Goal: Task Accomplishment & Management: Complete application form

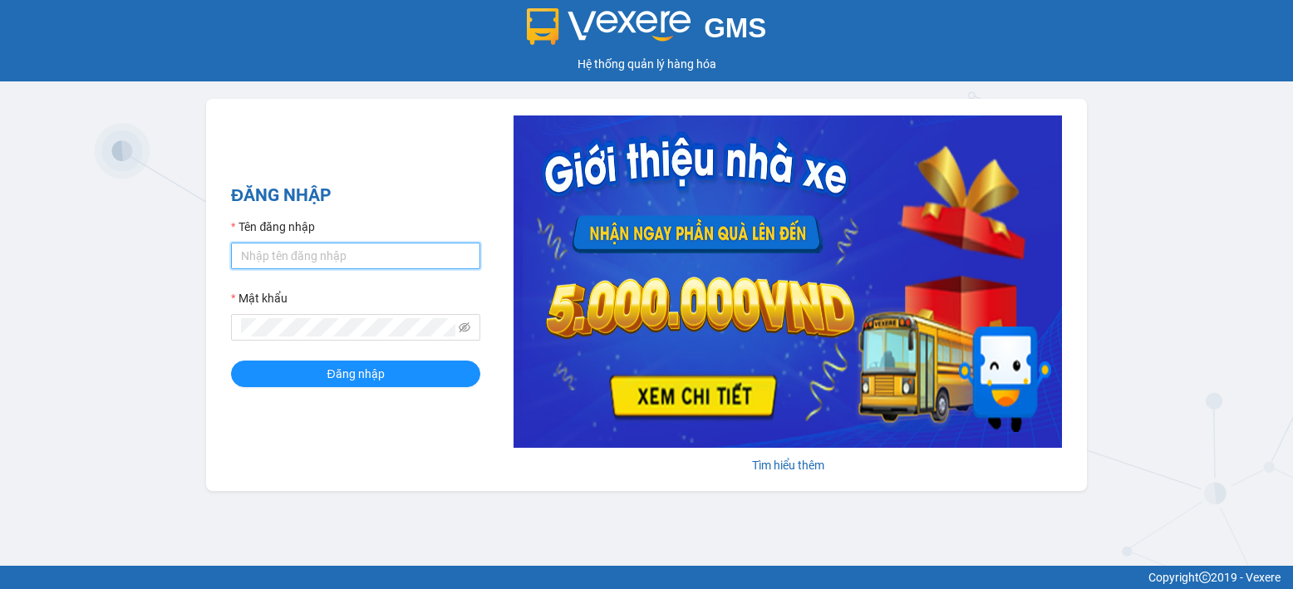
click at [419, 243] on input "Tên đăng nhập" at bounding box center [355, 256] width 249 height 27
type input "lemanhduc.nguyengia"
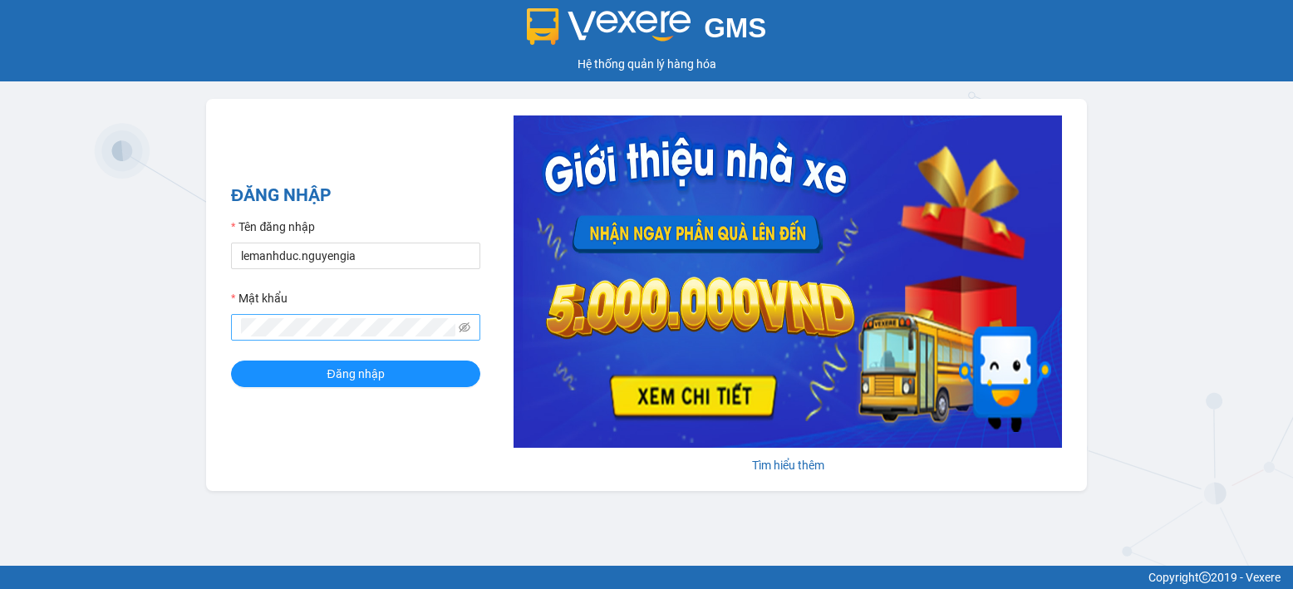
click at [361, 315] on span at bounding box center [355, 327] width 249 height 27
click at [231, 361] on button "Đăng nhập" at bounding box center [355, 374] width 249 height 27
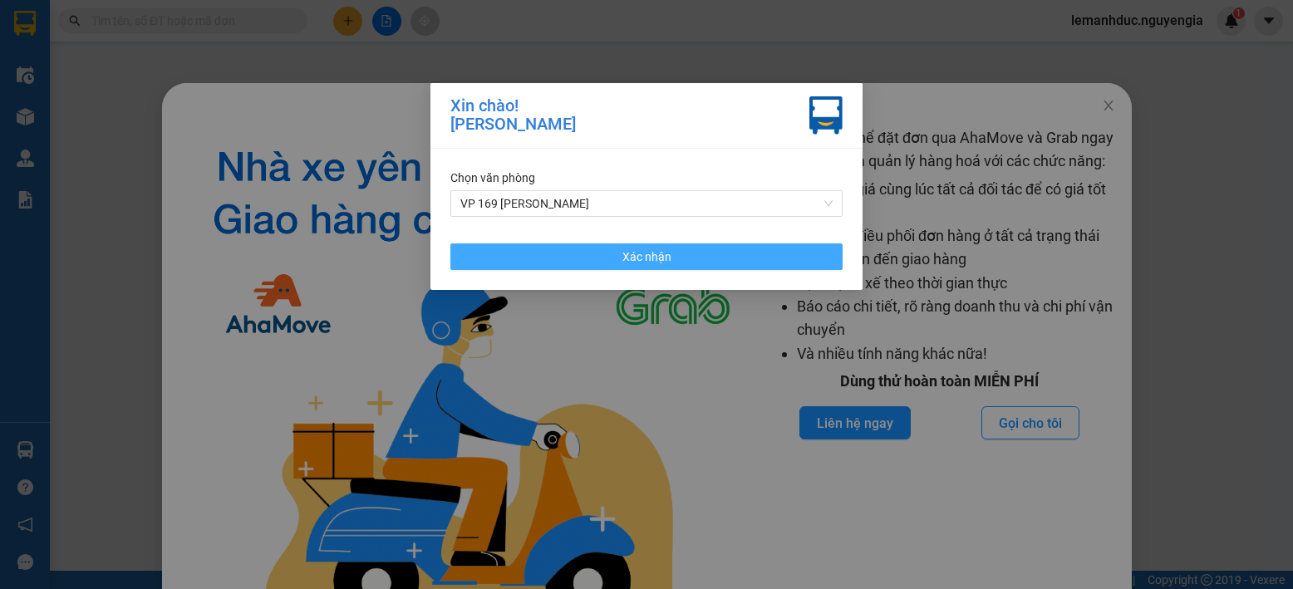
click at [813, 262] on button "Xác nhận" at bounding box center [646, 256] width 392 height 27
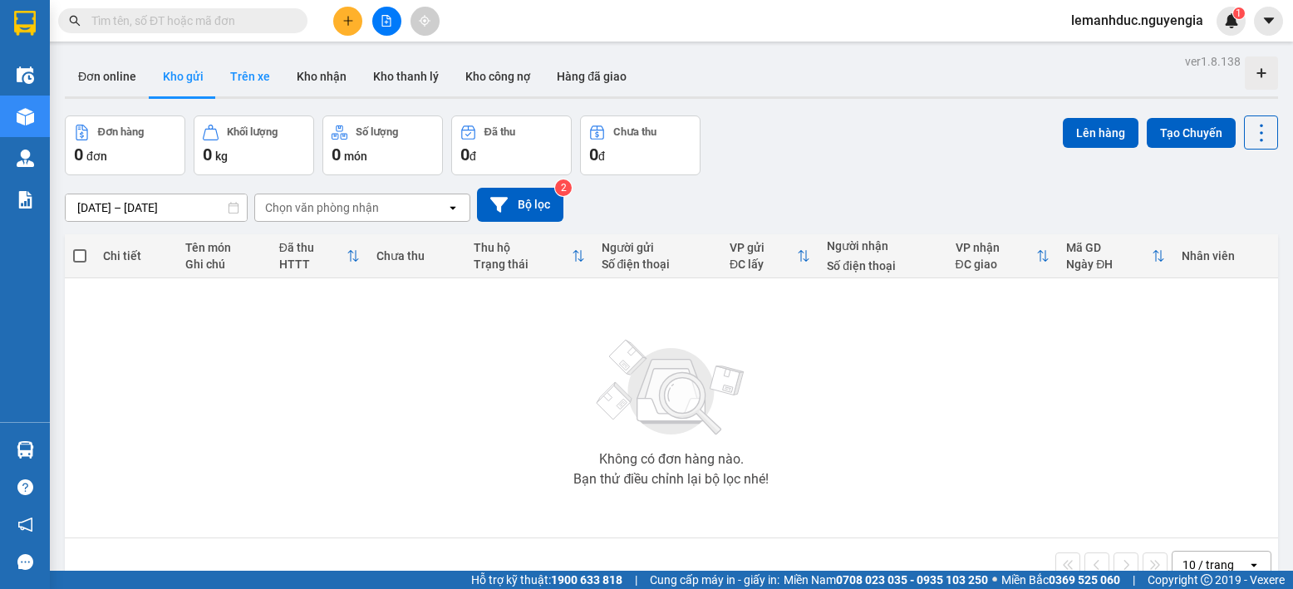
click at [226, 76] on button "Trên xe" at bounding box center [250, 76] width 66 height 40
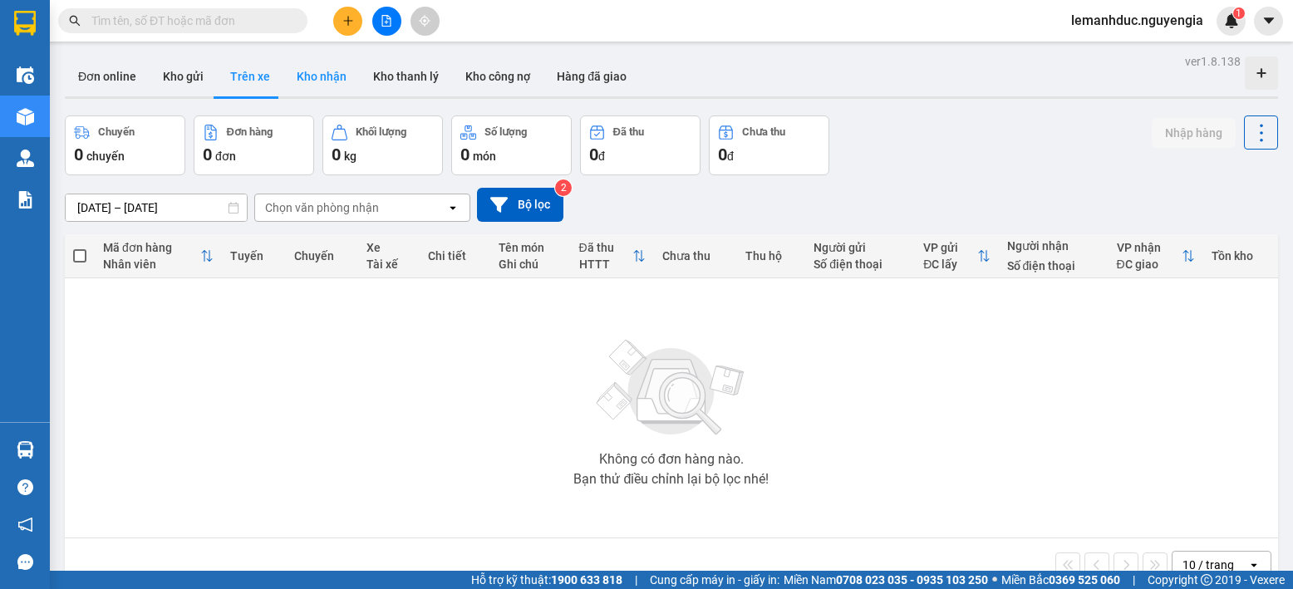
click at [326, 74] on button "Kho nhận" at bounding box center [321, 76] width 76 height 40
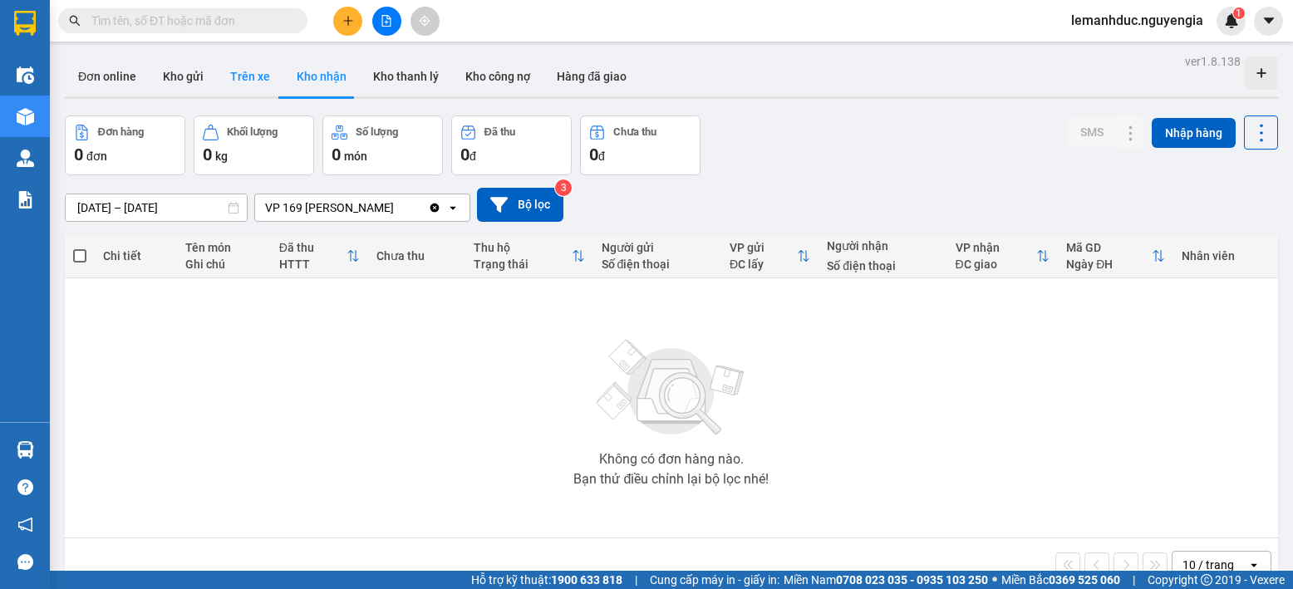
click at [263, 80] on button "Trên xe" at bounding box center [250, 76] width 66 height 40
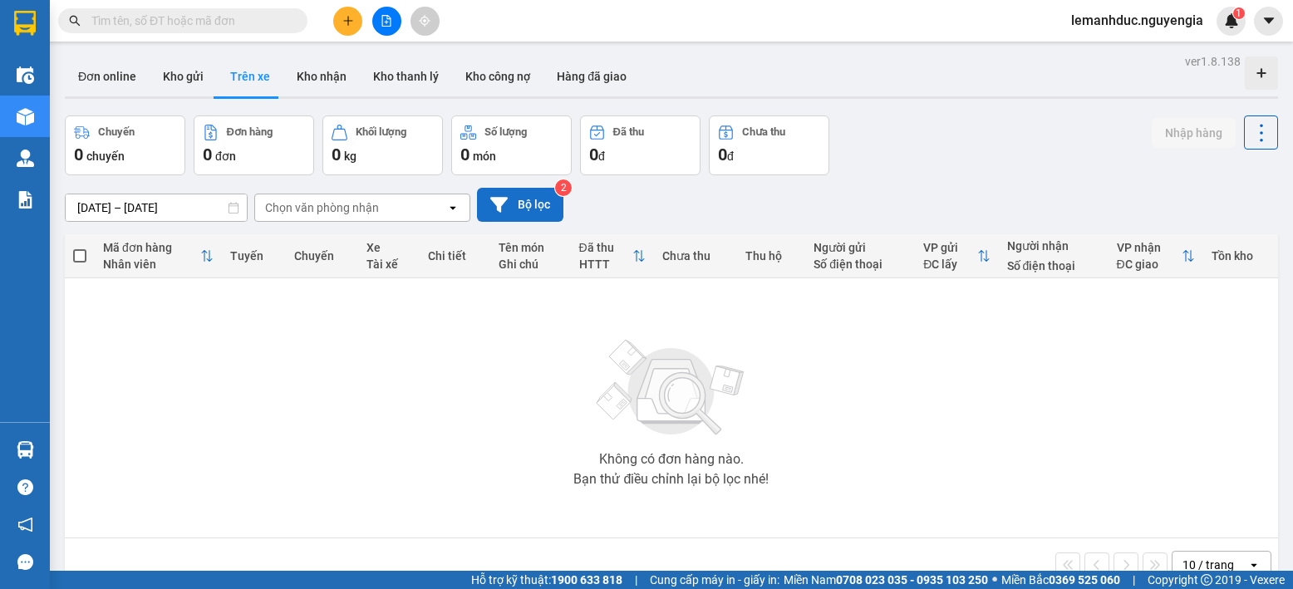
click at [520, 199] on button "Bộ lọc" at bounding box center [520, 205] width 86 height 34
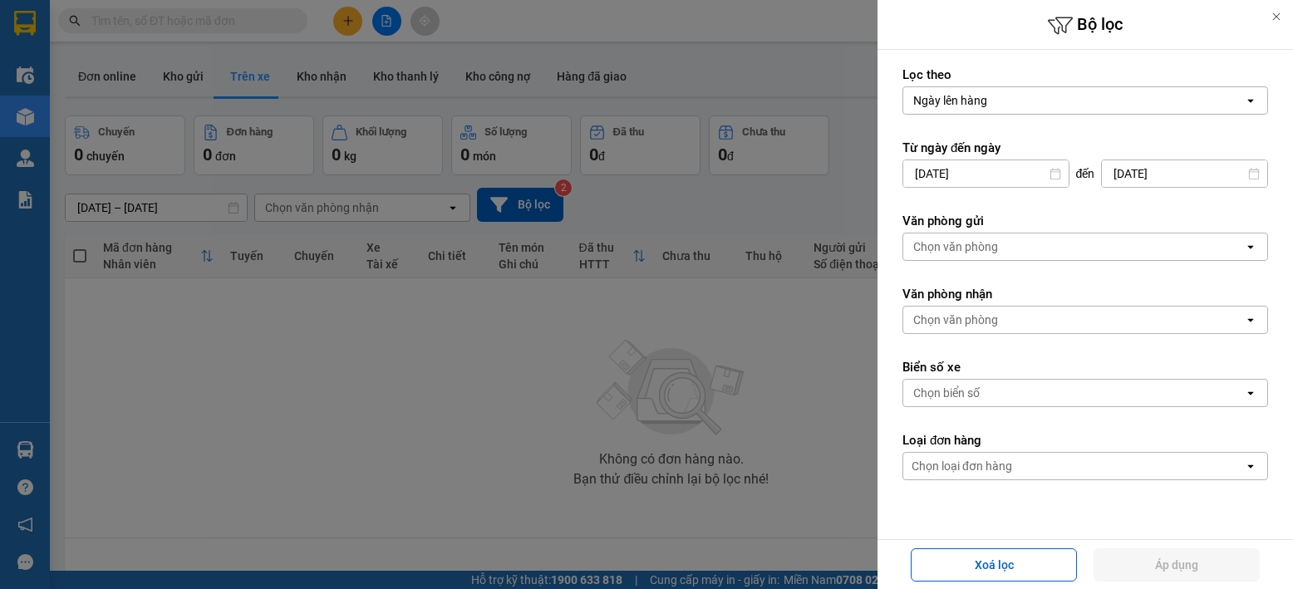
click at [1033, 177] on input "[DATE]" at bounding box center [985, 173] width 165 height 27
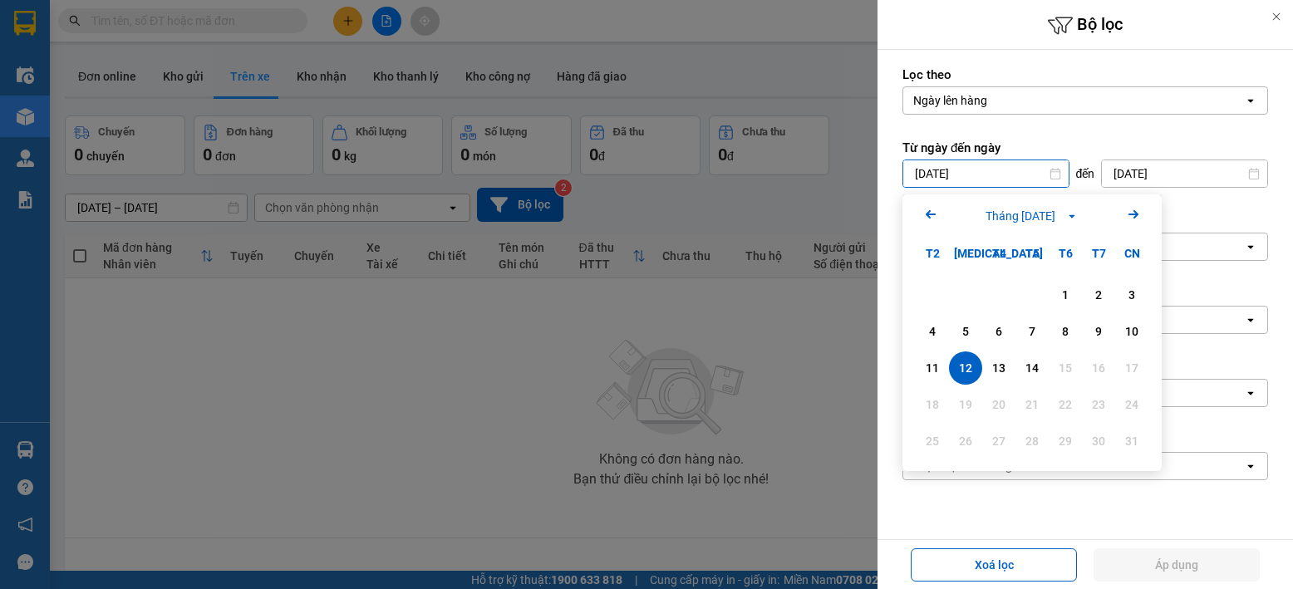
click at [1102, 256] on div "T7" at bounding box center [1098, 253] width 33 height 33
click at [1100, 253] on div "T7" at bounding box center [1098, 253] width 33 height 33
click at [945, 174] on input "[DATE]" at bounding box center [985, 173] width 165 height 27
click at [1098, 253] on div "T7" at bounding box center [1098, 253] width 33 height 33
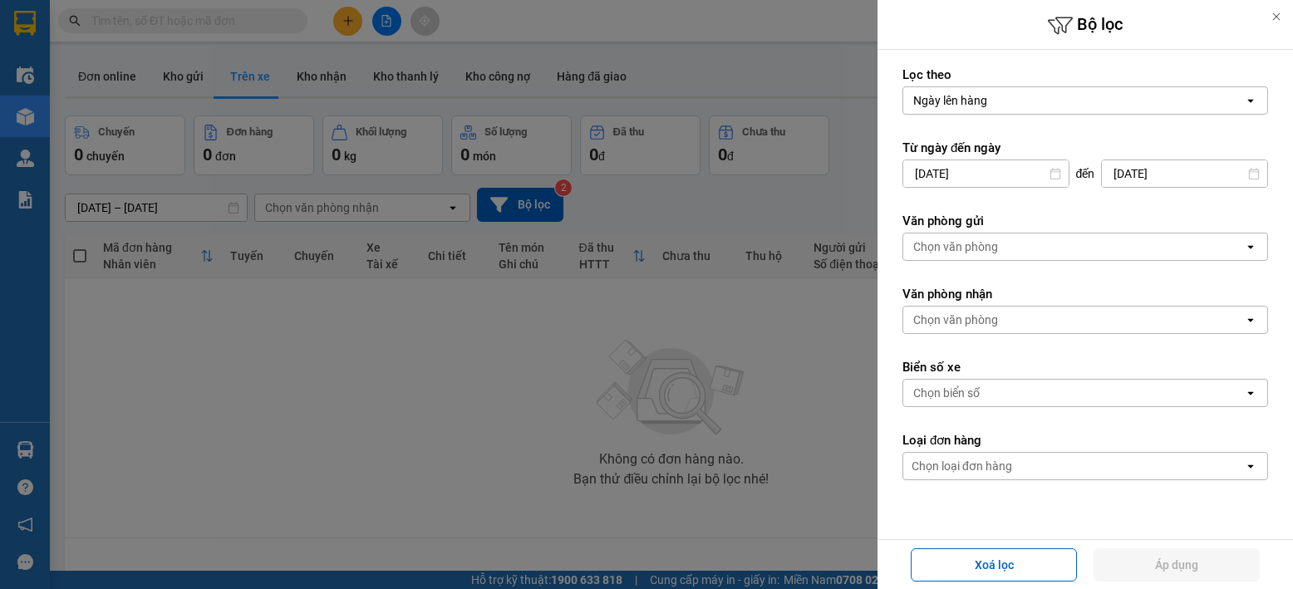
click at [688, 76] on div at bounding box center [646, 294] width 1293 height 589
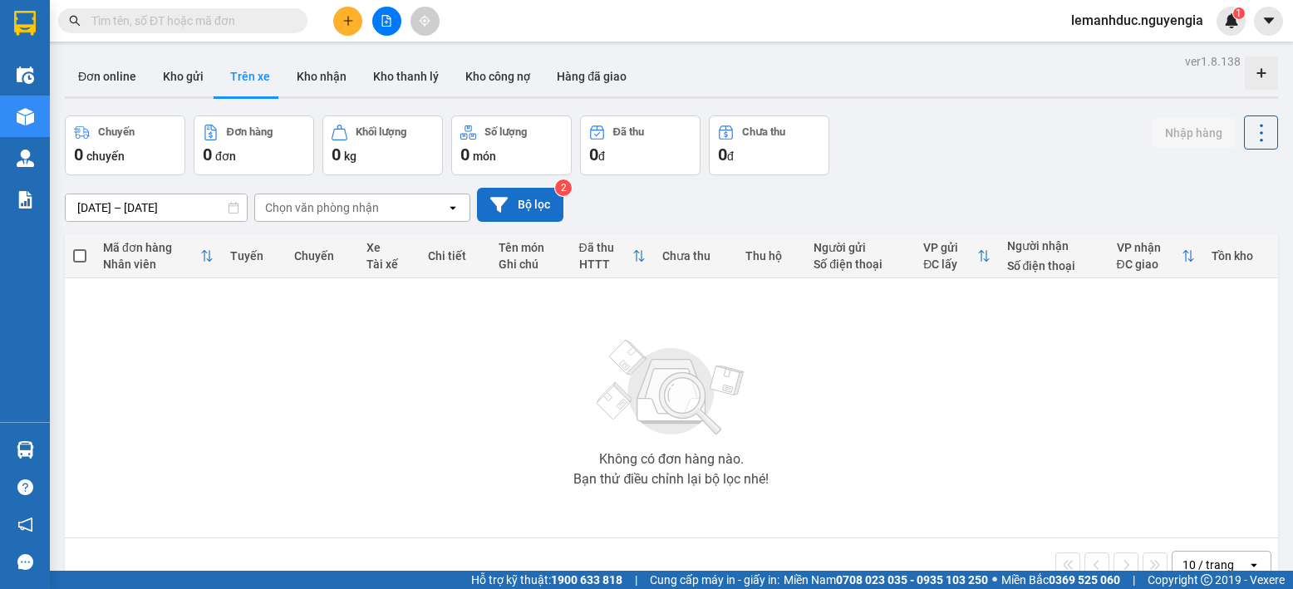
click at [545, 214] on button "Bộ lọc" at bounding box center [520, 205] width 86 height 34
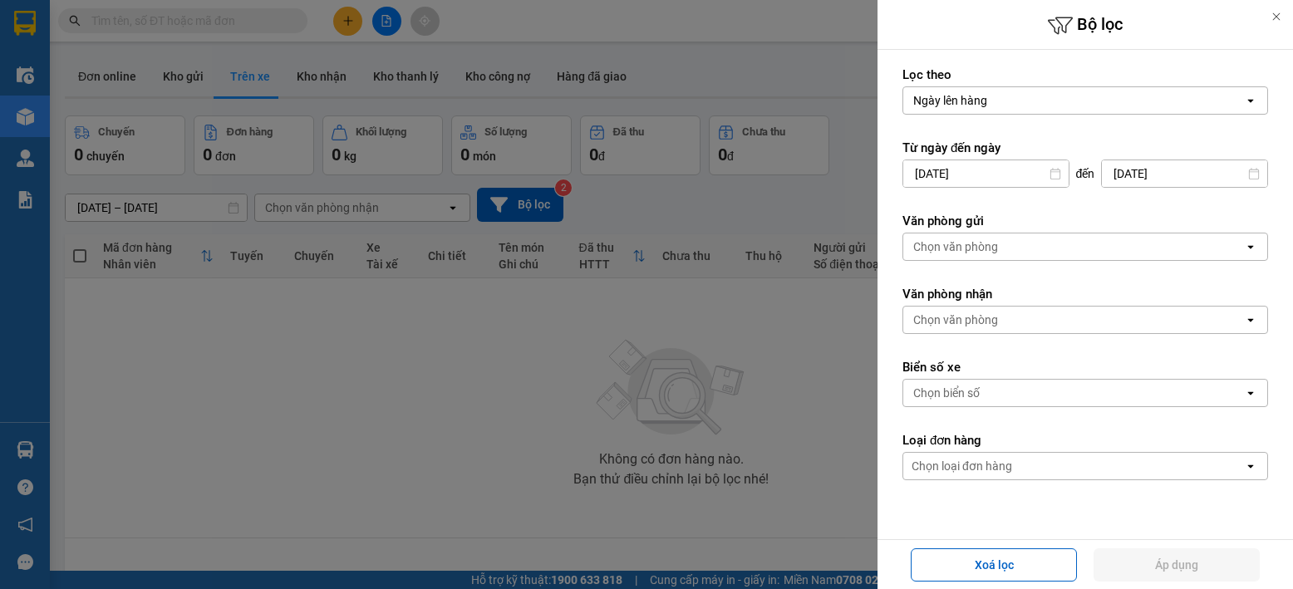
click at [616, 413] on div at bounding box center [646, 294] width 1293 height 589
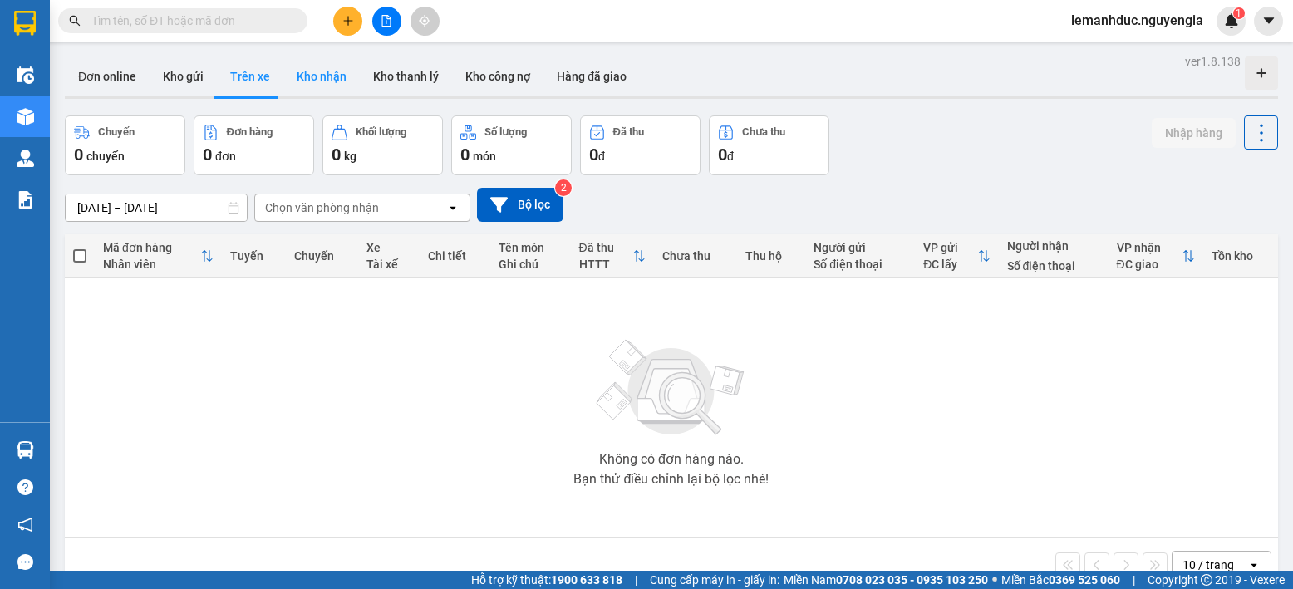
click at [325, 64] on button "Kho nhận" at bounding box center [321, 76] width 76 height 40
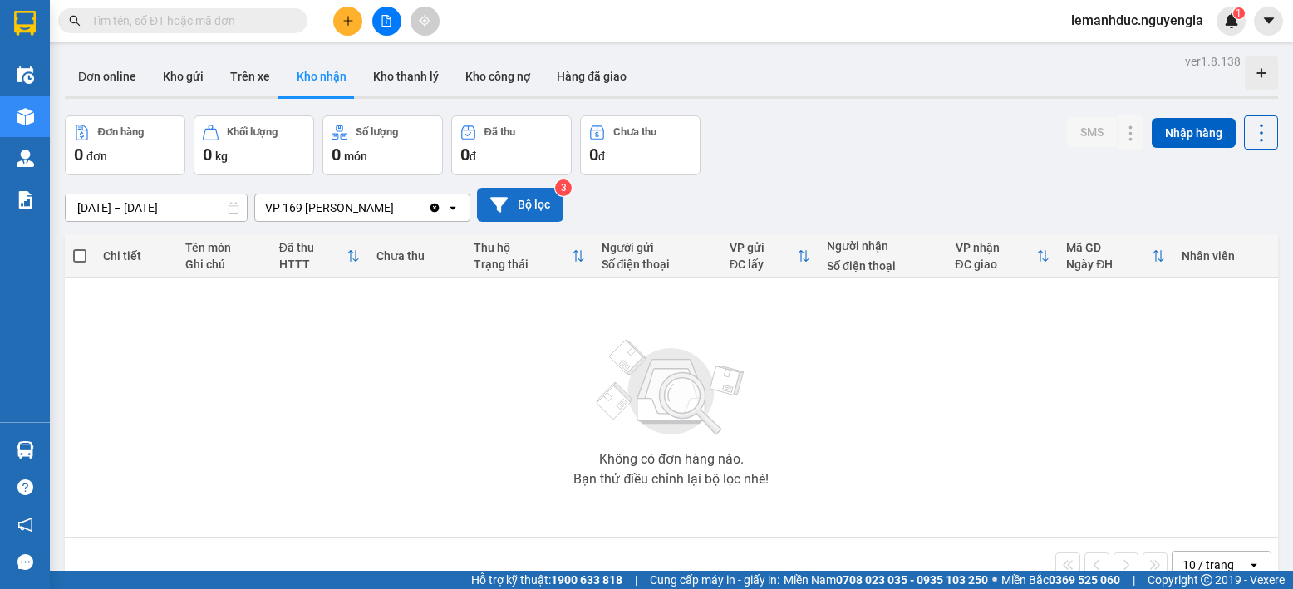
click at [556, 215] on button "Bộ lọc" at bounding box center [520, 205] width 86 height 34
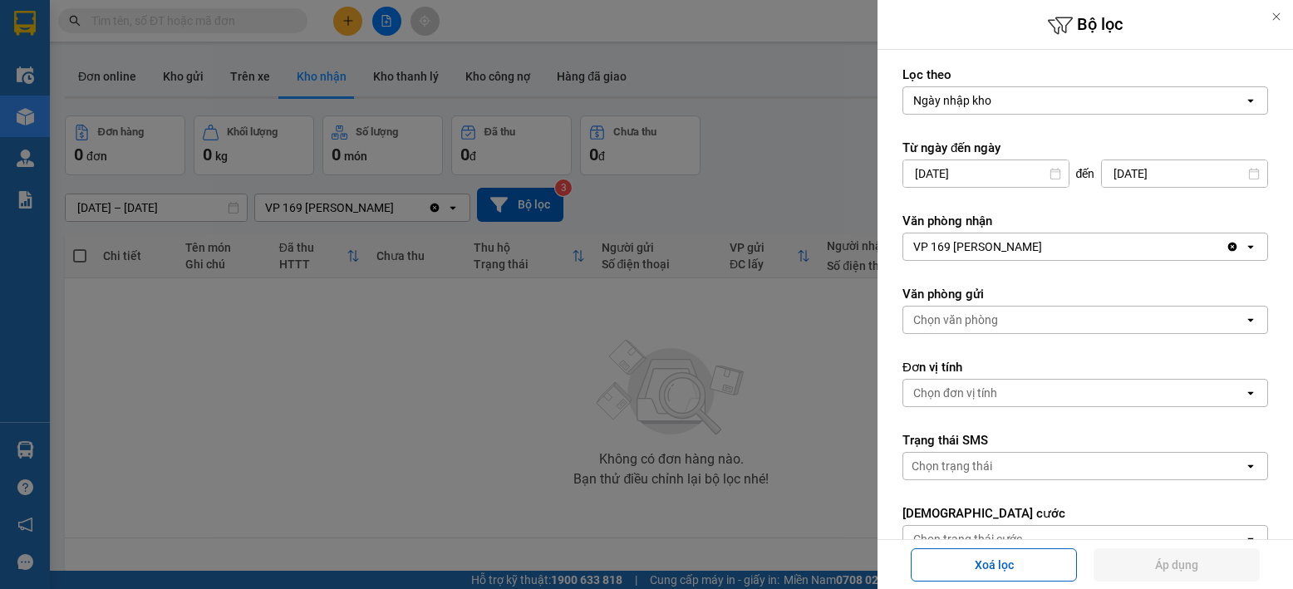
click at [710, 192] on div at bounding box center [646, 294] width 1293 height 589
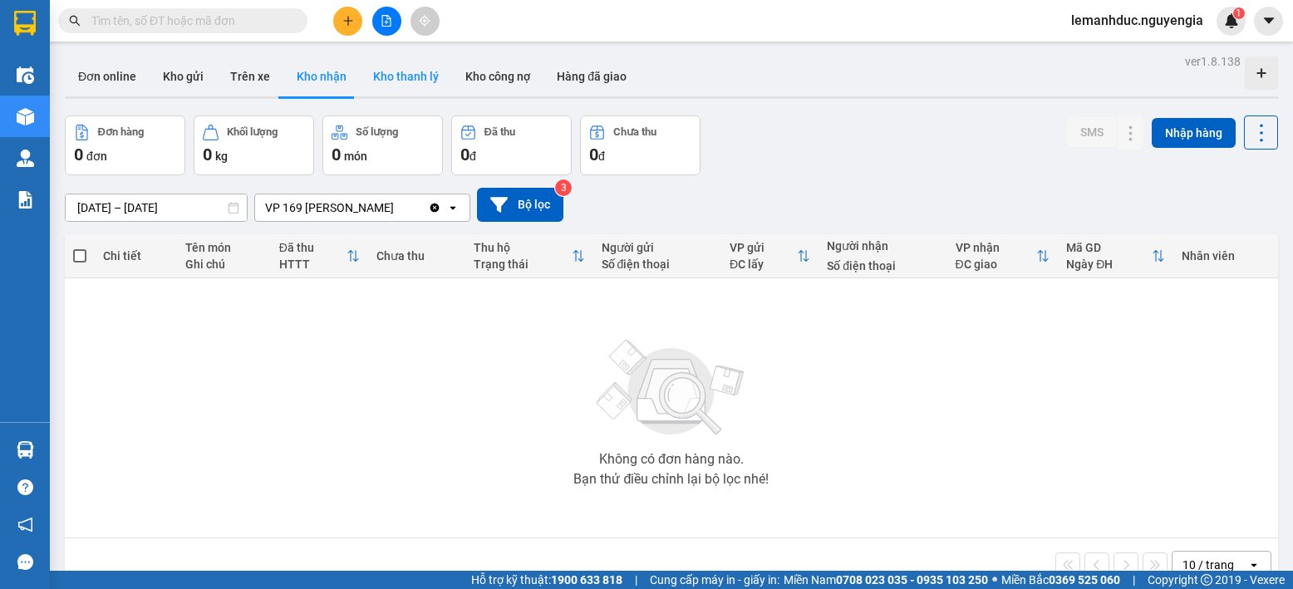
click at [360, 67] on button "Kho thanh lý" at bounding box center [406, 76] width 92 height 40
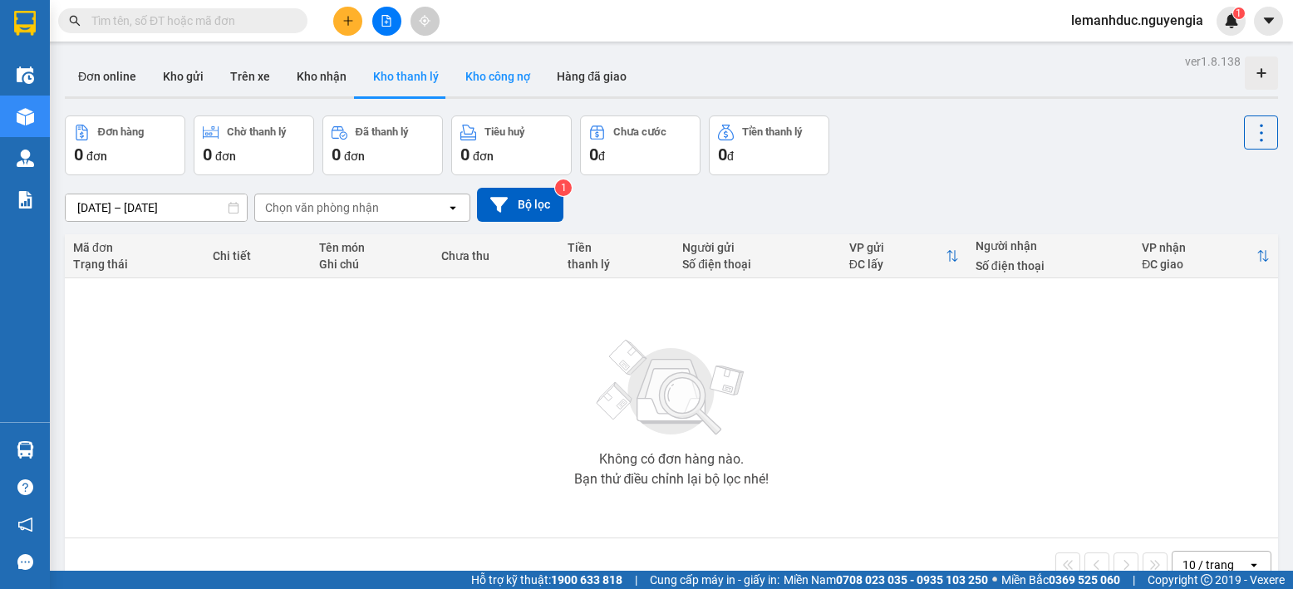
click at [465, 92] on button "Kho công nợ" at bounding box center [497, 76] width 91 height 40
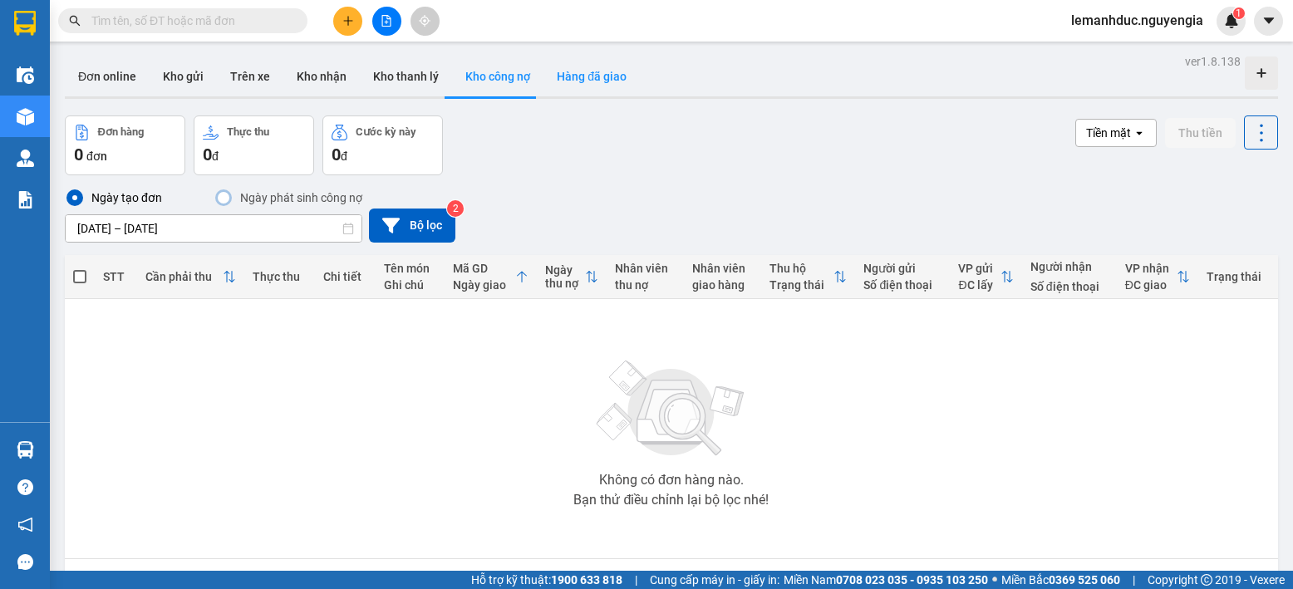
drag, startPoint x: 495, startPoint y: 91, endPoint x: 568, endPoint y: 89, distance: 73.1
click at [568, 89] on button "Hàng đã giao" at bounding box center [591, 76] width 96 height 40
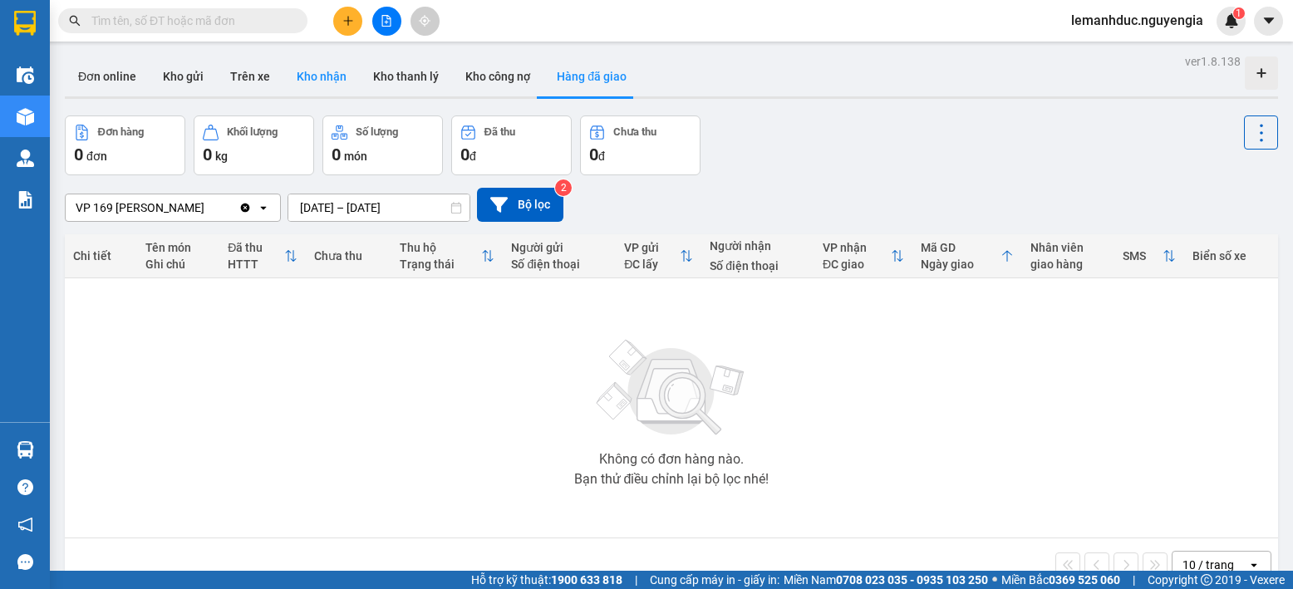
click at [331, 76] on button "Kho nhận" at bounding box center [321, 76] width 76 height 40
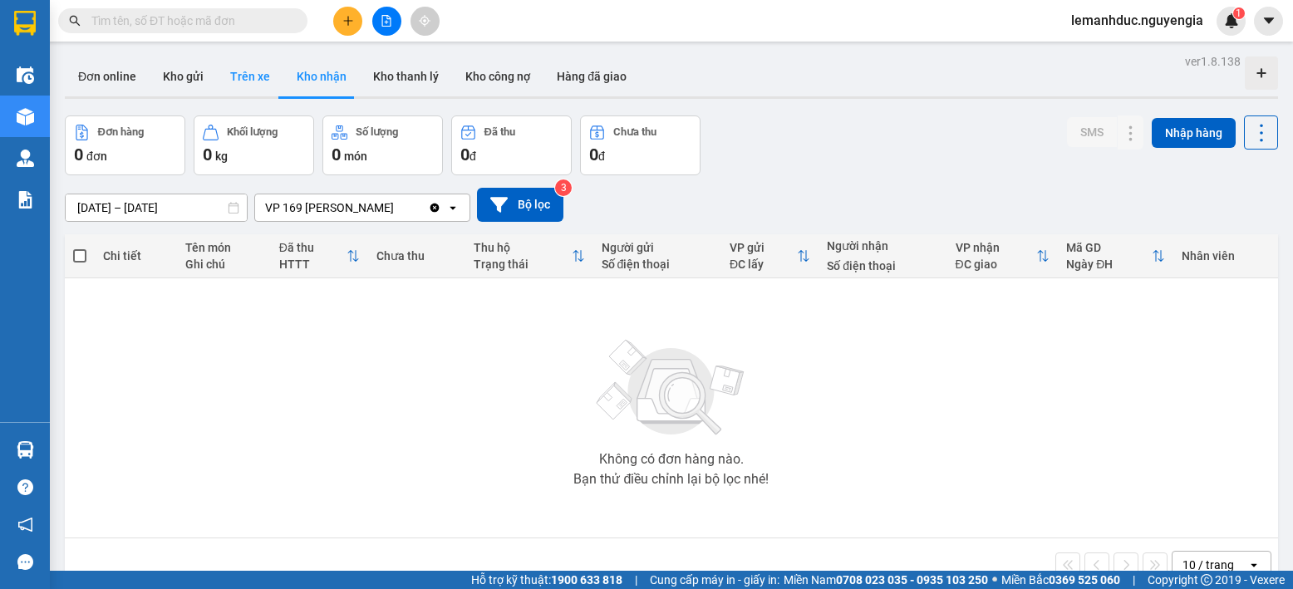
click at [227, 76] on button "Trên xe" at bounding box center [250, 76] width 66 height 40
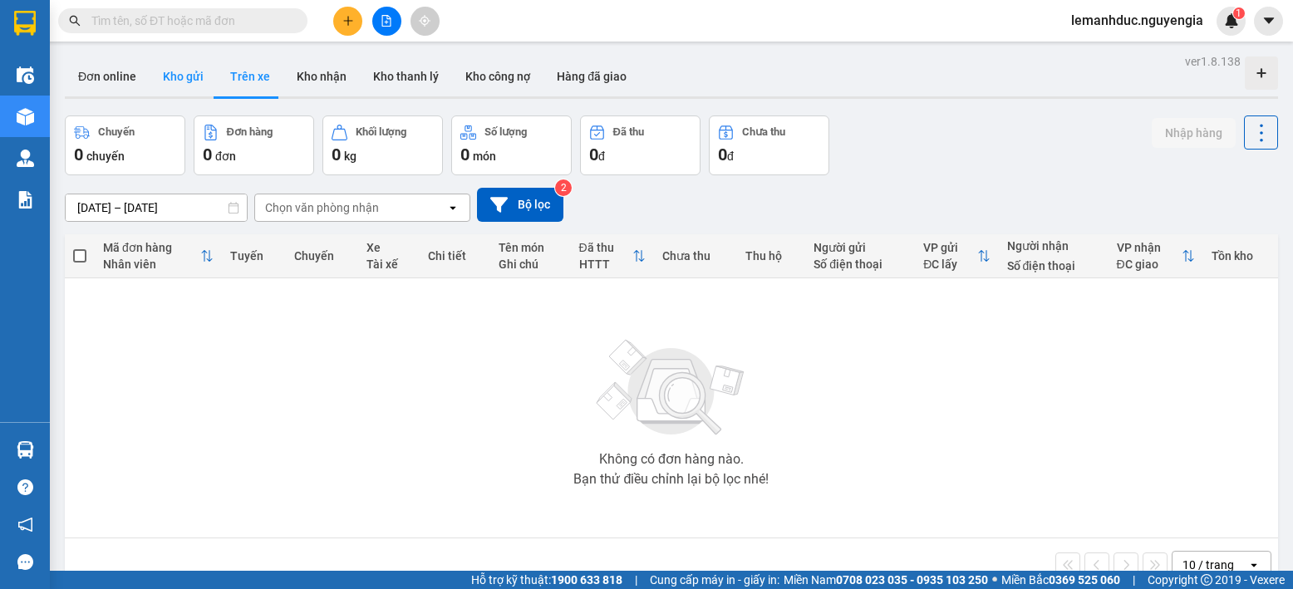
click at [188, 76] on button "Kho gửi" at bounding box center [183, 76] width 67 height 40
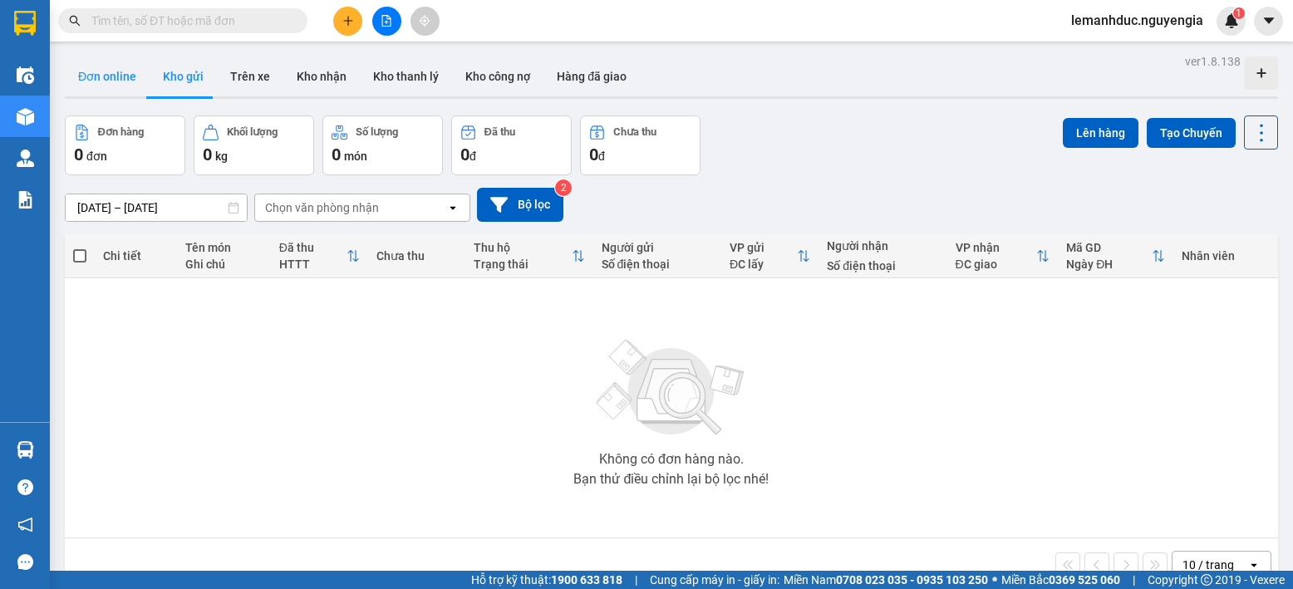
click at [129, 79] on button "Đơn online" at bounding box center [107, 76] width 85 height 40
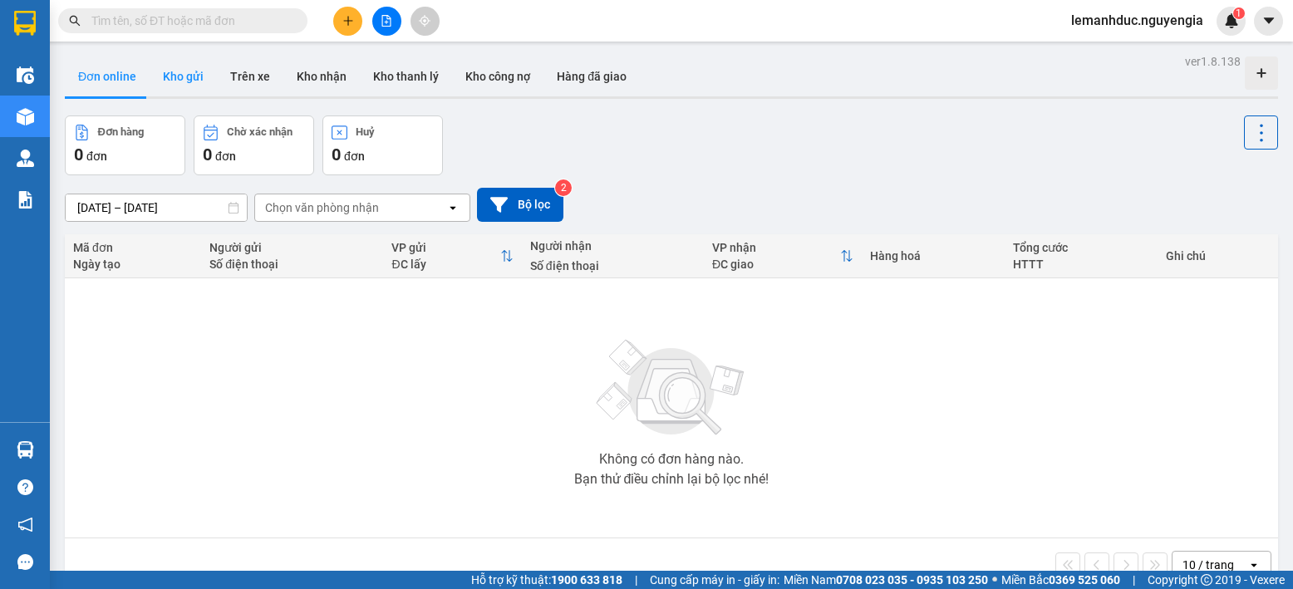
click at [179, 81] on button "Kho gửi" at bounding box center [183, 76] width 67 height 40
type input "[DATE] – [DATE]"
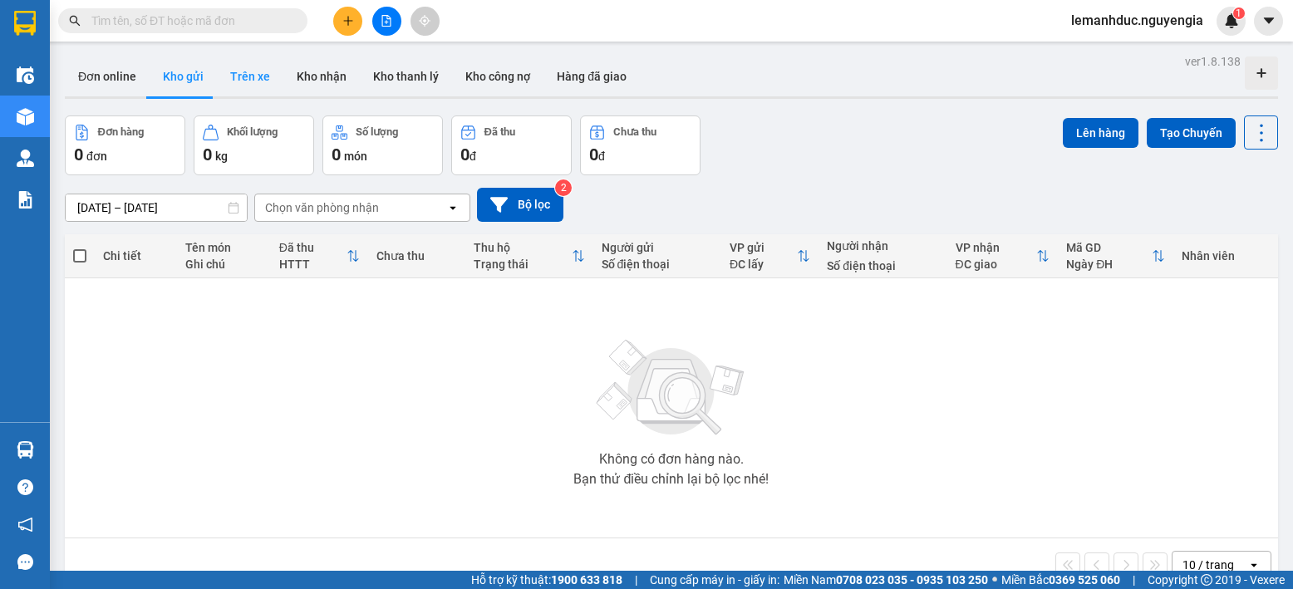
click at [245, 78] on button "Trên xe" at bounding box center [250, 76] width 66 height 40
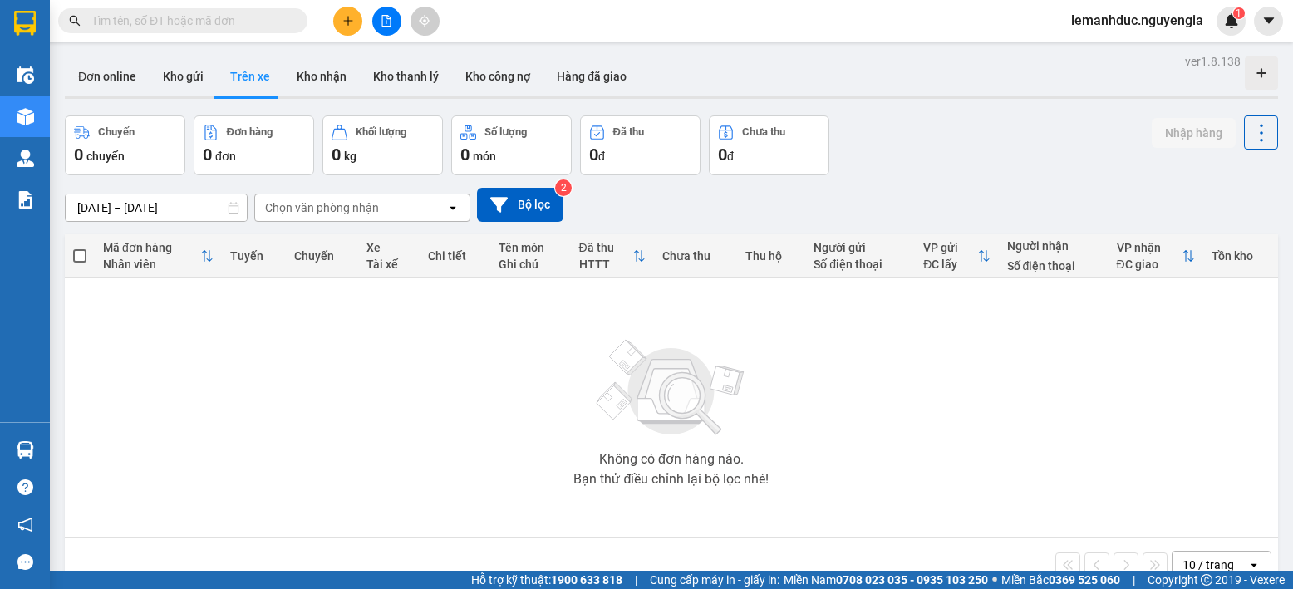
click at [327, 215] on div "Chọn văn phòng nhận" at bounding box center [322, 207] width 114 height 17
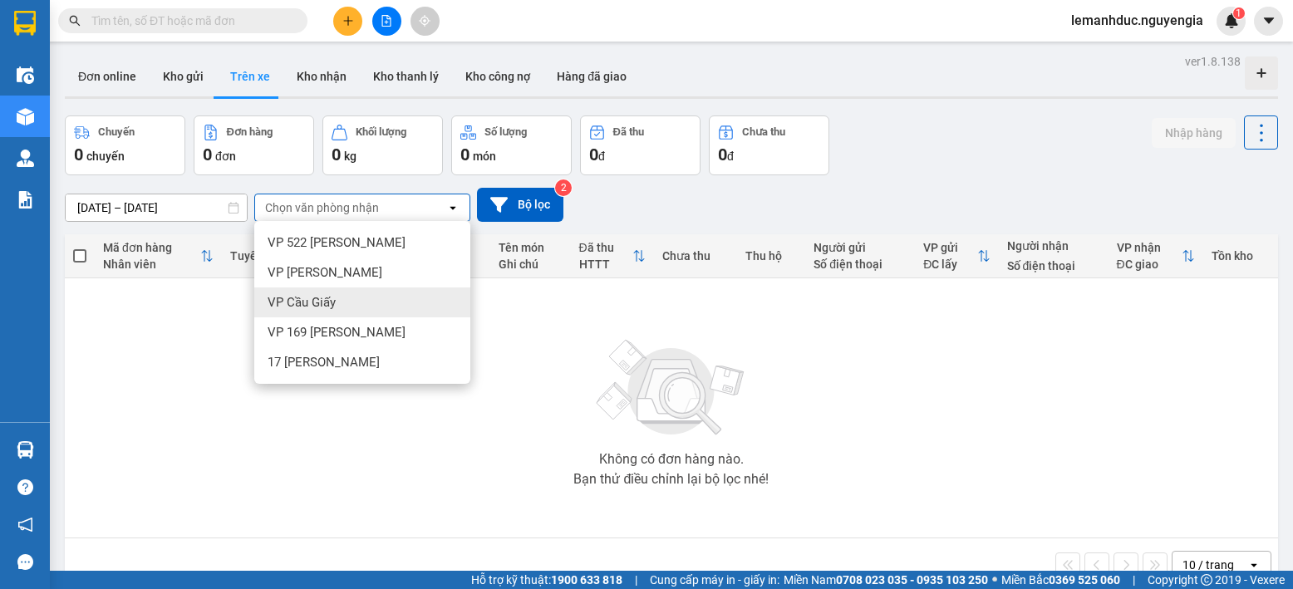
click at [314, 300] on span "VP Cầu Giấy" at bounding box center [302, 302] width 68 height 17
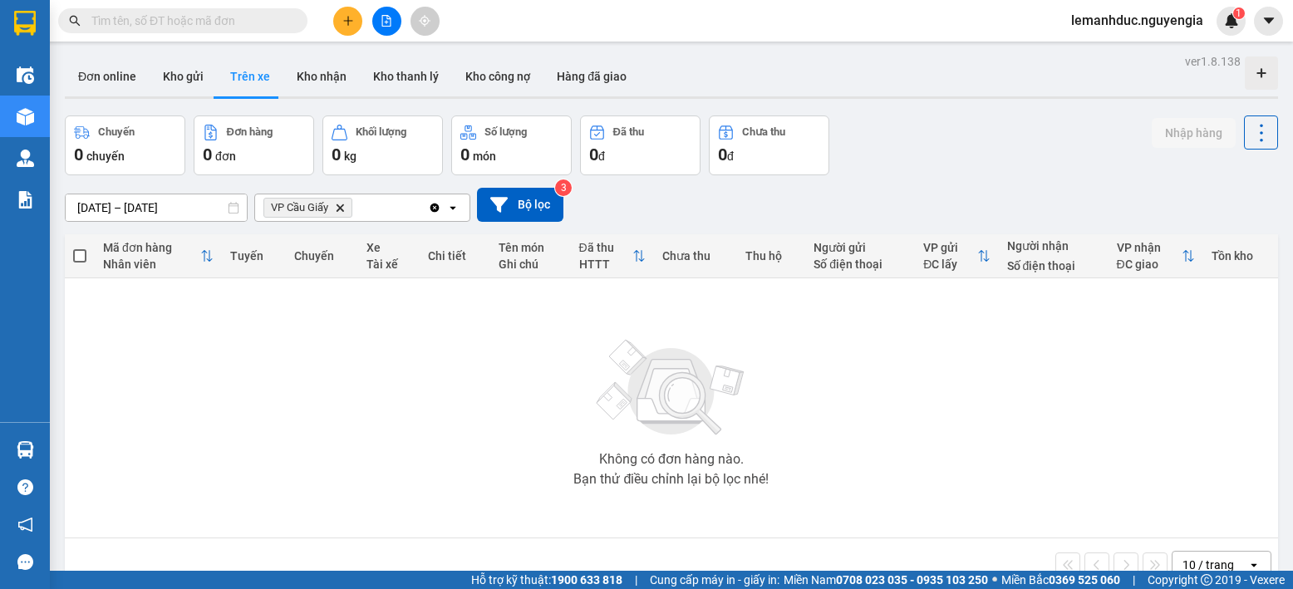
click at [230, 206] on icon at bounding box center [233, 208] width 10 height 12
click at [106, 202] on input "[DATE] – [DATE]" at bounding box center [156, 207] width 181 height 27
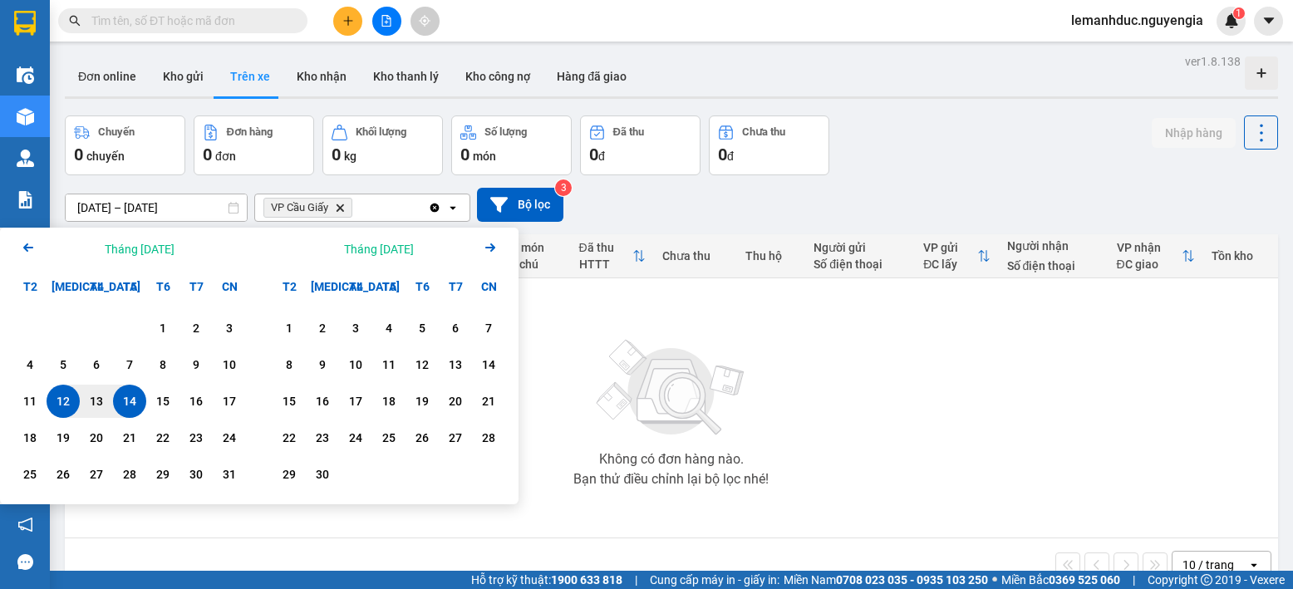
click at [32, 251] on icon "Arrow Left" at bounding box center [28, 248] width 20 height 20
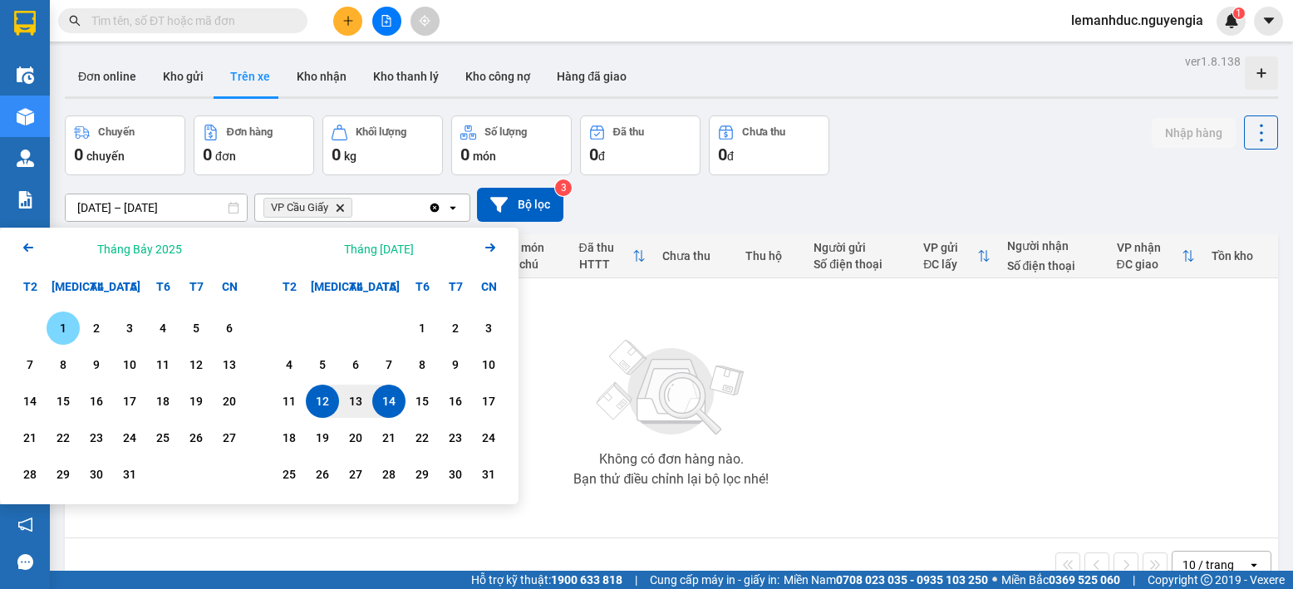
click at [486, 243] on icon "Arrow Right" at bounding box center [490, 248] width 20 height 20
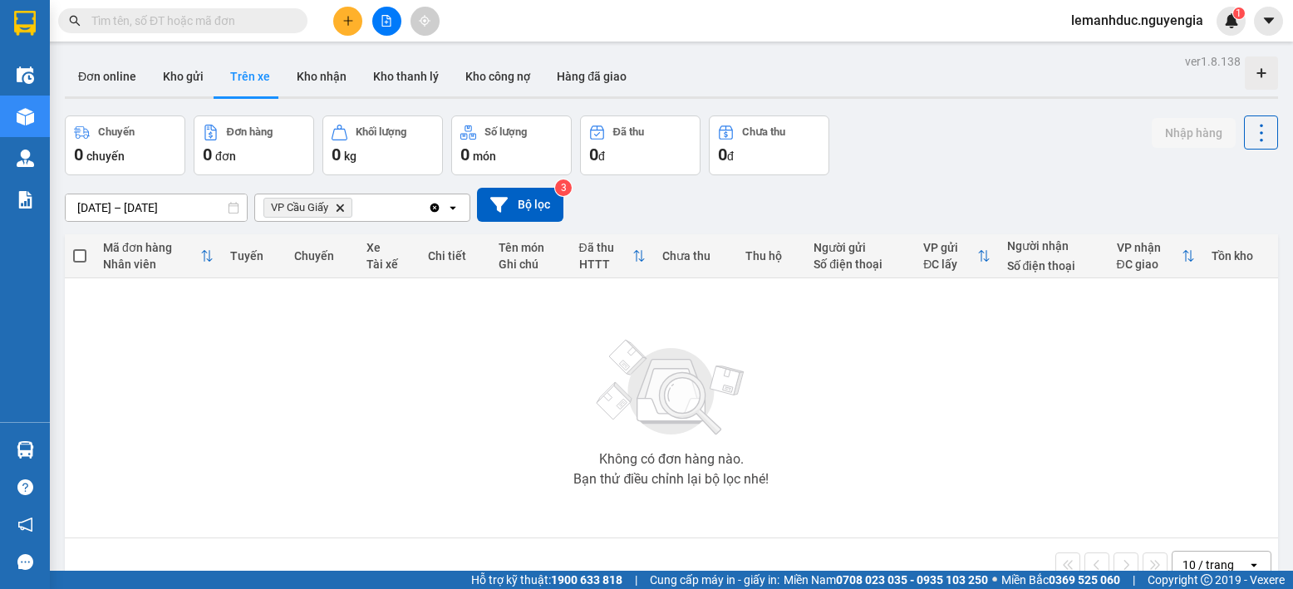
click at [587, 308] on div "Không có đơn hàng nào. Bạn thử điều chỉnh lại bộ lọc nhé!" at bounding box center [671, 407] width 1196 height 249
click at [233, 205] on icon at bounding box center [234, 208] width 12 height 12
click at [224, 209] on input "[DATE] – [DATE]" at bounding box center [156, 207] width 181 height 27
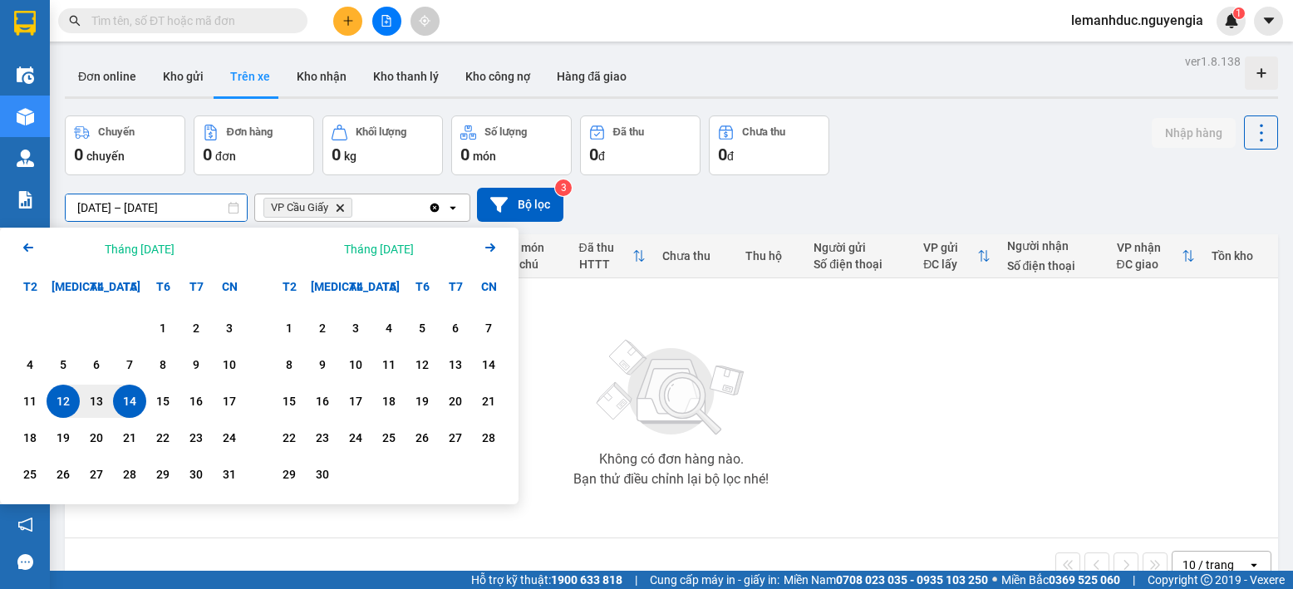
click at [109, 205] on input "[DATE] – [DATE]" at bounding box center [156, 207] width 181 height 27
click at [25, 248] on icon "Previous month." at bounding box center [28, 247] width 10 height 8
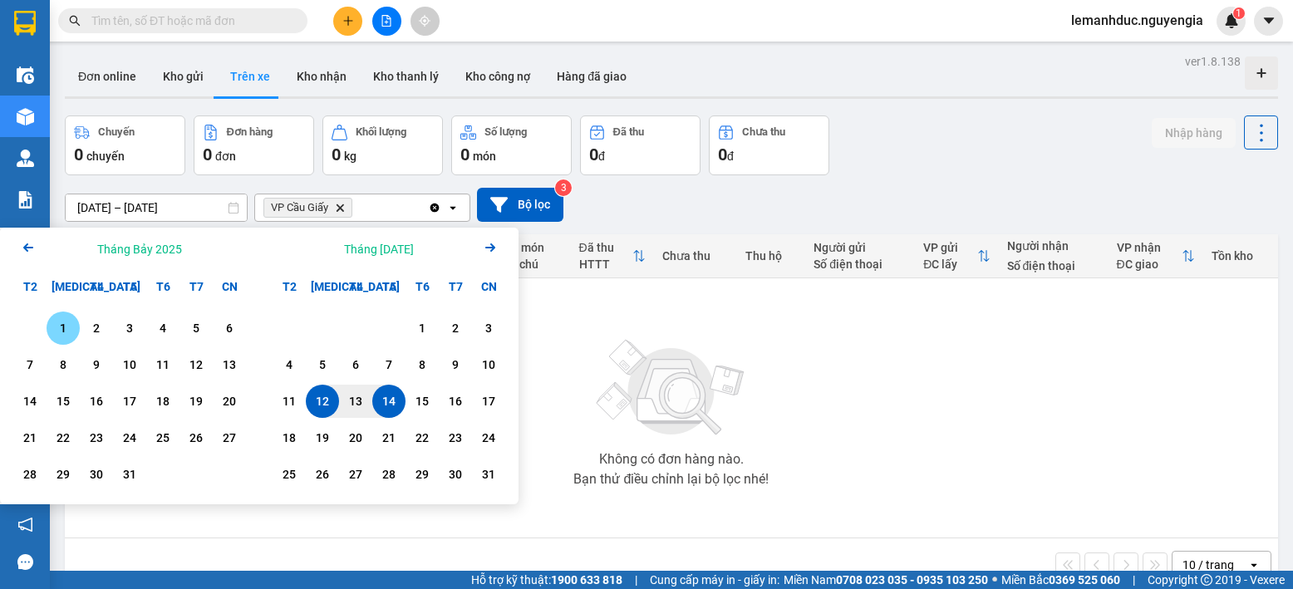
click at [189, 286] on div "T7" at bounding box center [195, 286] width 33 height 33
click at [67, 325] on div "1" at bounding box center [63, 328] width 23 height 20
click at [611, 344] on img at bounding box center [671, 388] width 166 height 116
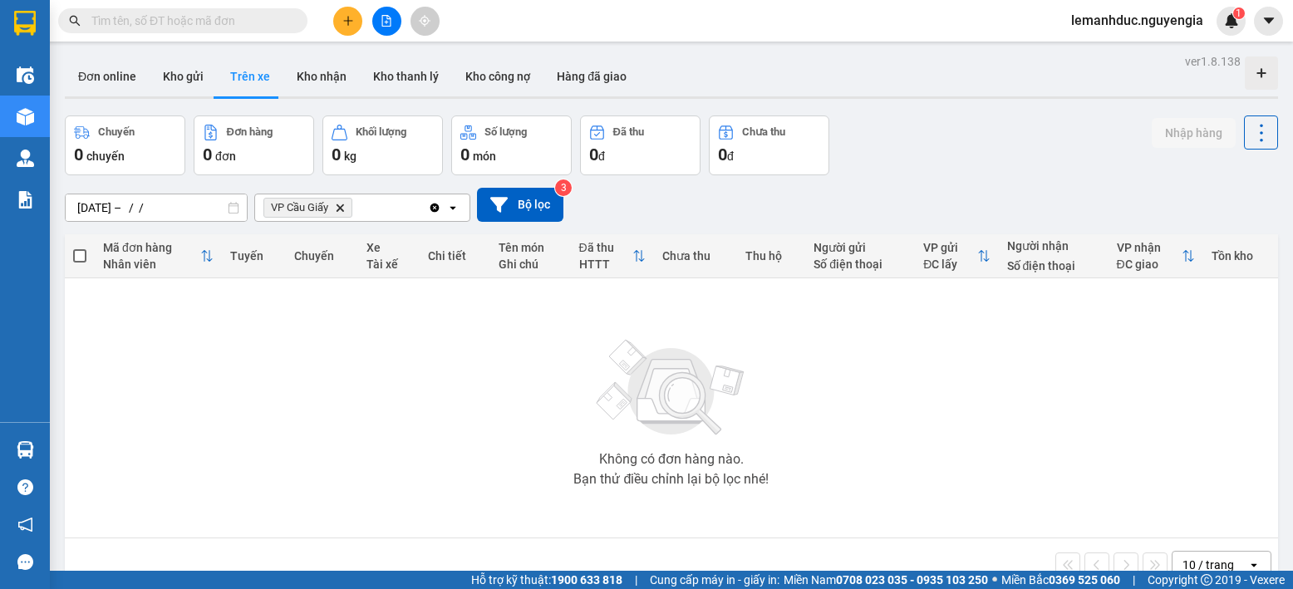
click at [218, 219] on div "ver 1.8.138 Đơn online Kho gửi Trên xe Kho nhận Kho thanh lý Kho công nợ Hàng đ…" at bounding box center [671, 344] width 1226 height 589
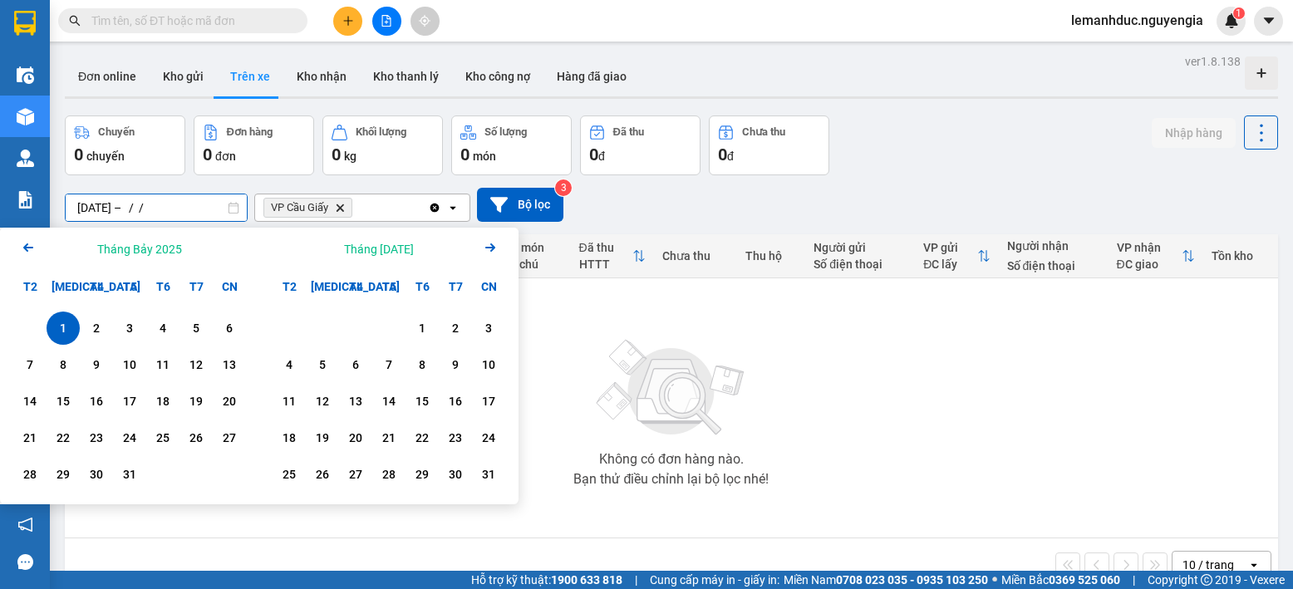
click at [206, 197] on input "[DATE] – / /" at bounding box center [156, 207] width 181 height 27
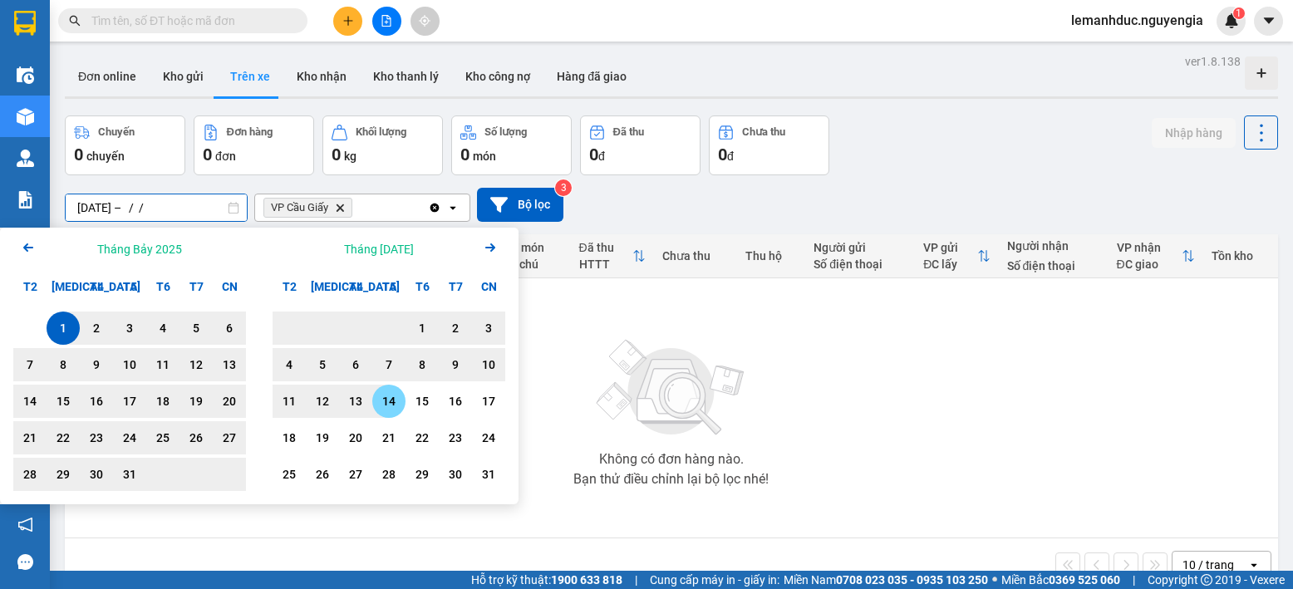
click at [394, 405] on div "14" at bounding box center [388, 401] width 23 height 20
type input "[DATE] – [DATE]"
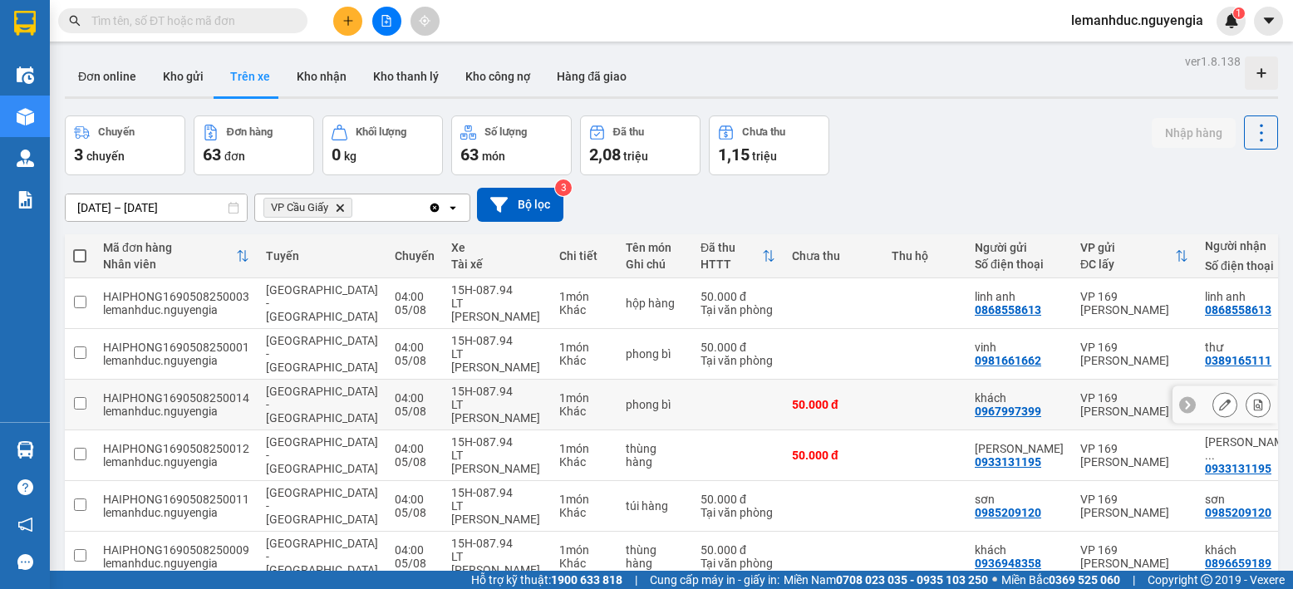
scroll to position [289, 0]
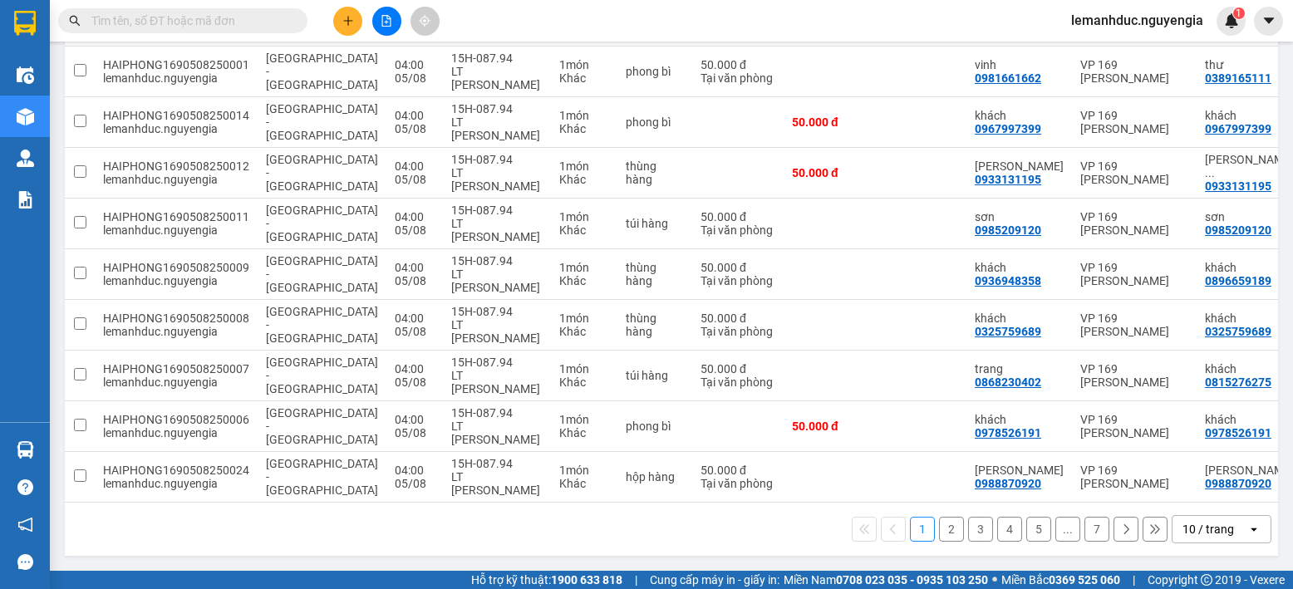
click at [1088, 528] on button "7" at bounding box center [1096, 529] width 25 height 25
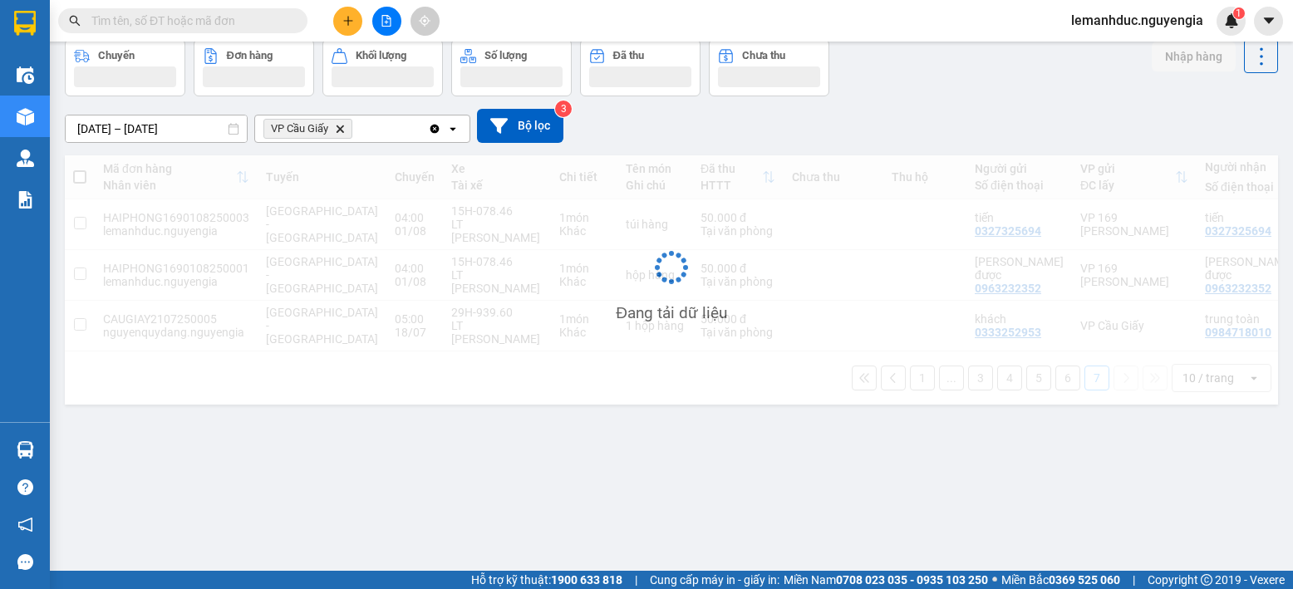
scroll to position [76, 0]
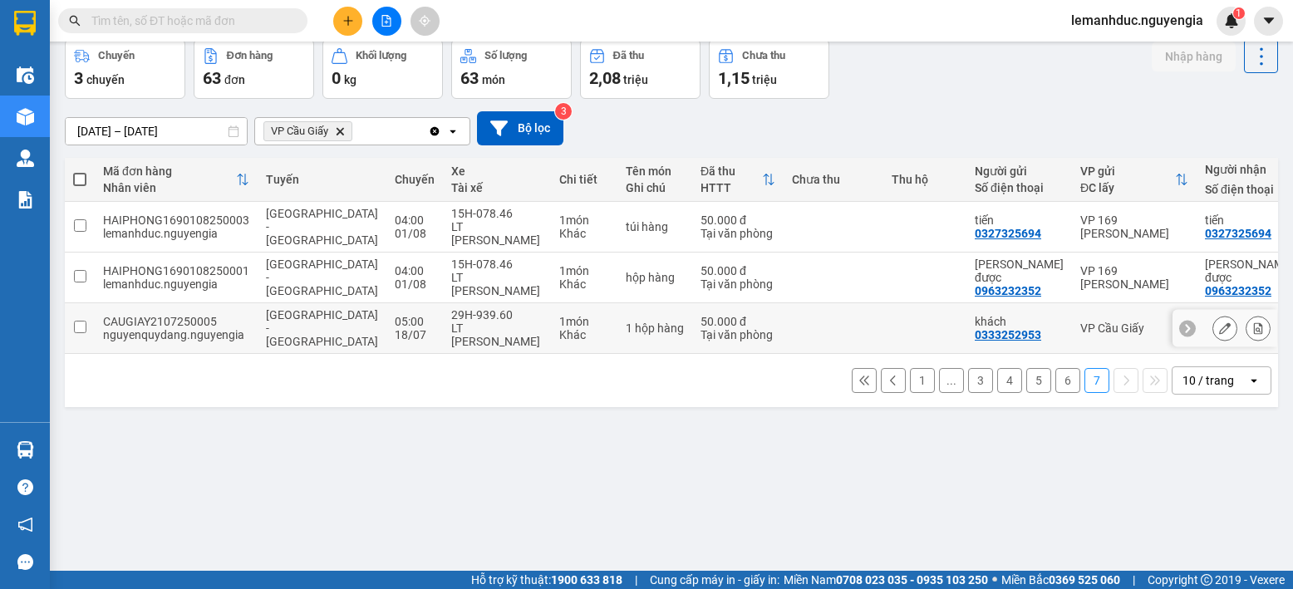
click at [386, 330] on td "05:00 [DATE]" at bounding box center [414, 328] width 56 height 51
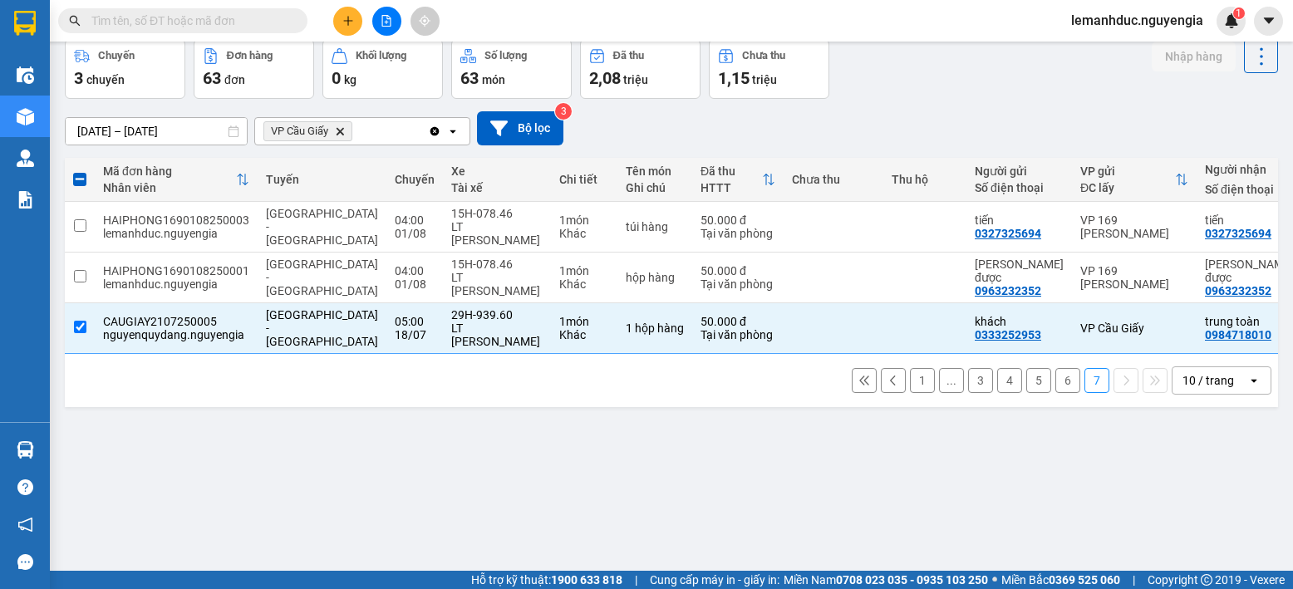
scroll to position [0, 0]
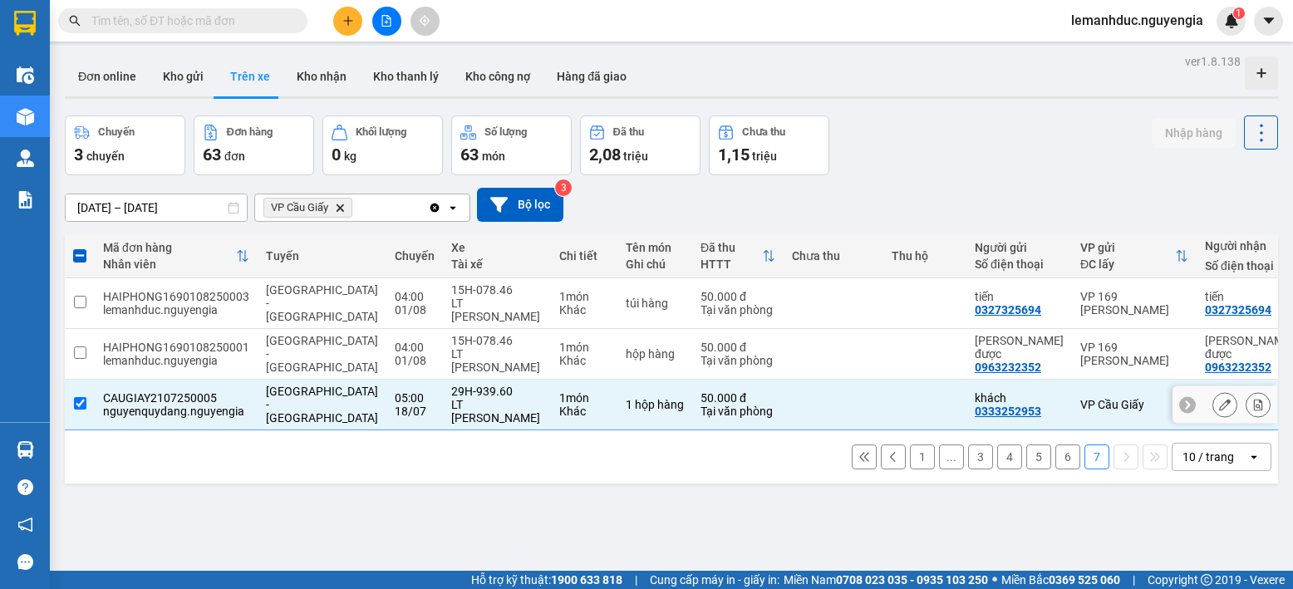
click at [883, 390] on td at bounding box center [924, 405] width 83 height 51
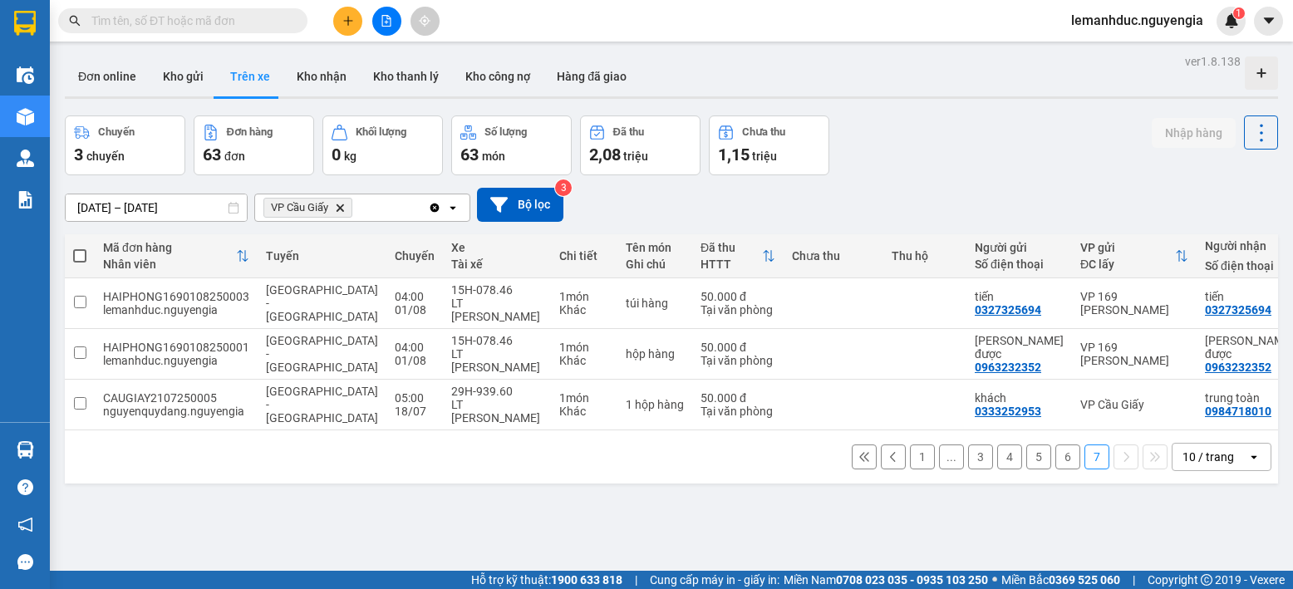
click at [911, 461] on button "1" at bounding box center [922, 456] width 25 height 25
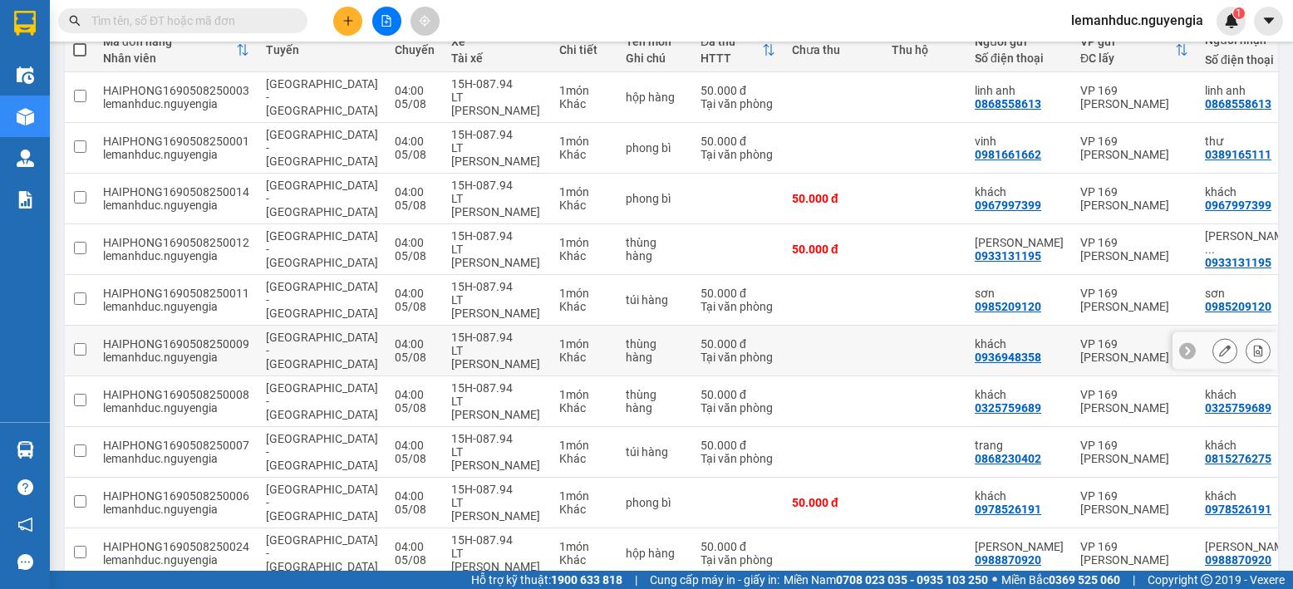
scroll to position [289, 0]
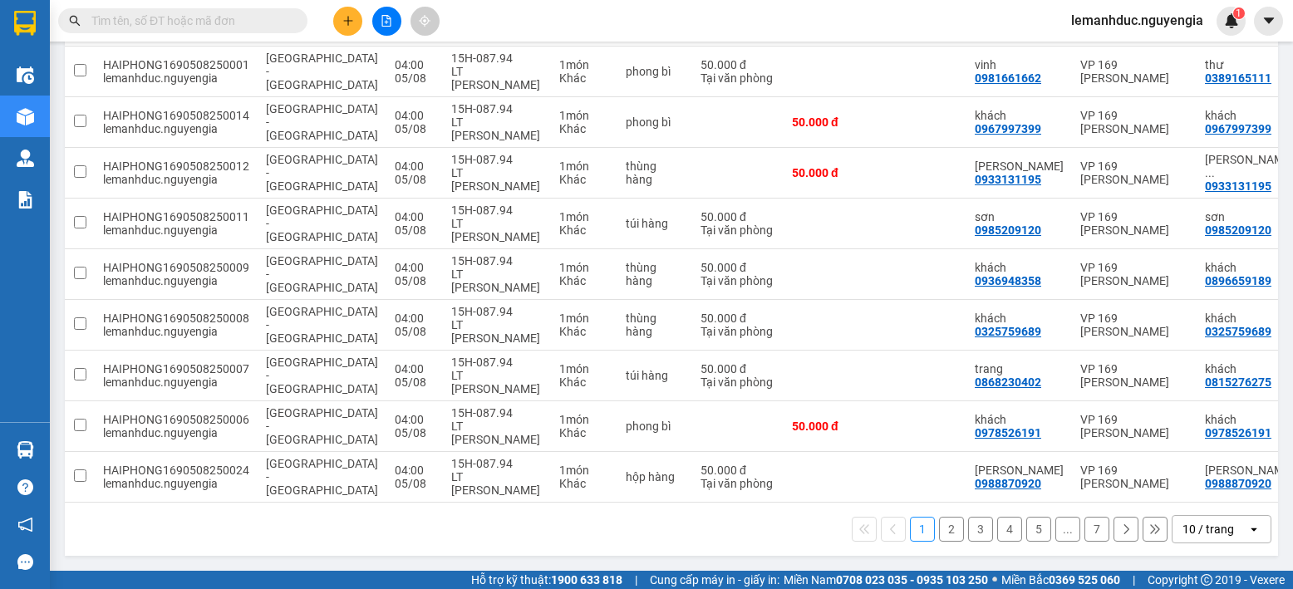
click at [940, 525] on button "2" at bounding box center [951, 529] width 25 height 25
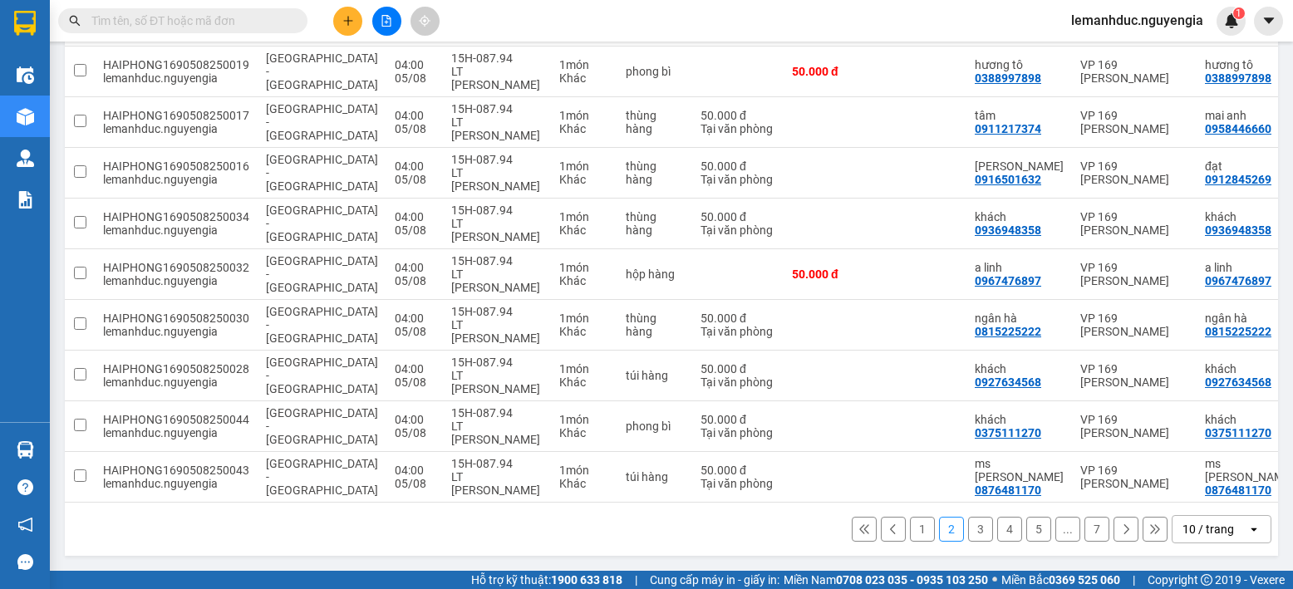
click at [968, 530] on button "3" at bounding box center [980, 529] width 25 height 25
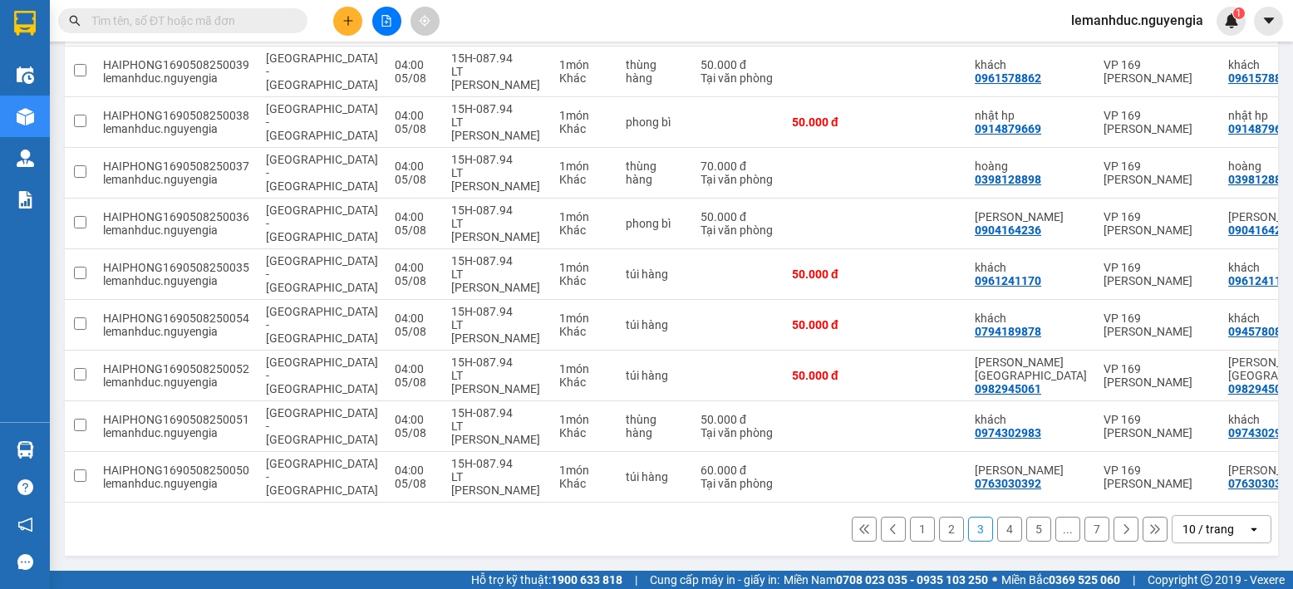
click at [997, 531] on button "4" at bounding box center [1009, 529] width 25 height 25
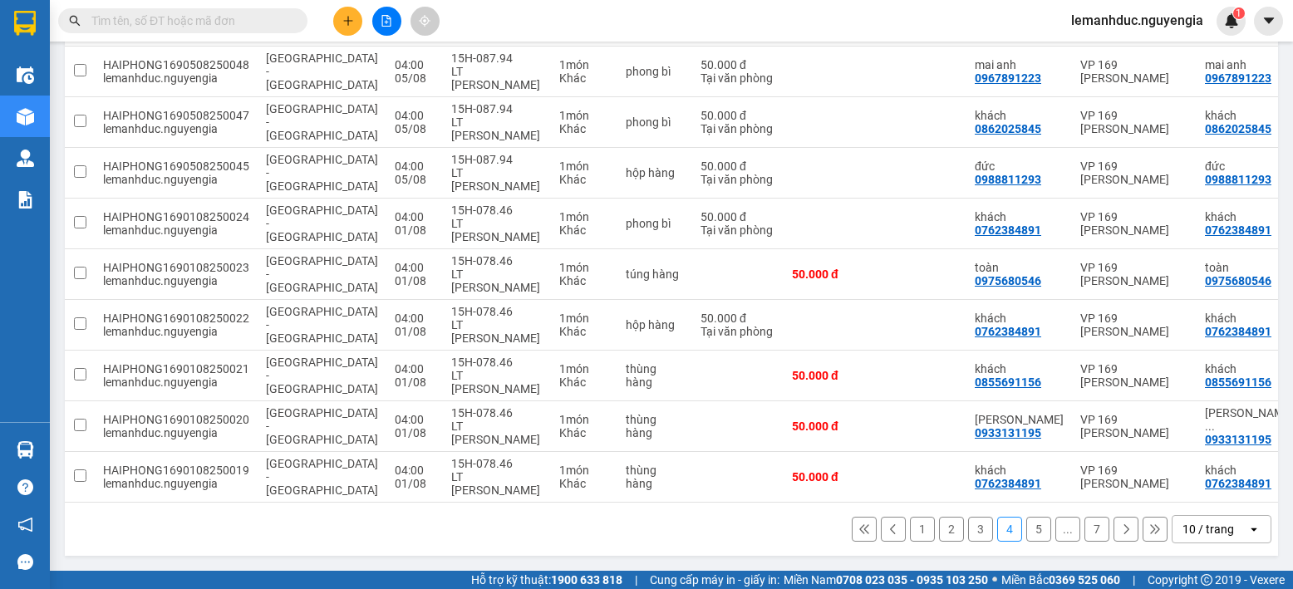
click at [1026, 525] on button "5" at bounding box center [1038, 529] width 25 height 25
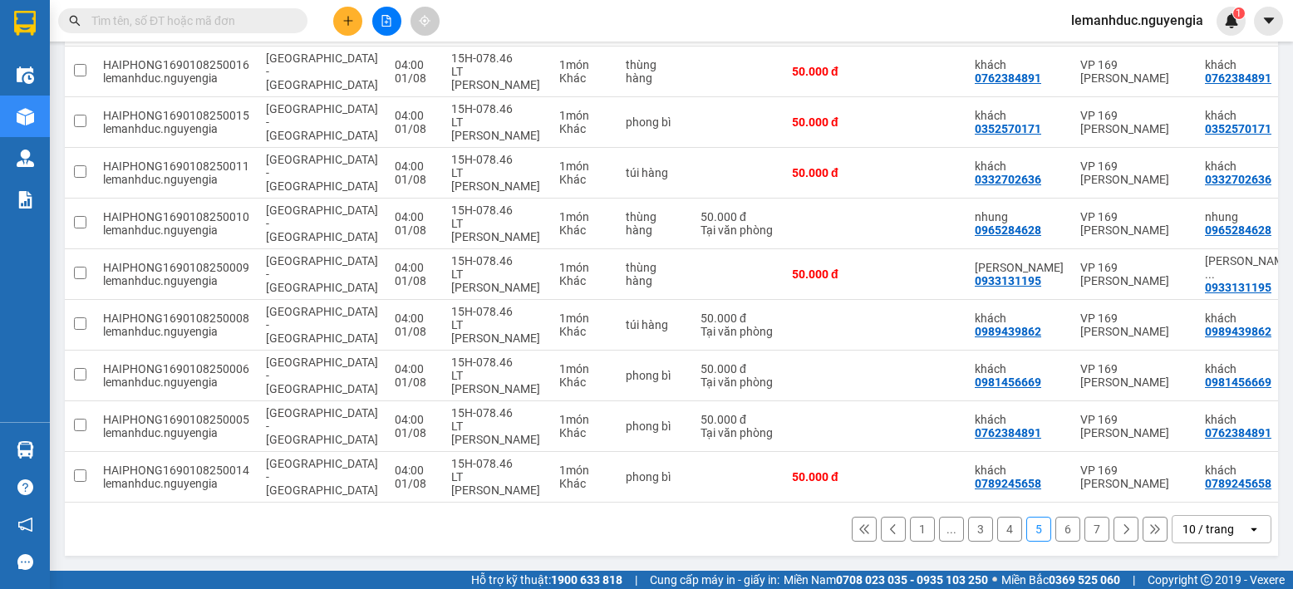
click at [1055, 530] on button "6" at bounding box center [1067, 529] width 25 height 25
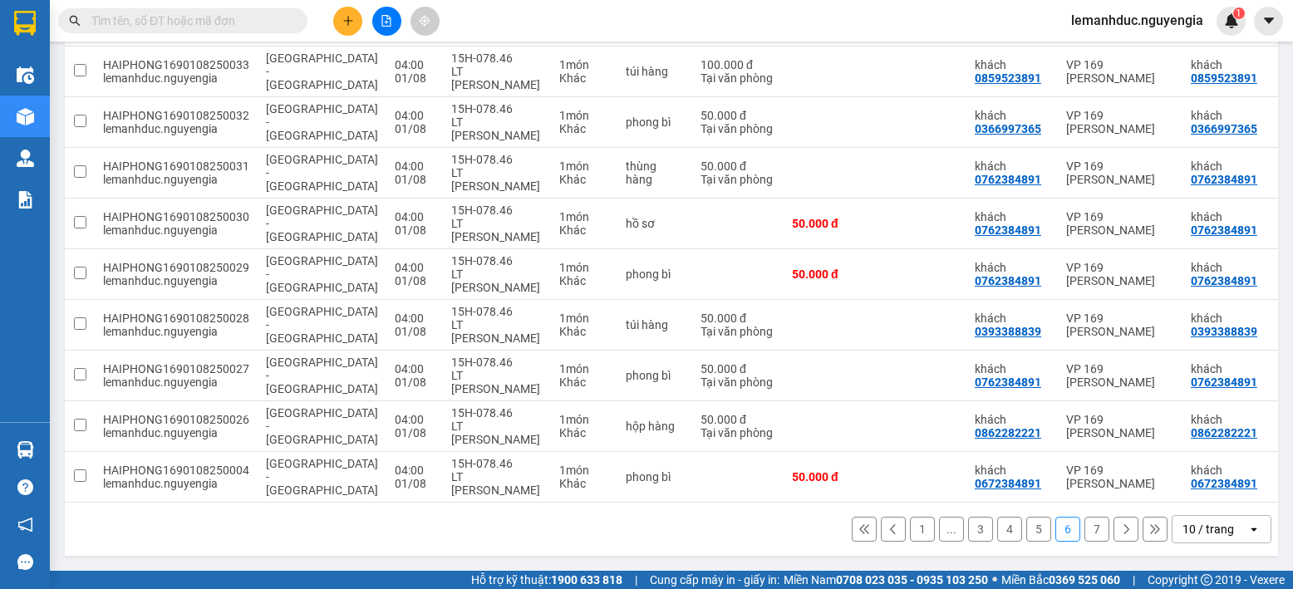
click at [1084, 530] on button "7" at bounding box center [1096, 529] width 25 height 25
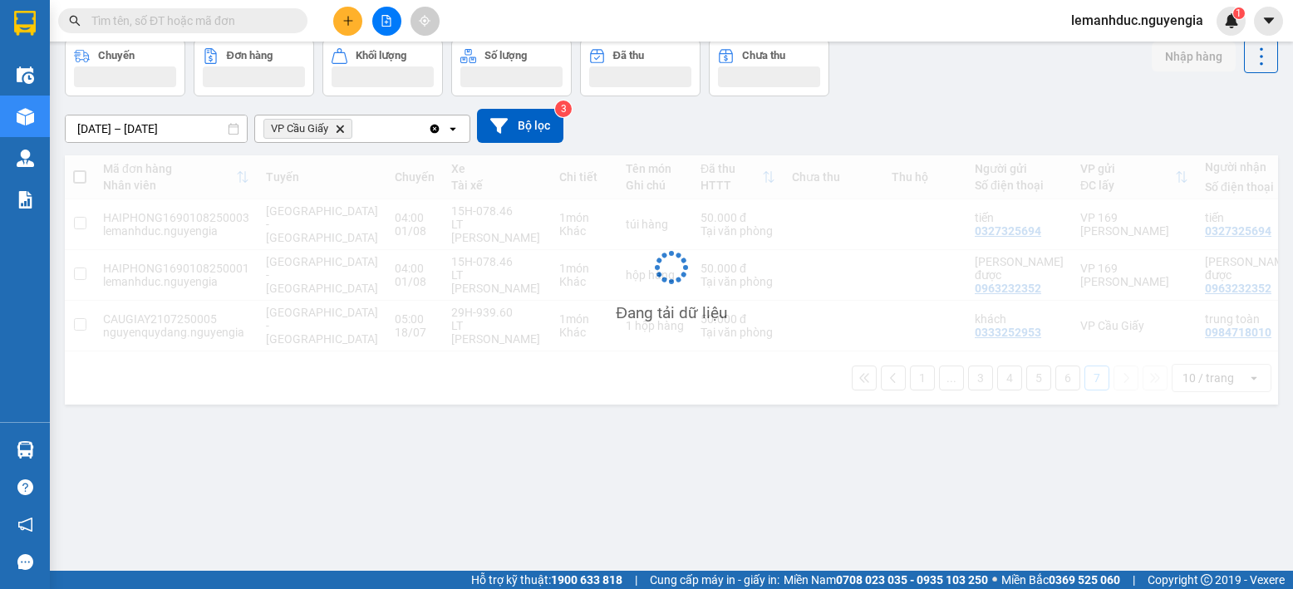
scroll to position [76, 0]
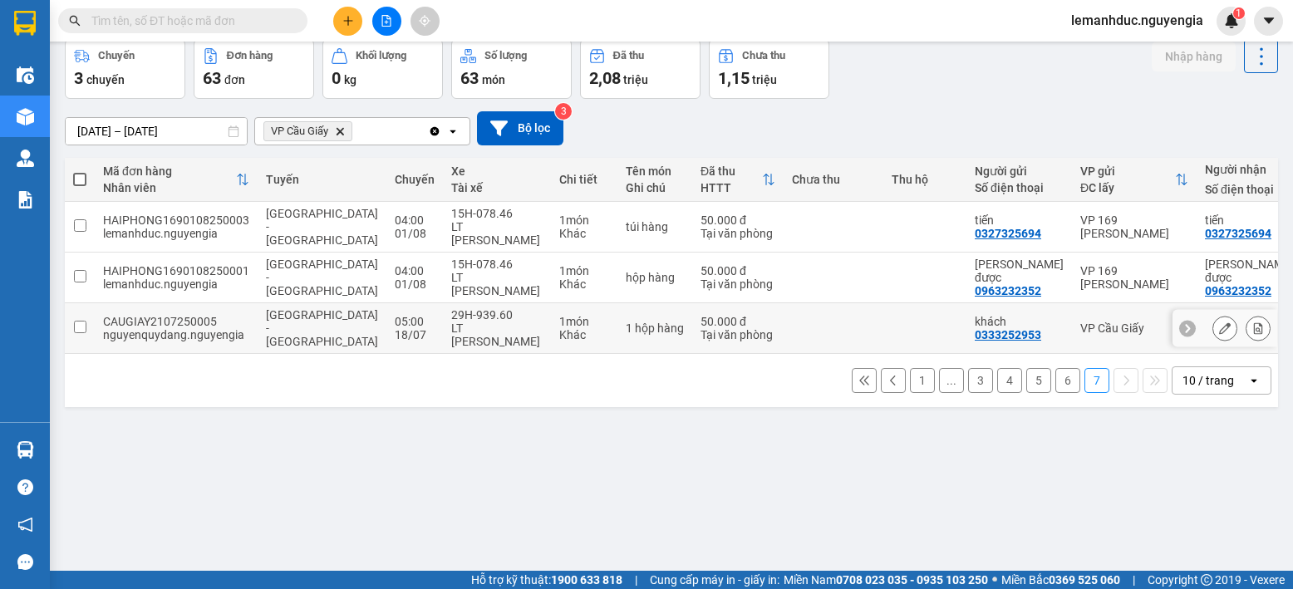
click at [484, 333] on div "LT [PERSON_NAME]" at bounding box center [496, 335] width 91 height 27
checkbox input "true"
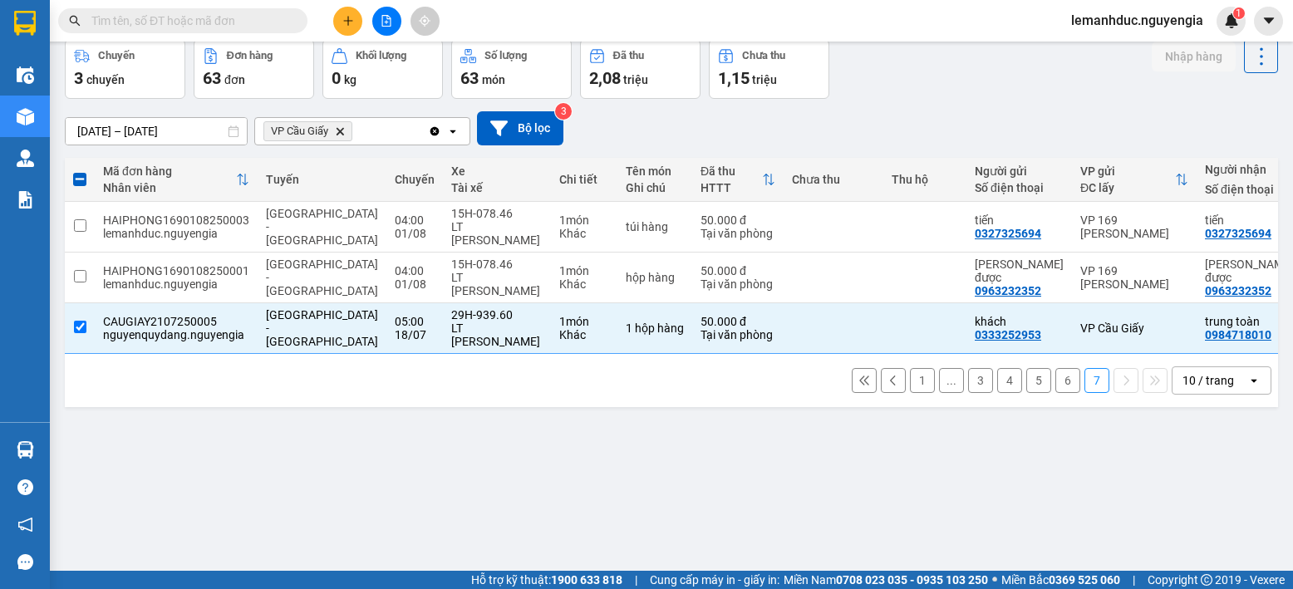
scroll to position [0, 0]
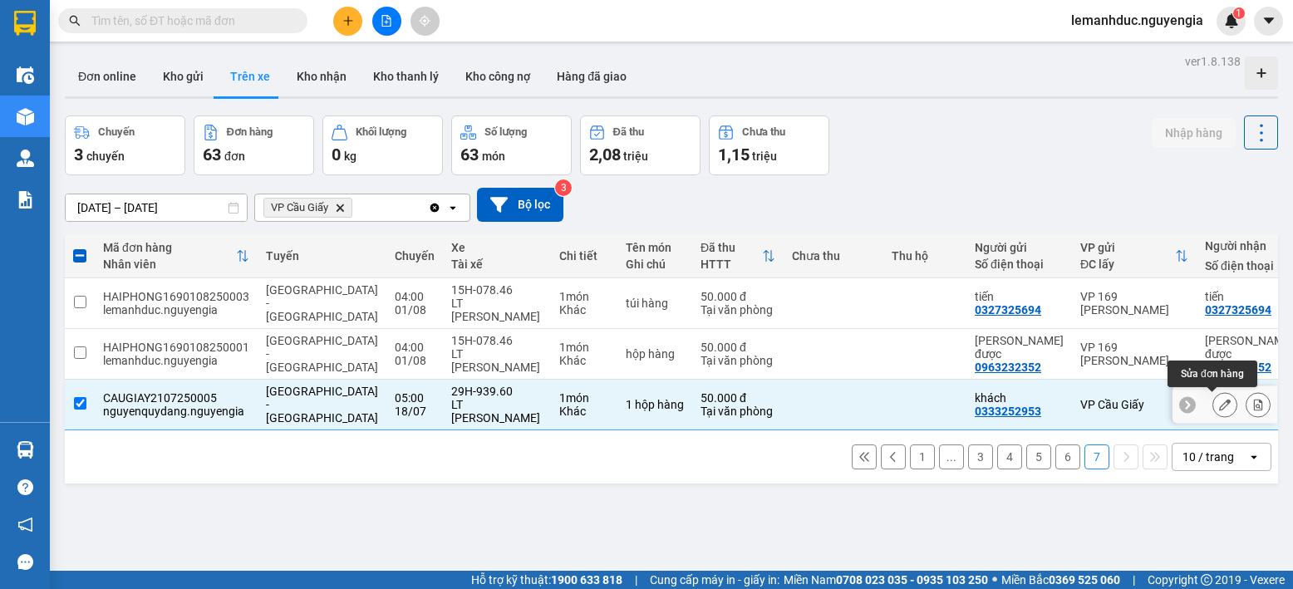
click at [1219, 405] on icon at bounding box center [1225, 405] width 12 height 12
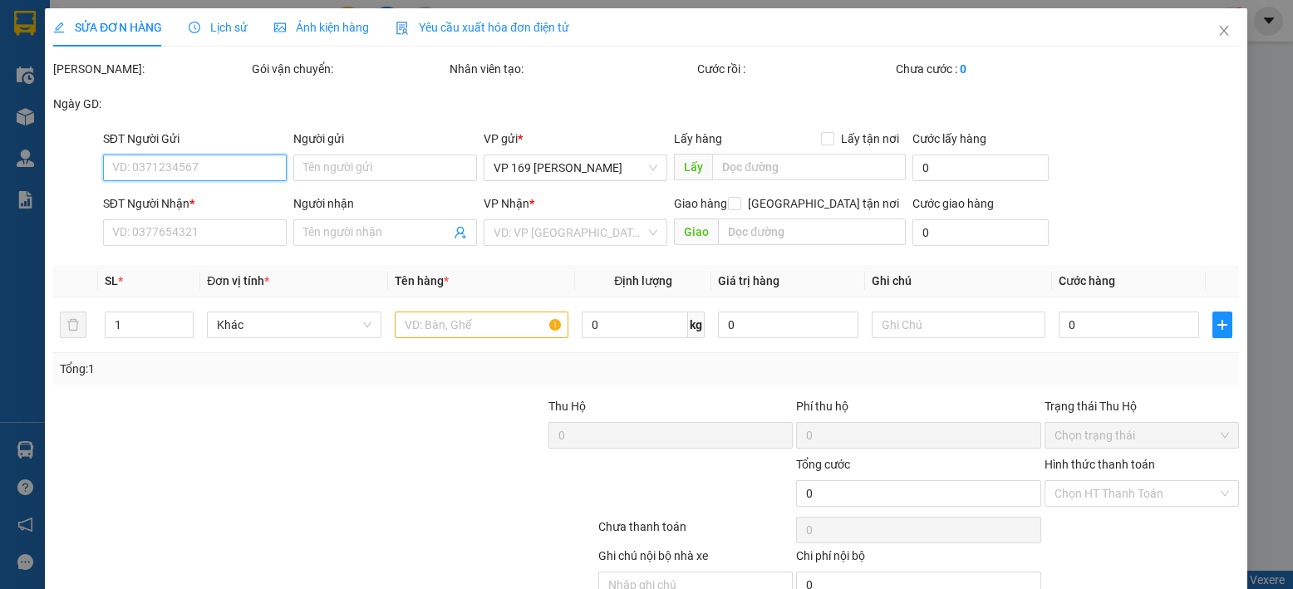
type input "0333252953"
type input "khách"
type input "0984718010"
type input "trung toàn"
type input "50.000"
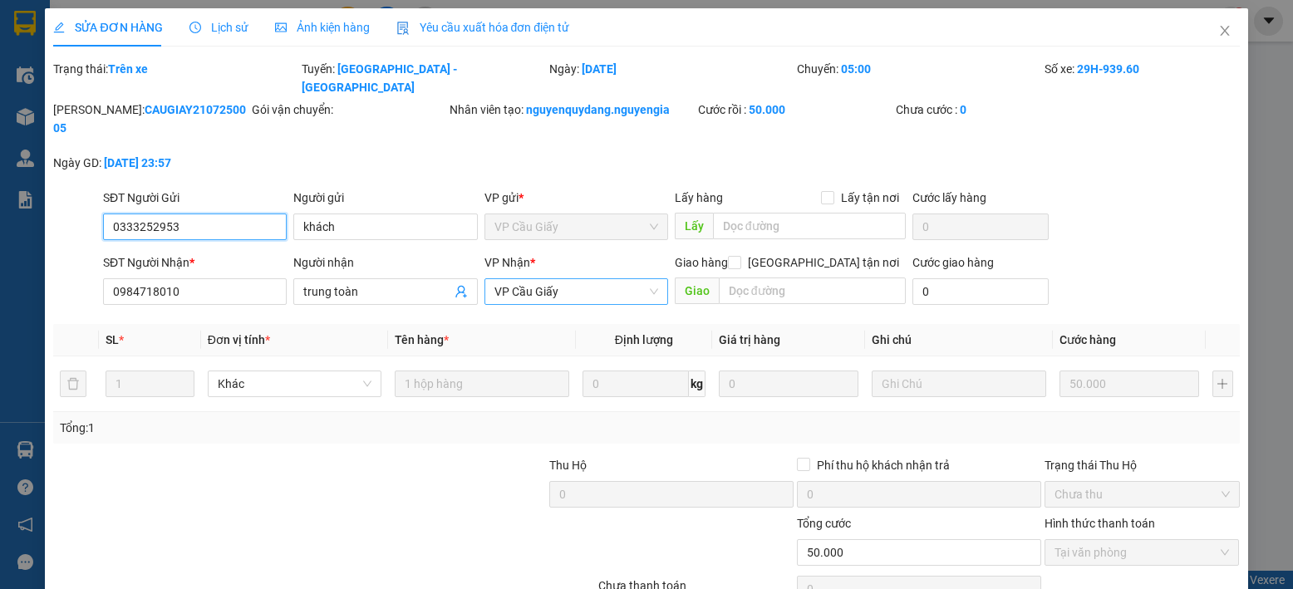
click at [623, 279] on span "VP Cầu Giấy" at bounding box center [576, 291] width 164 height 25
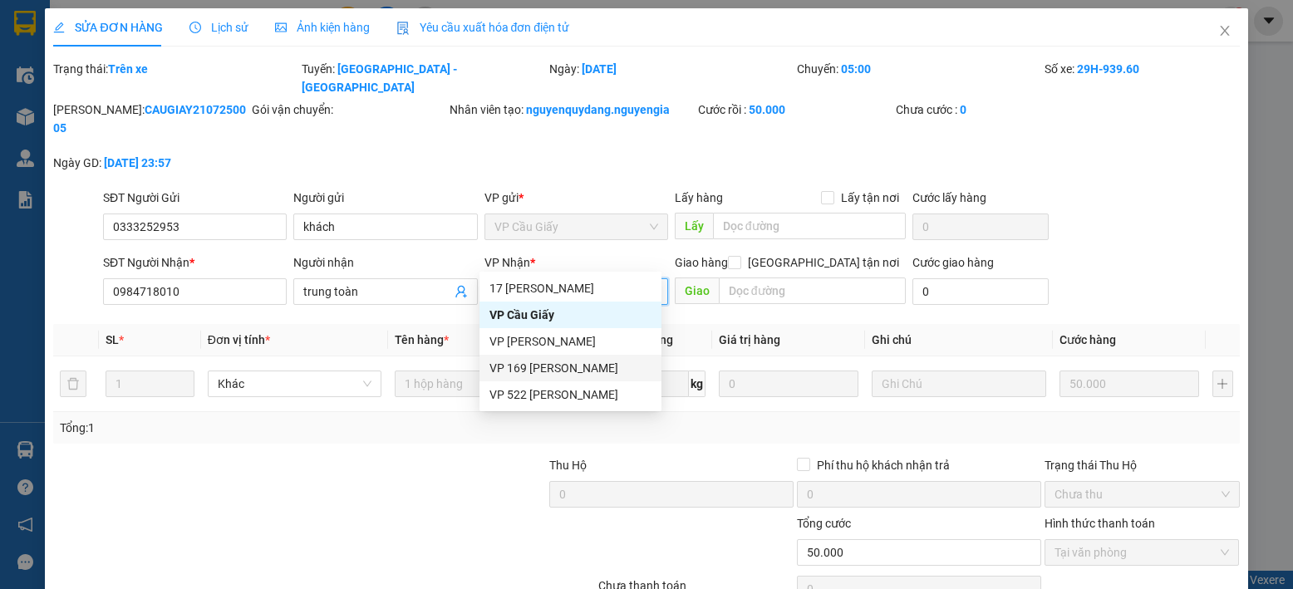
click at [566, 366] on div "VP 169 [PERSON_NAME]" at bounding box center [570, 368] width 162 height 18
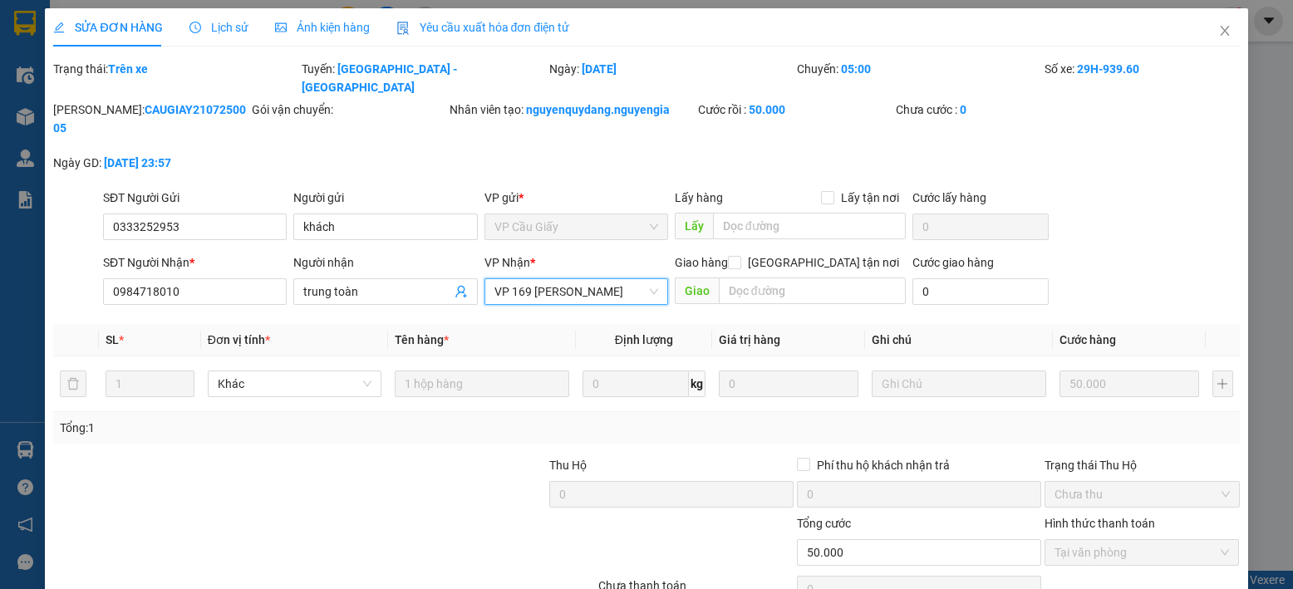
scroll to position [103, 0]
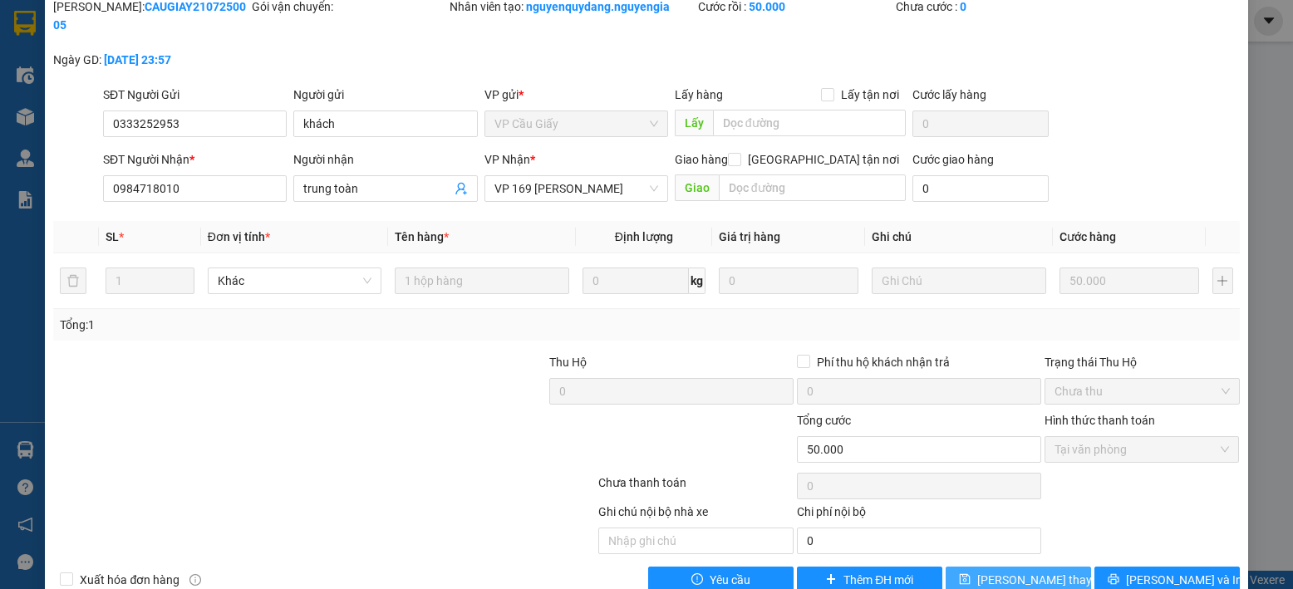
click at [1058, 567] on button "[PERSON_NAME] thay đổi" at bounding box center [1017, 580] width 145 height 27
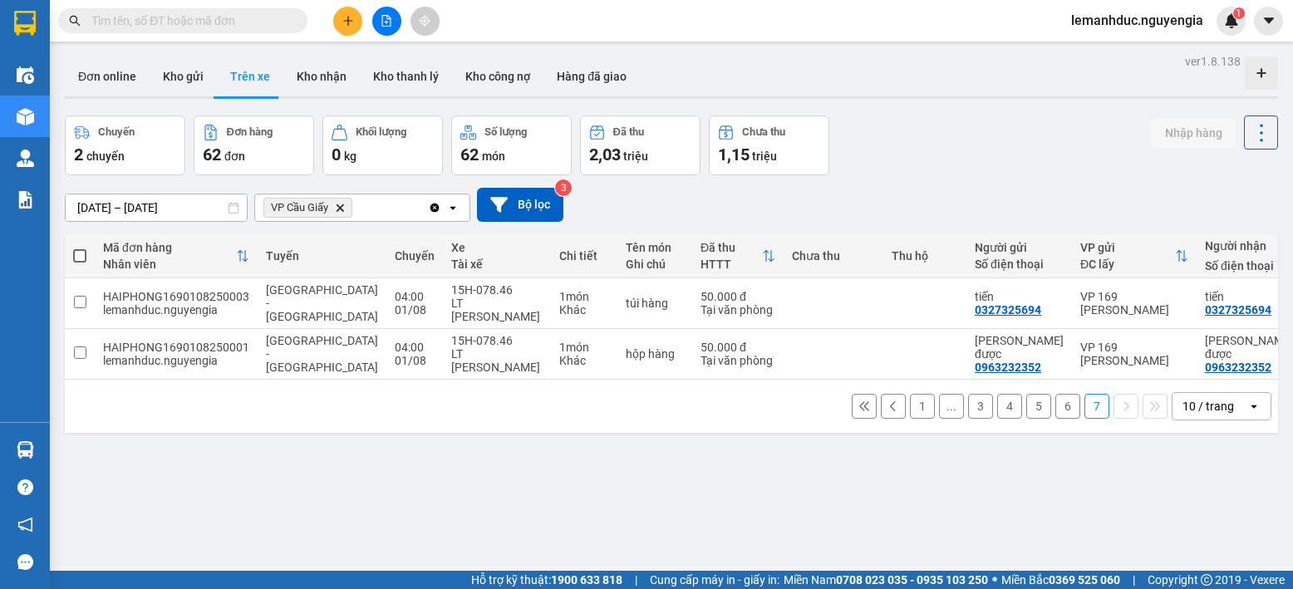
click at [1084, 416] on button "7" at bounding box center [1096, 406] width 25 height 25
click at [910, 411] on button "1" at bounding box center [922, 406] width 25 height 25
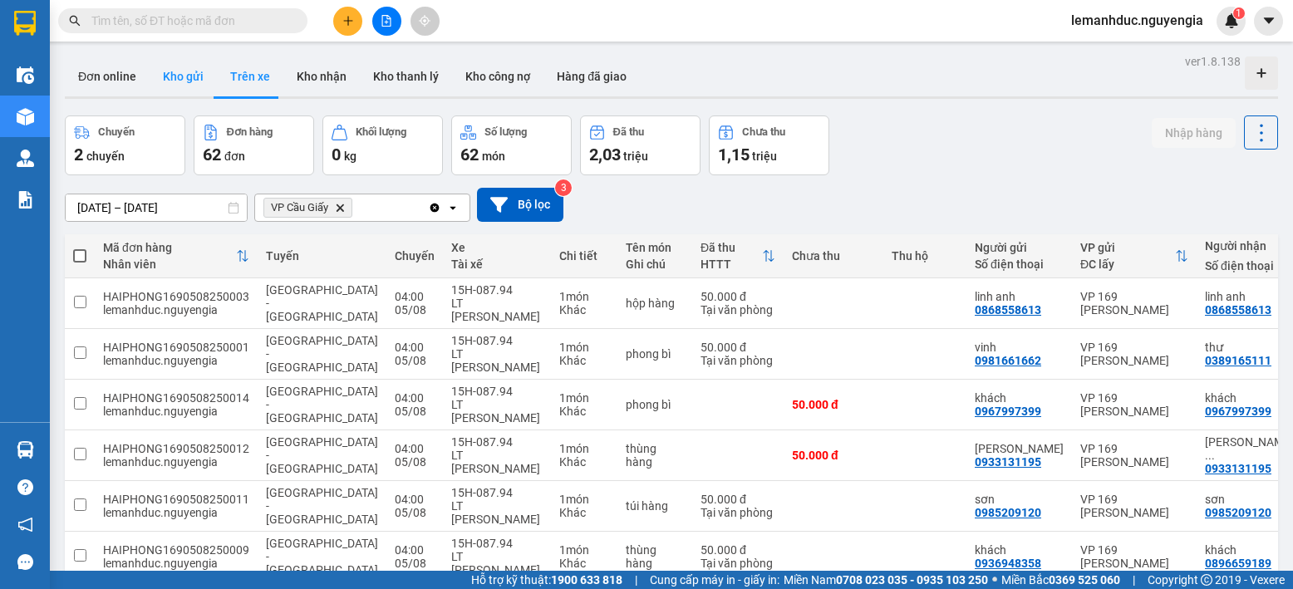
click at [176, 95] on button "Kho gửi" at bounding box center [183, 76] width 67 height 40
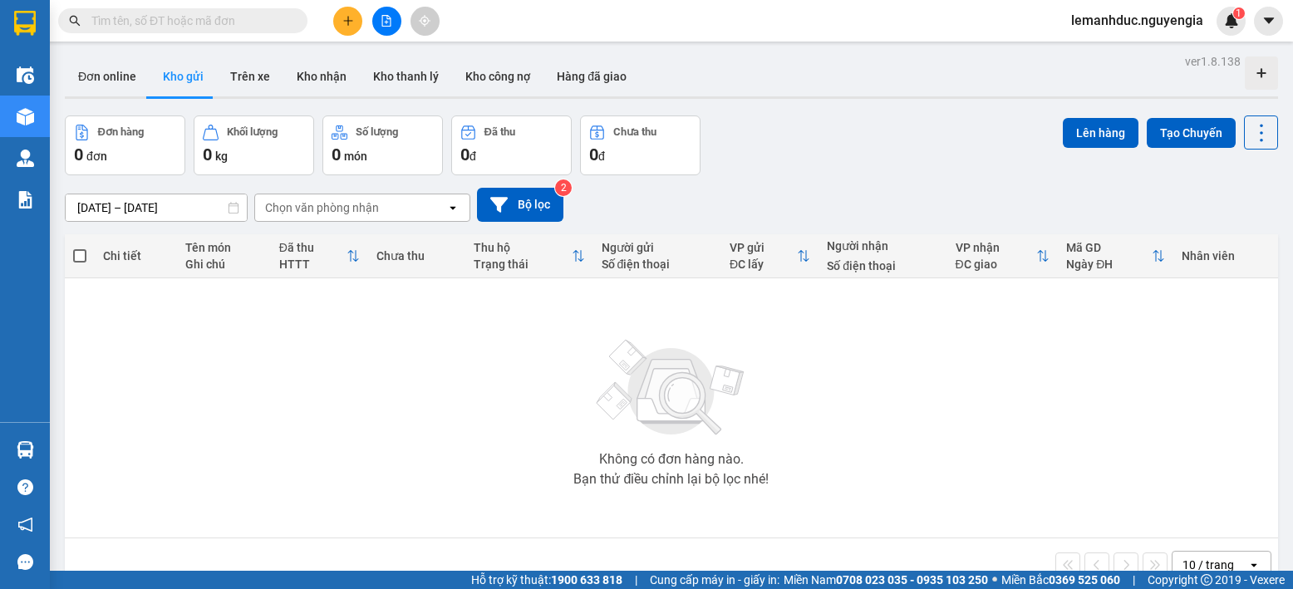
click at [344, 36] on div "Kết quả tìm kiếm ( 0 ) Bộ lọc No Data lemanhduc.nguyengia 1" at bounding box center [646, 21] width 1293 height 42
click at [347, 31] on button at bounding box center [347, 21] width 29 height 29
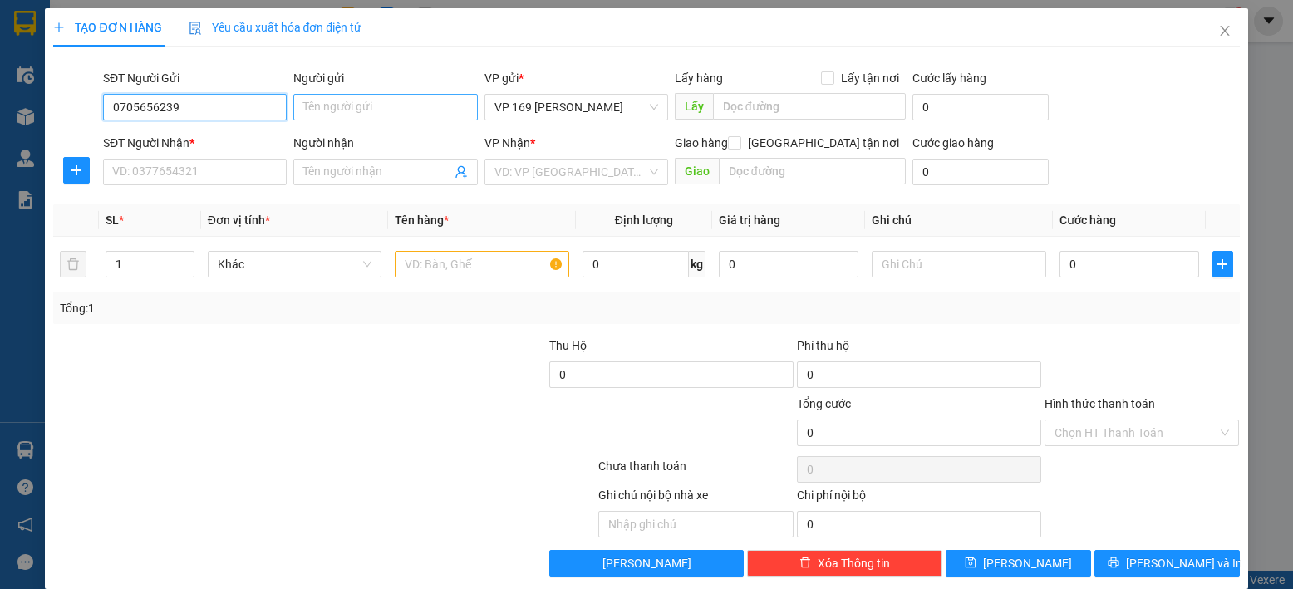
type input "0705656239"
click at [431, 107] on input "Người gửi" at bounding box center [385, 107] width 184 height 27
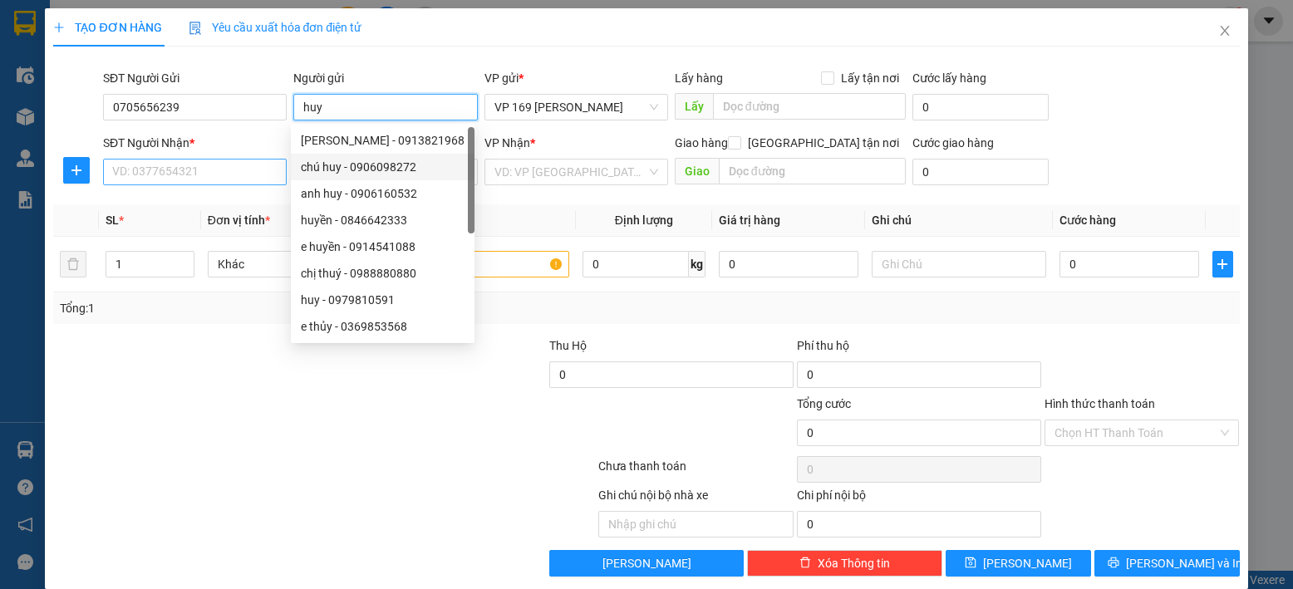
type input "huy"
click at [238, 165] on input "SĐT Người Nhận *" at bounding box center [195, 172] width 184 height 27
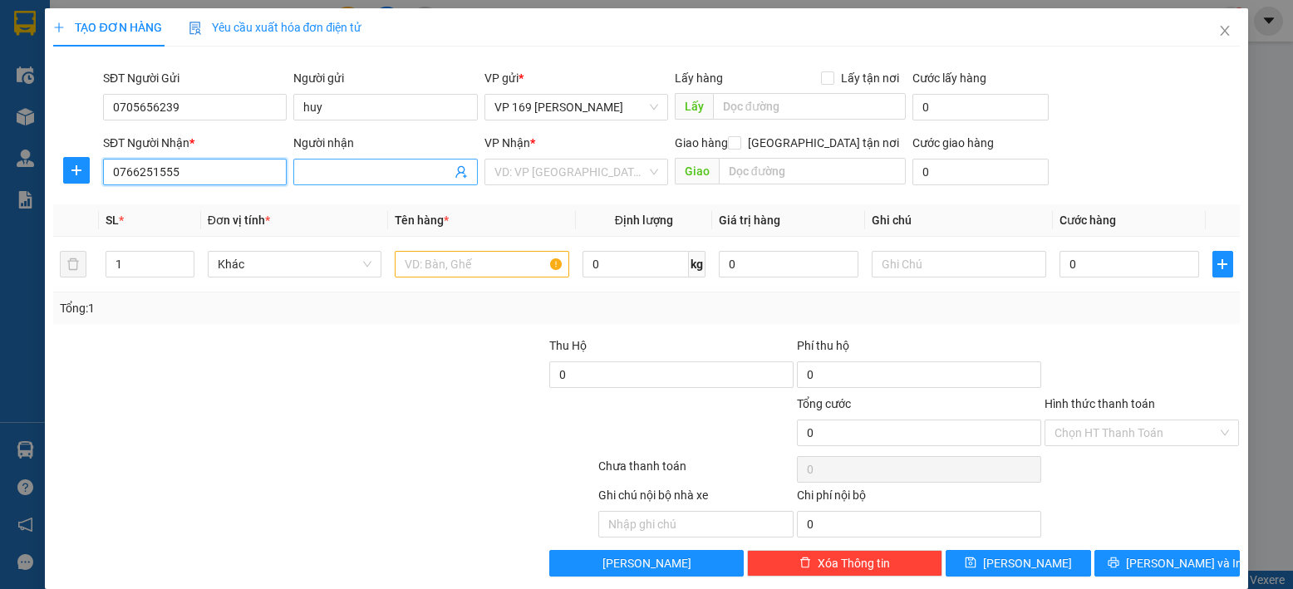
type input "0766251555"
click at [353, 165] on input "Người nhận" at bounding box center [376, 172] width 147 height 18
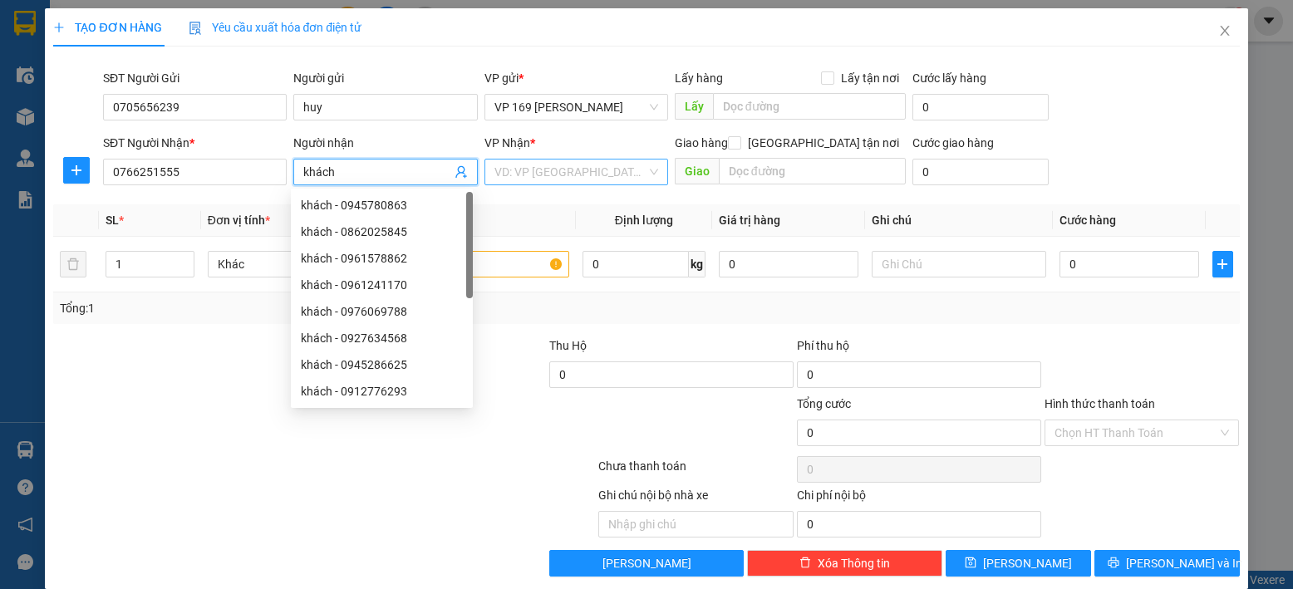
type input "khách"
click at [612, 178] on input "search" at bounding box center [570, 172] width 152 height 25
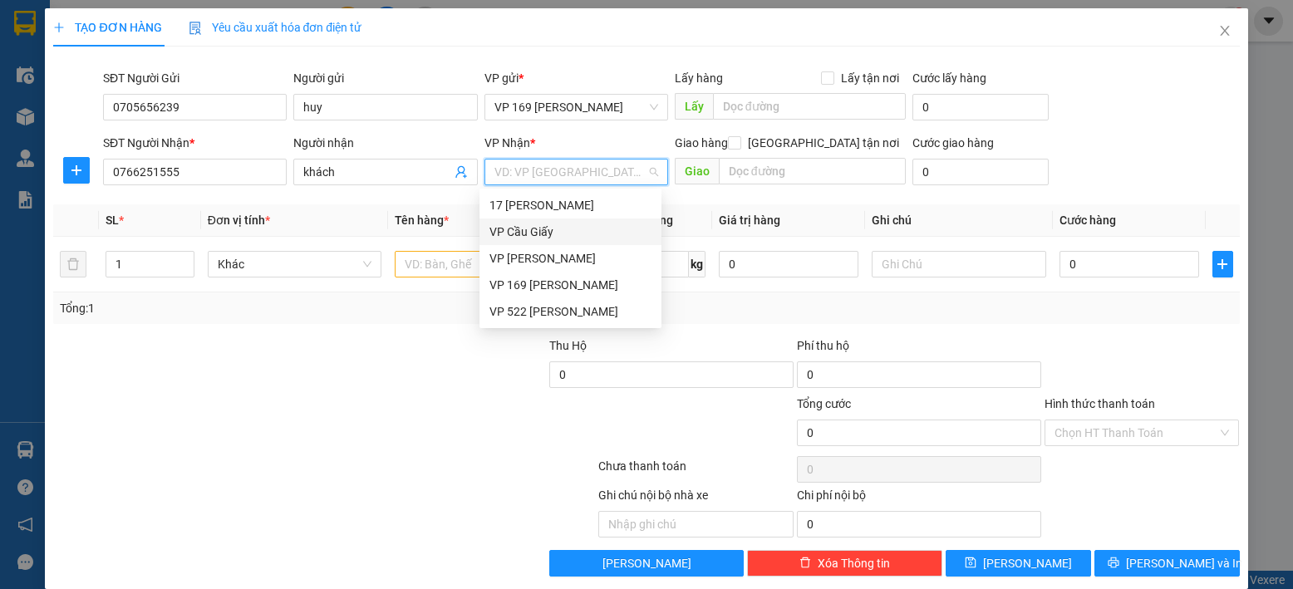
click at [581, 234] on div "VP Cầu Giấy" at bounding box center [570, 232] width 162 height 18
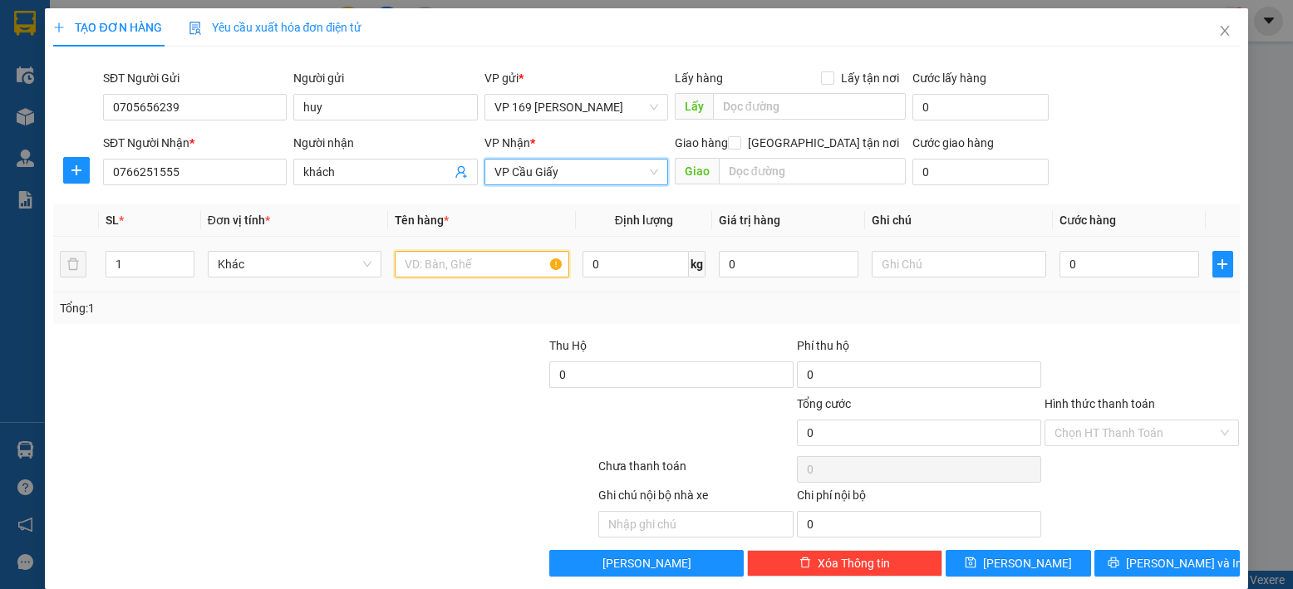
click at [502, 271] on input "text" at bounding box center [482, 264] width 174 height 27
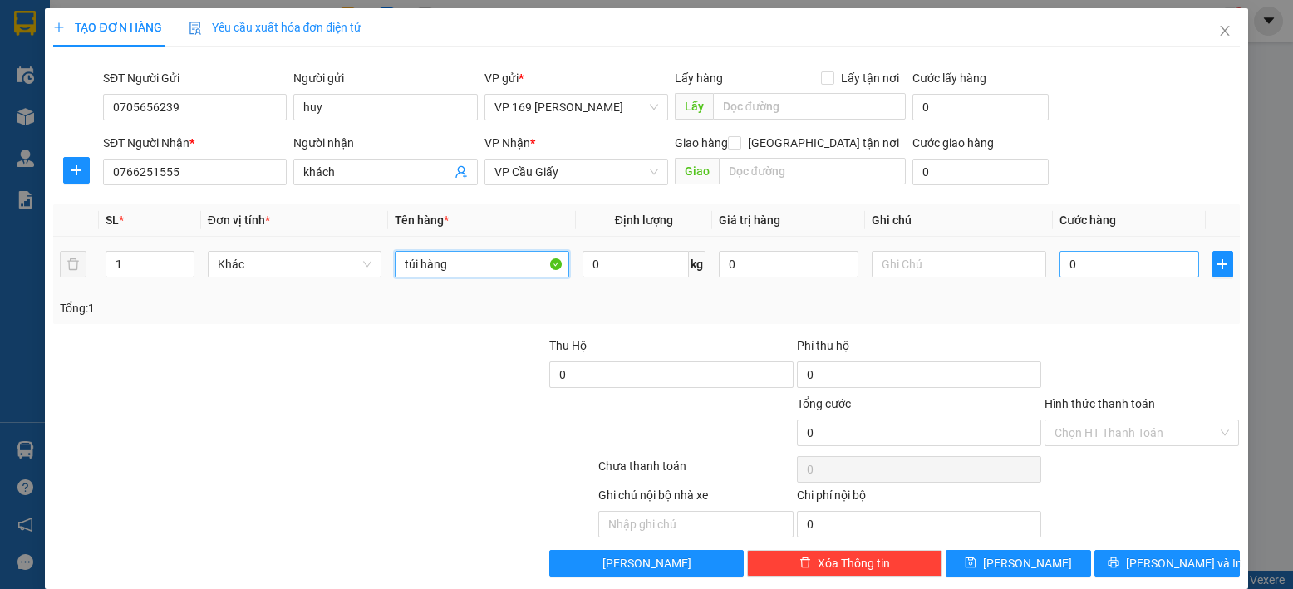
type input "túi hàng"
click at [1167, 267] on input "0" at bounding box center [1129, 264] width 140 height 27
type input "5"
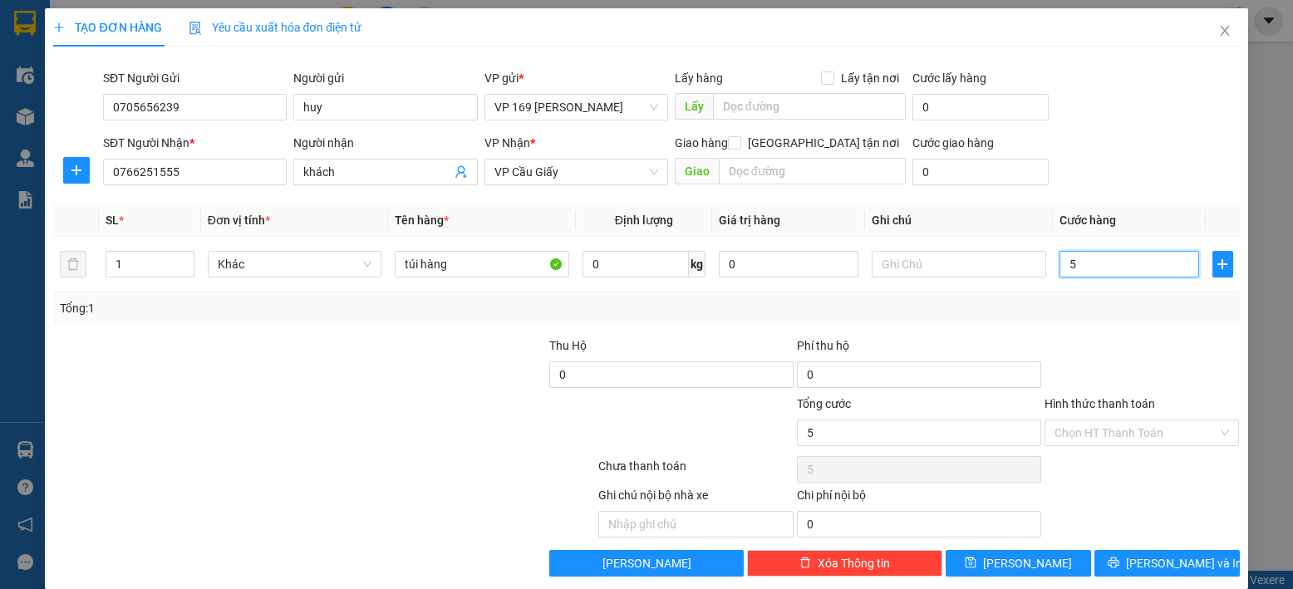
type input "50"
type input "500"
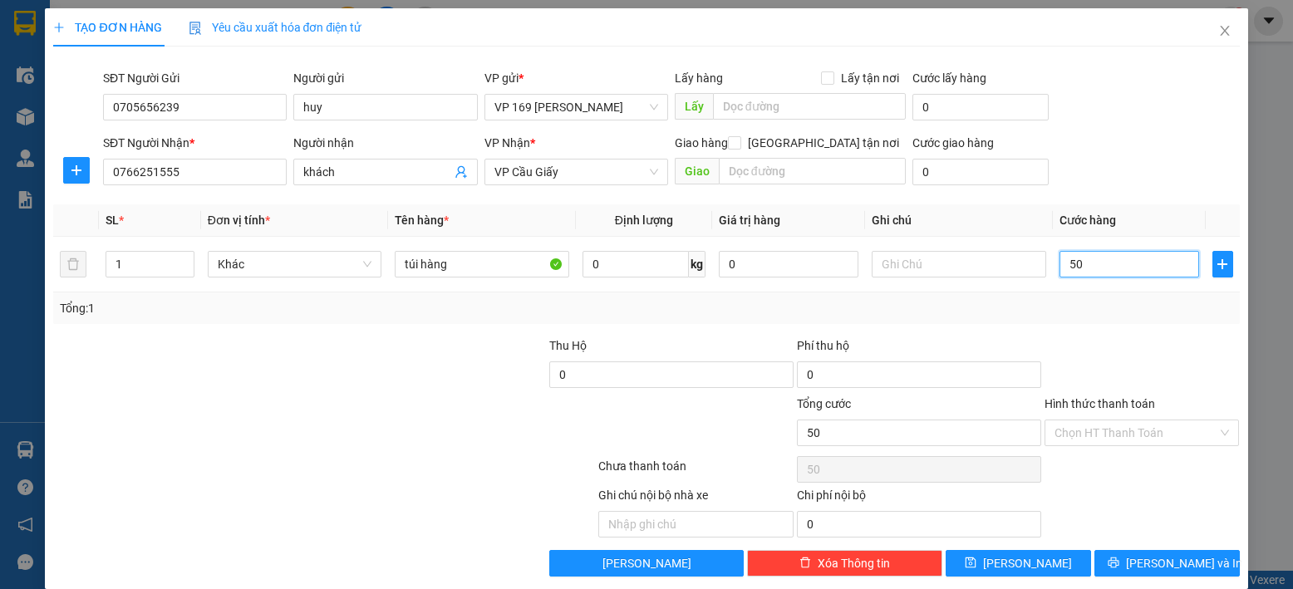
type input "500"
type input "5.000"
type input "50.000"
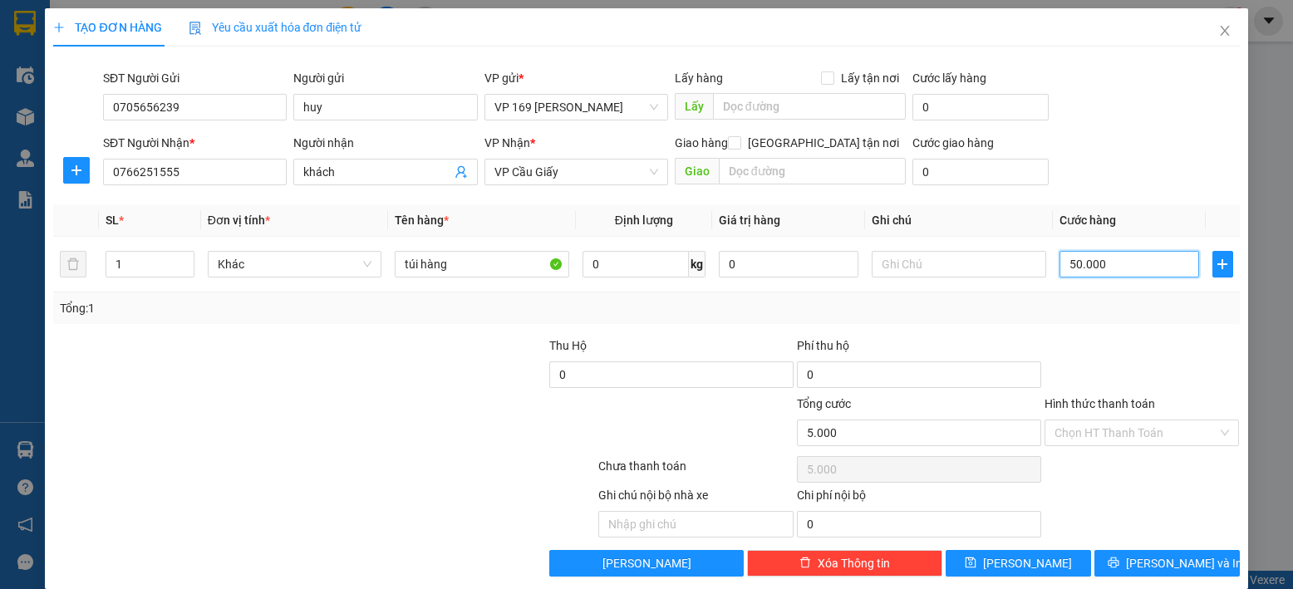
type input "50.000"
click at [1136, 430] on input "Hình thức thanh toán" at bounding box center [1136, 432] width 164 height 25
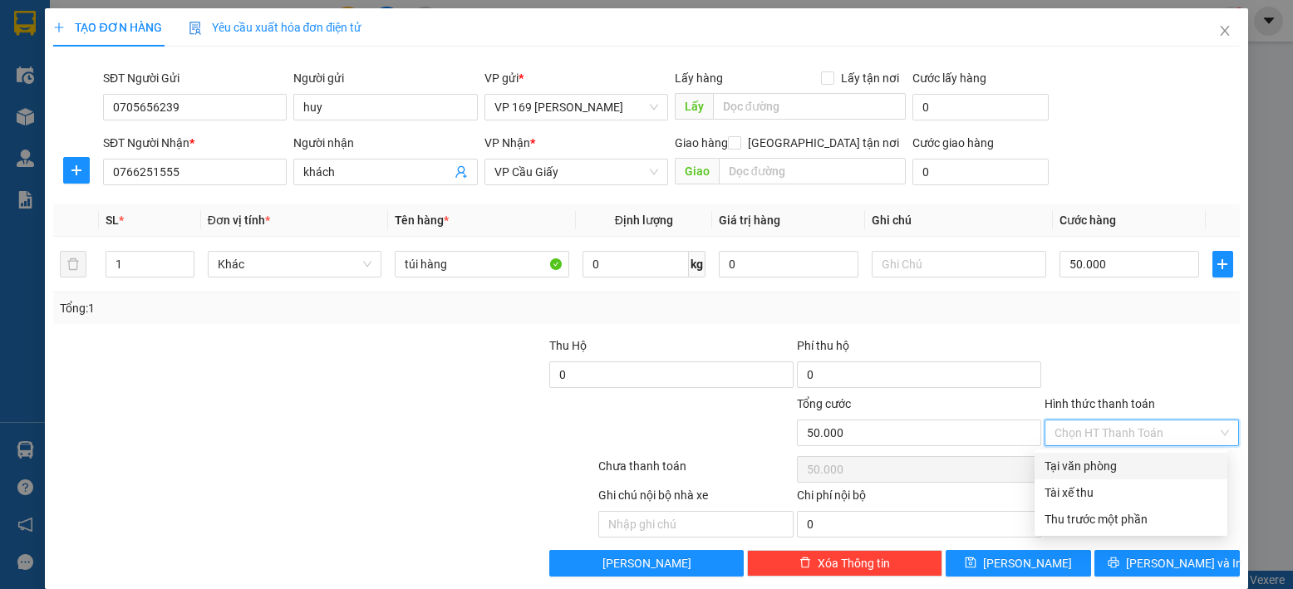
click at [1093, 469] on div "Tại văn phòng" at bounding box center [1130, 466] width 173 height 18
type input "0"
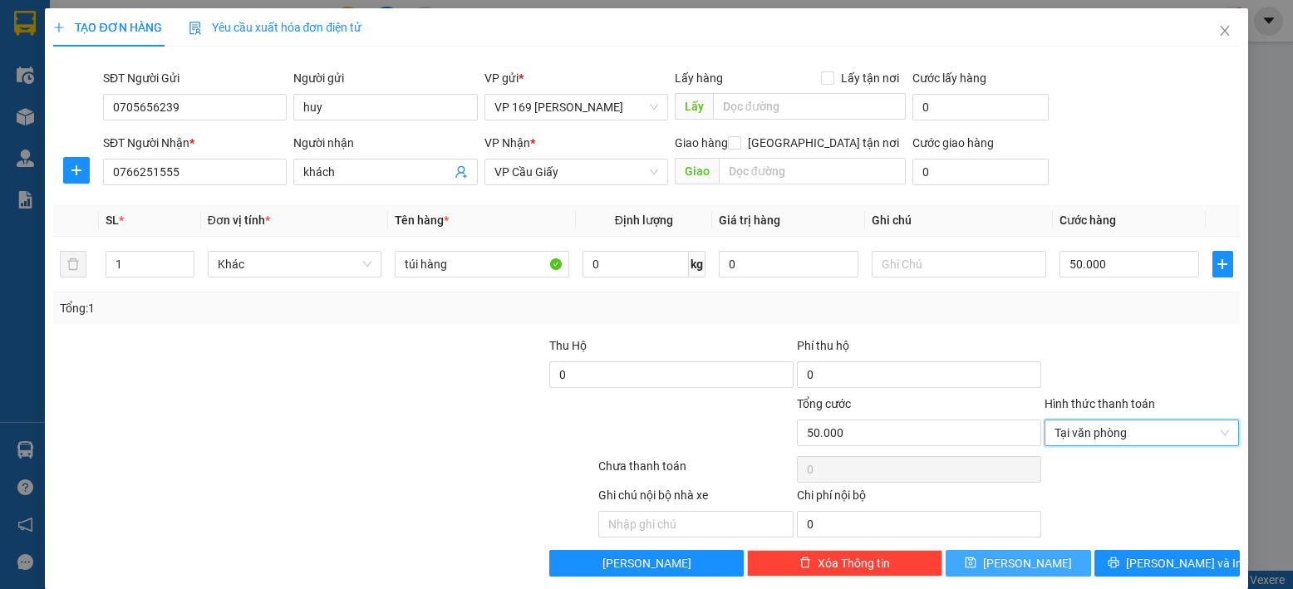
click at [1044, 560] on button "[PERSON_NAME]" at bounding box center [1017, 563] width 145 height 27
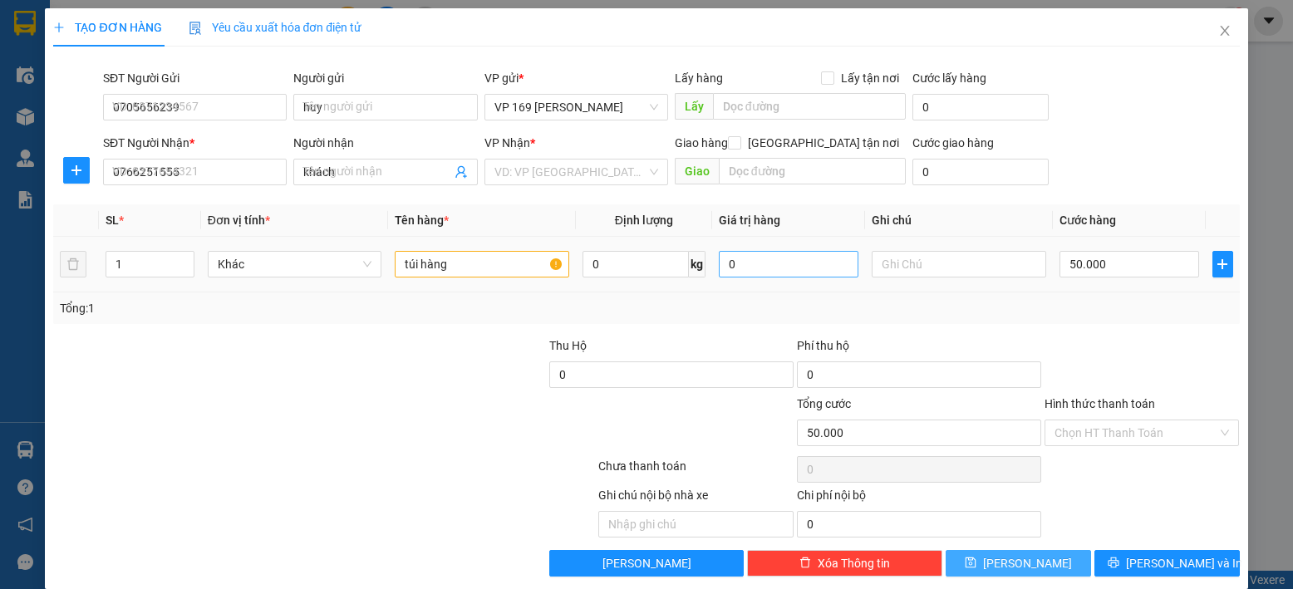
type input "0"
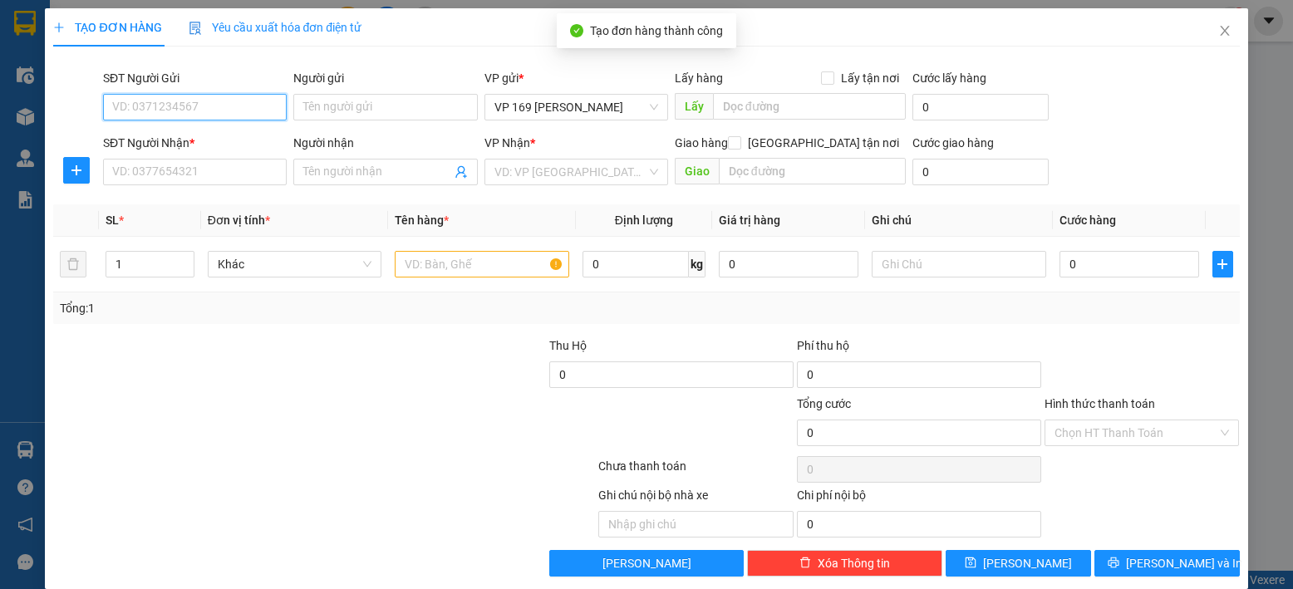
click at [219, 114] on input "SĐT Người Gửi" at bounding box center [195, 107] width 184 height 27
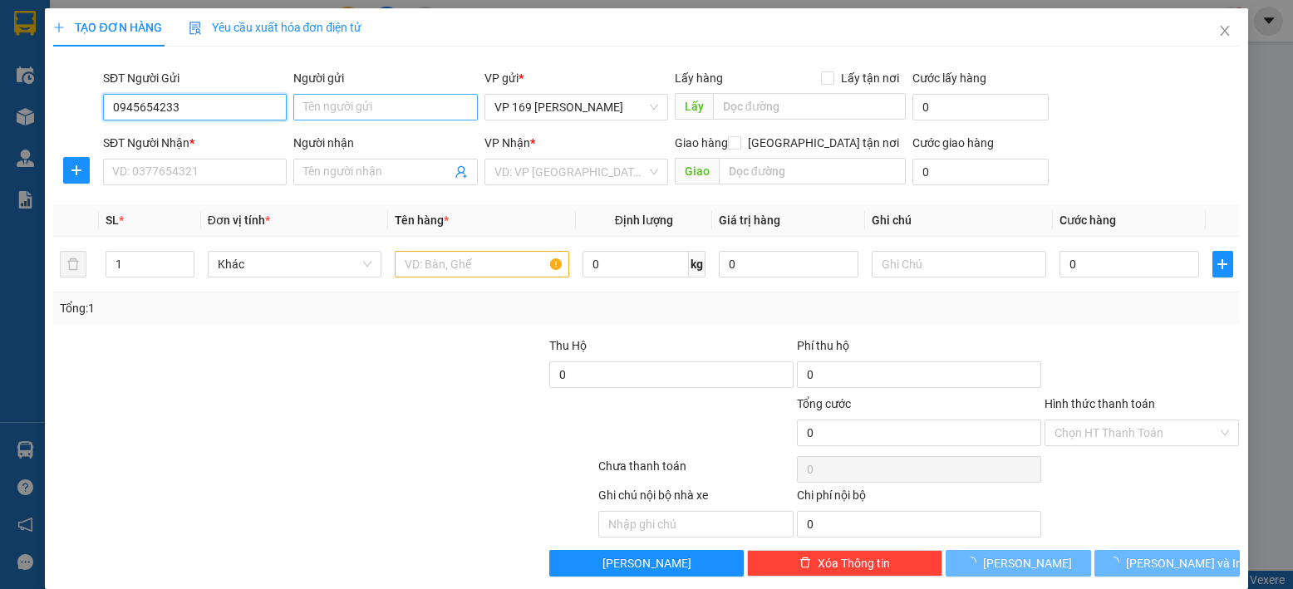
type input "0945654233"
click at [353, 110] on input "Người gửi" at bounding box center [385, 107] width 184 height 27
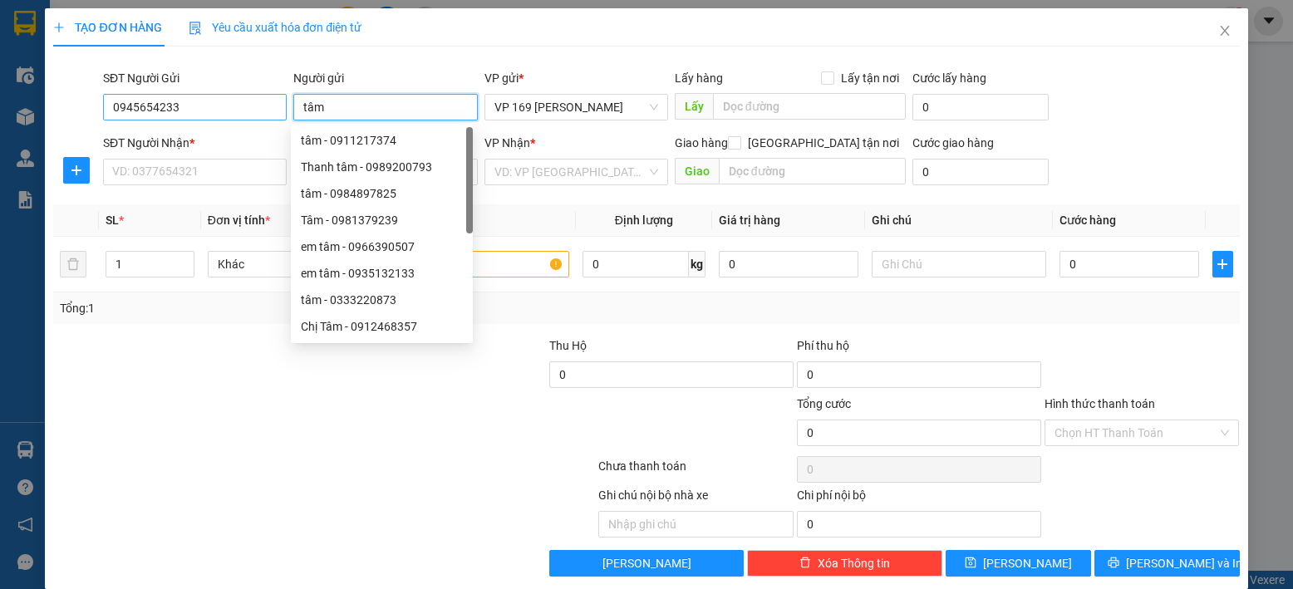
type input "tâm"
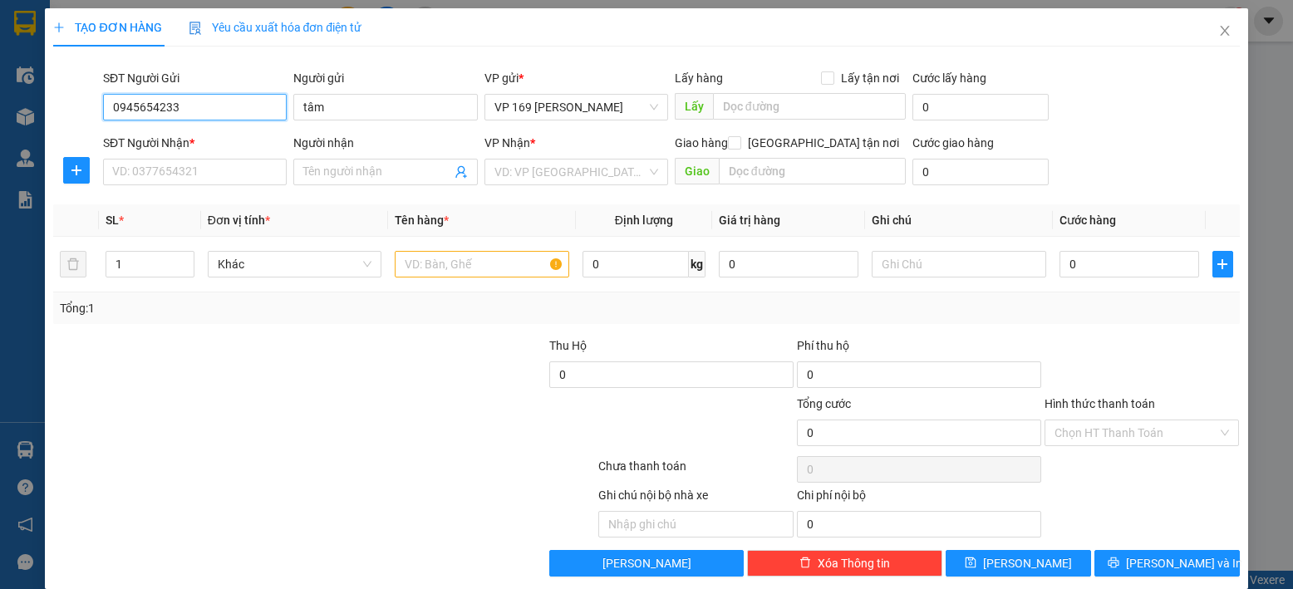
drag, startPoint x: 233, startPoint y: 96, endPoint x: 26, endPoint y: 110, distance: 207.3
click at [26, 110] on div "TẠO ĐƠN HÀNG Yêu cầu xuất hóa đơn điện tử Transit Pickup Surcharge Ids Transit …" at bounding box center [646, 294] width 1293 height 589
click at [197, 163] on input "SĐT Người Nhận *" at bounding box center [195, 172] width 184 height 27
drag, startPoint x: 197, startPoint y: 163, endPoint x: 194, endPoint y: 177, distance: 14.5
paste input "0945654233"
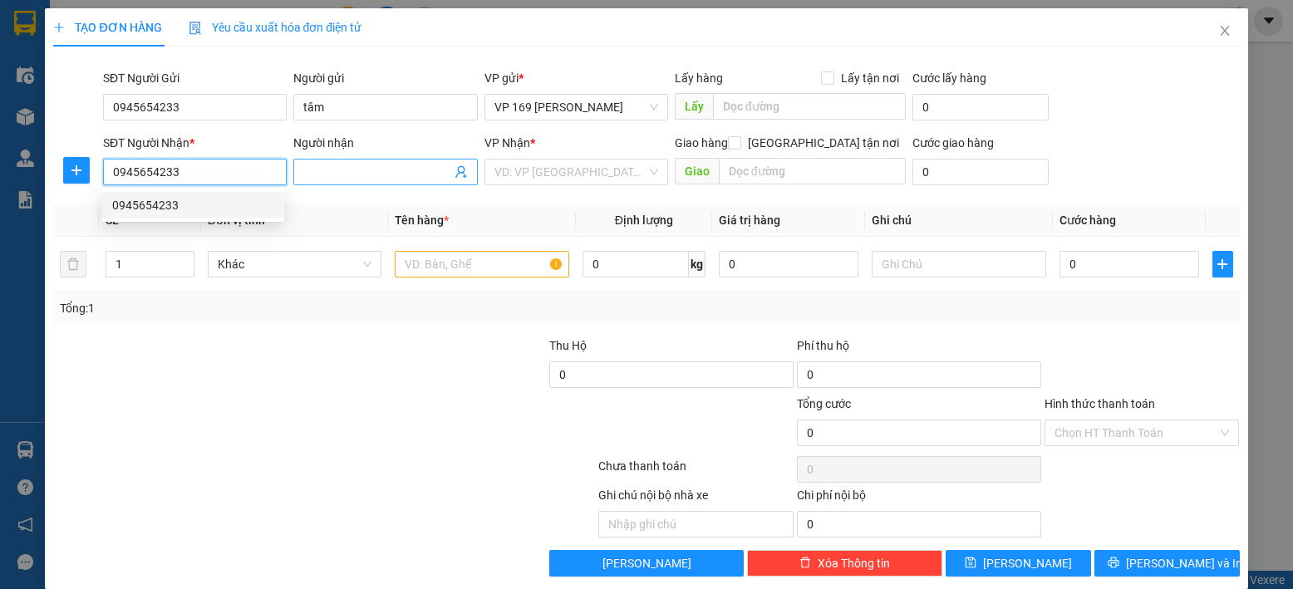
type input "0945654233"
click at [358, 170] on input "Người nhận" at bounding box center [376, 172] width 147 height 18
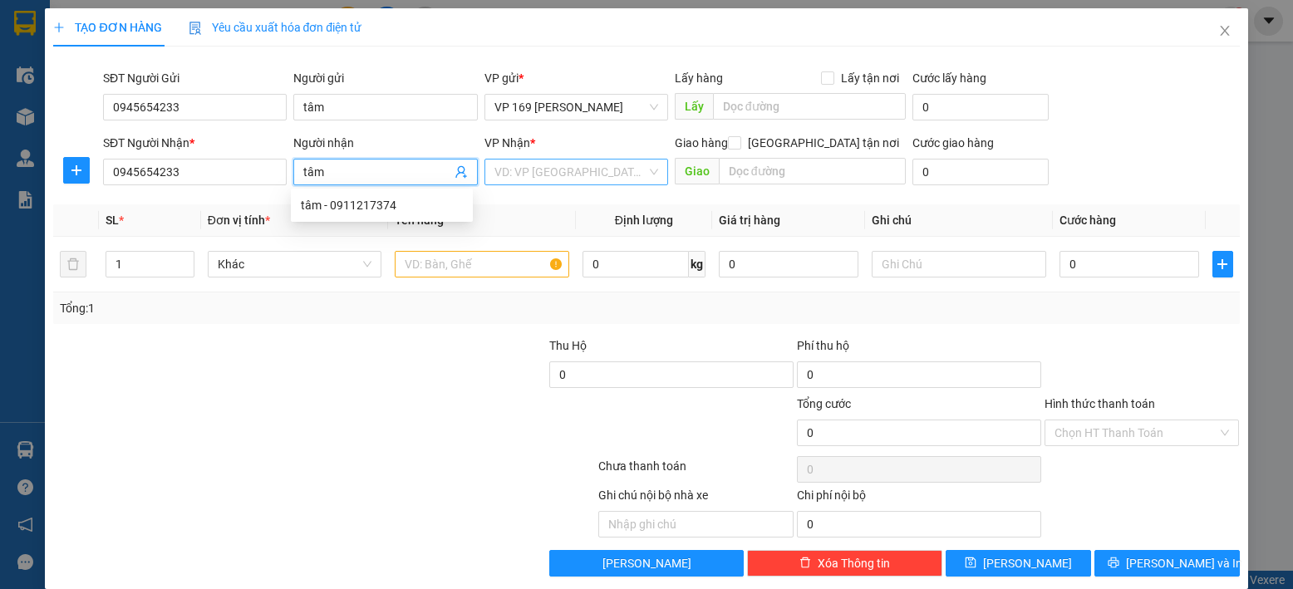
type input "tâm"
click at [577, 162] on input "search" at bounding box center [570, 172] width 152 height 25
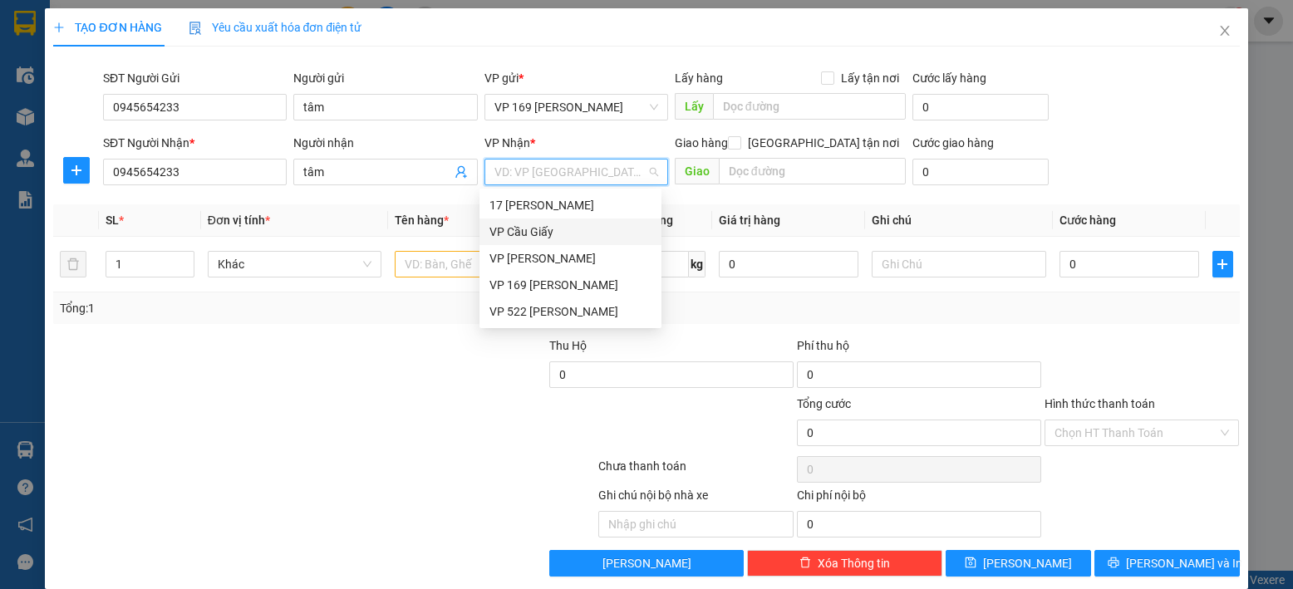
click at [580, 237] on div "VP Cầu Giấy" at bounding box center [570, 232] width 162 height 18
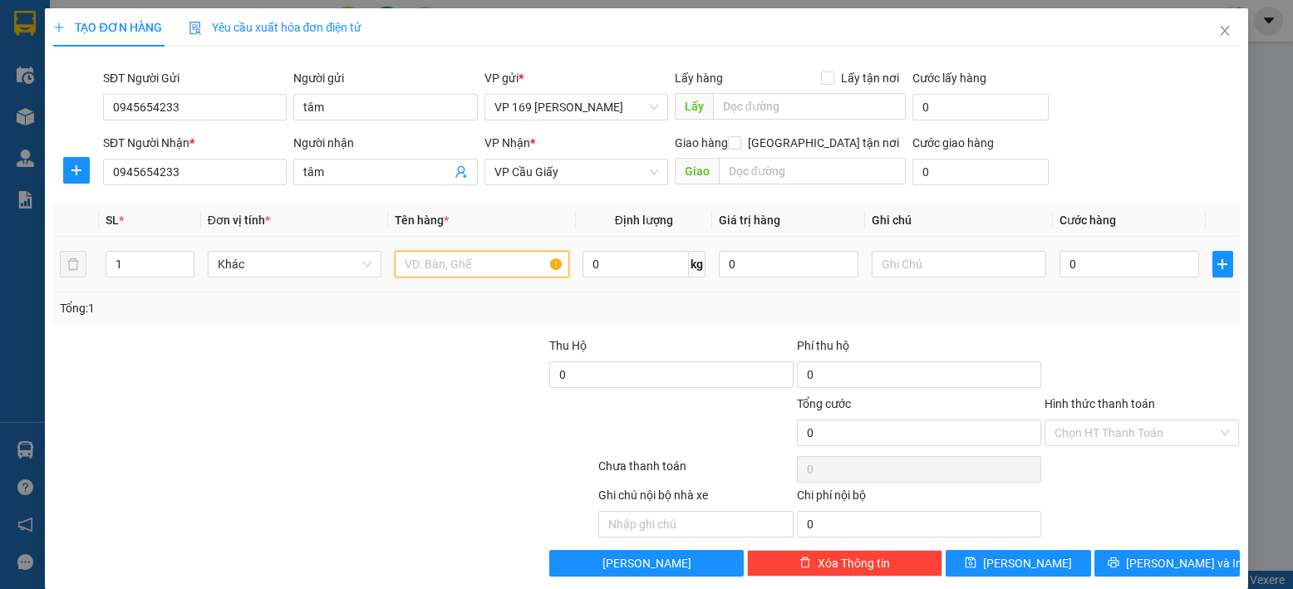
click at [531, 265] on input "text" at bounding box center [482, 264] width 174 height 27
type input "hộp hàng"
click at [1155, 256] on input "0" at bounding box center [1129, 264] width 140 height 27
type input "5"
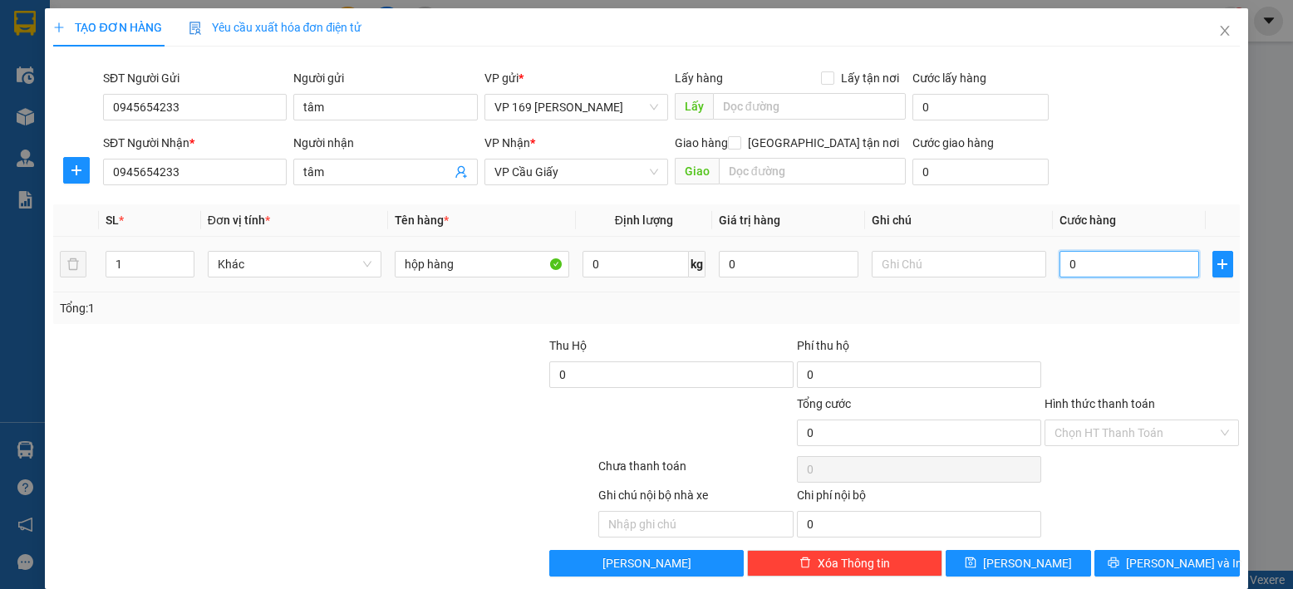
type input "5"
type input "50"
type input "500"
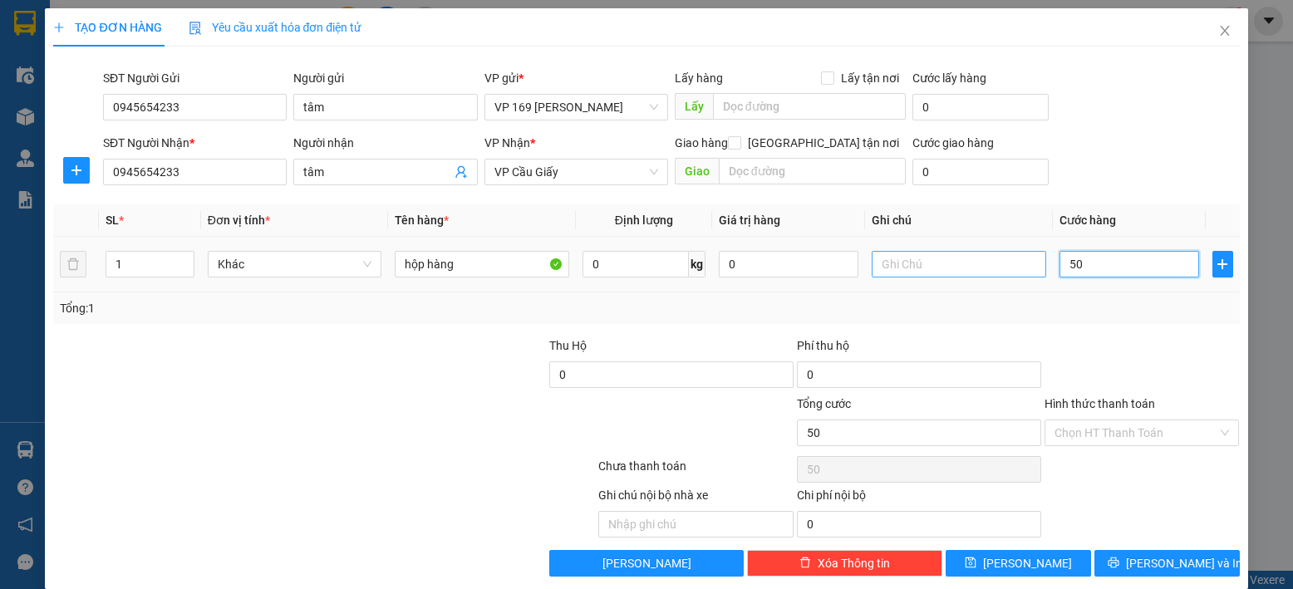
type input "500"
type input "5.000"
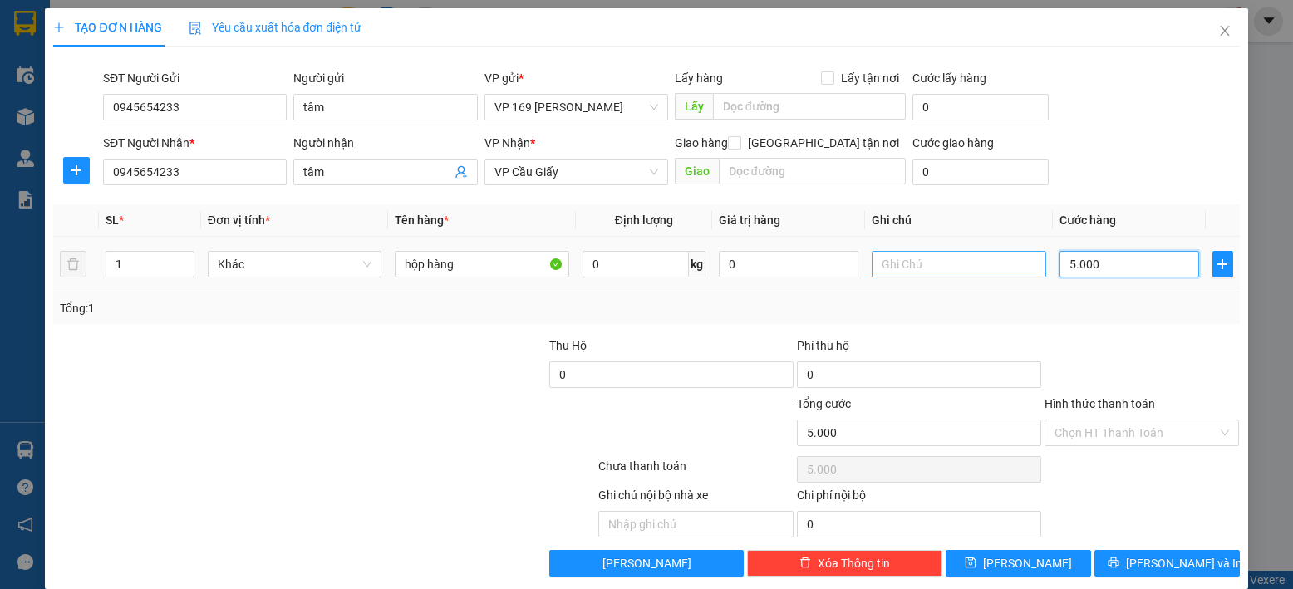
type input "50.000"
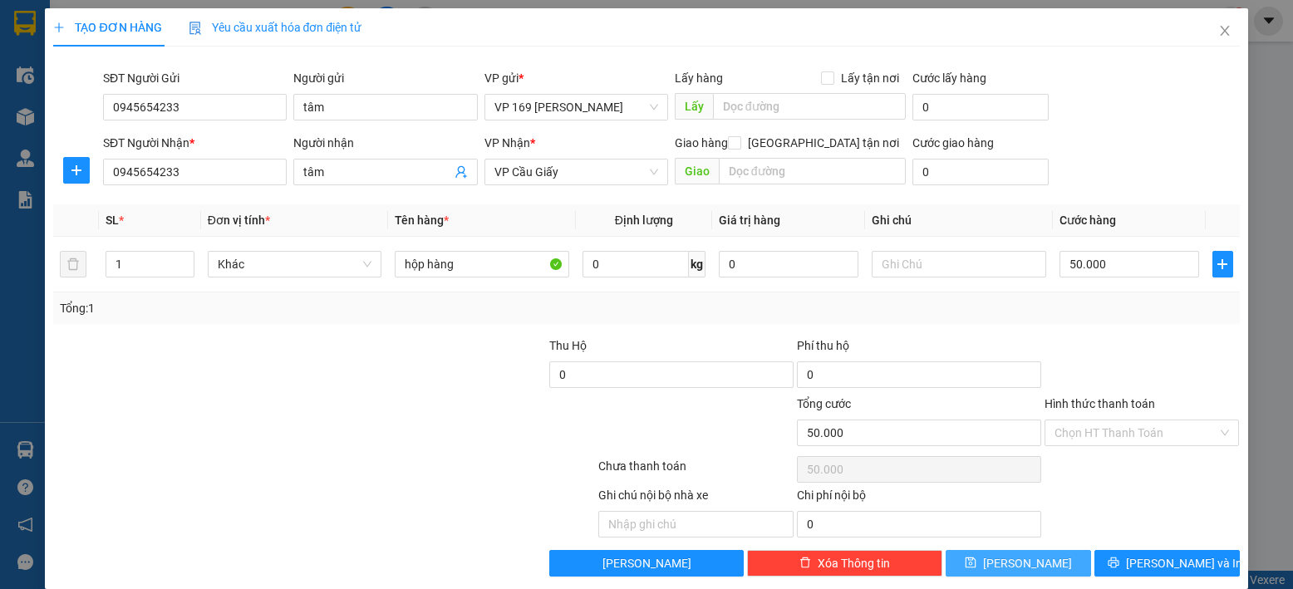
click at [1044, 560] on button "[PERSON_NAME]" at bounding box center [1017, 563] width 145 height 27
type input "0"
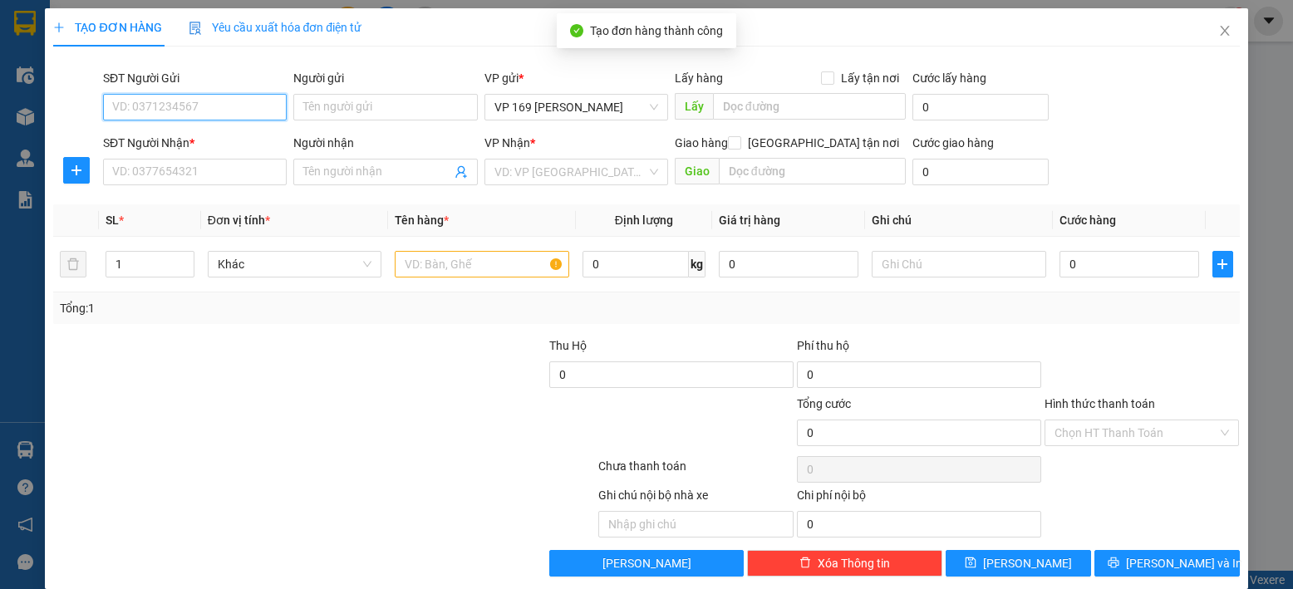
click at [222, 100] on input "SĐT Người Gửi" at bounding box center [195, 107] width 184 height 27
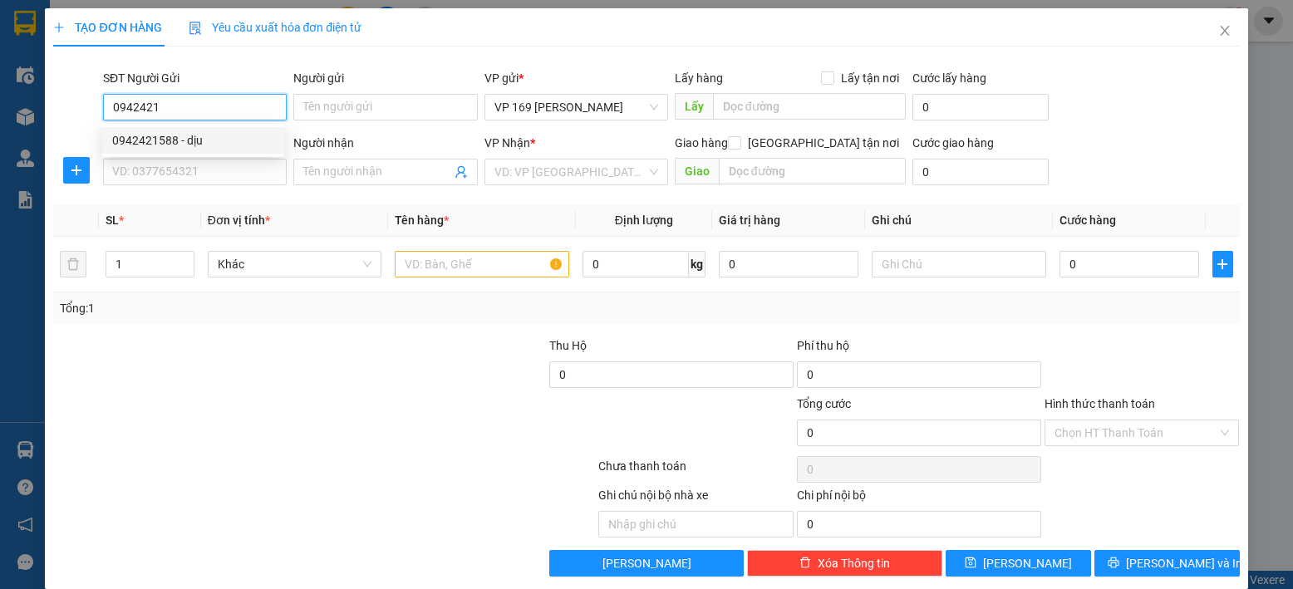
click at [155, 141] on div "0942421588 - dịu" at bounding box center [193, 140] width 162 height 18
type input "0942421588"
type input "dịu"
type input "0942421588"
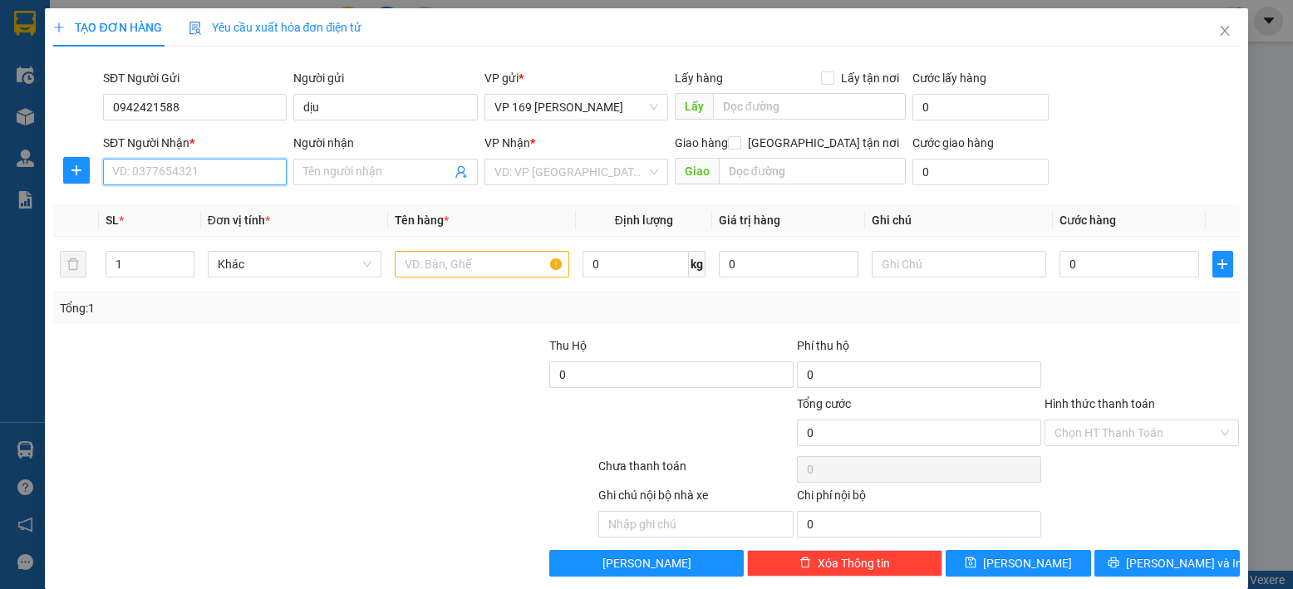
click at [148, 169] on input "SĐT Người Nhận *" at bounding box center [195, 172] width 184 height 27
type input "0383661295"
click at [410, 160] on span at bounding box center [385, 172] width 184 height 27
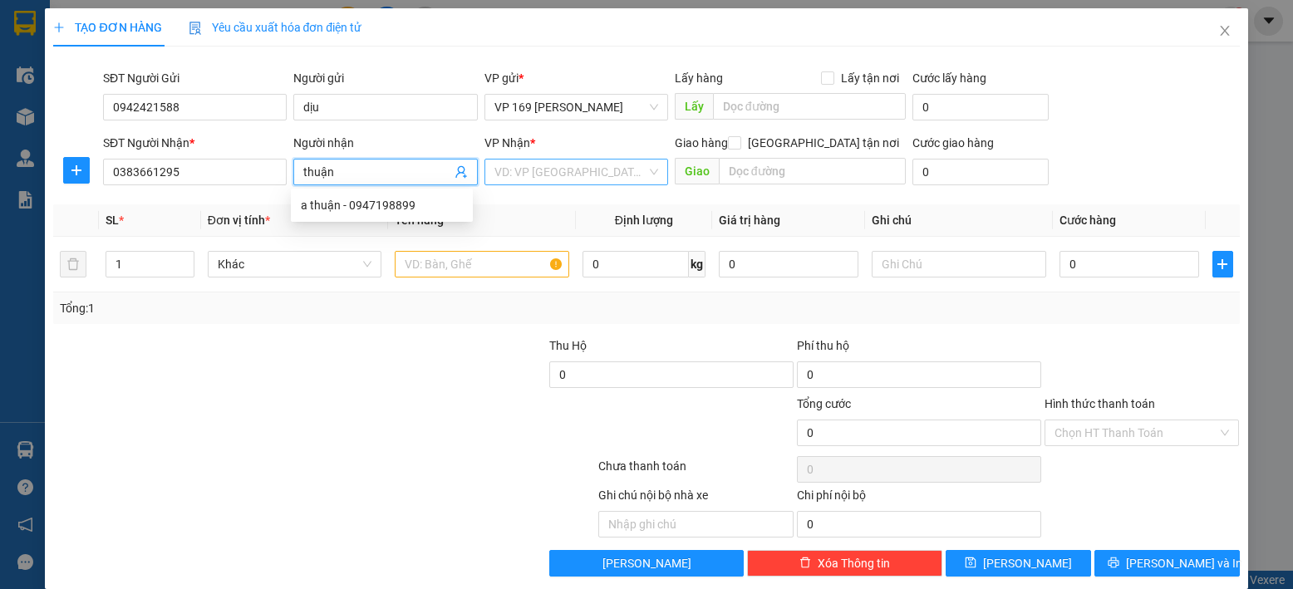
type input "thuận"
click at [539, 170] on input "search" at bounding box center [570, 172] width 152 height 25
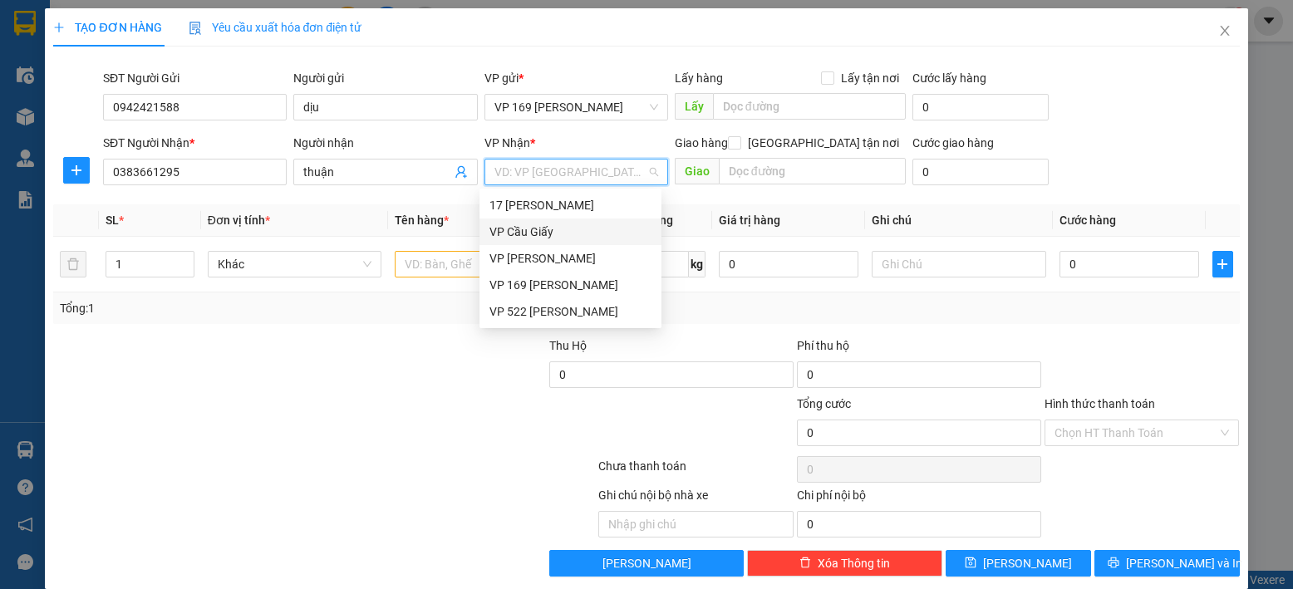
click at [530, 225] on div "VP Cầu Giấy" at bounding box center [570, 232] width 162 height 18
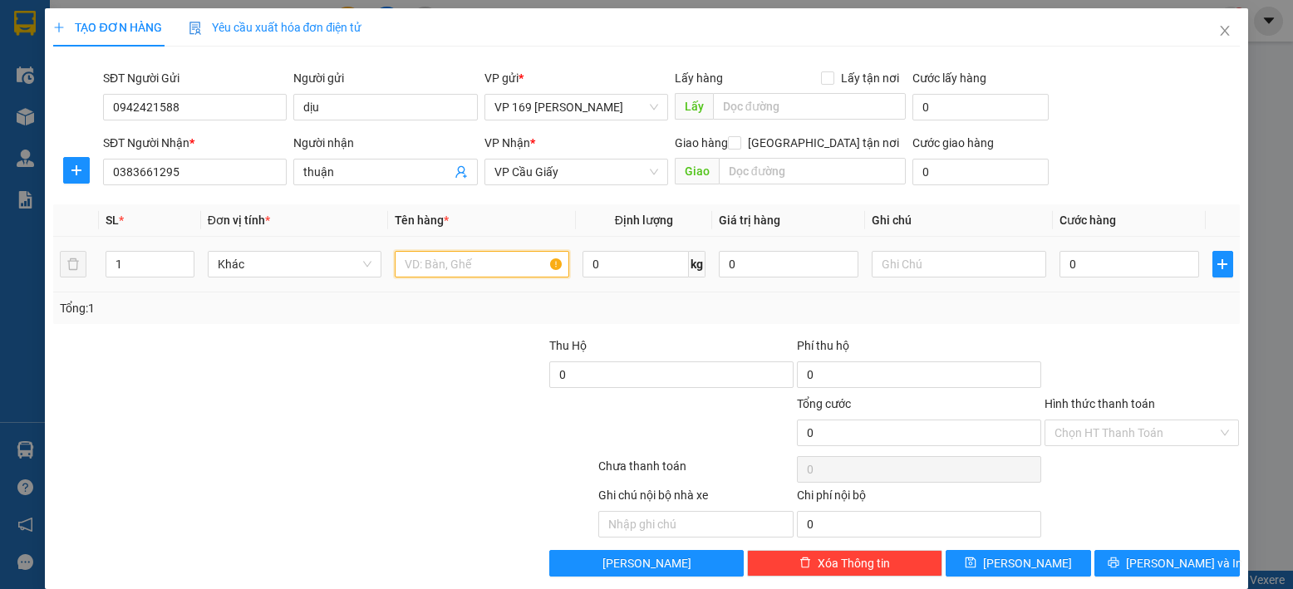
click at [465, 272] on input "text" at bounding box center [482, 264] width 174 height 27
type input "t"
type input "thùng hàng"
click at [1133, 251] on input "0" at bounding box center [1129, 264] width 140 height 27
type input "5"
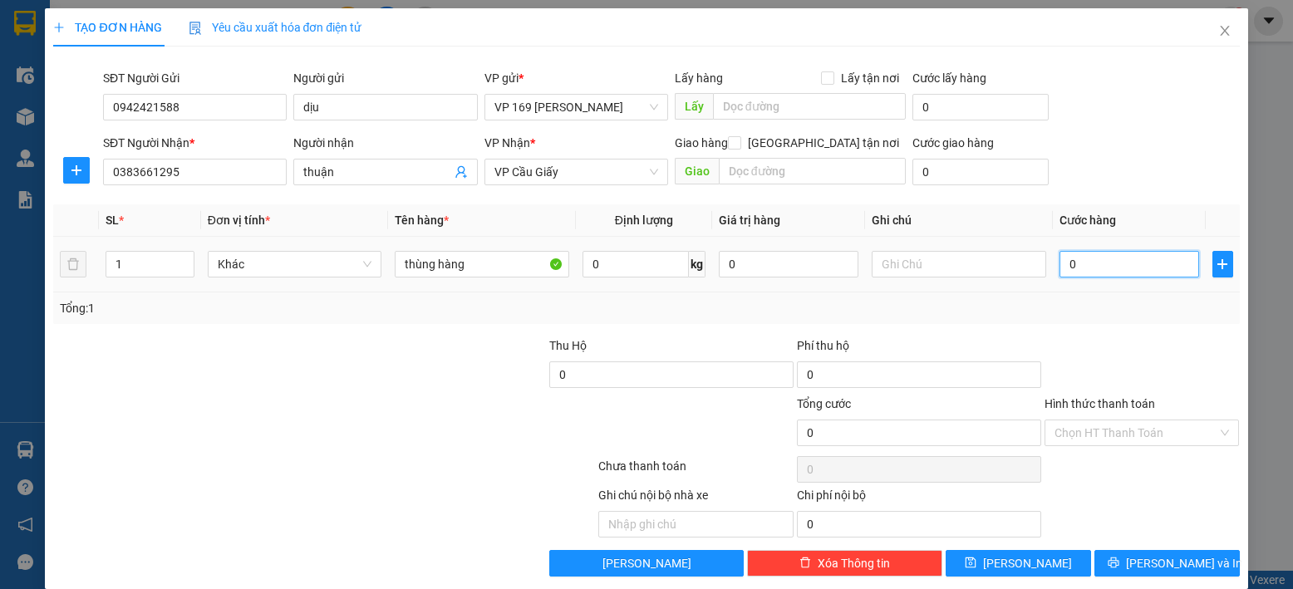
type input "5"
type input "50"
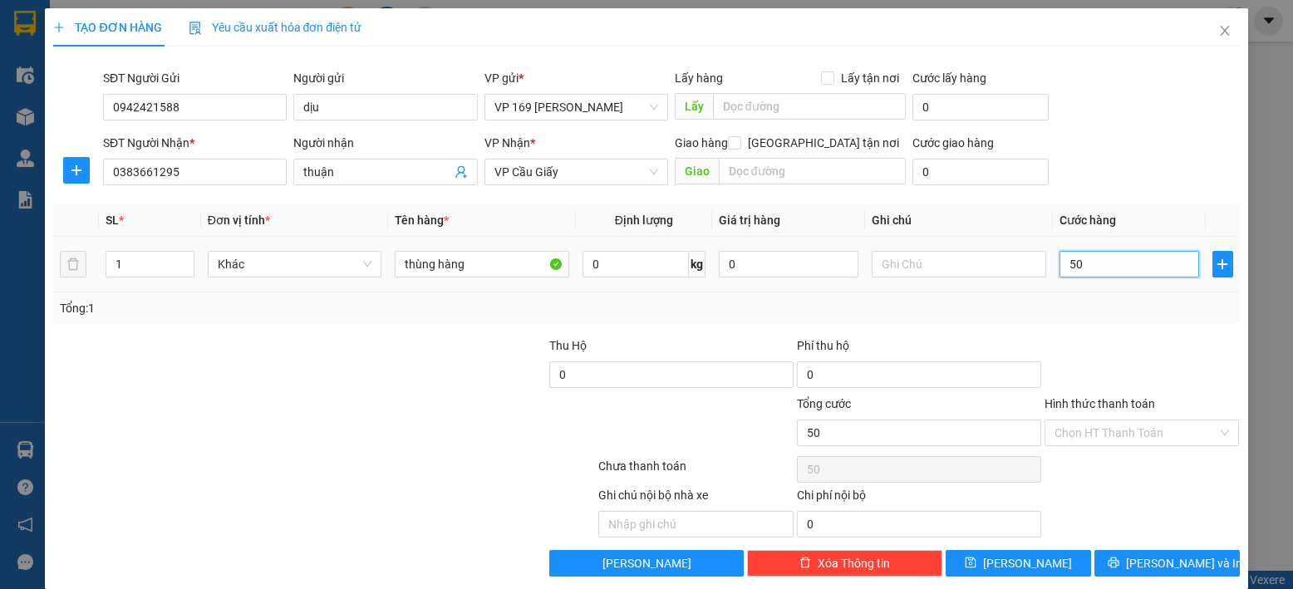
type input "500"
type input "5.000"
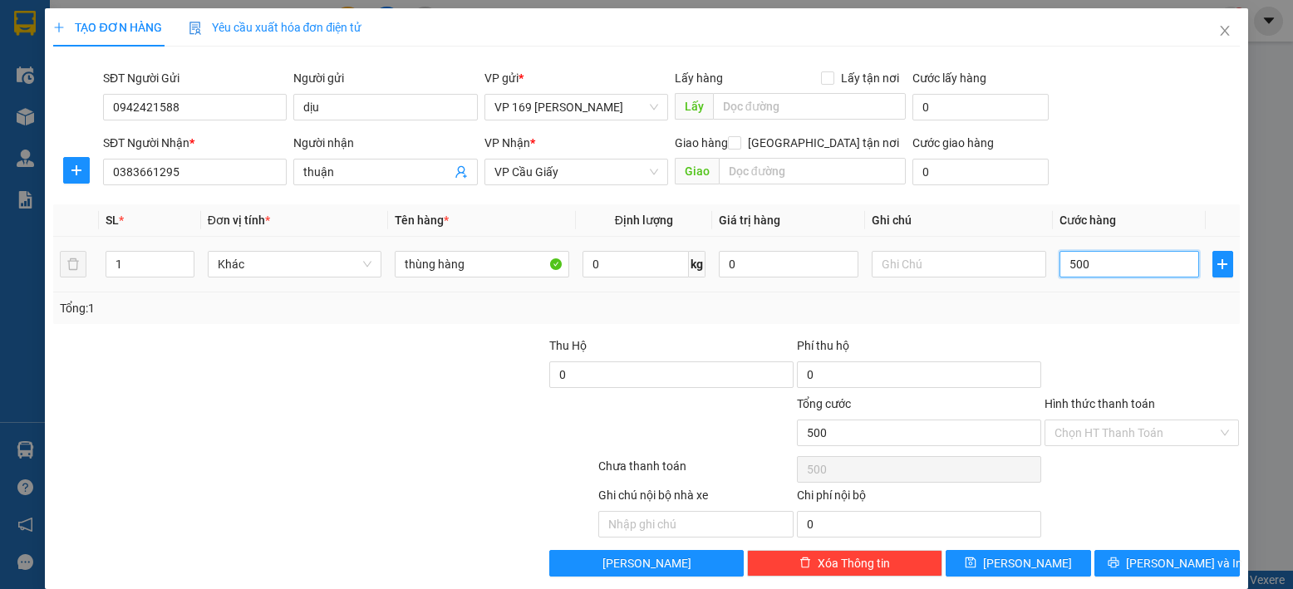
type input "5.000"
type input "50.000"
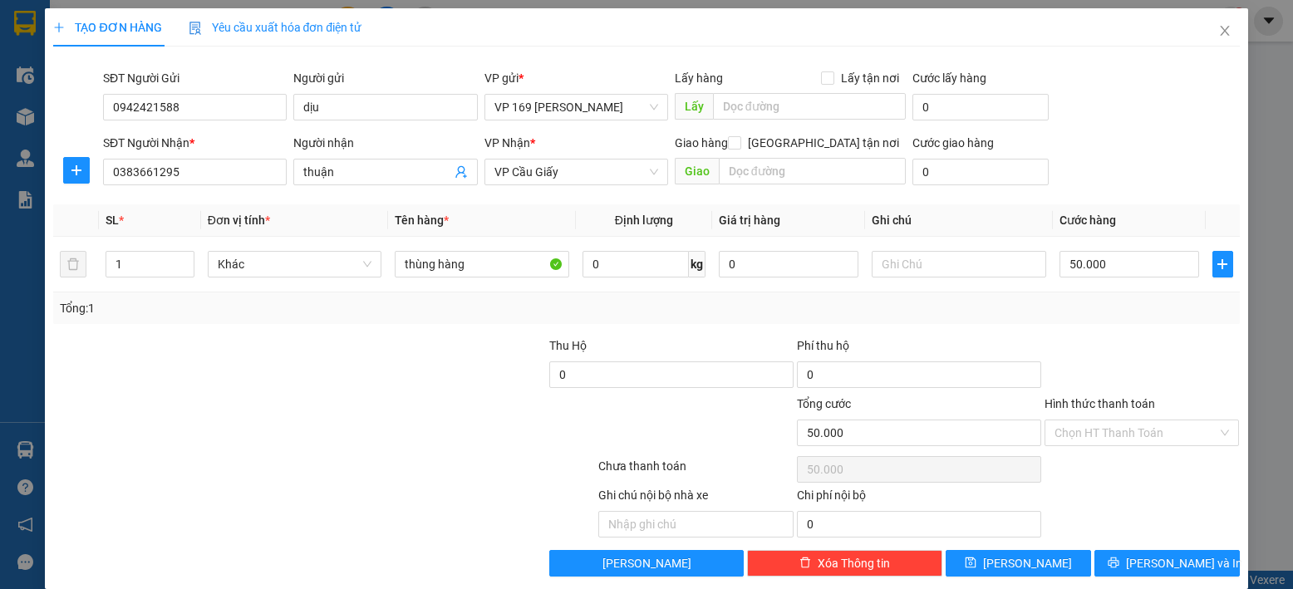
click at [1180, 448] on div "Hình thức thanh toán Chọn HT Thanh Toán" at bounding box center [1141, 424] width 195 height 58
click at [1178, 430] on input "Hình thức thanh toán" at bounding box center [1136, 432] width 164 height 25
click at [990, 553] on button "[PERSON_NAME]" at bounding box center [1017, 563] width 145 height 27
type input "0"
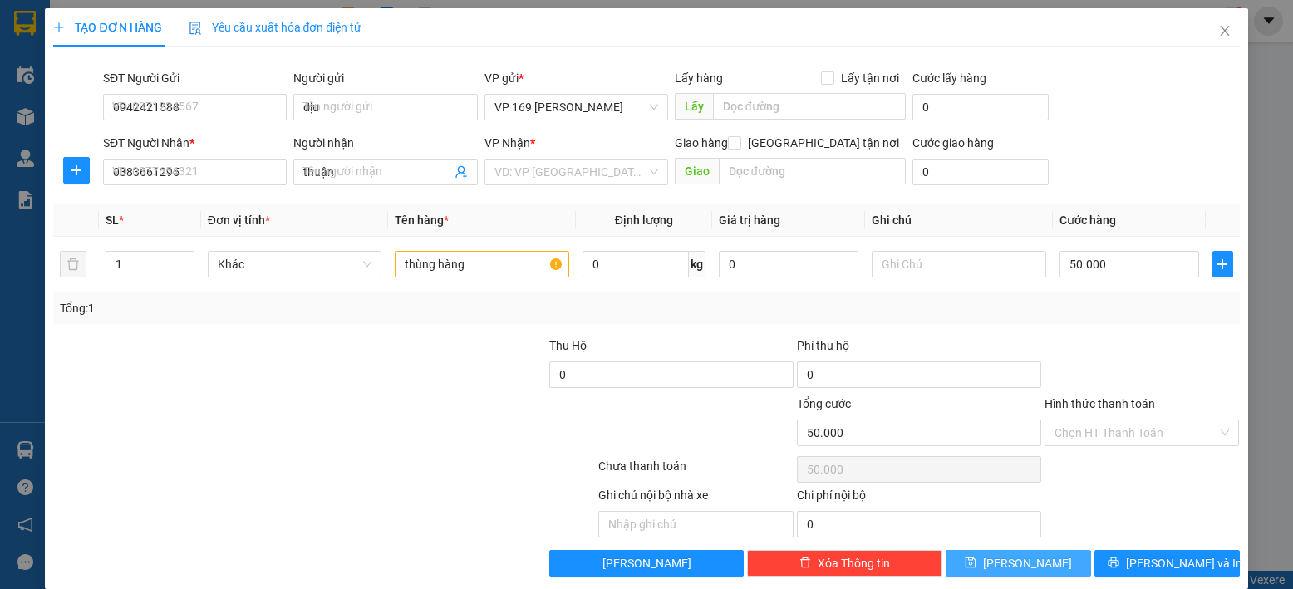
type input "0"
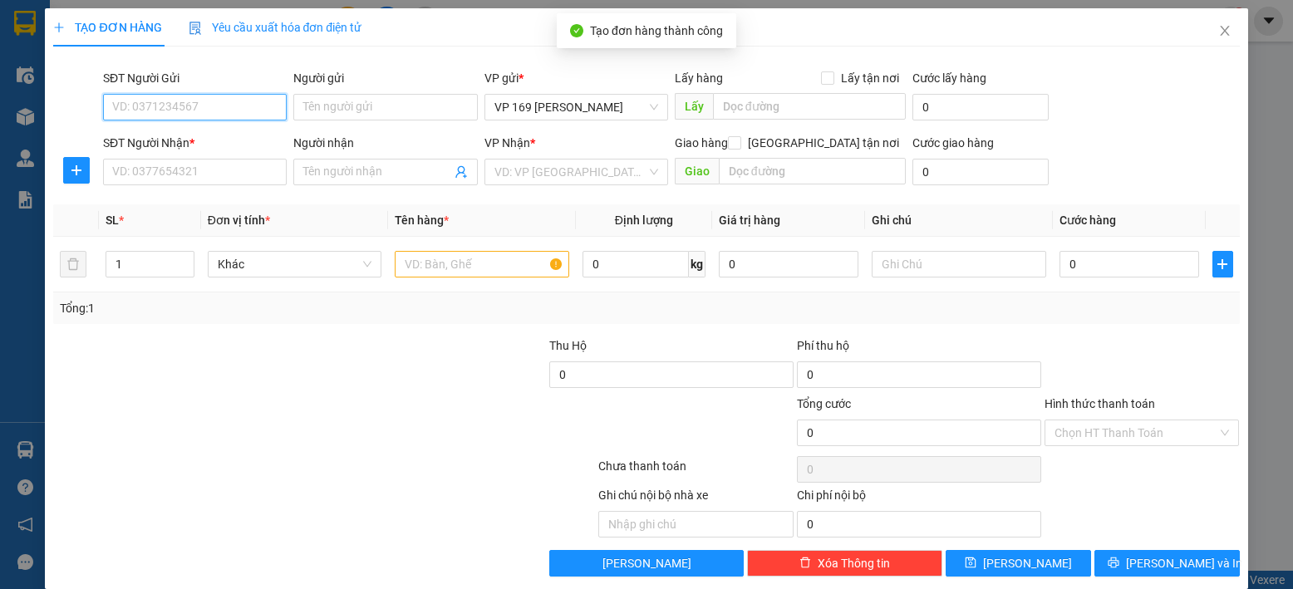
click at [202, 98] on input "SĐT Người Gửi" at bounding box center [195, 107] width 184 height 27
type input "0364695609"
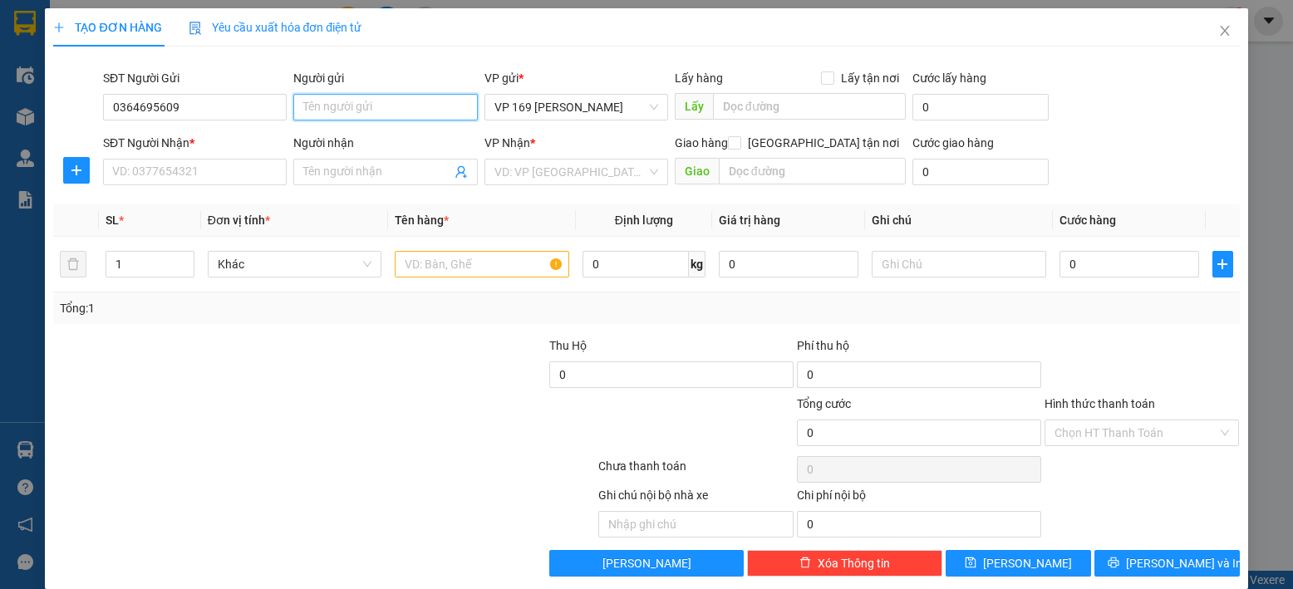
click at [407, 106] on input "Người gửi" at bounding box center [385, 107] width 184 height 27
type input "e vượng"
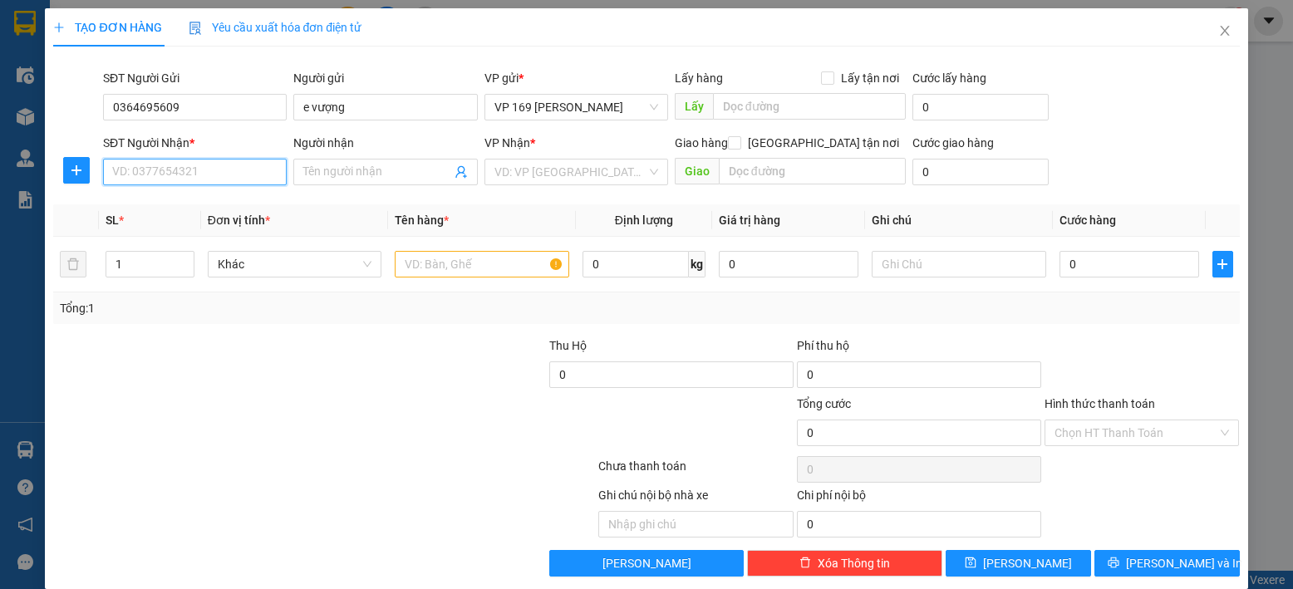
click at [223, 177] on input "SĐT Người Nhận *" at bounding box center [195, 172] width 184 height 27
type input "0966861268"
click at [385, 170] on input "Người nhận" at bounding box center [376, 172] width 147 height 18
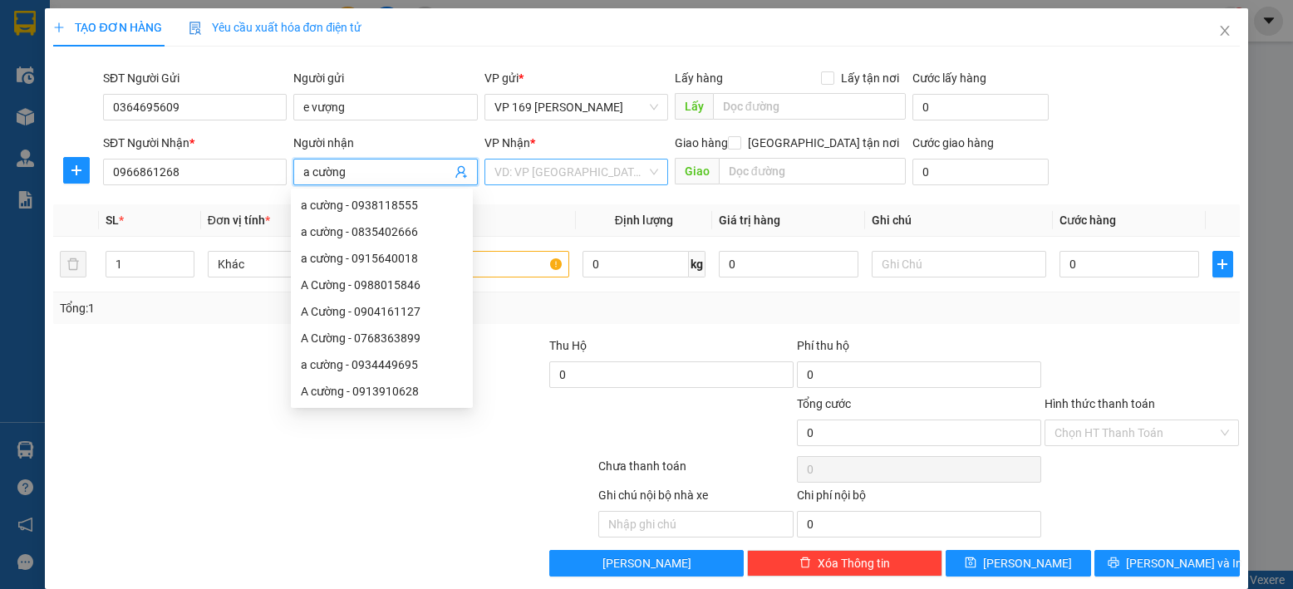
type input "a cường"
click at [494, 170] on input "search" at bounding box center [570, 172] width 152 height 25
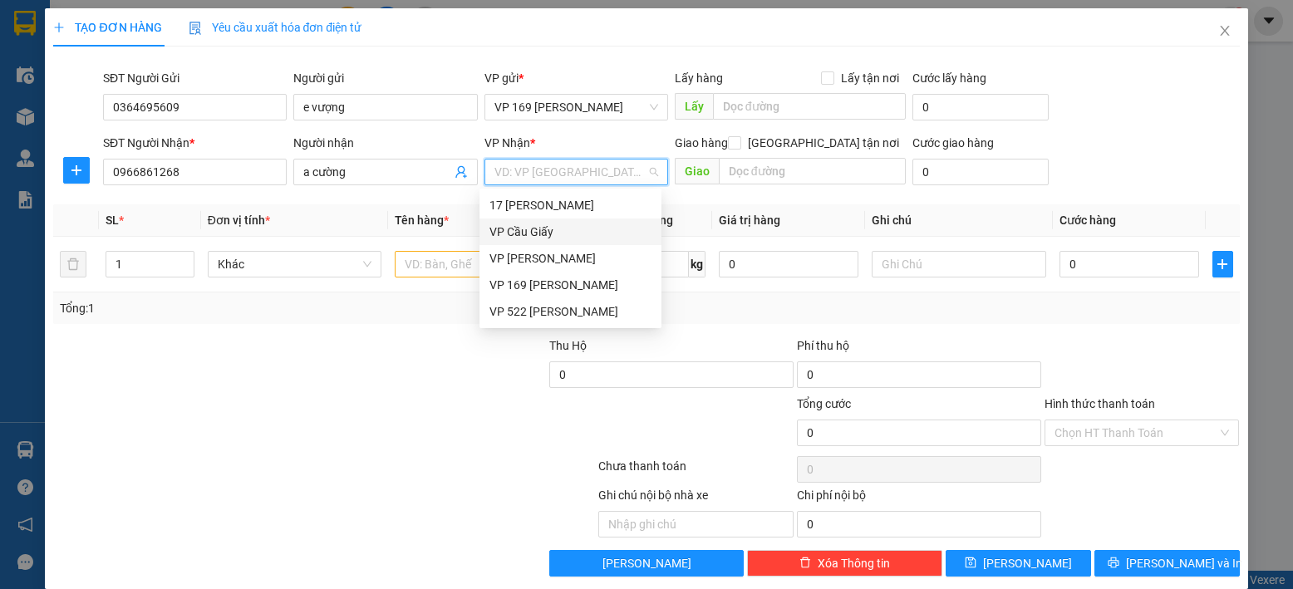
click at [512, 232] on div "VP Cầu Giấy" at bounding box center [570, 232] width 162 height 18
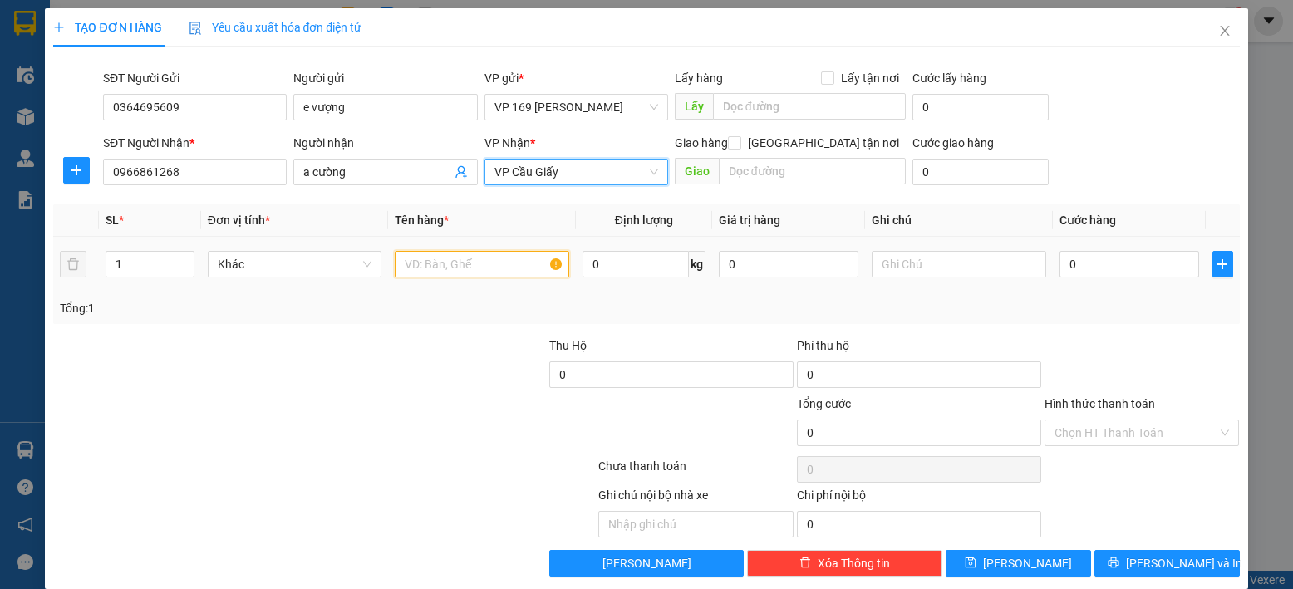
click at [469, 258] on input "text" at bounding box center [482, 264] width 174 height 27
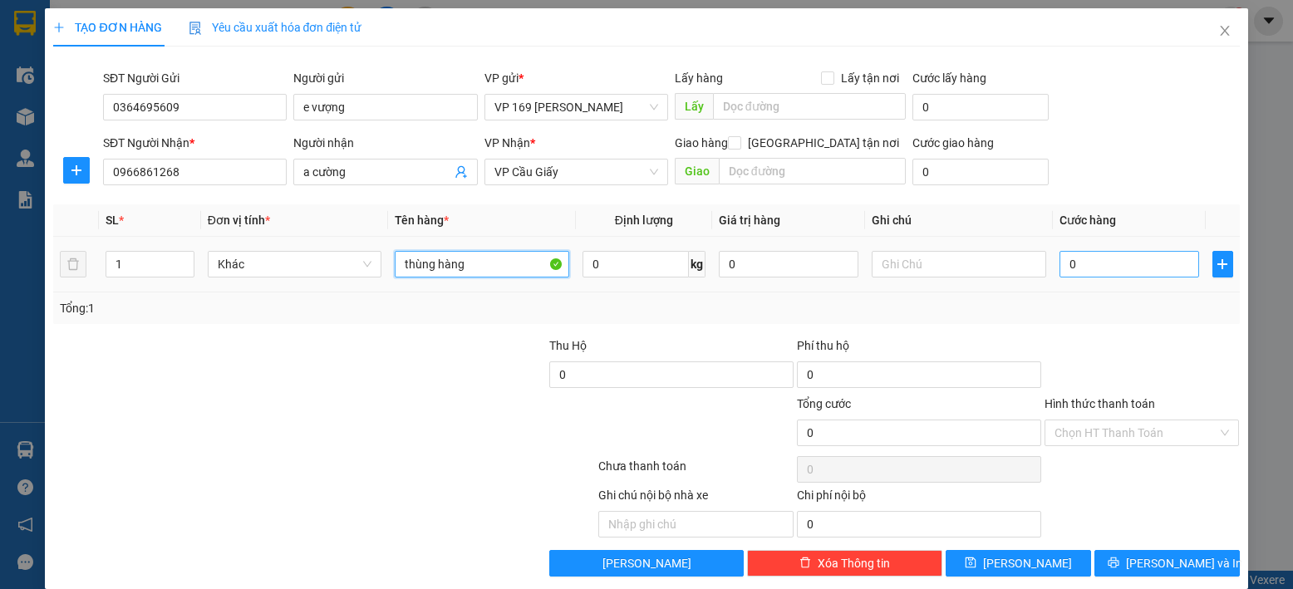
type input "thùng hàng"
click at [1124, 258] on input "0" at bounding box center [1129, 264] width 140 height 27
type input "5"
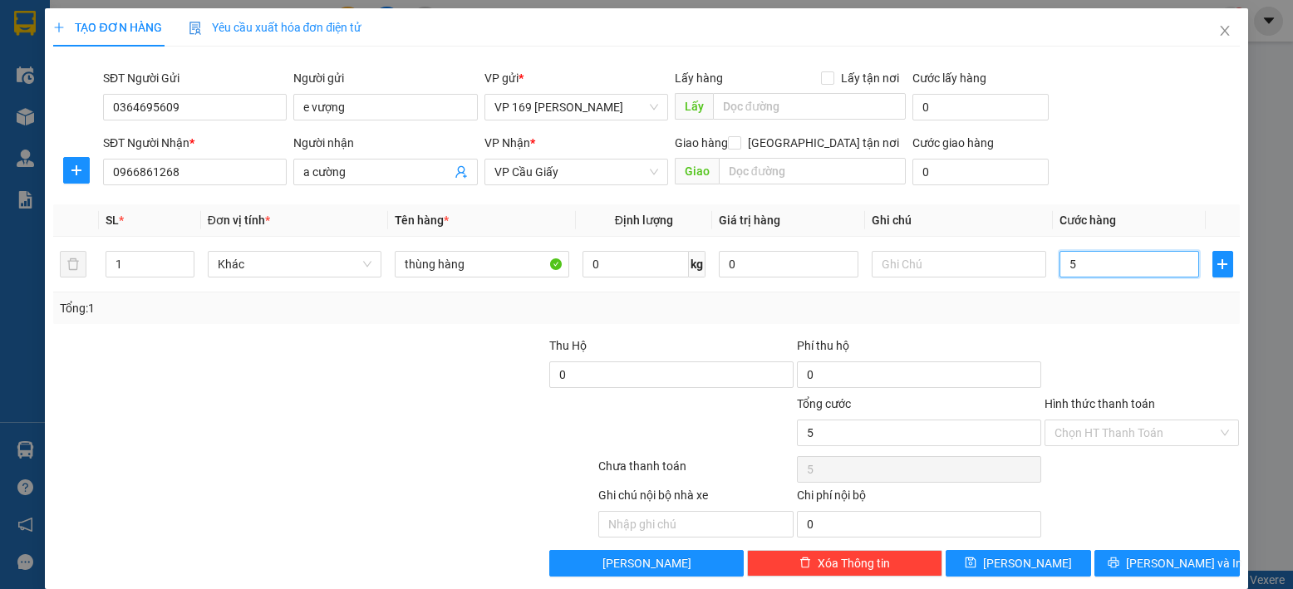
type input "50"
type input "500"
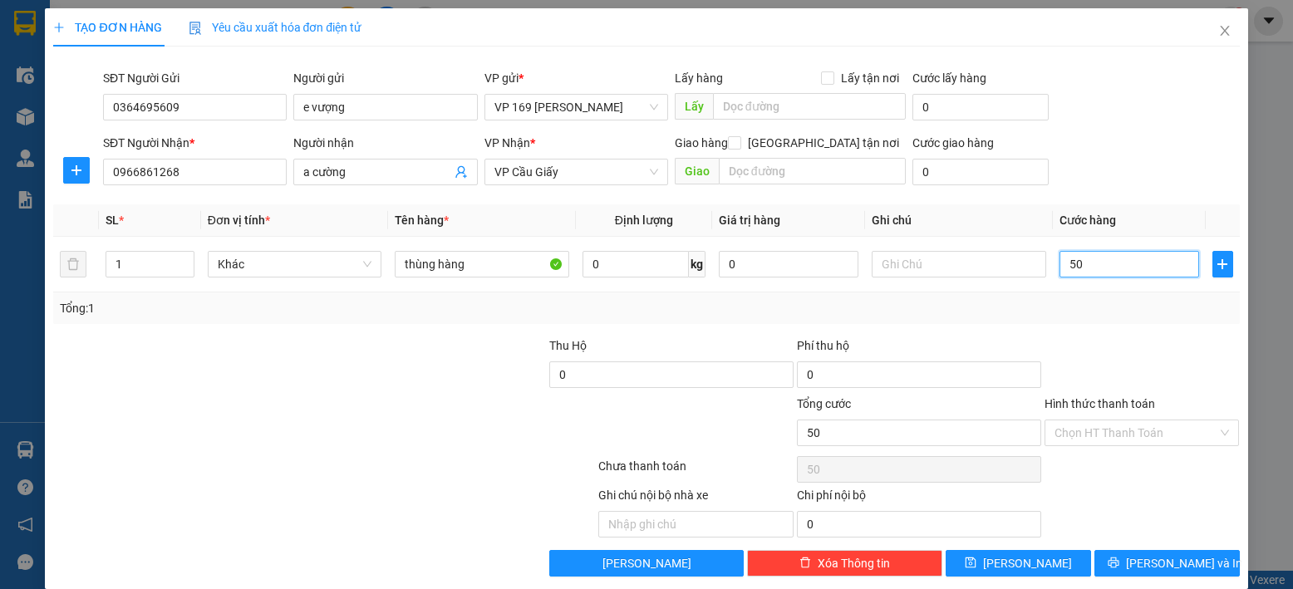
type input "500"
type input "5.000"
type input "50.000"
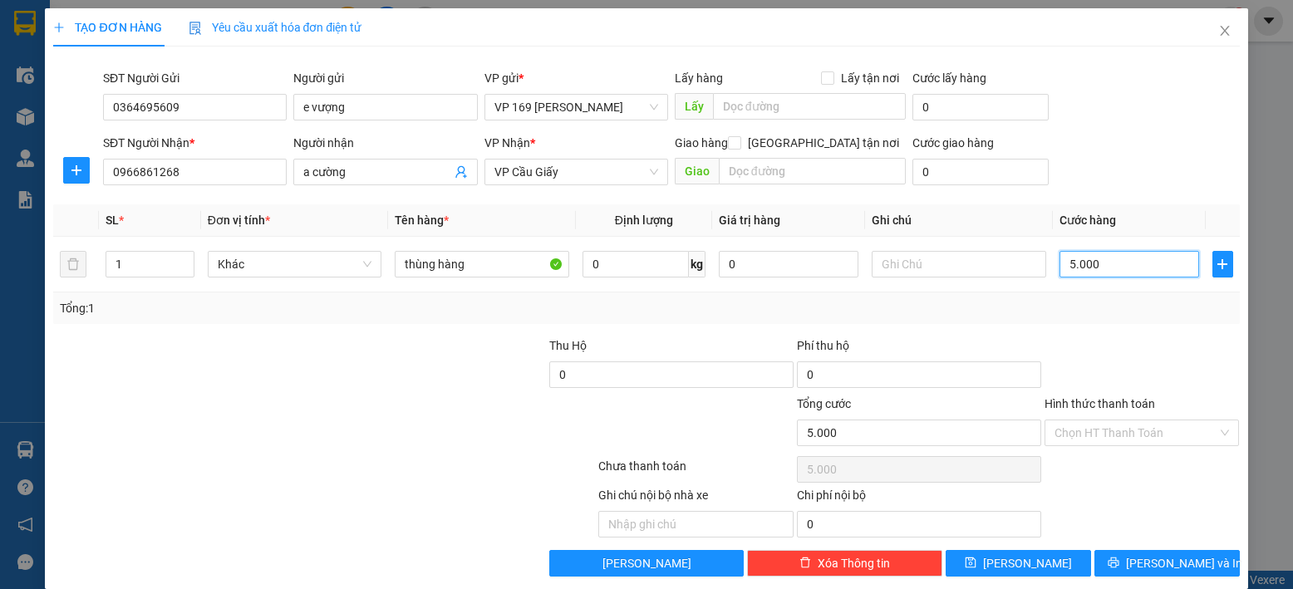
type input "50.000"
click at [1102, 435] on input "Hình thức thanh toán" at bounding box center [1136, 432] width 164 height 25
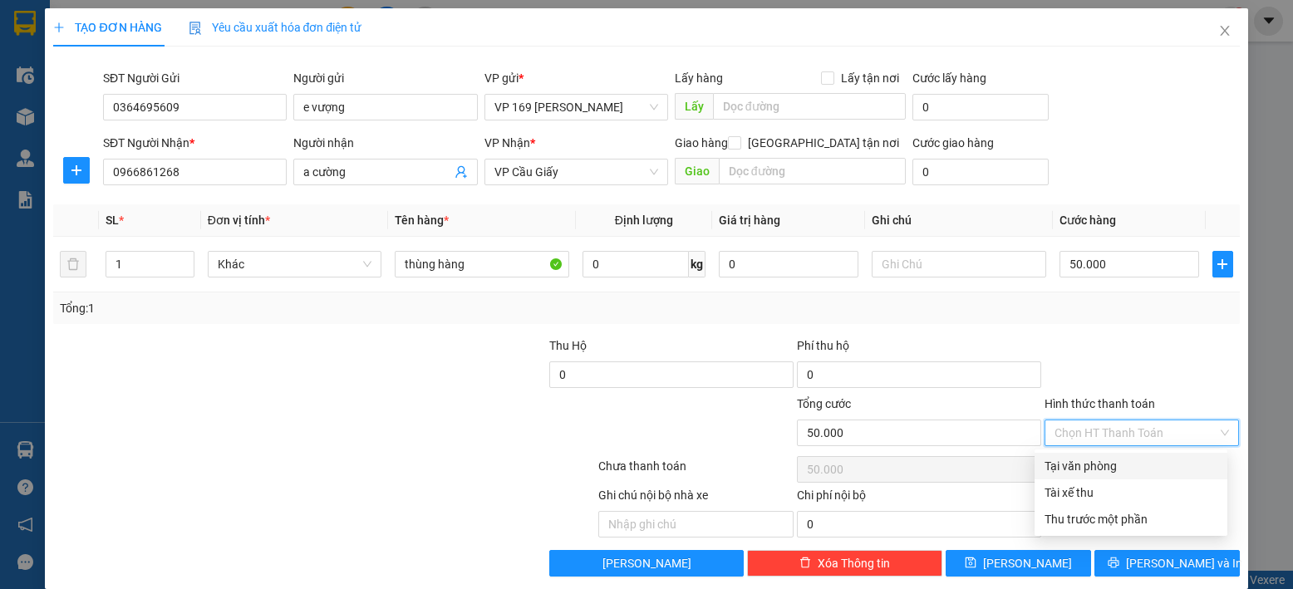
click at [1093, 460] on div "Tại văn phòng" at bounding box center [1130, 466] width 173 height 18
type input "0"
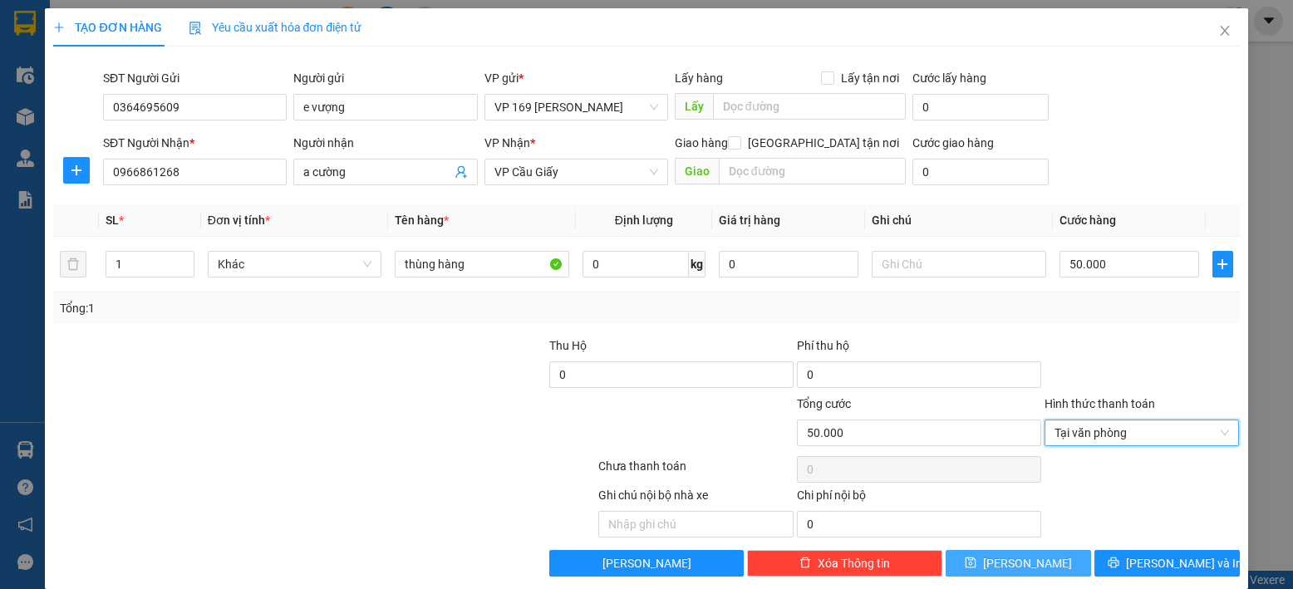
click at [1055, 561] on button "[PERSON_NAME]" at bounding box center [1017, 563] width 145 height 27
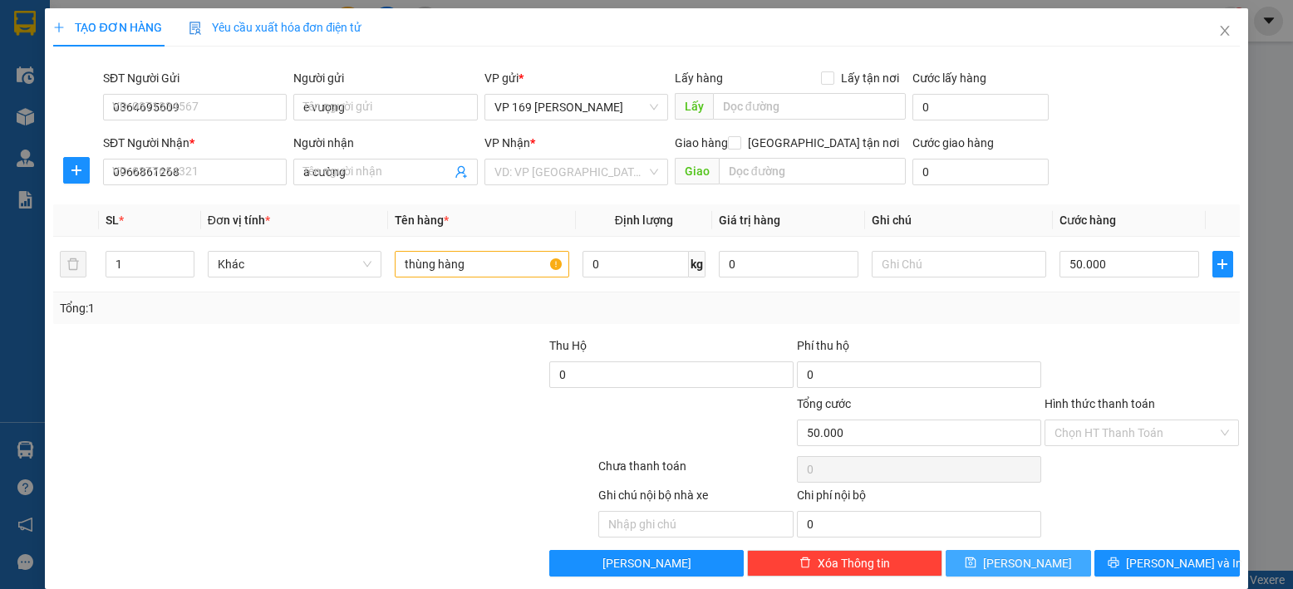
type input "0"
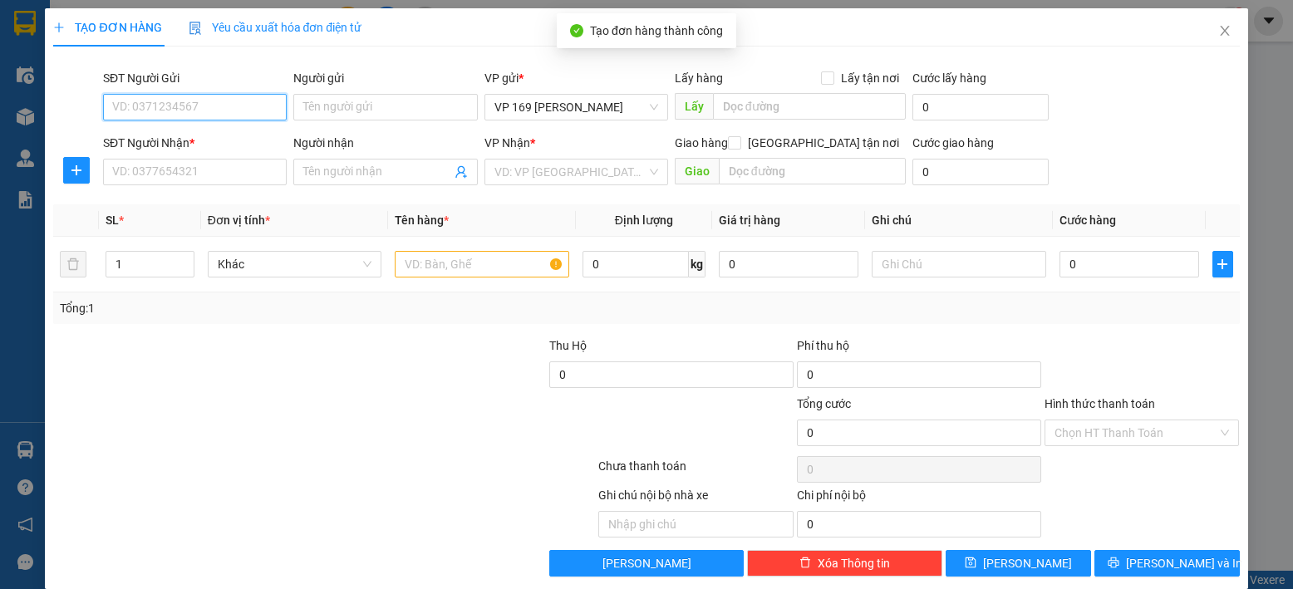
click at [248, 113] on input "SĐT Người Gửi" at bounding box center [195, 107] width 184 height 27
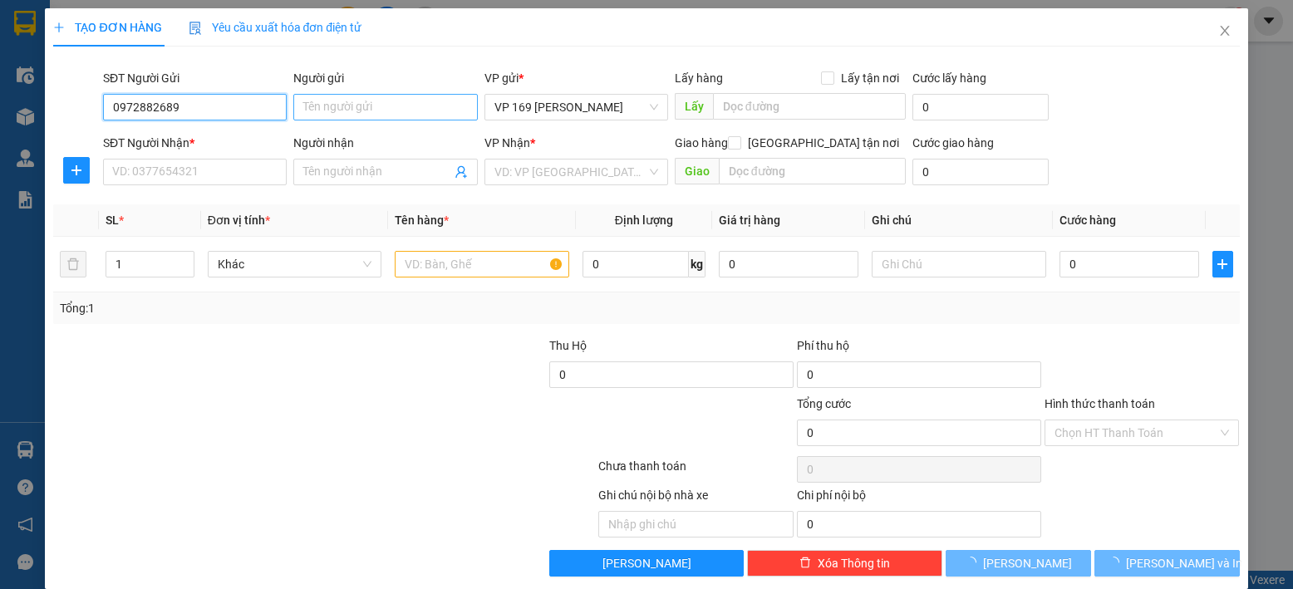
type input "0972882689"
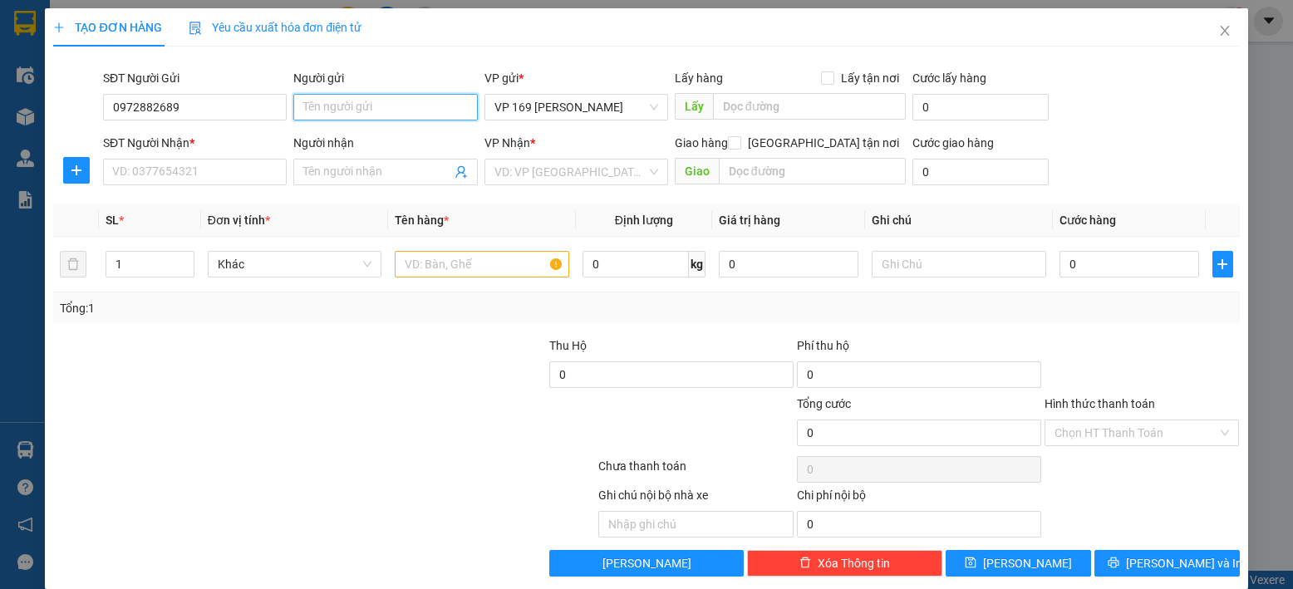
drag, startPoint x: 304, startPoint y: 96, endPoint x: 311, endPoint y: 102, distance: 8.8
click at [307, 97] on input "Người gửi" at bounding box center [385, 107] width 184 height 27
type input "e thắng"
click at [248, 169] on input "SĐT Người Nhận *" at bounding box center [195, 172] width 184 height 27
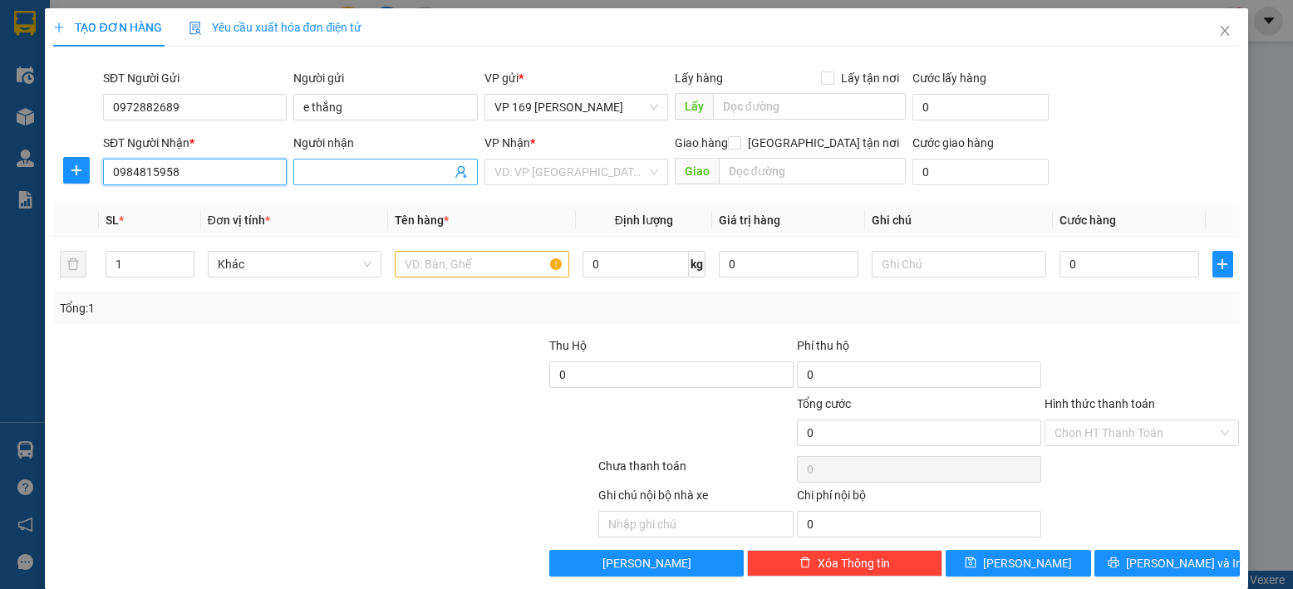
type input "0984815958"
click at [312, 169] on input "Người nhận" at bounding box center [376, 172] width 147 height 18
type input "c nhâm"
click at [577, 169] on input "search" at bounding box center [570, 172] width 152 height 25
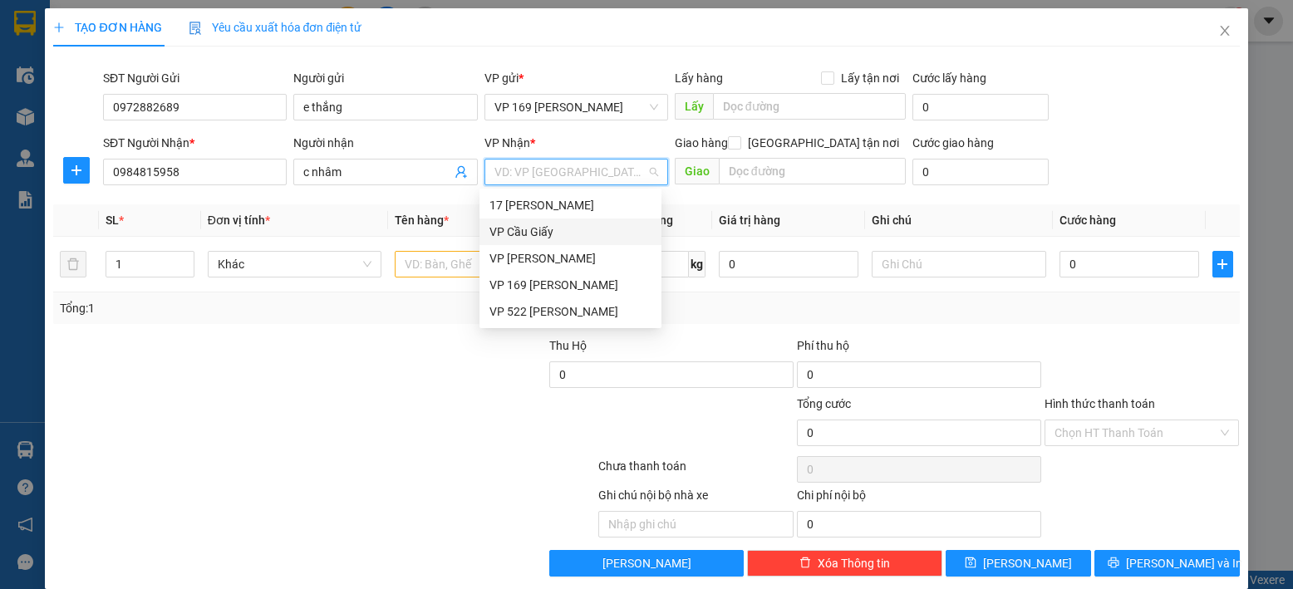
click at [554, 223] on div "VP Cầu Giấy" at bounding box center [570, 232] width 162 height 18
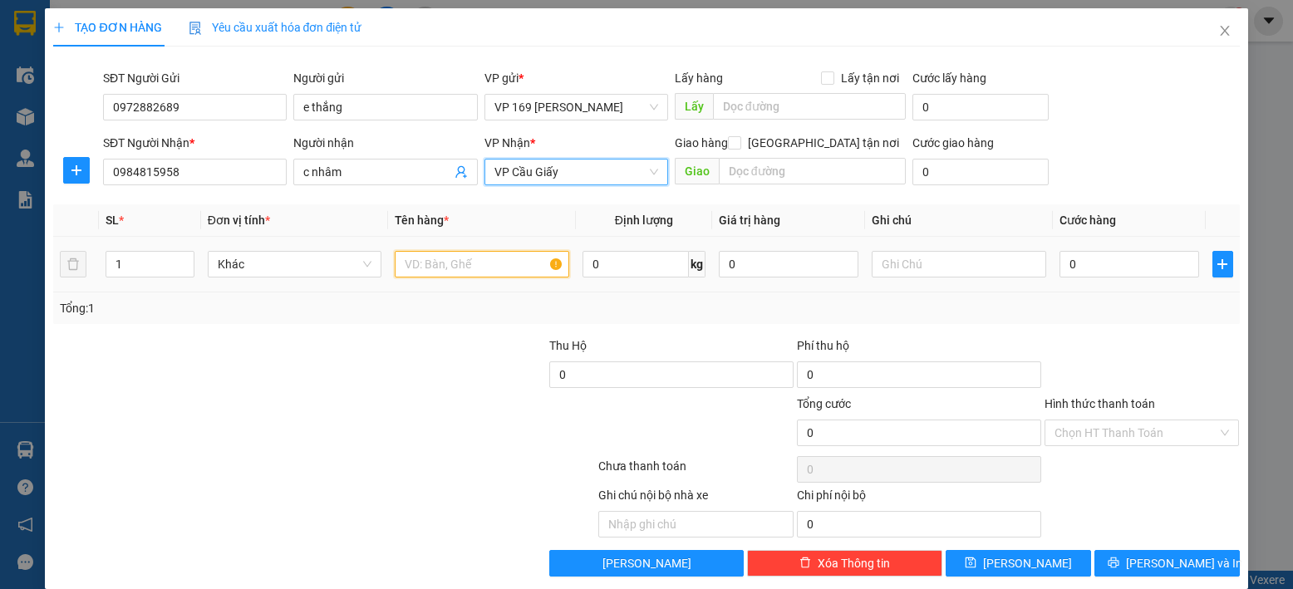
click at [504, 268] on input "text" at bounding box center [482, 264] width 174 height 27
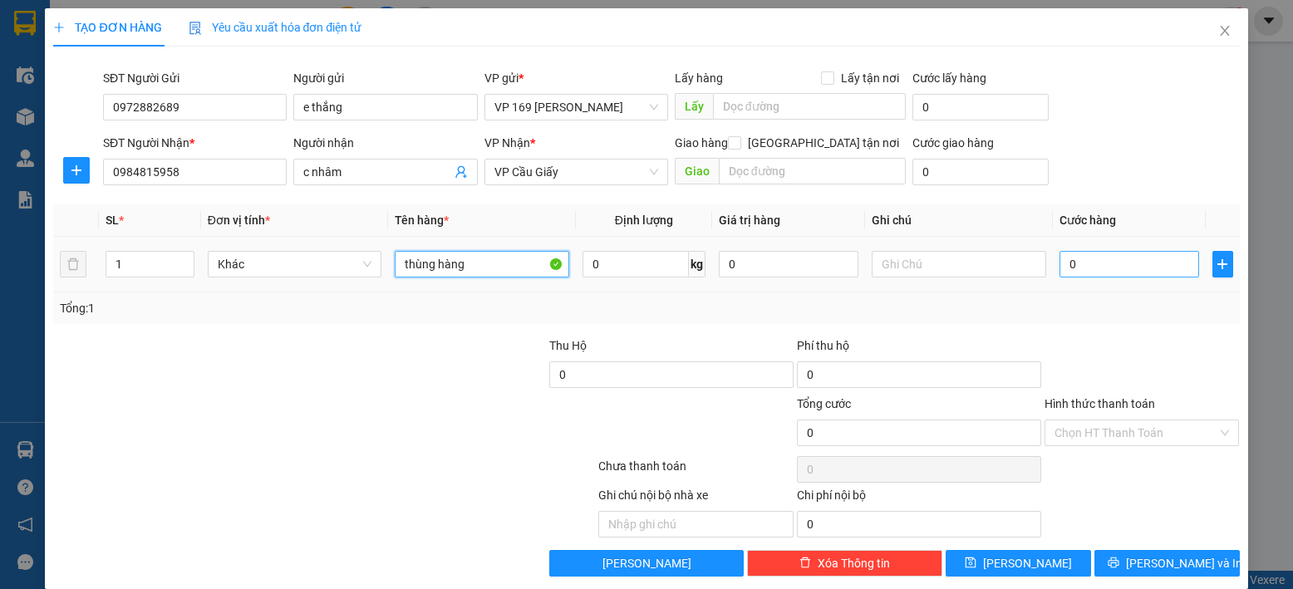
type input "thùng hàng"
click at [1082, 256] on input "0" at bounding box center [1129, 264] width 140 height 27
type input "5"
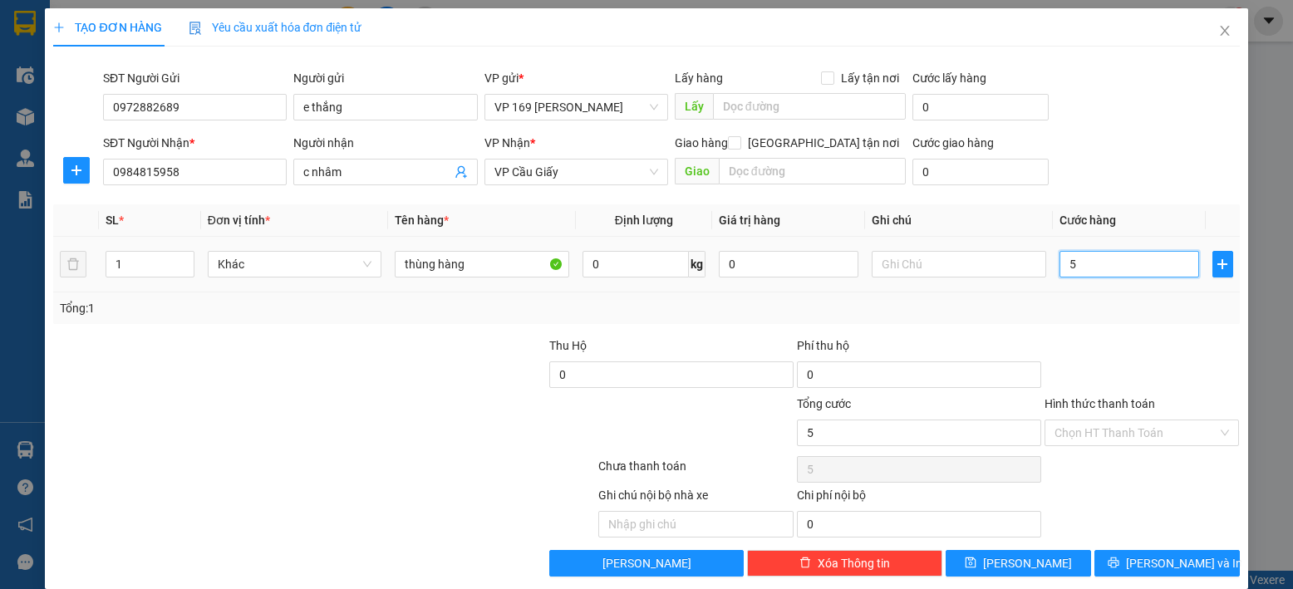
type input "50"
type input "500"
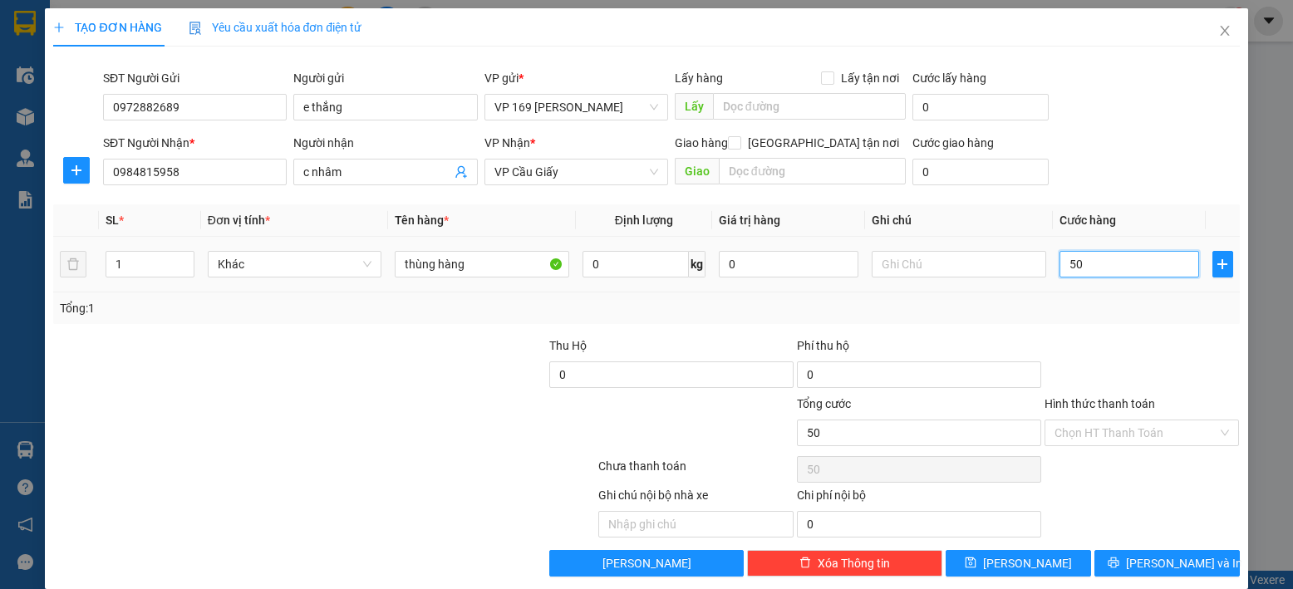
type input "500"
type input "5.000"
type input "50.000"
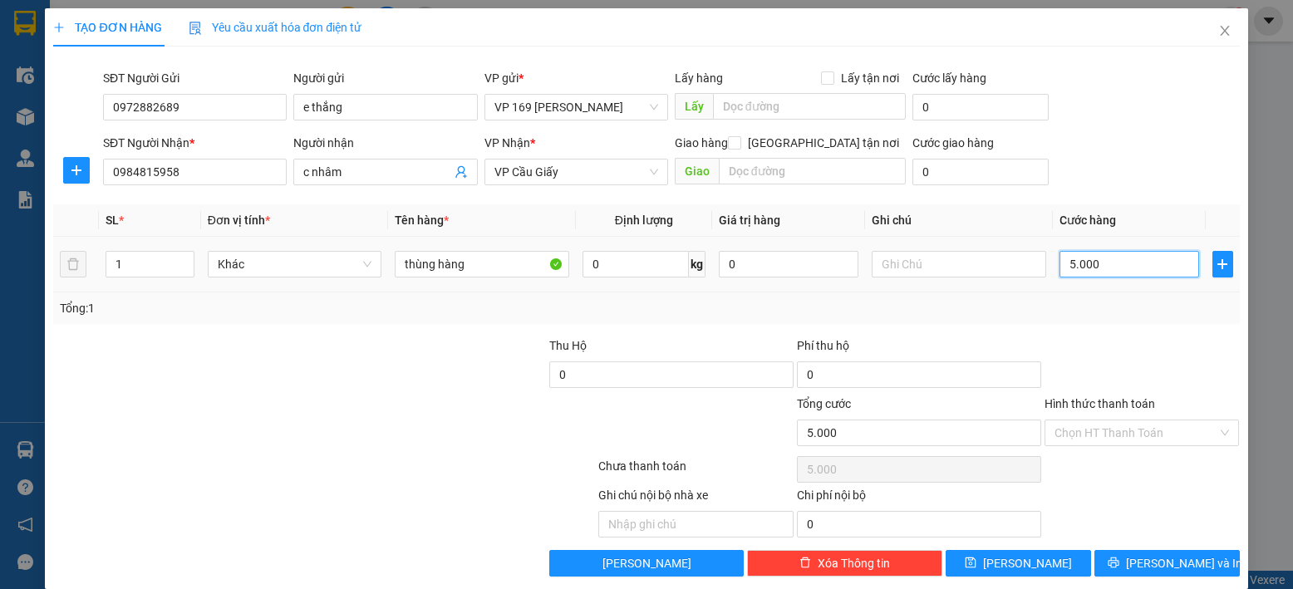
type input "50.000"
click at [1132, 432] on input "Hình thức thanh toán" at bounding box center [1136, 432] width 164 height 25
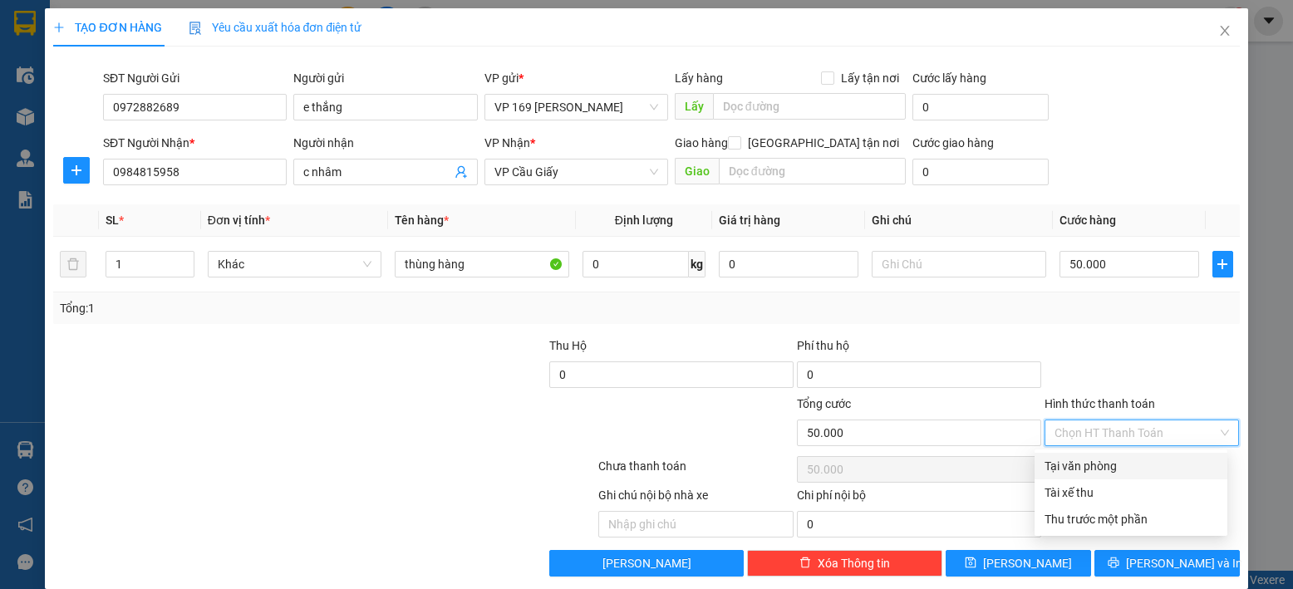
click at [1123, 464] on div "Tại văn phòng" at bounding box center [1130, 466] width 173 height 18
type input "0"
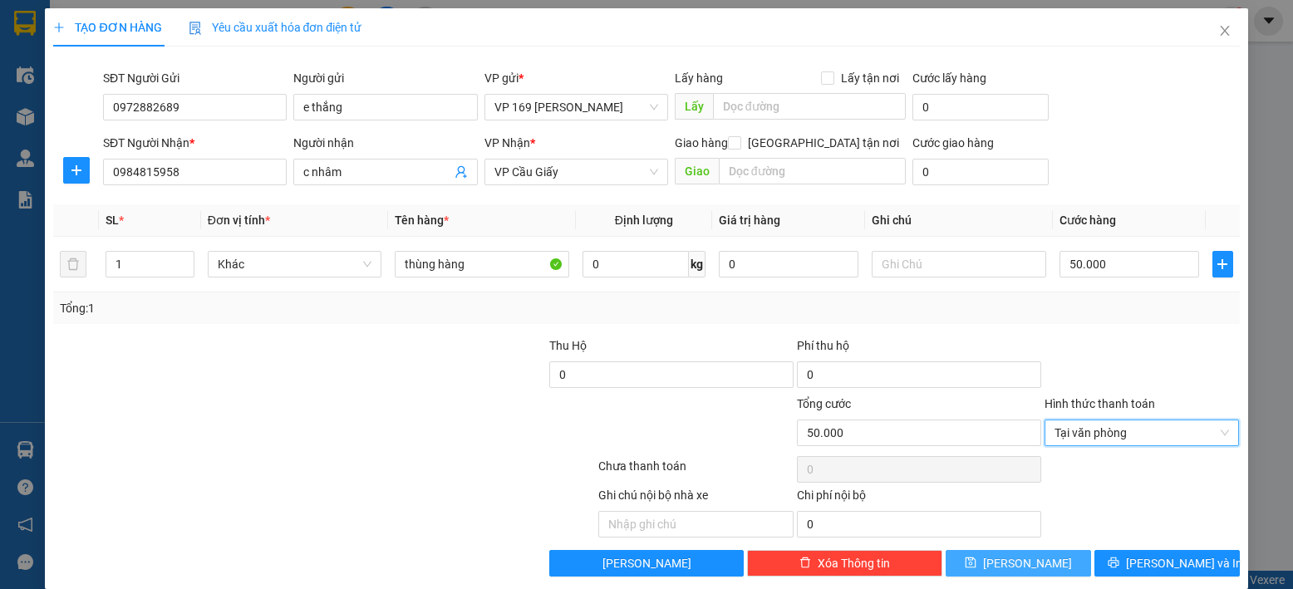
click at [1023, 555] on span "[PERSON_NAME]" at bounding box center [1027, 563] width 89 height 18
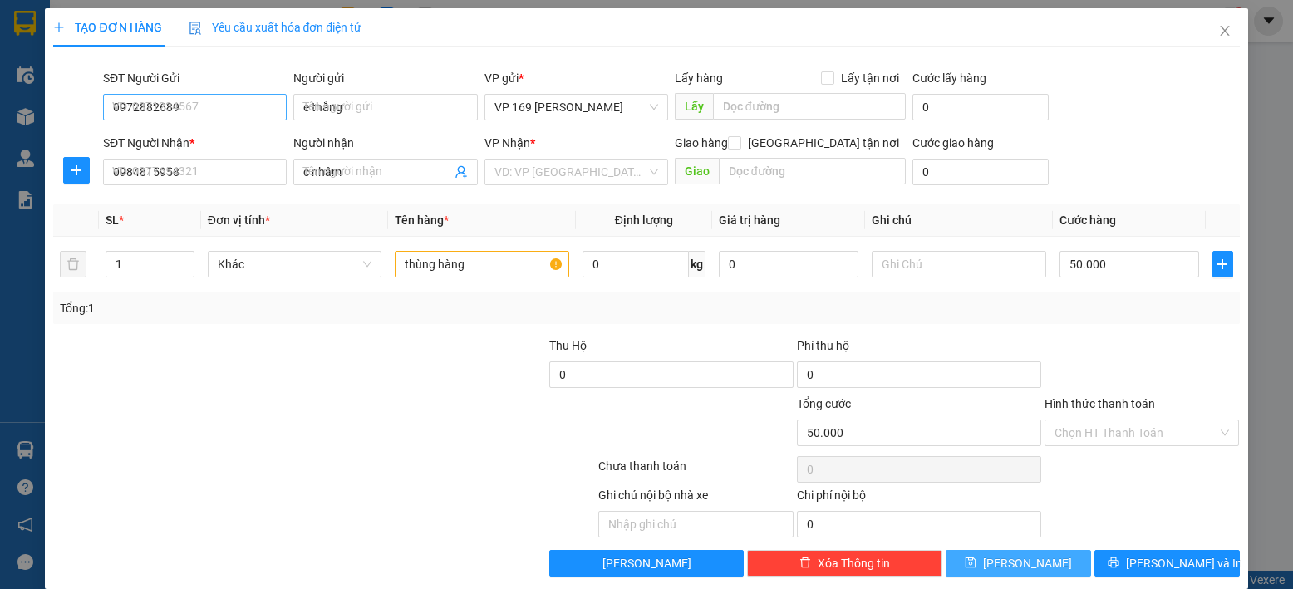
type input "0"
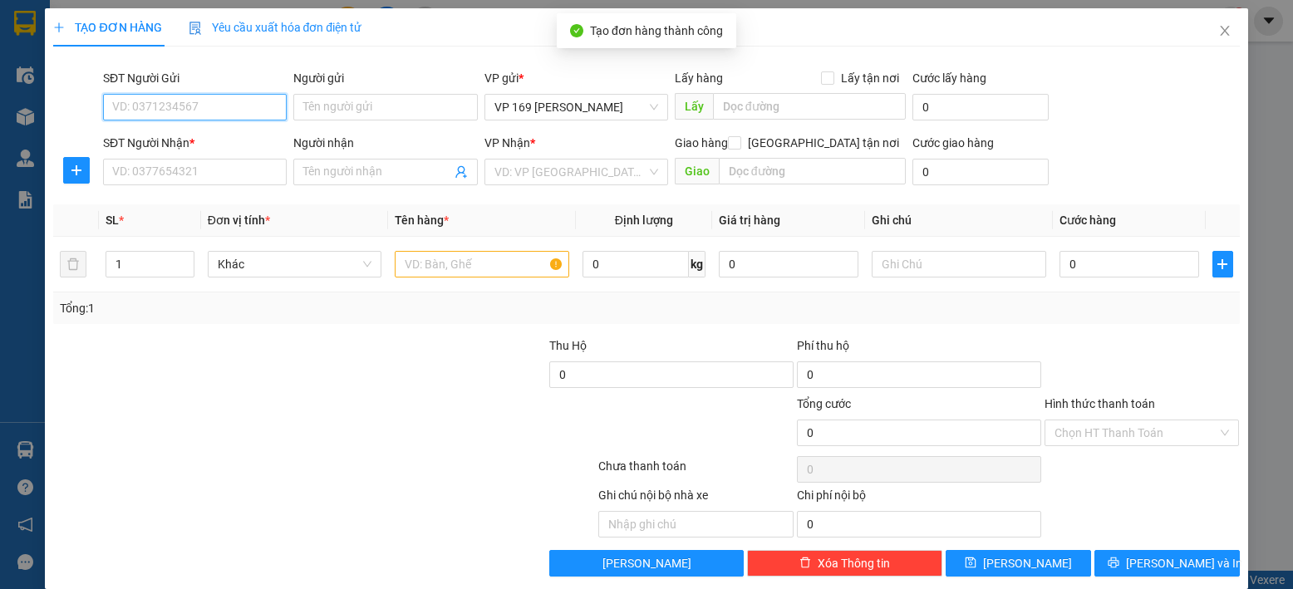
click at [161, 103] on input "SĐT Người Gửi" at bounding box center [195, 107] width 184 height 27
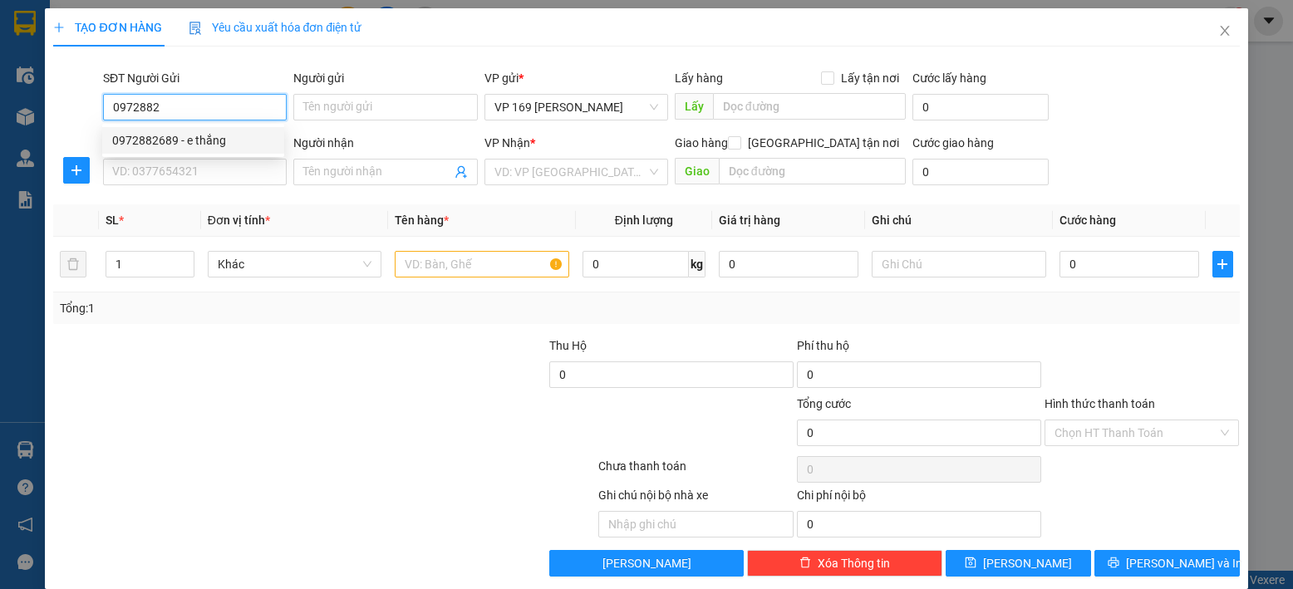
click at [242, 135] on div "0972882689 - e thắng" at bounding box center [193, 140] width 162 height 18
type input "0972882689"
type input "e thắng"
type input "0972882689"
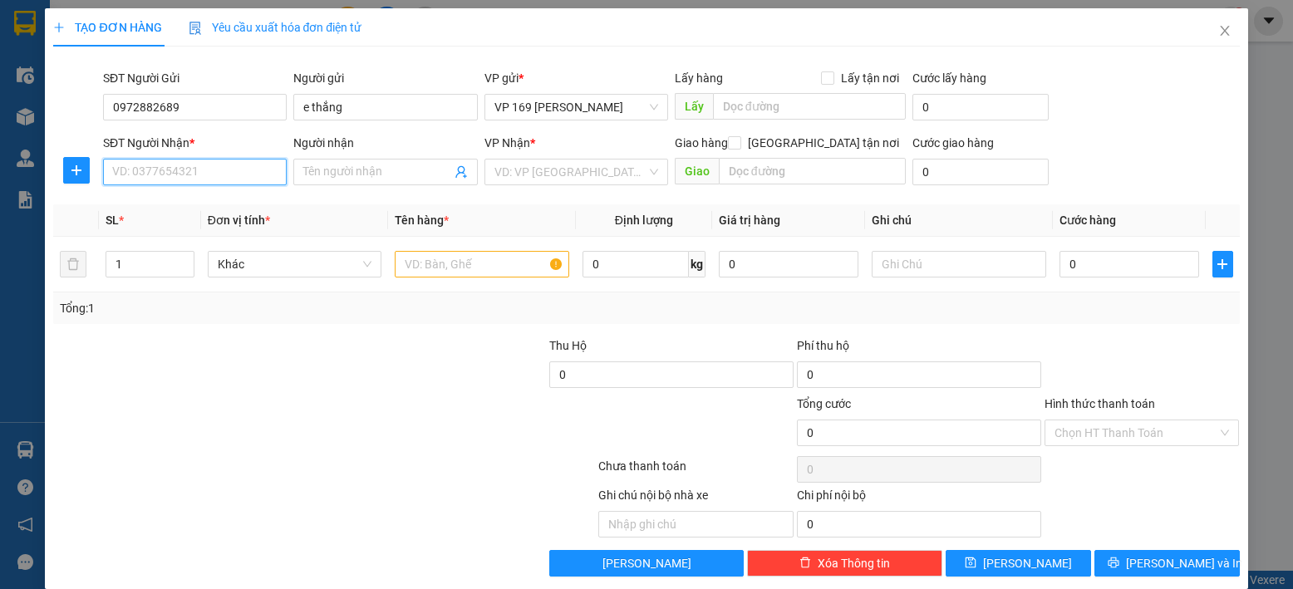
click at [176, 174] on input "SĐT Người Nhận *" at bounding box center [195, 172] width 184 height 27
type input "0978286655"
click at [327, 177] on input "Người nhận" at bounding box center [376, 172] width 147 height 18
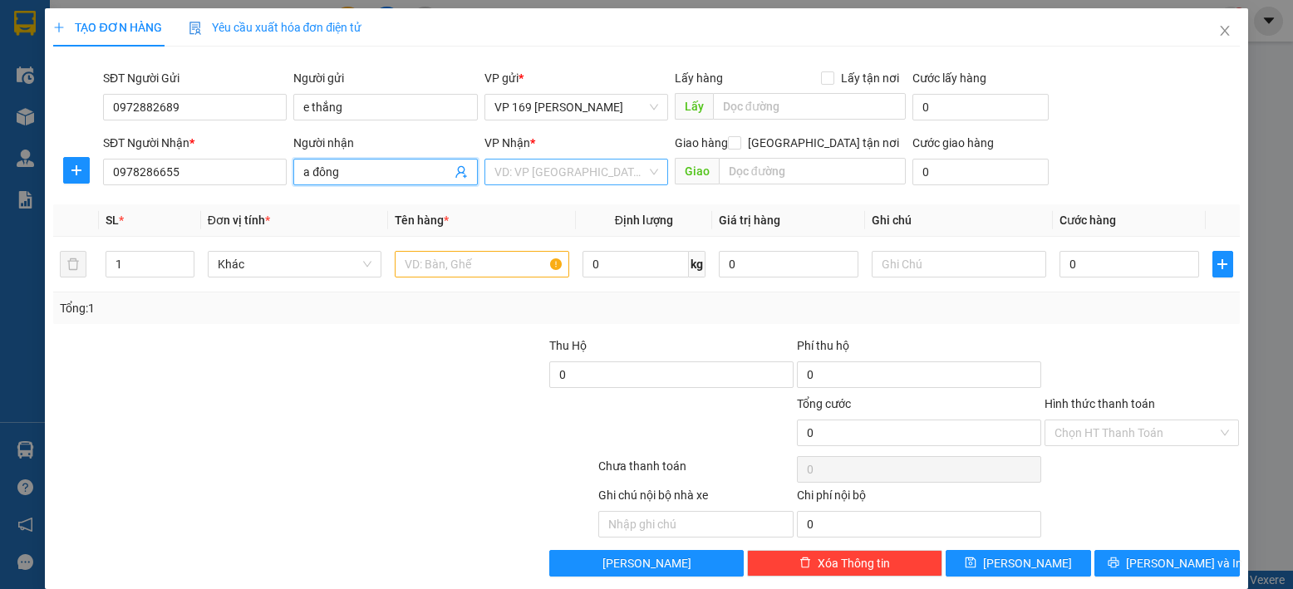
type input "a đông"
click at [511, 174] on input "search" at bounding box center [570, 172] width 152 height 25
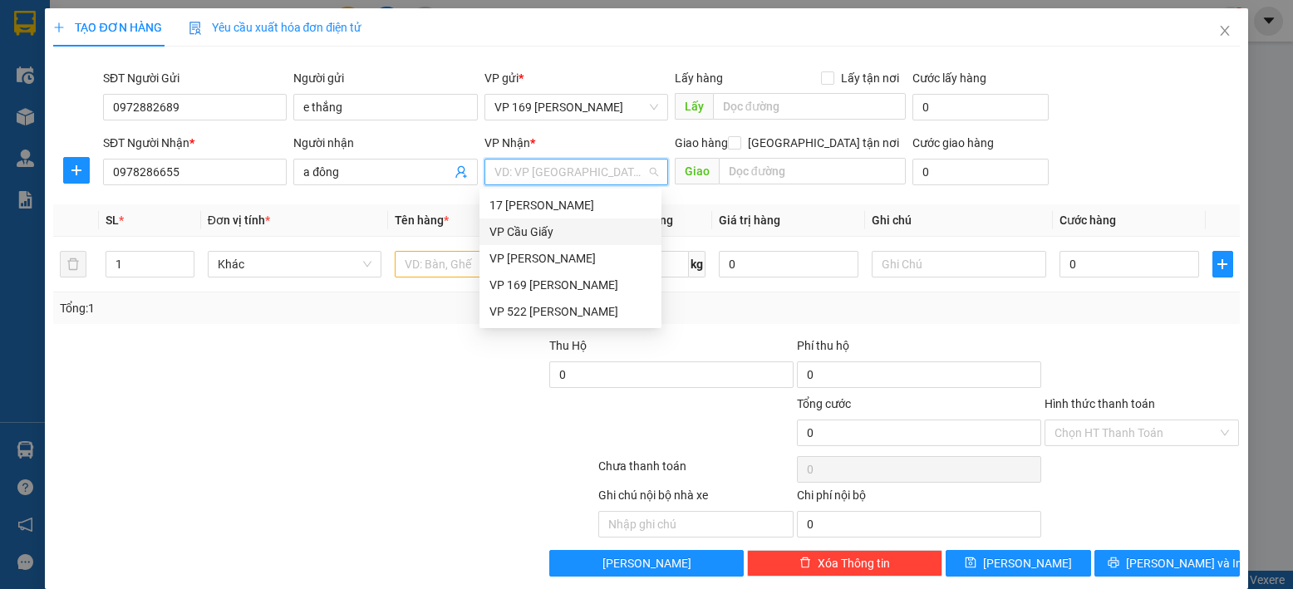
click at [533, 228] on div "VP Cầu Giấy" at bounding box center [570, 232] width 162 height 18
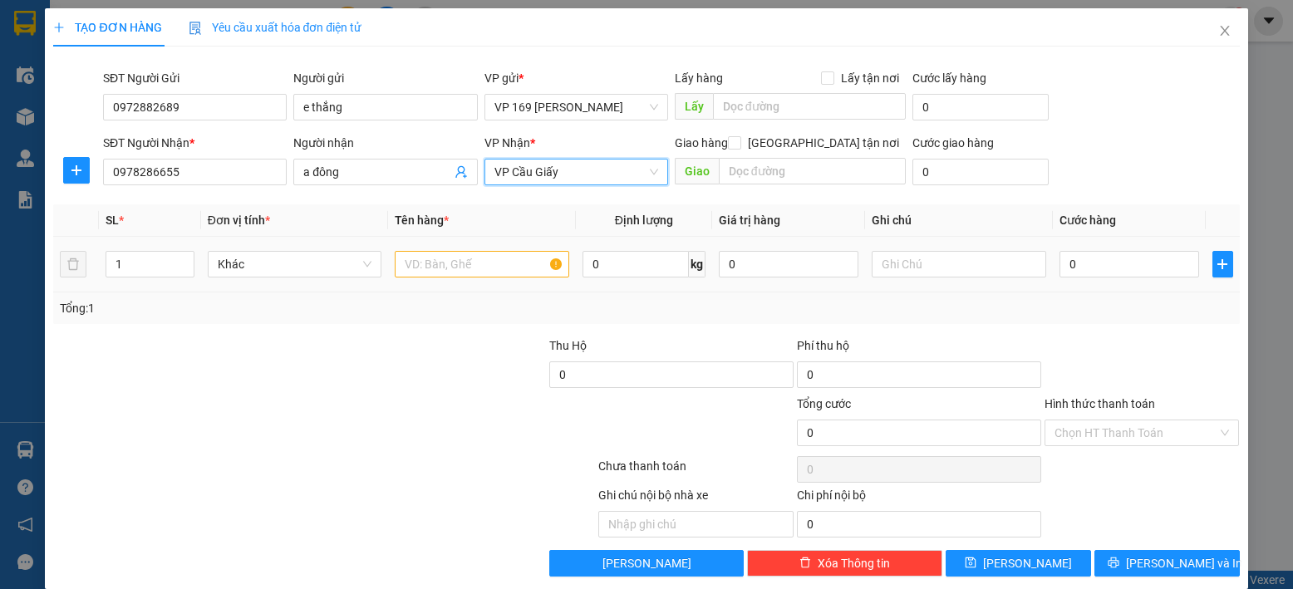
click at [440, 282] on td at bounding box center [482, 265] width 188 height 56
click at [454, 271] on input "text" at bounding box center [482, 264] width 174 height 27
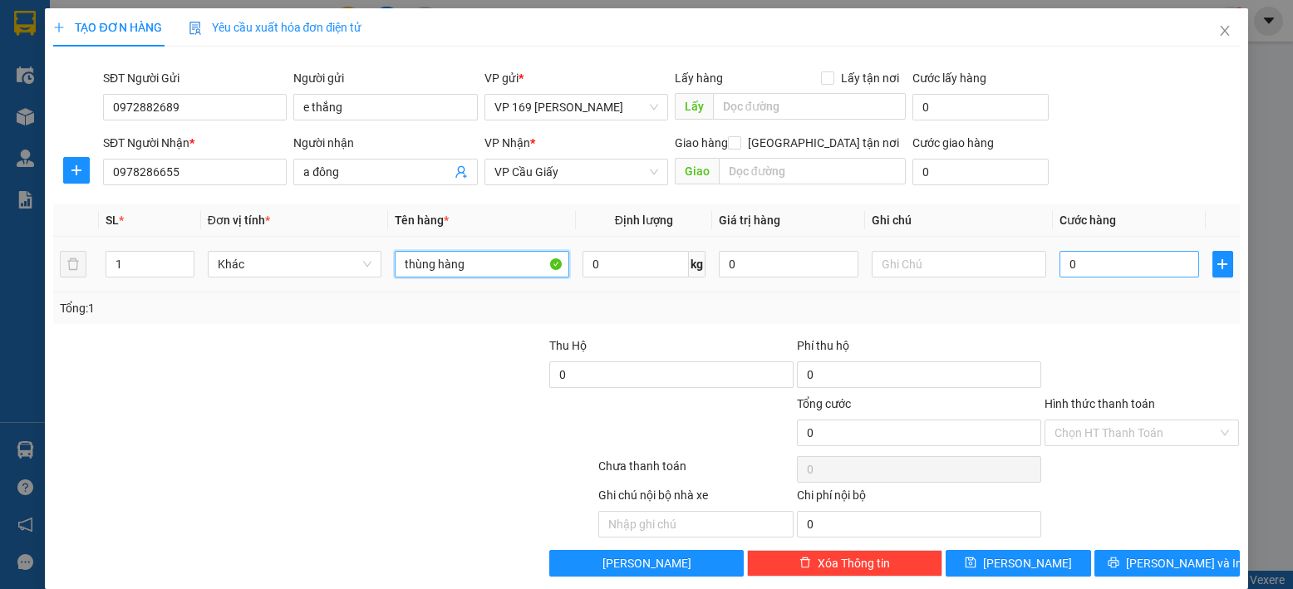
type input "thùng hàng"
click at [1080, 268] on input "0" at bounding box center [1129, 264] width 140 height 27
type input "5"
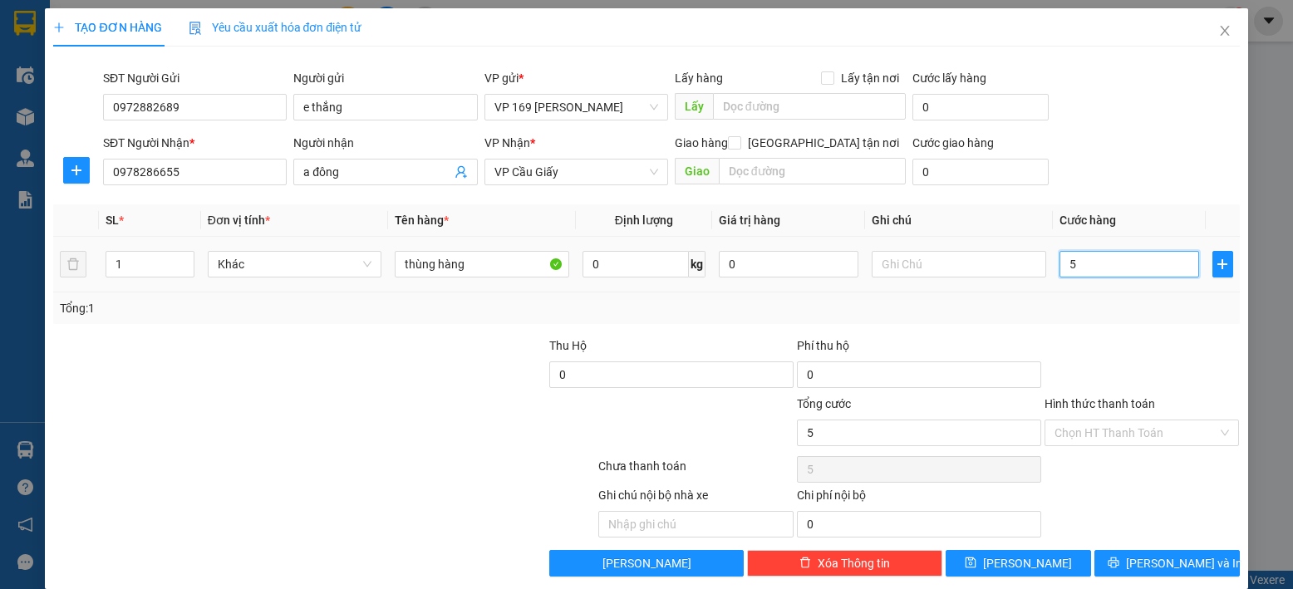
type input "50"
type input "500"
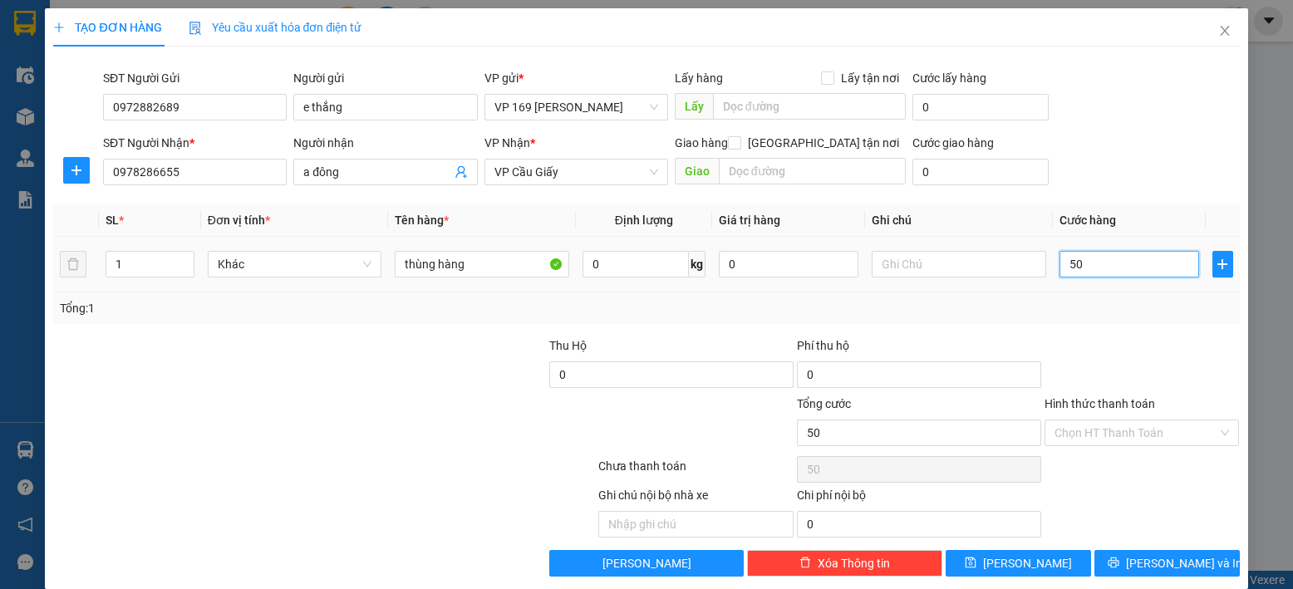
type input "500"
type input "5.000"
type input "50.000"
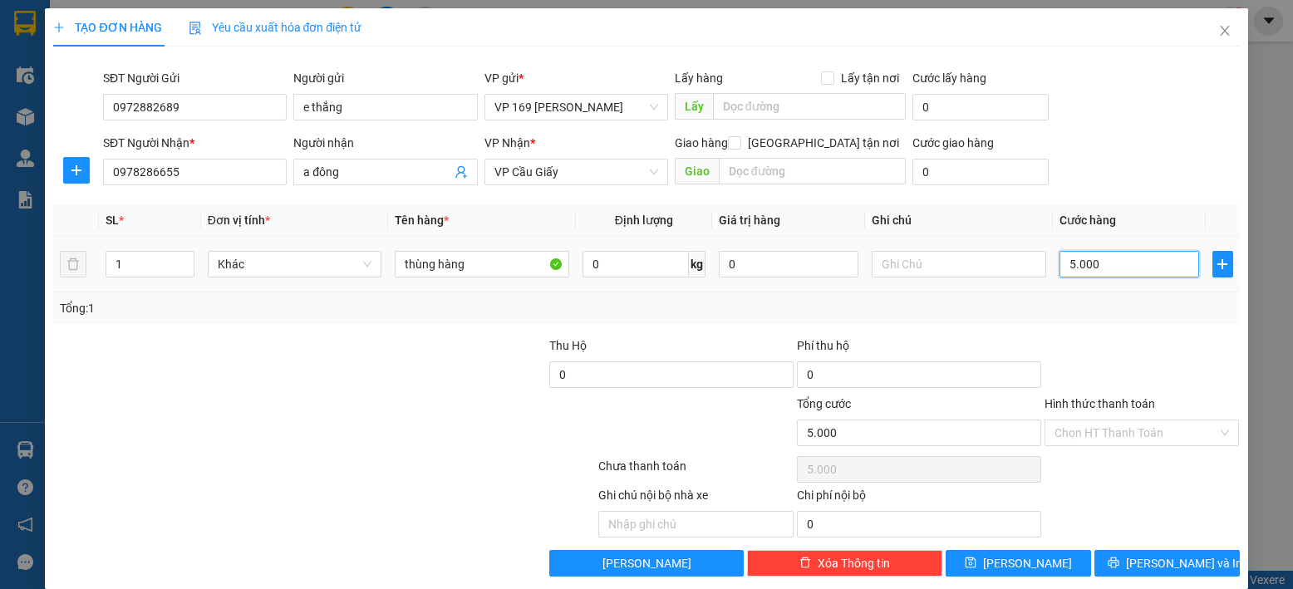
type input "50.000"
click at [1185, 432] on input "Hình thức thanh toán" at bounding box center [1136, 432] width 164 height 25
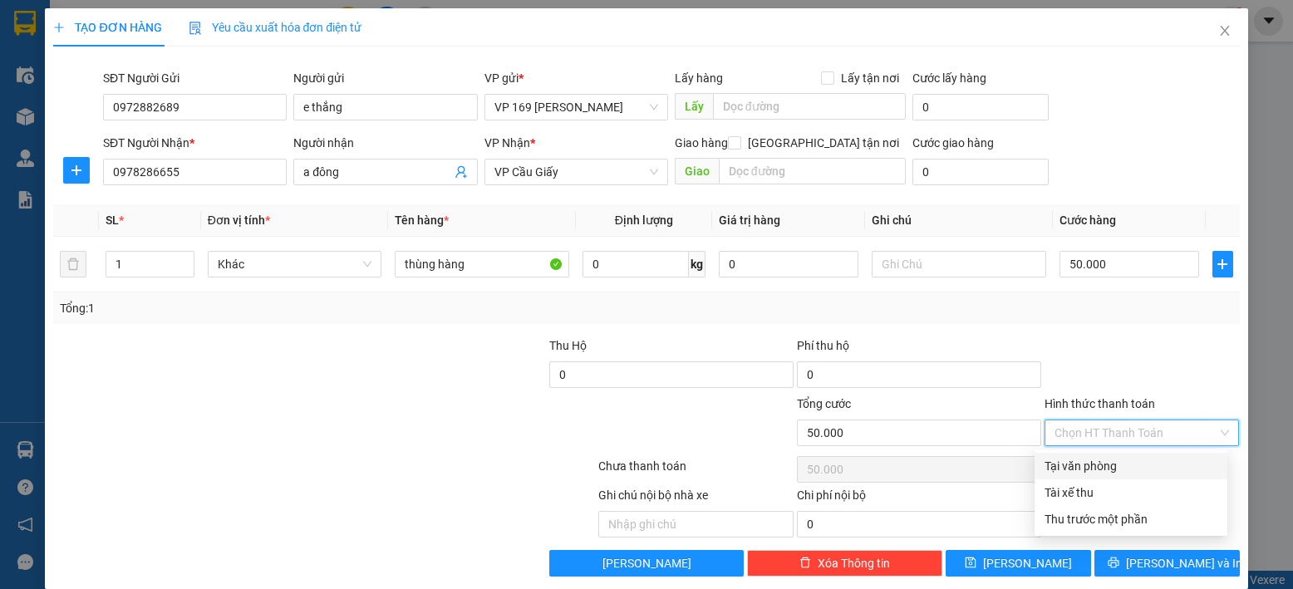
click at [1168, 469] on div "Tại văn phòng" at bounding box center [1130, 466] width 173 height 18
type input "0"
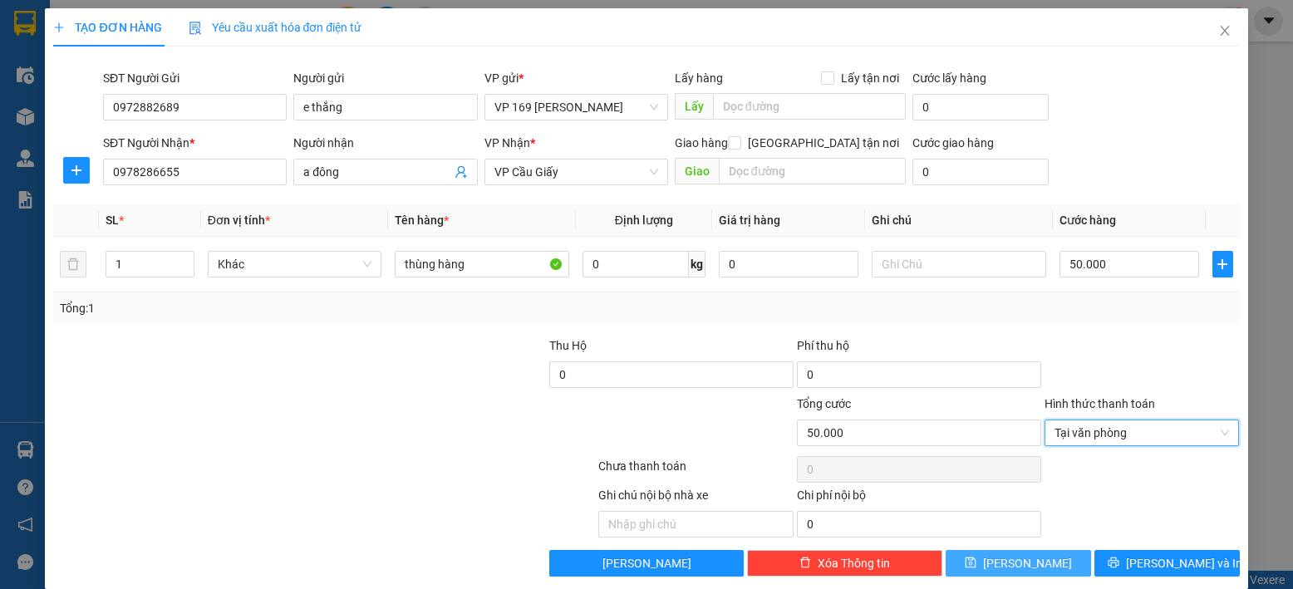
click at [1029, 558] on button "[PERSON_NAME]" at bounding box center [1017, 563] width 145 height 27
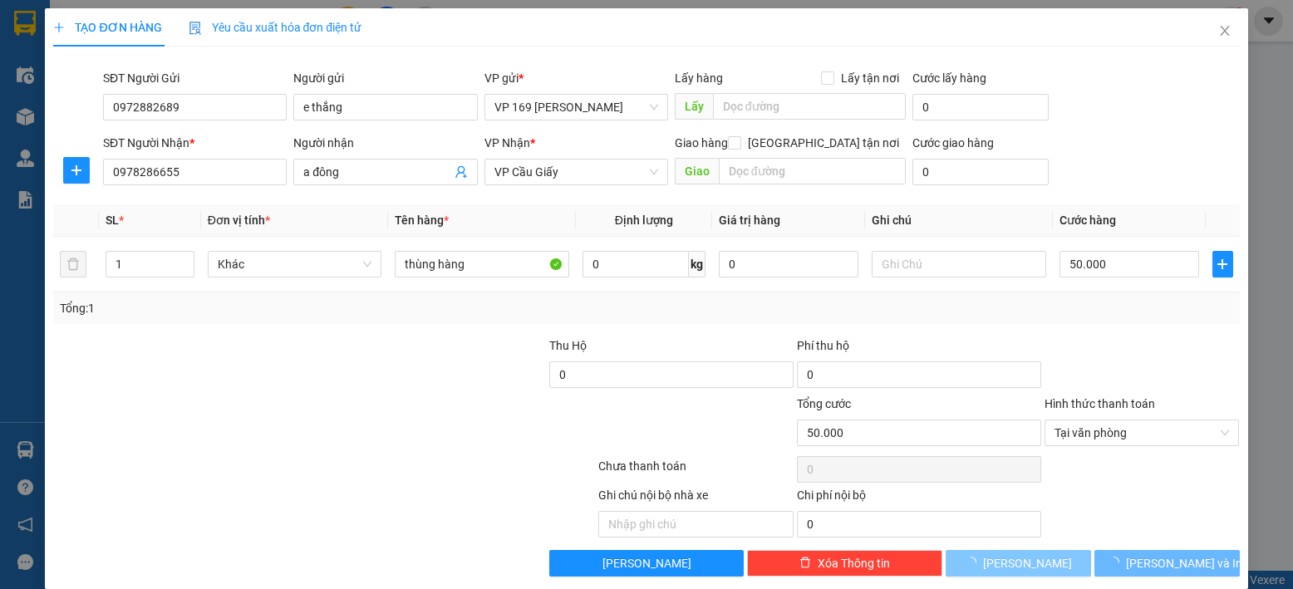
type input "0"
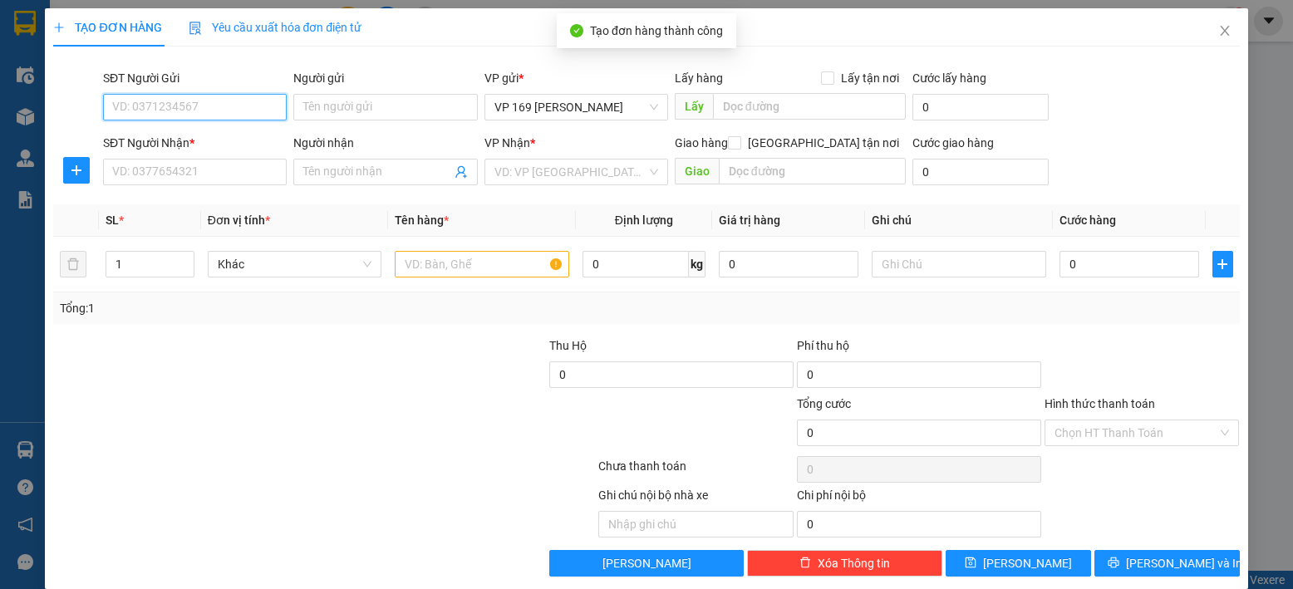
click at [224, 114] on input "SĐT Người Gửi" at bounding box center [195, 107] width 184 height 27
type input "0854674785"
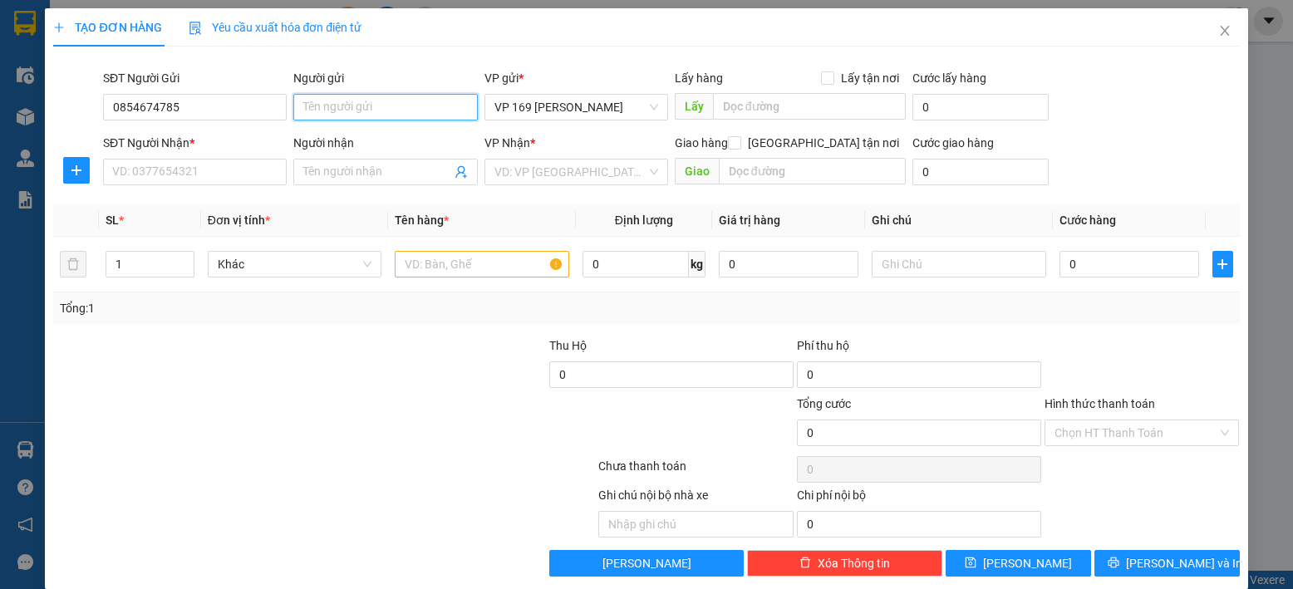
click at [400, 100] on input "Người gửi" at bounding box center [385, 107] width 184 height 27
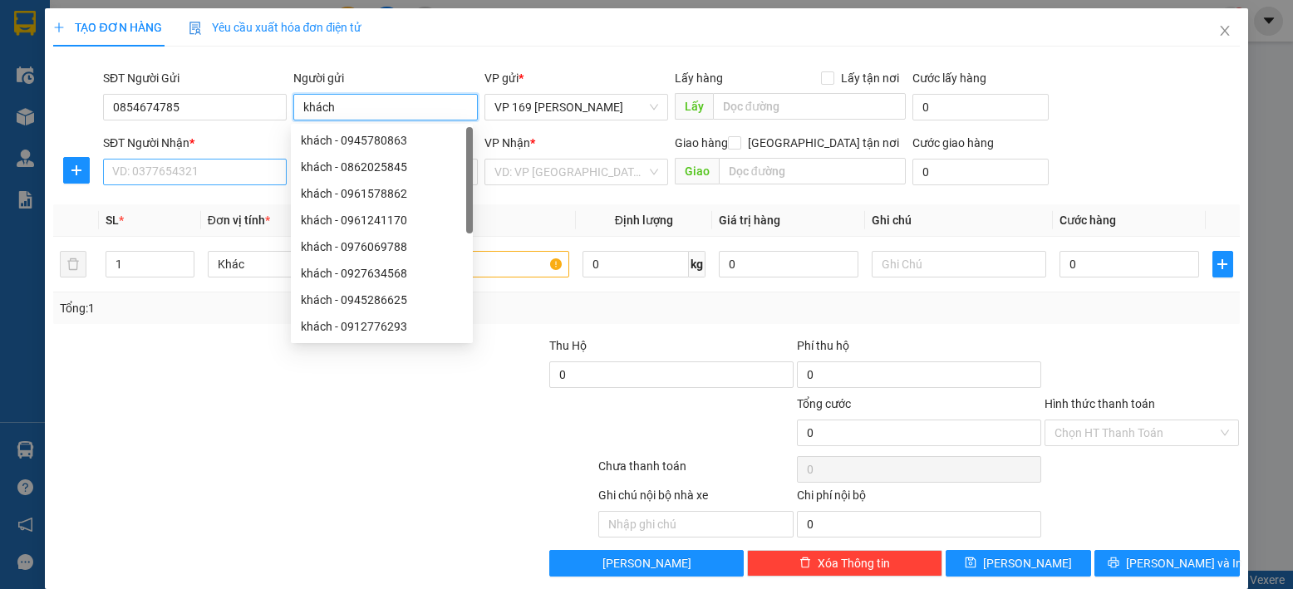
type input "khách"
click at [184, 167] on input "SĐT Người Nhận *" at bounding box center [195, 172] width 184 height 27
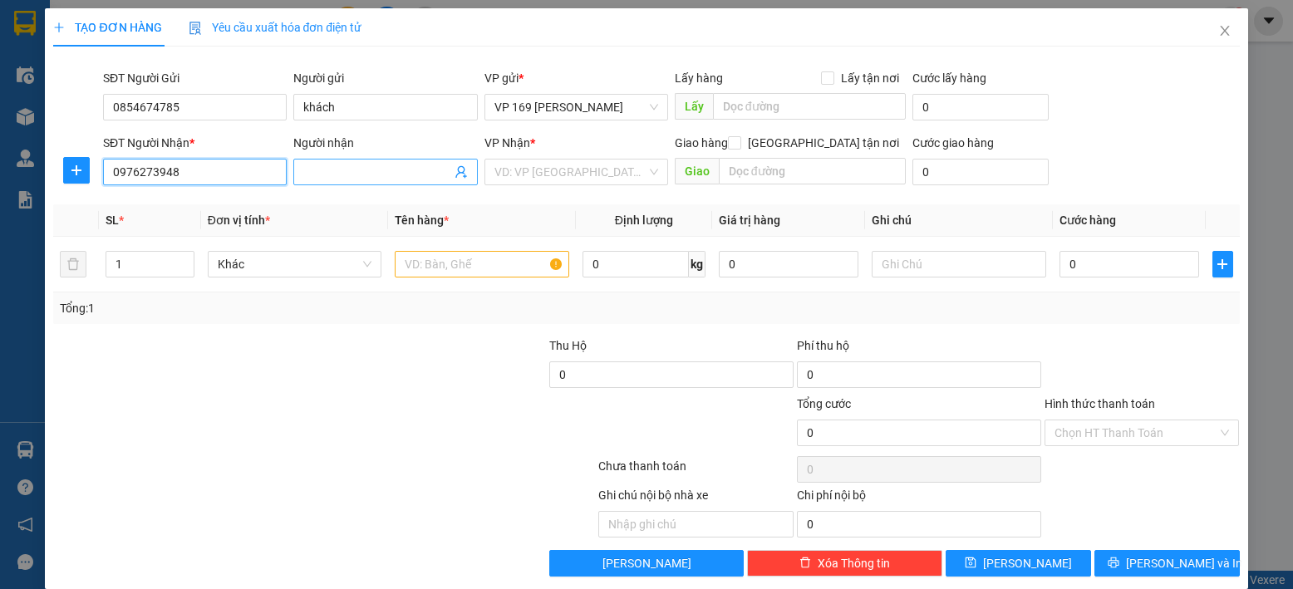
type input "0976273948"
click at [356, 169] on input "Người nhận" at bounding box center [376, 172] width 147 height 18
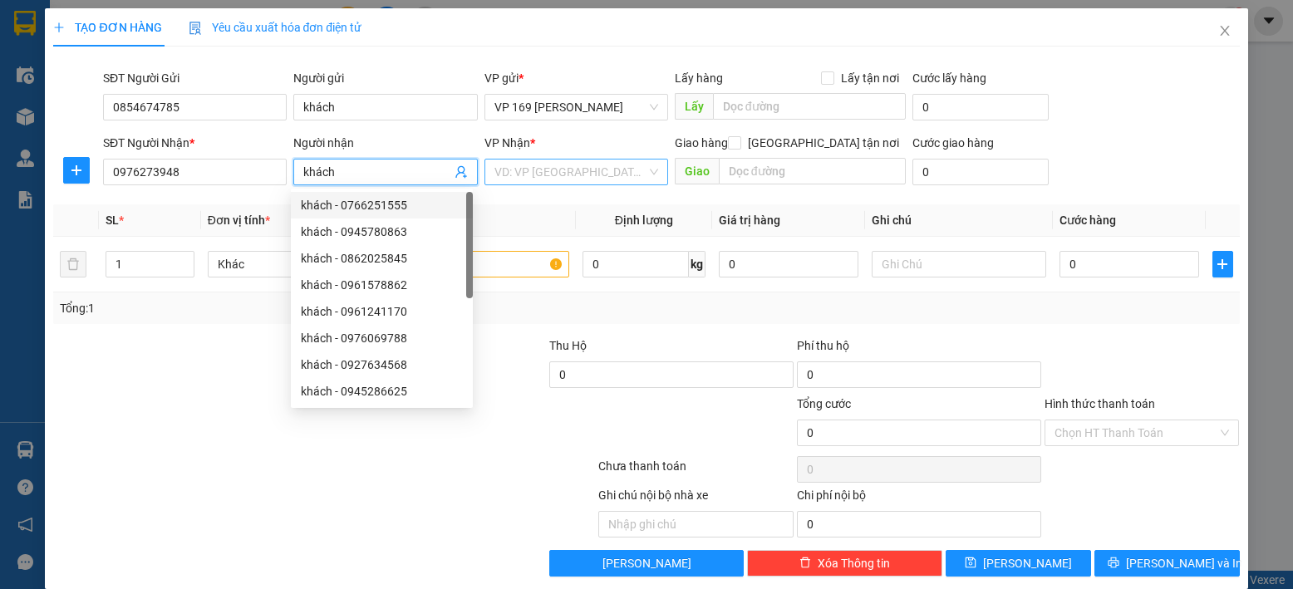
type input "khách"
click at [514, 175] on input "search" at bounding box center [570, 172] width 152 height 25
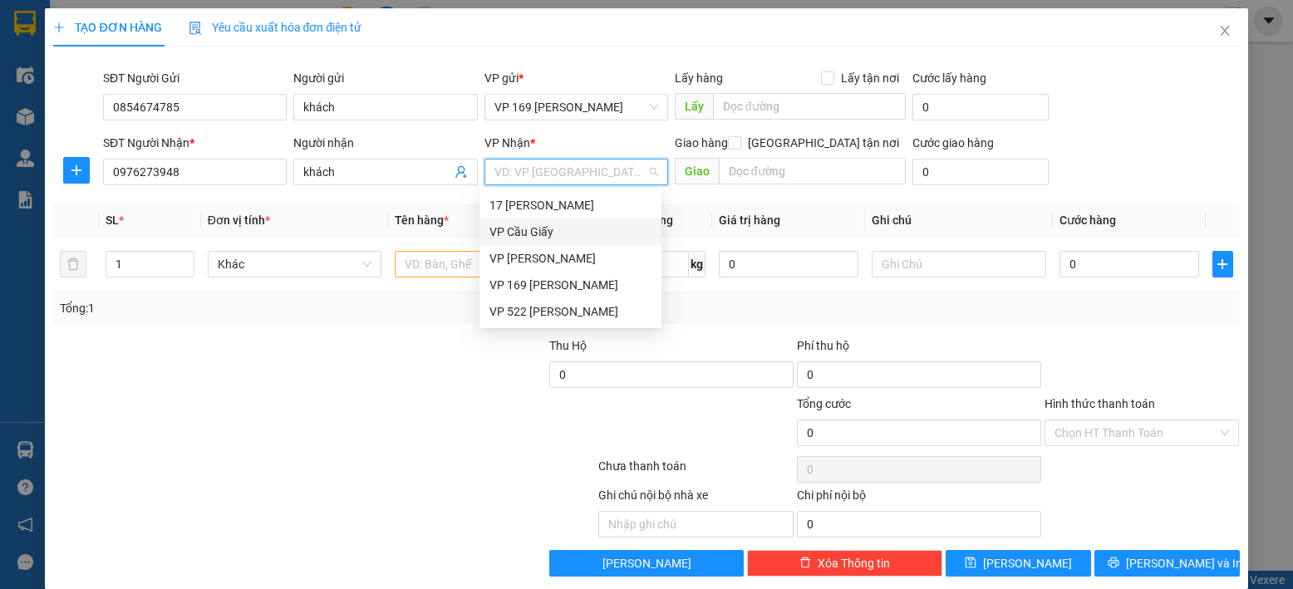
click at [536, 231] on div "VP Cầu Giấy" at bounding box center [570, 232] width 162 height 18
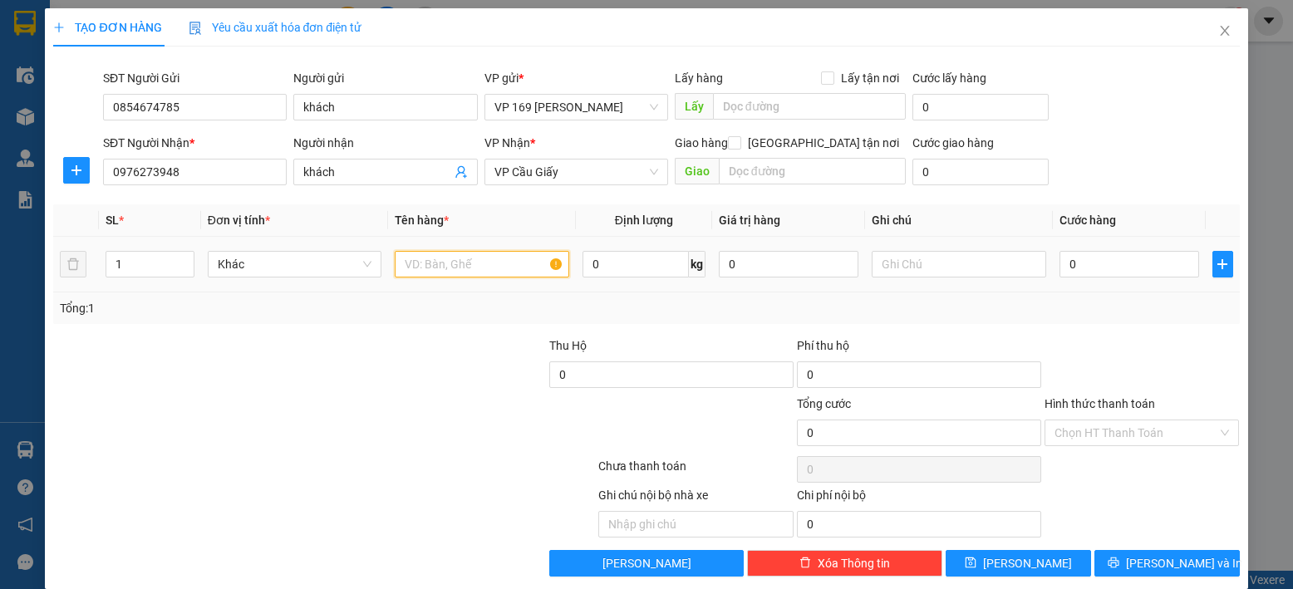
click at [446, 268] on input "text" at bounding box center [482, 264] width 174 height 27
type input "hộp hàng"
click at [1143, 267] on input "0" at bounding box center [1129, 264] width 140 height 27
type input "5"
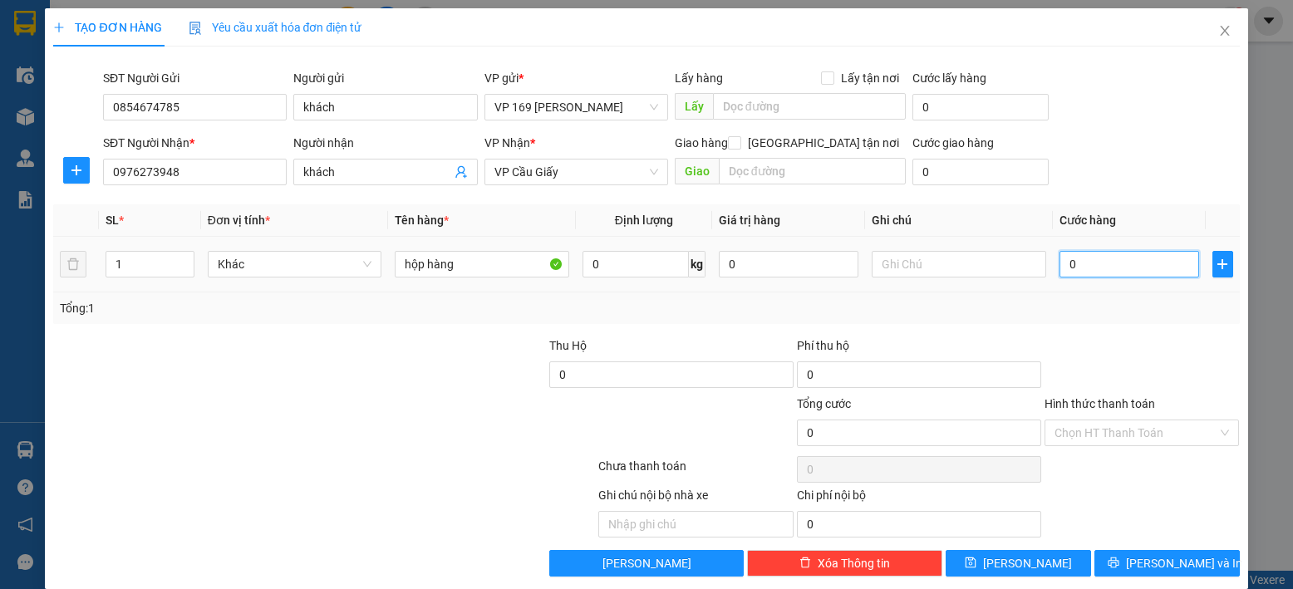
type input "5"
type input "50"
type input "500"
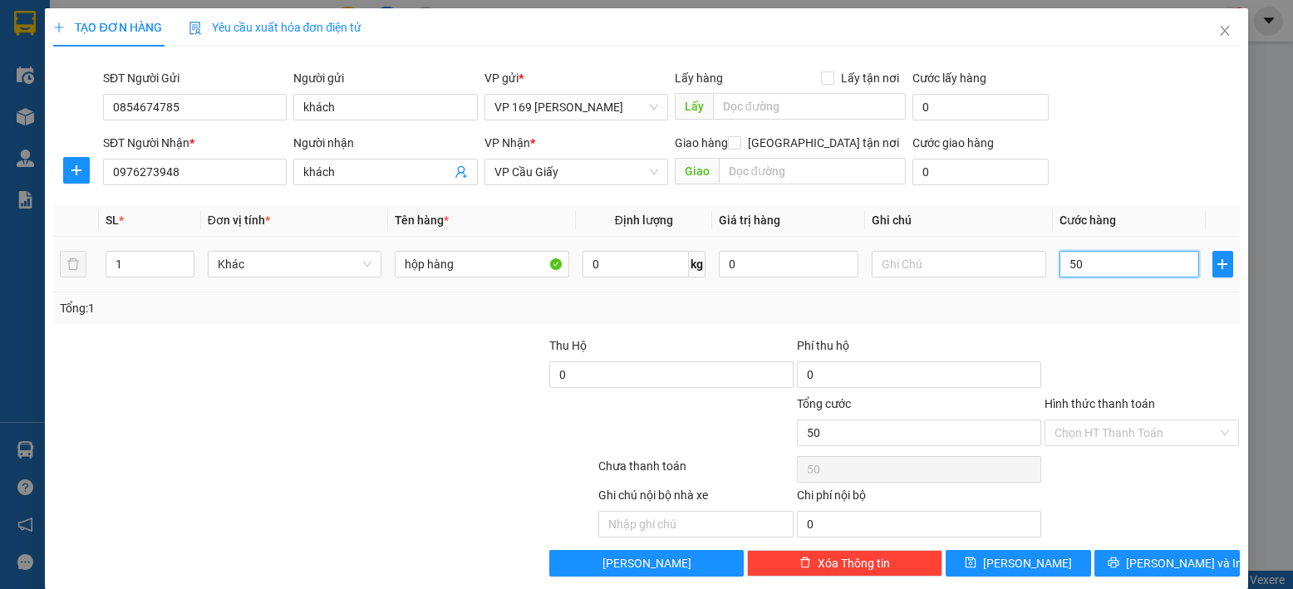
type input "500"
type input "5.000"
click at [1122, 439] on input "Hình thức thanh toán" at bounding box center [1136, 432] width 164 height 25
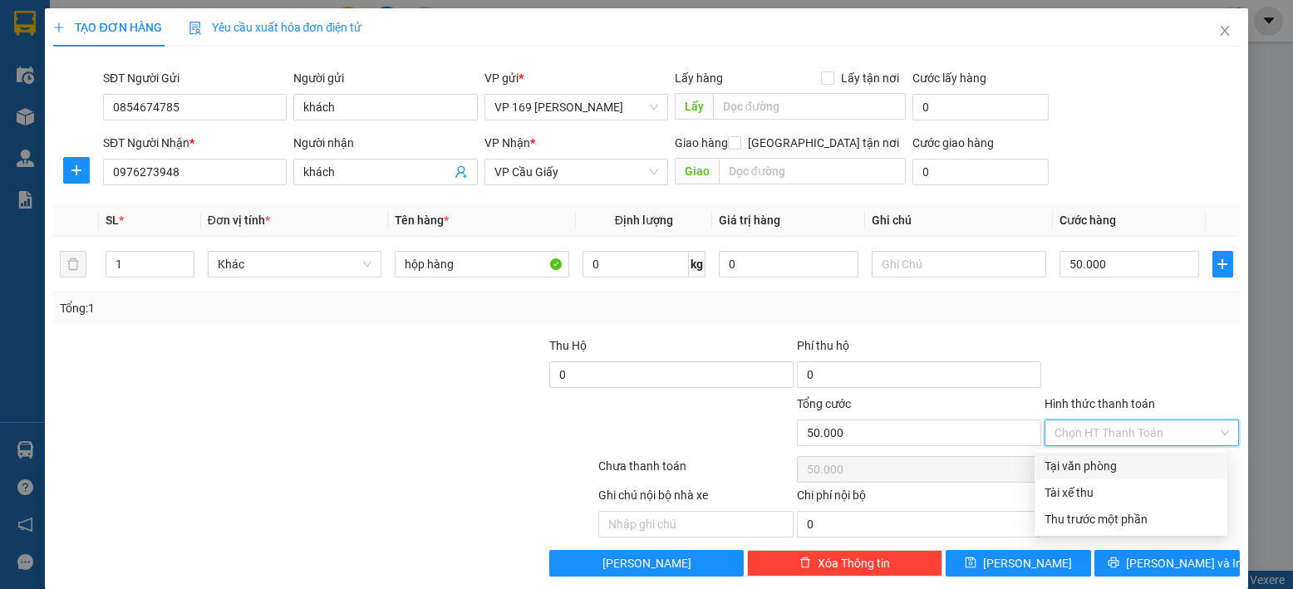
click at [1096, 459] on div "Tại văn phòng" at bounding box center [1130, 466] width 173 height 18
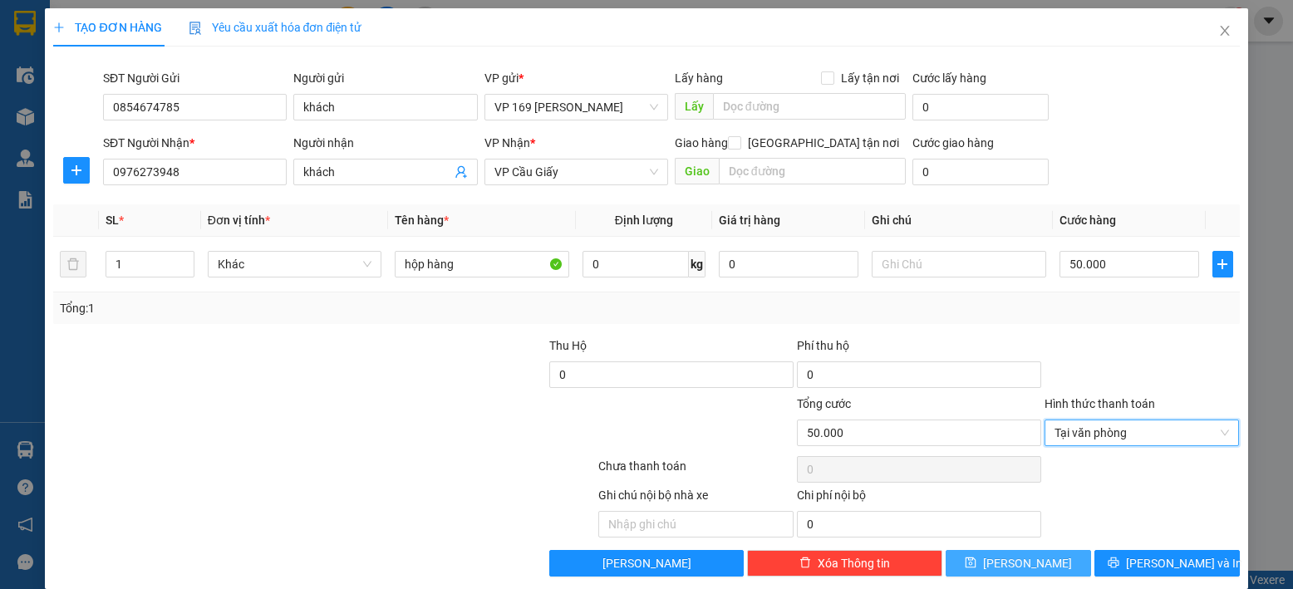
click at [1003, 554] on button "[PERSON_NAME]" at bounding box center [1017, 563] width 145 height 27
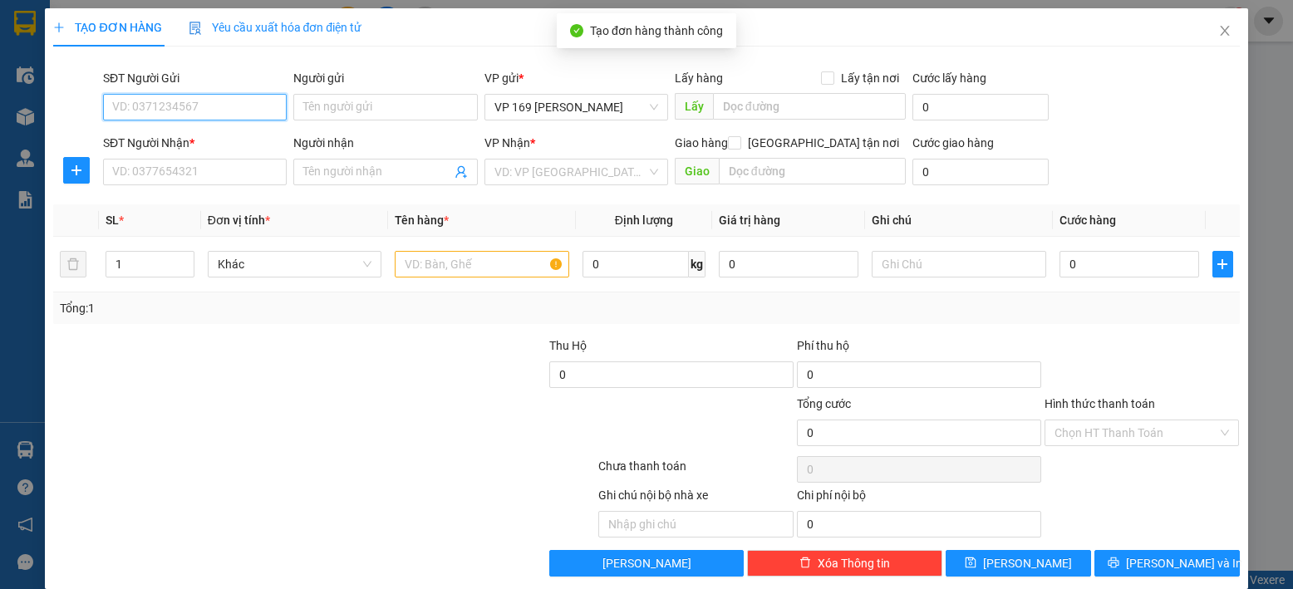
click at [173, 110] on input "SĐT Người Gửi" at bounding box center [195, 107] width 184 height 27
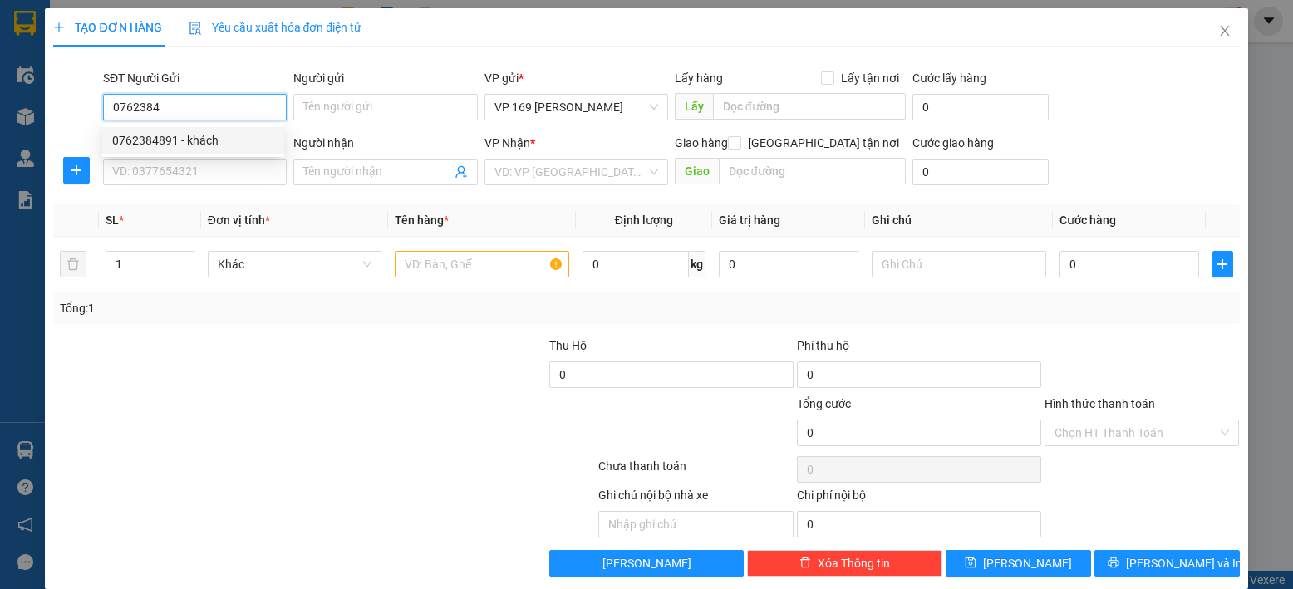
click at [228, 148] on div "0762384891 - khách" at bounding box center [193, 140] width 162 height 18
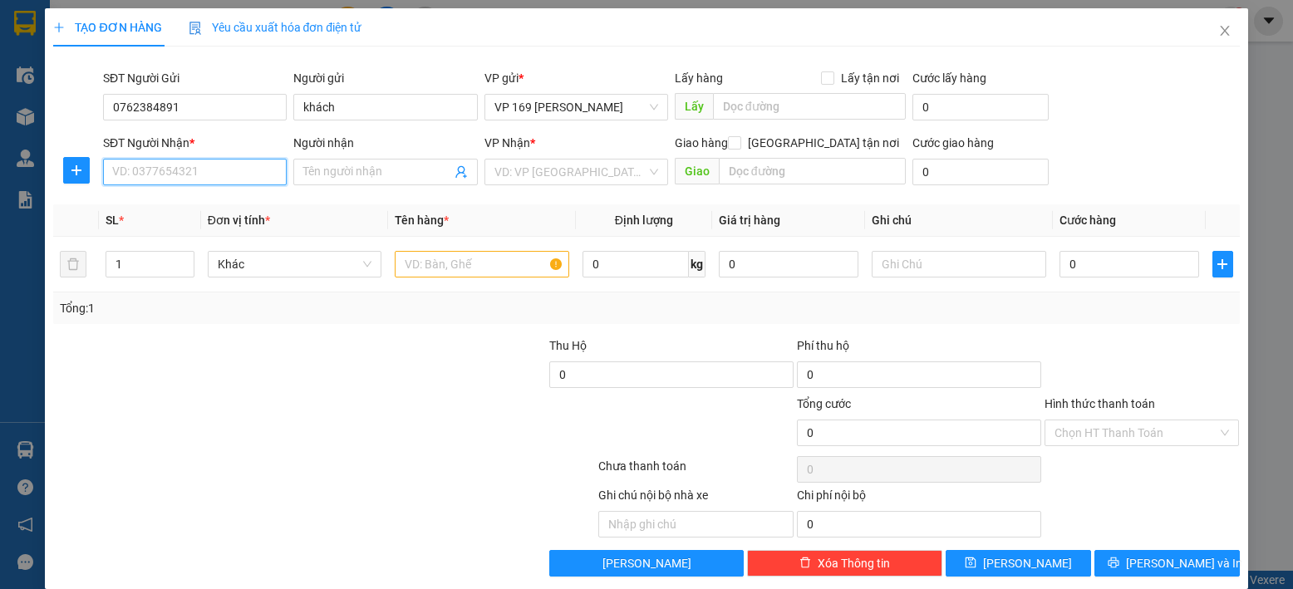
click at [215, 184] on input "SĐT Người Nhận *" at bounding box center [195, 172] width 184 height 27
click at [222, 213] on div "0762384891 - khách" at bounding box center [193, 205] width 162 height 18
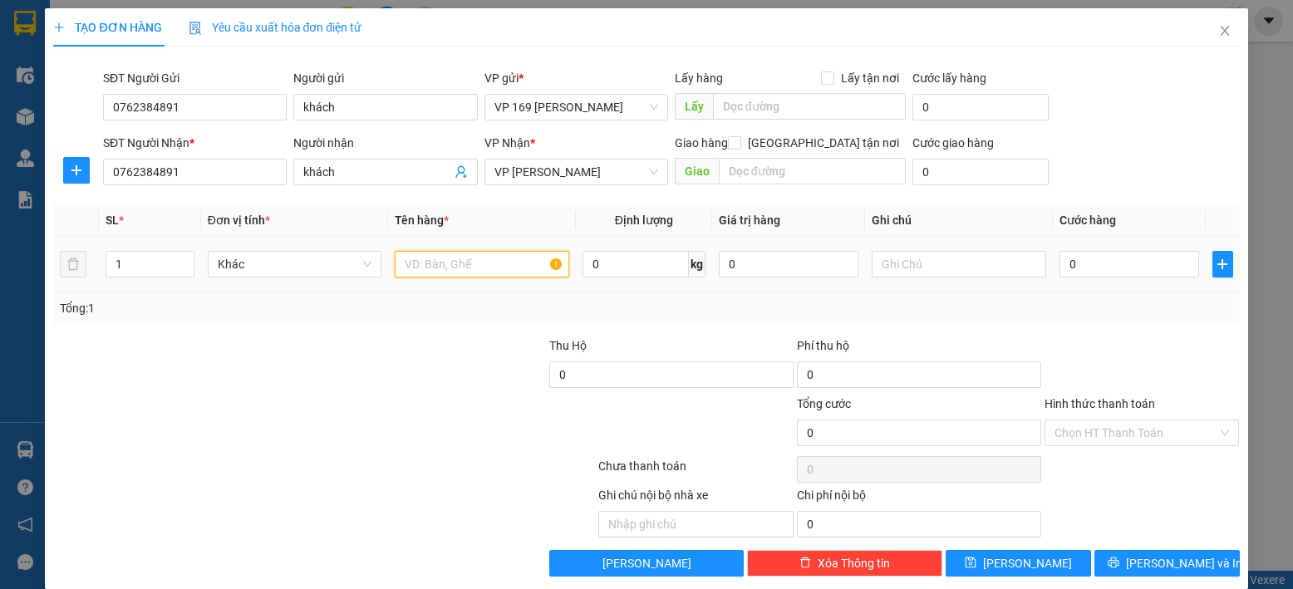
click at [448, 262] on input "text" at bounding box center [482, 264] width 174 height 27
click at [1127, 266] on input "0" at bounding box center [1129, 264] width 140 height 27
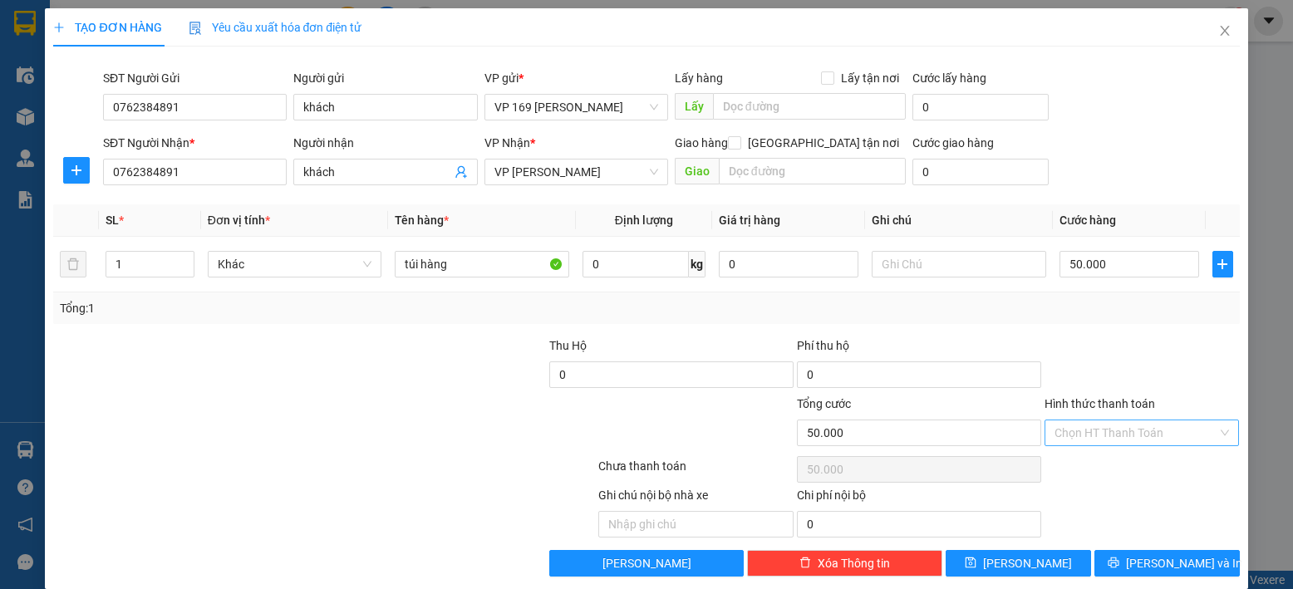
click at [1150, 436] on input "Hình thức thanh toán" at bounding box center [1136, 432] width 164 height 25
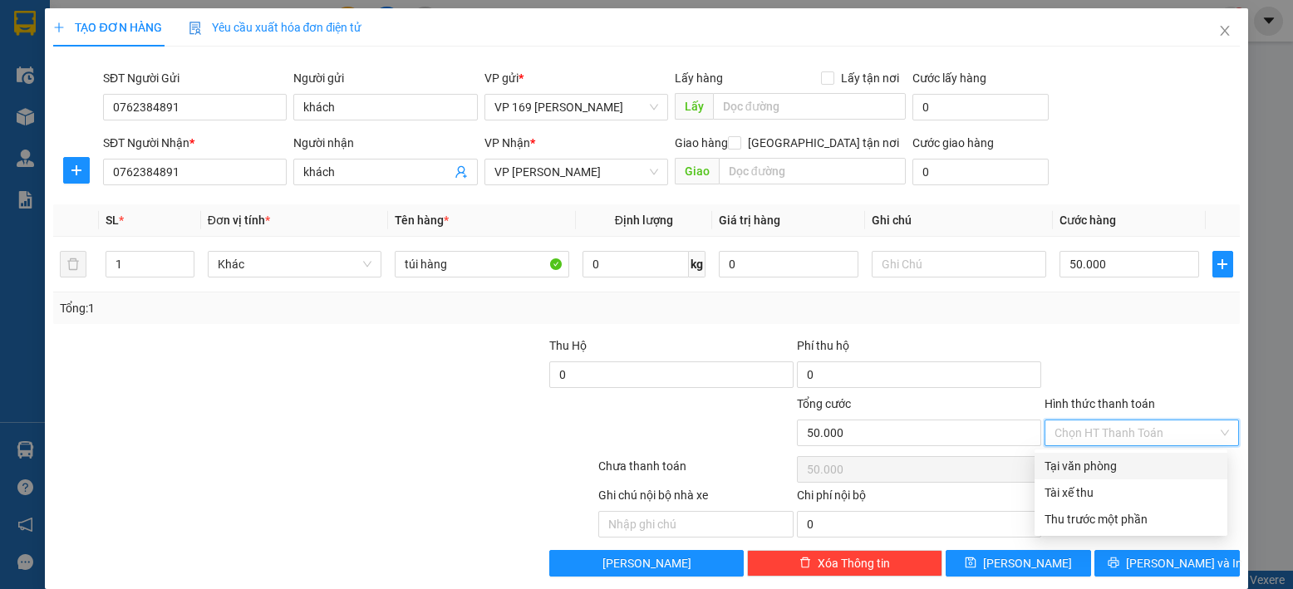
click at [1128, 462] on div "Tại văn phòng" at bounding box center [1130, 466] width 173 height 18
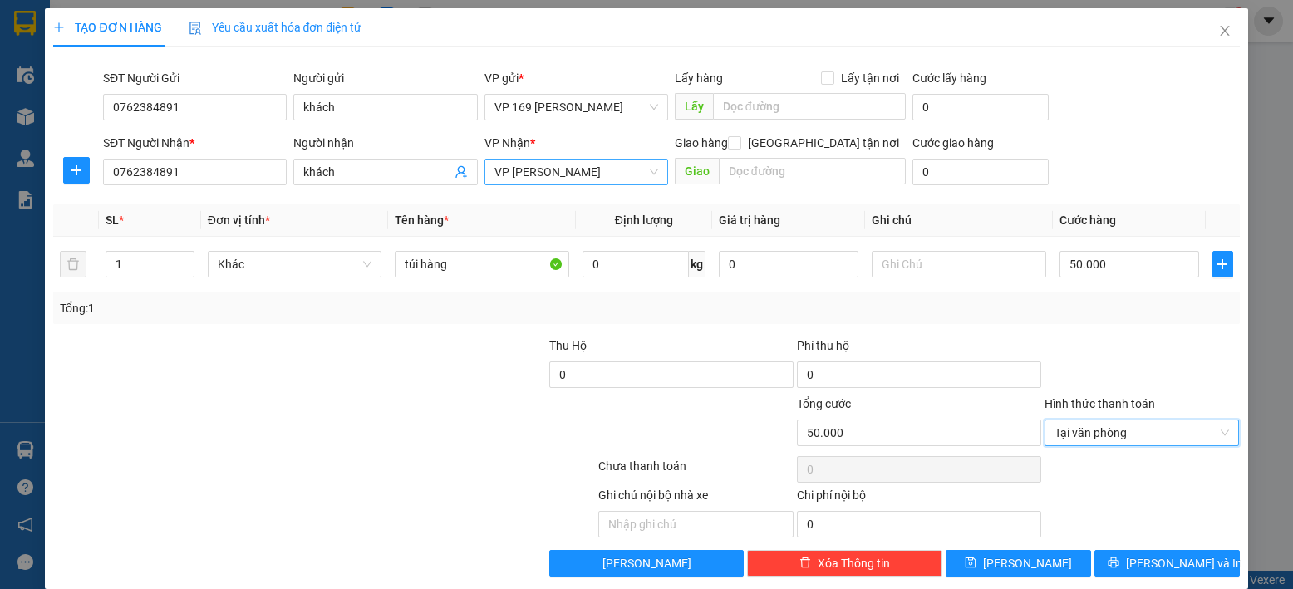
click at [562, 179] on span "VP [PERSON_NAME]" at bounding box center [576, 172] width 164 height 25
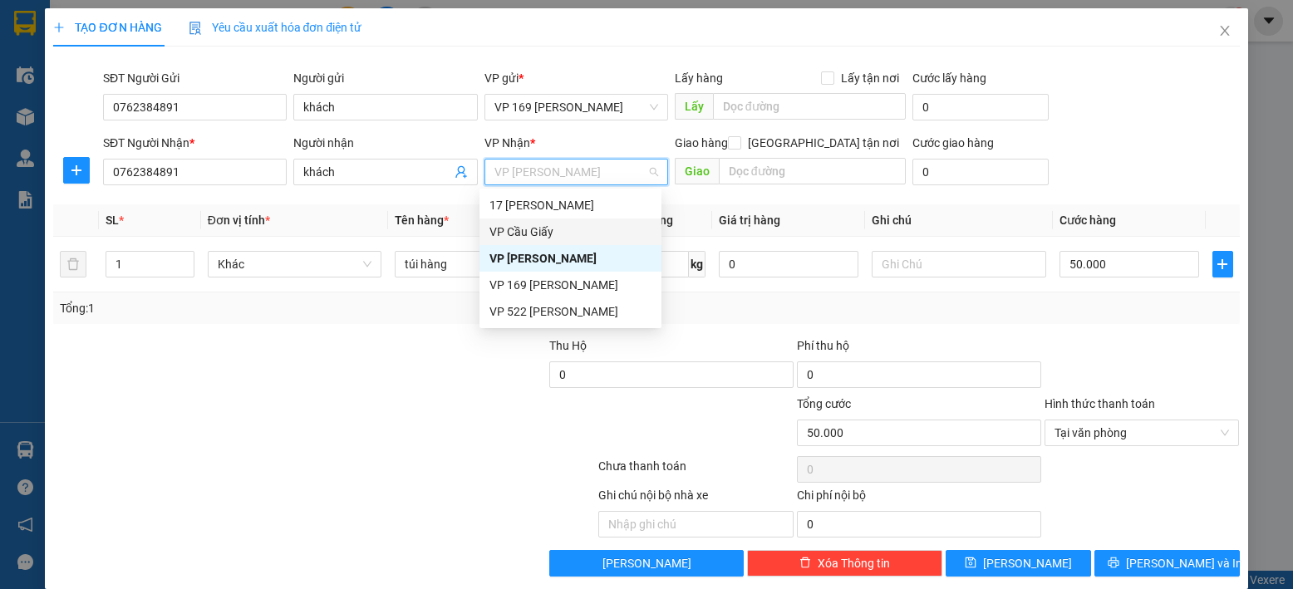
click at [572, 231] on div "VP Cầu Giấy" at bounding box center [570, 232] width 162 height 18
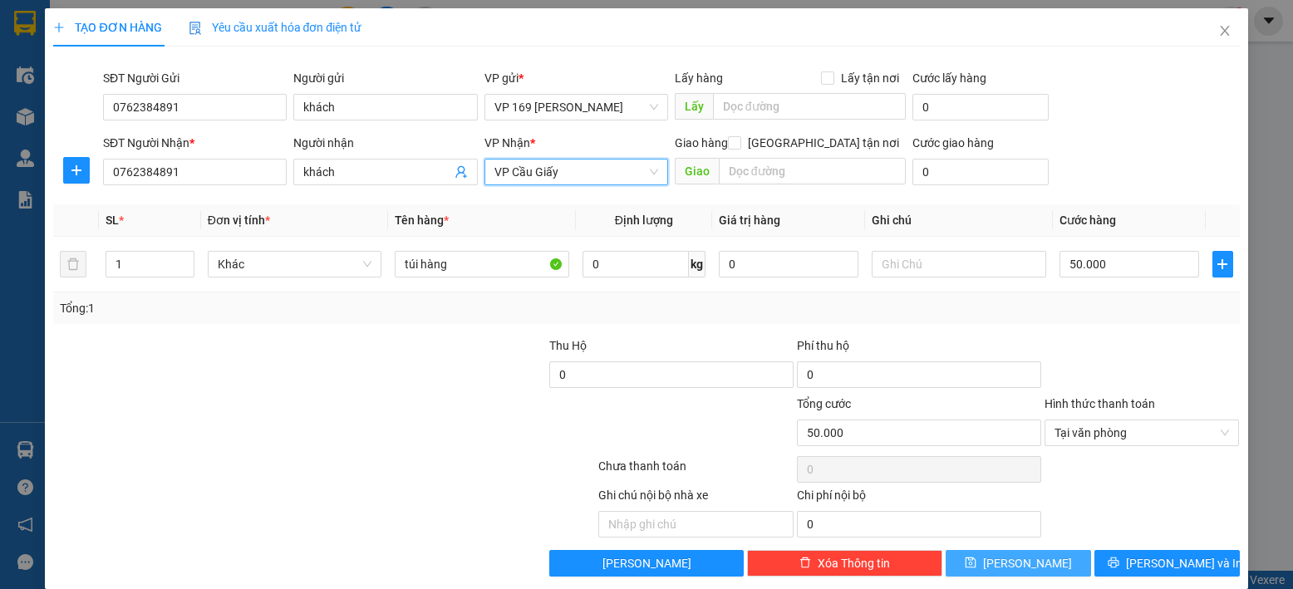
click at [1006, 561] on button "[PERSON_NAME]" at bounding box center [1017, 563] width 145 height 27
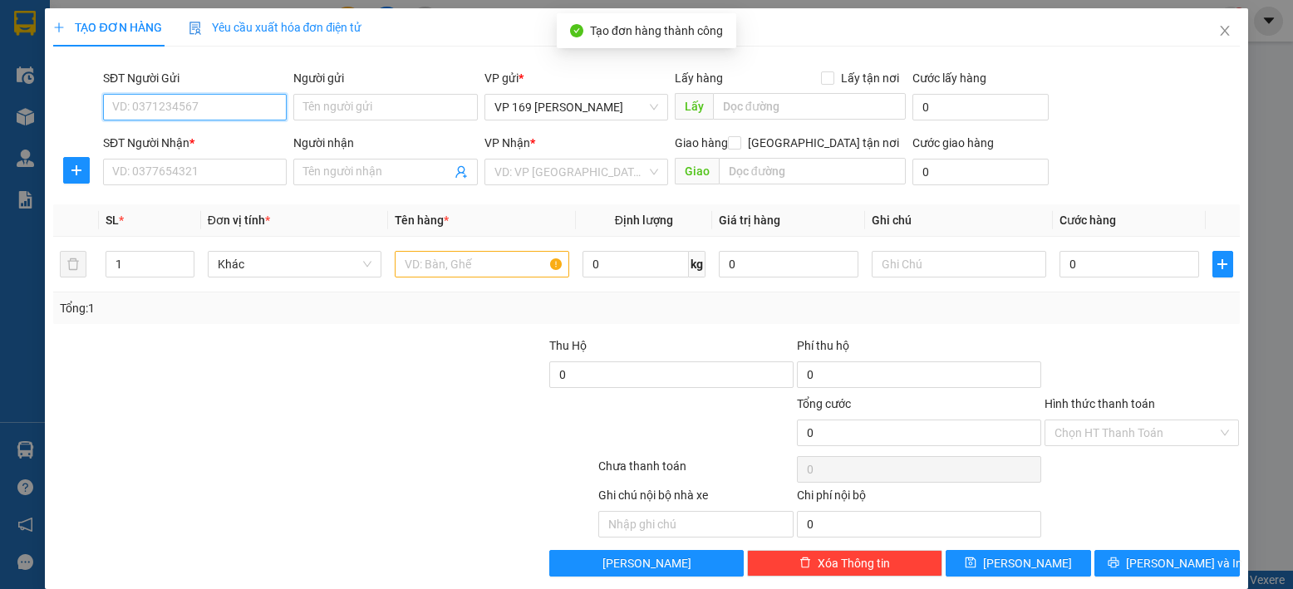
click at [244, 111] on input "SĐT Người Gửi" at bounding box center [195, 107] width 184 height 27
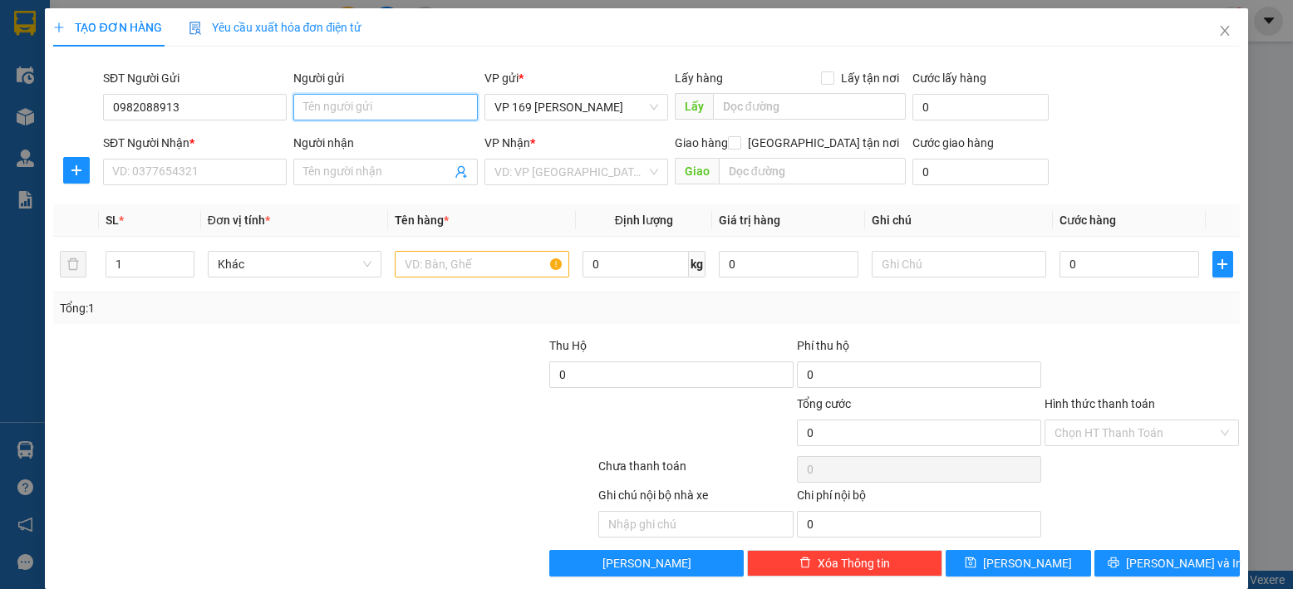
click at [319, 116] on input "Người gửi" at bounding box center [385, 107] width 184 height 27
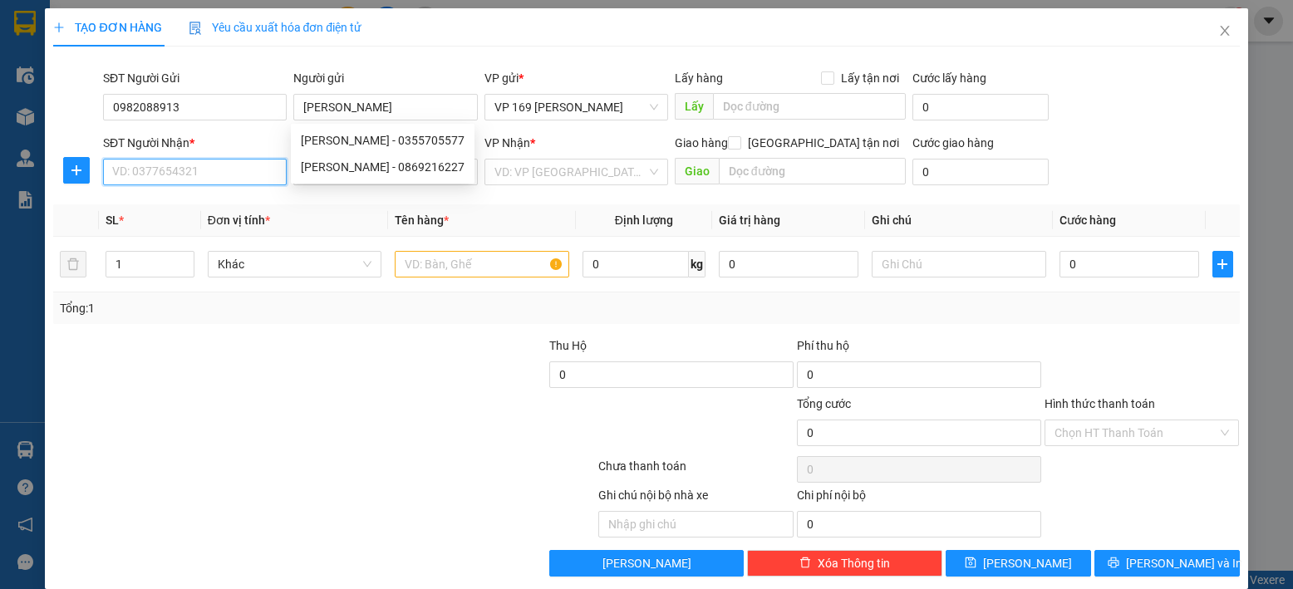
click at [243, 179] on input "SĐT Người Nhận *" at bounding box center [195, 172] width 184 height 27
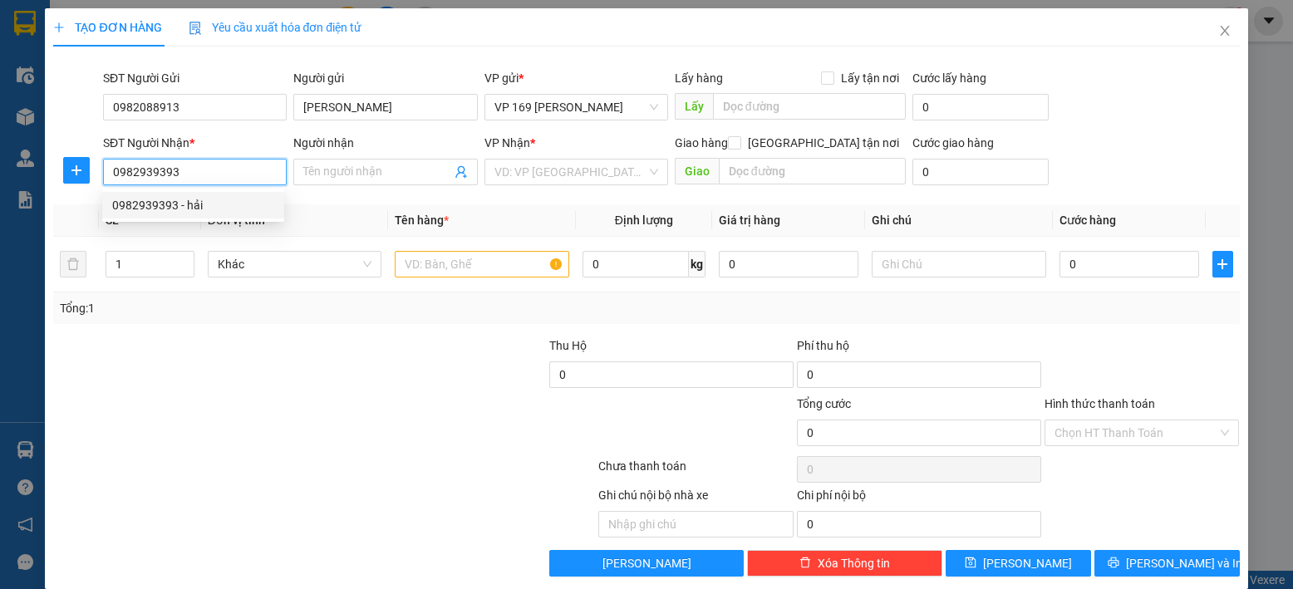
click at [233, 212] on div "0982939393 - hải" at bounding box center [193, 205] width 162 height 18
click at [633, 174] on span "VP 169 [PERSON_NAME]" at bounding box center [576, 172] width 164 height 25
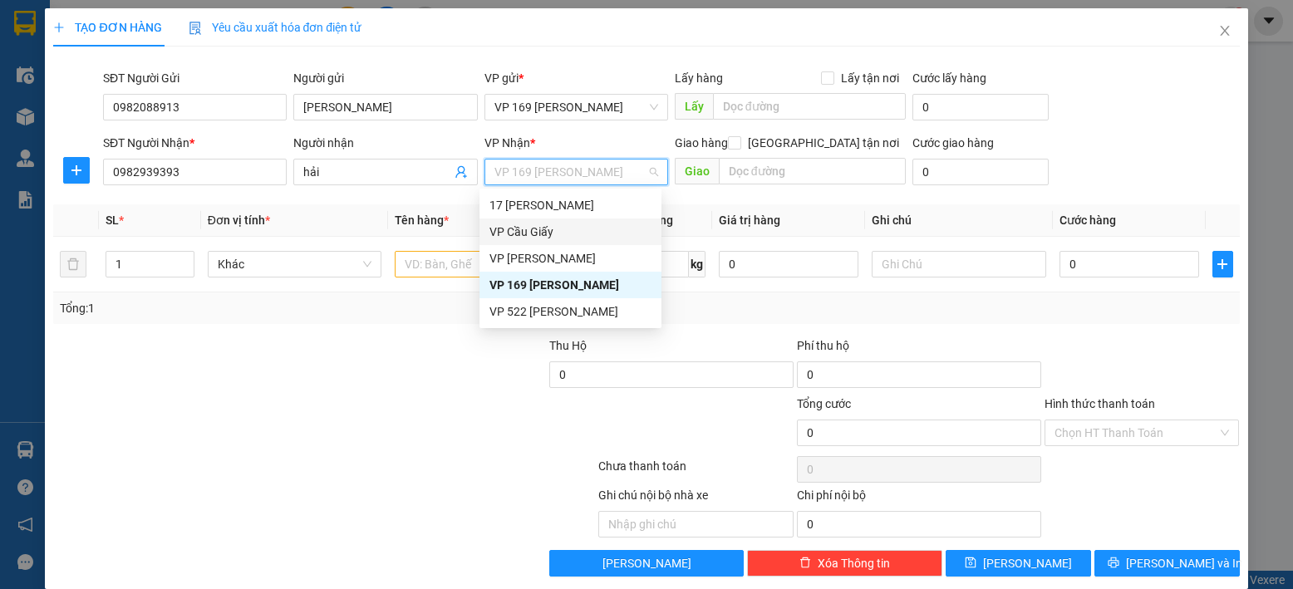
click at [552, 234] on div "VP Cầu Giấy" at bounding box center [570, 232] width 162 height 18
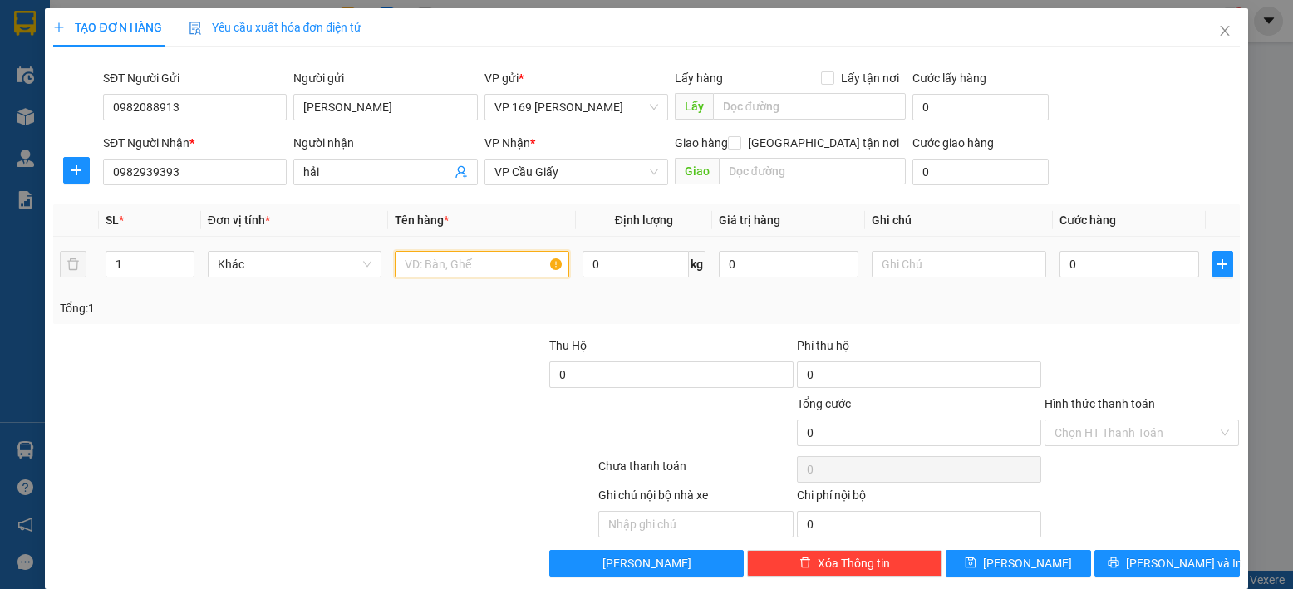
click at [468, 272] on input "text" at bounding box center [482, 264] width 174 height 27
click at [1130, 263] on input "0" at bounding box center [1129, 264] width 140 height 27
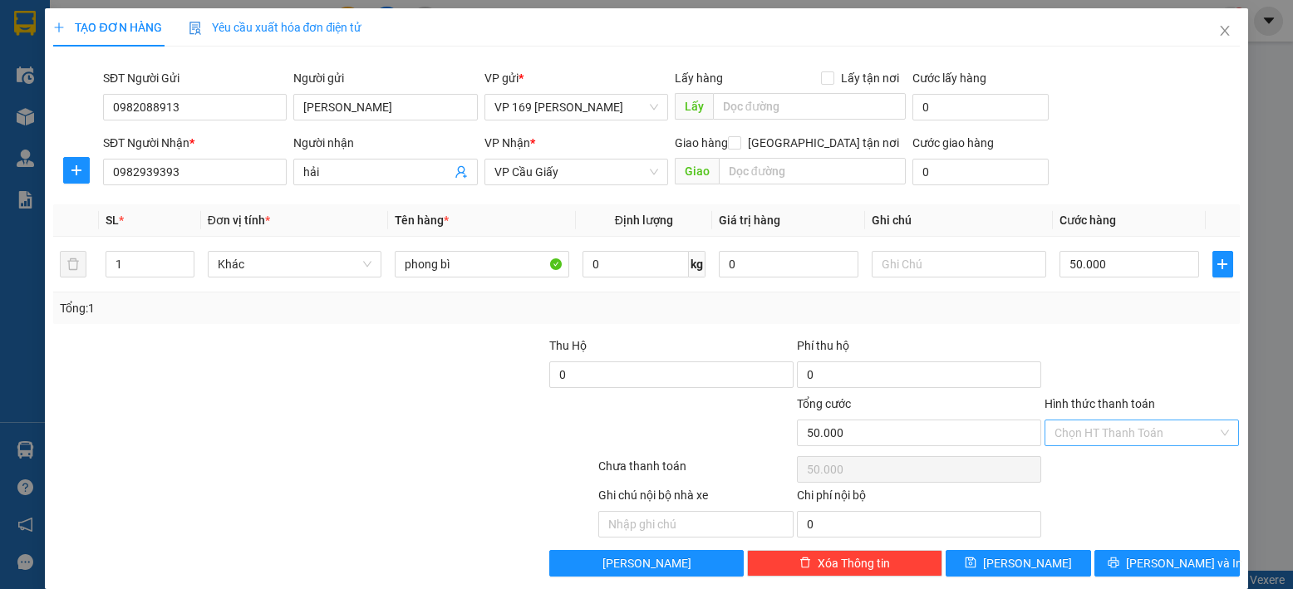
click at [1166, 428] on input "Hình thức thanh toán" at bounding box center [1136, 432] width 164 height 25
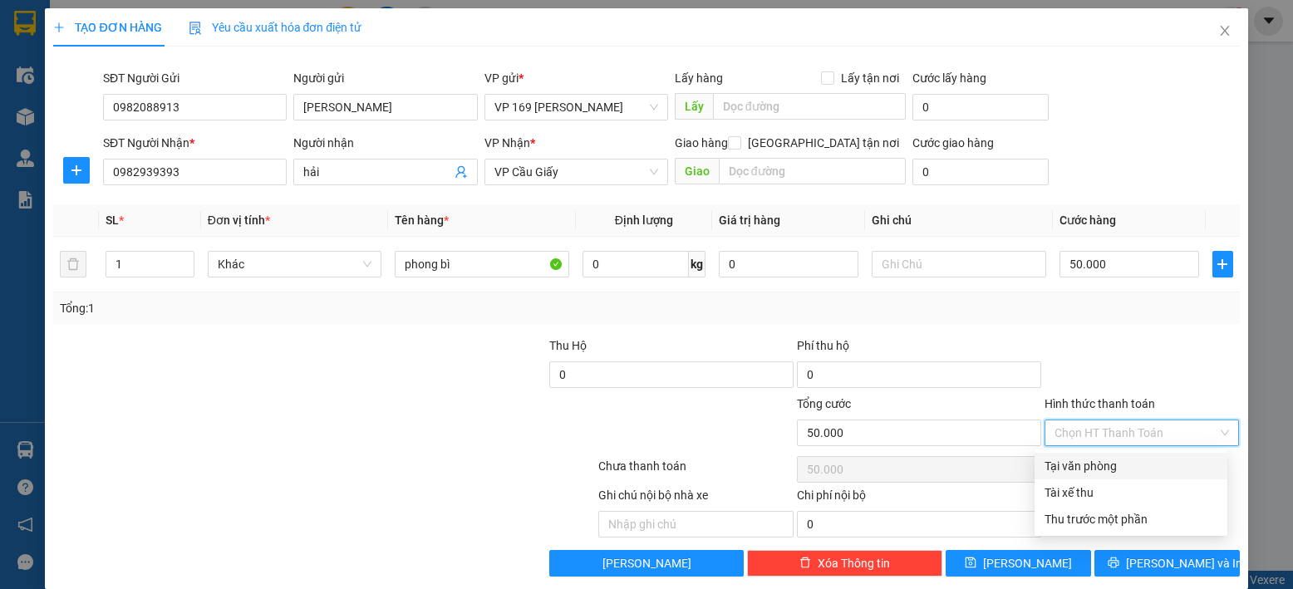
click at [1122, 466] on div "Tại văn phòng" at bounding box center [1130, 466] width 173 height 18
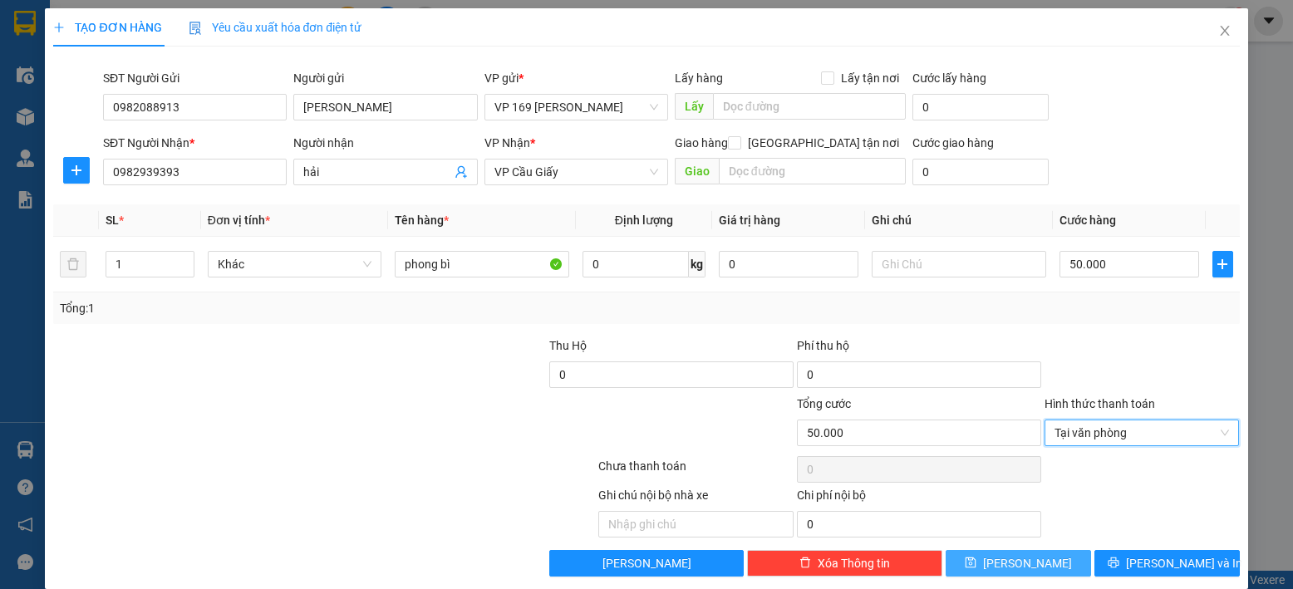
drag, startPoint x: 1044, startPoint y: 552, endPoint x: 877, endPoint y: 495, distance: 176.6
click at [1044, 552] on button "[PERSON_NAME]" at bounding box center [1017, 563] width 145 height 27
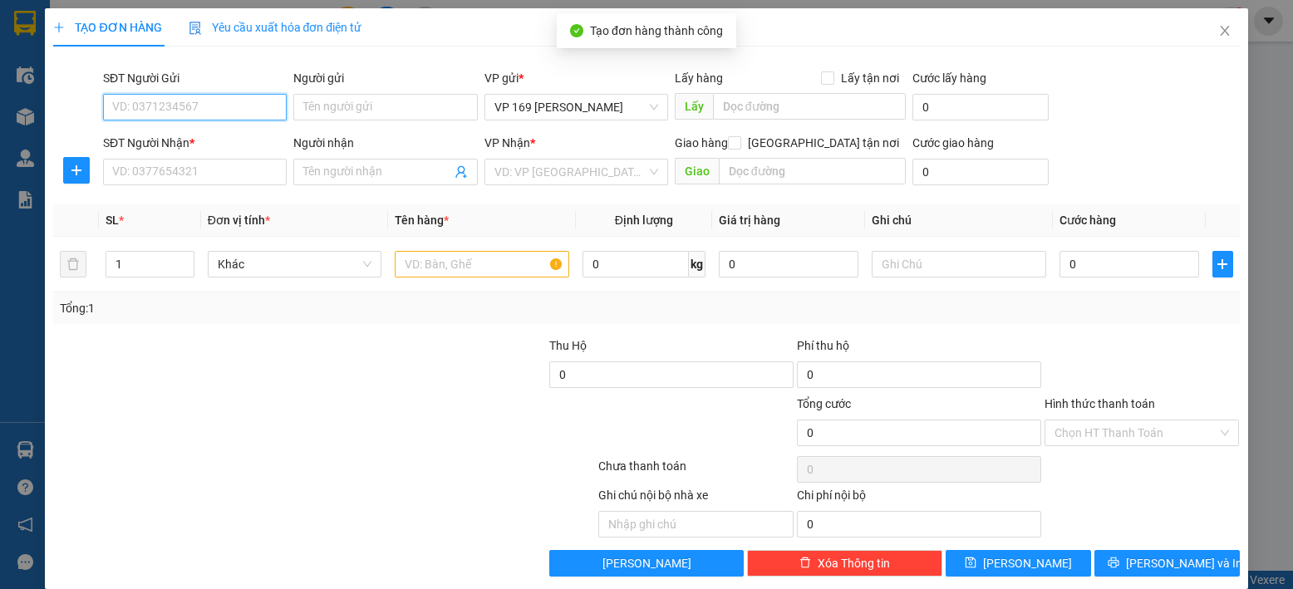
click at [198, 107] on input "SĐT Người Gửi" at bounding box center [195, 107] width 184 height 27
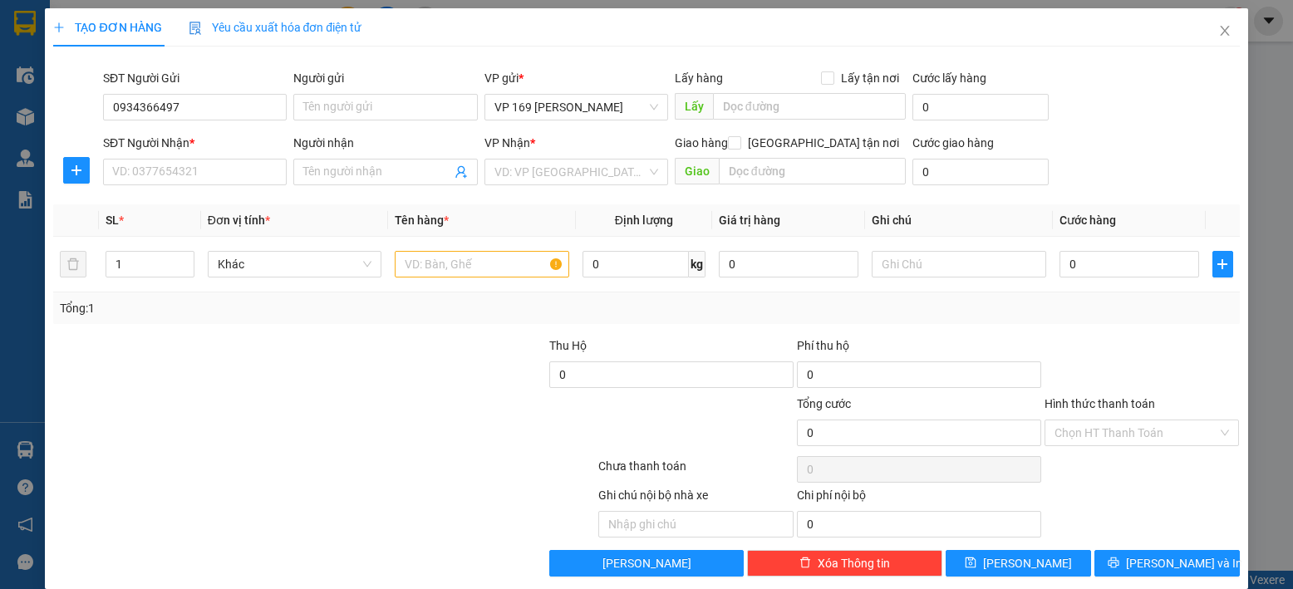
click at [285, 101] on div "SĐT Người Gửi 0934366497 0934366497" at bounding box center [195, 98] width 190 height 58
drag, startPoint x: 287, startPoint y: 104, endPoint x: 318, endPoint y: 106, distance: 30.8
click at [290, 104] on div "Người gửi Tên người gửi" at bounding box center [385, 98] width 190 height 58
click at [318, 106] on input "Người gửi" at bounding box center [385, 107] width 184 height 27
click at [186, 169] on input "SĐT Người Nhận *" at bounding box center [195, 172] width 184 height 27
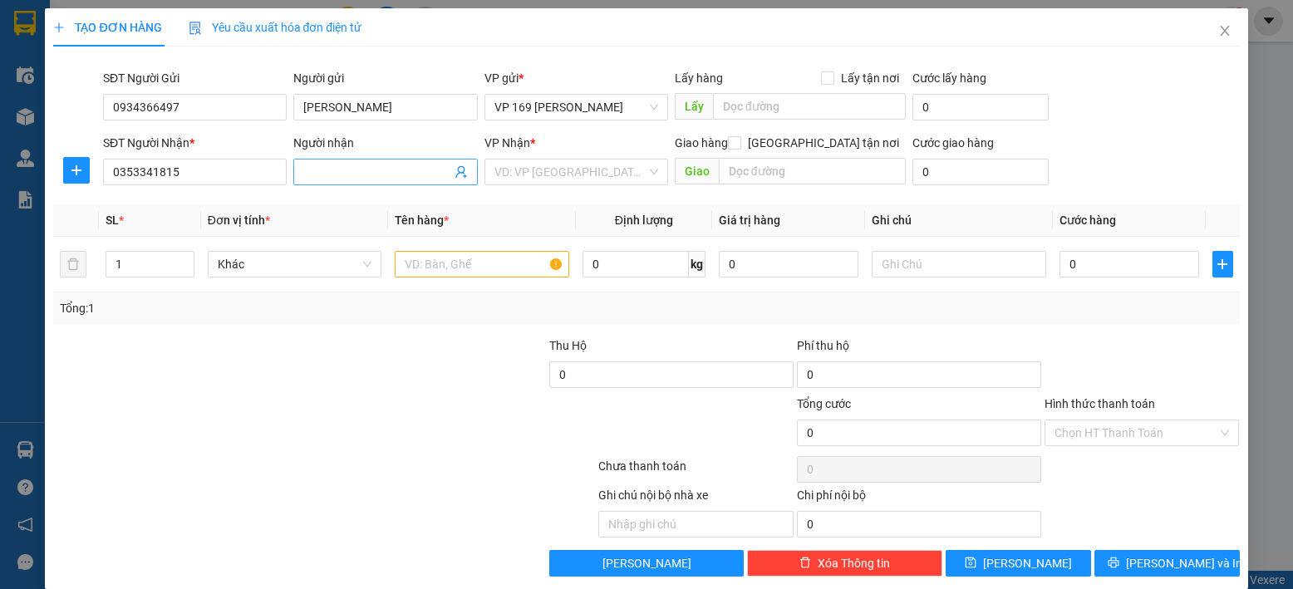
click at [377, 166] on input "Người nhận" at bounding box center [376, 172] width 147 height 18
click at [515, 170] on input "search" at bounding box center [570, 172] width 152 height 25
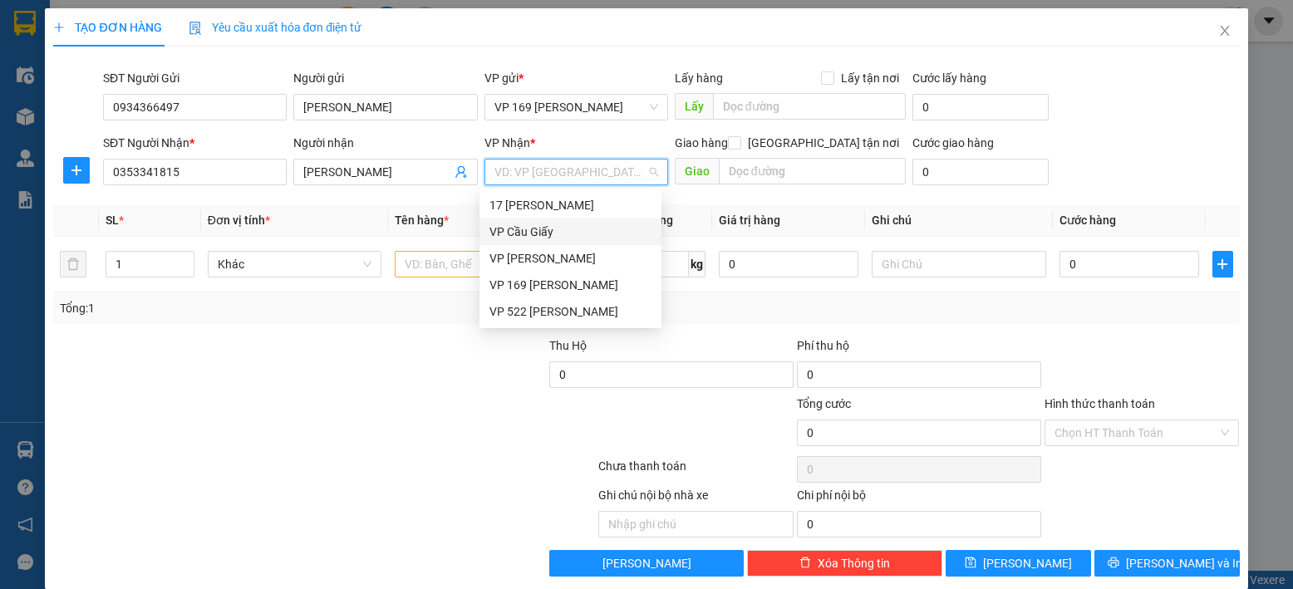
click at [573, 233] on div "VP Cầu Giấy" at bounding box center [570, 232] width 162 height 18
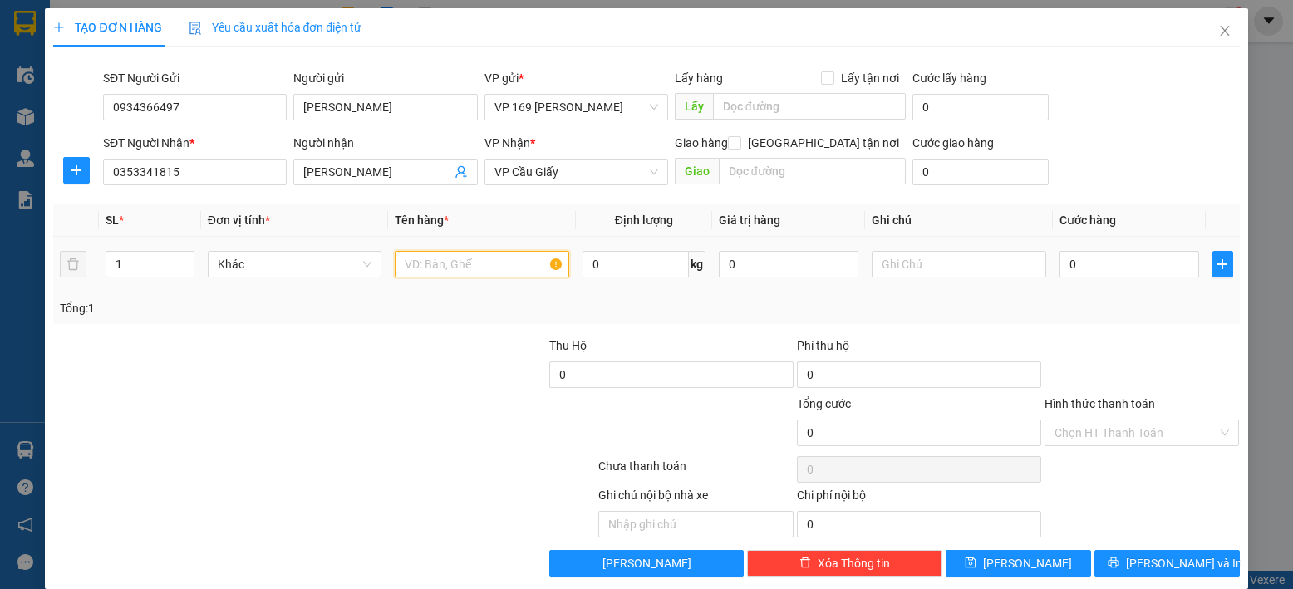
click at [500, 265] on input "text" at bounding box center [482, 264] width 174 height 27
click at [1109, 259] on input "0" at bounding box center [1129, 264] width 140 height 27
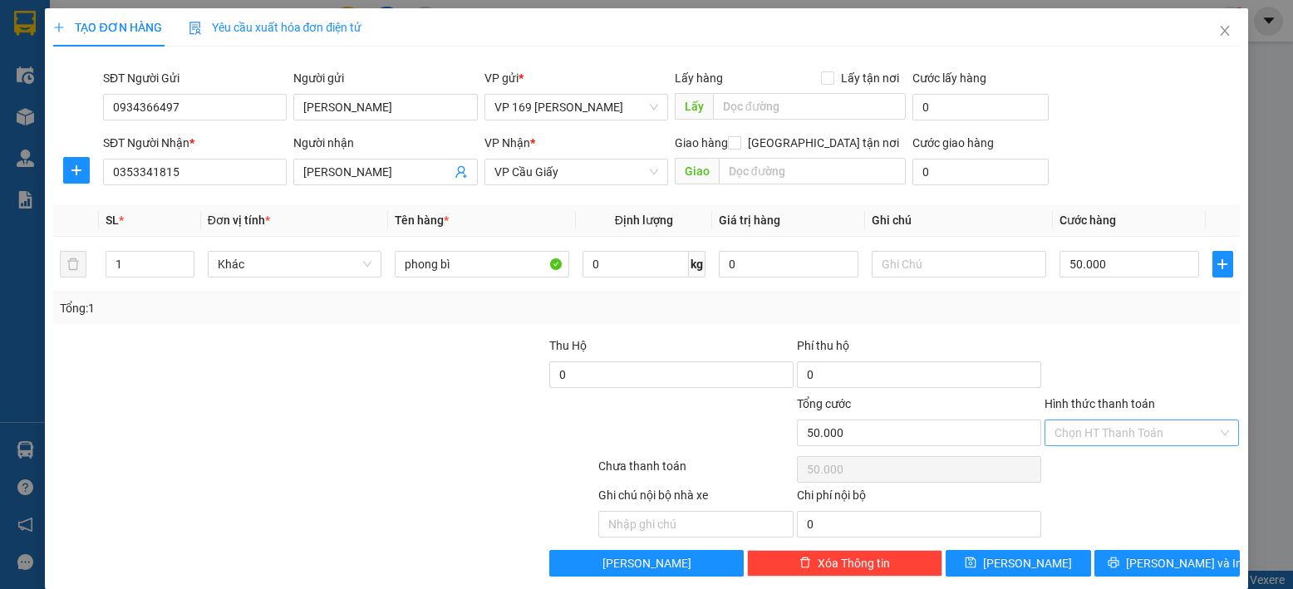
click at [1076, 435] on input "Hình thức thanh toán" at bounding box center [1136, 432] width 164 height 25
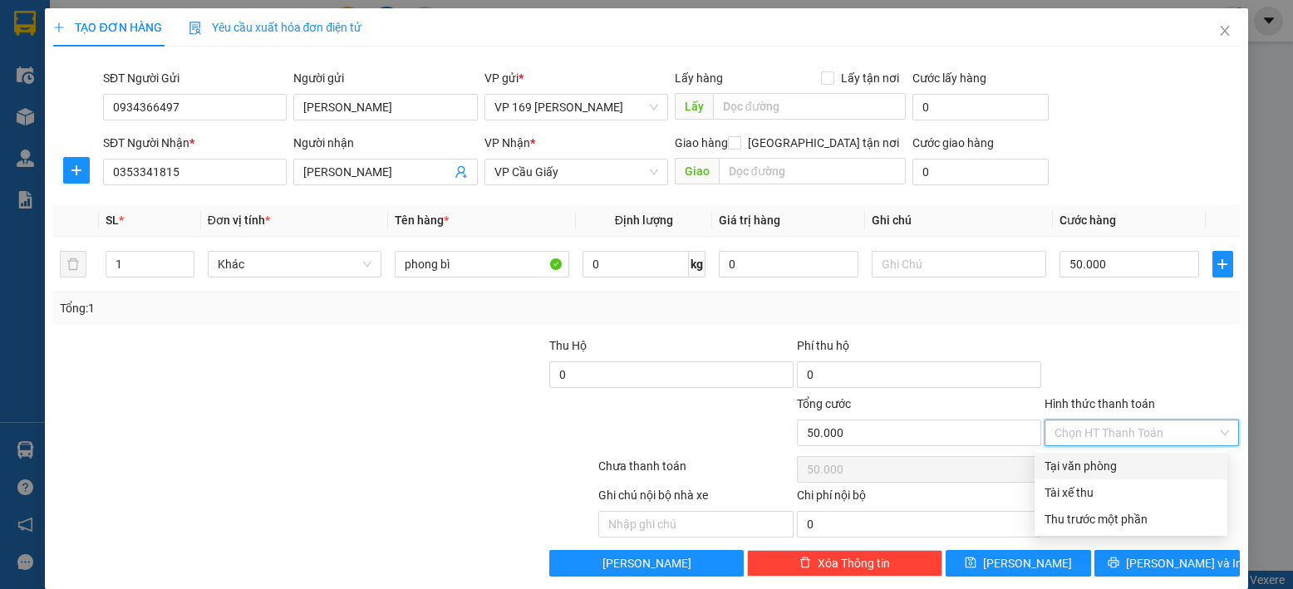
click at [1101, 464] on div "Tại văn phòng" at bounding box center [1130, 466] width 173 height 18
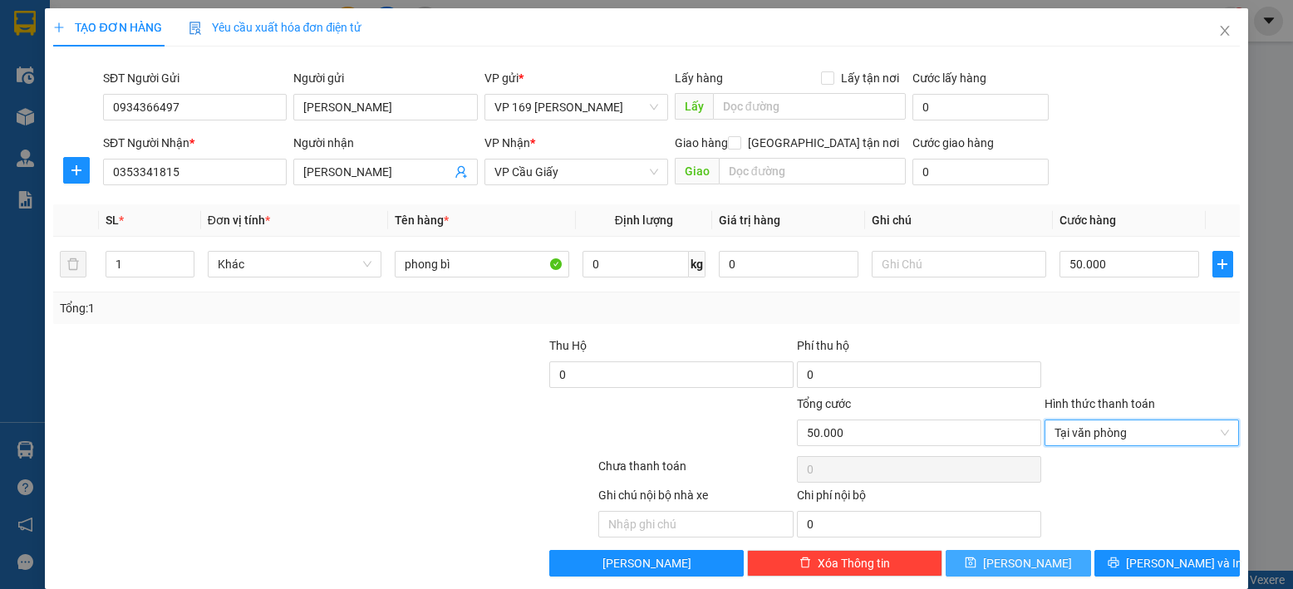
click at [1044, 560] on button "[PERSON_NAME]" at bounding box center [1017, 563] width 145 height 27
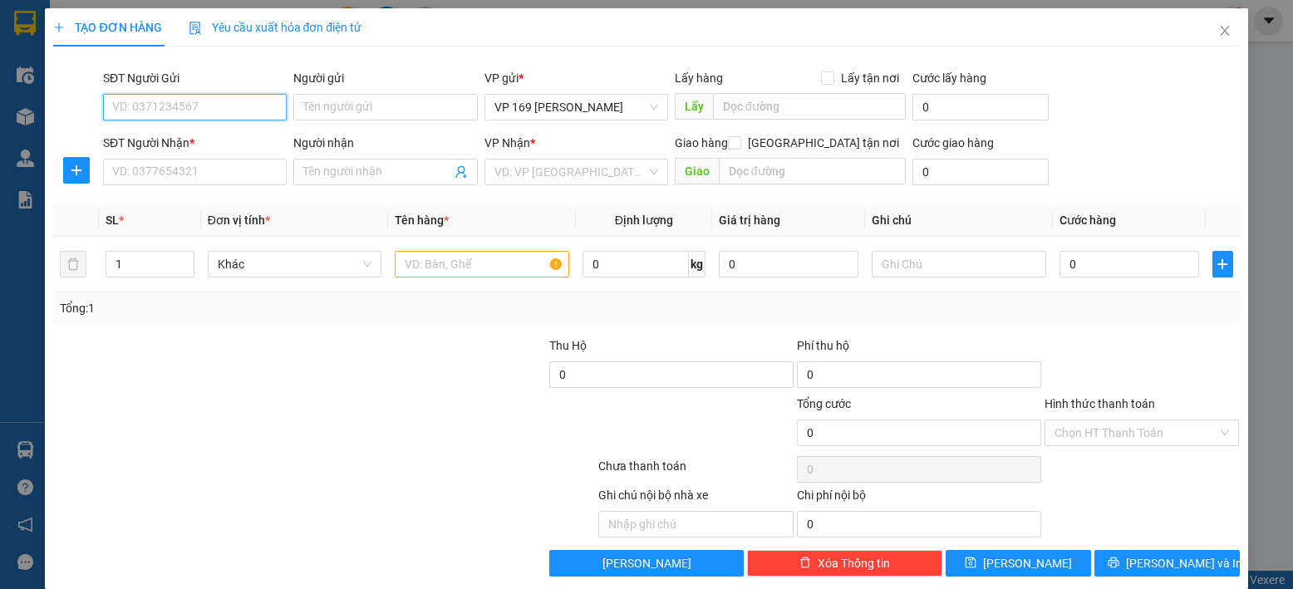
click at [229, 101] on input "SĐT Người Gửi" at bounding box center [195, 107] width 184 height 27
click at [227, 136] on div "0979174817 - Quân" at bounding box center [193, 140] width 162 height 18
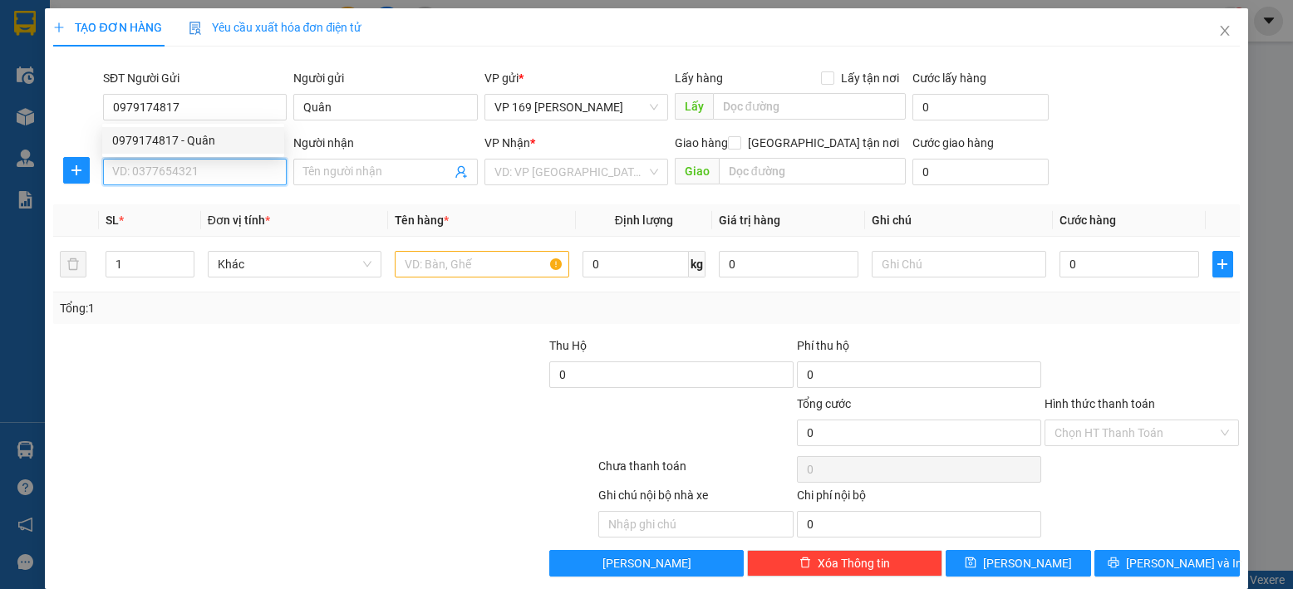
click at [199, 179] on input "SĐT Người Nhận *" at bounding box center [195, 172] width 184 height 27
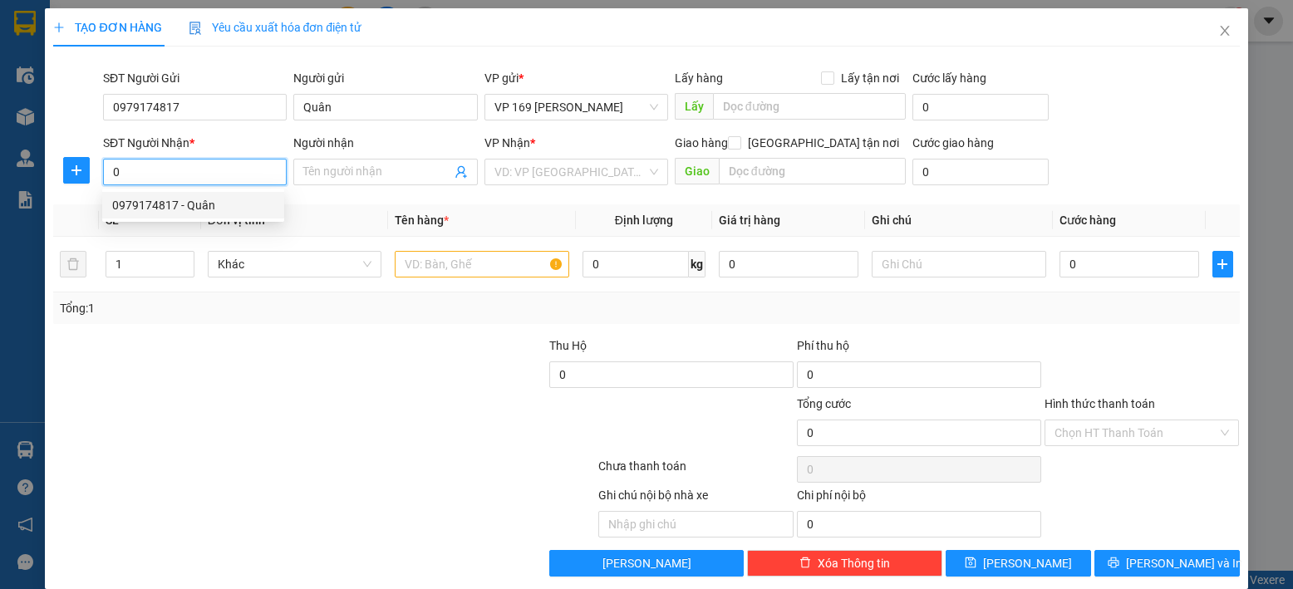
click at [220, 207] on div "0979174817 - Quân" at bounding box center [193, 205] width 162 height 18
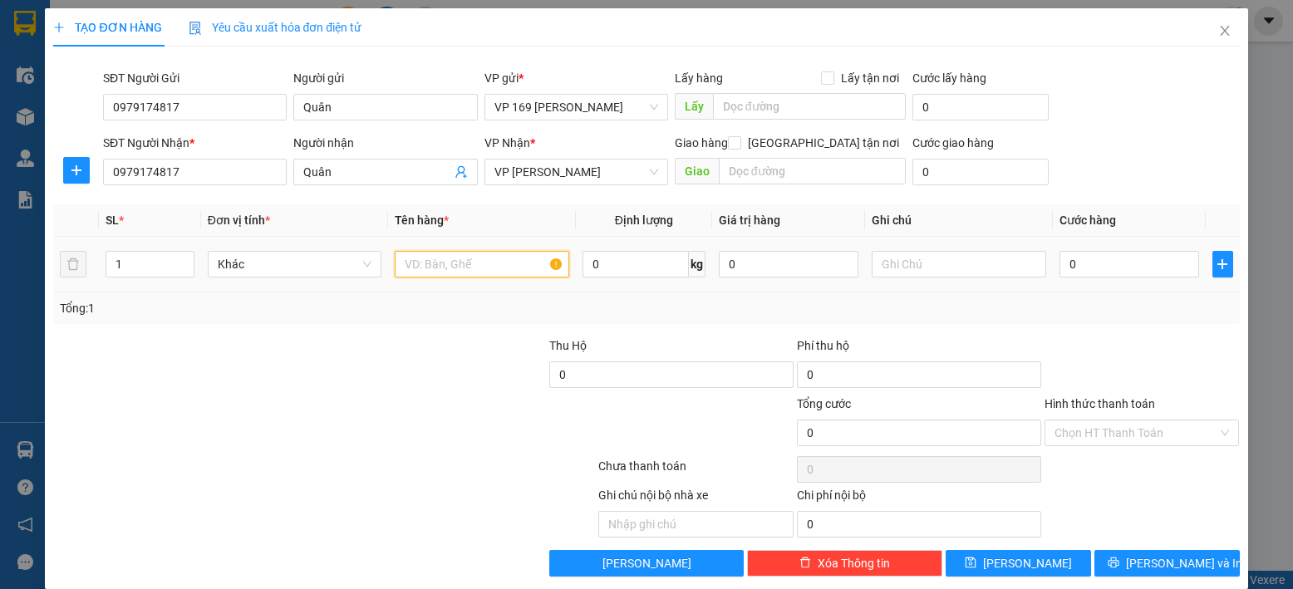
click at [484, 268] on input "text" at bounding box center [482, 264] width 174 height 27
click at [1146, 251] on input "0" at bounding box center [1129, 264] width 140 height 27
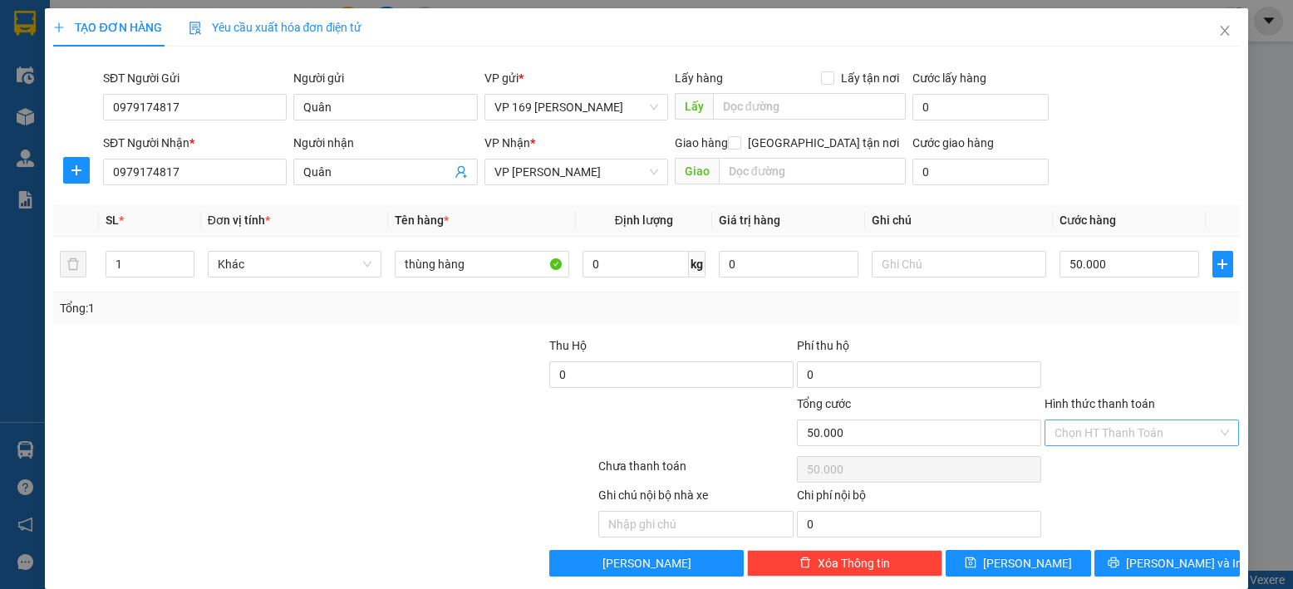
click at [1127, 424] on input "Hình thức thanh toán" at bounding box center [1136, 432] width 164 height 25
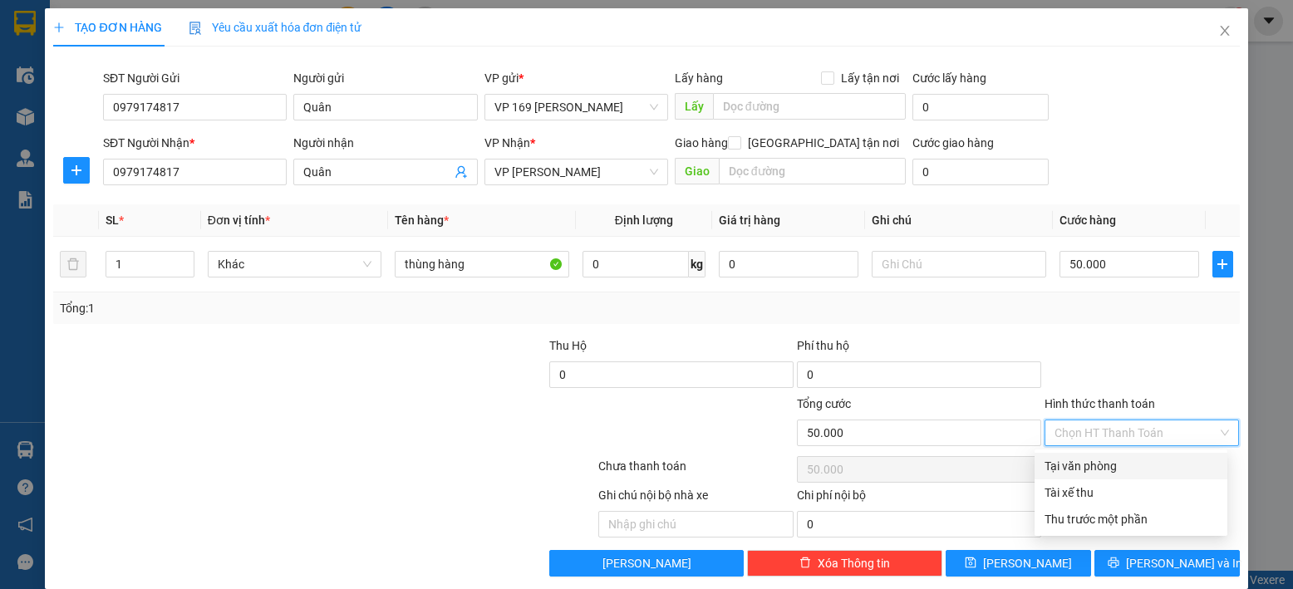
click at [1105, 464] on div "Tại văn phòng" at bounding box center [1130, 466] width 173 height 18
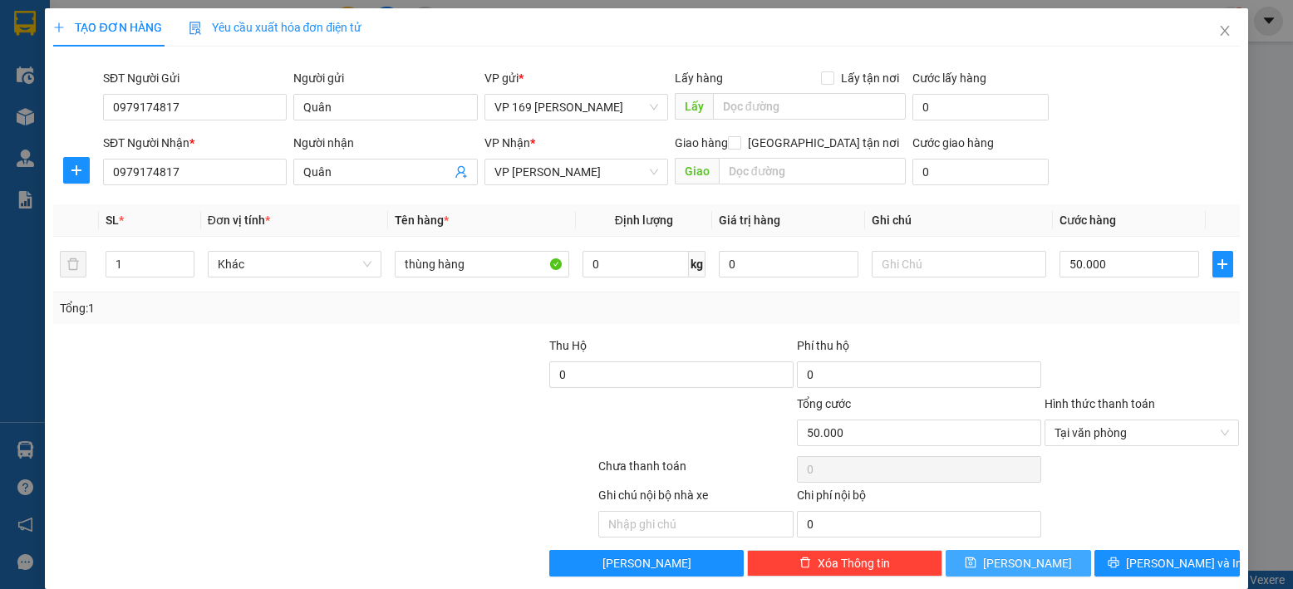
click at [1003, 556] on button "[PERSON_NAME]" at bounding box center [1017, 563] width 145 height 27
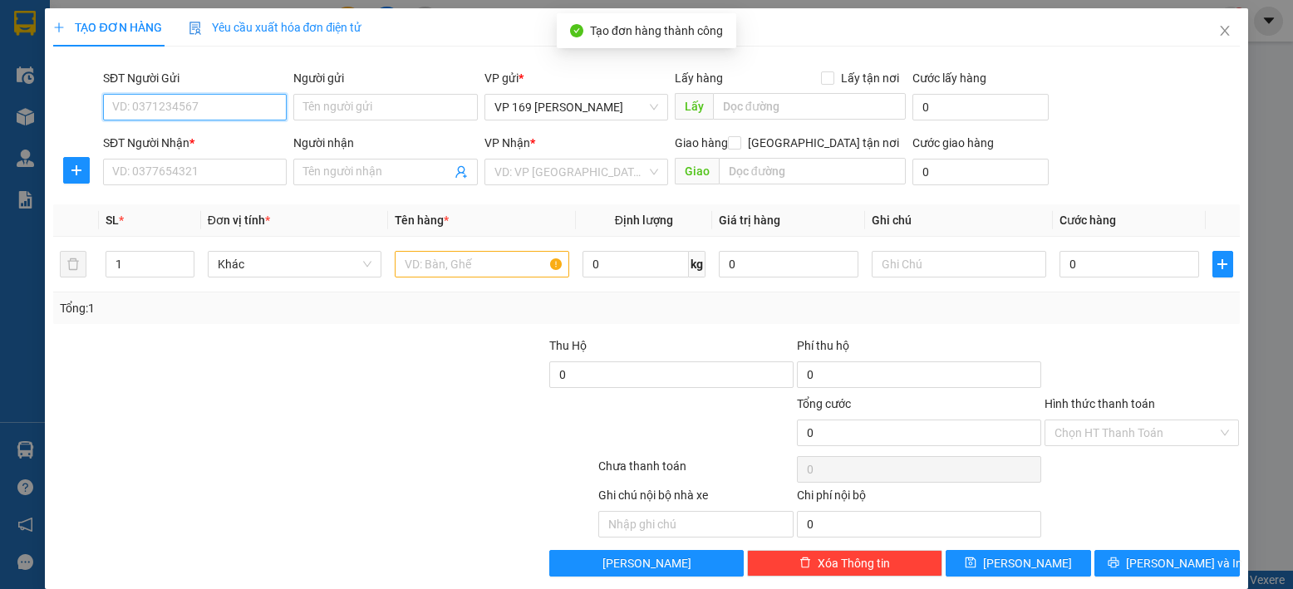
click at [182, 110] on input "SĐT Người Gửi" at bounding box center [195, 107] width 184 height 27
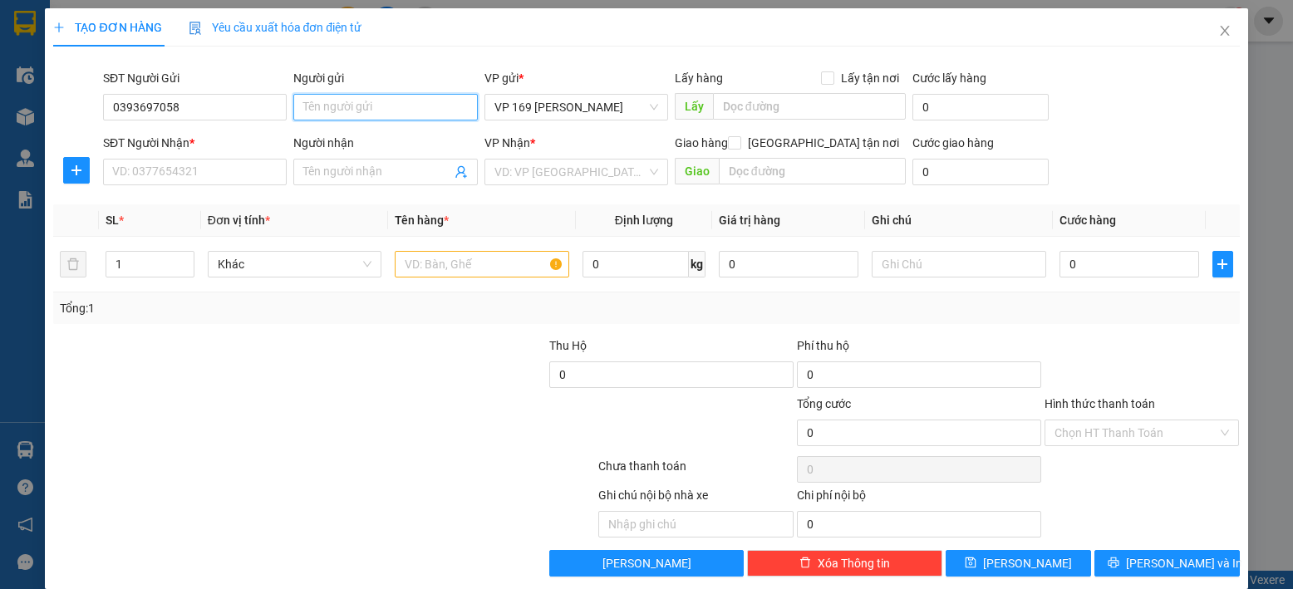
click at [432, 106] on input "Người gửi" at bounding box center [385, 107] width 184 height 27
drag, startPoint x: 240, startPoint y: 109, endPoint x: 47, endPoint y: 112, distance: 193.6
click at [47, 112] on div "TẠO ĐƠN HÀNG Yêu cầu xuất hóa đơn điện tử Transit Pickup Surcharge Ids Transit …" at bounding box center [646, 298] width 1202 height 581
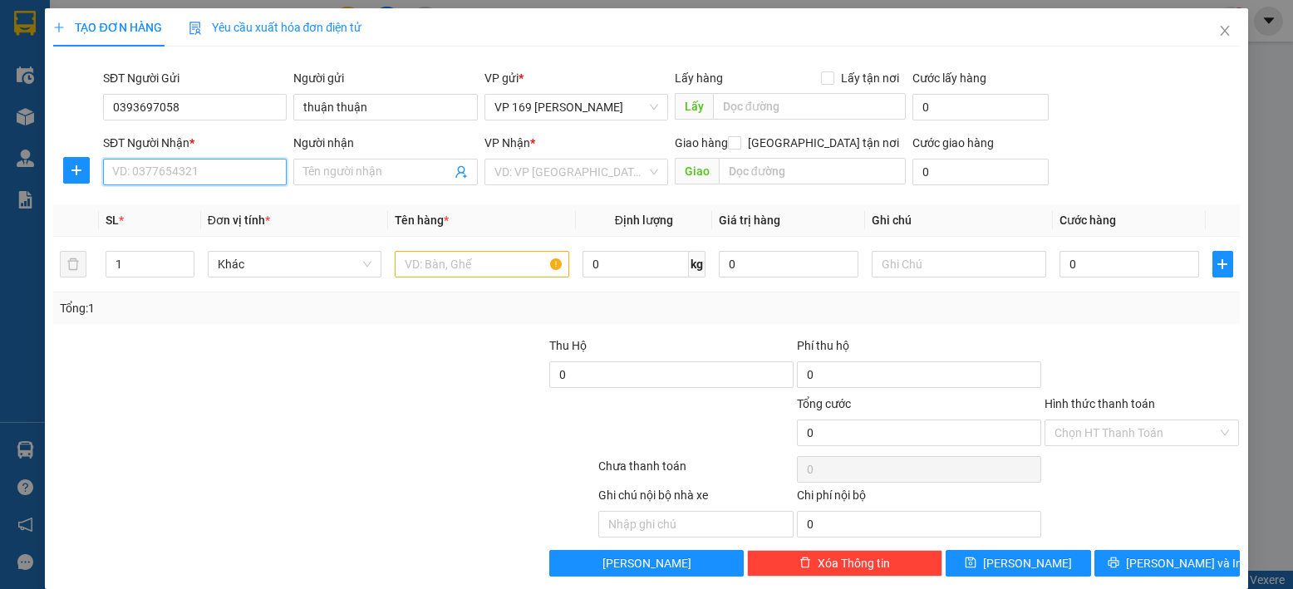
click at [192, 165] on input "SĐT Người Nhận *" at bounding box center [195, 172] width 184 height 27
paste input "0393697058"
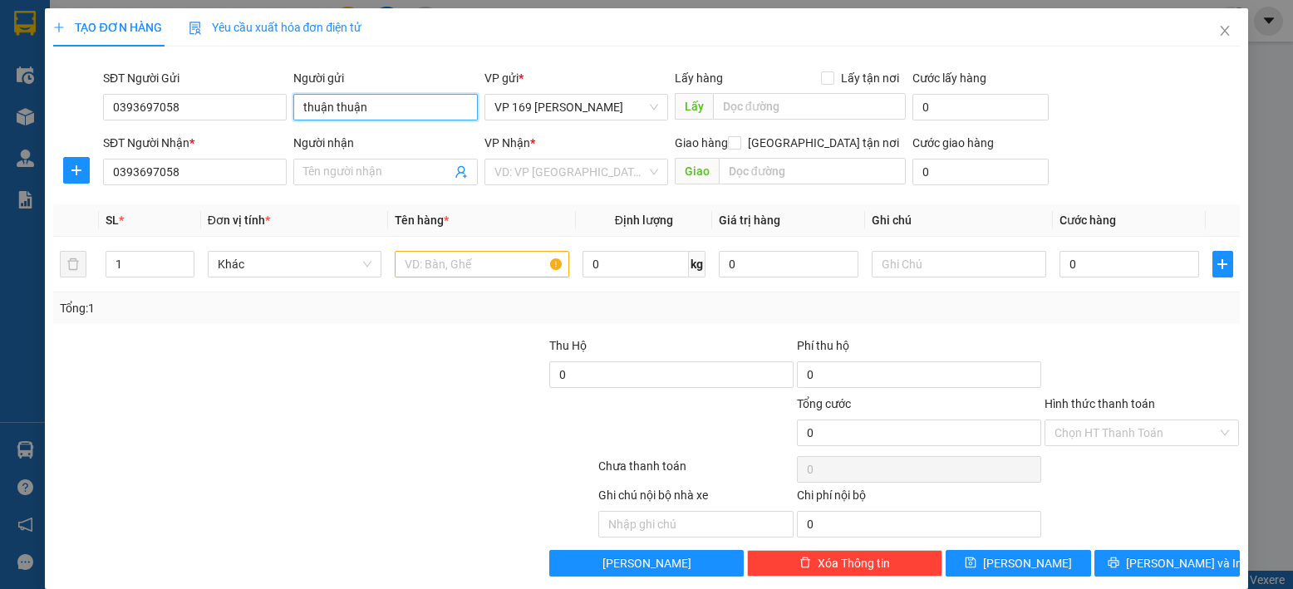
drag, startPoint x: 387, startPoint y: 120, endPoint x: 300, endPoint y: 108, distance: 88.0
click at [300, 108] on input "thuận thuận" at bounding box center [385, 107] width 184 height 27
click at [355, 176] on input "Người nhận" at bounding box center [376, 172] width 147 height 18
paste input "thuận thuận"
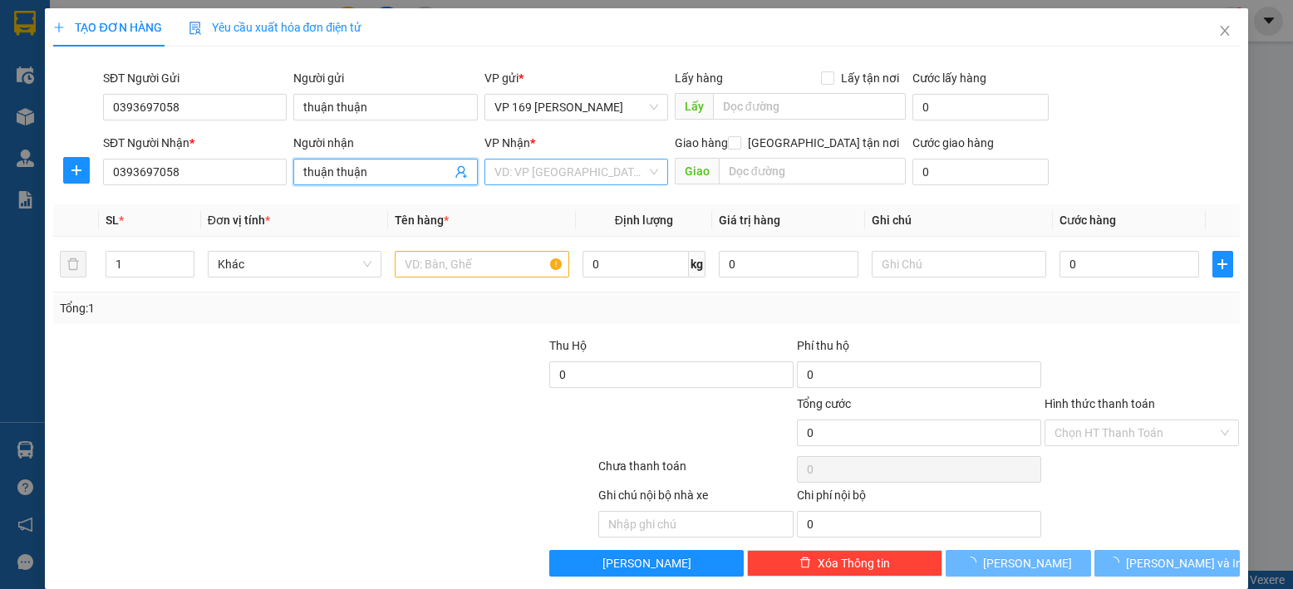
click at [567, 175] on input "search" at bounding box center [570, 172] width 152 height 25
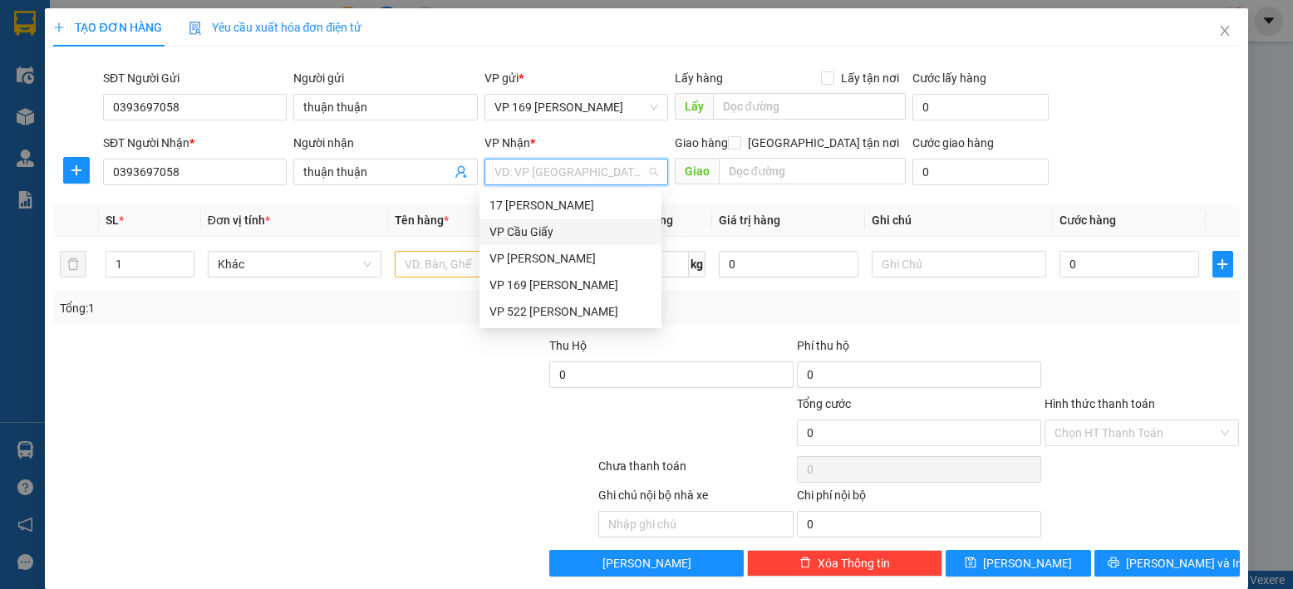
click at [551, 231] on div "VP Cầu Giấy" at bounding box center [570, 232] width 162 height 18
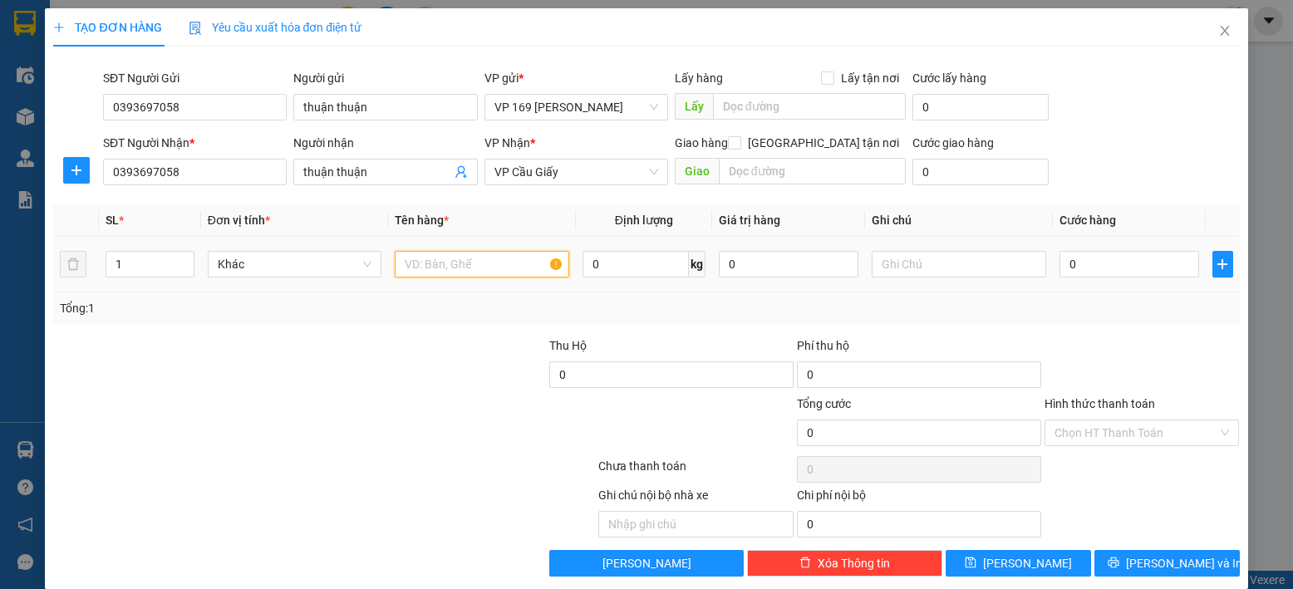
click at [497, 265] on input "text" at bounding box center [482, 264] width 174 height 27
click at [1089, 267] on input "0" at bounding box center [1129, 264] width 140 height 27
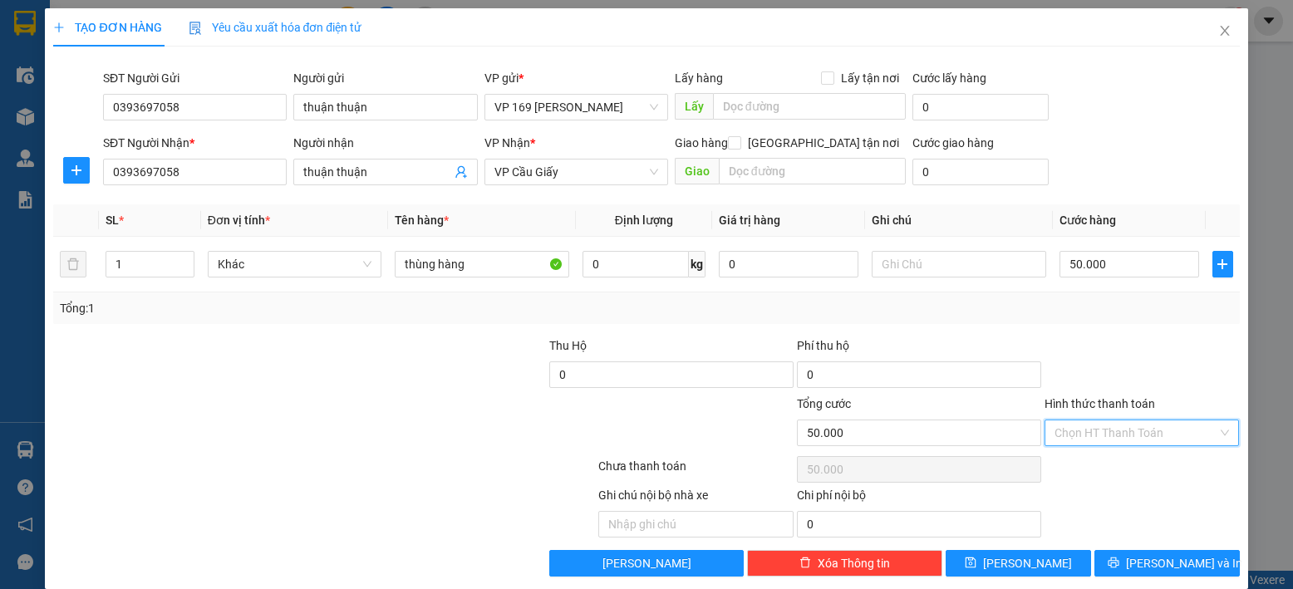
click at [1124, 425] on input "Hình thức thanh toán" at bounding box center [1136, 432] width 164 height 25
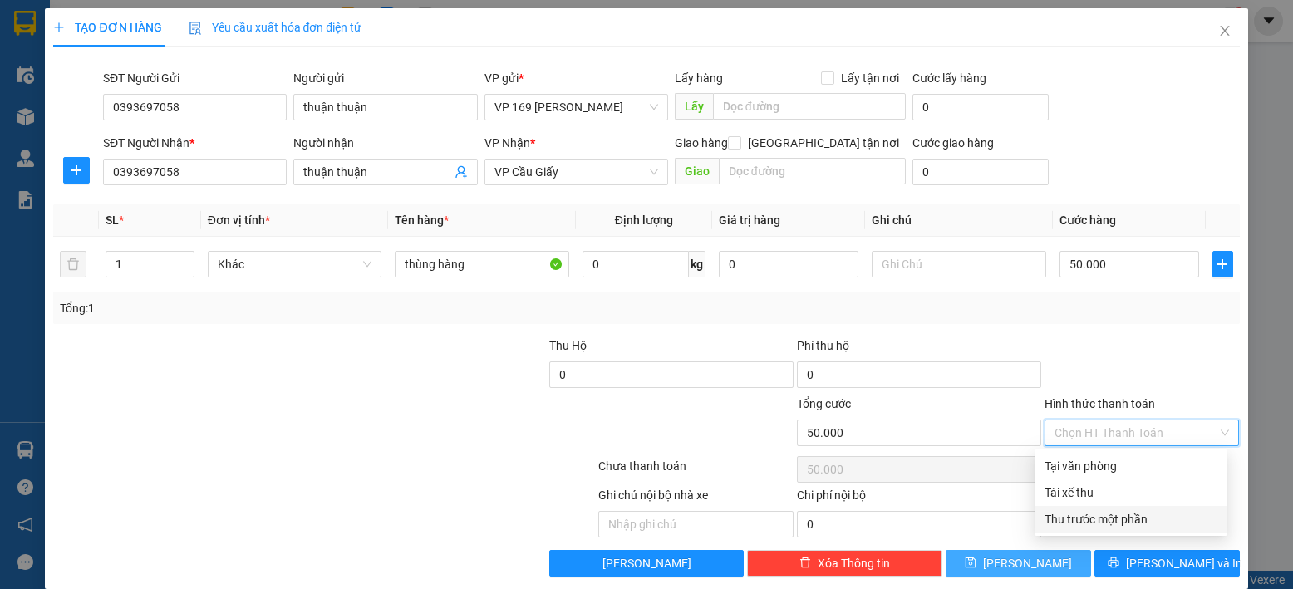
click at [1024, 561] on span "[PERSON_NAME]" at bounding box center [1027, 563] width 89 height 18
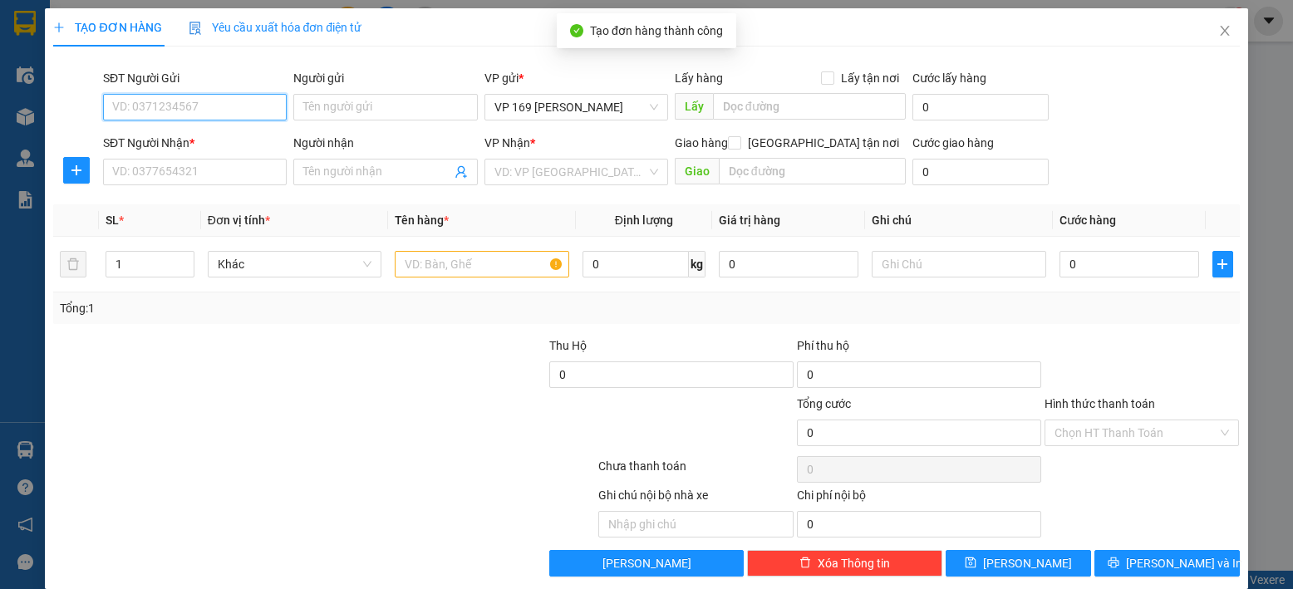
click at [223, 106] on input "SĐT Người Gửi" at bounding box center [195, 107] width 184 height 27
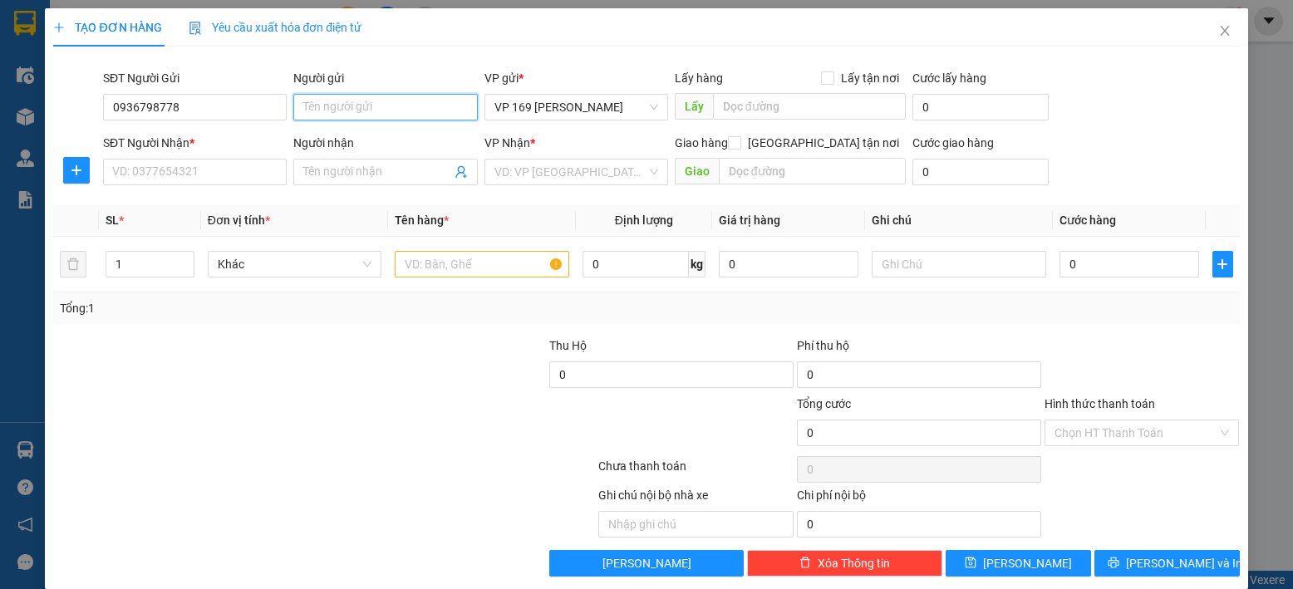
click at [378, 110] on input "Người gửi" at bounding box center [385, 107] width 184 height 27
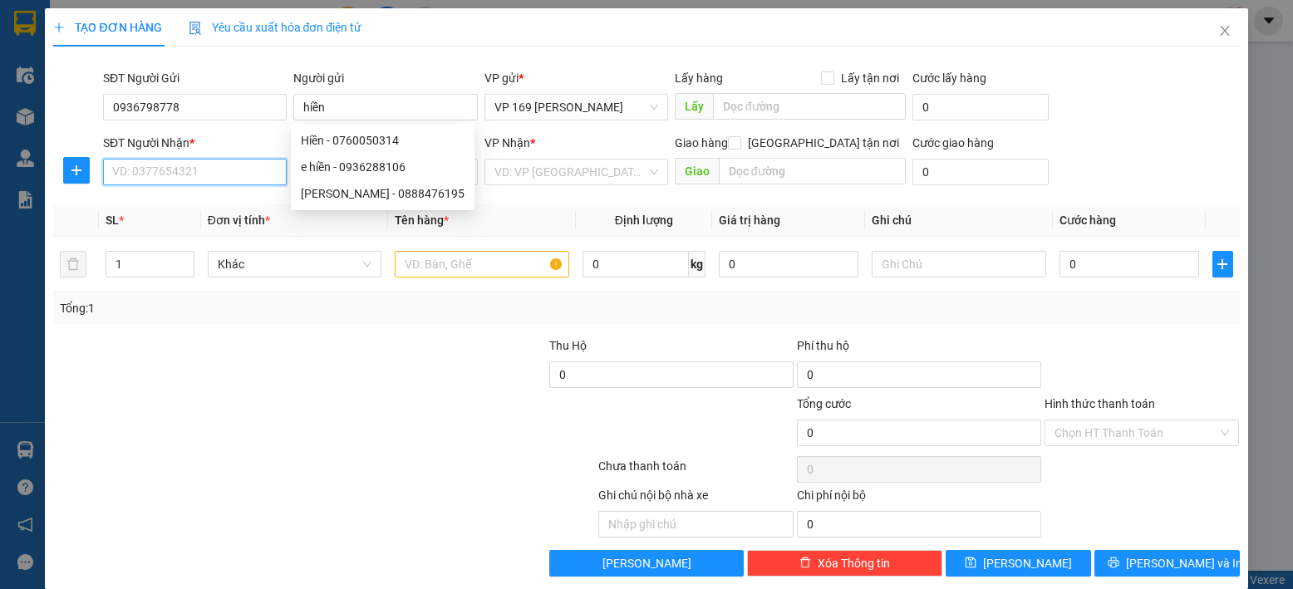
click at [214, 167] on input "SĐT Người Nhận *" at bounding box center [195, 172] width 184 height 27
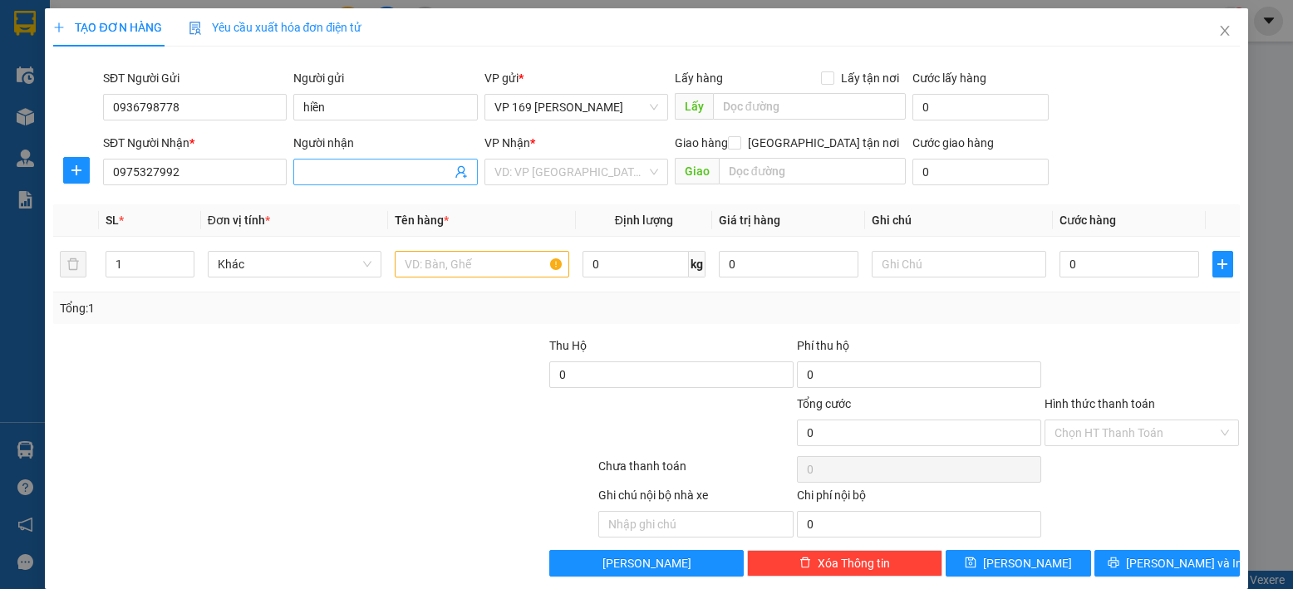
click at [317, 174] on input "Người nhận" at bounding box center [376, 172] width 147 height 18
click at [571, 177] on input "search" at bounding box center [570, 172] width 152 height 25
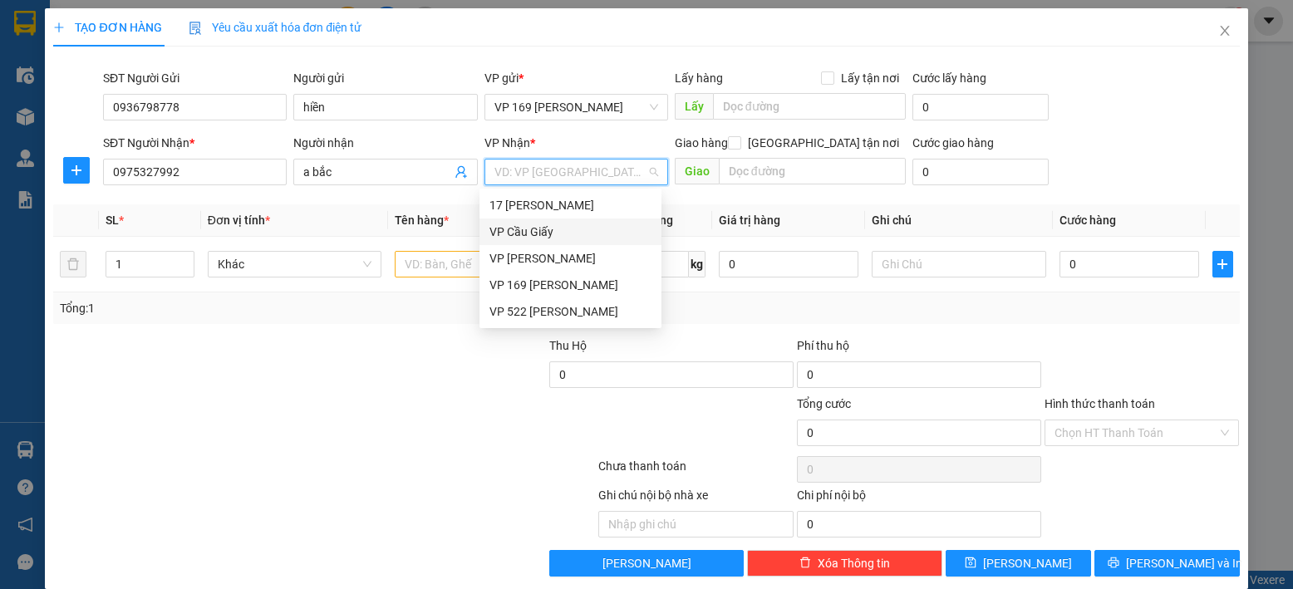
click at [572, 238] on div "VP Cầu Giấy" at bounding box center [570, 232] width 162 height 18
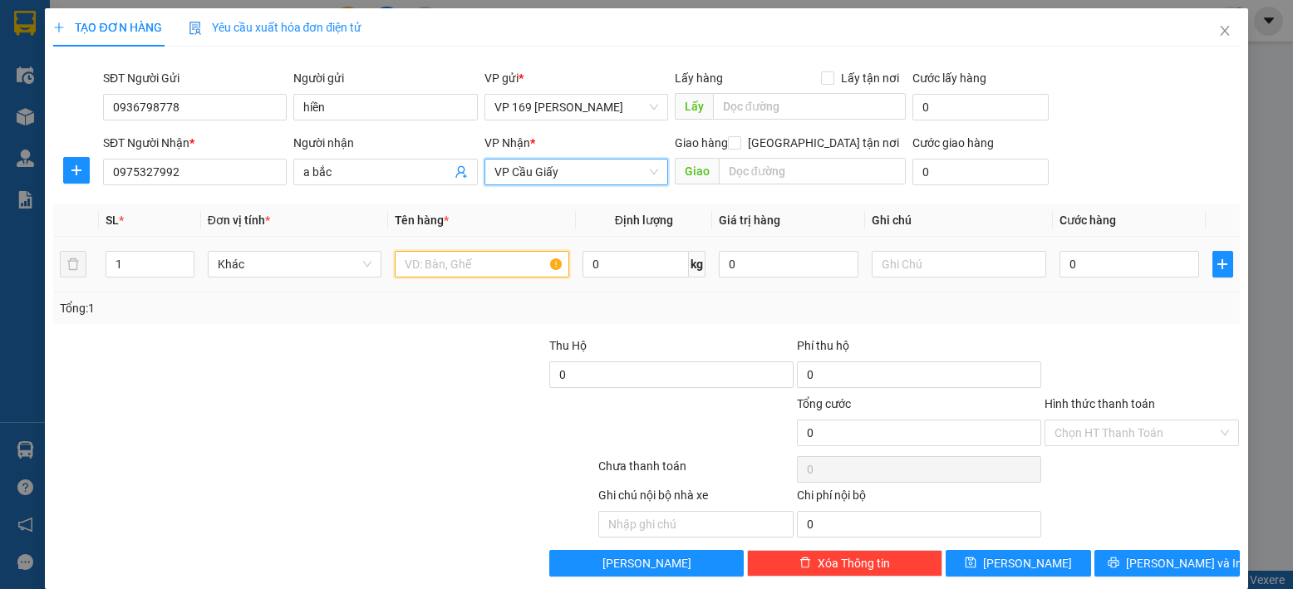
click at [488, 258] on input "text" at bounding box center [482, 264] width 174 height 27
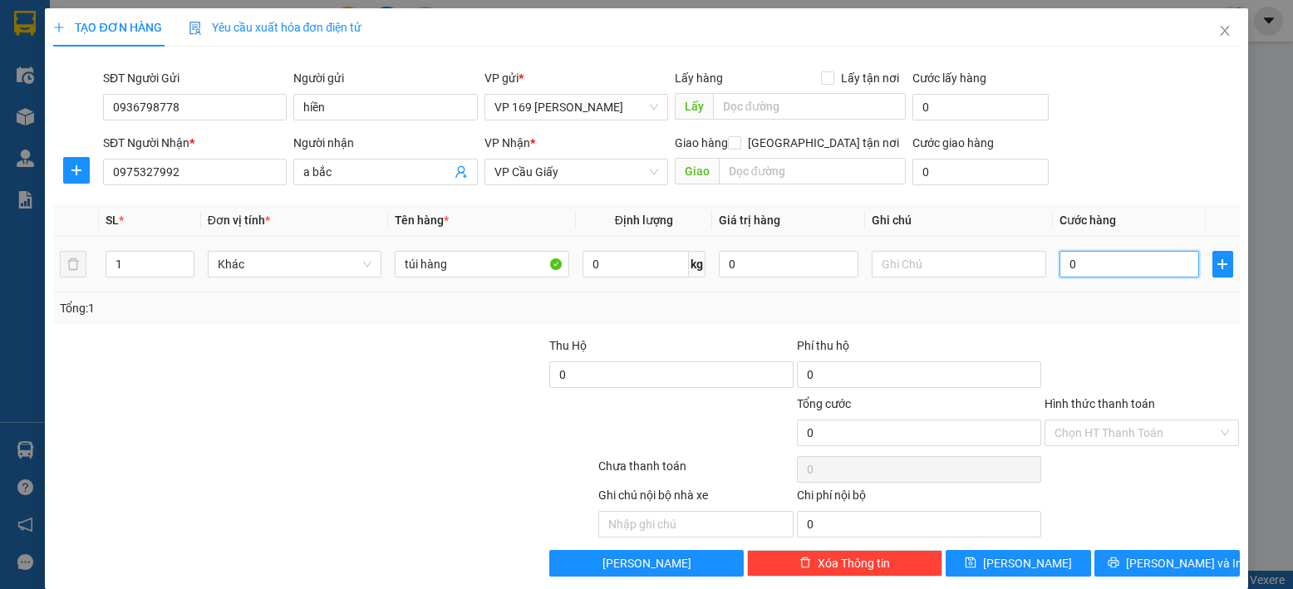
click at [1118, 270] on input "0" at bounding box center [1129, 264] width 140 height 27
click at [1153, 435] on input "Hình thức thanh toán" at bounding box center [1136, 432] width 164 height 25
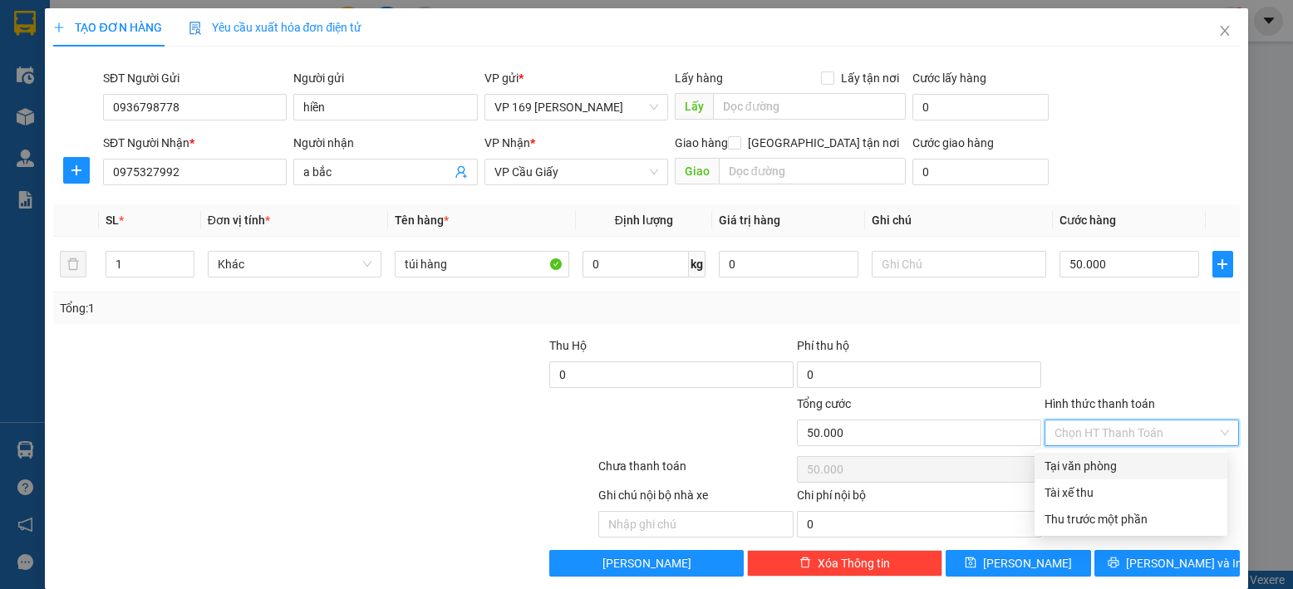
click at [1106, 459] on div "Tại văn phòng" at bounding box center [1130, 466] width 173 height 18
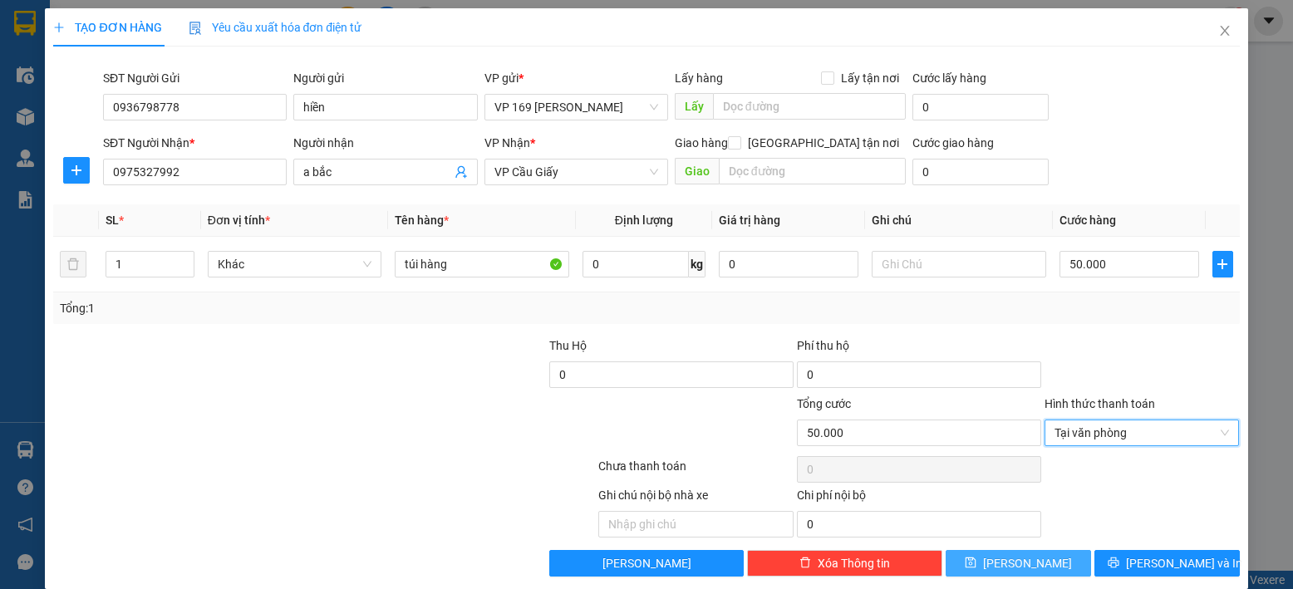
click at [1028, 562] on button "[PERSON_NAME]" at bounding box center [1017, 563] width 145 height 27
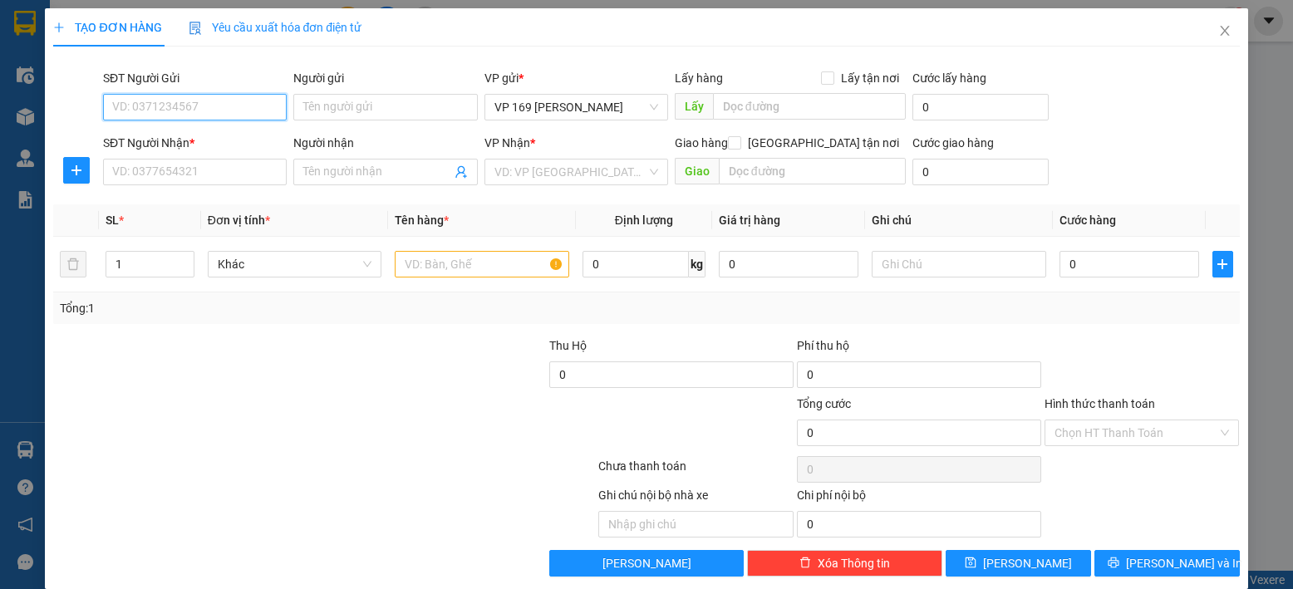
click at [239, 109] on input "SĐT Người Gửi" at bounding box center [195, 107] width 184 height 27
drag, startPoint x: 371, startPoint y: 91, endPoint x: 374, endPoint y: 114, distance: 22.6
click at [374, 114] on div "Người gửi Tên người gửi" at bounding box center [385, 98] width 184 height 58
click at [374, 114] on input "Người gửi" at bounding box center [385, 107] width 184 height 27
drag, startPoint x: 214, startPoint y: 115, endPoint x: 120, endPoint y: 111, distance: 93.1
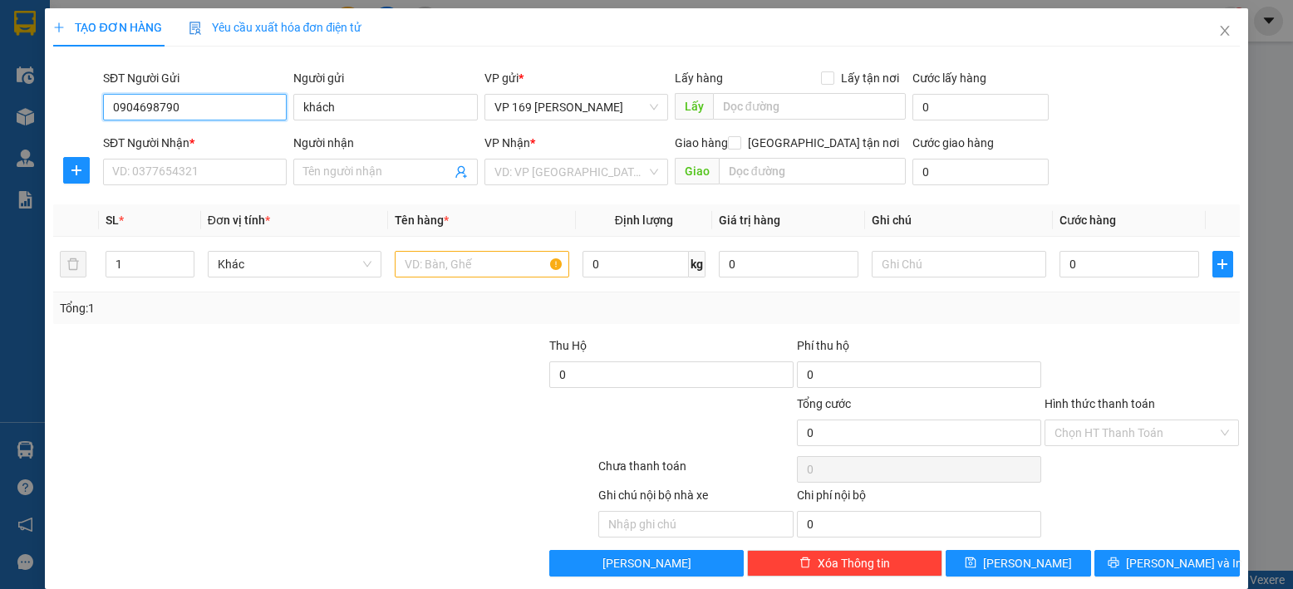
click at [90, 114] on div "SĐT Người Gửi 0904698790 0904698790 Người gửi khách VP gửi * VP 169 [PERSON_NAM…" at bounding box center [646, 98] width 1189 height 58
click at [248, 174] on input "SĐT Người Nhận *" at bounding box center [195, 172] width 184 height 27
paste input "0904698790"
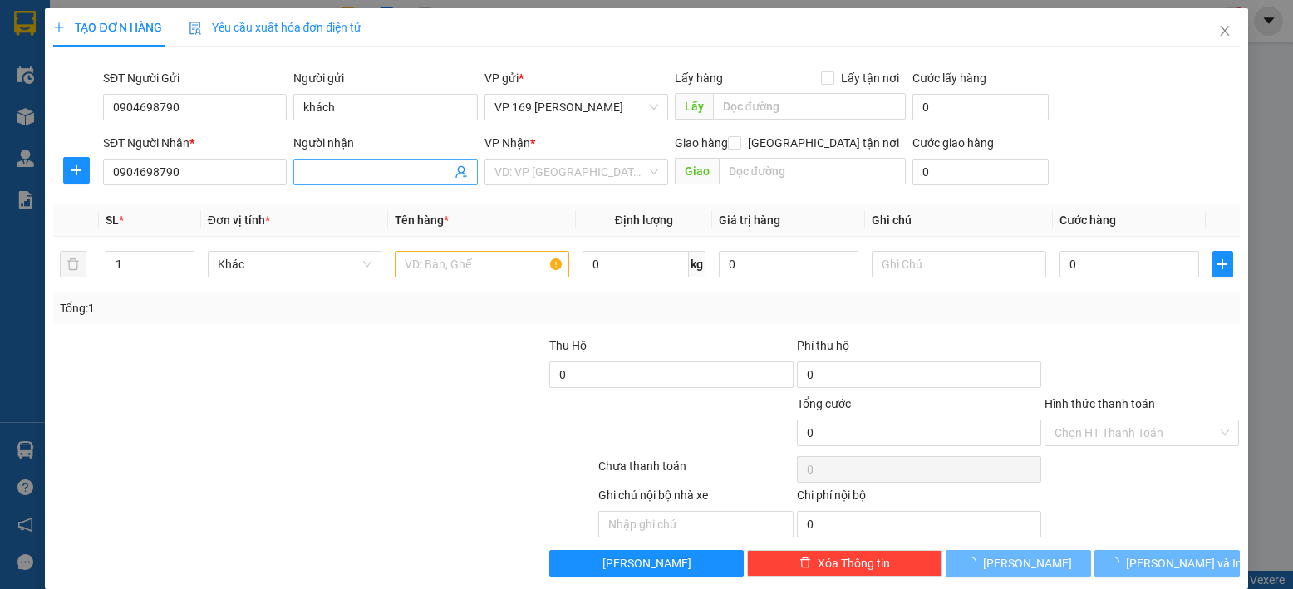
click at [356, 174] on input "Người nhận" at bounding box center [376, 172] width 147 height 18
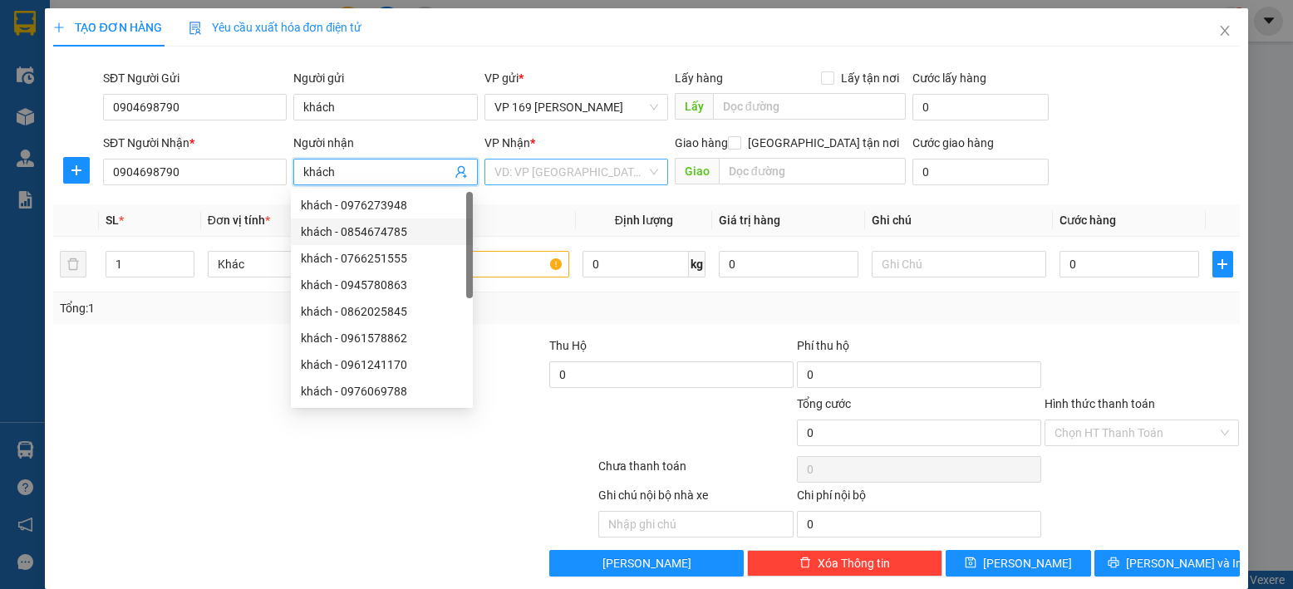
click at [516, 164] on input "search" at bounding box center [570, 172] width 152 height 25
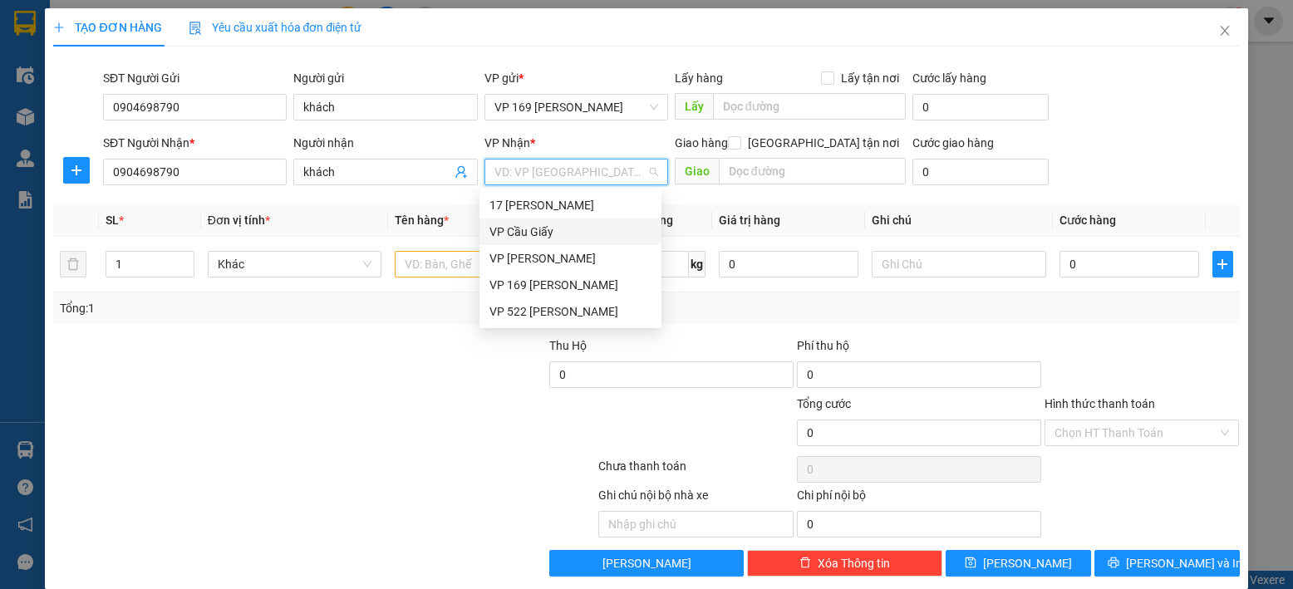
click at [558, 232] on div "VP Cầu Giấy" at bounding box center [570, 232] width 162 height 18
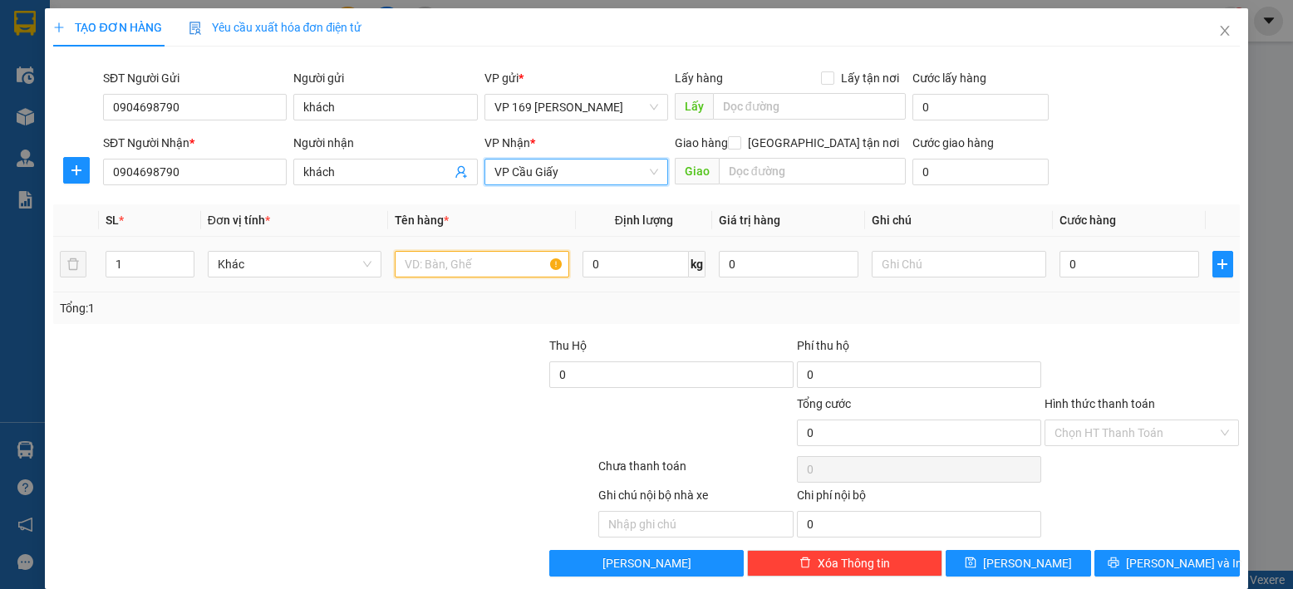
click at [501, 258] on input "text" at bounding box center [482, 264] width 174 height 27
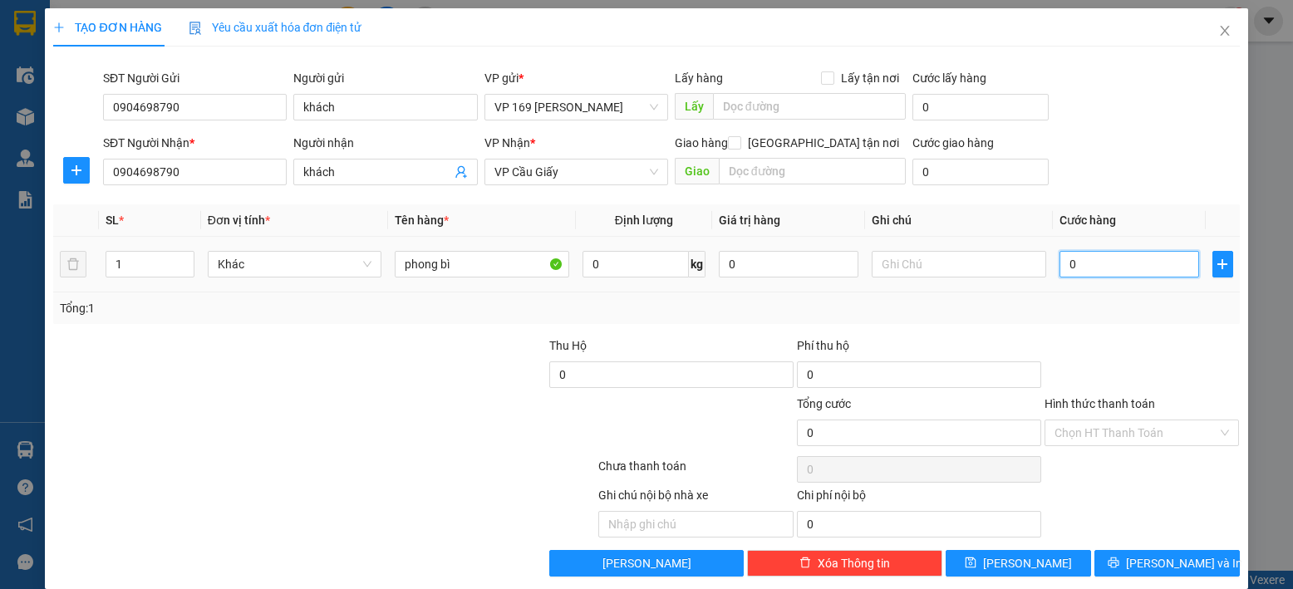
click at [1090, 261] on input "0" at bounding box center [1129, 264] width 140 height 27
click at [1075, 431] on input "Hình thức thanh toán" at bounding box center [1136, 432] width 164 height 25
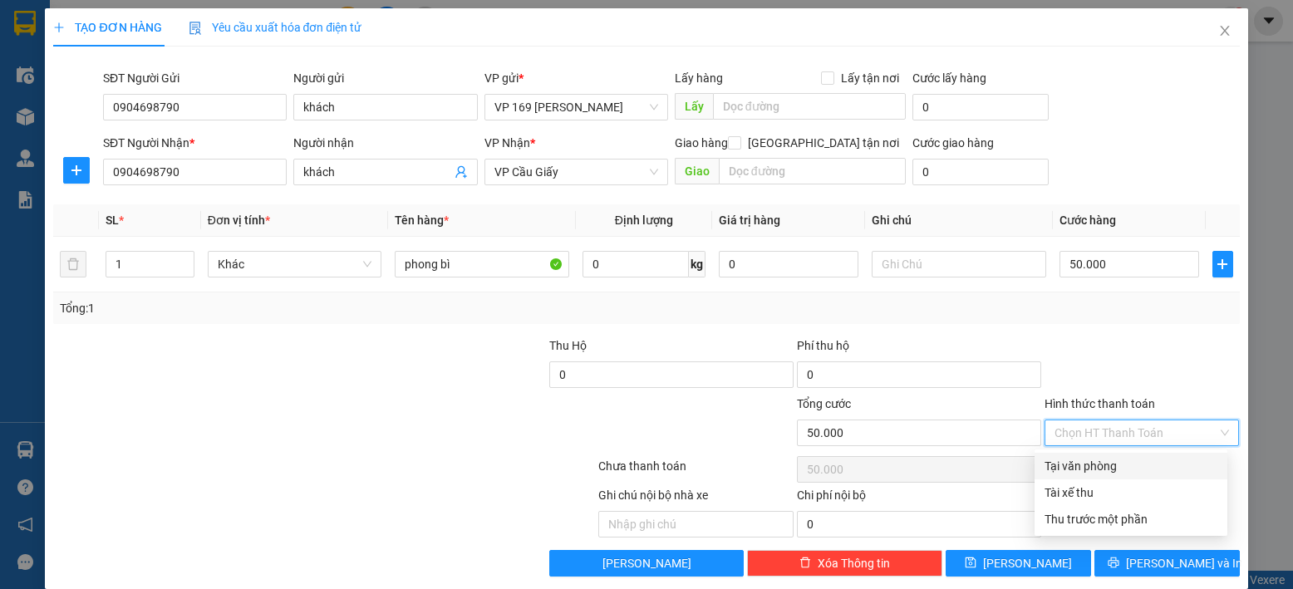
click at [1085, 466] on div "Tại văn phòng" at bounding box center [1130, 466] width 173 height 18
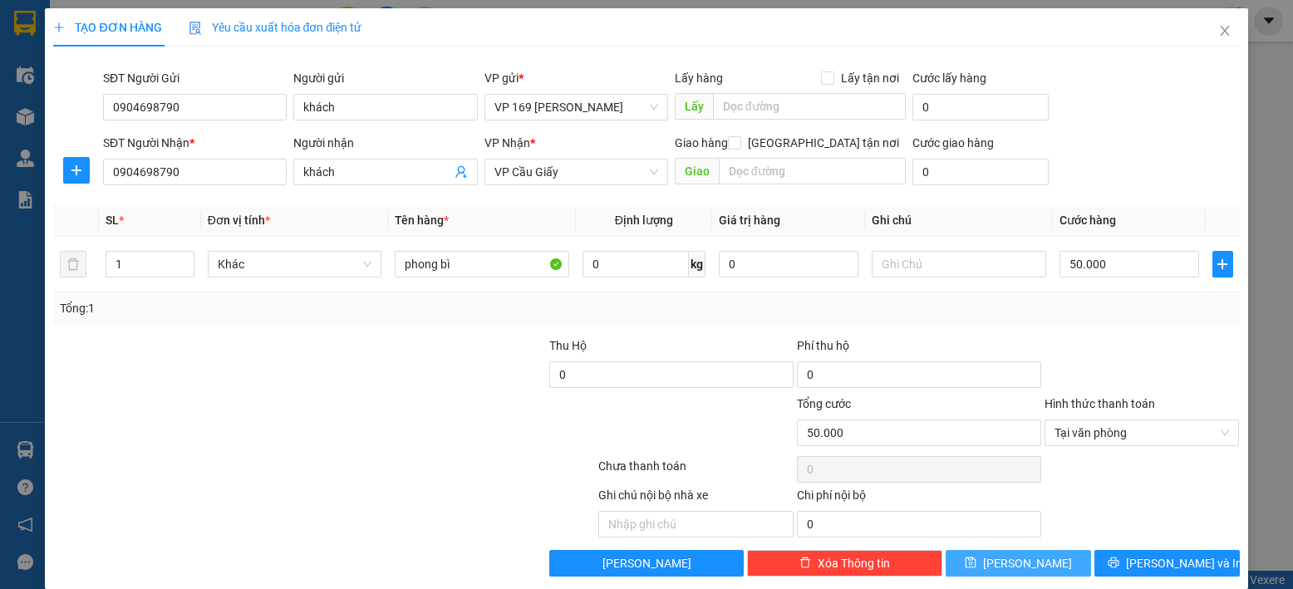
drag, startPoint x: 1046, startPoint y: 555, endPoint x: 999, endPoint y: 540, distance: 48.9
click at [1046, 555] on button "[PERSON_NAME]" at bounding box center [1017, 563] width 145 height 27
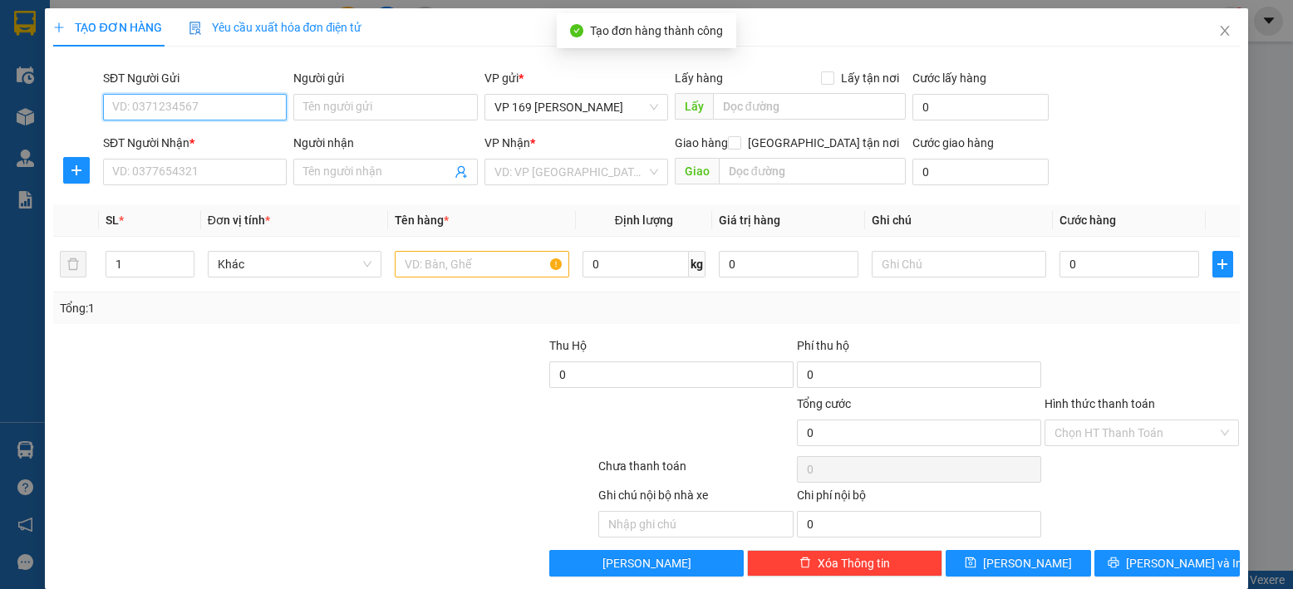
click at [243, 111] on input "SĐT Người Gửi" at bounding box center [195, 107] width 184 height 27
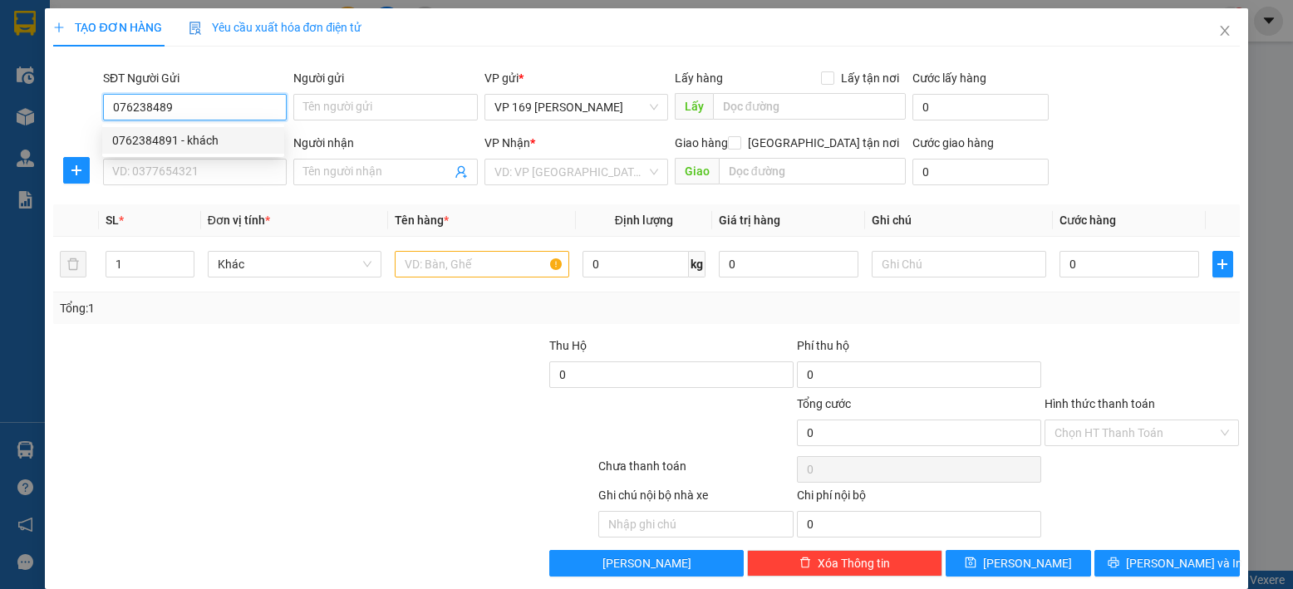
click at [194, 138] on div "0762384891 - khách" at bounding box center [193, 140] width 162 height 18
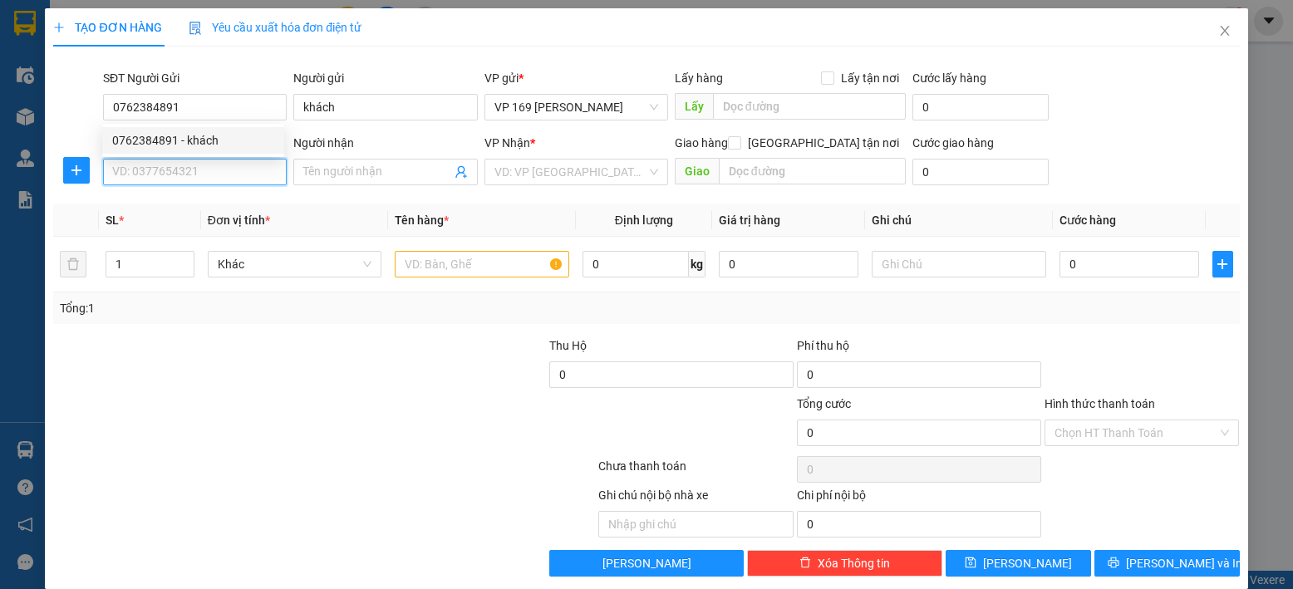
click at [182, 170] on input "SĐT Người Nhận *" at bounding box center [195, 172] width 184 height 27
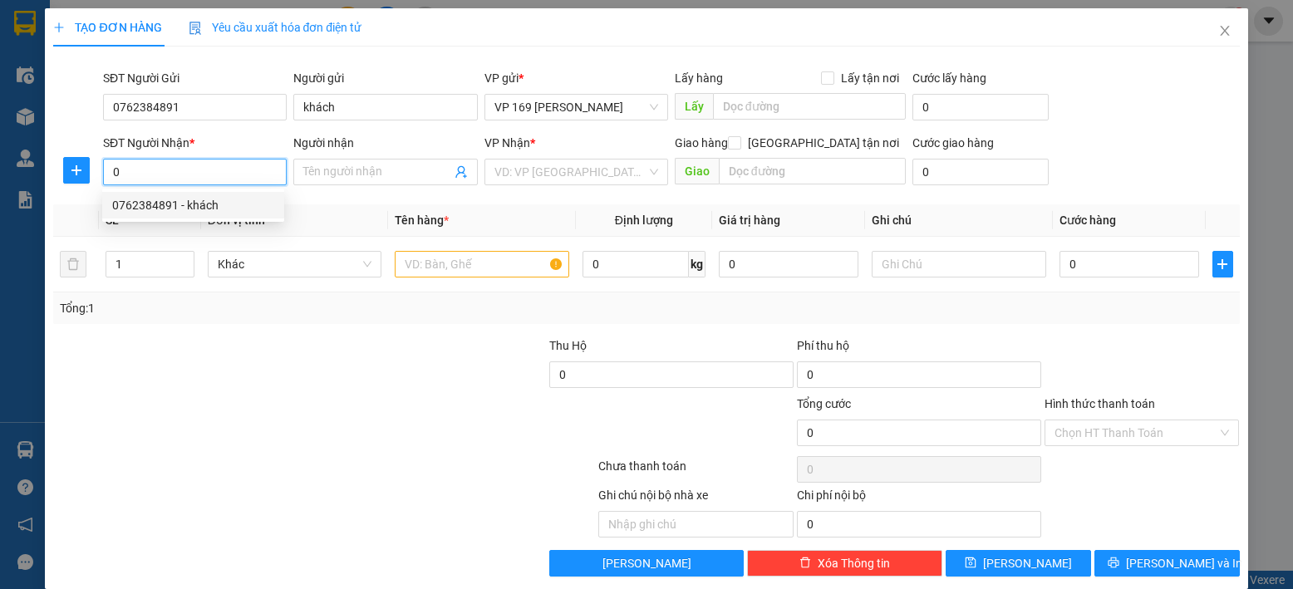
click at [216, 202] on div "0762384891 - khách" at bounding box center [193, 205] width 162 height 18
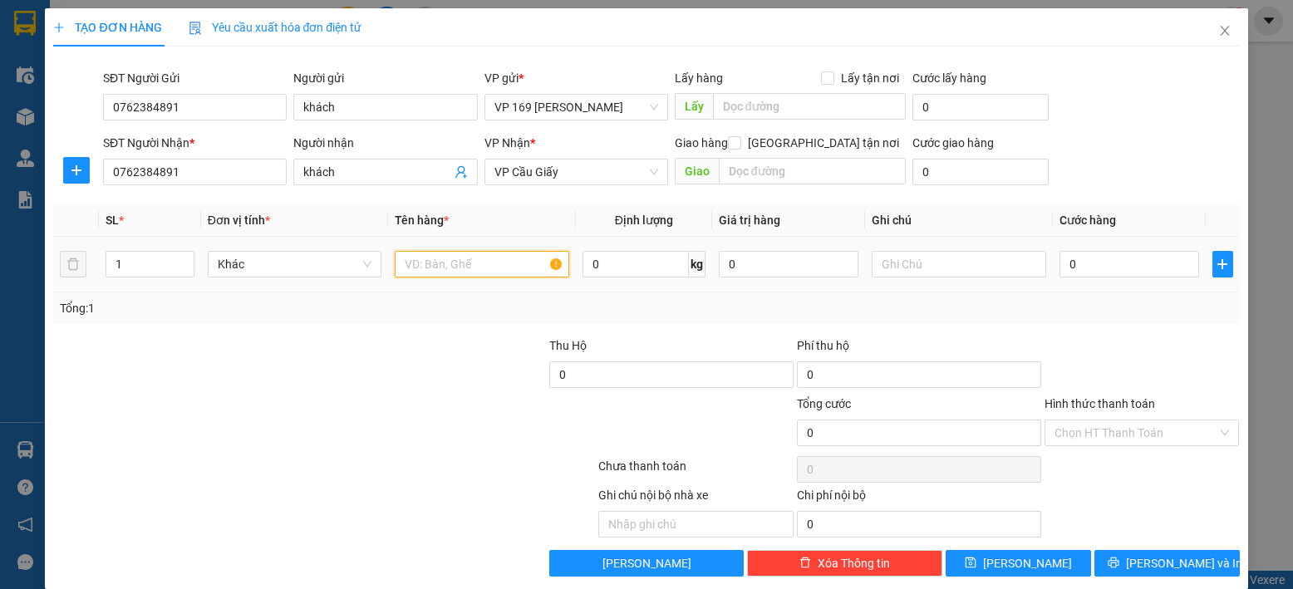
click at [488, 257] on input "text" at bounding box center [482, 264] width 174 height 27
click at [1108, 269] on input "0" at bounding box center [1129, 264] width 140 height 27
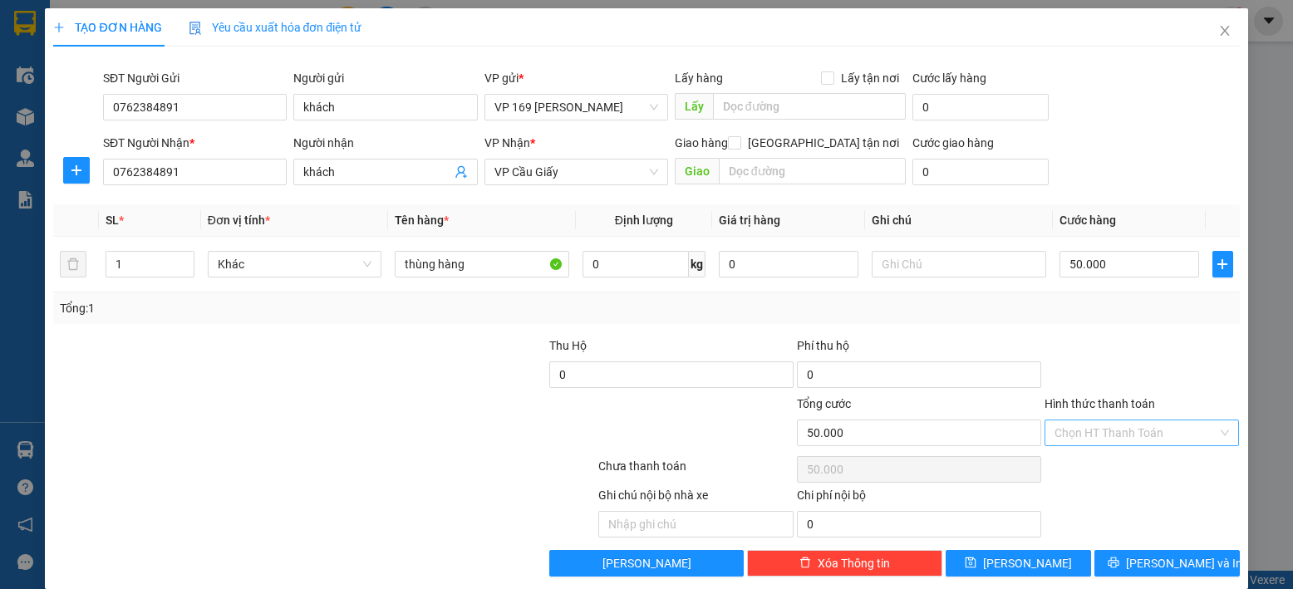
click at [1152, 426] on input "Hình thức thanh toán" at bounding box center [1136, 432] width 164 height 25
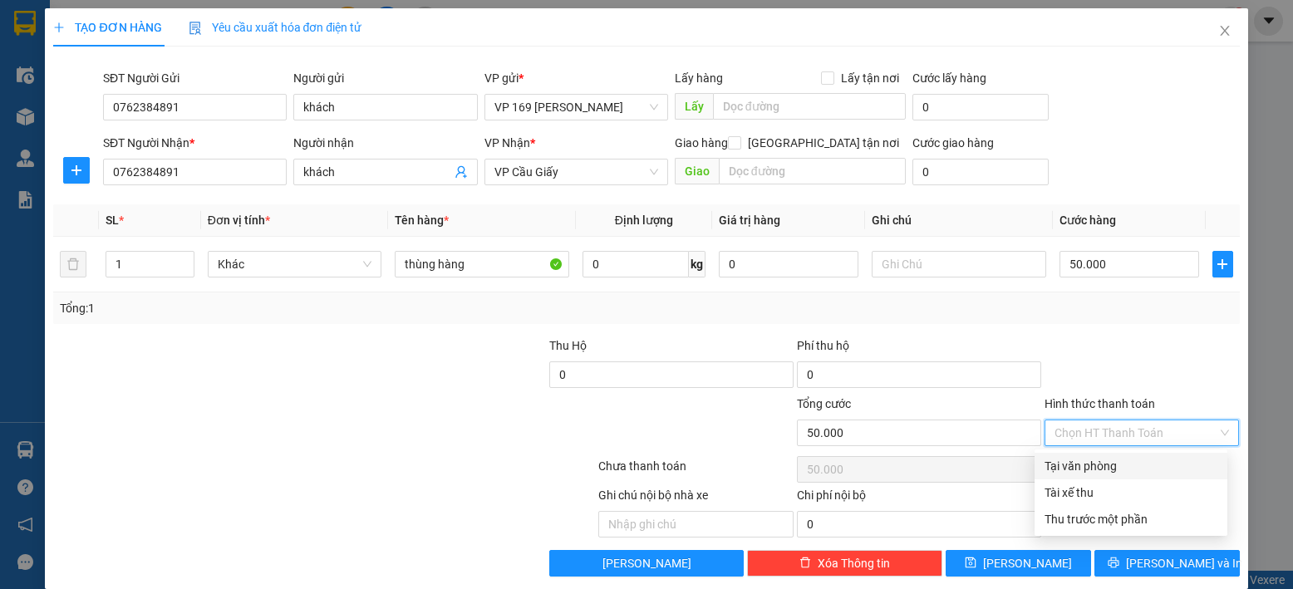
click at [1122, 469] on div "Tại văn phòng" at bounding box center [1130, 466] width 173 height 18
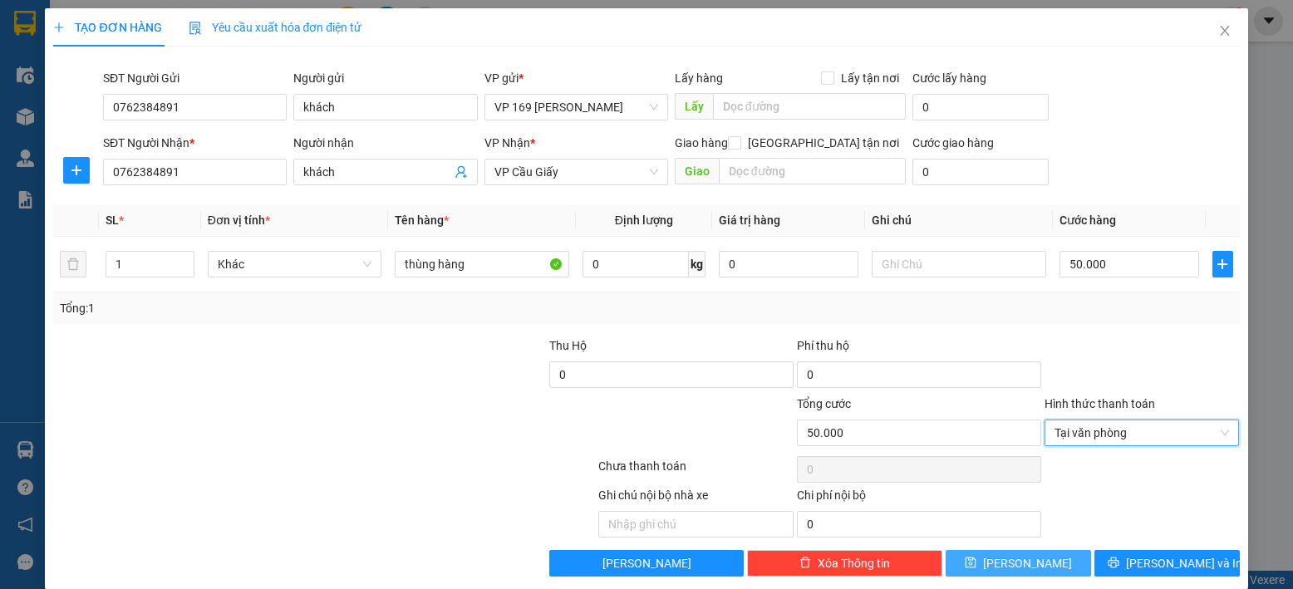
click at [1039, 562] on button "[PERSON_NAME]" at bounding box center [1017, 563] width 145 height 27
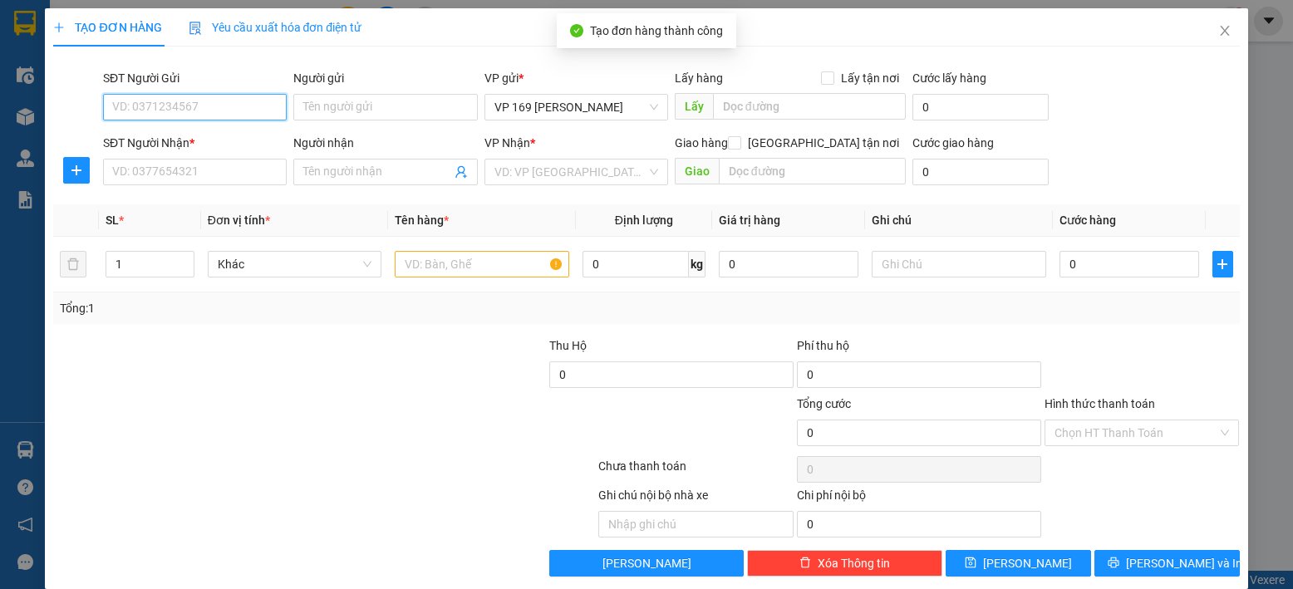
click at [228, 103] on input "SĐT Người Gửi" at bounding box center [195, 107] width 184 height 27
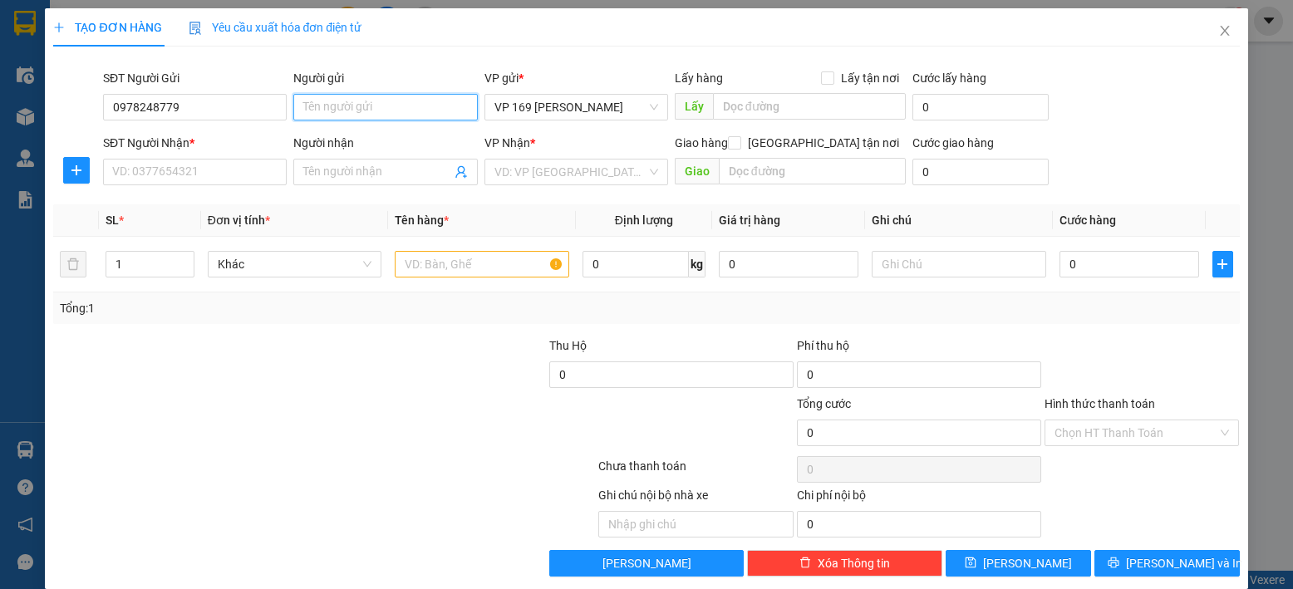
click at [326, 103] on input "Người gửi" at bounding box center [385, 107] width 184 height 27
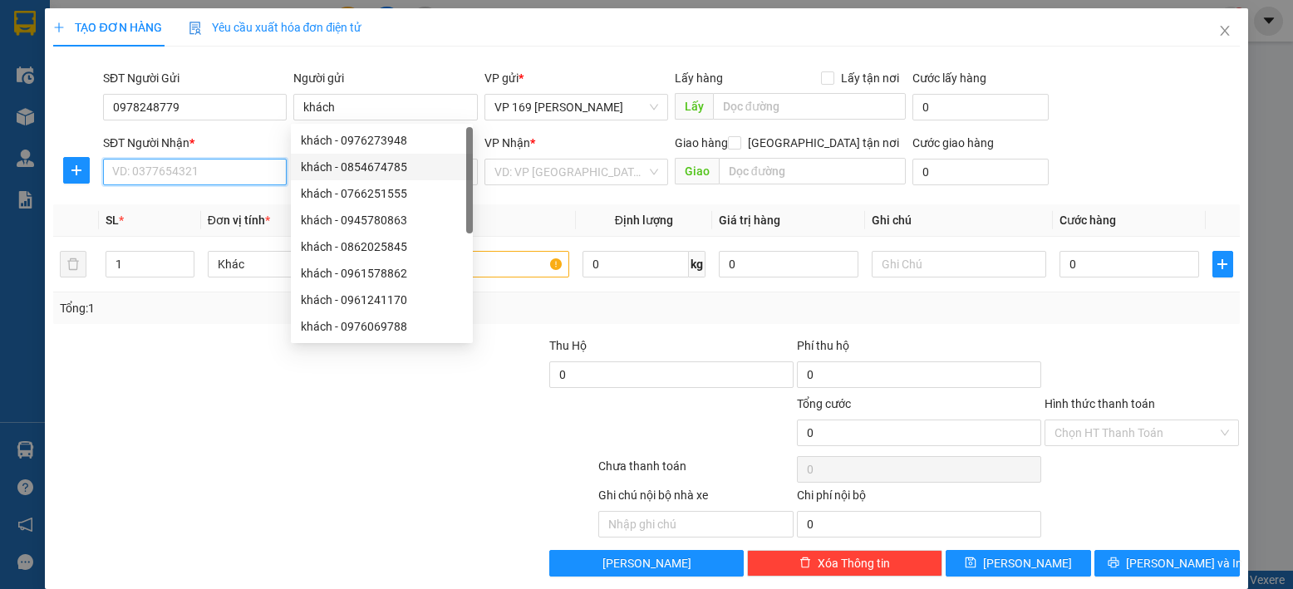
click at [260, 175] on input "SĐT Người Nhận *" at bounding box center [195, 172] width 184 height 27
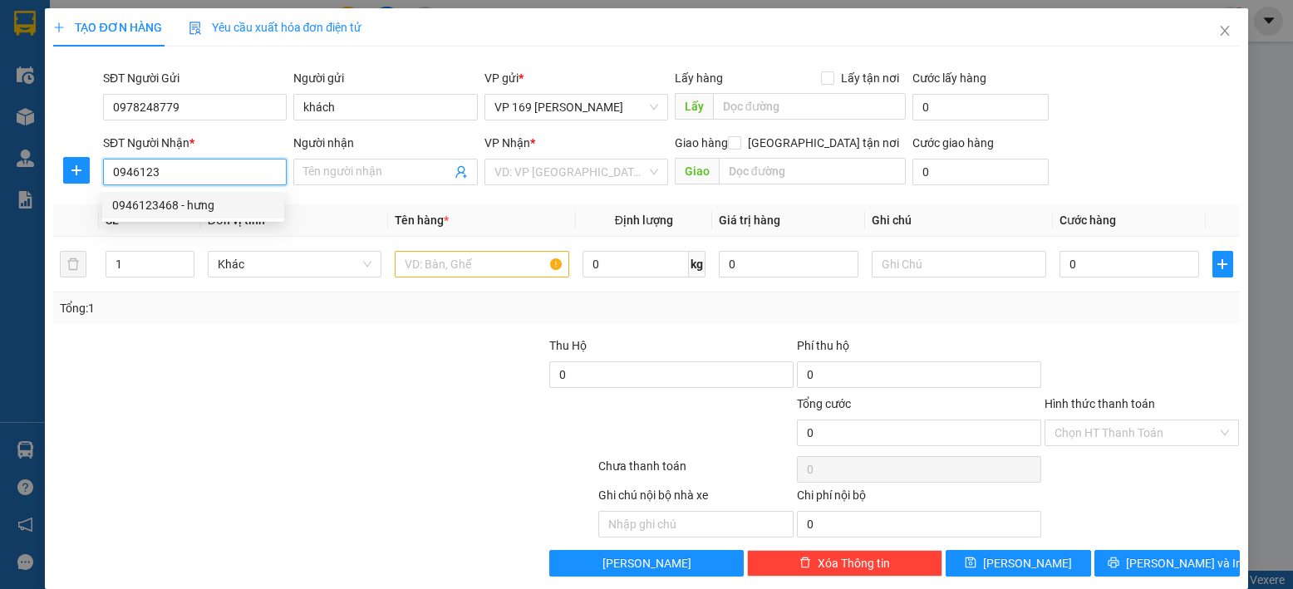
click at [223, 207] on div "0946123468 - hưng" at bounding box center [193, 205] width 162 height 18
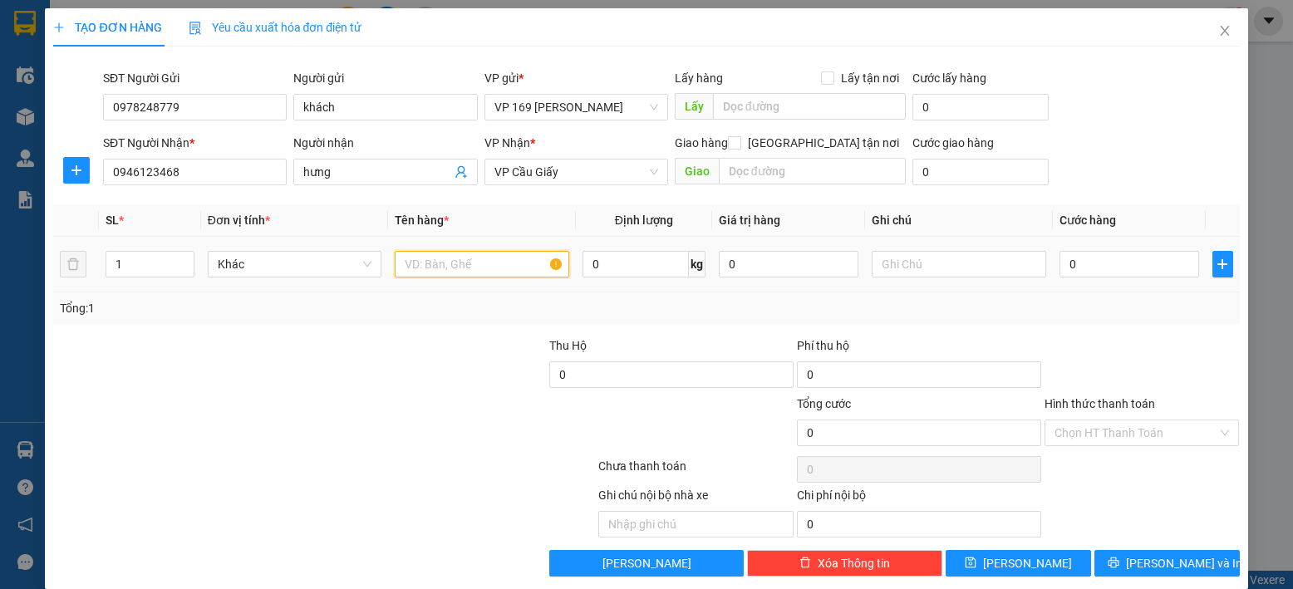
click at [436, 263] on input "text" at bounding box center [482, 264] width 174 height 27
click at [1127, 273] on input "0" at bounding box center [1129, 264] width 140 height 27
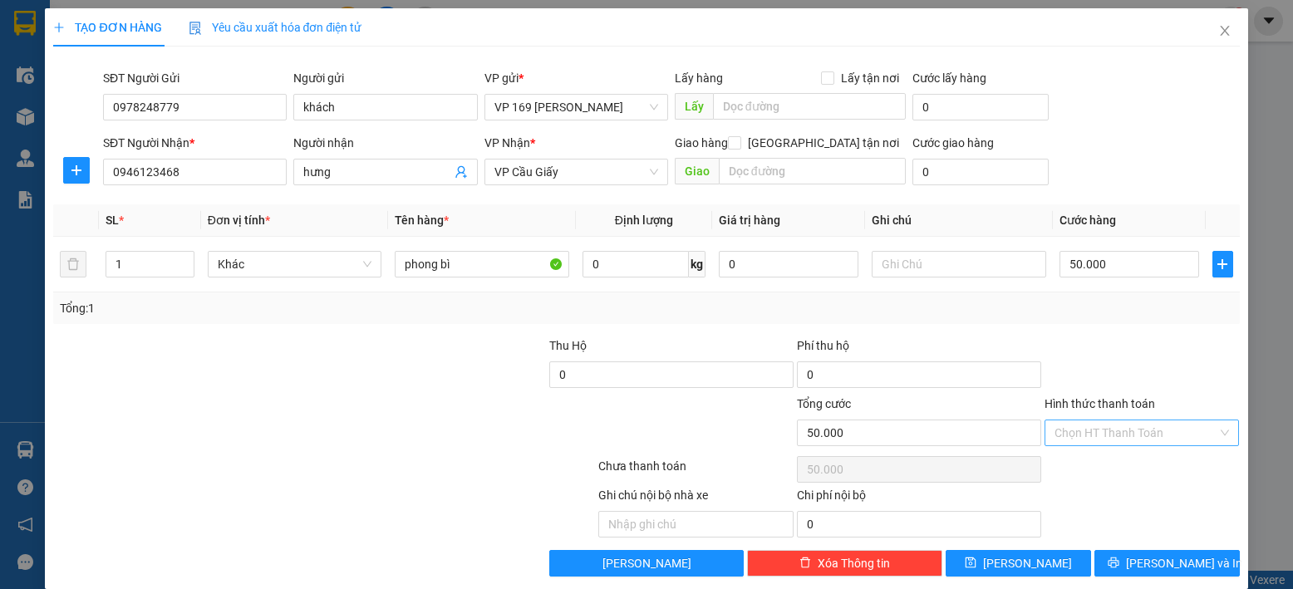
click at [1098, 434] on input "Hình thức thanh toán" at bounding box center [1136, 432] width 164 height 25
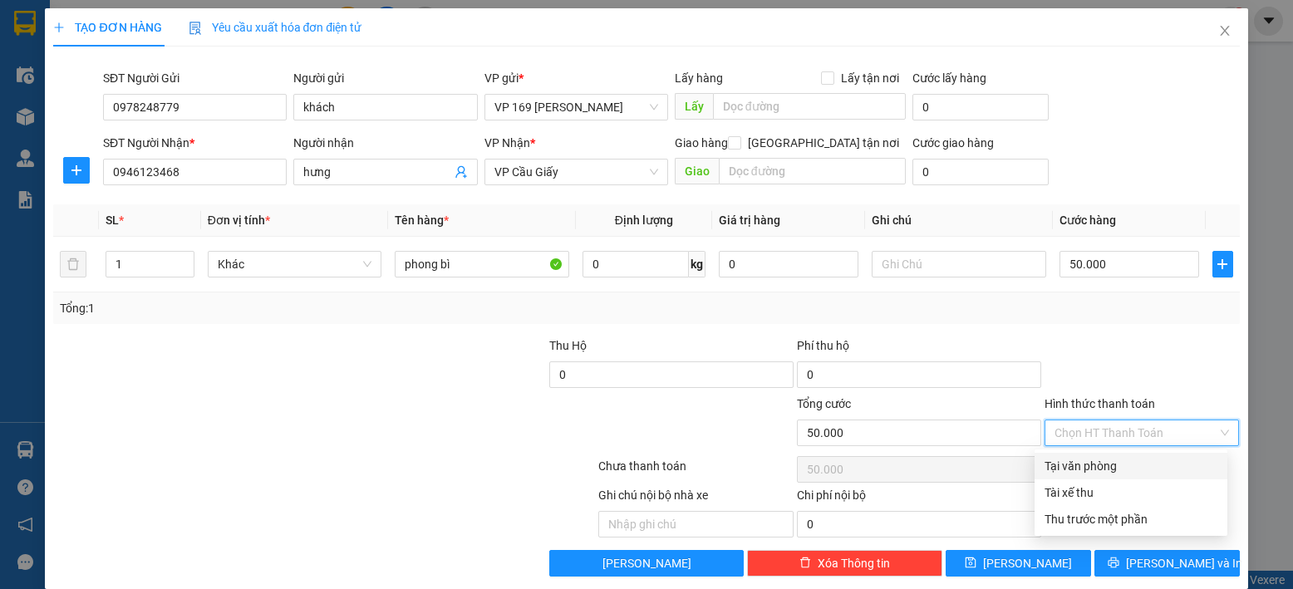
click at [1089, 459] on div "Tại văn phòng" at bounding box center [1130, 466] width 173 height 18
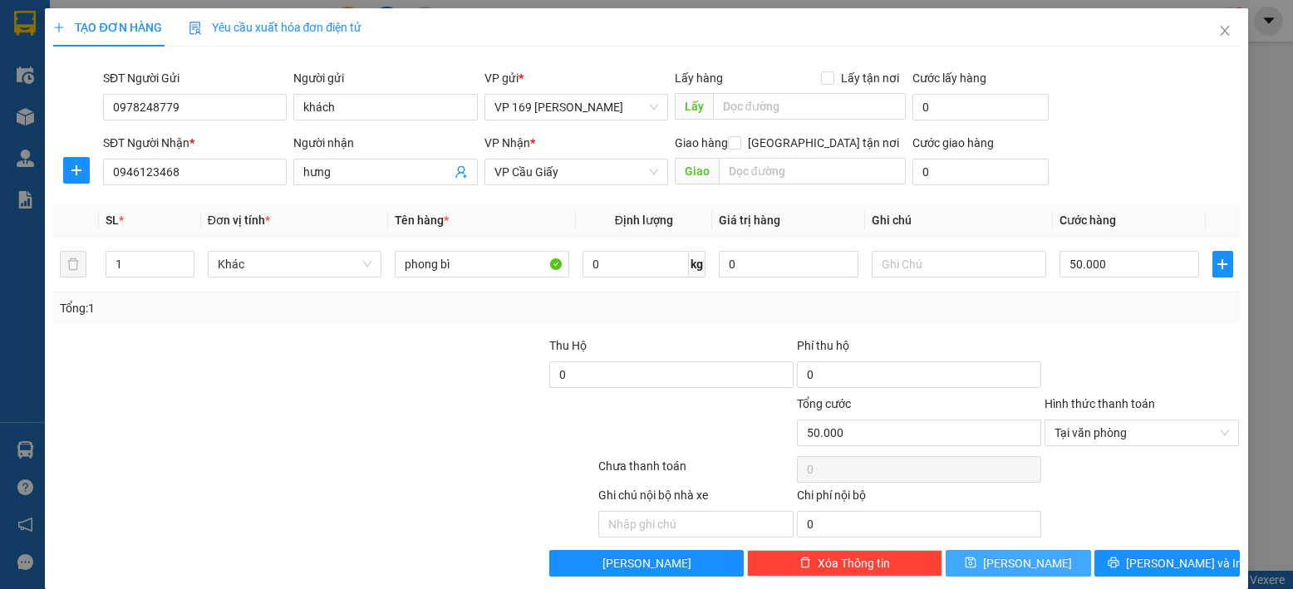
click at [1010, 564] on span "[PERSON_NAME]" at bounding box center [1027, 563] width 89 height 18
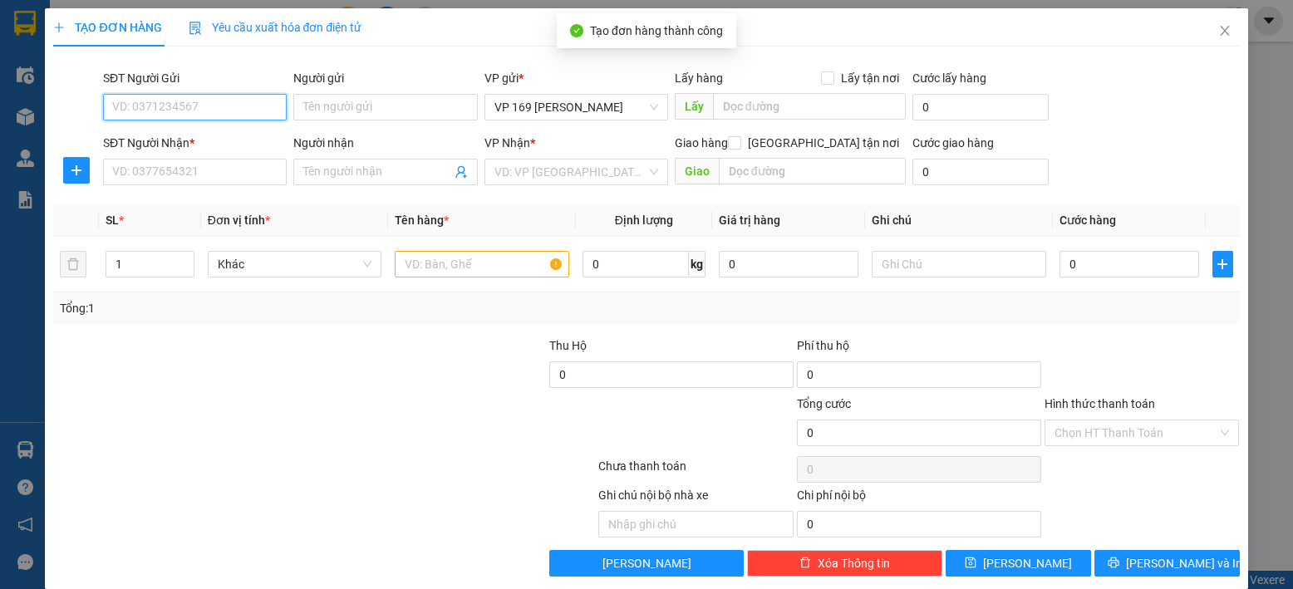
click at [227, 113] on input "SĐT Người Gửi" at bounding box center [195, 107] width 184 height 27
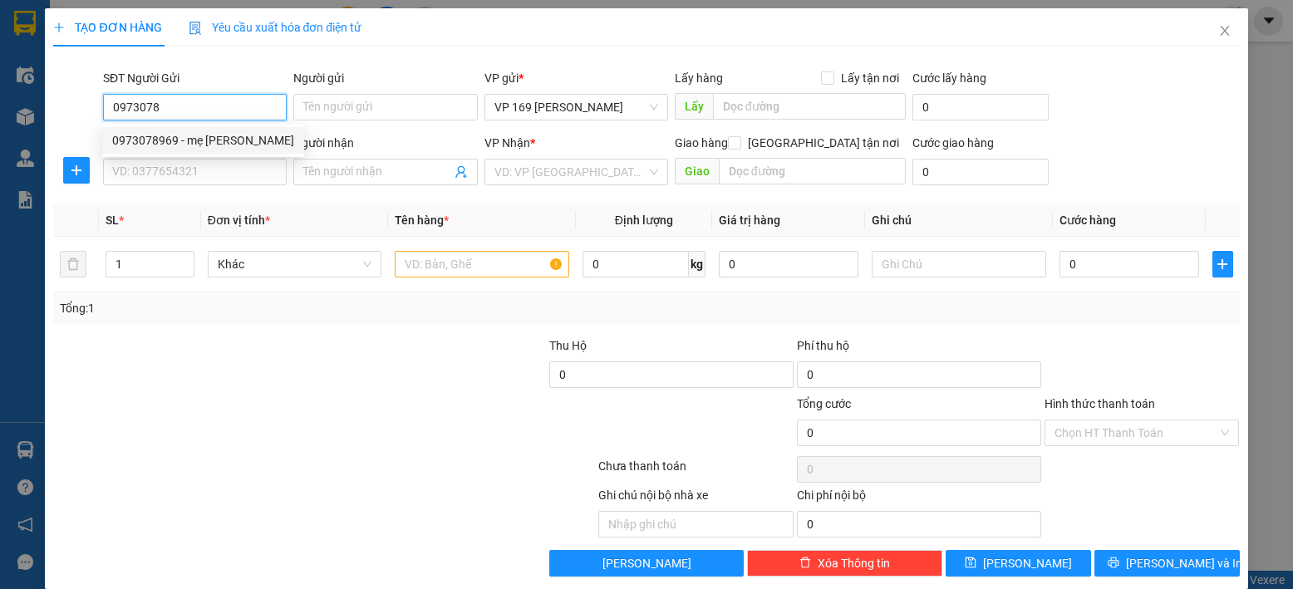
click at [232, 143] on div "0973078969 - mẹ [PERSON_NAME]" at bounding box center [203, 140] width 182 height 18
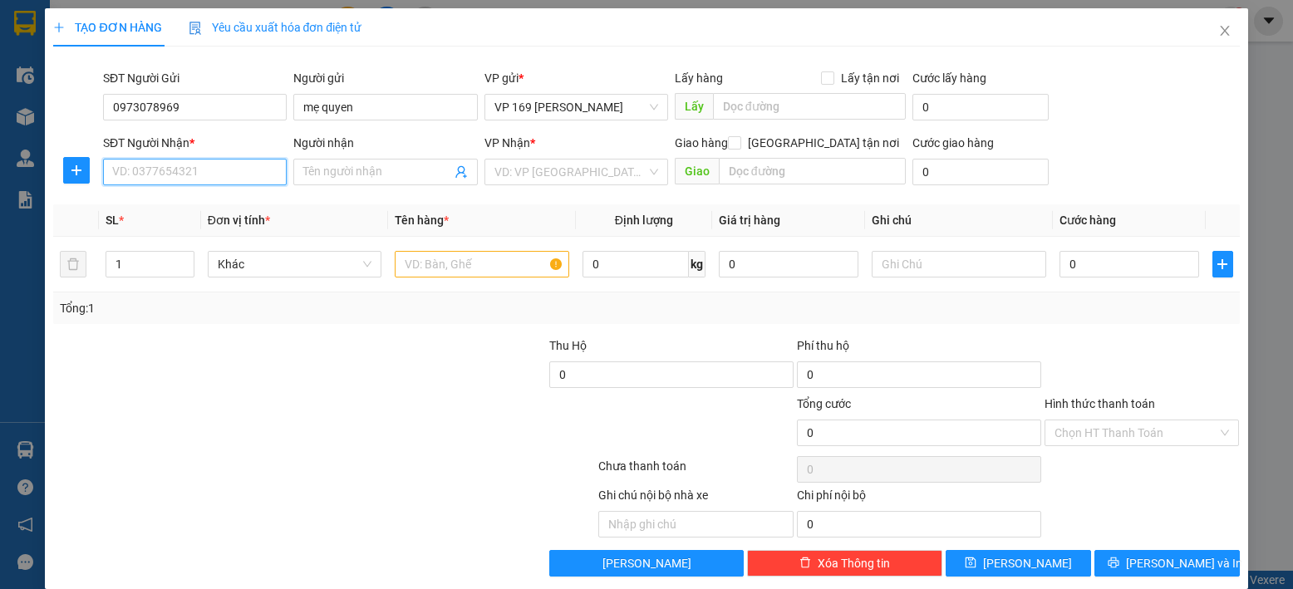
click at [226, 164] on input "SĐT Người Nhận *" at bounding box center [195, 172] width 184 height 27
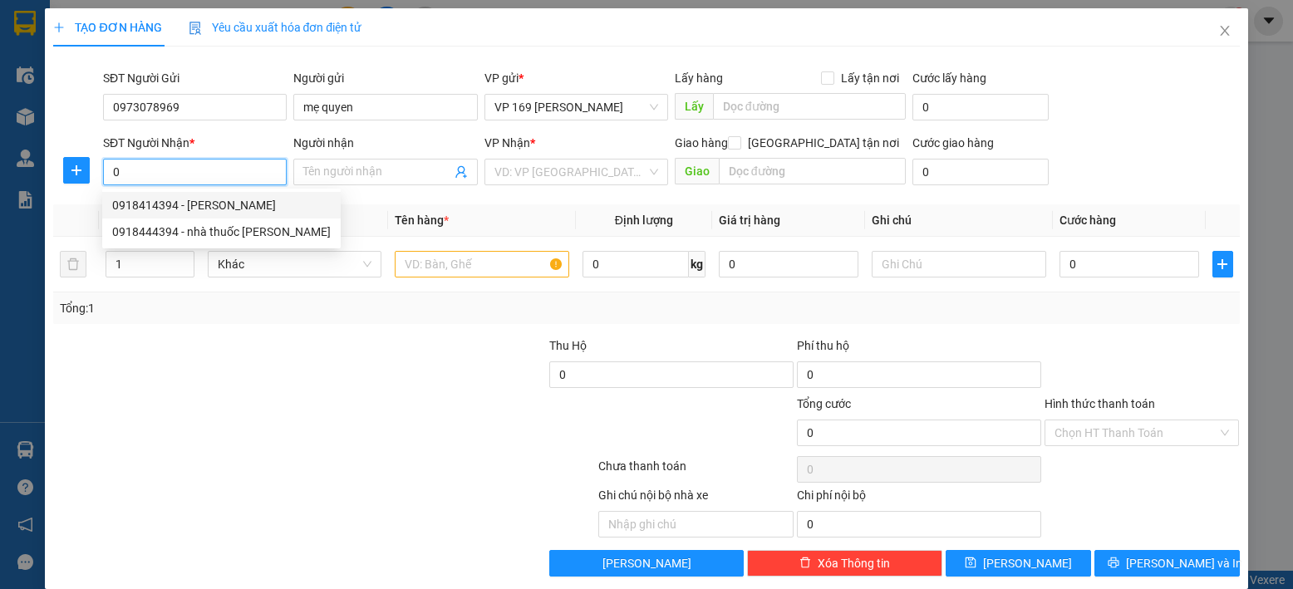
click at [238, 199] on div "0918414394 - [PERSON_NAME]" at bounding box center [221, 205] width 219 height 18
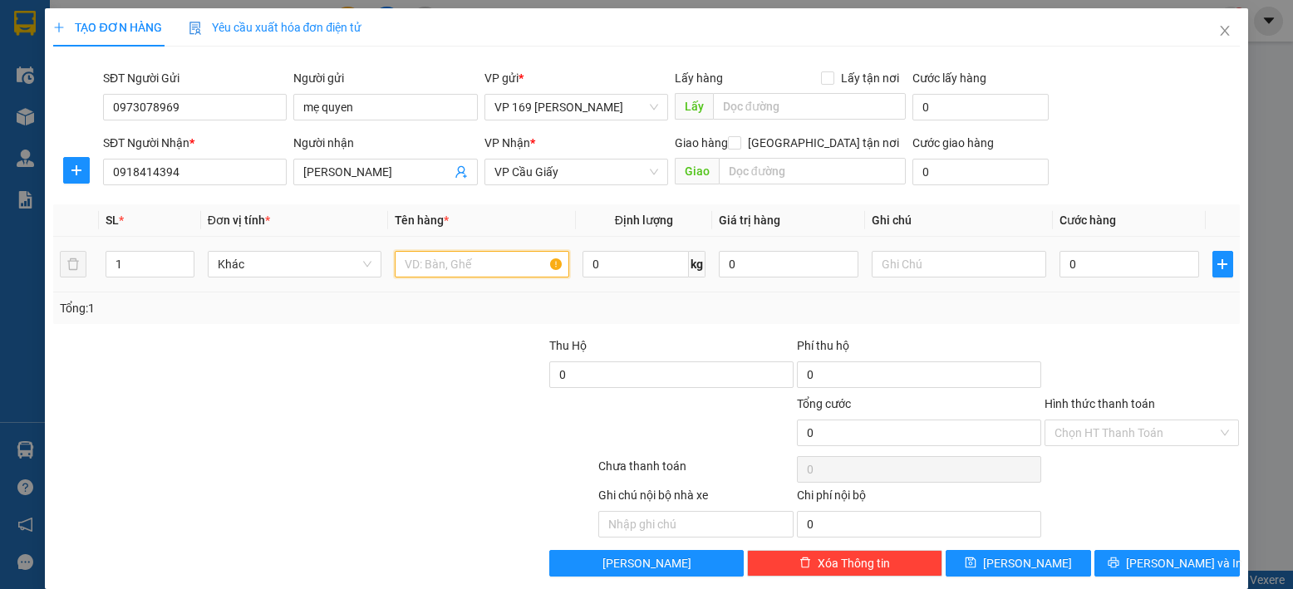
click at [488, 265] on input "text" at bounding box center [482, 264] width 174 height 27
click at [1134, 268] on input "0" at bounding box center [1129, 264] width 140 height 27
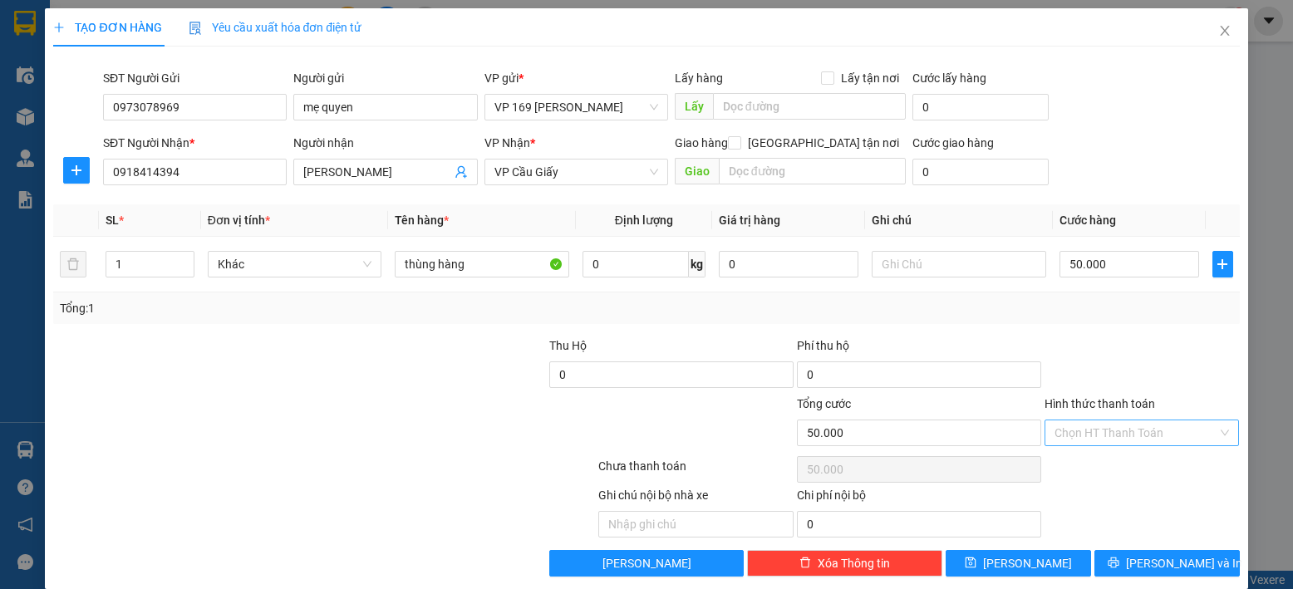
click at [1097, 428] on input "Hình thức thanh toán" at bounding box center [1136, 432] width 164 height 25
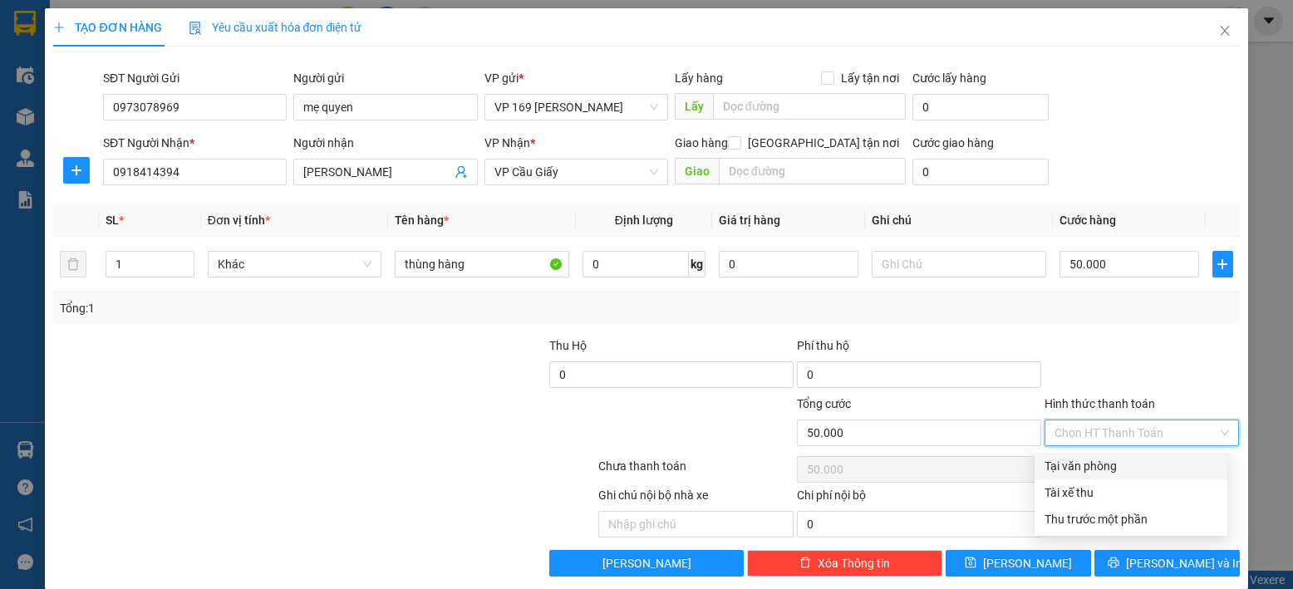
click at [1097, 465] on div "Tại văn phòng" at bounding box center [1130, 466] width 173 height 18
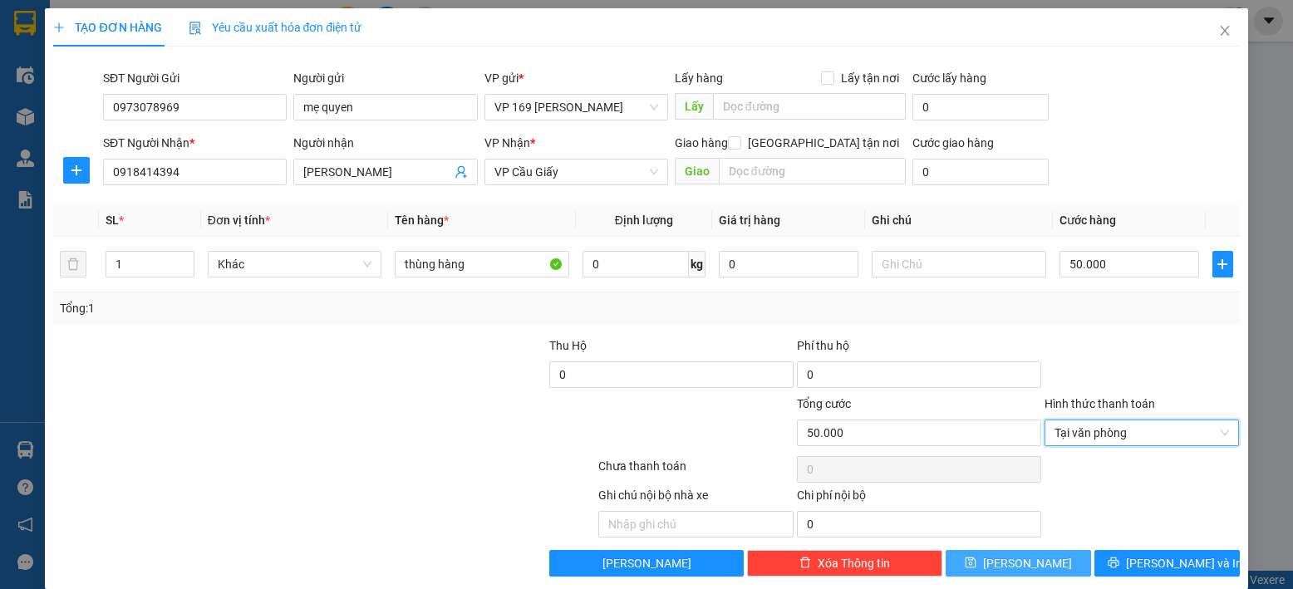
click at [1030, 551] on button "[PERSON_NAME]" at bounding box center [1017, 563] width 145 height 27
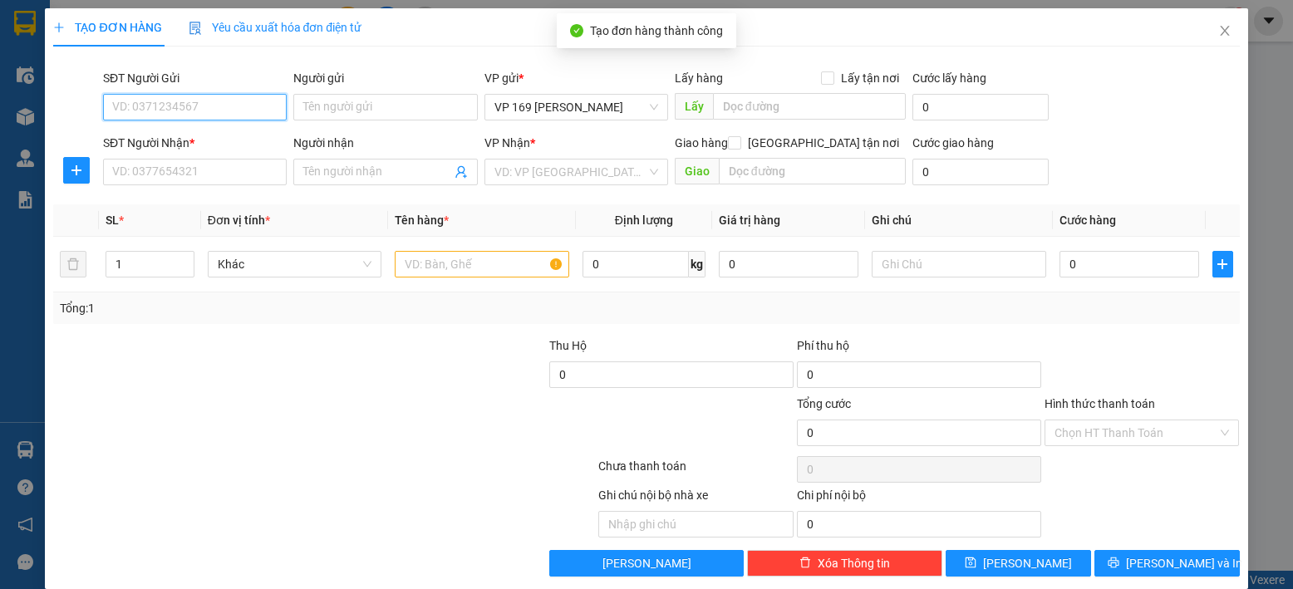
click at [232, 109] on input "SĐT Người Gửi" at bounding box center [195, 107] width 184 height 27
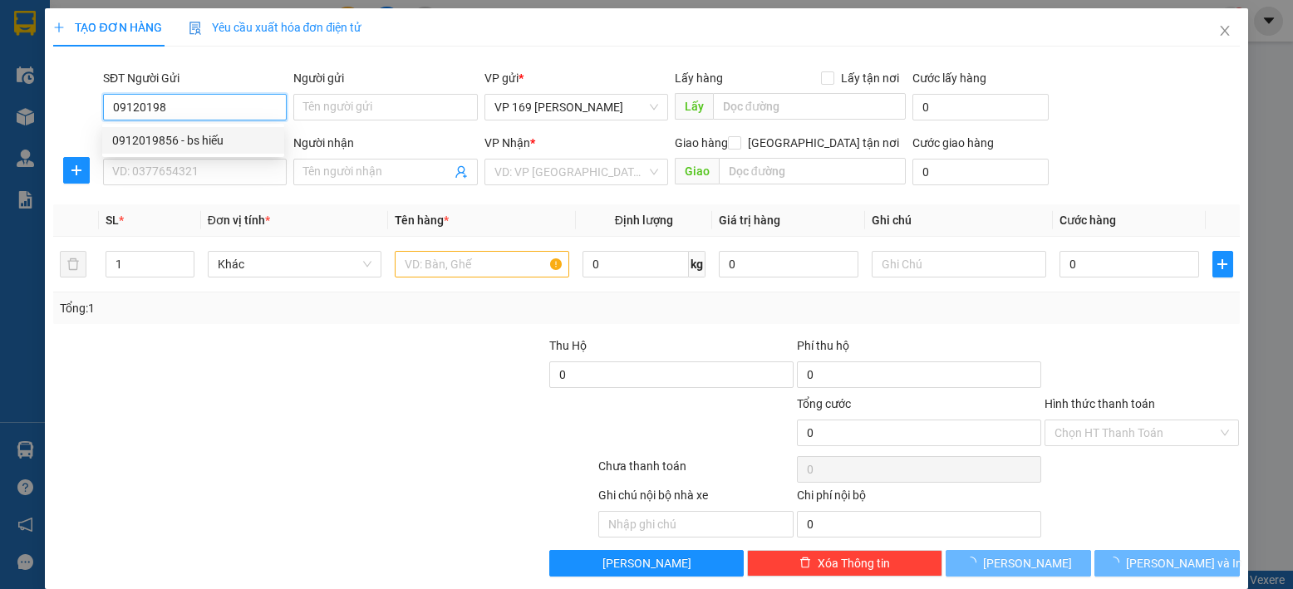
click at [195, 129] on div "0912019856 - bs hiếu" at bounding box center [193, 140] width 182 height 27
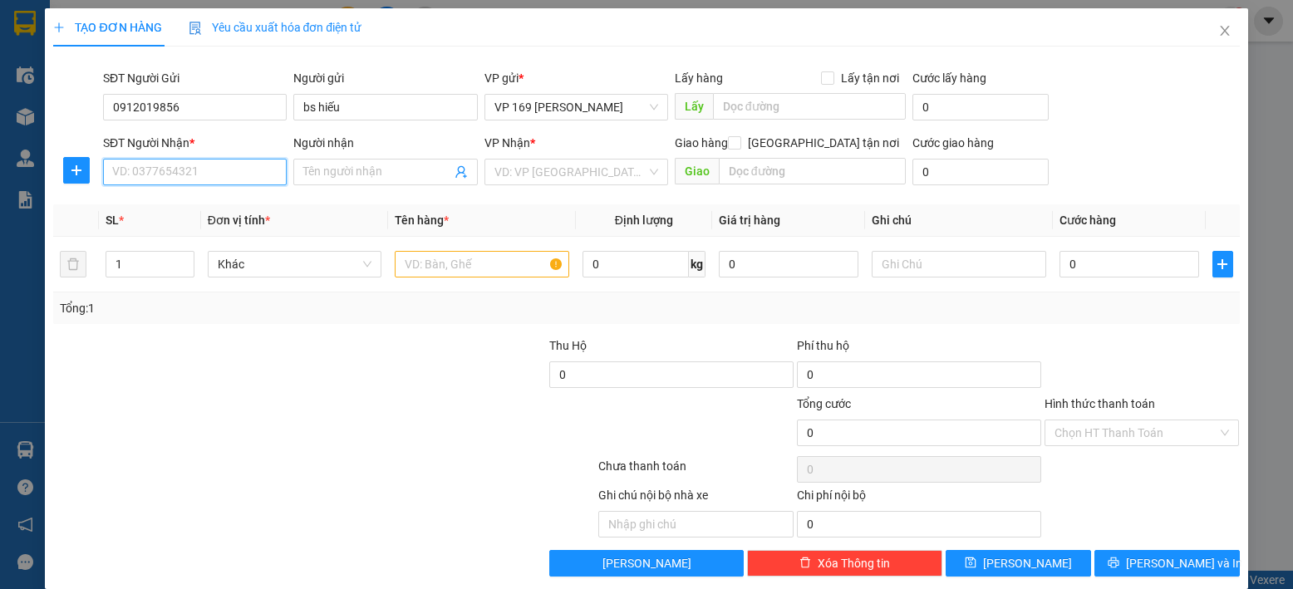
click at [204, 170] on input "SĐT Người Nhận *" at bounding box center [195, 172] width 184 height 27
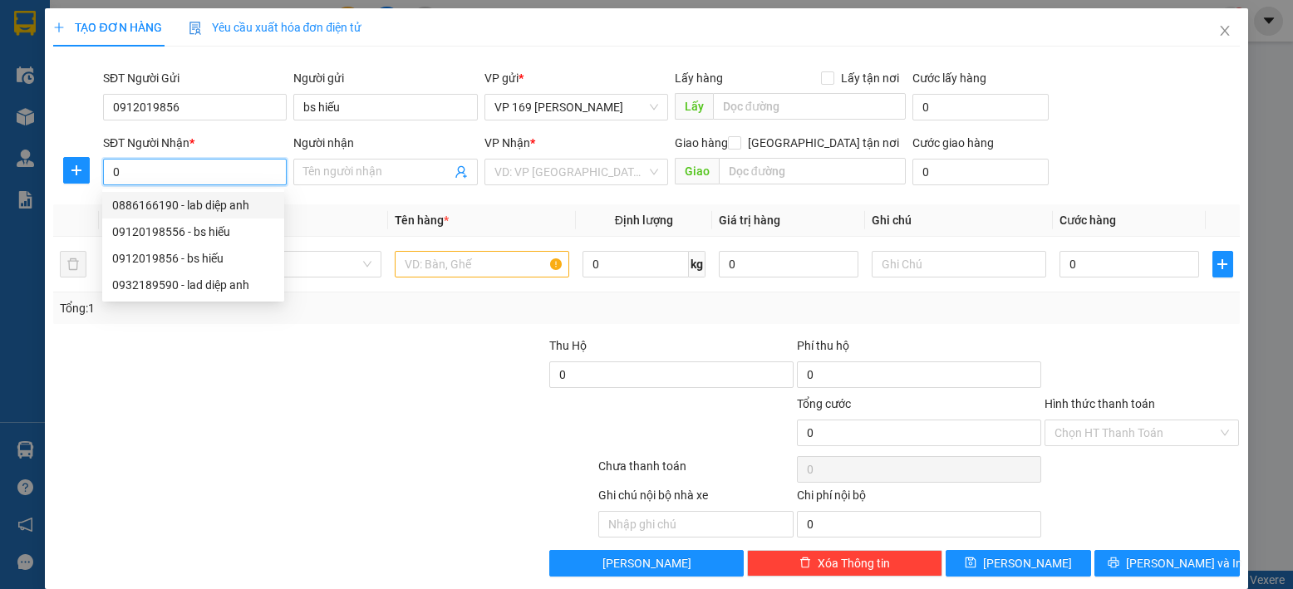
click at [230, 201] on div "0886166190 - lab diệp anh" at bounding box center [193, 205] width 162 height 18
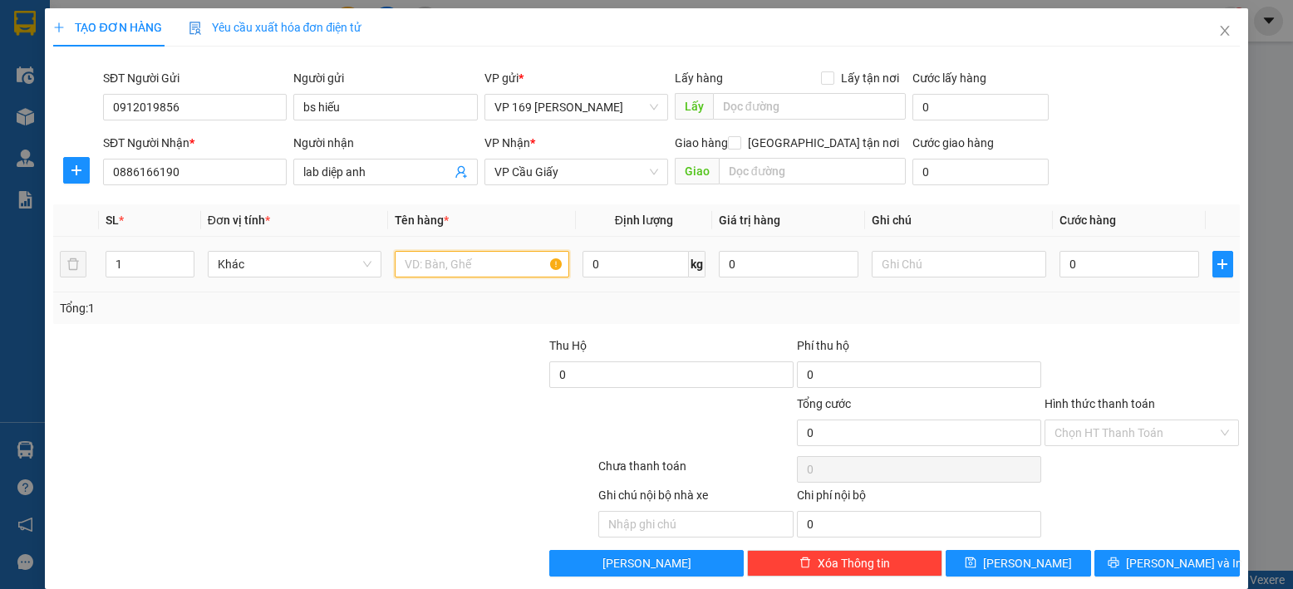
click at [503, 273] on input "text" at bounding box center [482, 264] width 174 height 27
click at [1129, 264] on input "0" at bounding box center [1129, 264] width 140 height 27
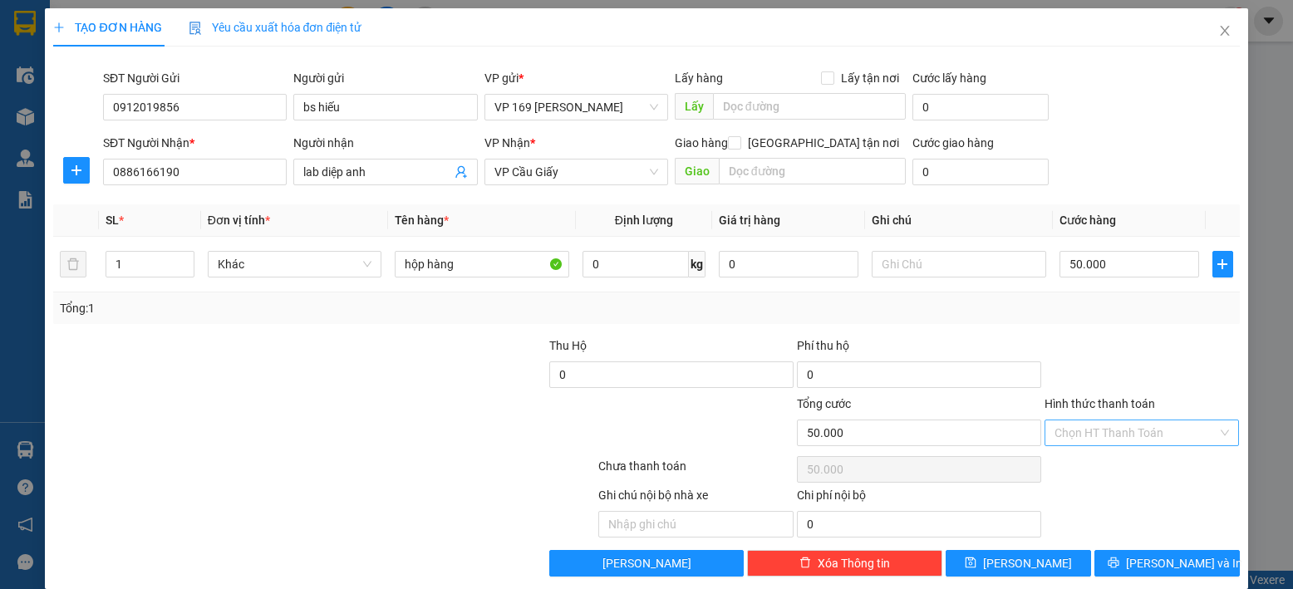
click at [1112, 440] on input "Hình thức thanh toán" at bounding box center [1136, 432] width 164 height 25
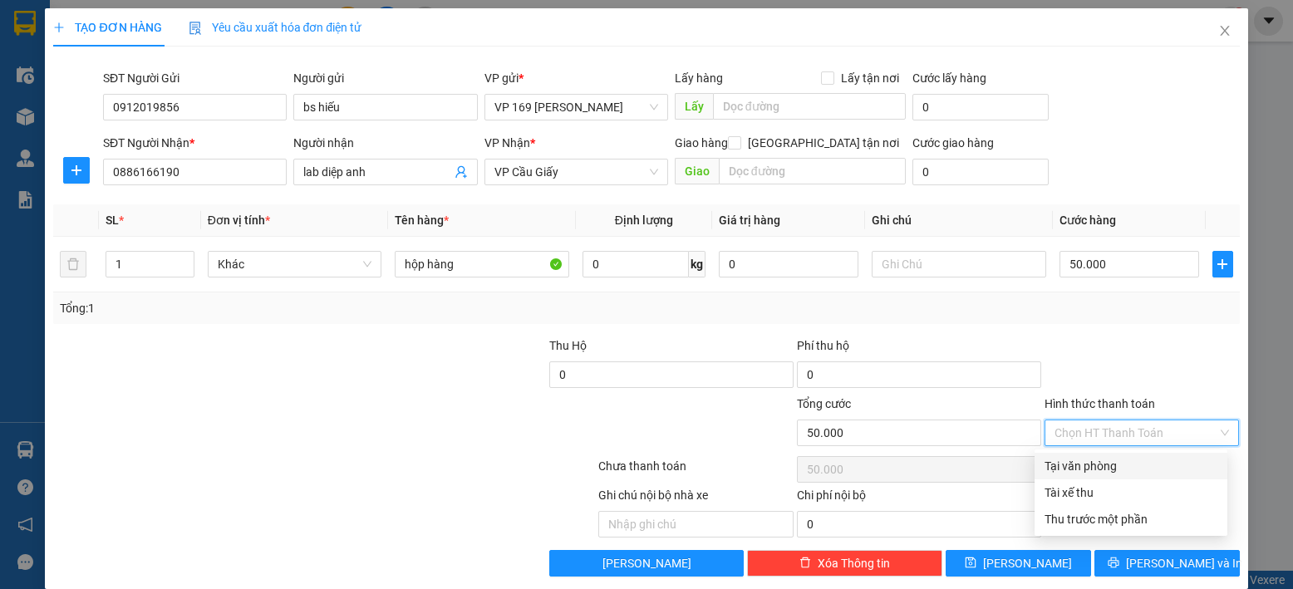
click at [1115, 465] on div "Tại văn phòng" at bounding box center [1130, 466] width 173 height 18
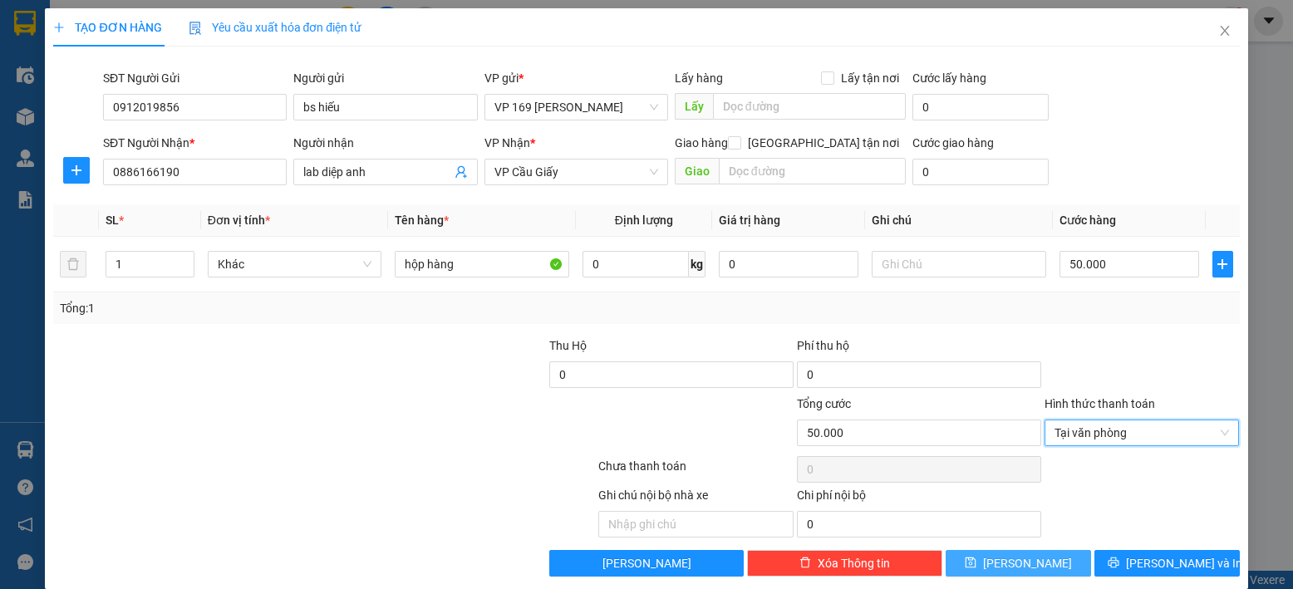
click at [1007, 561] on span "[PERSON_NAME]" at bounding box center [1027, 563] width 89 height 18
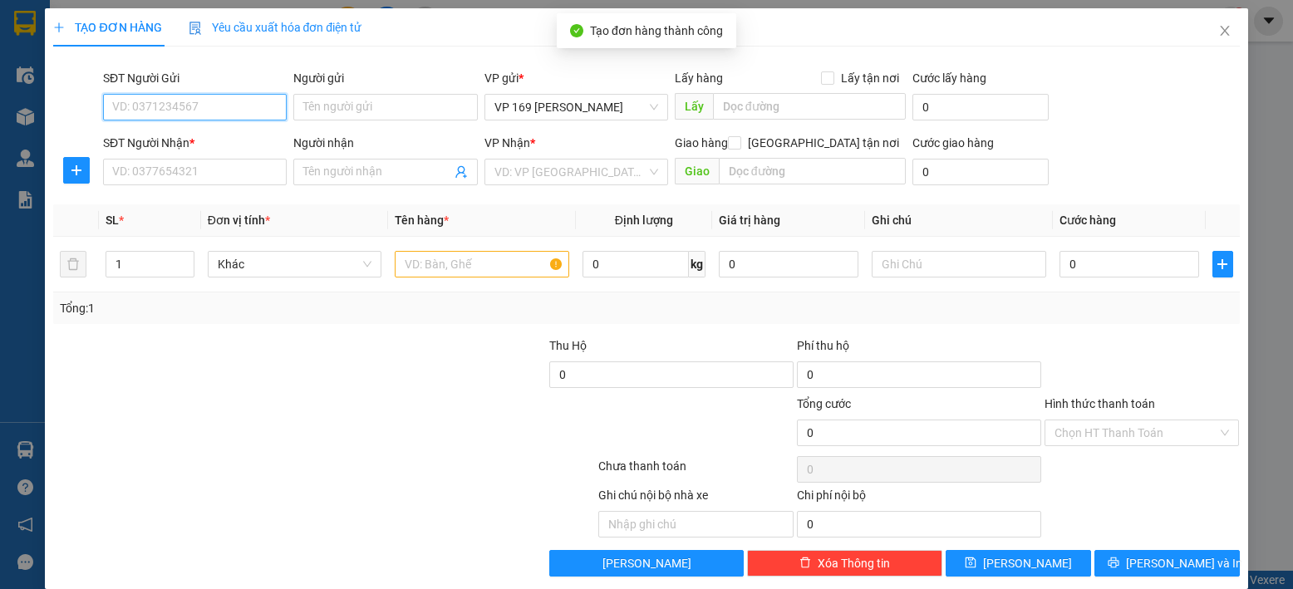
click at [233, 106] on input "SĐT Người Gửi" at bounding box center [195, 107] width 184 height 27
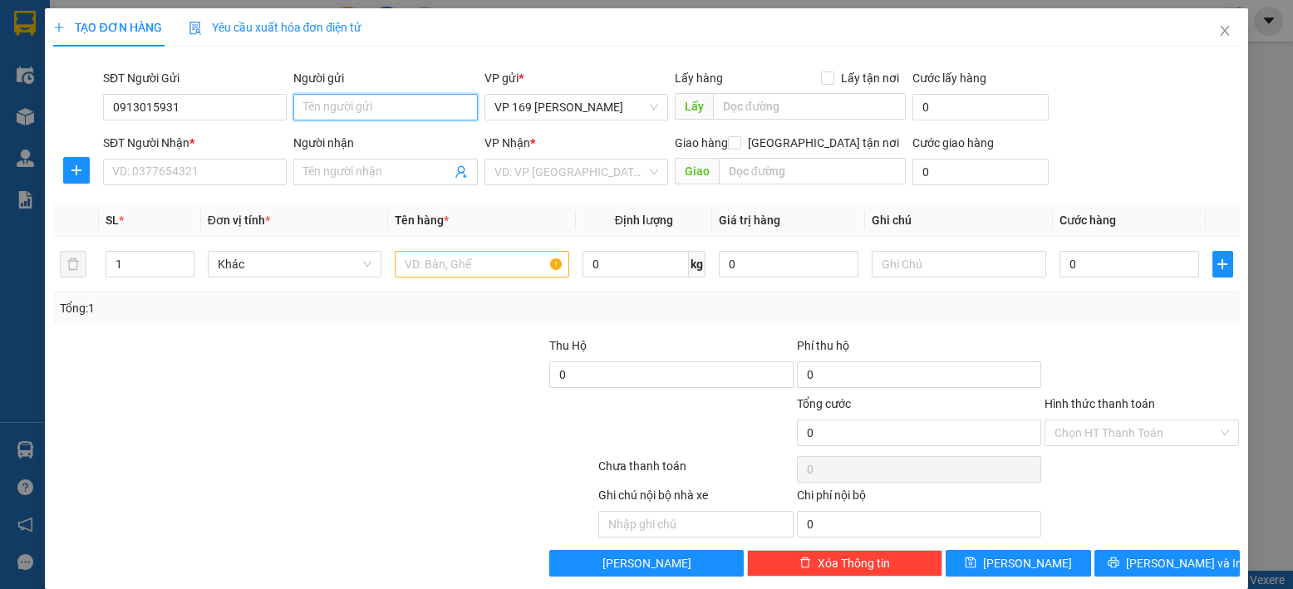
click at [340, 119] on input "Người gửi" at bounding box center [385, 107] width 184 height 27
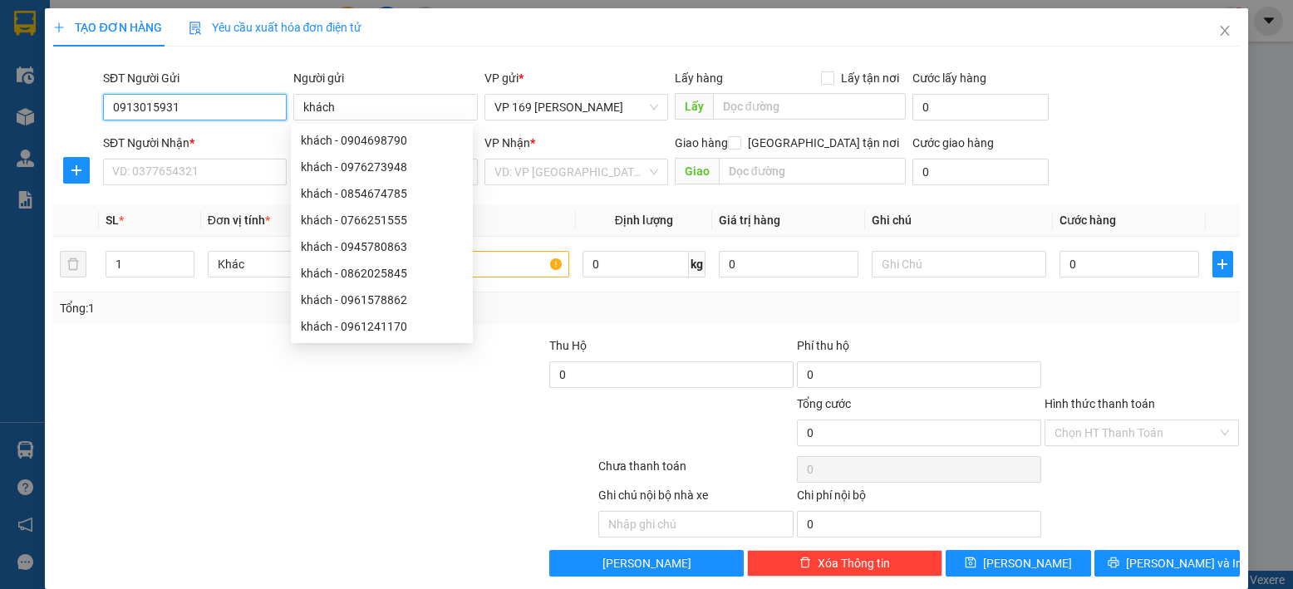
drag, startPoint x: 189, startPoint y: 106, endPoint x: 128, endPoint y: 105, distance: 61.5
click at [110, 105] on input "0913015931" at bounding box center [195, 107] width 184 height 27
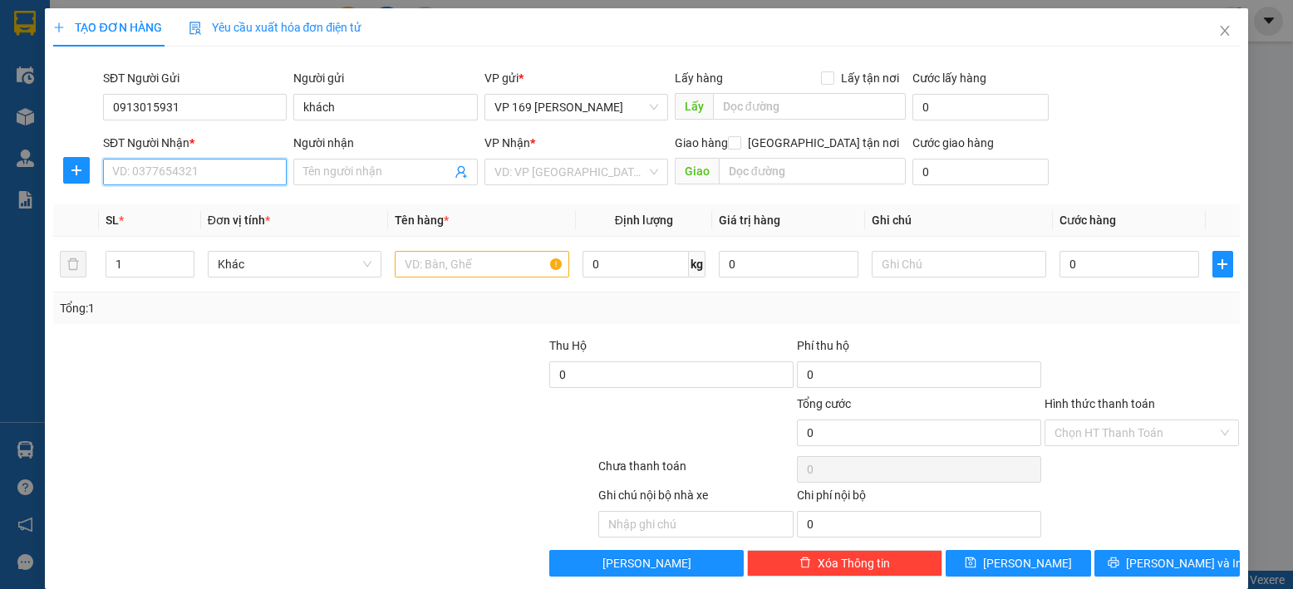
click at [223, 163] on input "SĐT Người Nhận *" at bounding box center [195, 172] width 184 height 27
paste input "0913015931"
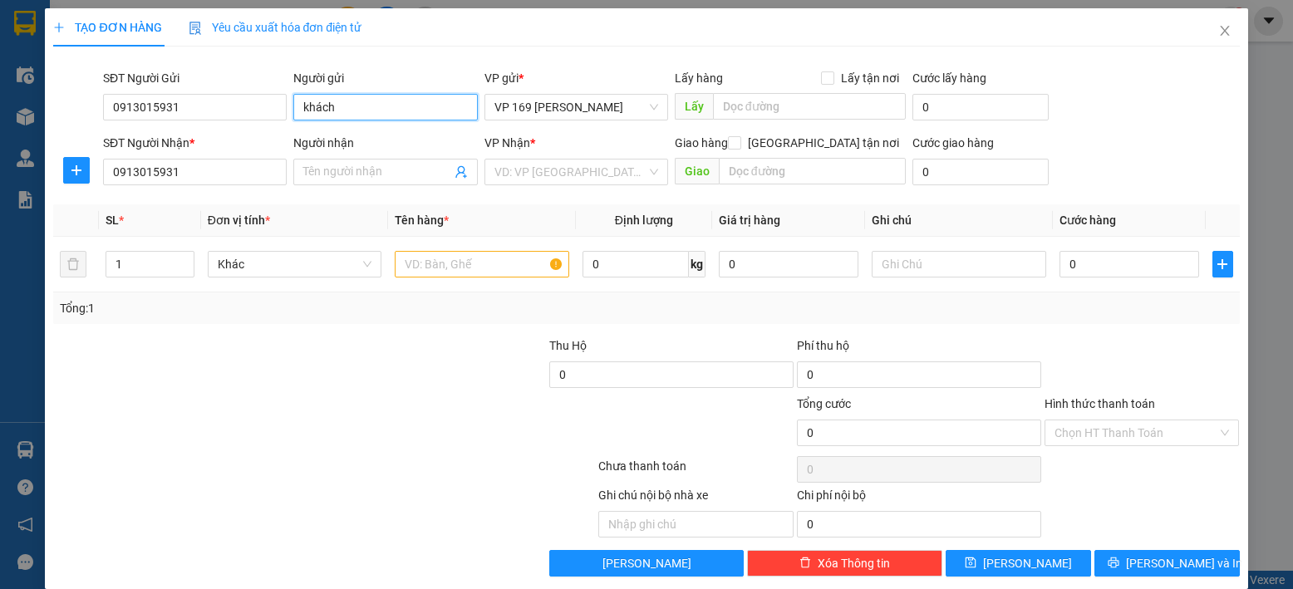
drag, startPoint x: 356, startPoint y: 105, endPoint x: 287, endPoint y: 115, distance: 69.0
click at [290, 115] on div "Người gửi khách" at bounding box center [385, 98] width 190 height 58
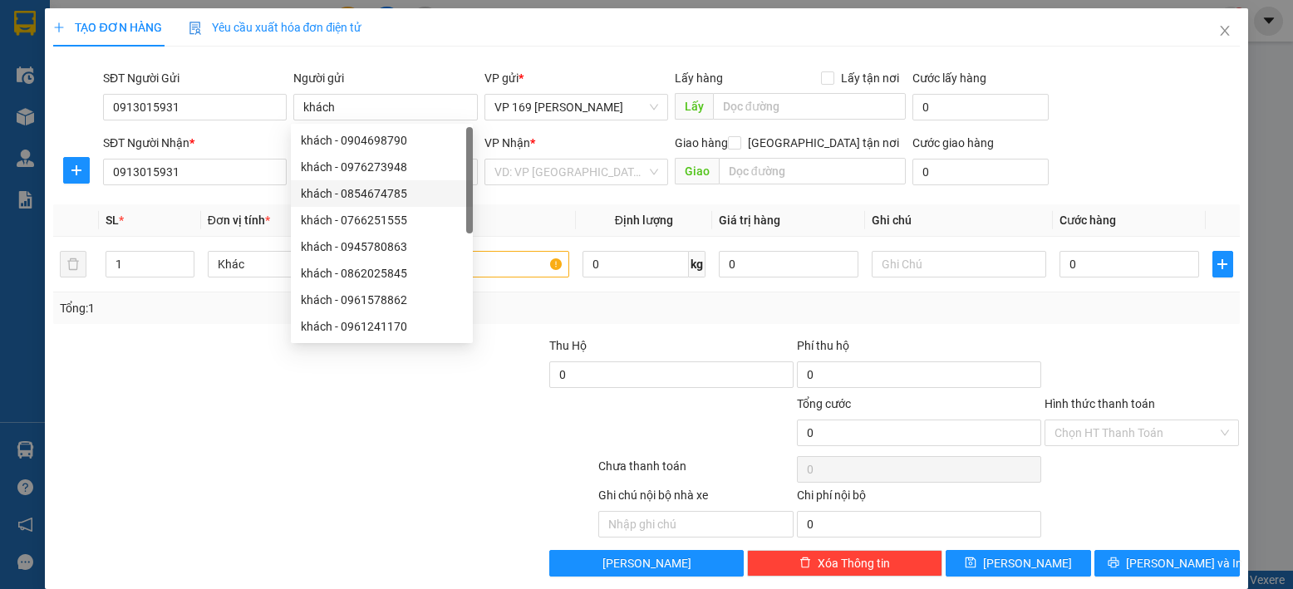
click at [279, 207] on th "Đơn vị tính *" at bounding box center [295, 220] width 188 height 32
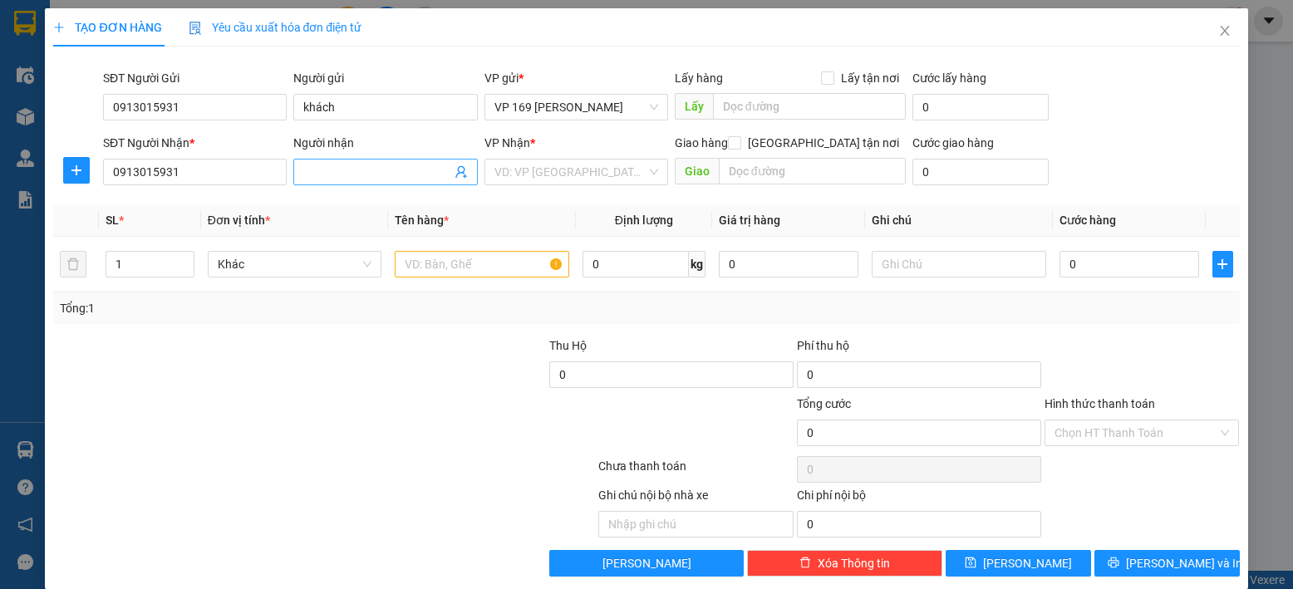
click at [410, 176] on input "Người nhận" at bounding box center [376, 172] width 147 height 18
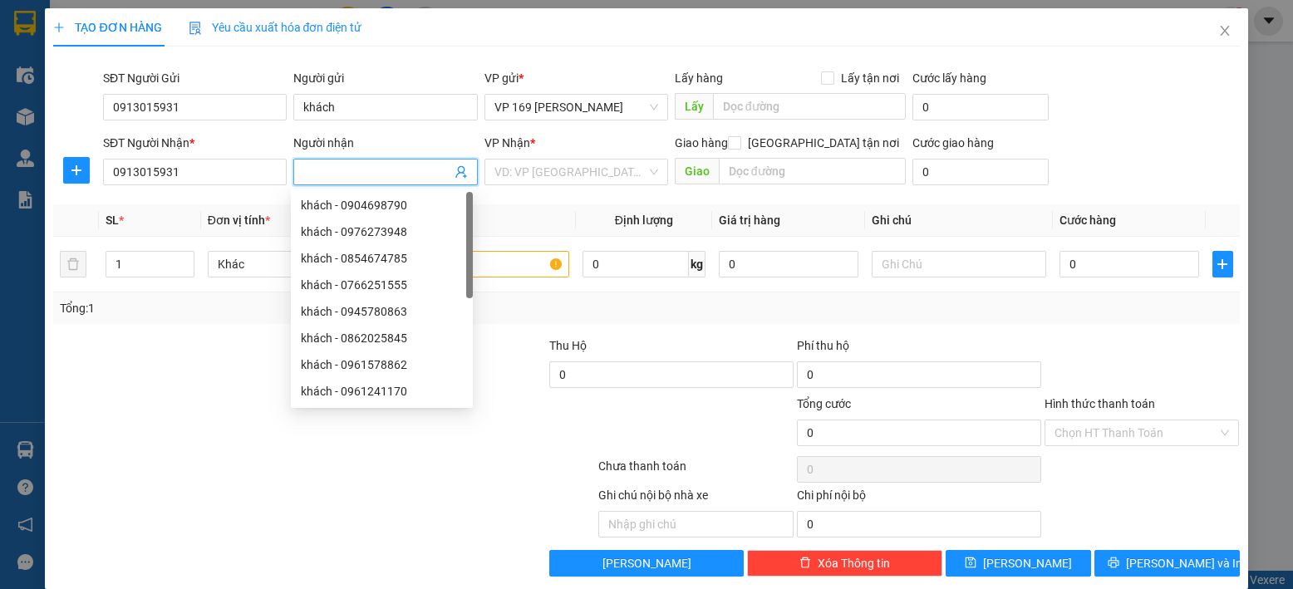
paste input "khách"
click at [583, 175] on input "search" at bounding box center [570, 172] width 152 height 25
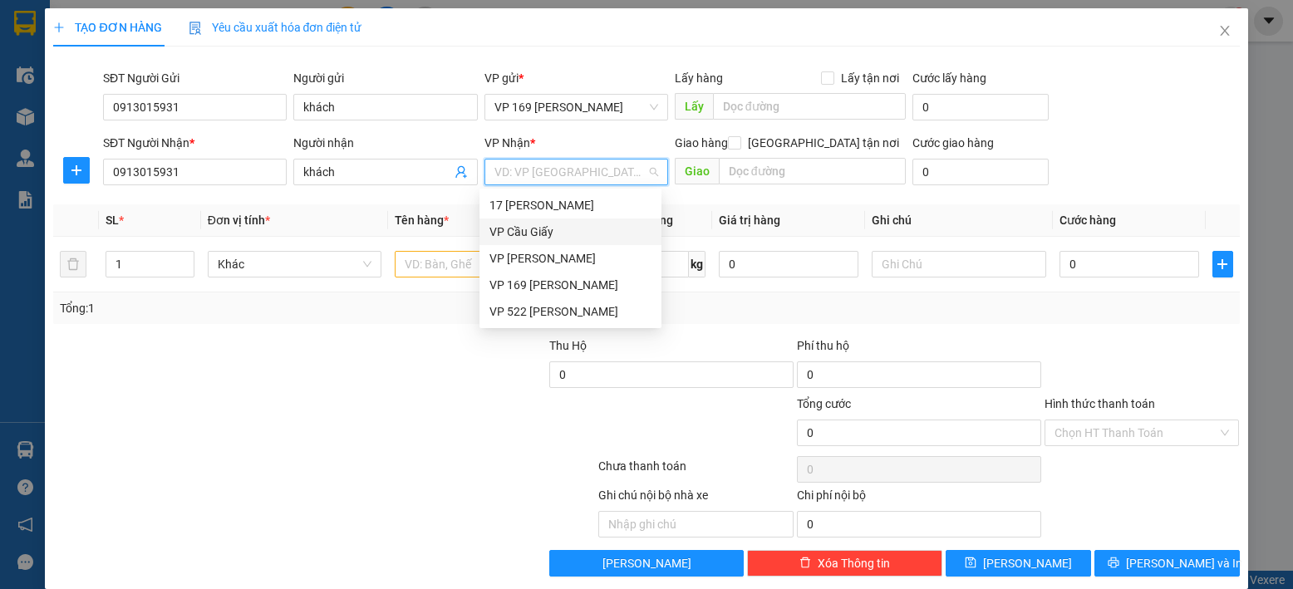
click at [562, 223] on div "VP Cầu Giấy" at bounding box center [570, 232] width 162 height 18
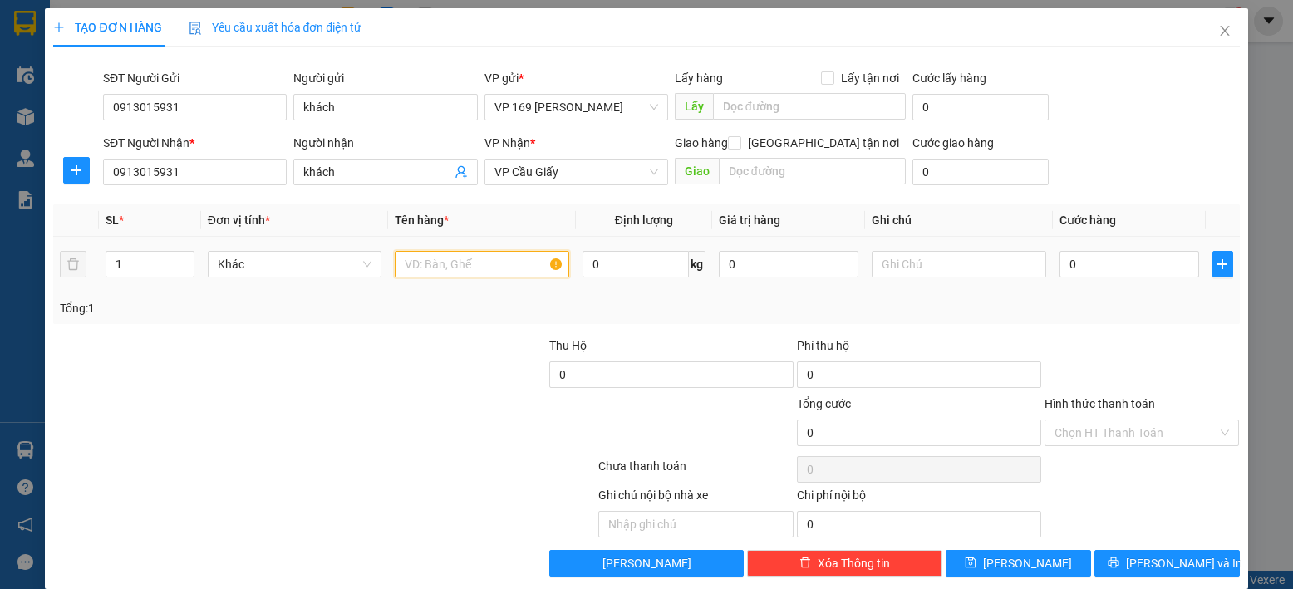
click at [504, 259] on input "text" at bounding box center [482, 264] width 174 height 27
click at [1117, 274] on input "0" at bounding box center [1129, 264] width 140 height 27
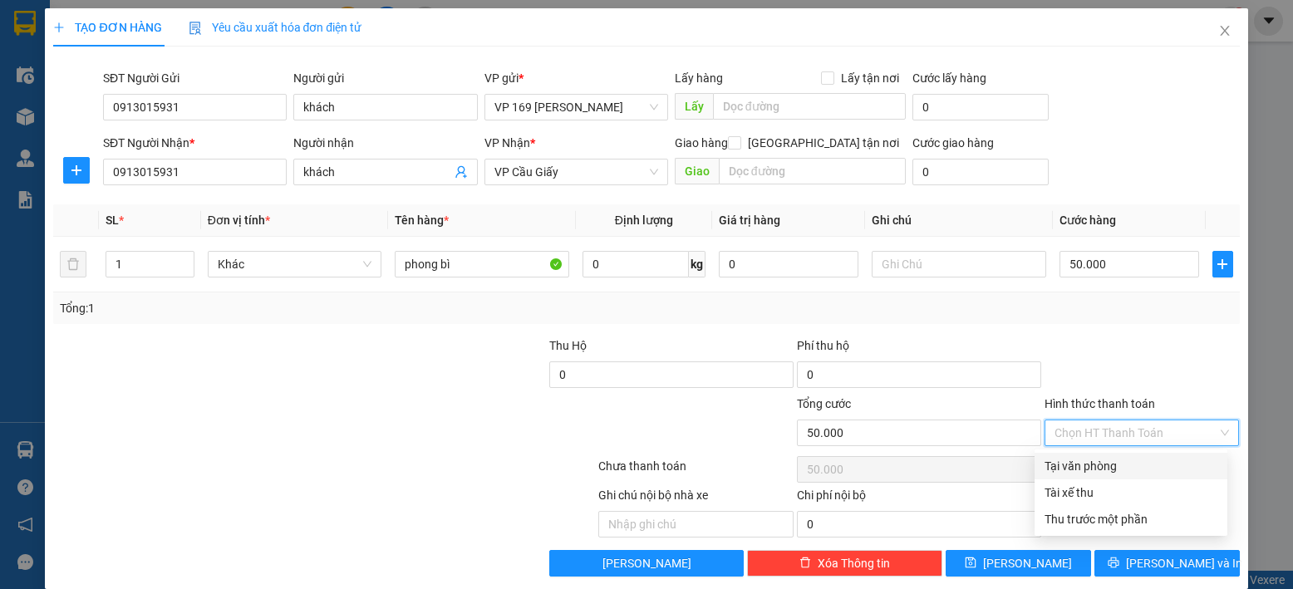
click at [1104, 435] on input "Hình thức thanh toán" at bounding box center [1136, 432] width 164 height 25
click at [1098, 464] on div "Tại văn phòng" at bounding box center [1130, 466] width 173 height 18
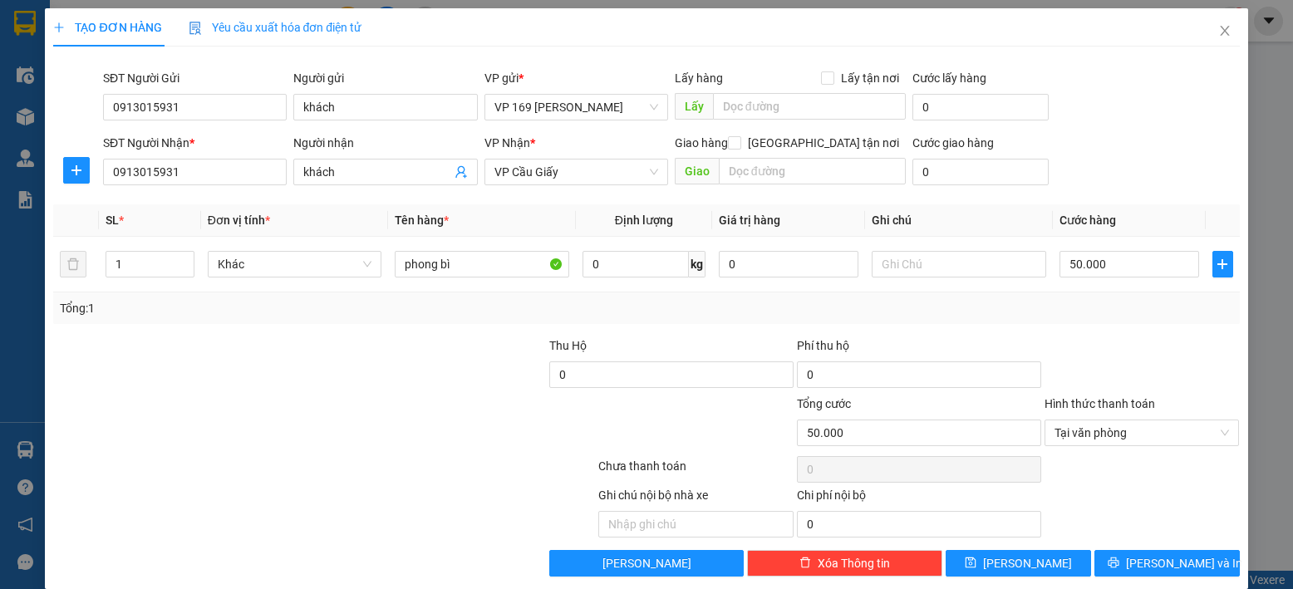
click at [1057, 545] on div "Transit Pickup Surcharge Ids Transit Deliver Surcharge Ids Transit Deliver Surc…" at bounding box center [646, 318] width 1186 height 517
click at [1051, 560] on button "[PERSON_NAME]" at bounding box center [1017, 563] width 145 height 27
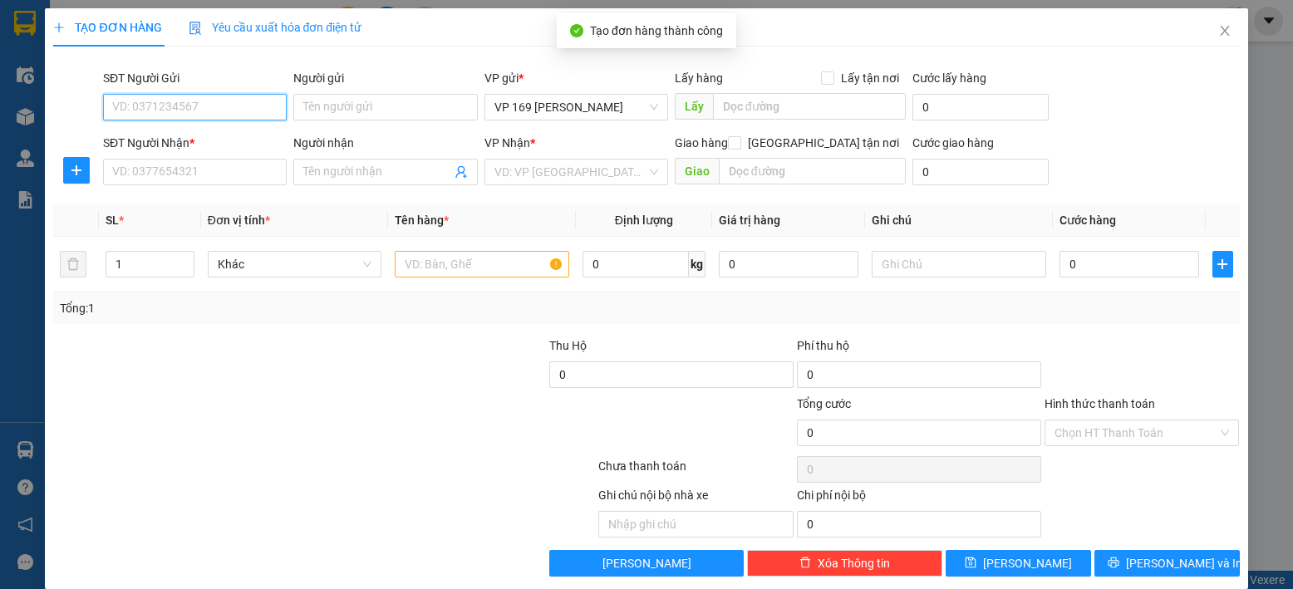
click at [196, 117] on input "SĐT Người Gửi" at bounding box center [195, 107] width 184 height 27
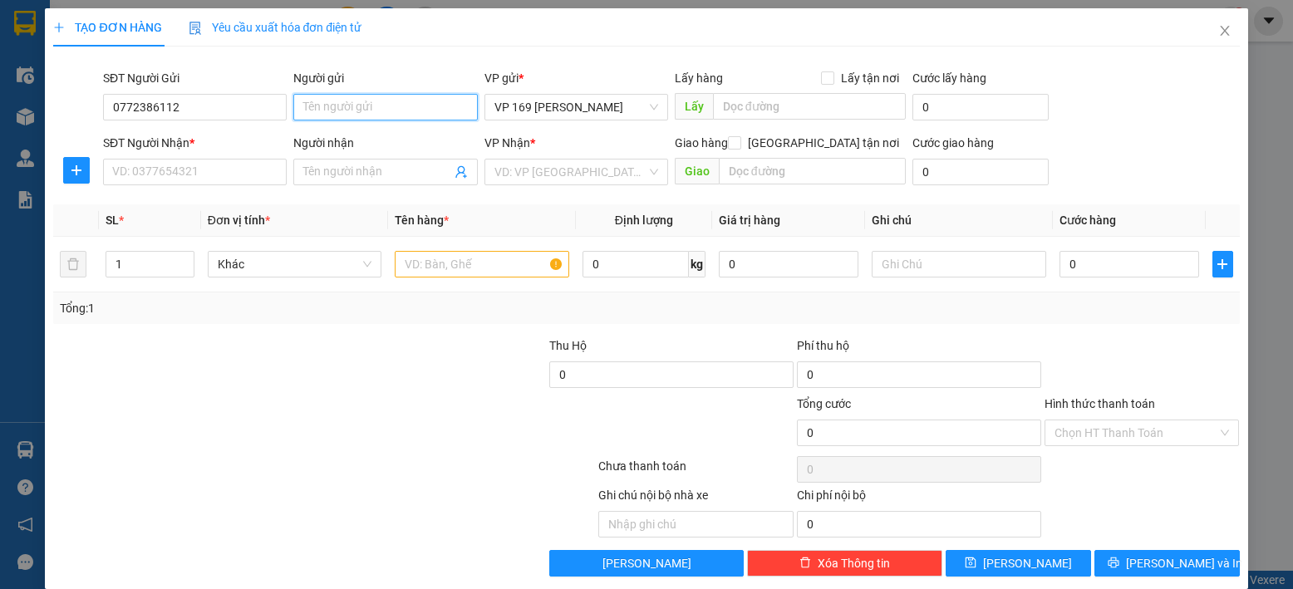
click at [361, 119] on input "Người gửi" at bounding box center [385, 107] width 184 height 27
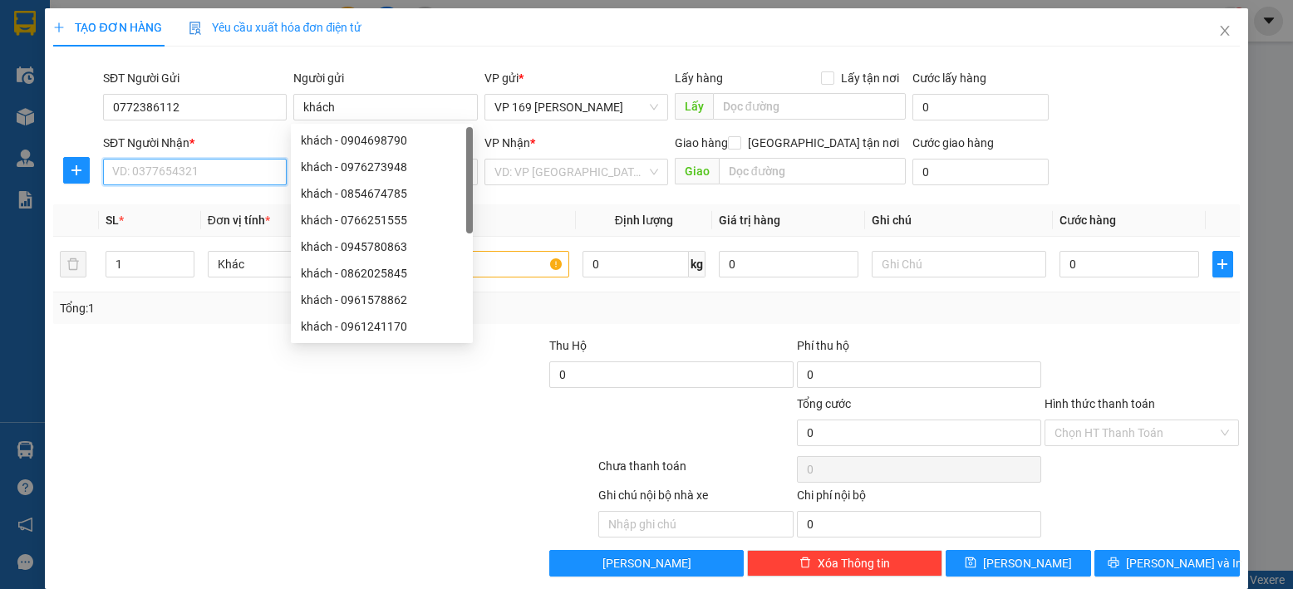
click at [155, 169] on input "SĐT Người Nhận *" at bounding box center [195, 172] width 184 height 27
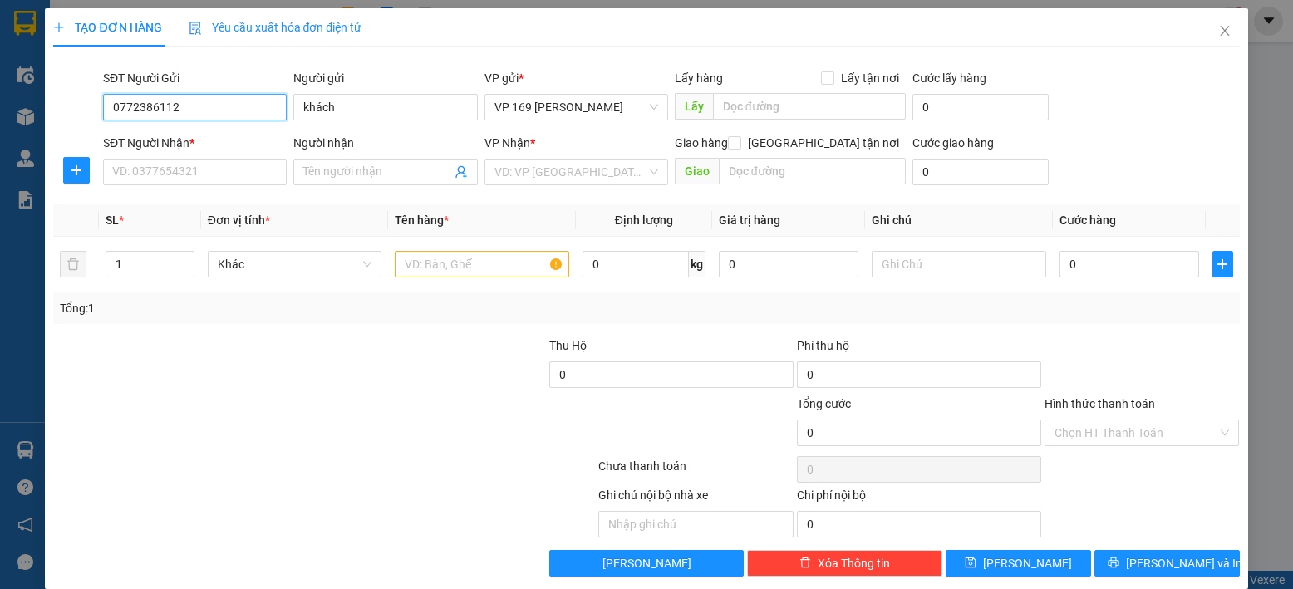
drag, startPoint x: 225, startPoint y: 114, endPoint x: 110, endPoint y: 115, distance: 114.7
click at [110, 115] on input "0772386112" at bounding box center [195, 107] width 184 height 27
click at [184, 168] on input "SĐT Người Nhận *" at bounding box center [195, 172] width 184 height 27
paste input "0772386112"
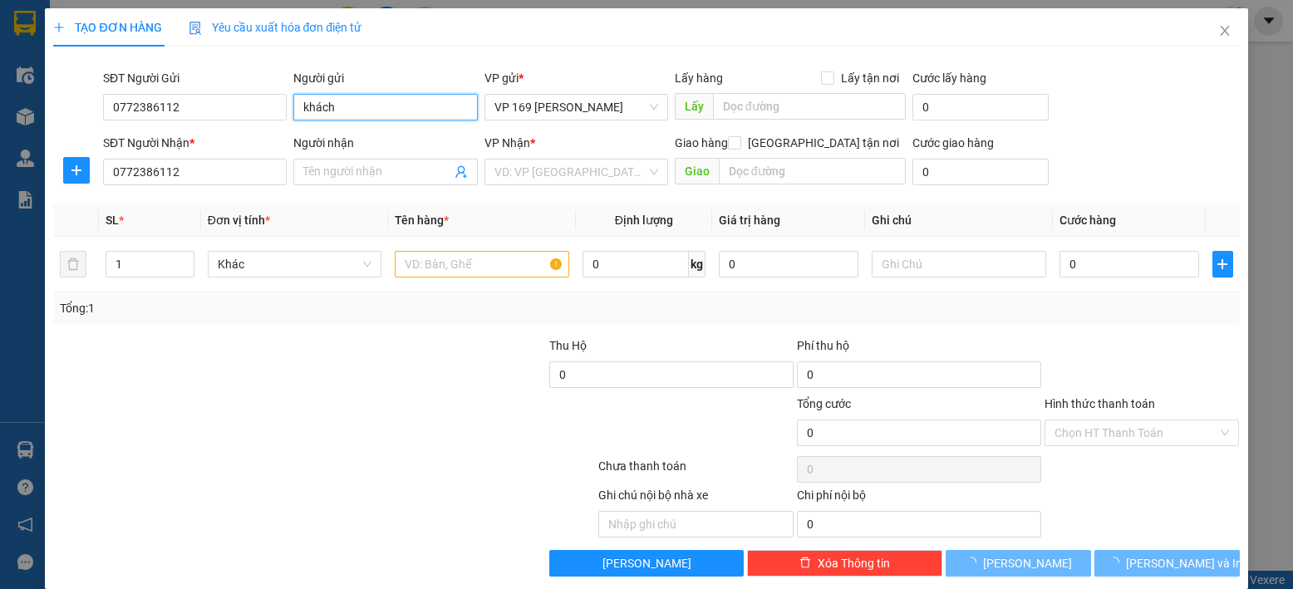
drag, startPoint x: 376, startPoint y: 107, endPoint x: 294, endPoint y: 107, distance: 81.4
click at [294, 107] on input "khách" at bounding box center [385, 107] width 184 height 27
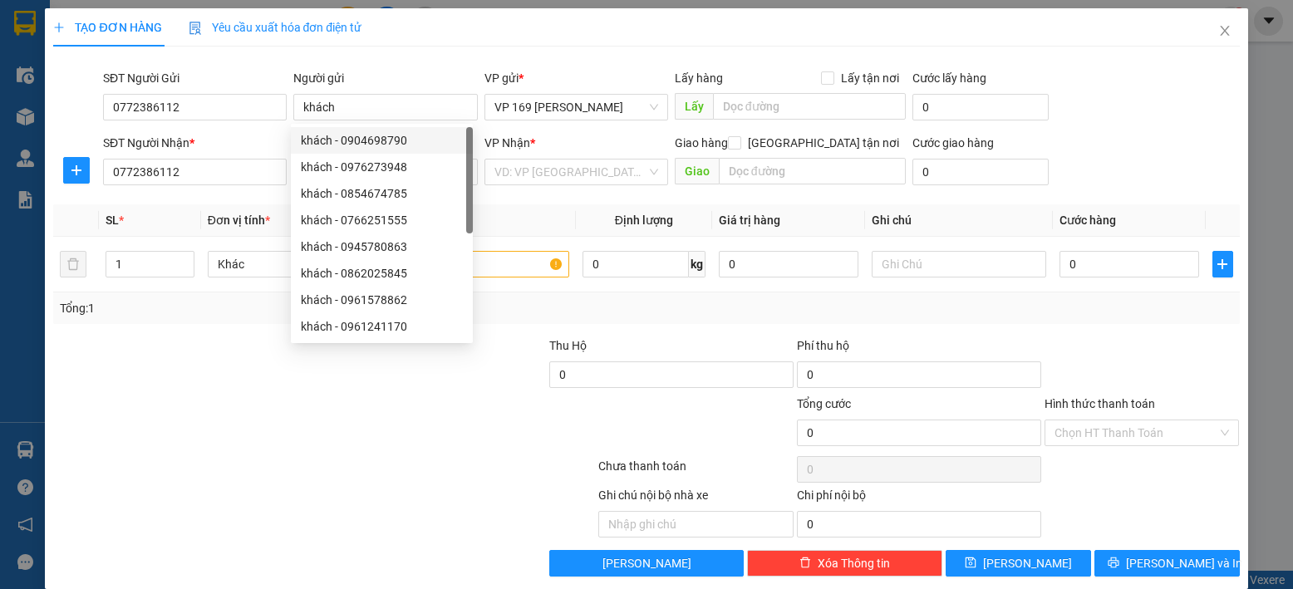
click at [258, 207] on th "Đơn vị tính *" at bounding box center [295, 220] width 188 height 32
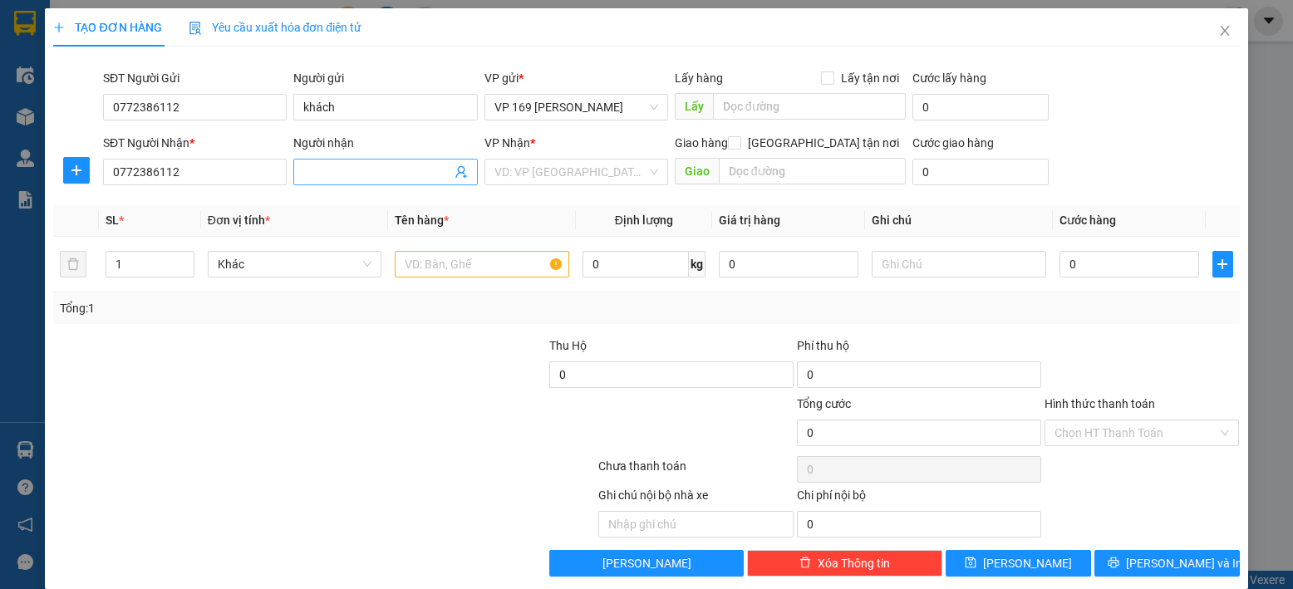
click at [312, 173] on input "Người nhận" at bounding box center [376, 172] width 147 height 18
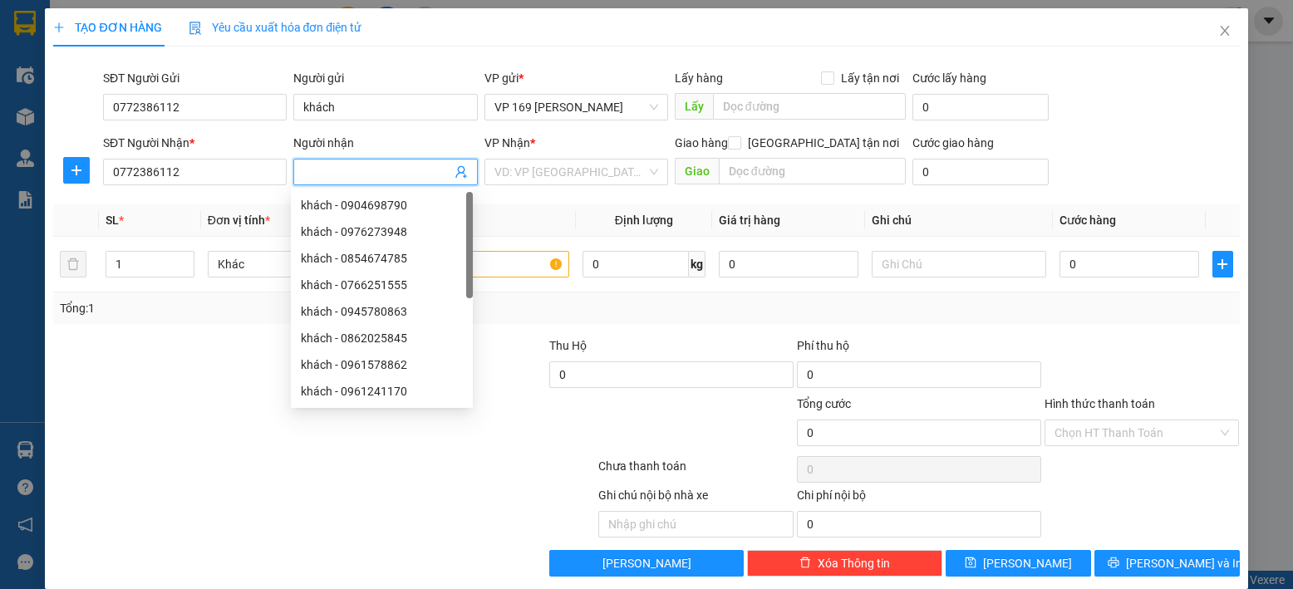
paste input "khách"
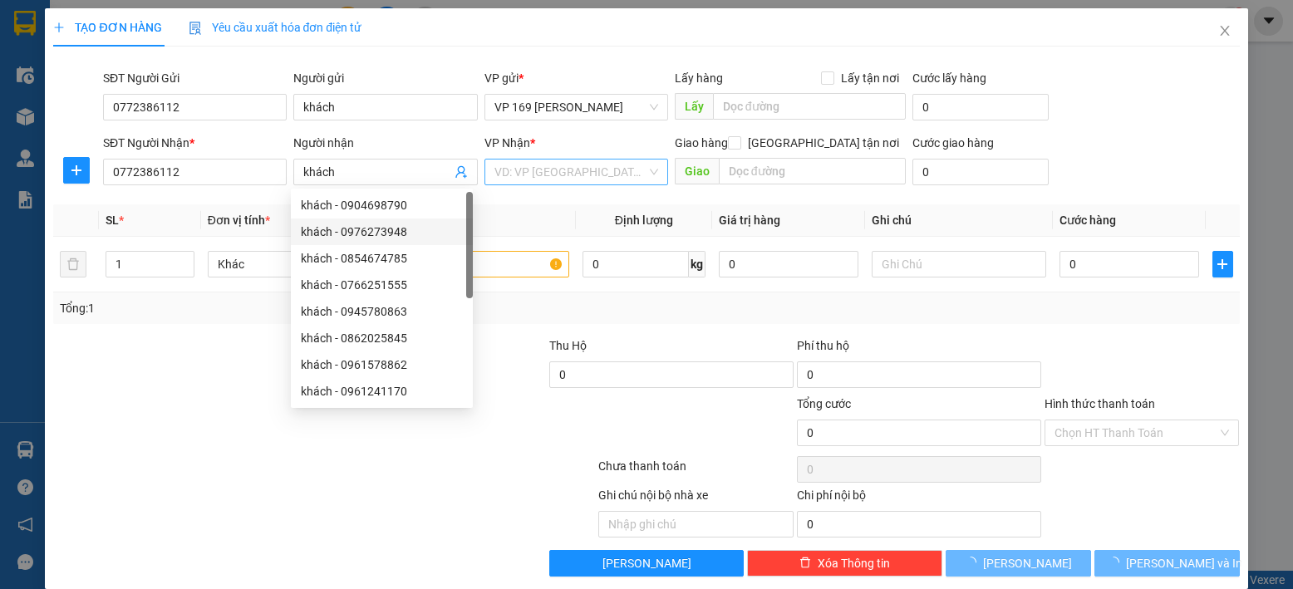
drag, startPoint x: 555, startPoint y: 152, endPoint x: 550, endPoint y: 162, distance: 11.1
click at [555, 156] on div "VP Nhận *" at bounding box center [576, 146] width 184 height 25
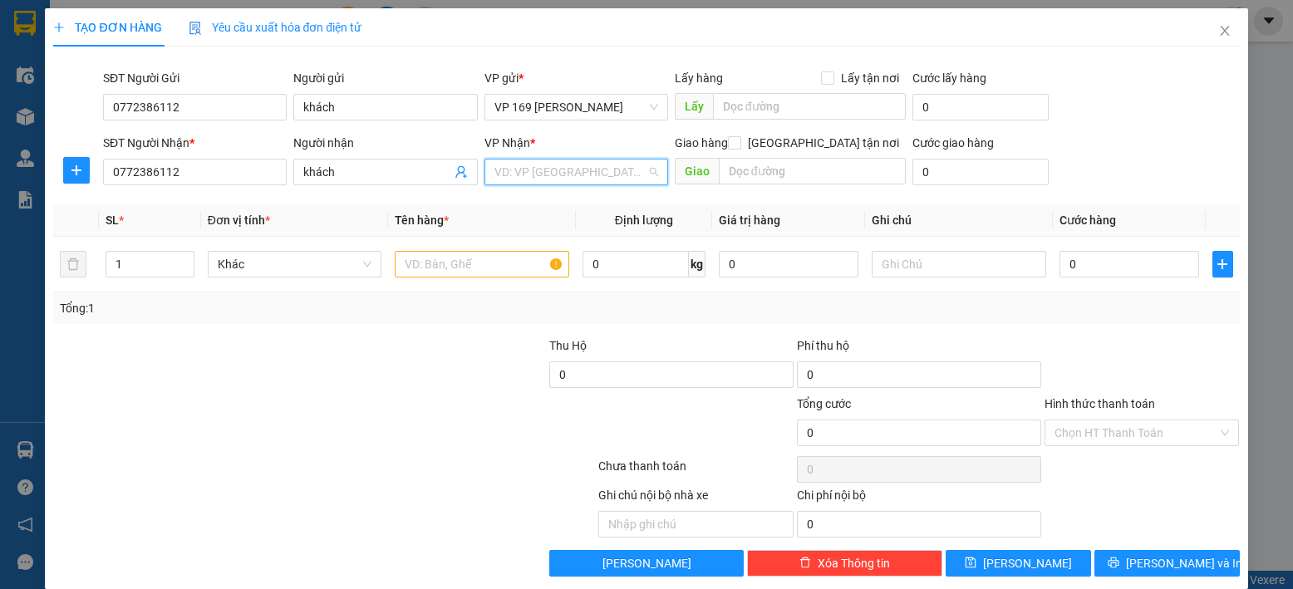
click at [548, 165] on input "search" at bounding box center [570, 172] width 152 height 25
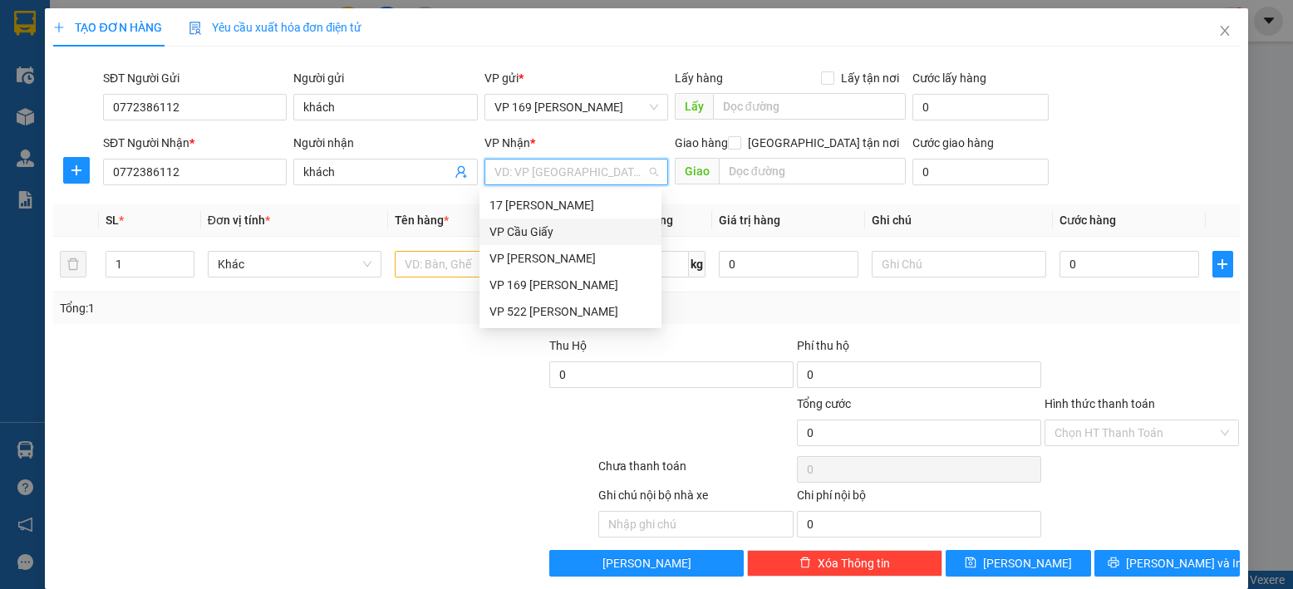
click at [533, 232] on div "VP Cầu Giấy" at bounding box center [570, 232] width 162 height 18
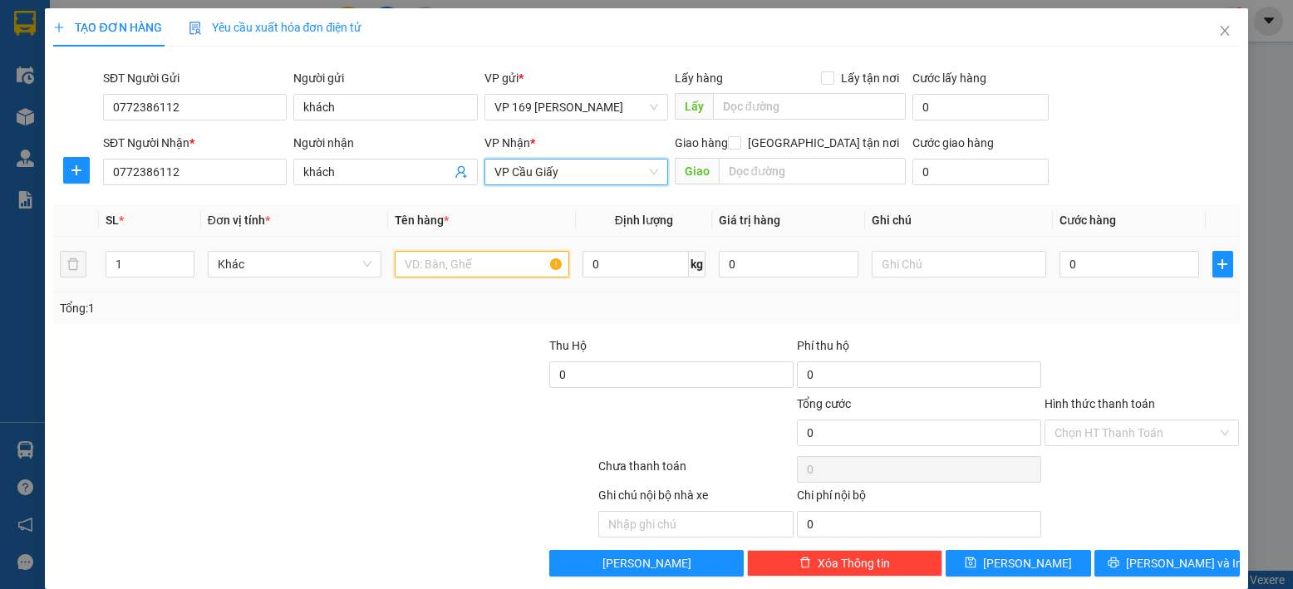
click at [478, 264] on input "text" at bounding box center [482, 264] width 174 height 27
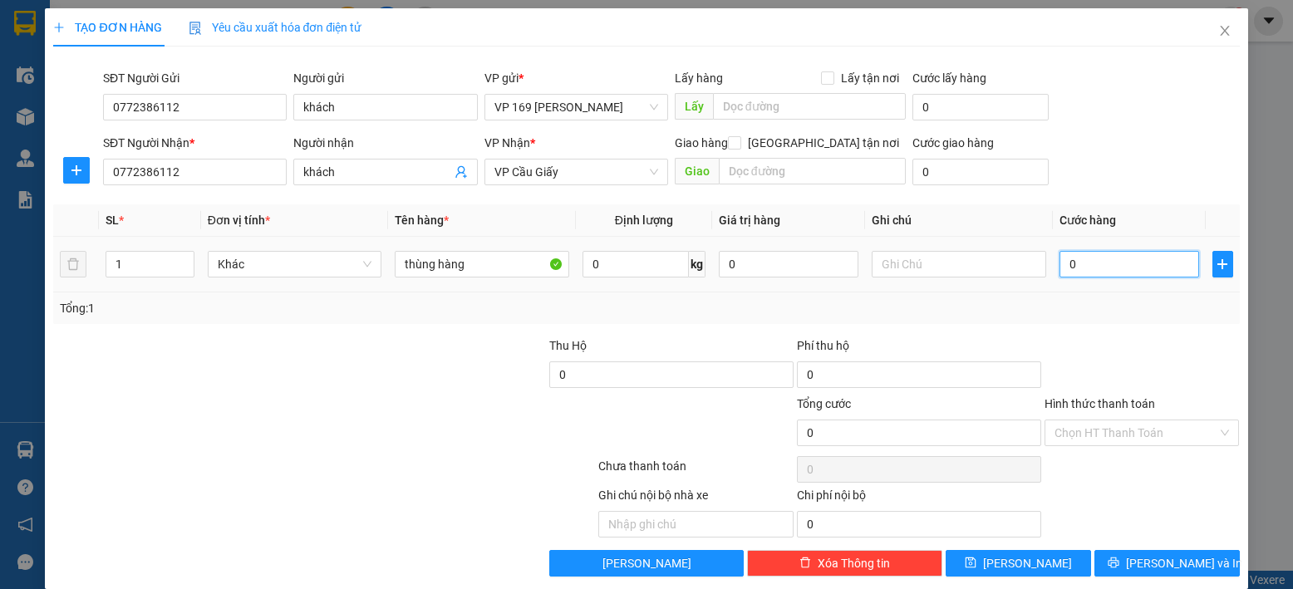
click at [1098, 270] on input "0" at bounding box center [1129, 264] width 140 height 27
click at [1117, 435] on input "Hình thức thanh toán" at bounding box center [1136, 432] width 164 height 25
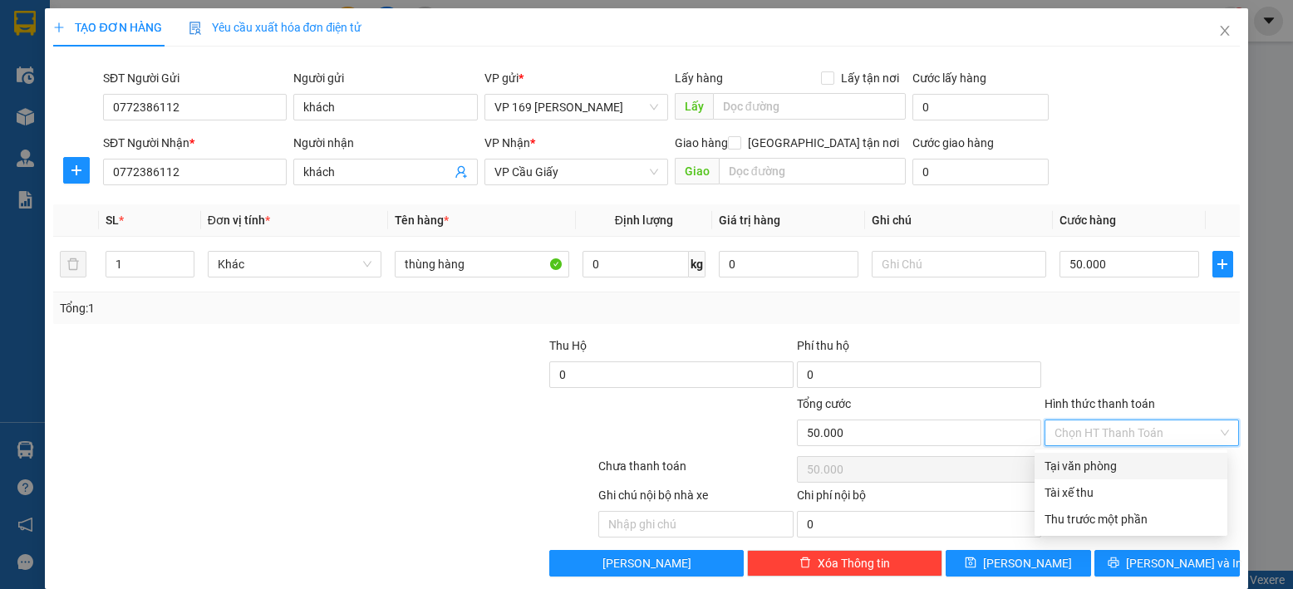
click at [1116, 470] on div "Tại văn phòng" at bounding box center [1130, 466] width 173 height 18
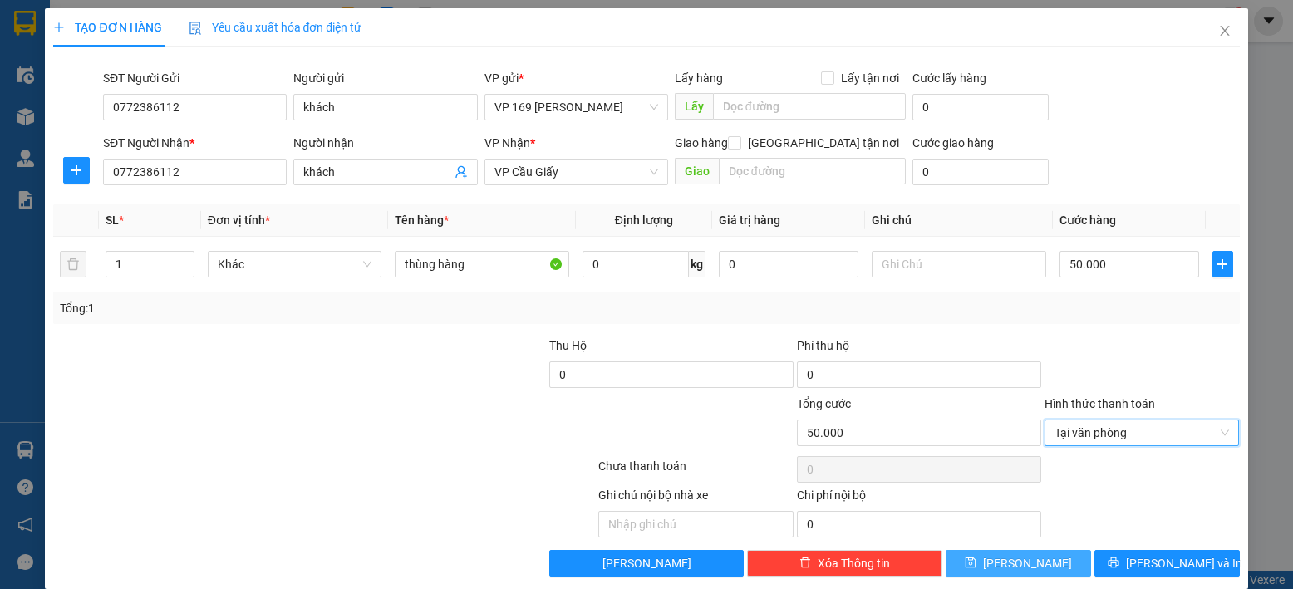
click at [1006, 557] on button "[PERSON_NAME]" at bounding box center [1017, 563] width 145 height 27
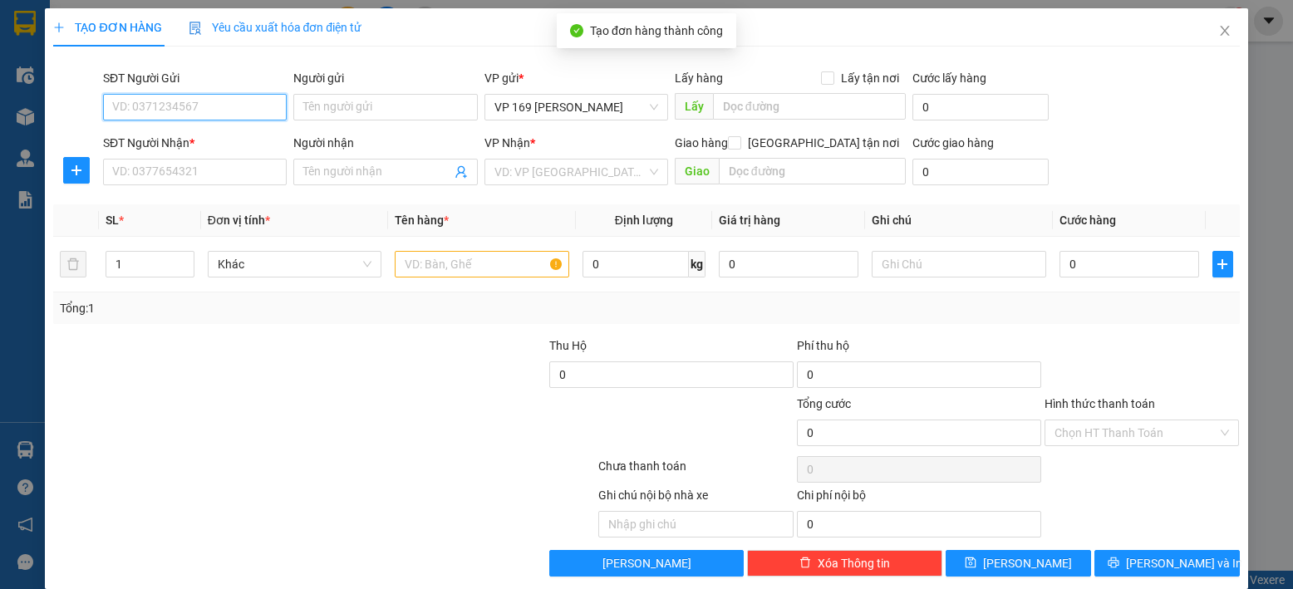
click at [225, 119] on input "SĐT Người Gửi" at bounding box center [195, 107] width 184 height 27
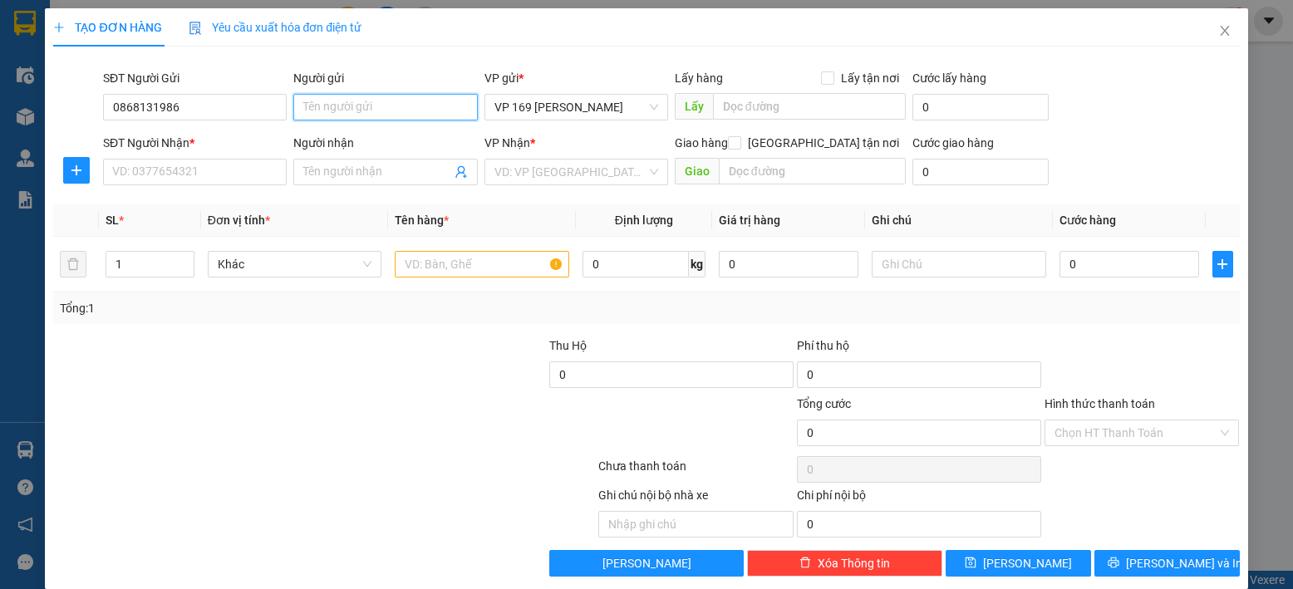
click at [410, 102] on input "Người gửi" at bounding box center [385, 107] width 184 height 27
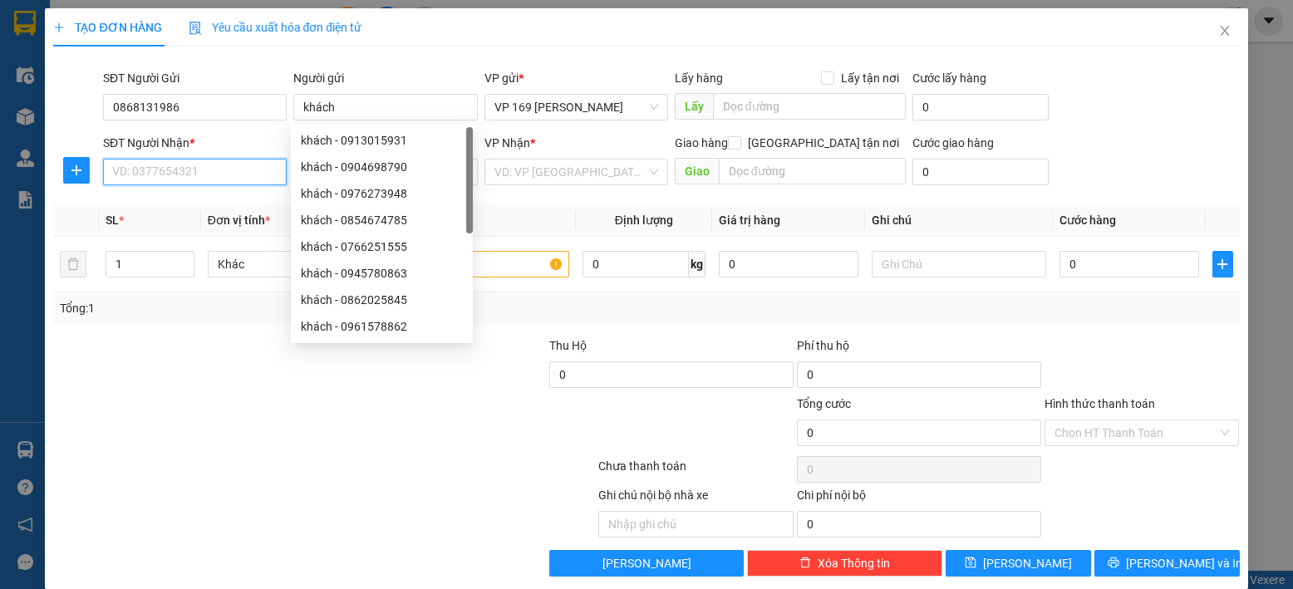
click at [196, 162] on input "SĐT Người Nhận *" at bounding box center [195, 172] width 184 height 27
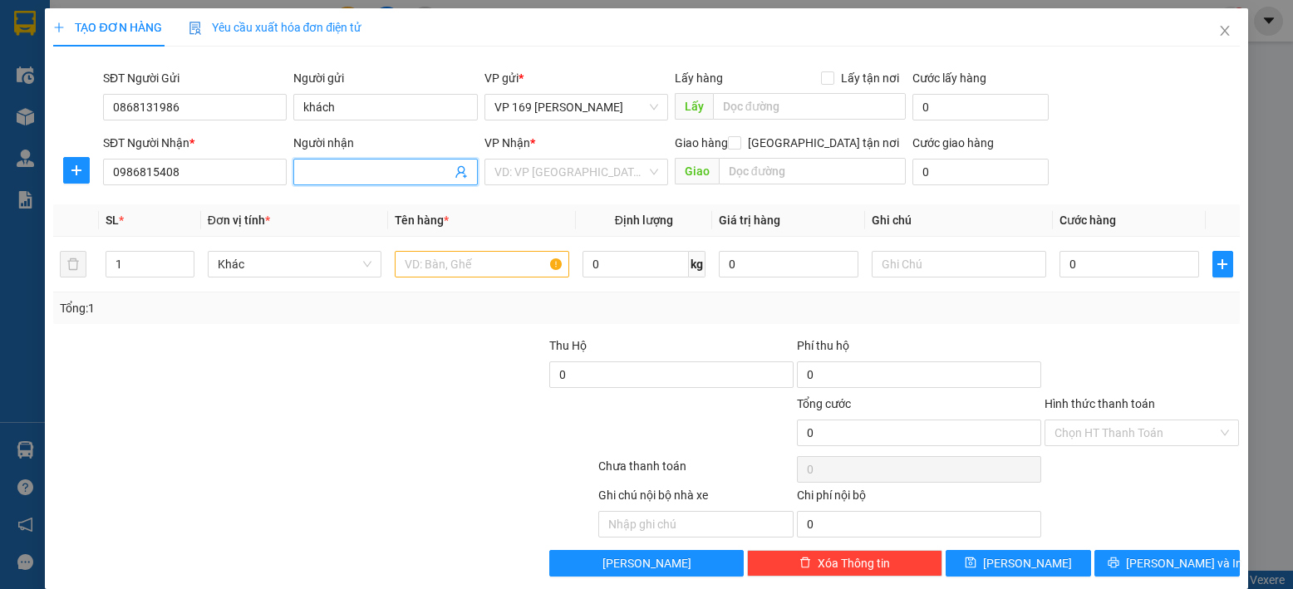
click at [349, 174] on input "Người nhận" at bounding box center [376, 172] width 147 height 18
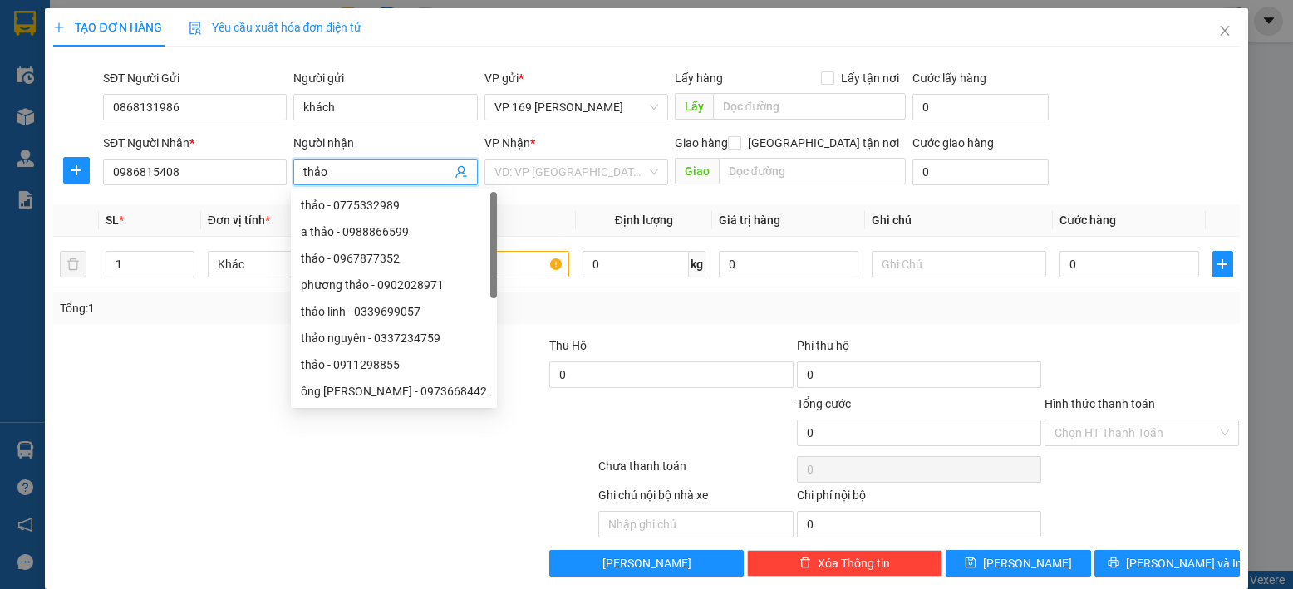
click at [534, 187] on div "VP Nhận * VD: VP [GEOGRAPHIC_DATA]" at bounding box center [576, 163] width 184 height 58
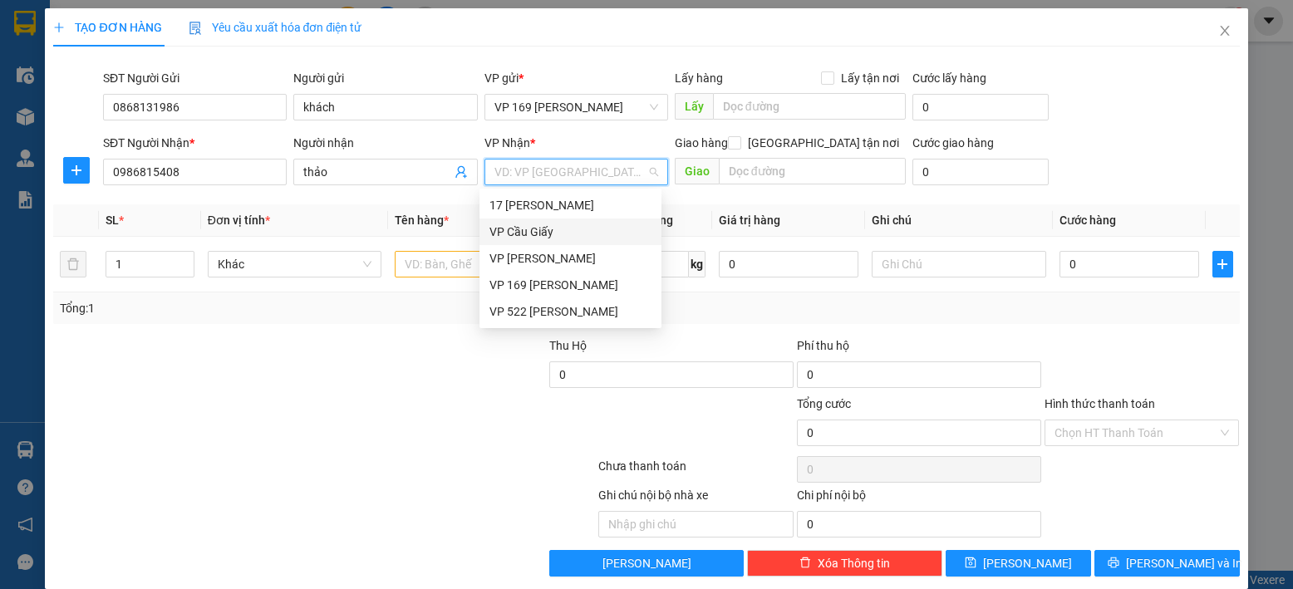
click at [538, 184] on input "search" at bounding box center [570, 172] width 152 height 25
click at [532, 223] on div "VP Cầu Giấy" at bounding box center [570, 232] width 162 height 18
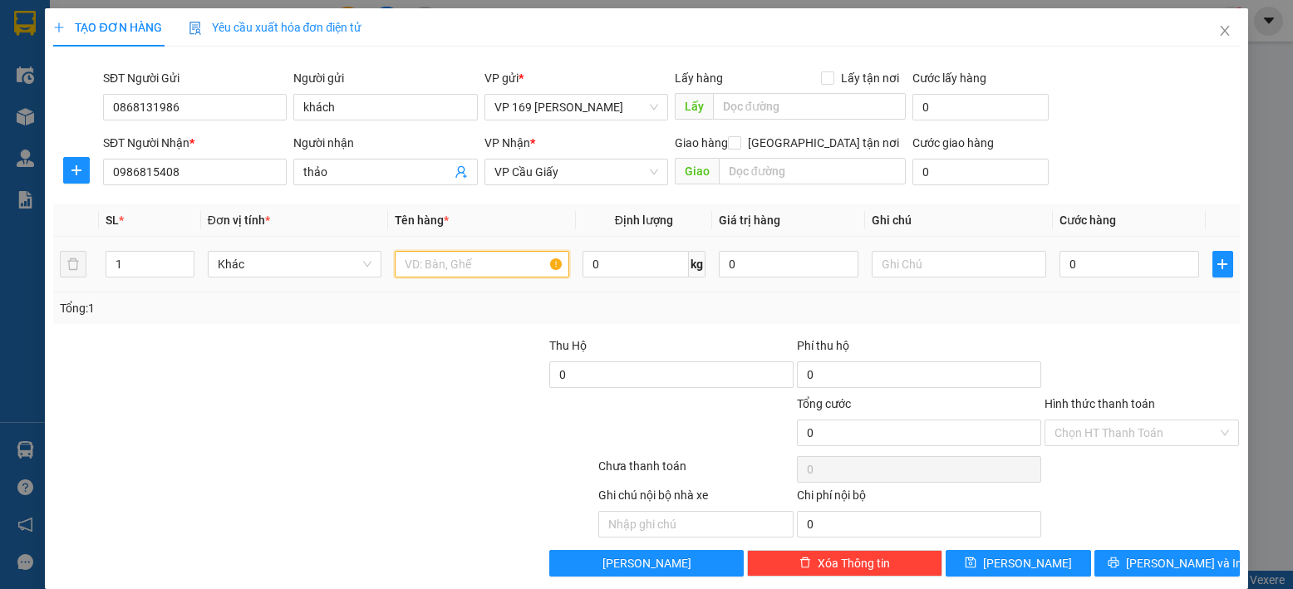
click at [485, 259] on input "text" at bounding box center [482, 264] width 174 height 27
click at [1116, 258] on input "0" at bounding box center [1129, 264] width 140 height 27
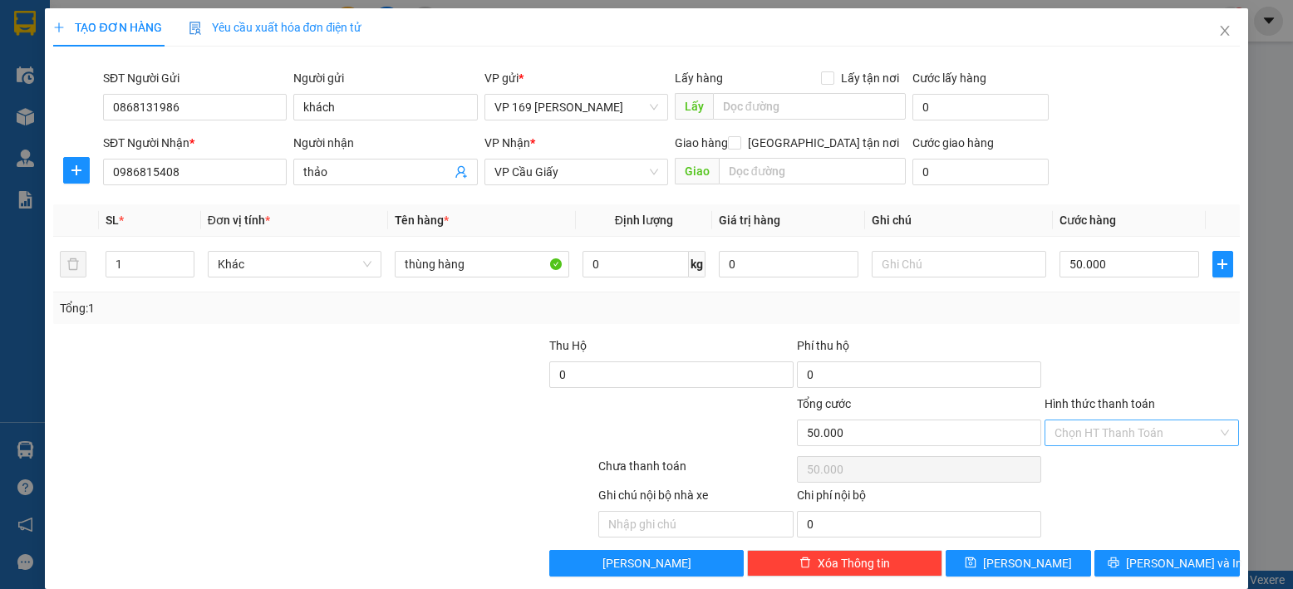
click at [1095, 435] on input "Hình thức thanh toán" at bounding box center [1136, 432] width 164 height 25
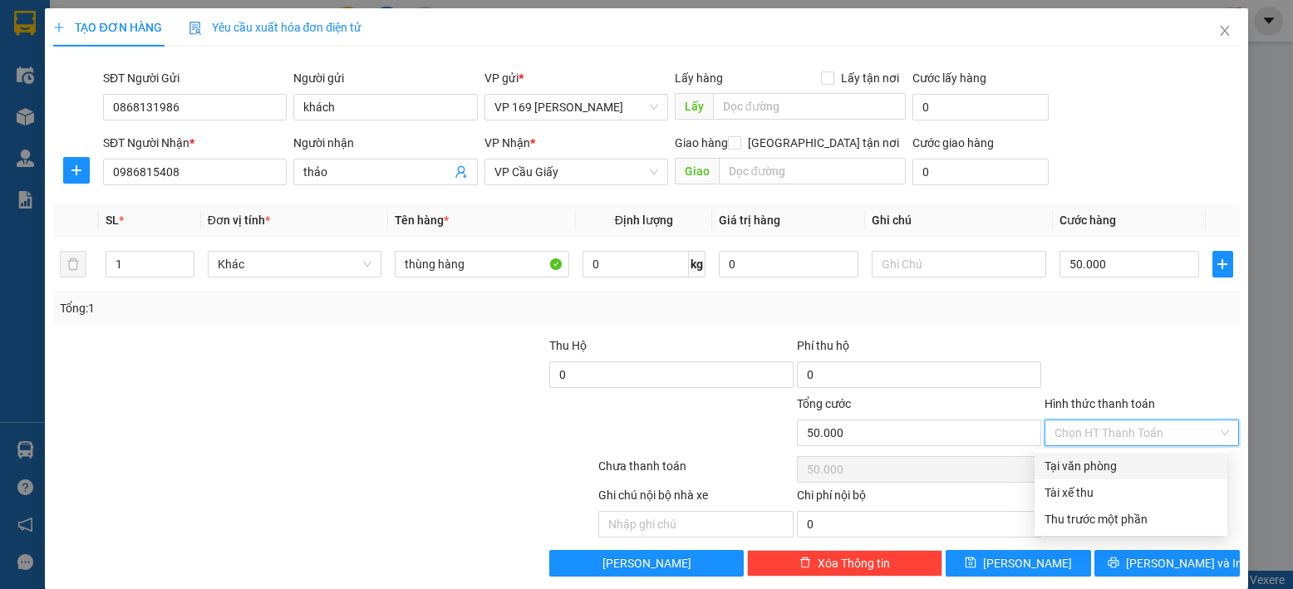
click at [1098, 456] on div "Tại văn phòng" at bounding box center [1130, 466] width 193 height 27
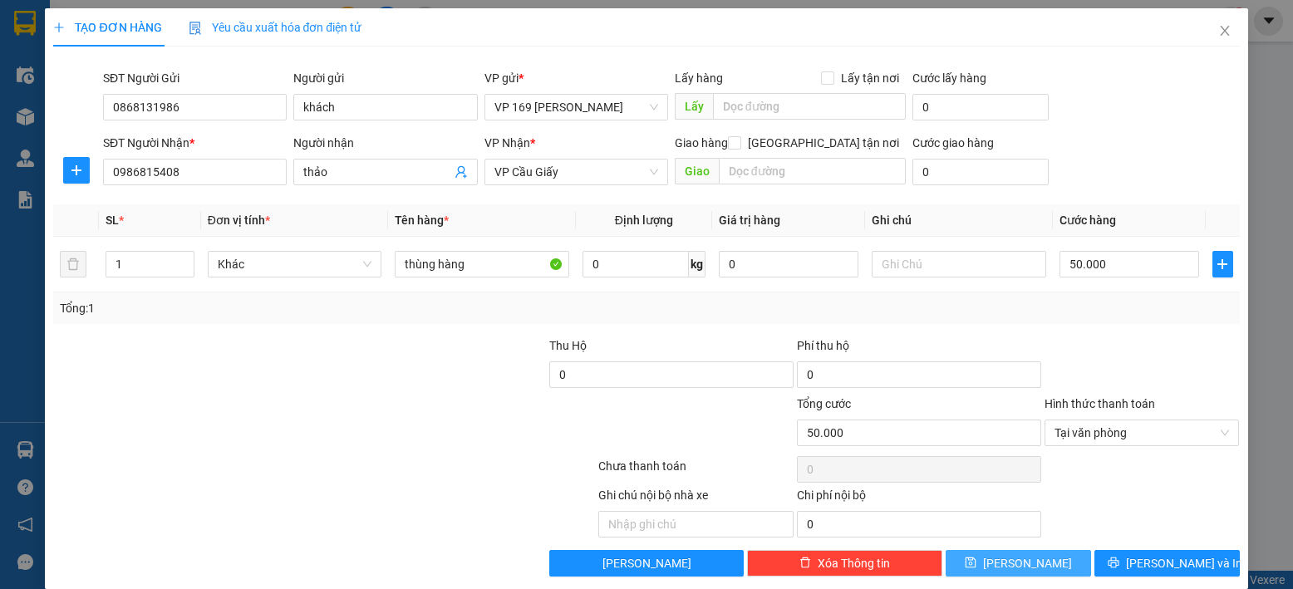
drag, startPoint x: 1028, startPoint y: 557, endPoint x: 1009, endPoint y: 542, distance: 24.3
click at [1024, 557] on button "[PERSON_NAME]" at bounding box center [1017, 563] width 145 height 27
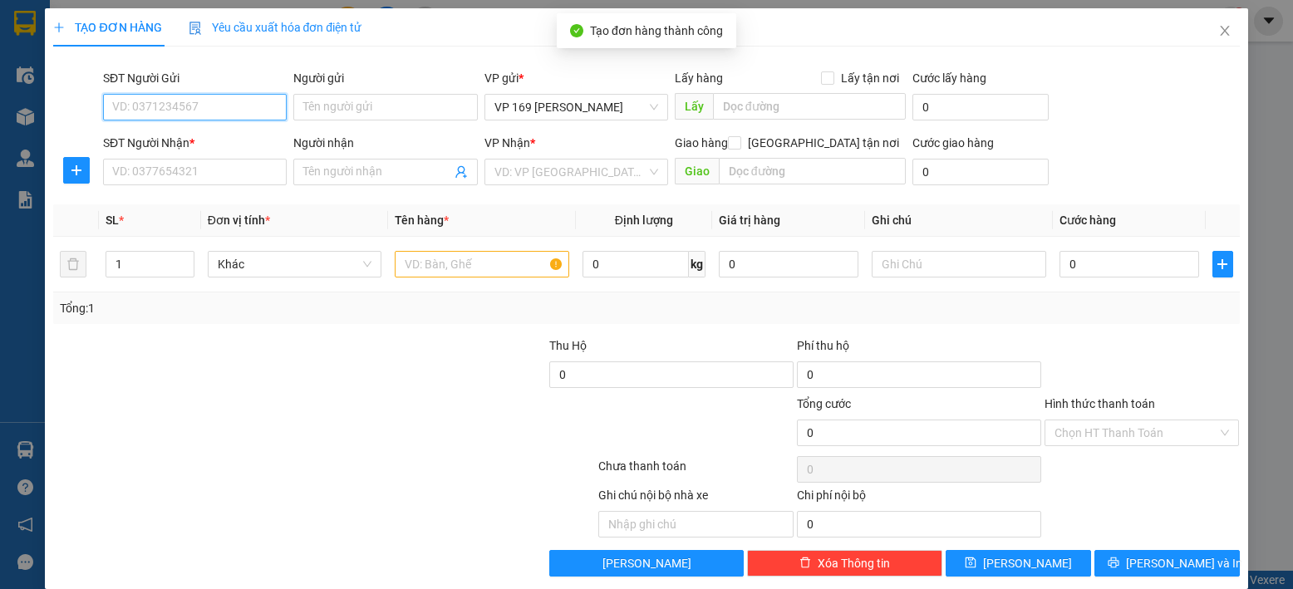
click at [205, 105] on input "SĐT Người Gửi" at bounding box center [195, 107] width 184 height 27
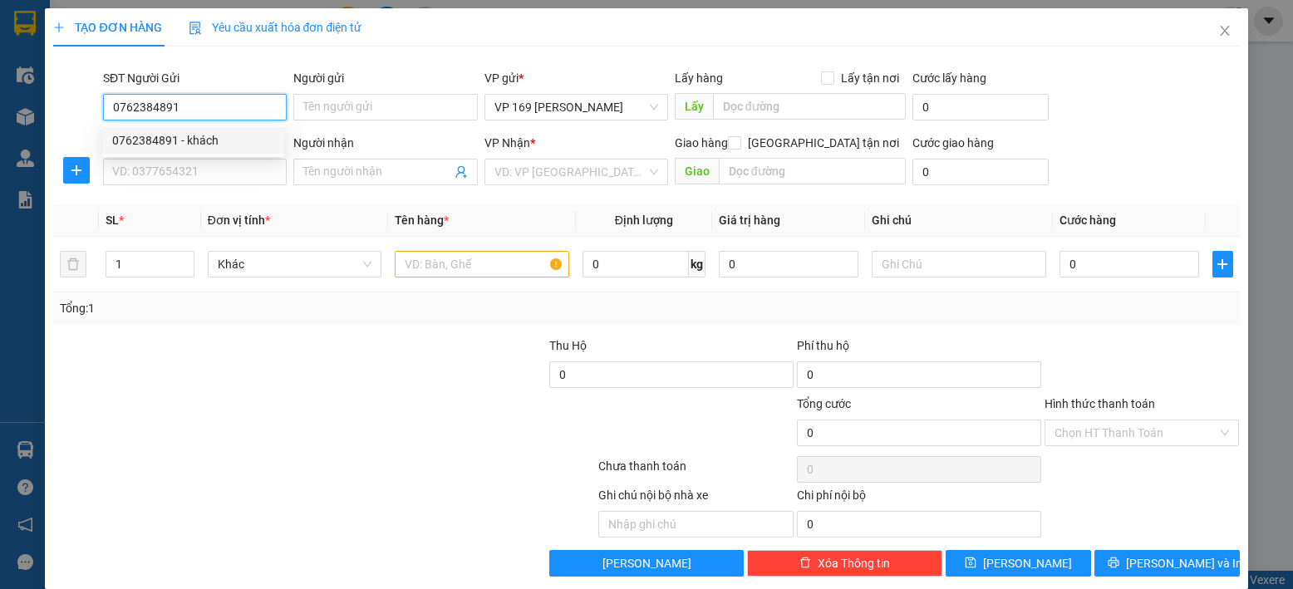
click at [235, 148] on div "0762384891 - khách" at bounding box center [193, 140] width 162 height 18
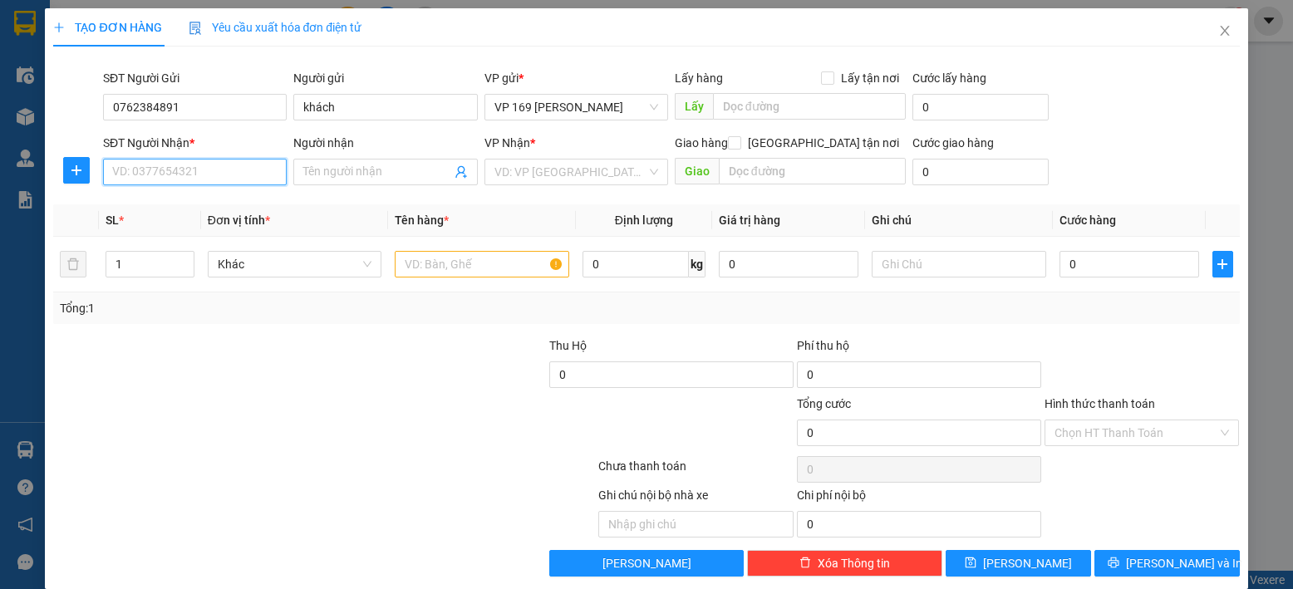
click at [233, 164] on input "SĐT Người Nhận *" at bounding box center [195, 172] width 184 height 27
click at [237, 209] on div "0762384891 - khách" at bounding box center [193, 205] width 162 height 18
click at [469, 266] on input "text" at bounding box center [482, 264] width 174 height 27
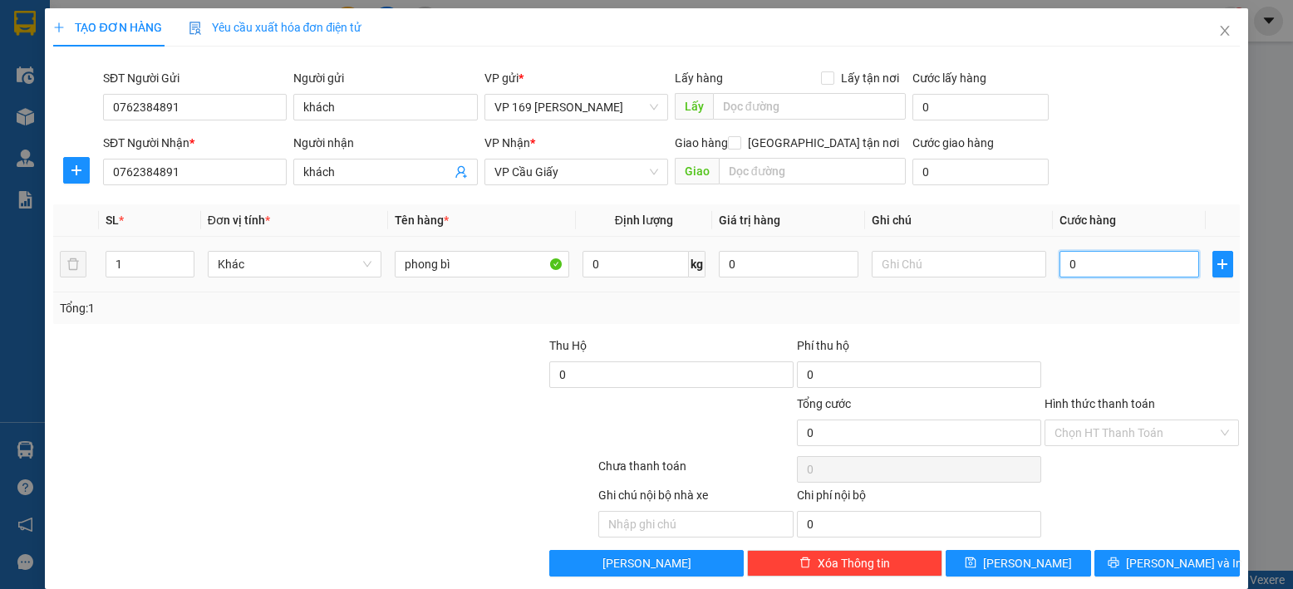
click at [1100, 263] on input "0" at bounding box center [1129, 264] width 140 height 27
click at [1136, 435] on input "Hình thức thanh toán" at bounding box center [1136, 432] width 164 height 25
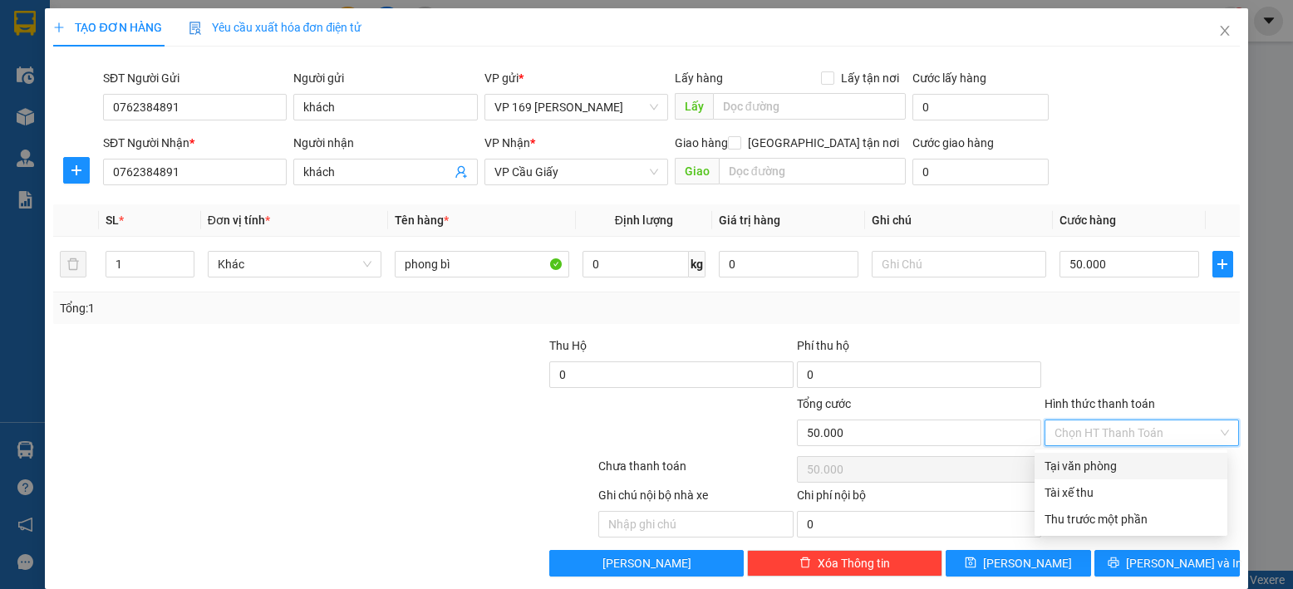
click at [1127, 464] on div "Tại văn phòng" at bounding box center [1130, 466] width 173 height 18
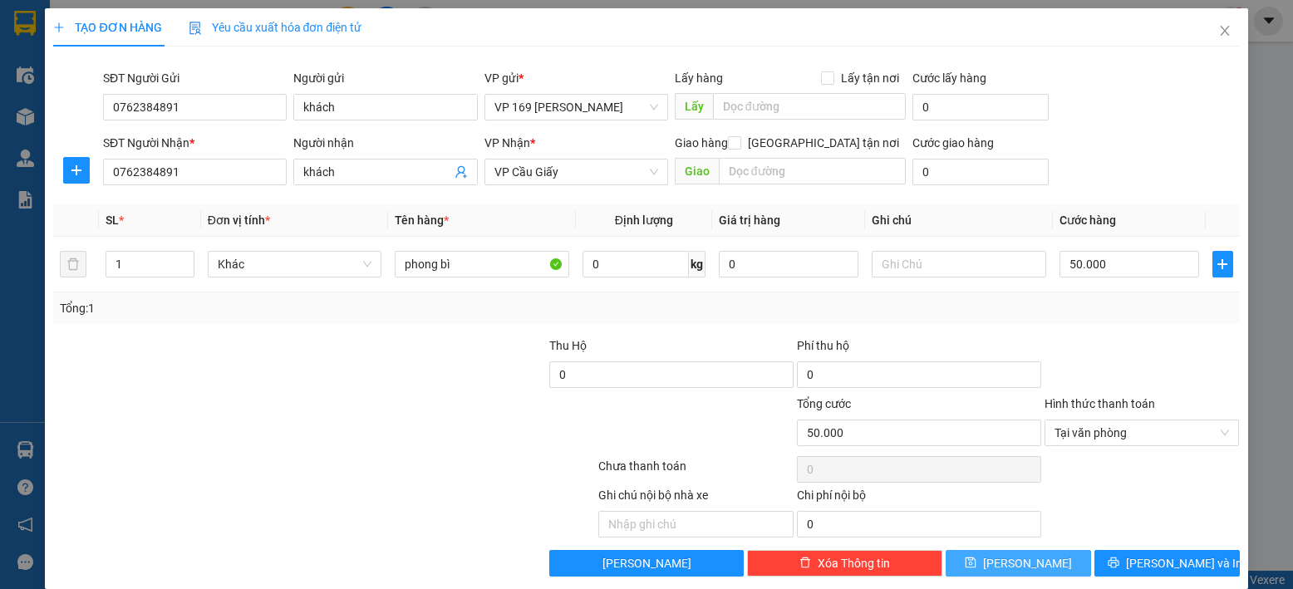
click at [1033, 562] on button "[PERSON_NAME]" at bounding box center [1017, 563] width 145 height 27
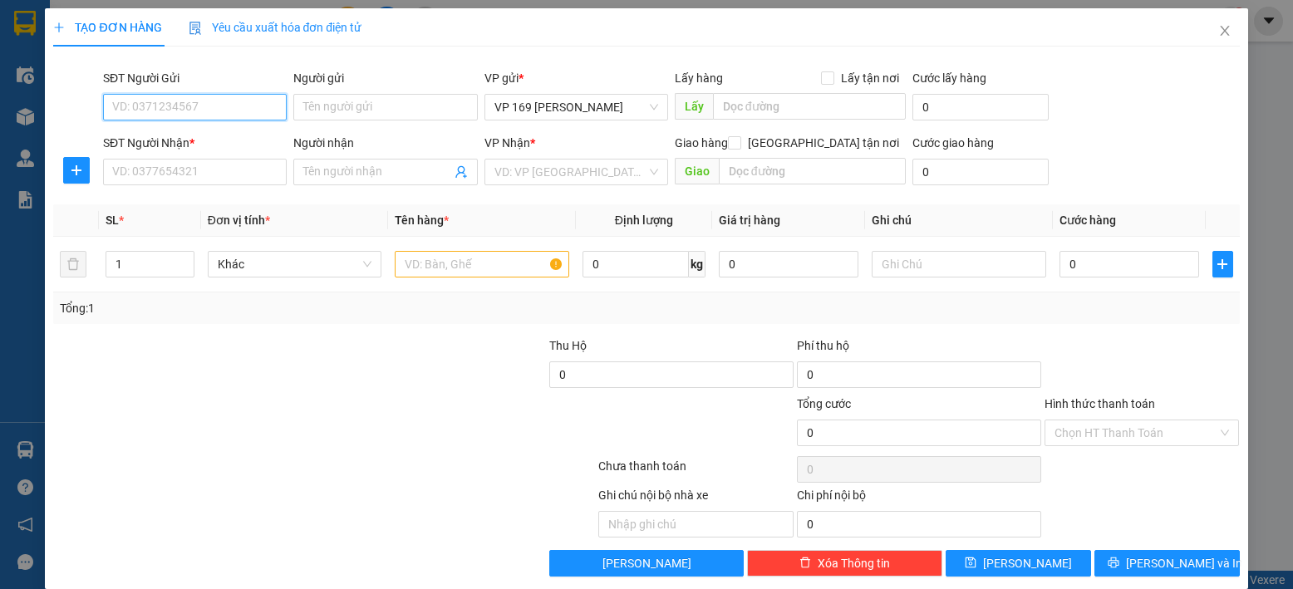
click at [237, 105] on input "SĐT Người Gửi" at bounding box center [195, 107] width 184 height 27
click at [248, 140] on div "0945009777 - [PERSON_NAME]" at bounding box center [194, 140] width 164 height 18
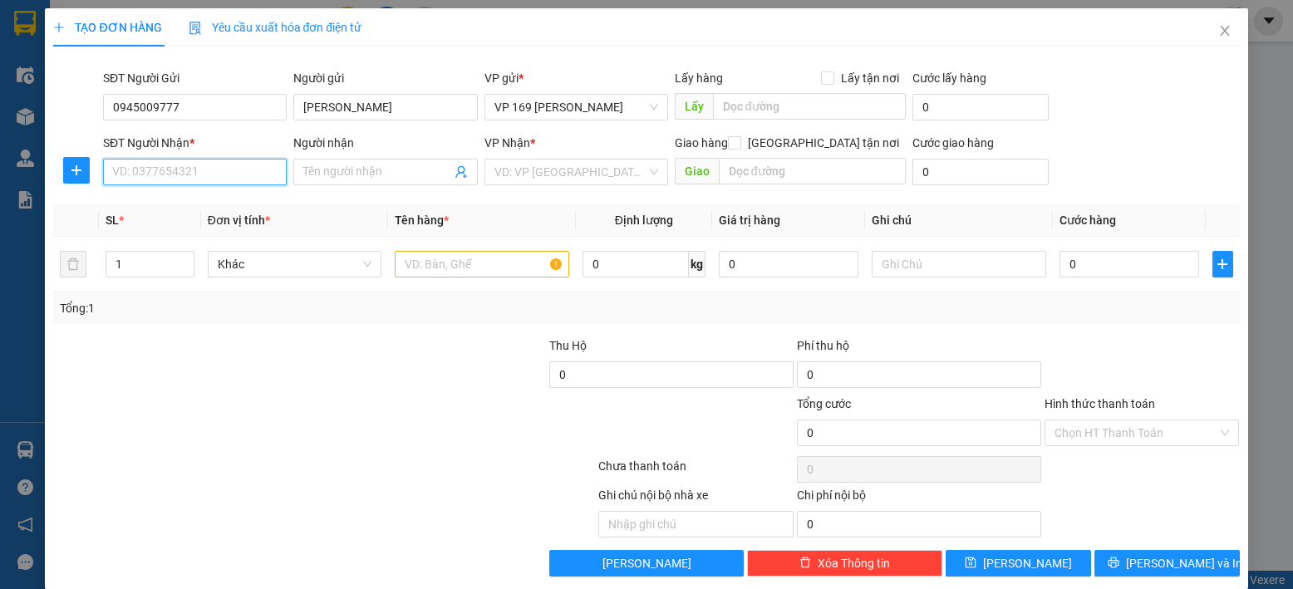
click at [223, 174] on input "SĐT Người Nhận *" at bounding box center [195, 172] width 184 height 27
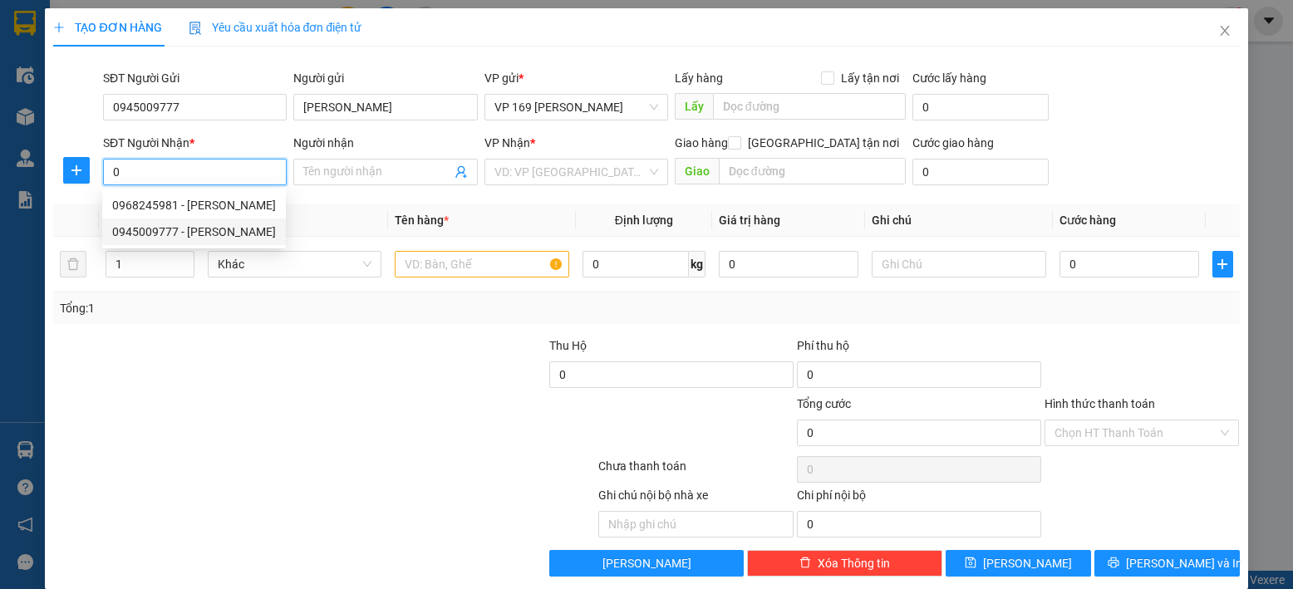
click at [219, 233] on div "0945009777 - [PERSON_NAME]" at bounding box center [194, 232] width 164 height 18
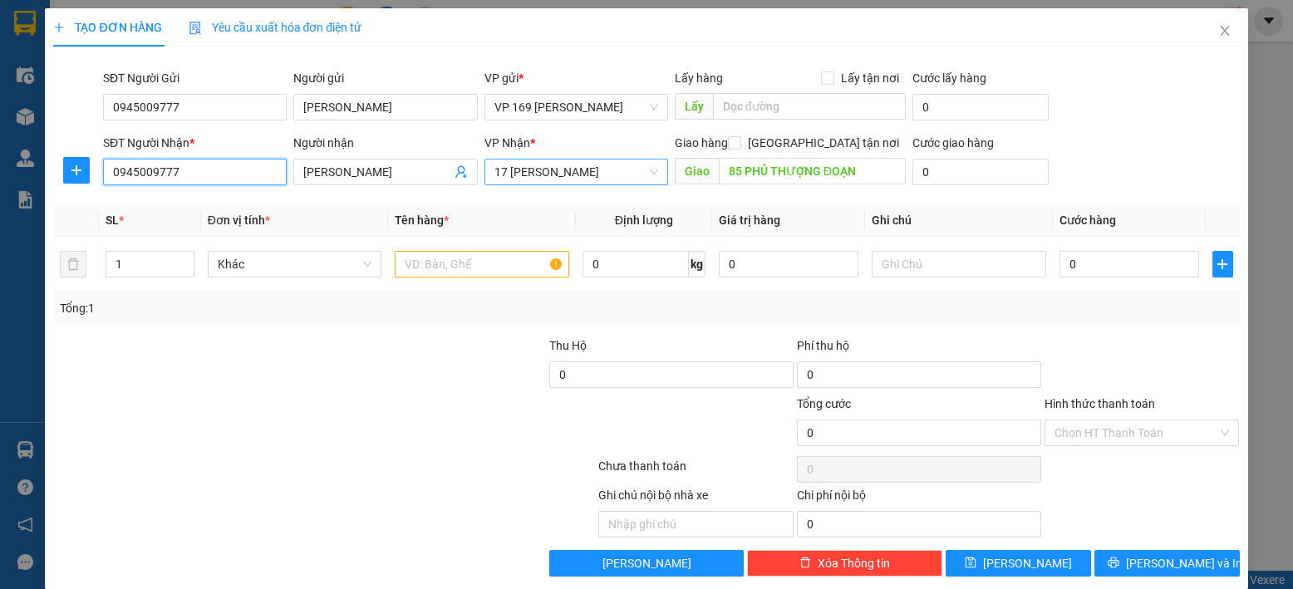
click at [602, 165] on span "17 [PERSON_NAME]" at bounding box center [576, 172] width 164 height 25
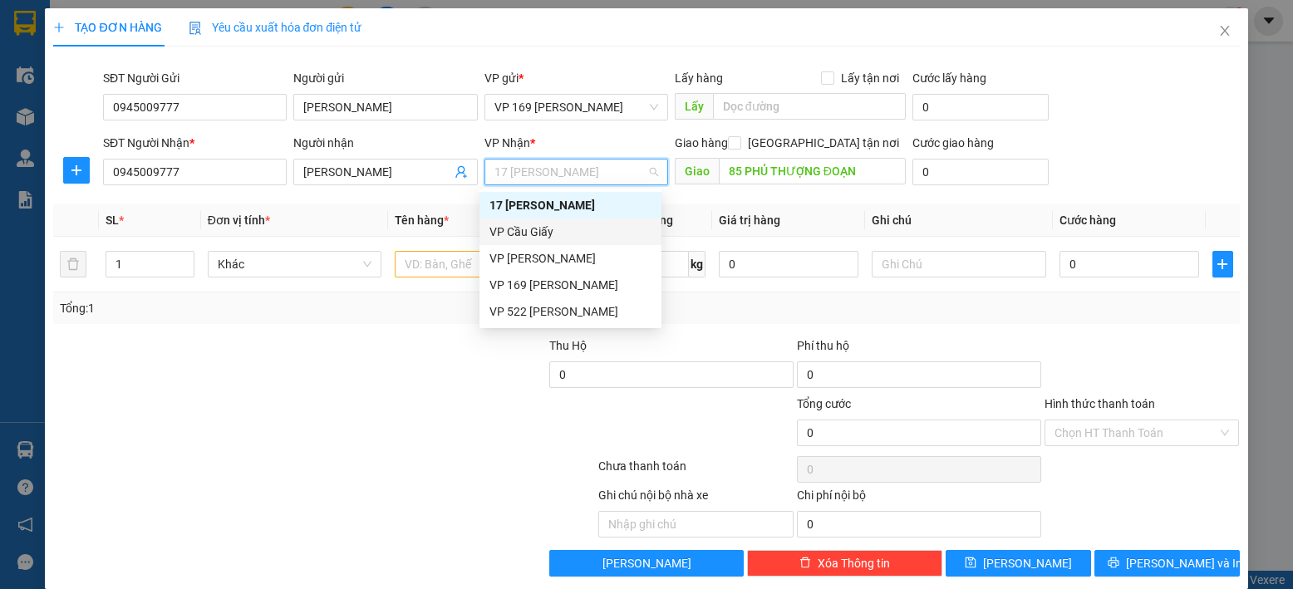
click at [546, 240] on div "VP Cầu Giấy" at bounding box center [570, 232] width 162 height 18
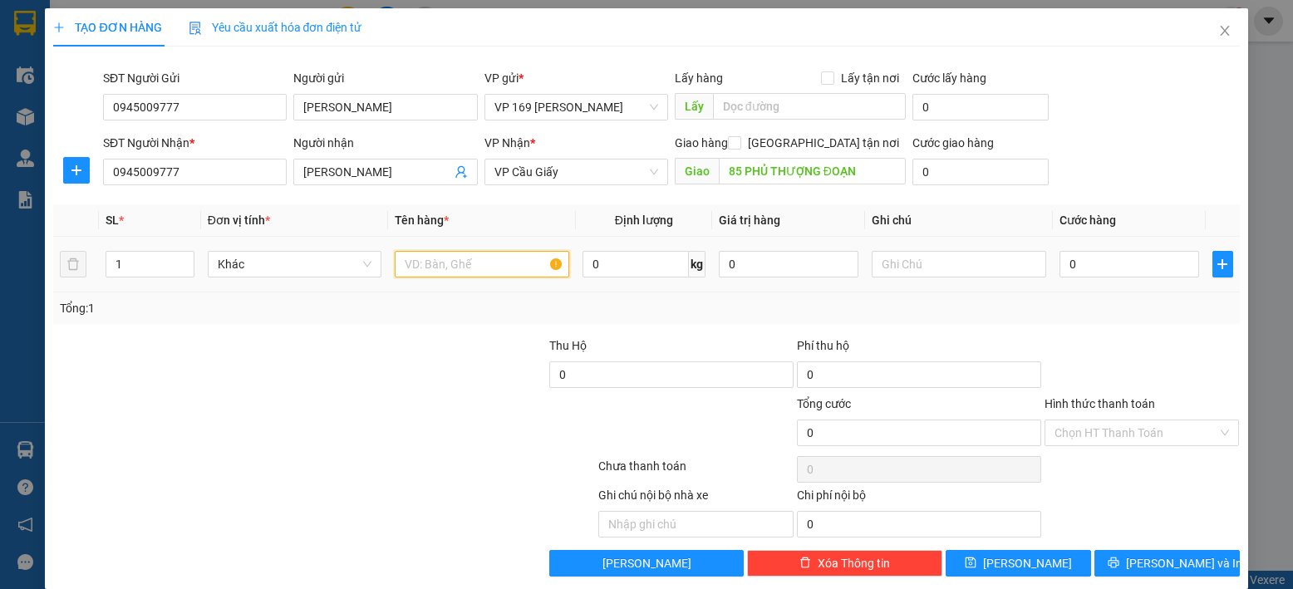
click at [498, 262] on input "text" at bounding box center [482, 264] width 174 height 27
click at [1128, 272] on input "0" at bounding box center [1129, 264] width 140 height 27
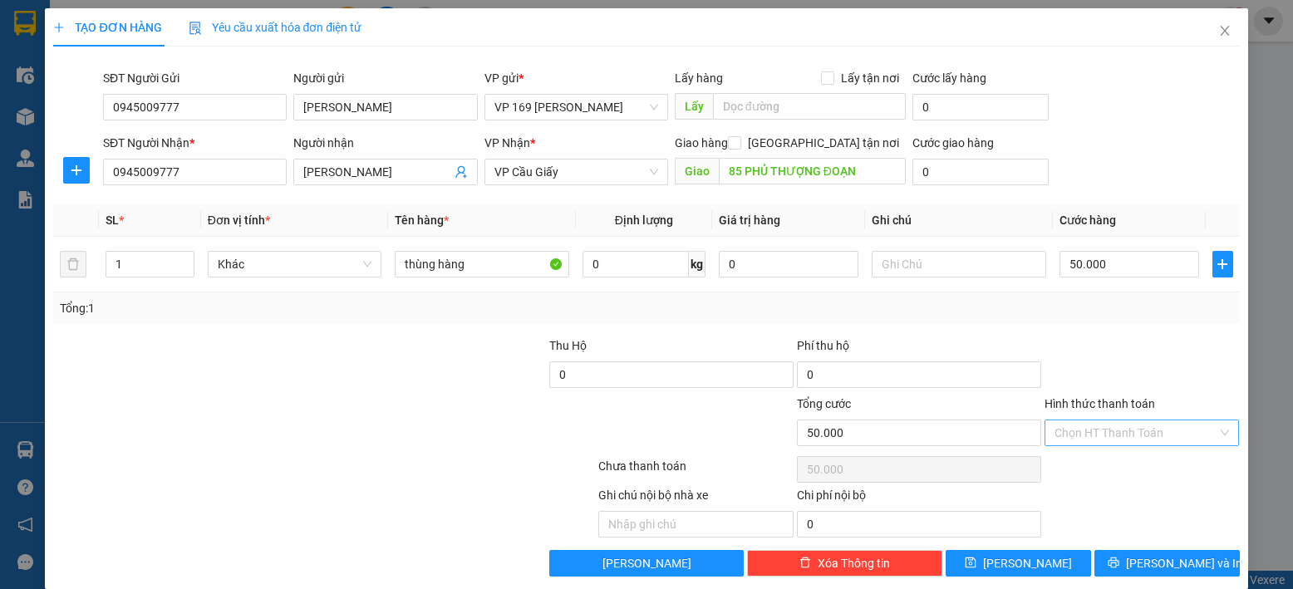
click at [1088, 425] on input "Hình thức thanh toán" at bounding box center [1136, 432] width 164 height 25
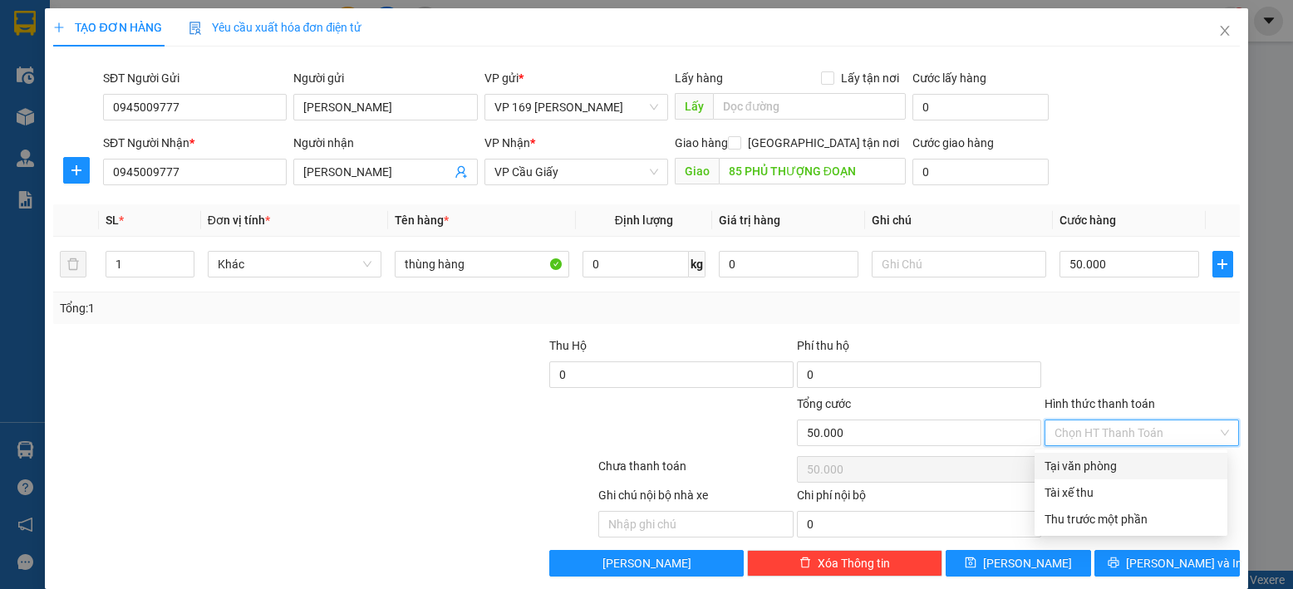
click at [1123, 463] on div "Tại văn phòng" at bounding box center [1130, 466] width 173 height 18
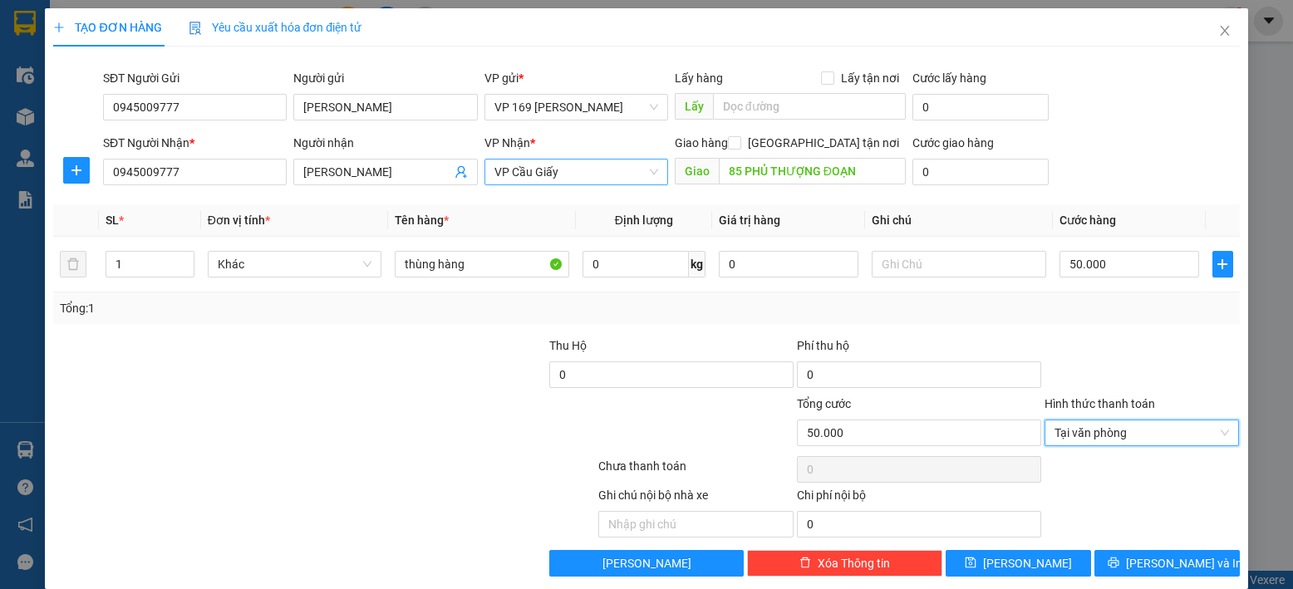
click at [590, 179] on span "VP Cầu Giấy" at bounding box center [576, 172] width 164 height 25
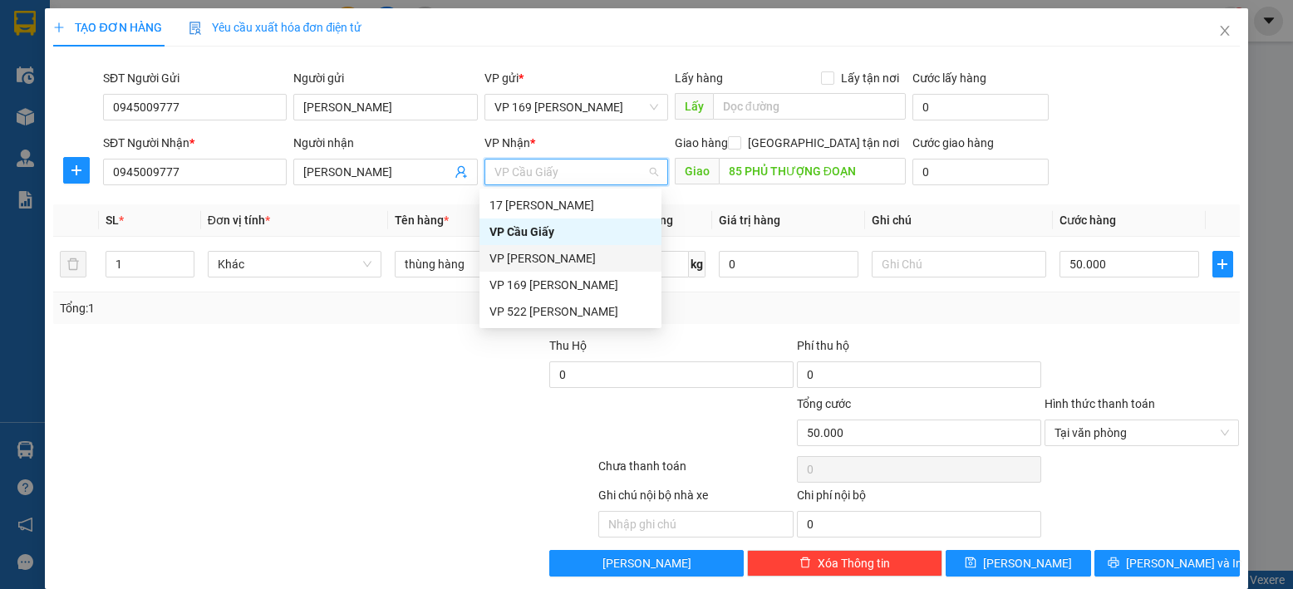
click at [569, 245] on div "VP [PERSON_NAME]" at bounding box center [570, 258] width 182 height 27
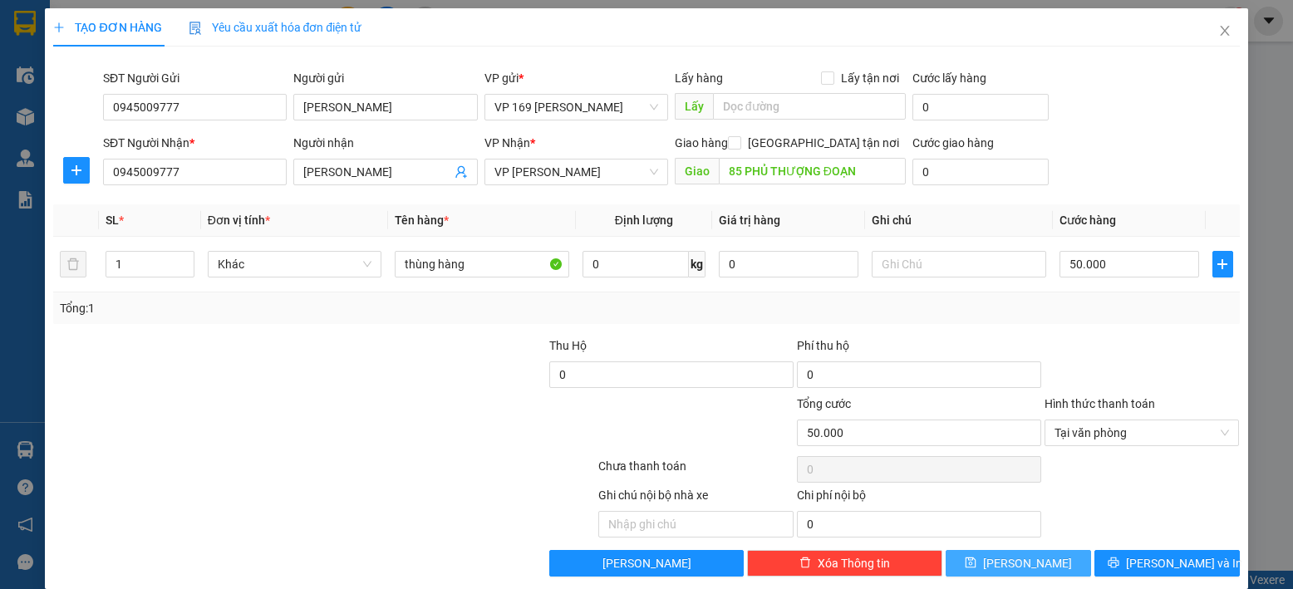
click at [1041, 558] on button "[PERSON_NAME]" at bounding box center [1017, 563] width 145 height 27
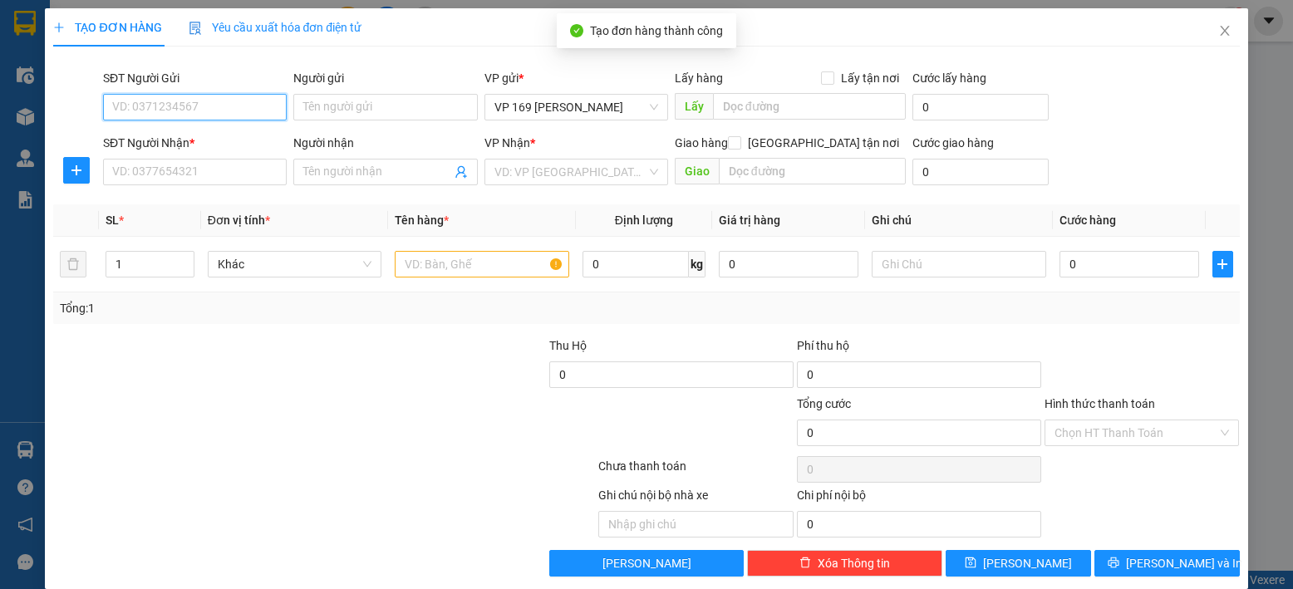
click at [204, 107] on input "SĐT Người Gửi" at bounding box center [195, 107] width 184 height 27
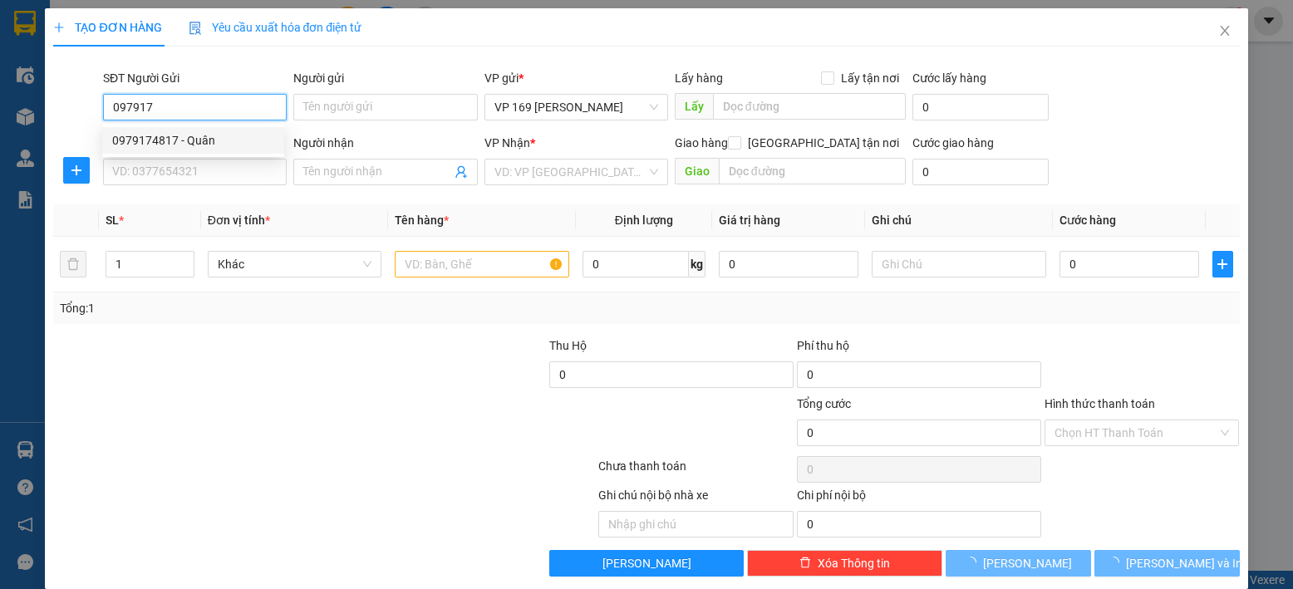
click at [210, 141] on div "0979174817 - Quân" at bounding box center [193, 140] width 162 height 18
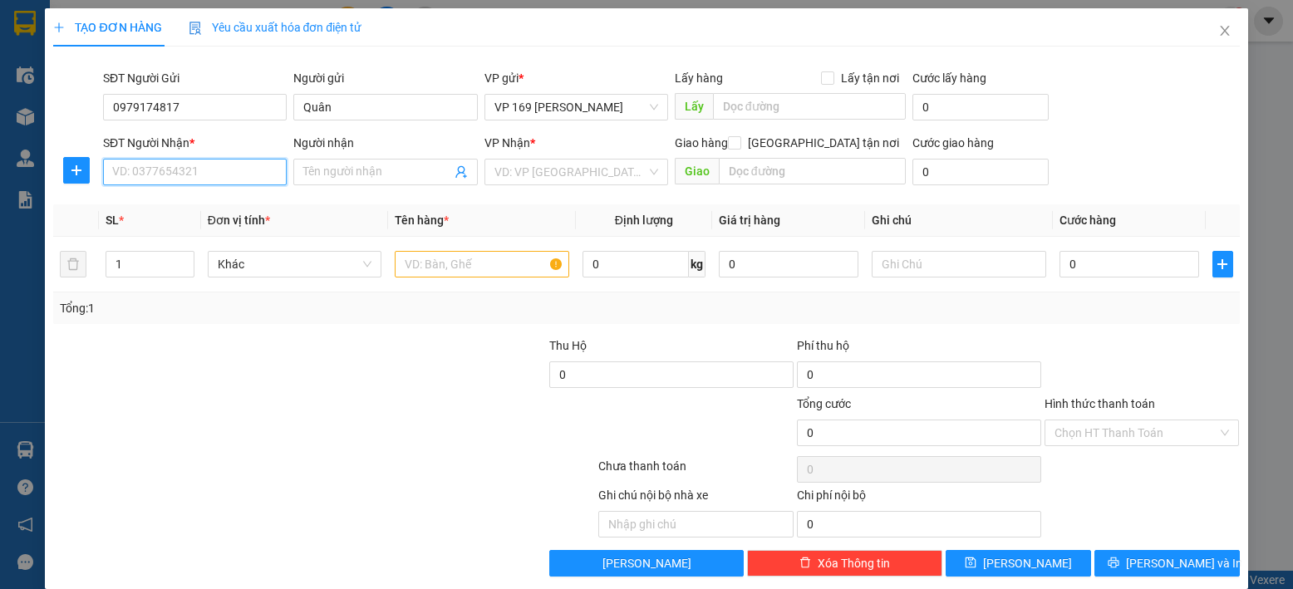
click at [212, 181] on input "SĐT Người Nhận *" at bounding box center [195, 172] width 184 height 27
click at [199, 209] on div "0979174817 - Quân" at bounding box center [193, 205] width 162 height 18
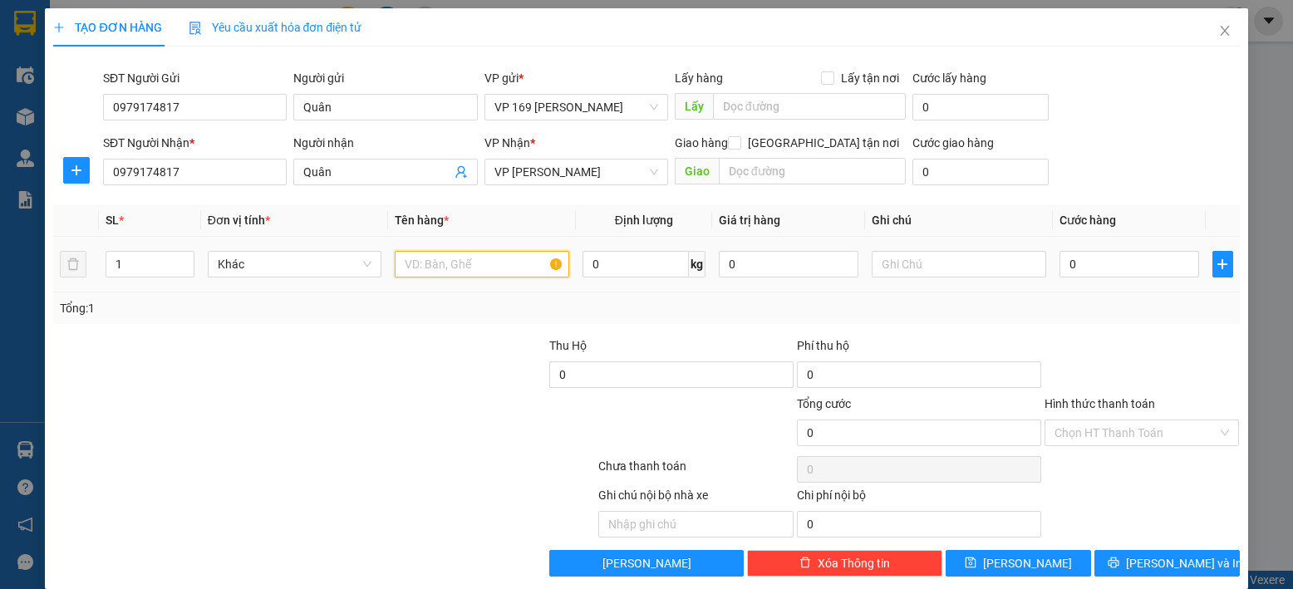
click at [508, 275] on input "text" at bounding box center [482, 264] width 174 height 27
click at [1164, 266] on input "0" at bounding box center [1129, 264] width 140 height 27
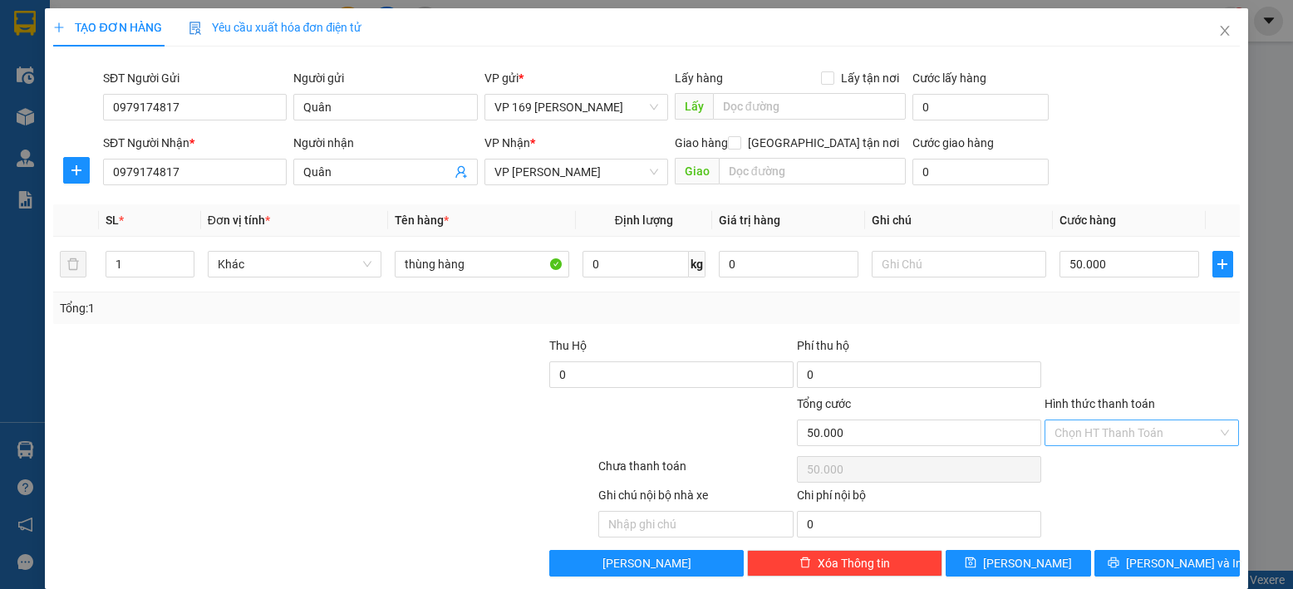
click at [1086, 430] on input "Hình thức thanh toán" at bounding box center [1136, 432] width 164 height 25
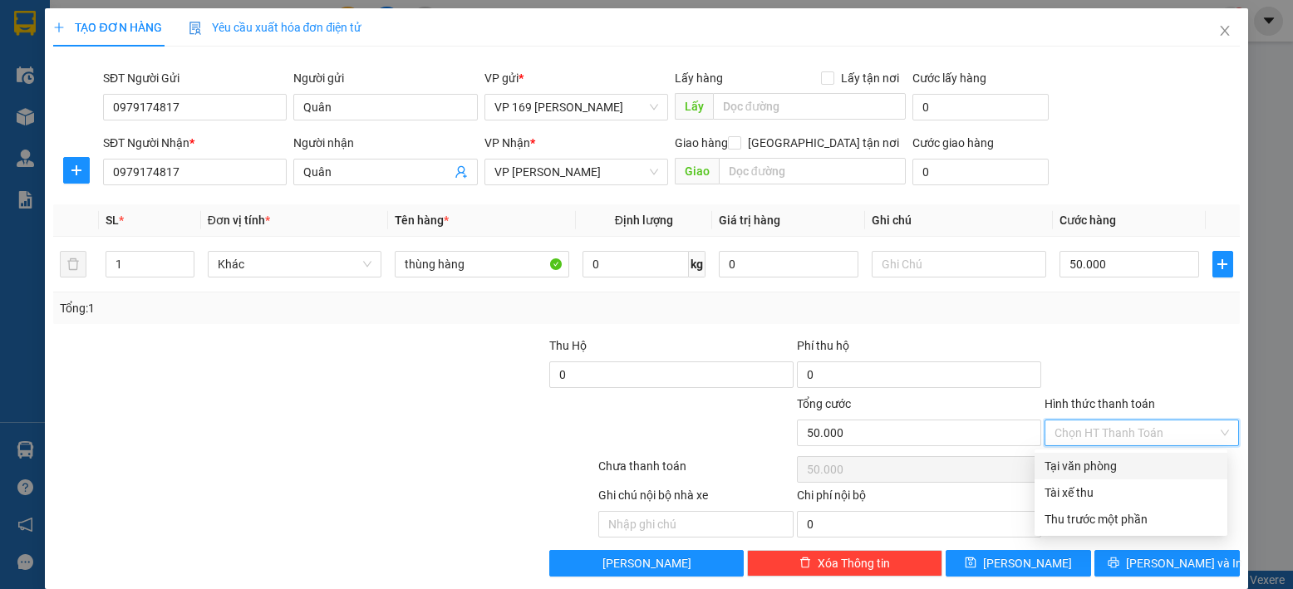
click at [1084, 454] on div "Tại văn phòng" at bounding box center [1130, 466] width 193 height 27
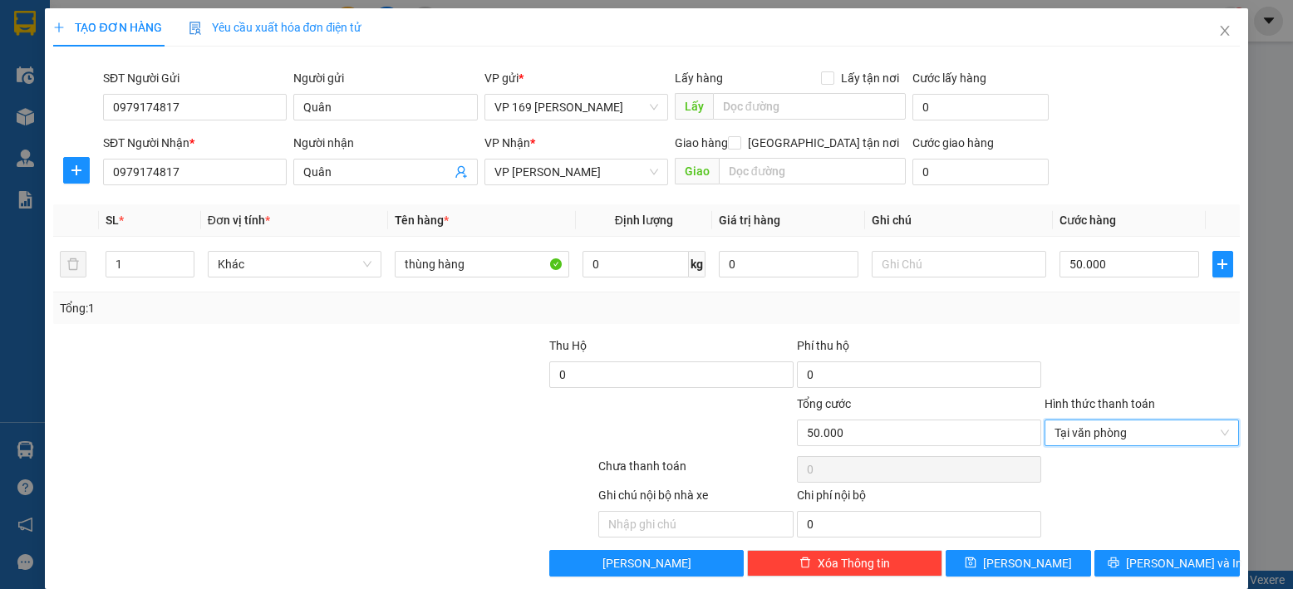
click at [1039, 547] on div "Transit Pickup Surcharge Ids Transit Deliver Surcharge Ids Transit Deliver Surc…" at bounding box center [646, 318] width 1186 height 517
click at [1039, 551] on button "[PERSON_NAME]" at bounding box center [1017, 563] width 145 height 27
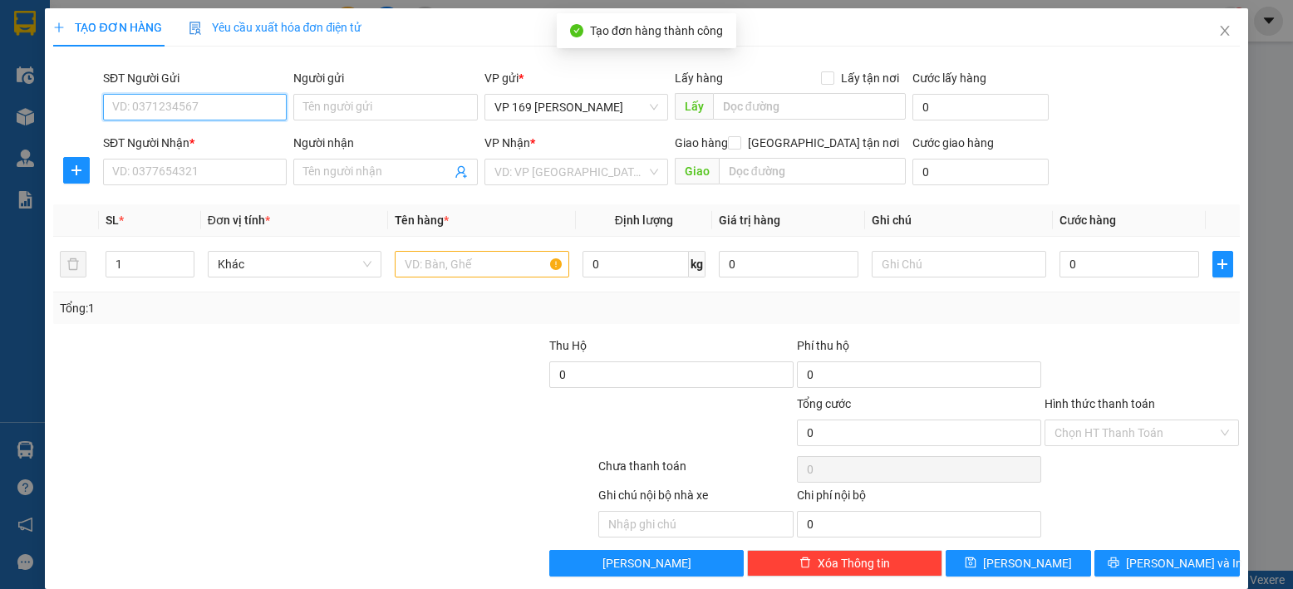
click at [188, 105] on input "SĐT Người Gửi" at bounding box center [195, 107] width 184 height 27
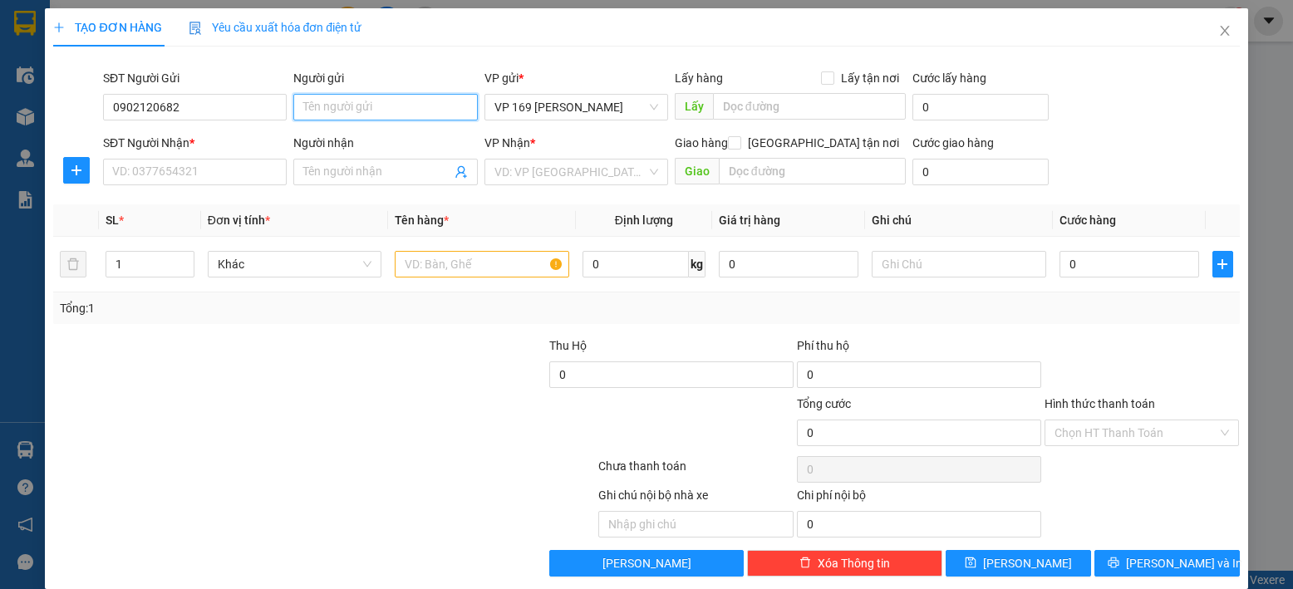
click at [315, 107] on input "Người gửi" at bounding box center [385, 107] width 184 height 27
drag, startPoint x: 219, startPoint y: 106, endPoint x: 88, endPoint y: 106, distance: 131.3
click at [88, 106] on div "SĐT Người Gửi 0902120682 0902120682 Người gửi chú hùng VP gửi * VP 169 [PERSON_…" at bounding box center [646, 98] width 1189 height 58
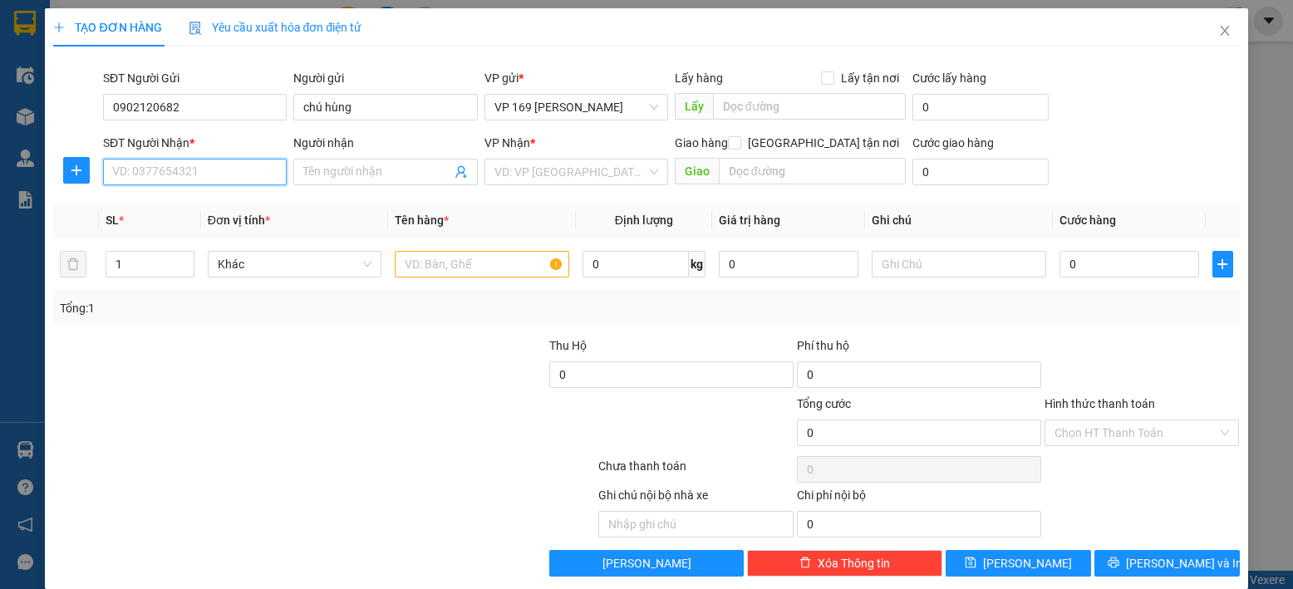
click at [208, 164] on input "SĐT Người Nhận *" at bounding box center [195, 172] width 184 height 27
paste input "0902120682"
click at [336, 176] on input "Người nhận" at bounding box center [376, 172] width 147 height 18
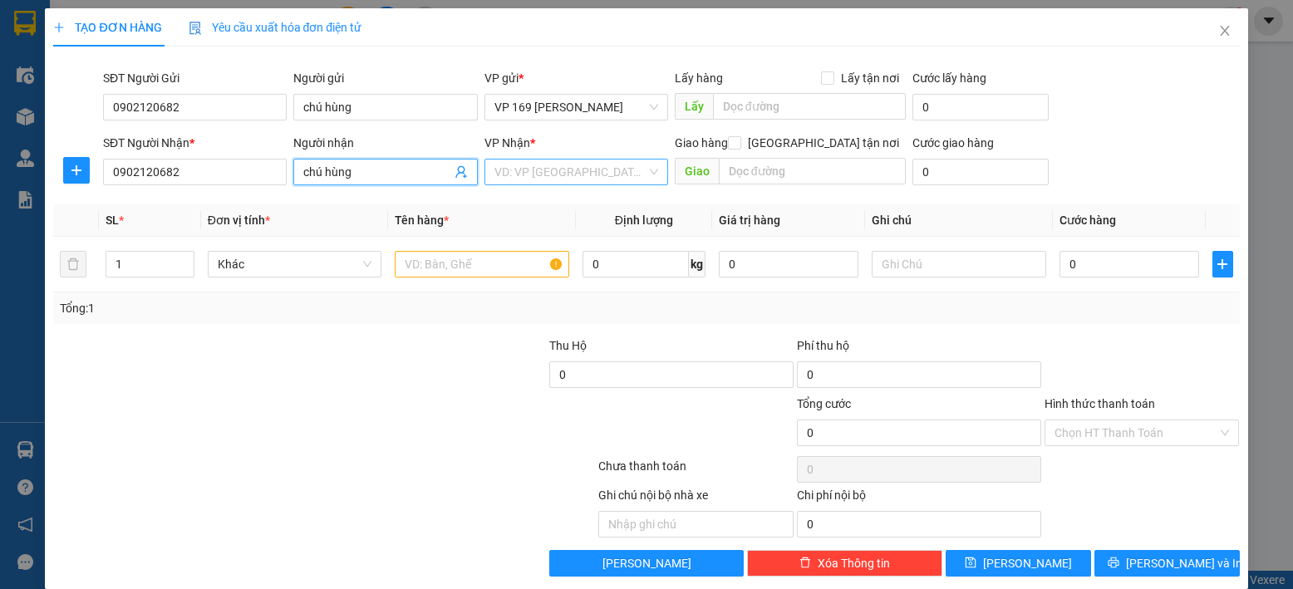
click at [533, 172] on input "search" at bounding box center [570, 172] width 152 height 25
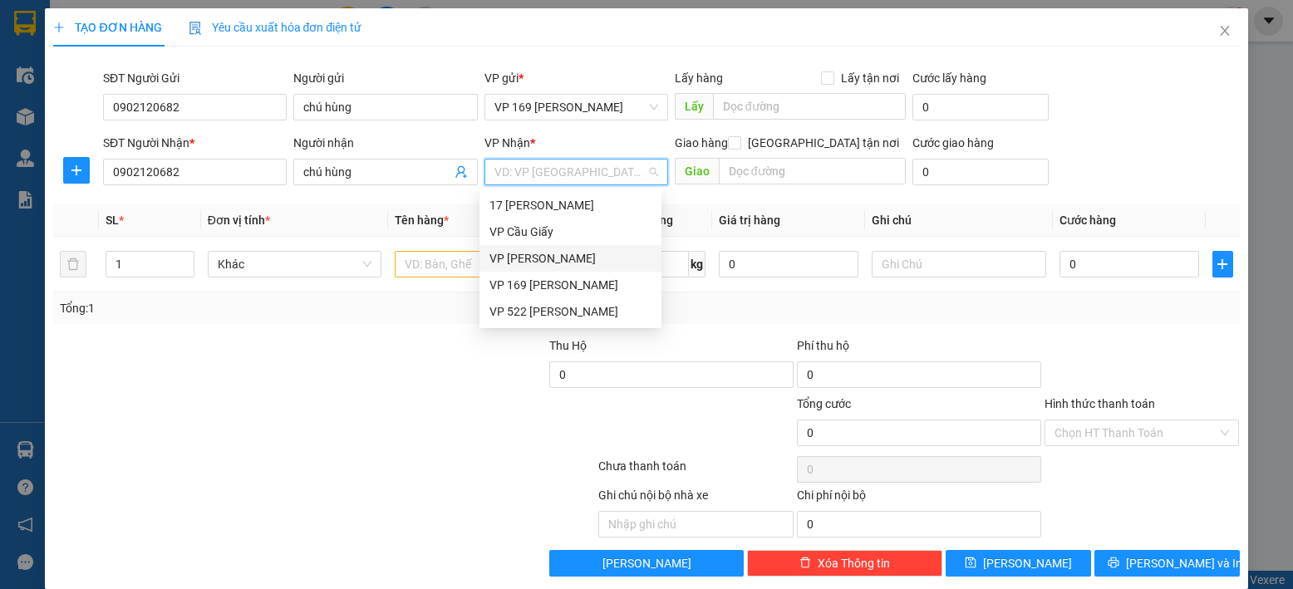
click at [511, 260] on div "VP [PERSON_NAME]" at bounding box center [570, 258] width 162 height 18
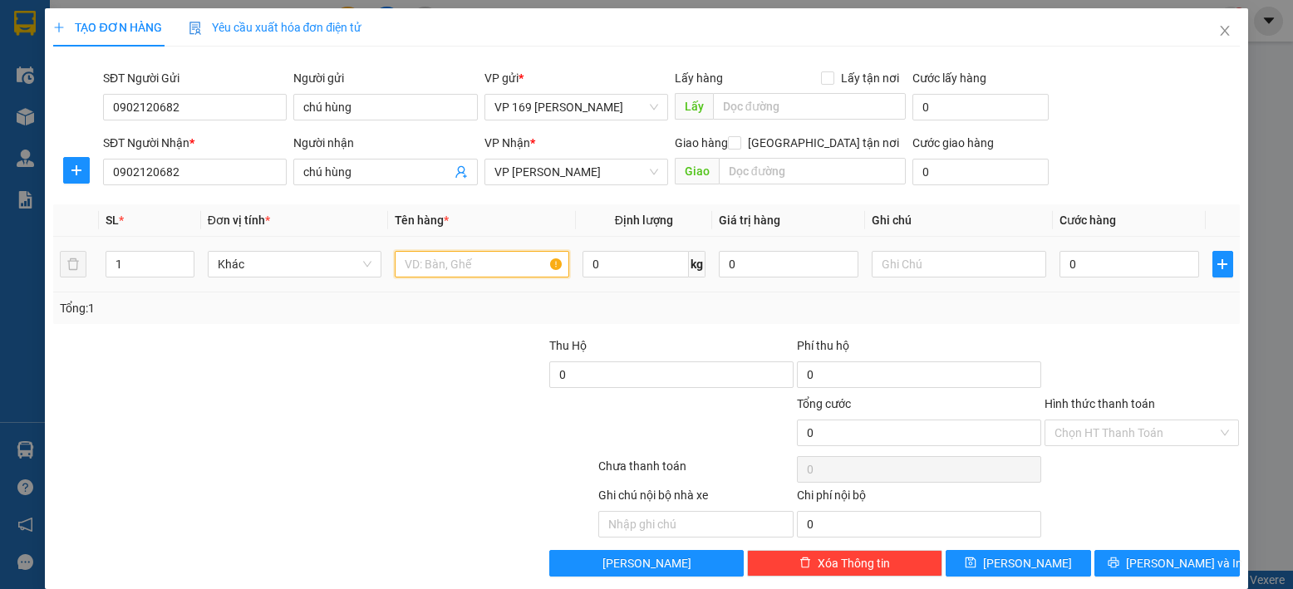
click at [477, 275] on input "text" at bounding box center [482, 264] width 174 height 27
click at [1059, 270] on input "0" at bounding box center [1129, 264] width 140 height 27
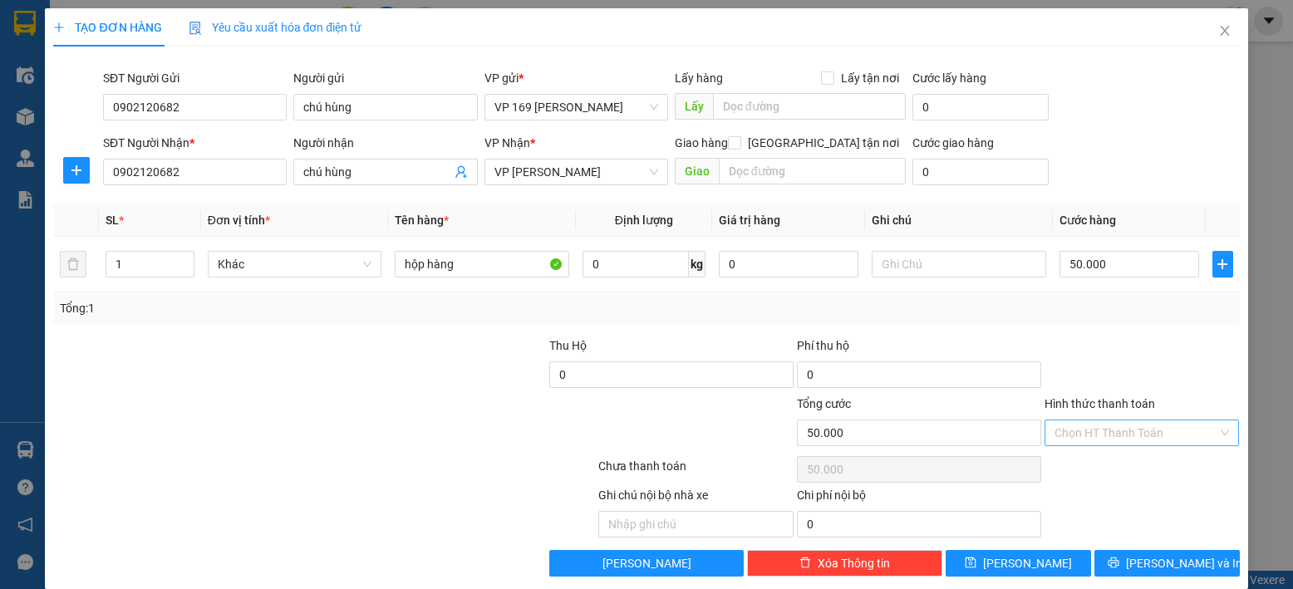
click at [1072, 438] on input "Hình thức thanh toán" at bounding box center [1136, 432] width 164 height 25
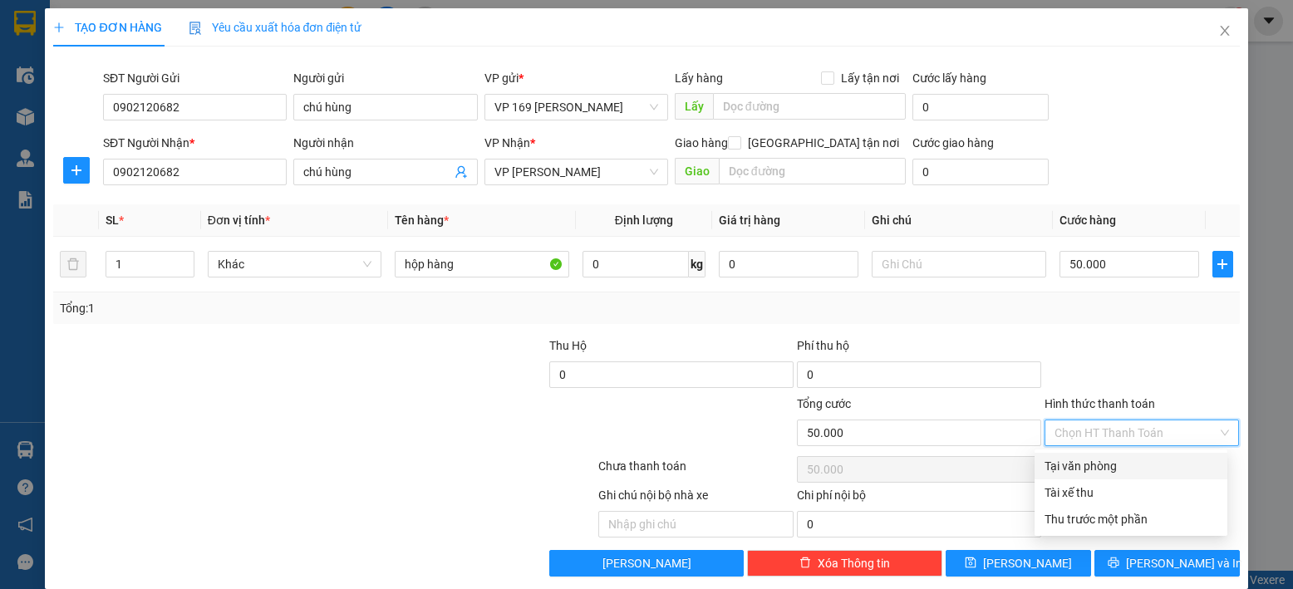
click at [1074, 464] on div "Tại văn phòng" at bounding box center [1130, 466] width 173 height 18
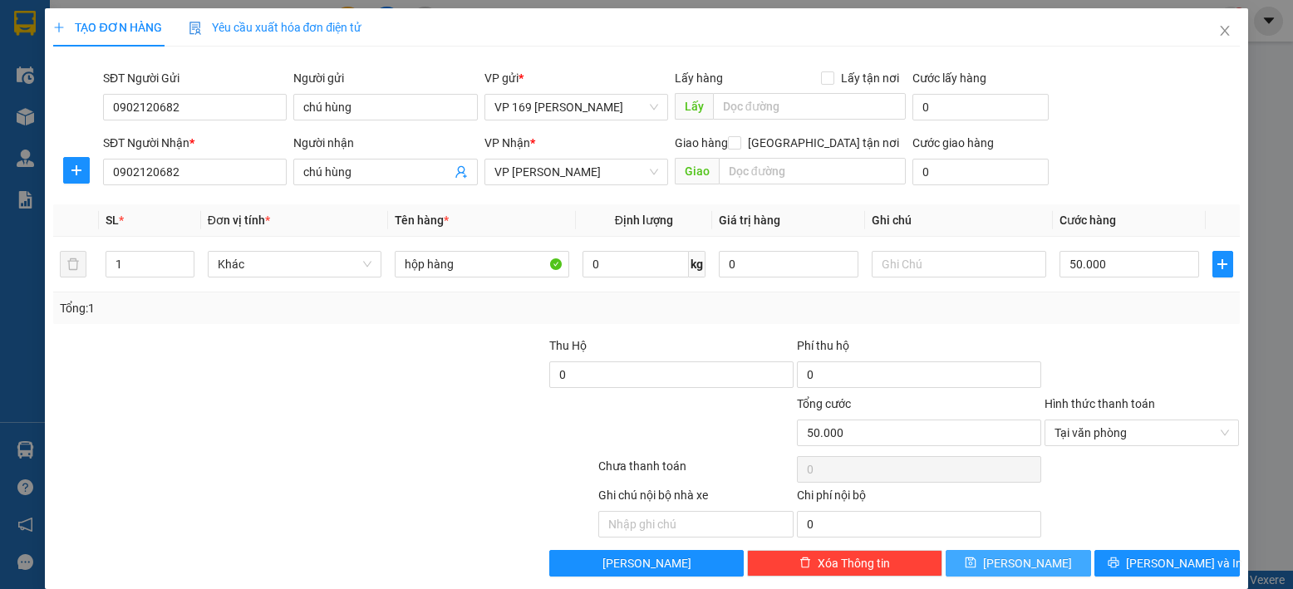
click at [1045, 556] on button "[PERSON_NAME]" at bounding box center [1017, 563] width 145 height 27
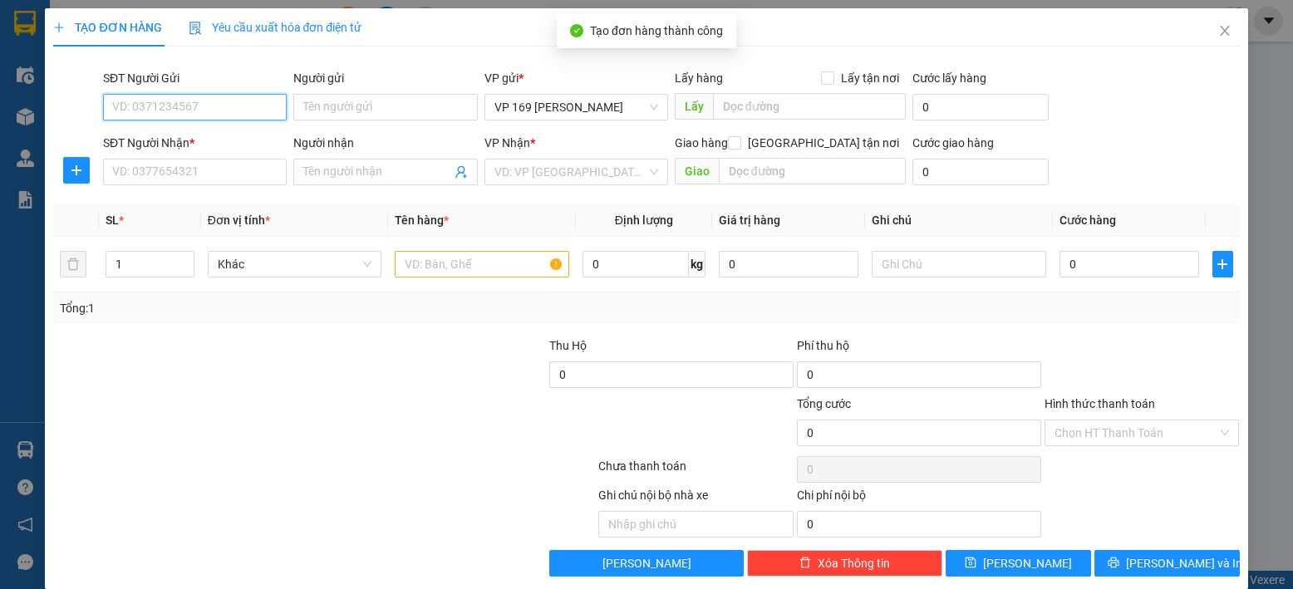
click at [219, 115] on input "SĐT Người Gửi" at bounding box center [195, 107] width 184 height 27
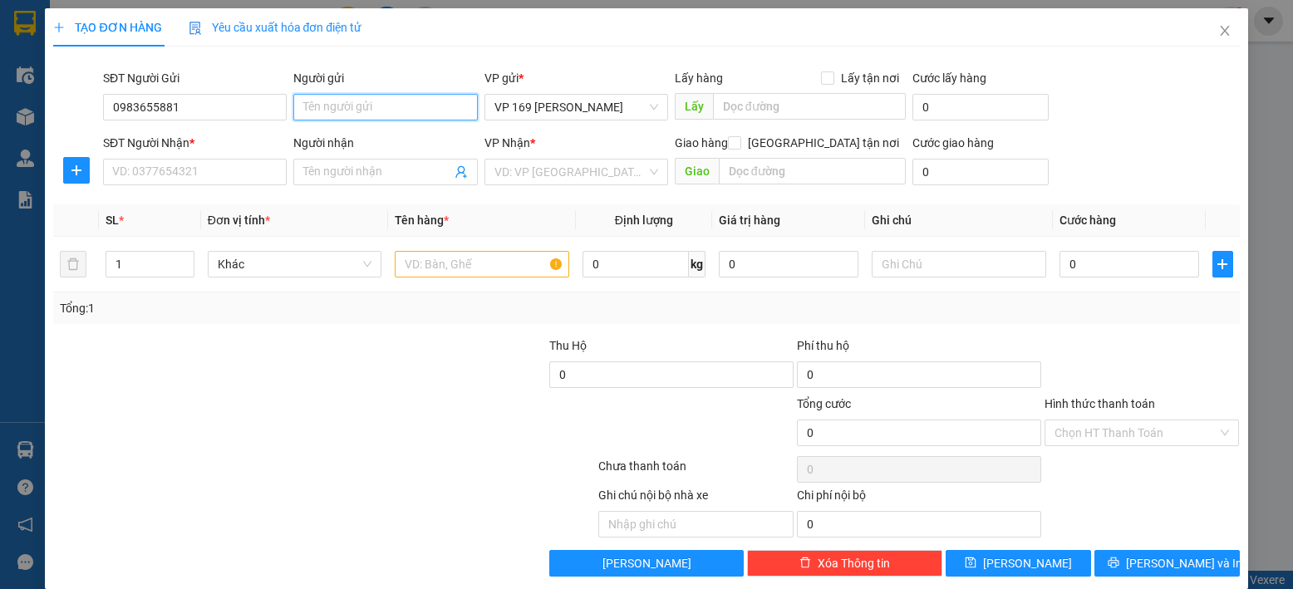
click at [329, 117] on input "Người gửi" at bounding box center [385, 107] width 184 height 27
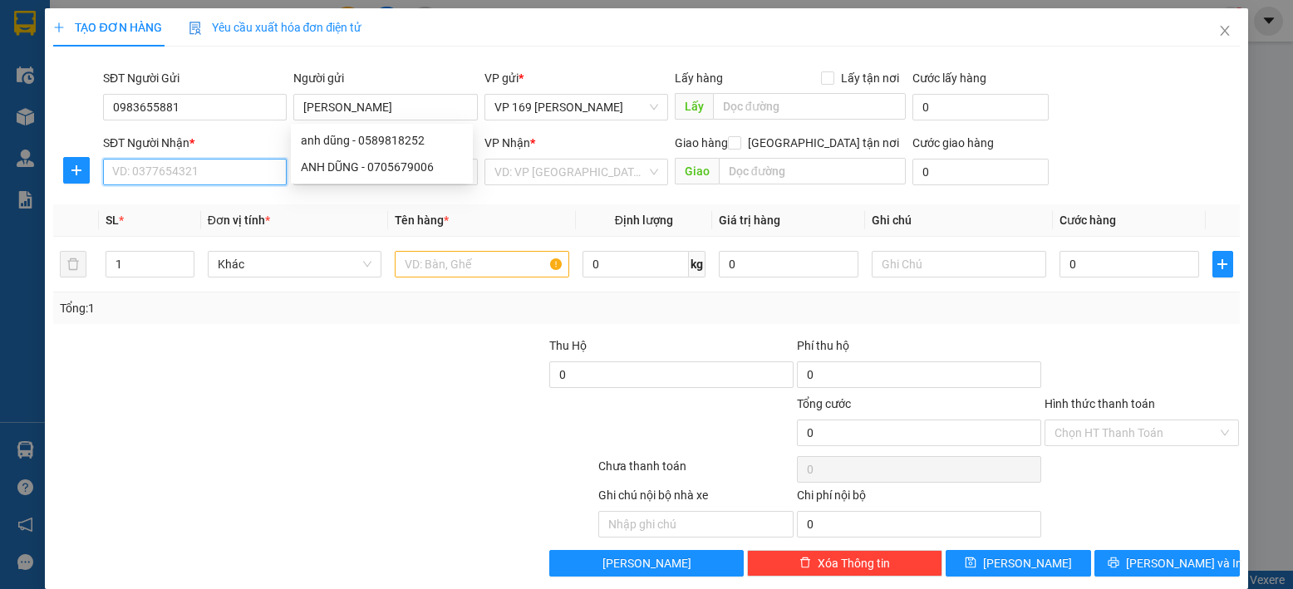
click at [216, 175] on input "SĐT Người Nhận *" at bounding box center [195, 172] width 184 height 27
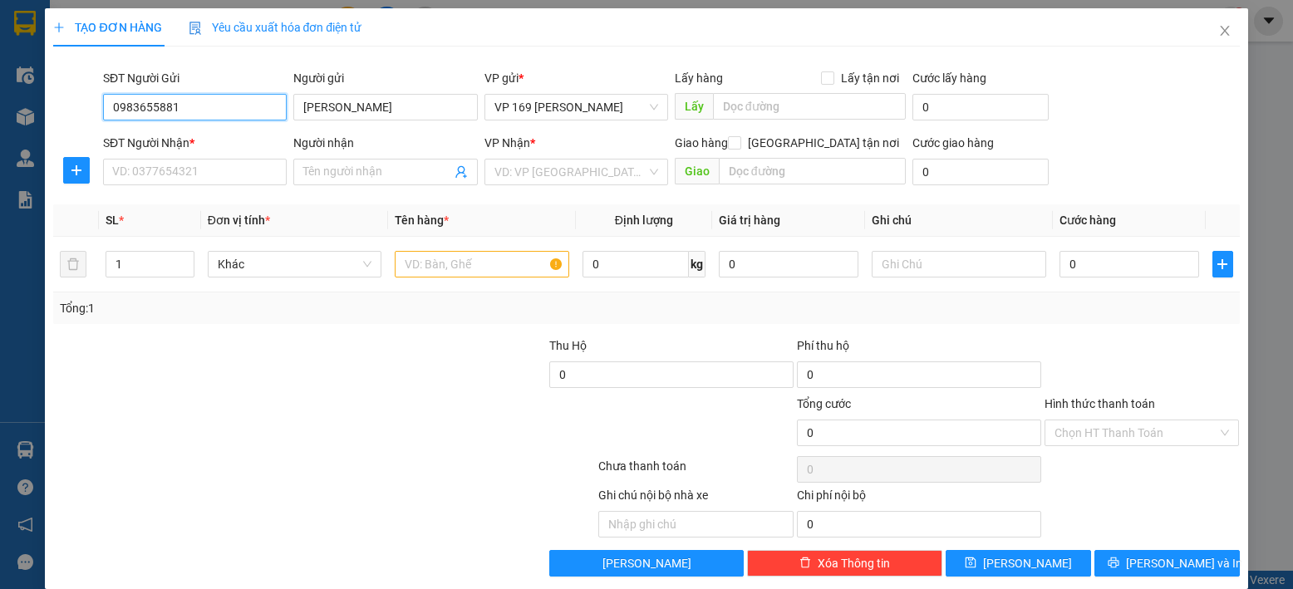
drag, startPoint x: 197, startPoint y: 113, endPoint x: 95, endPoint y: 112, distance: 102.2
click at [95, 112] on div "SĐT Người Gửi 0983655881 0983655881 Người gửi anh dũng VP gửi * VP 169 [PERSON_…" at bounding box center [646, 98] width 1189 height 58
click at [192, 165] on input "SĐT Người Nhận *" at bounding box center [195, 172] width 184 height 27
paste input "0983655881"
click at [362, 175] on input "Người nhận" at bounding box center [376, 172] width 147 height 18
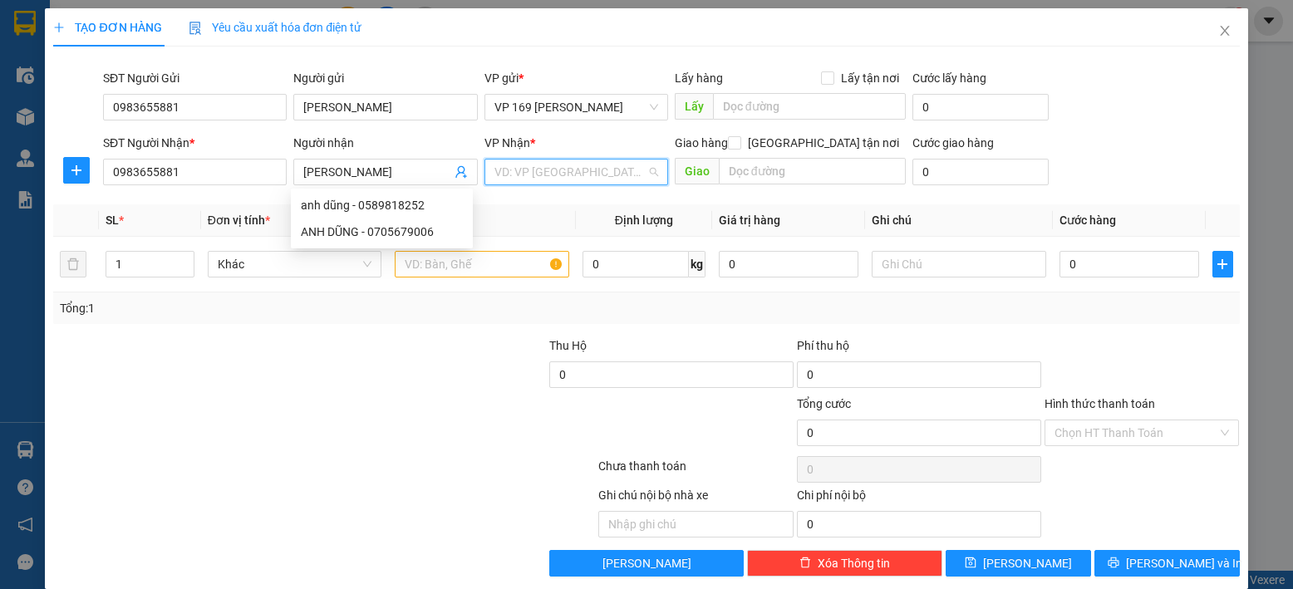
click at [603, 178] on input "search" at bounding box center [570, 172] width 152 height 25
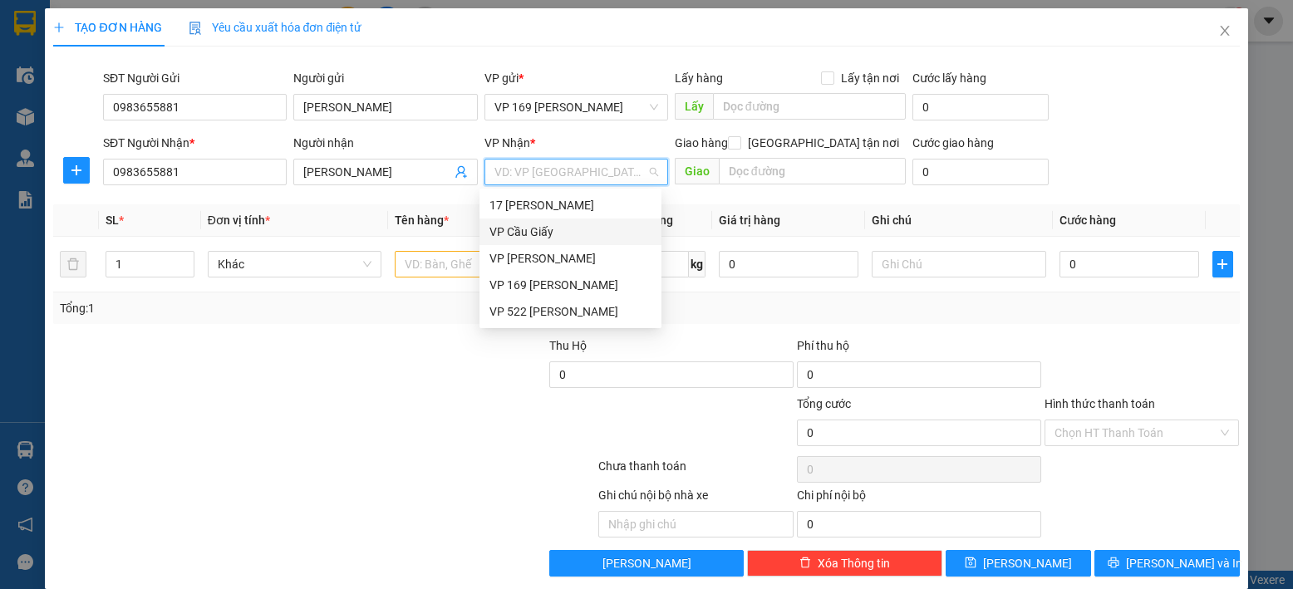
click at [553, 232] on div "VP Cầu Giấy" at bounding box center [570, 232] width 162 height 18
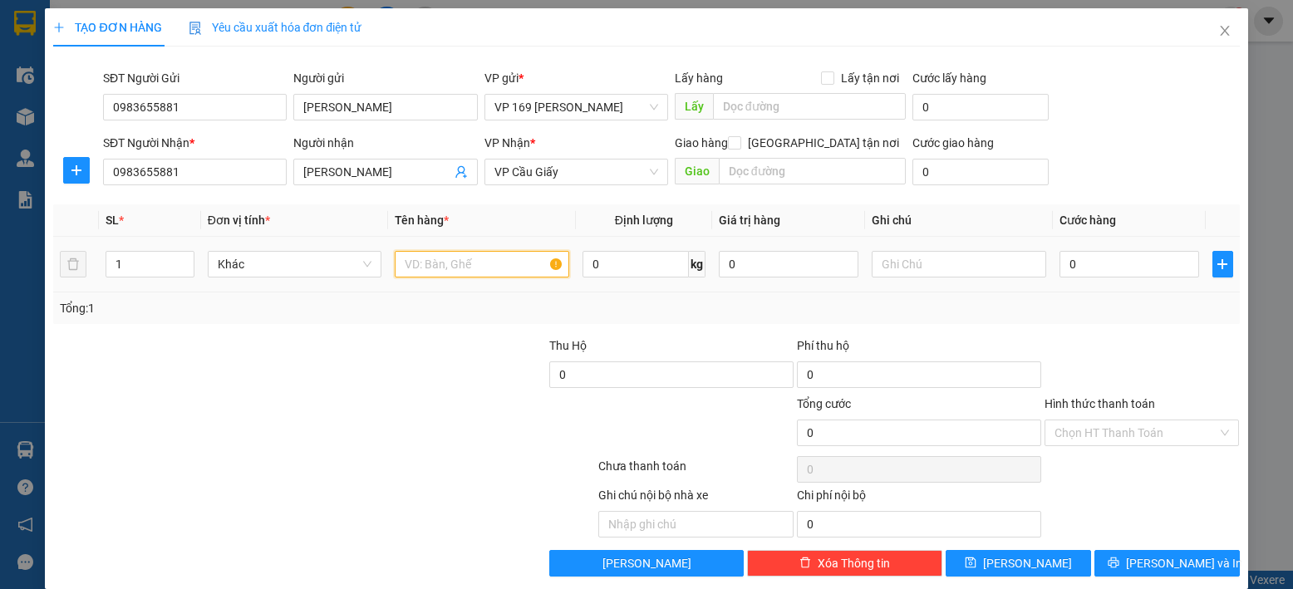
click at [482, 269] on input "text" at bounding box center [482, 264] width 174 height 27
click at [1108, 262] on input "0" at bounding box center [1129, 264] width 140 height 27
click at [1159, 418] on div "Hình thức thanh toán" at bounding box center [1141, 407] width 195 height 25
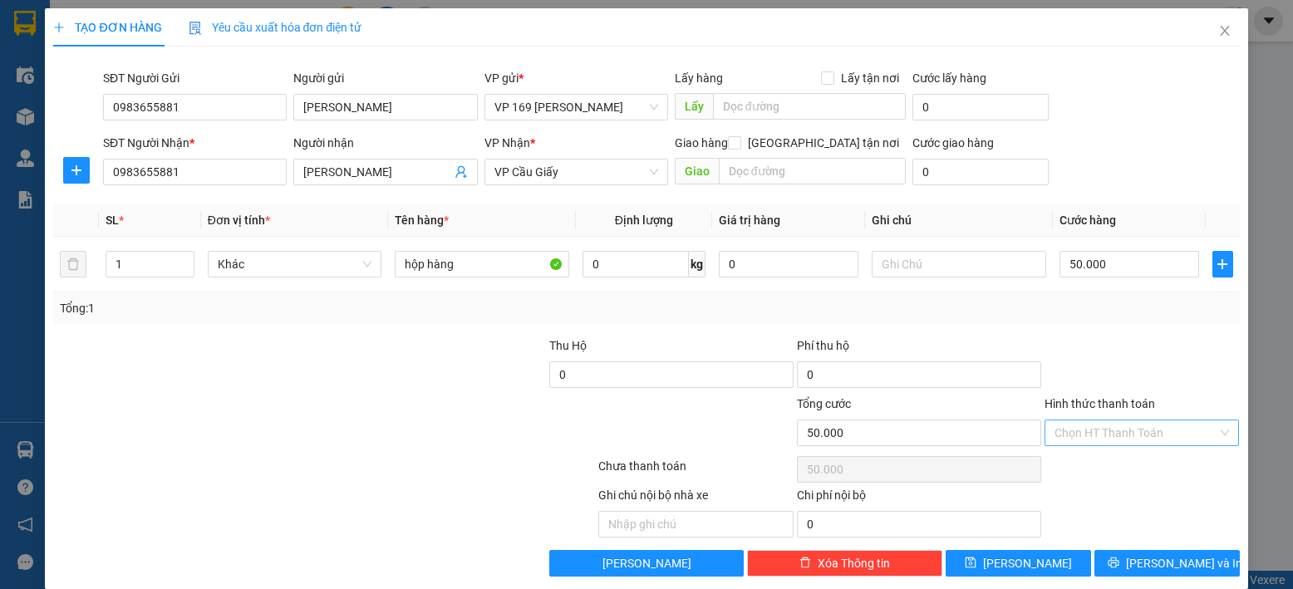
click at [1154, 436] on input "Hình thức thanh toán" at bounding box center [1136, 432] width 164 height 25
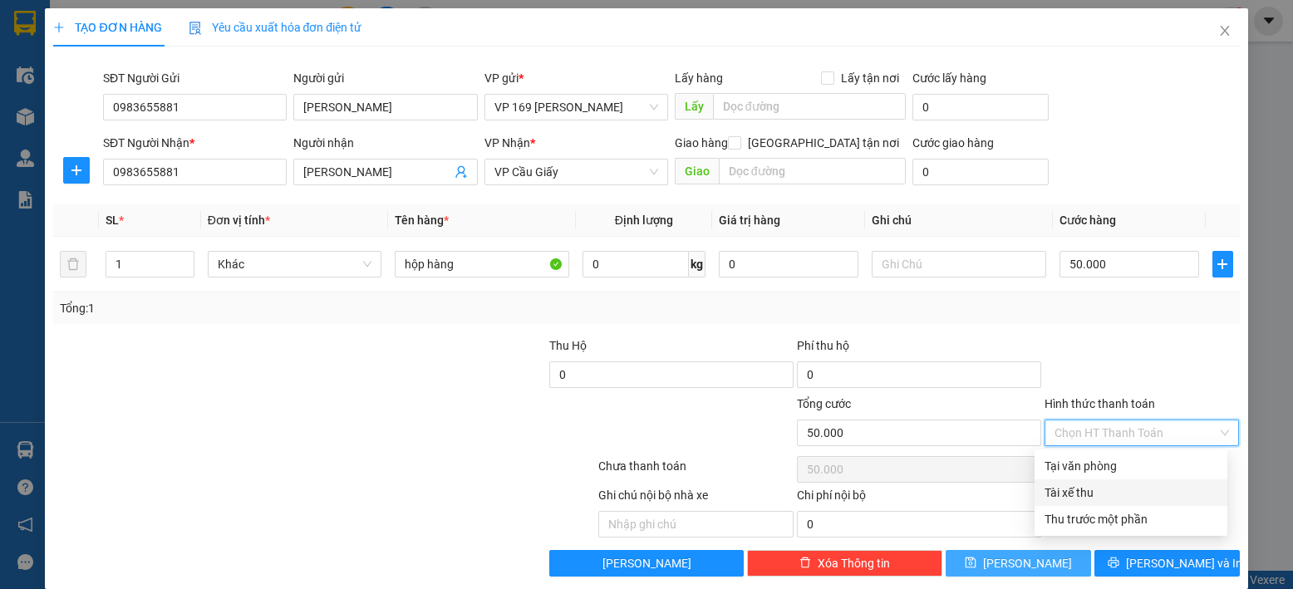
click at [981, 568] on button "[PERSON_NAME]" at bounding box center [1017, 563] width 145 height 27
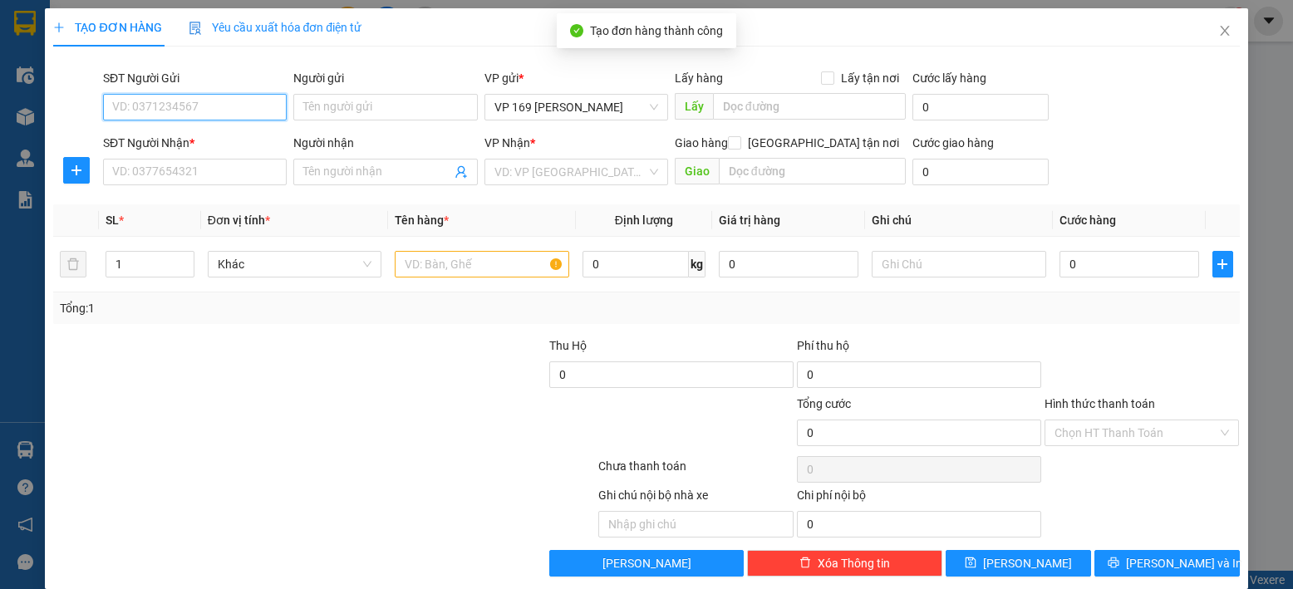
click at [238, 108] on input "SĐT Người Gửi" at bounding box center [195, 107] width 184 height 27
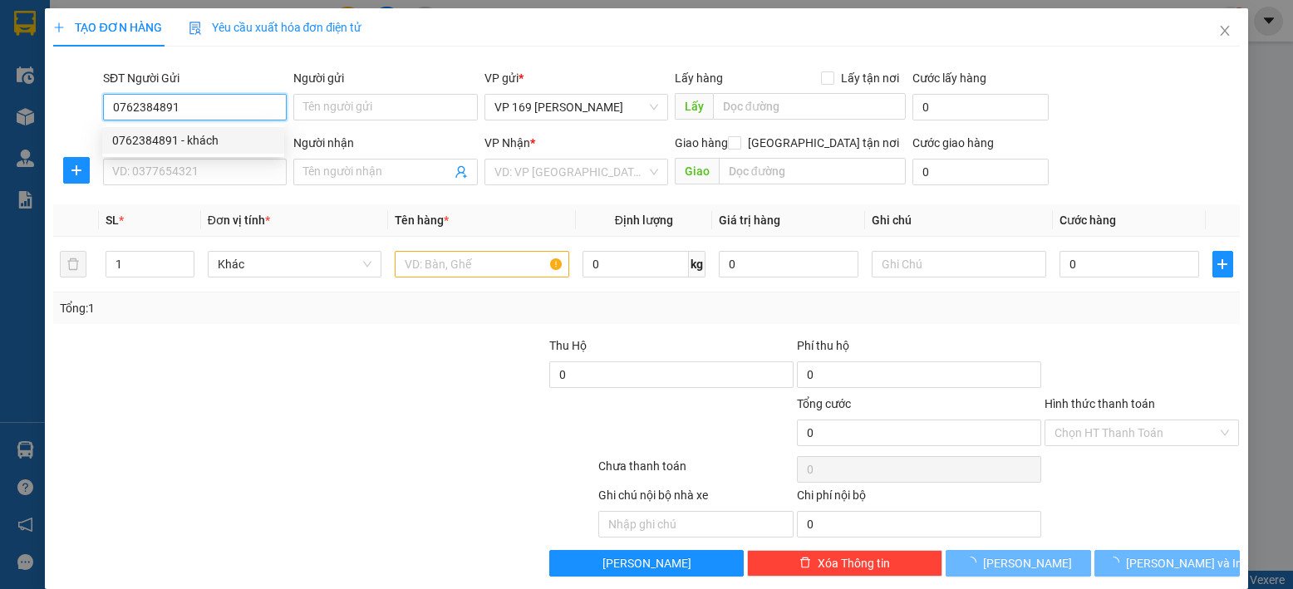
click at [221, 142] on div "0762384891 - khách" at bounding box center [193, 140] width 162 height 18
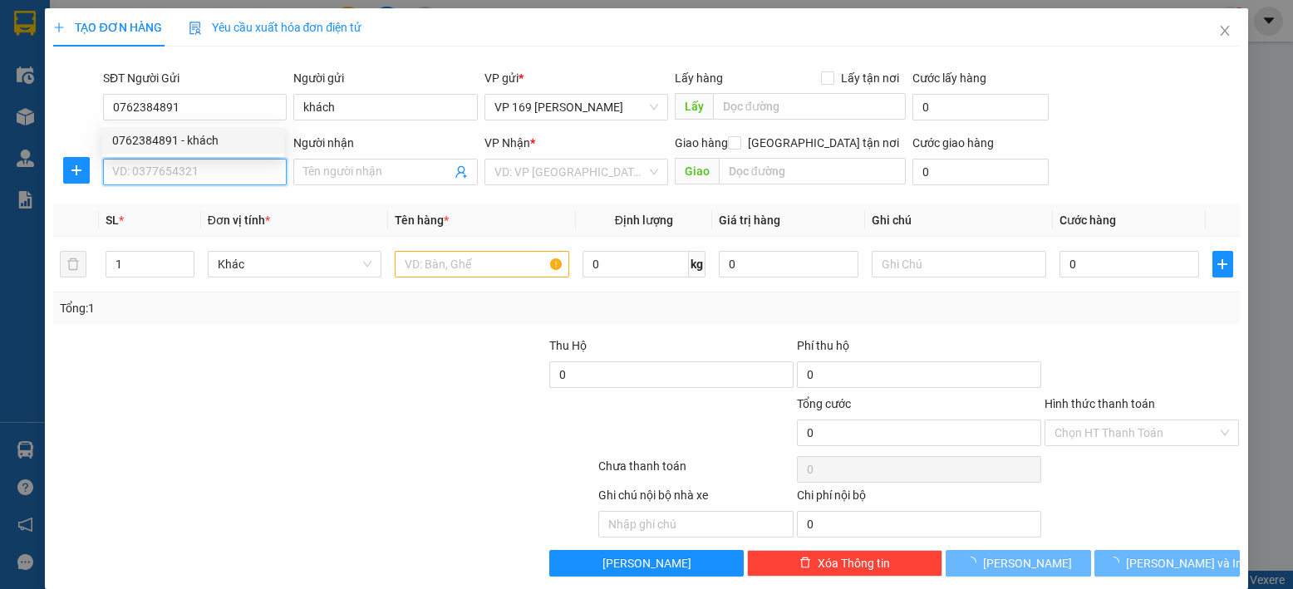
click at [206, 181] on input "SĐT Người Nhận *" at bounding box center [195, 172] width 184 height 27
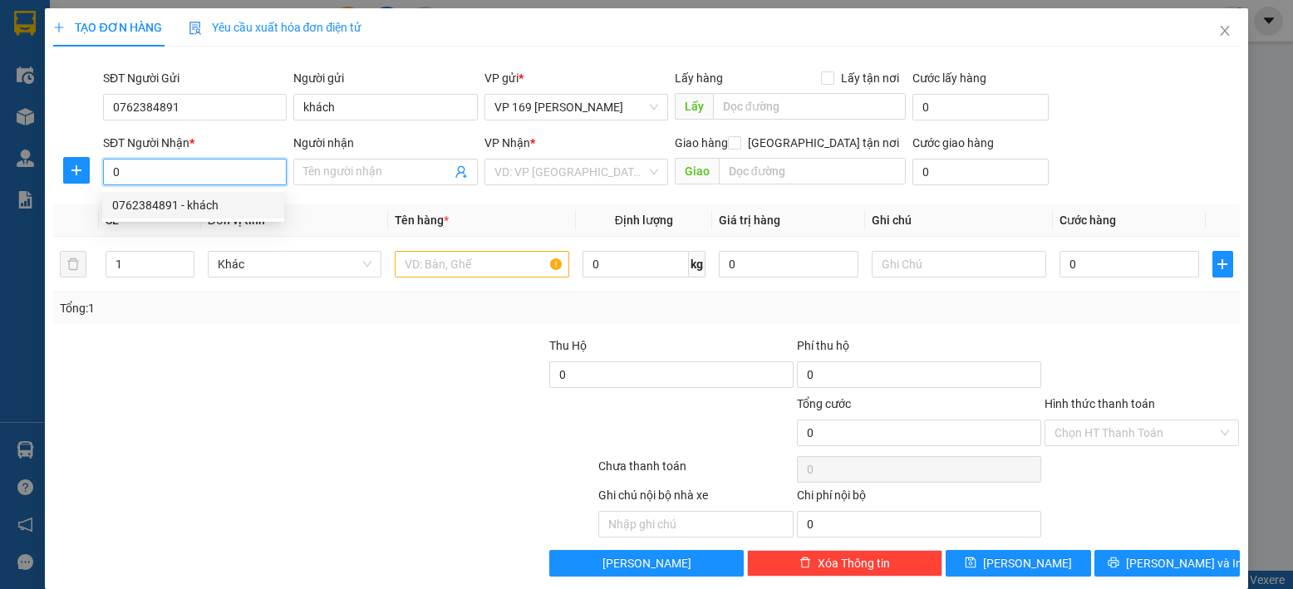
click at [206, 210] on div "0762384891 - khách" at bounding box center [193, 205] width 162 height 18
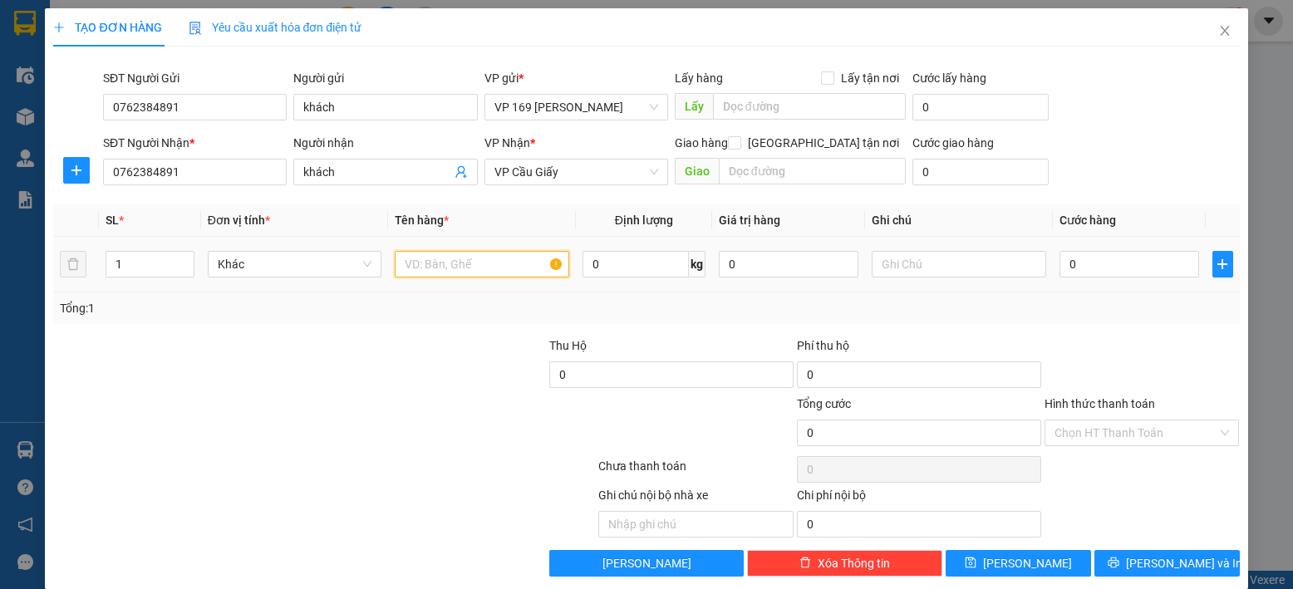
click at [430, 258] on input "text" at bounding box center [482, 264] width 174 height 27
click at [1118, 261] on input "0" at bounding box center [1129, 264] width 140 height 27
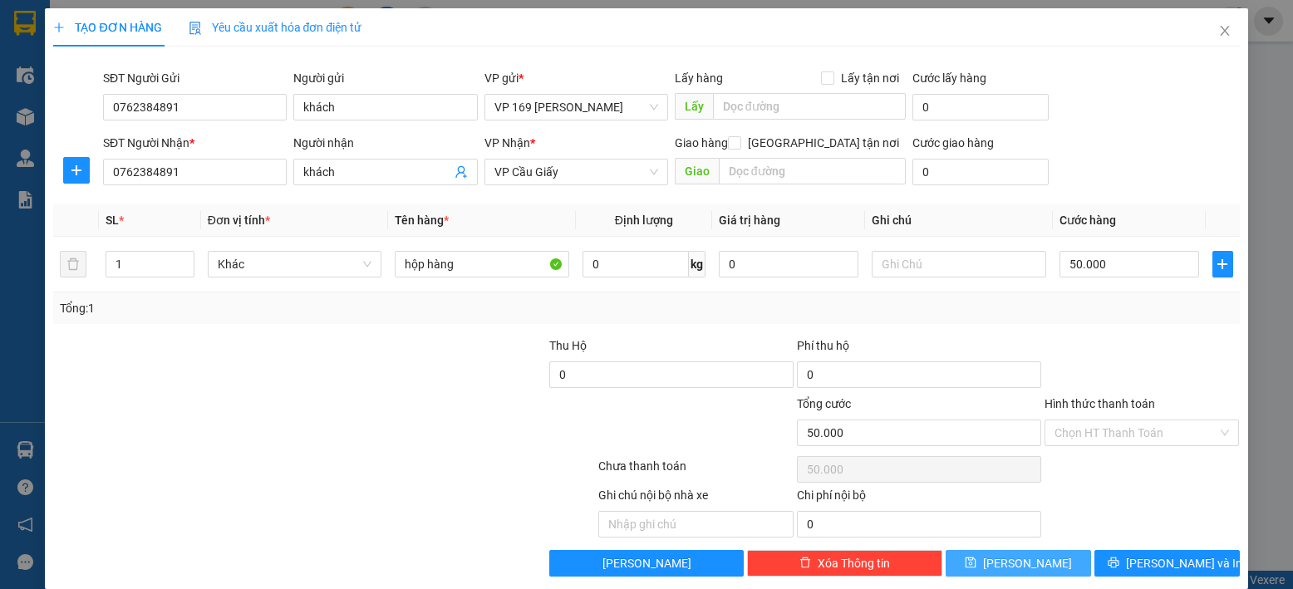
click at [974, 554] on button "[PERSON_NAME]" at bounding box center [1017, 563] width 145 height 27
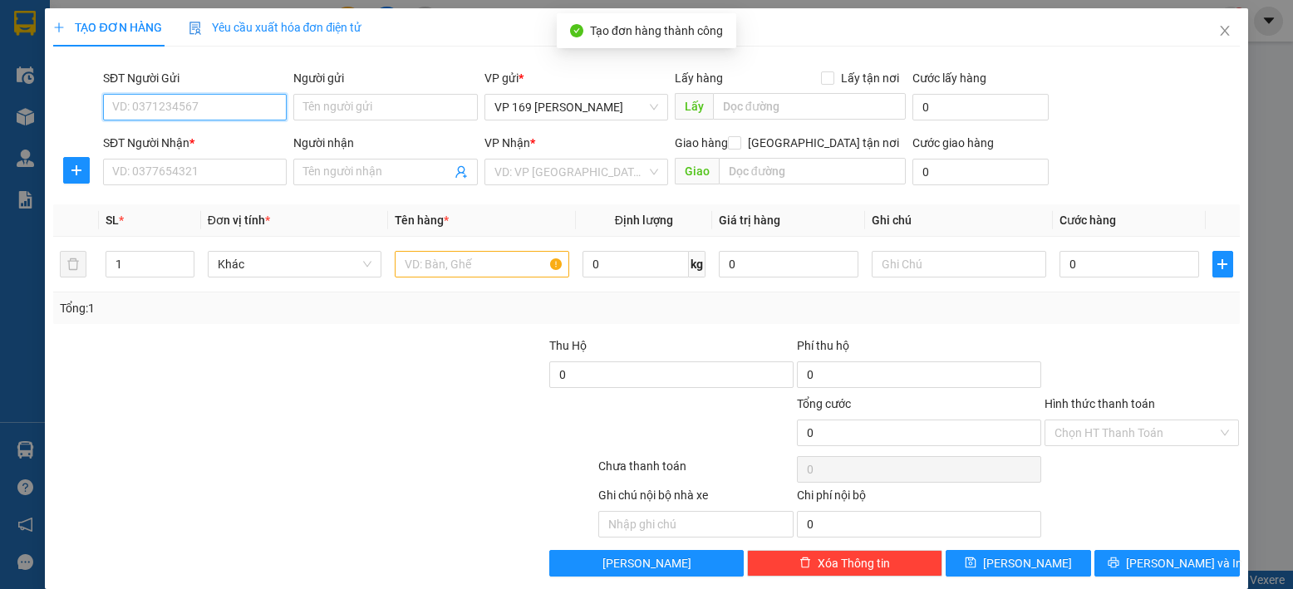
click at [221, 115] on input "SĐT Người Gửi" at bounding box center [195, 107] width 184 height 27
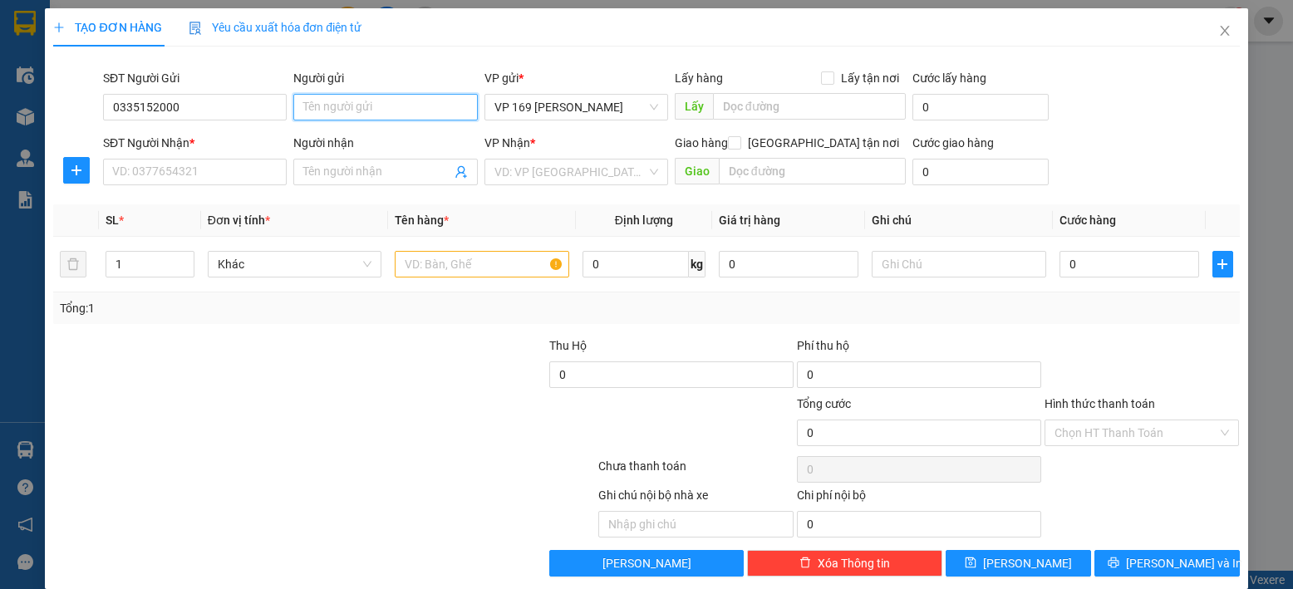
click at [437, 111] on input "Người gửi" at bounding box center [385, 107] width 184 height 27
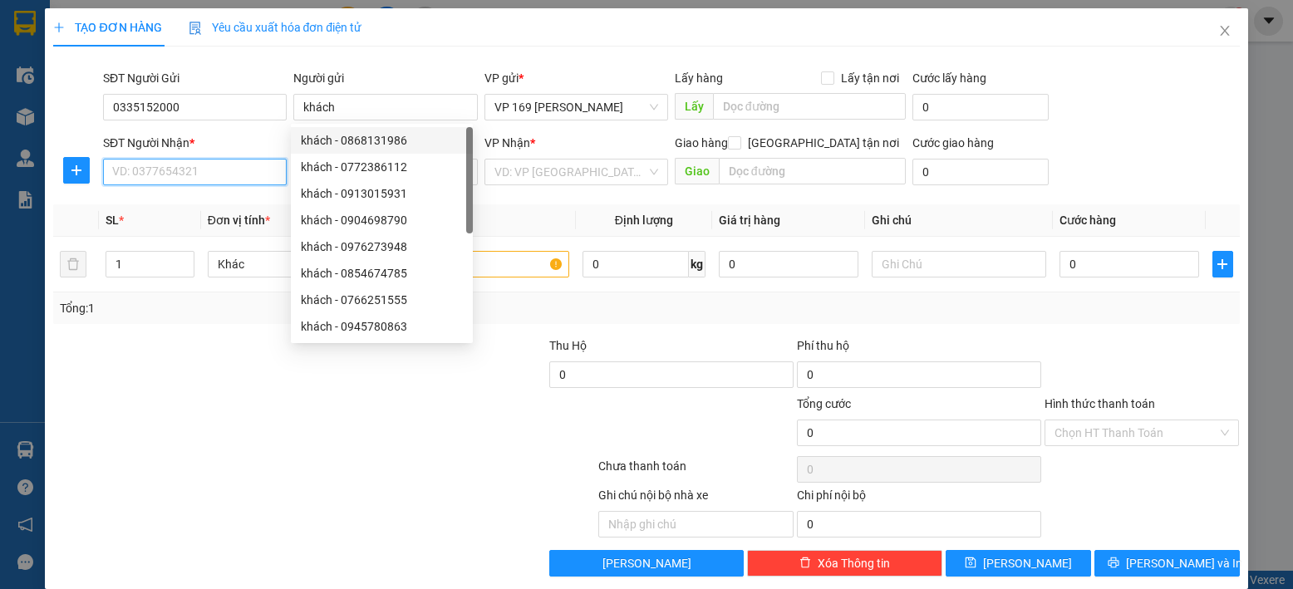
click at [245, 170] on input "SĐT Người Nhận *" at bounding box center [195, 172] width 184 height 27
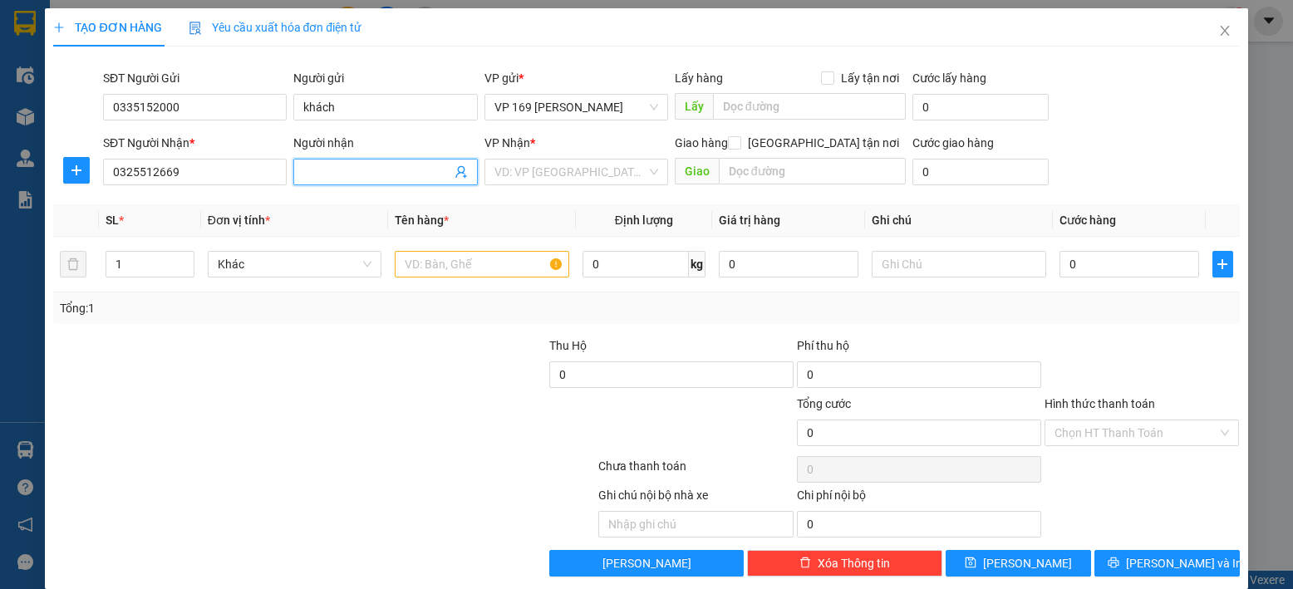
click at [332, 184] on span at bounding box center [385, 172] width 184 height 27
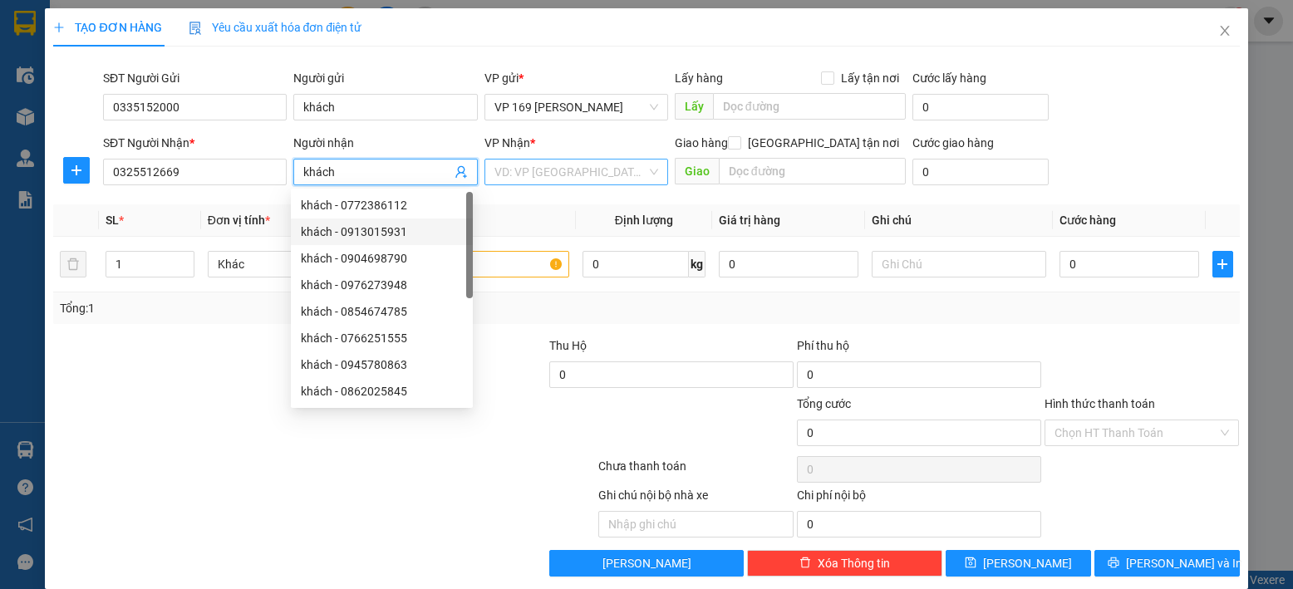
click at [581, 174] on input "search" at bounding box center [570, 172] width 152 height 25
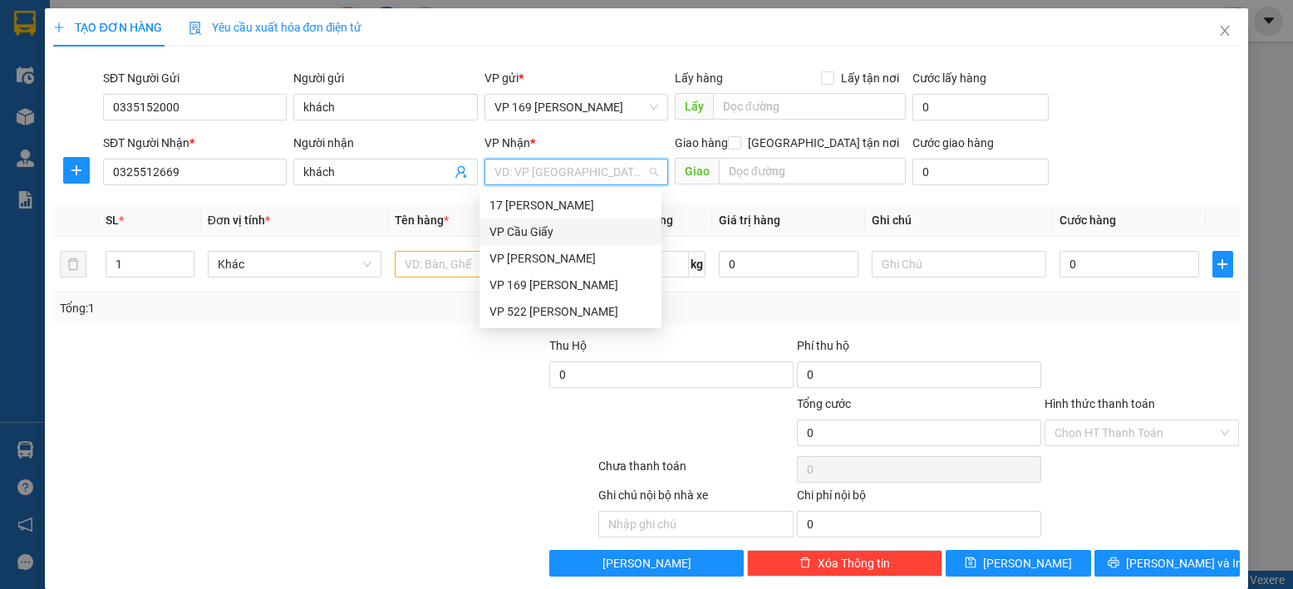
click at [537, 233] on div "VP Cầu Giấy" at bounding box center [570, 232] width 162 height 18
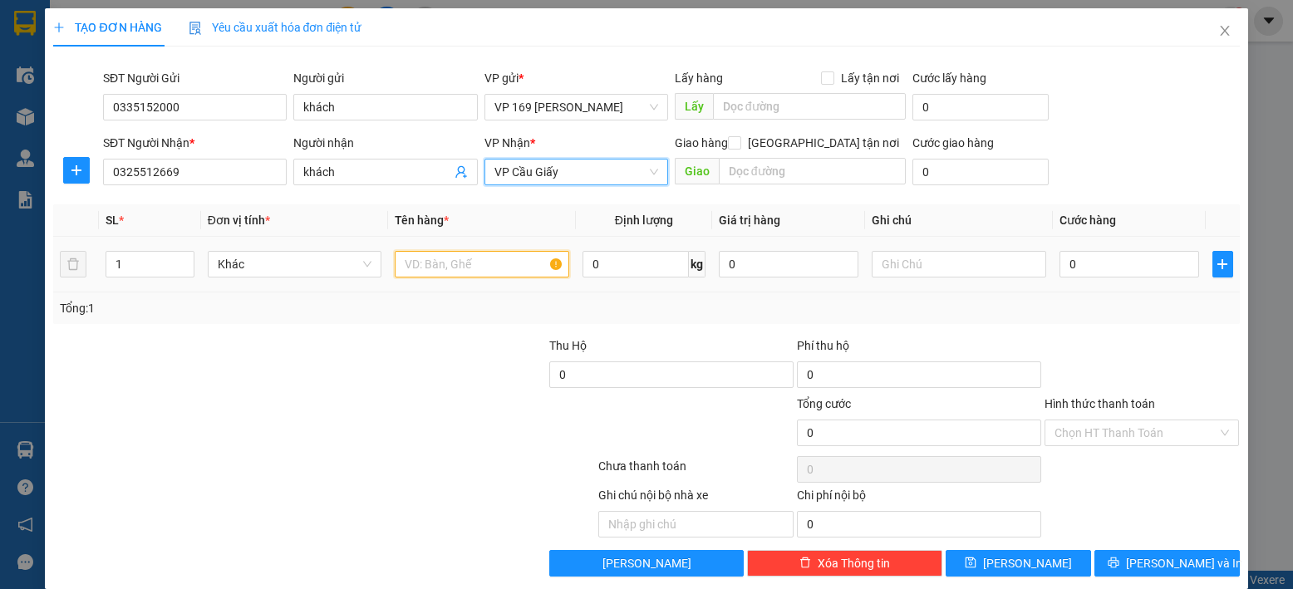
click at [495, 253] on input "text" at bounding box center [482, 264] width 174 height 27
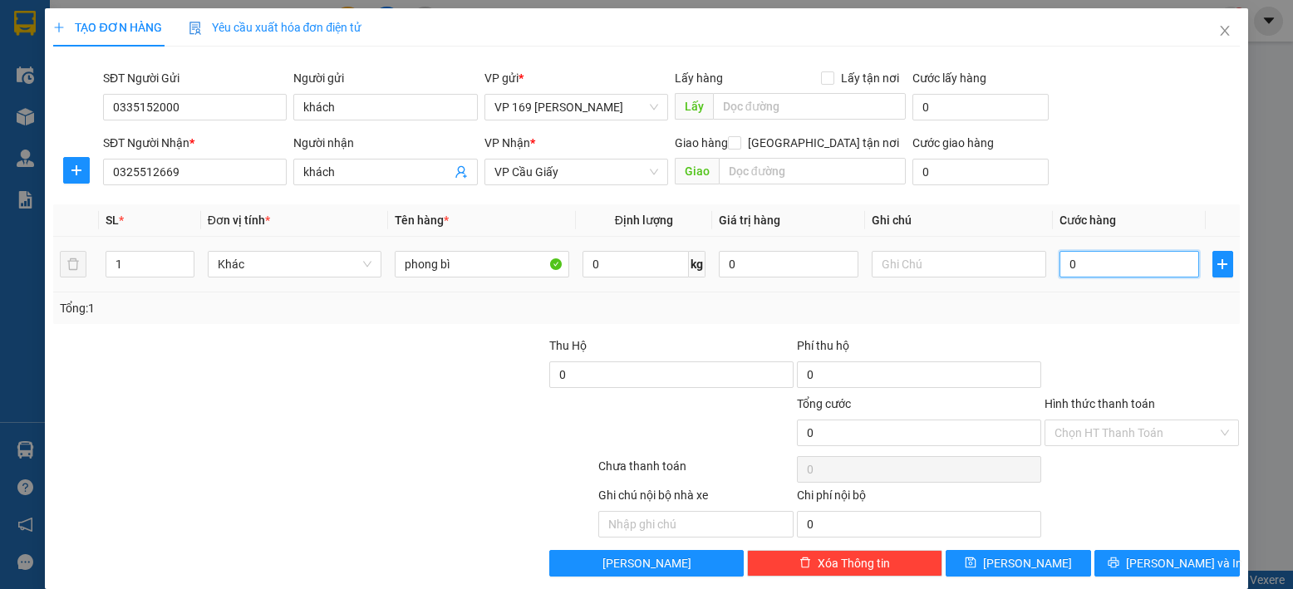
click at [1117, 262] on input "0" at bounding box center [1129, 264] width 140 height 27
click at [1003, 556] on button "[PERSON_NAME]" at bounding box center [1017, 563] width 145 height 27
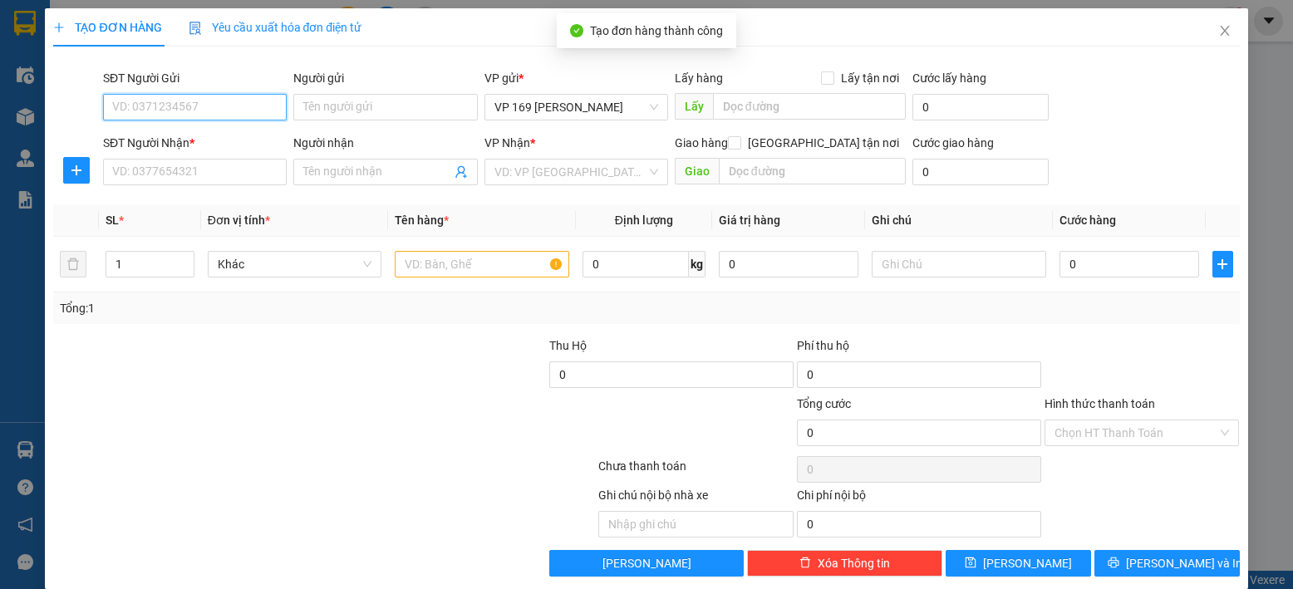
click at [214, 112] on input "SĐT Người Gửi" at bounding box center [195, 107] width 184 height 27
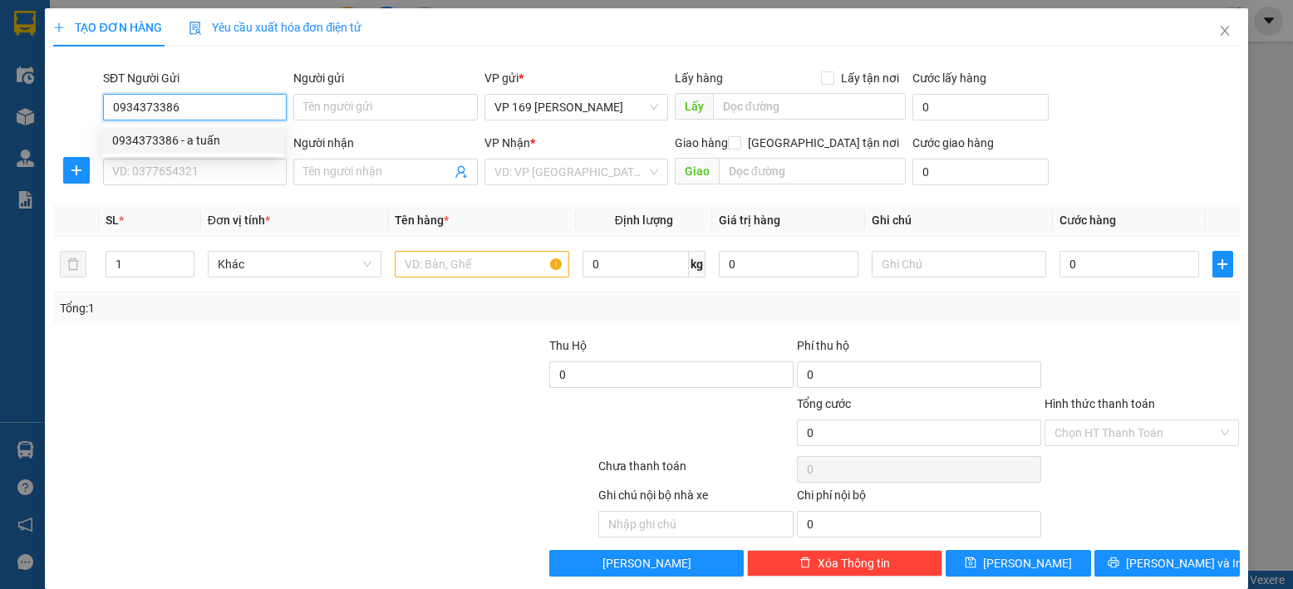
click at [185, 143] on div "0934373386 - a tuấn" at bounding box center [193, 140] width 162 height 18
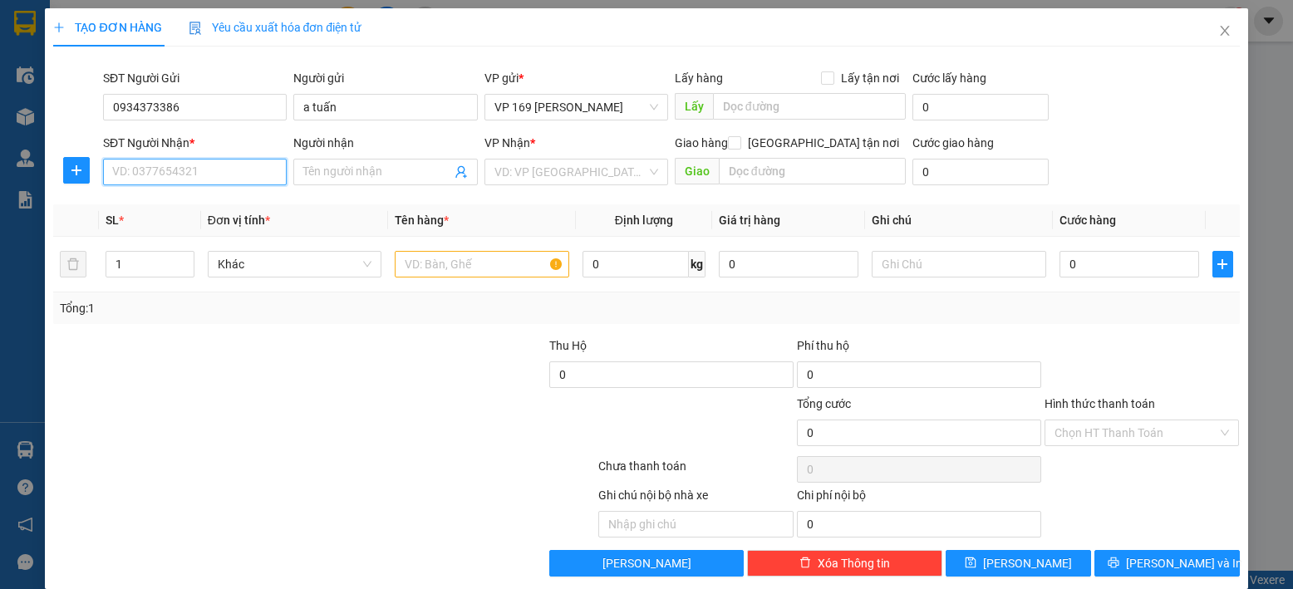
click at [194, 171] on input "SĐT Người Nhận *" at bounding box center [195, 172] width 184 height 27
click at [232, 204] on div "0835402666 - a cường" at bounding box center [193, 205] width 162 height 18
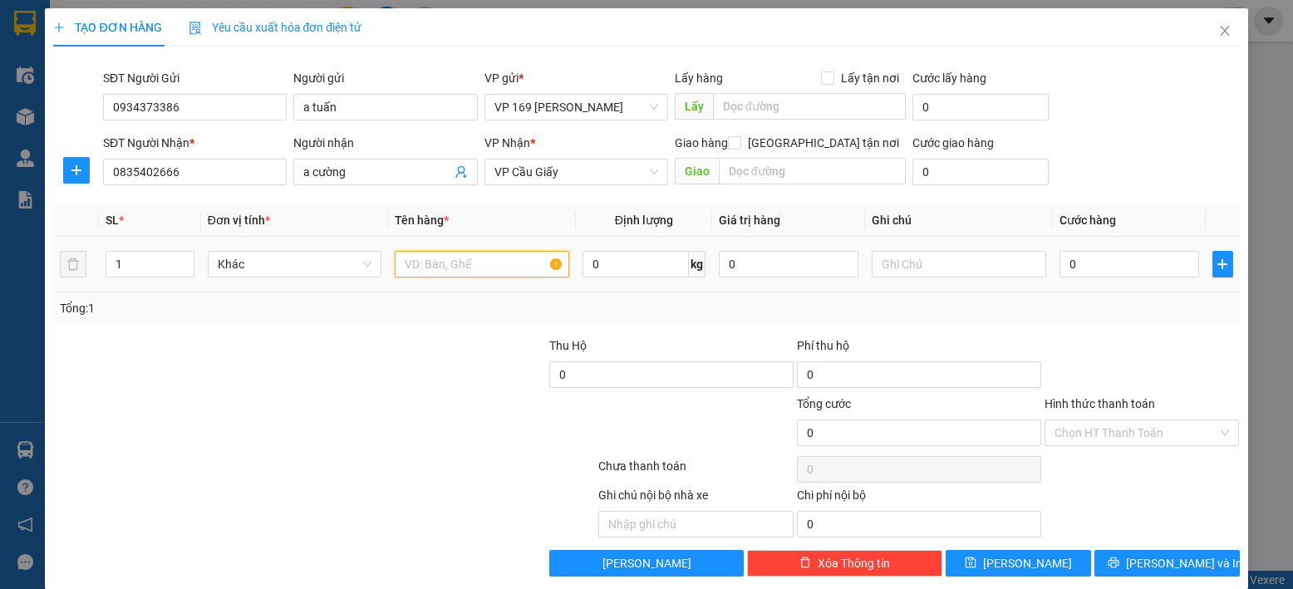
click at [498, 271] on input "text" at bounding box center [482, 264] width 174 height 27
click at [1073, 267] on input "0" at bounding box center [1129, 264] width 140 height 27
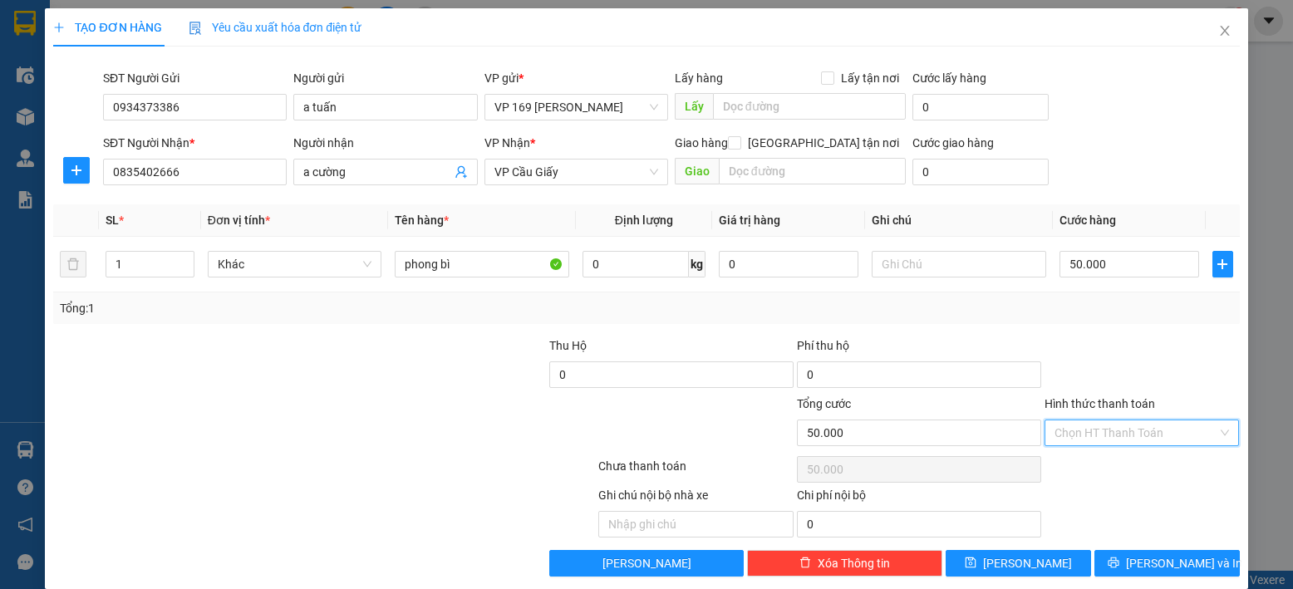
click at [1158, 430] on input "Hình thức thanh toán" at bounding box center [1136, 432] width 164 height 25
click at [1005, 563] on button "[PERSON_NAME]" at bounding box center [1017, 563] width 145 height 27
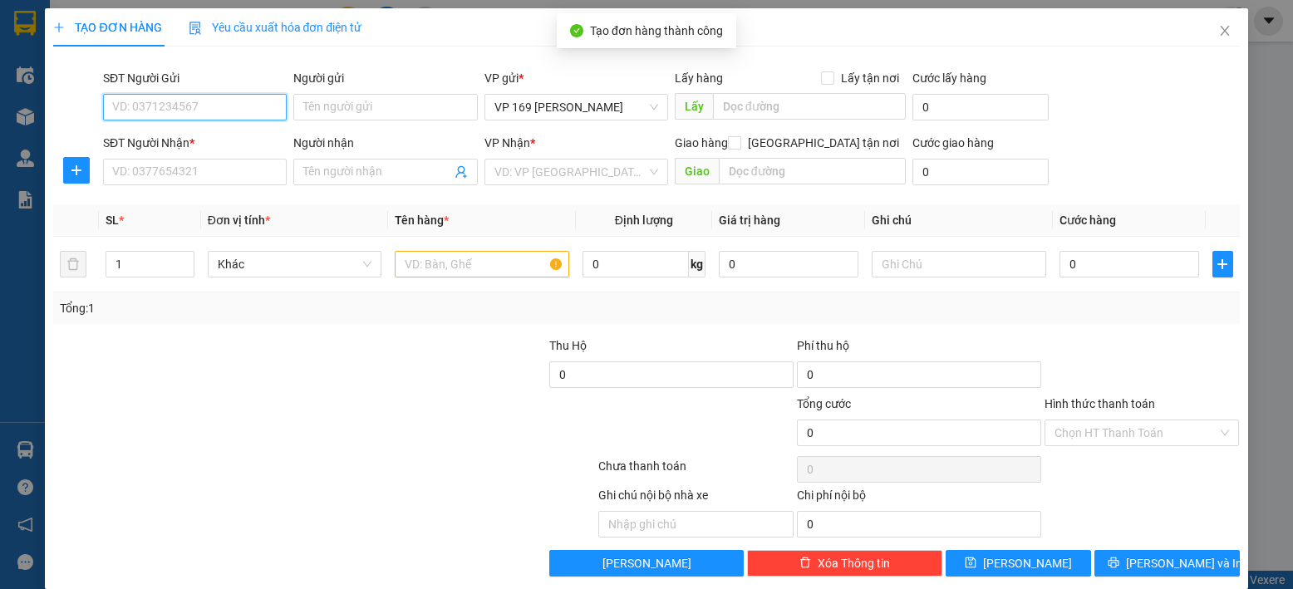
click at [259, 110] on input "SĐT Người Gửi" at bounding box center [195, 107] width 184 height 27
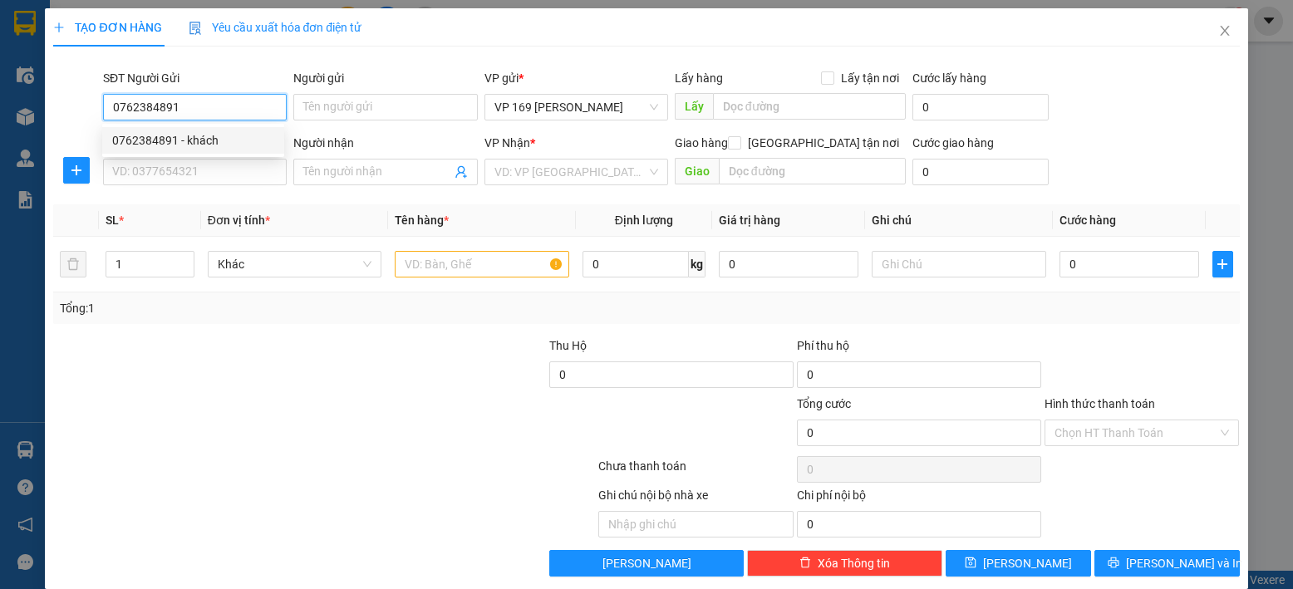
click at [243, 141] on div "0762384891 - khách" at bounding box center [193, 140] width 162 height 18
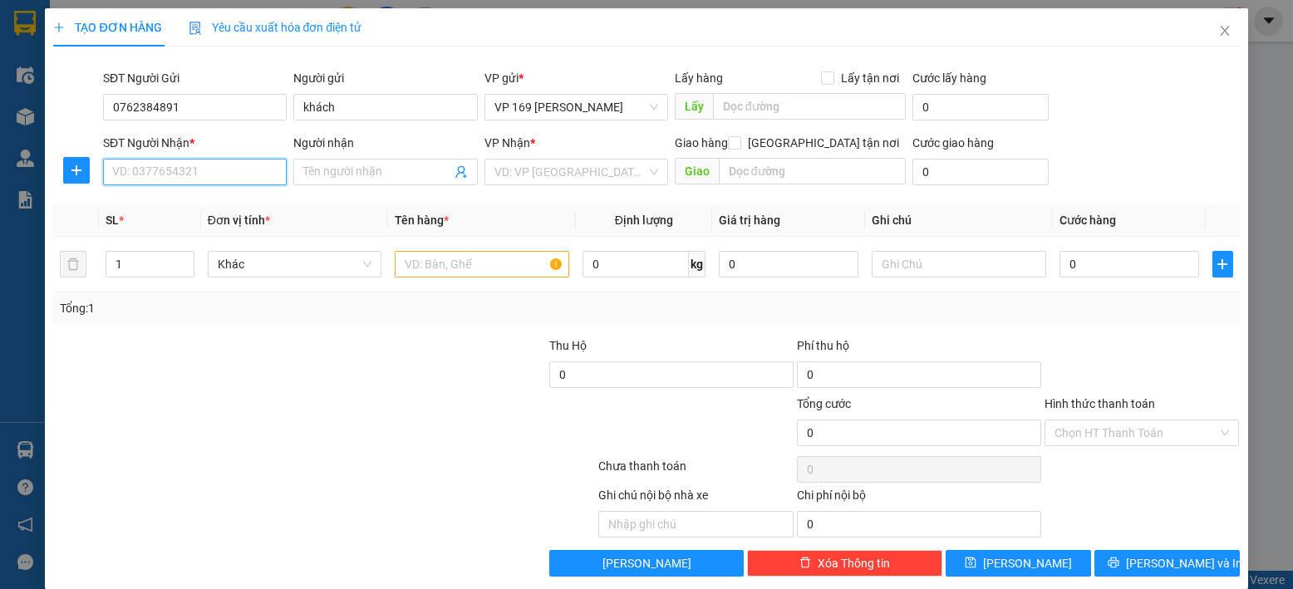
click at [213, 170] on input "SĐT Người Nhận *" at bounding box center [195, 172] width 184 height 27
click at [241, 212] on div "0762384891 - khách" at bounding box center [193, 205] width 162 height 18
click at [454, 258] on input "text" at bounding box center [482, 264] width 174 height 27
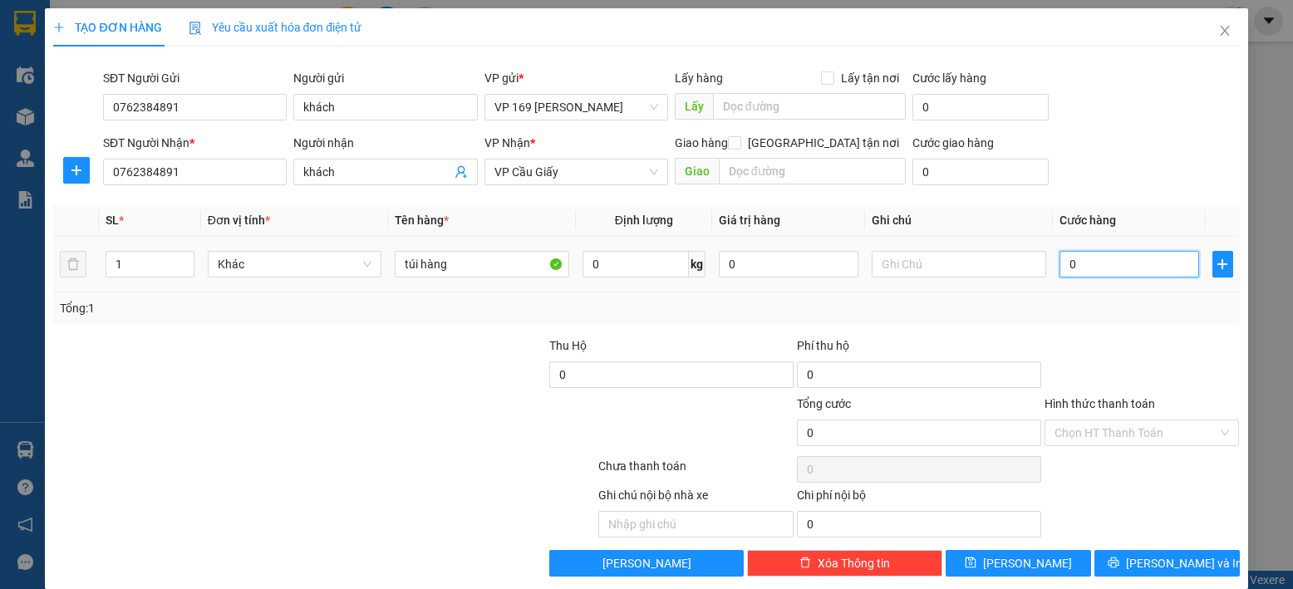
click at [1155, 266] on input "0" at bounding box center [1129, 264] width 140 height 27
click at [1145, 437] on input "Hình thức thanh toán" at bounding box center [1136, 432] width 164 height 25
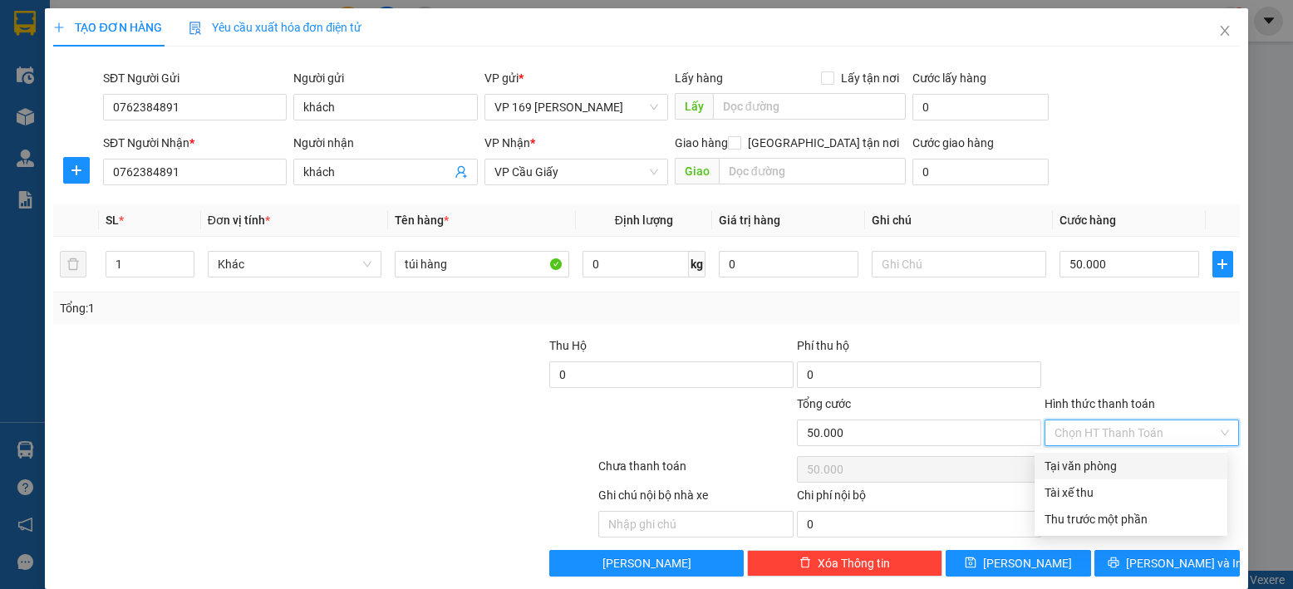
click at [1130, 469] on div "Tại văn phòng" at bounding box center [1130, 466] width 173 height 18
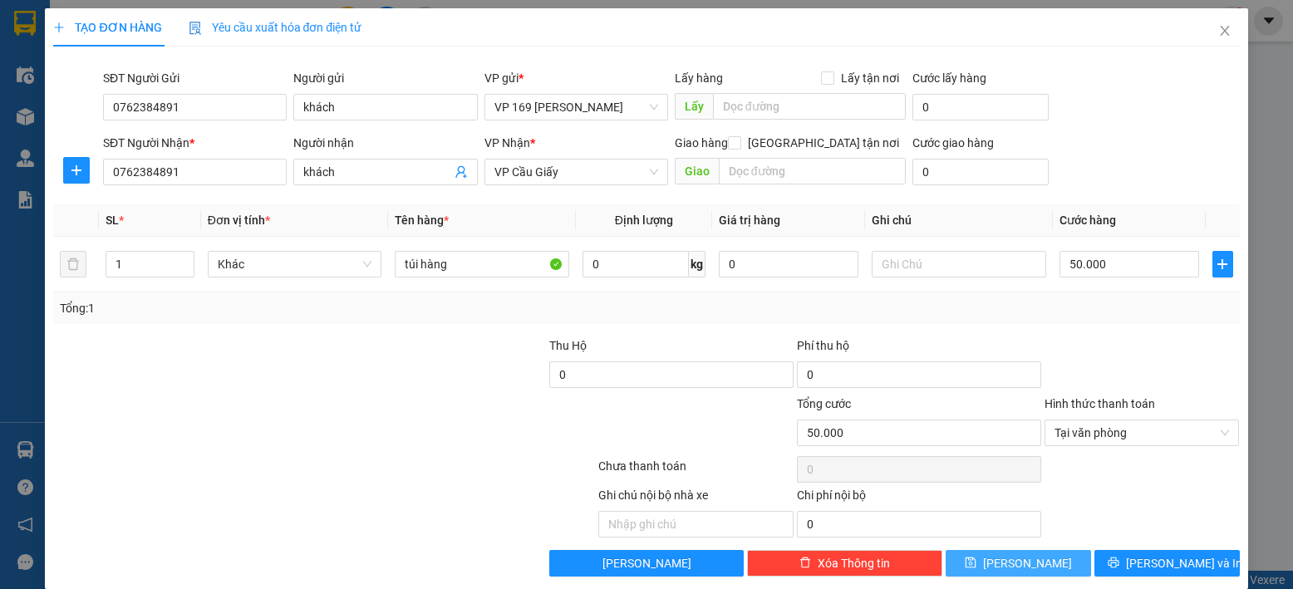
click at [1029, 552] on button "[PERSON_NAME]" at bounding box center [1017, 563] width 145 height 27
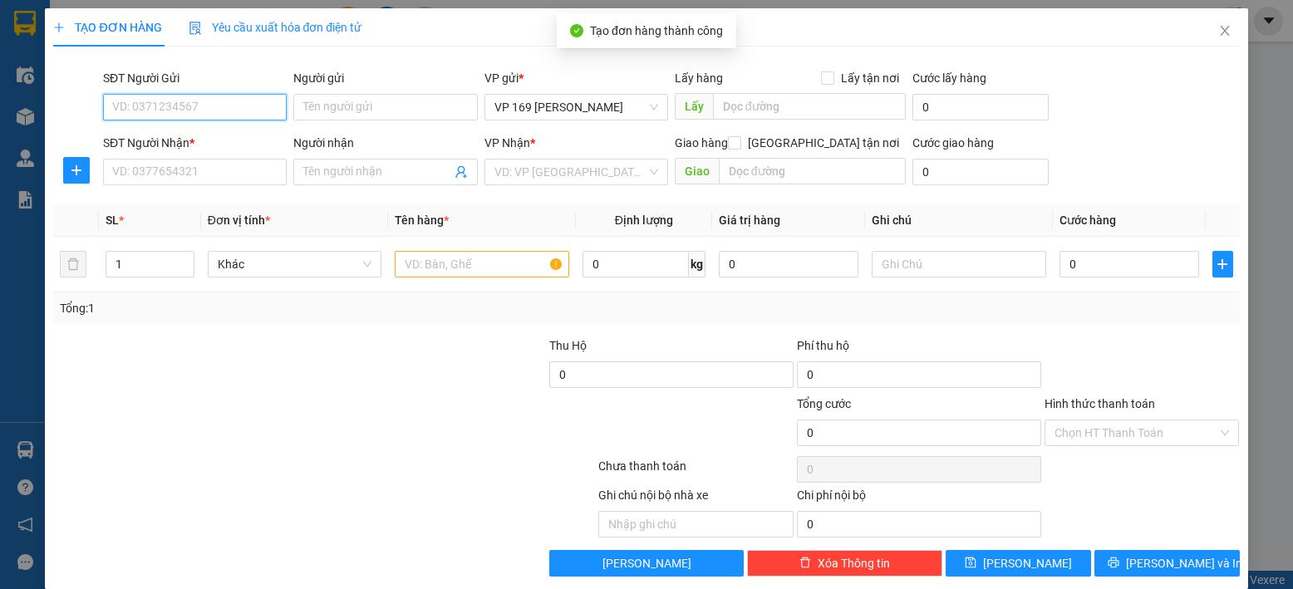
click at [246, 110] on input "SĐT Người Gửi" at bounding box center [195, 107] width 184 height 27
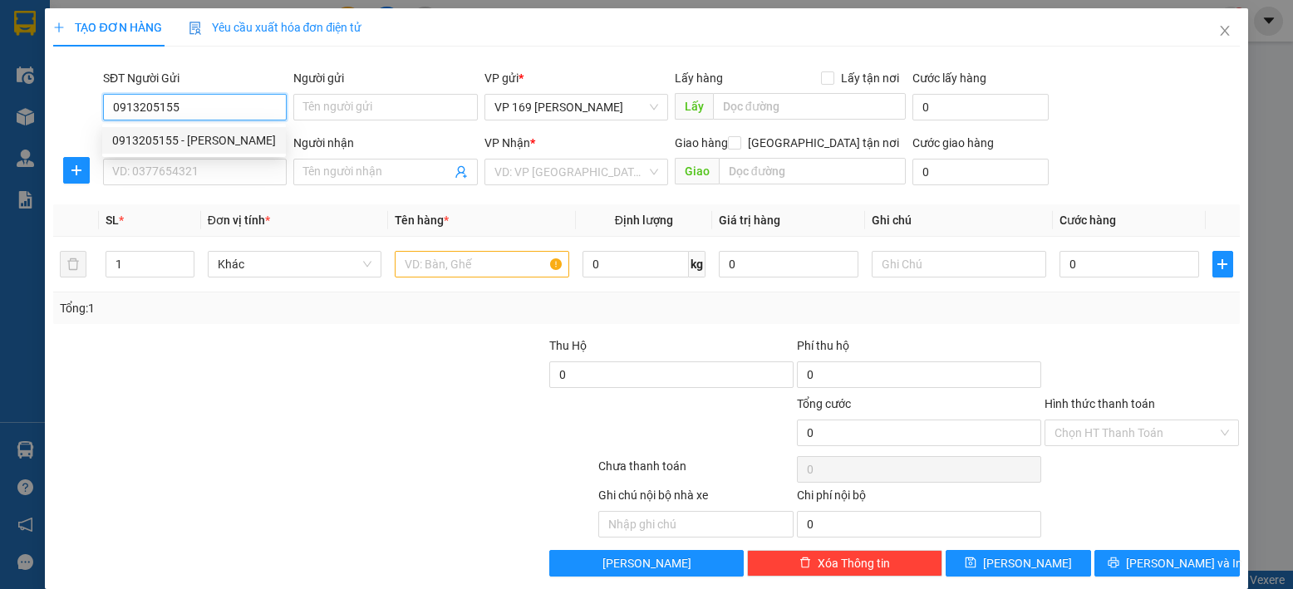
click at [255, 146] on div "0913205155 - [PERSON_NAME]" at bounding box center [194, 140] width 164 height 18
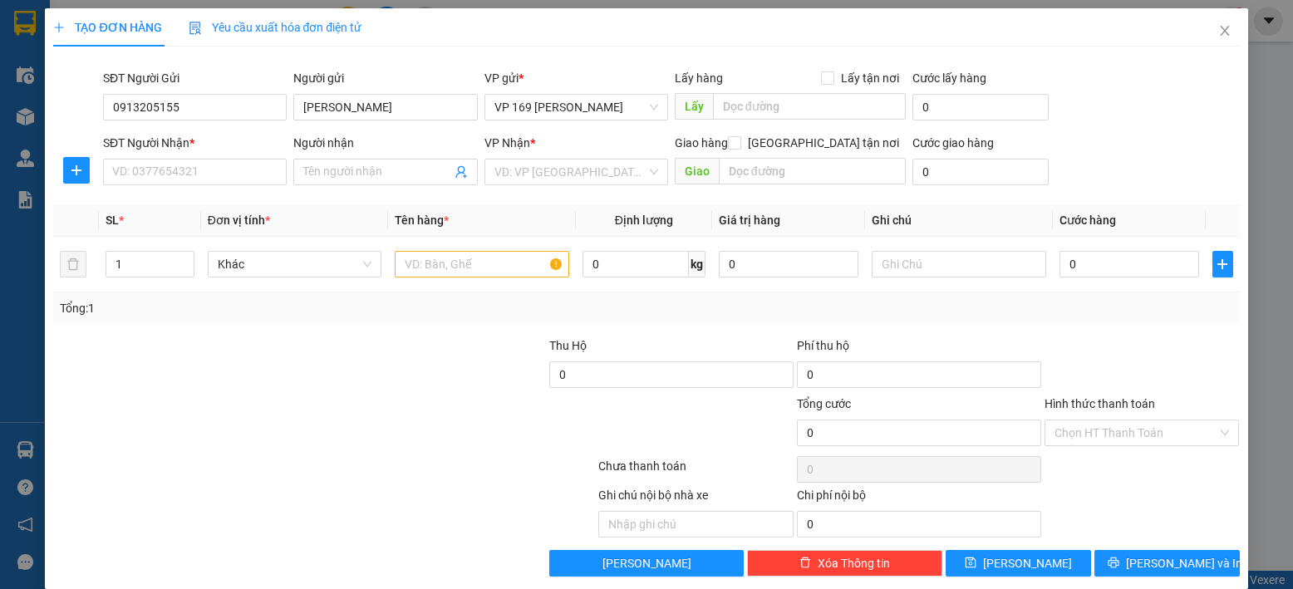
click at [247, 157] on div "SĐT Người Nhận *" at bounding box center [195, 146] width 184 height 25
click at [251, 170] on input "SĐT Người Nhận *" at bounding box center [195, 172] width 184 height 27
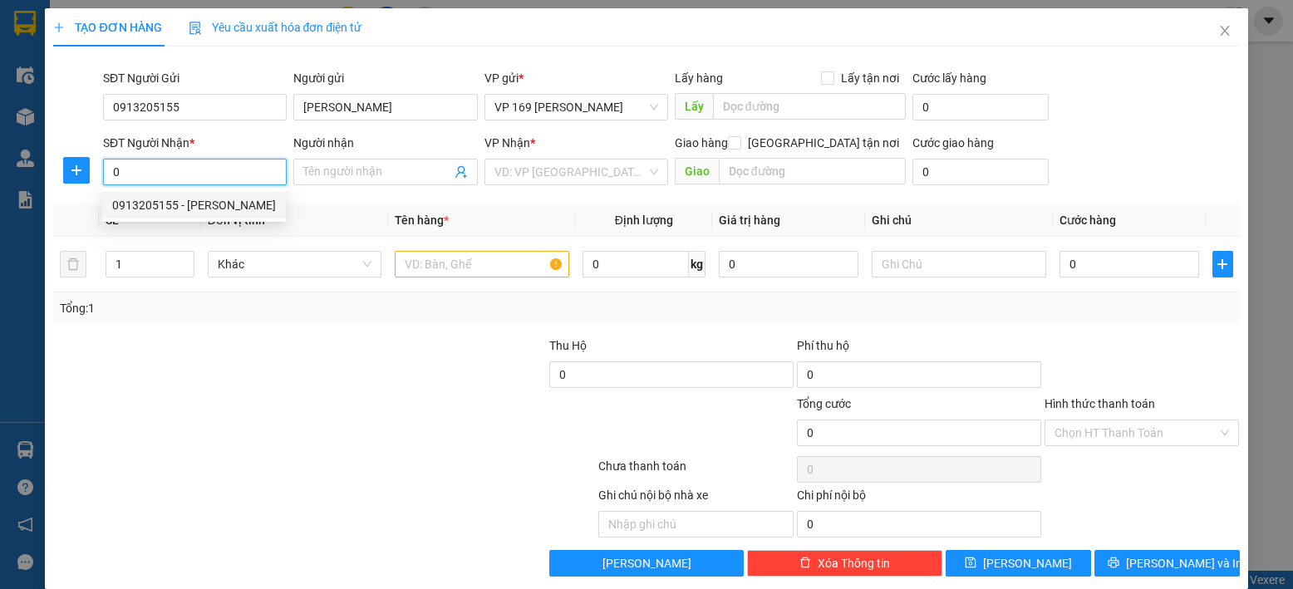
click at [262, 213] on div "0913205155 - [PERSON_NAME]" at bounding box center [194, 205] width 164 height 18
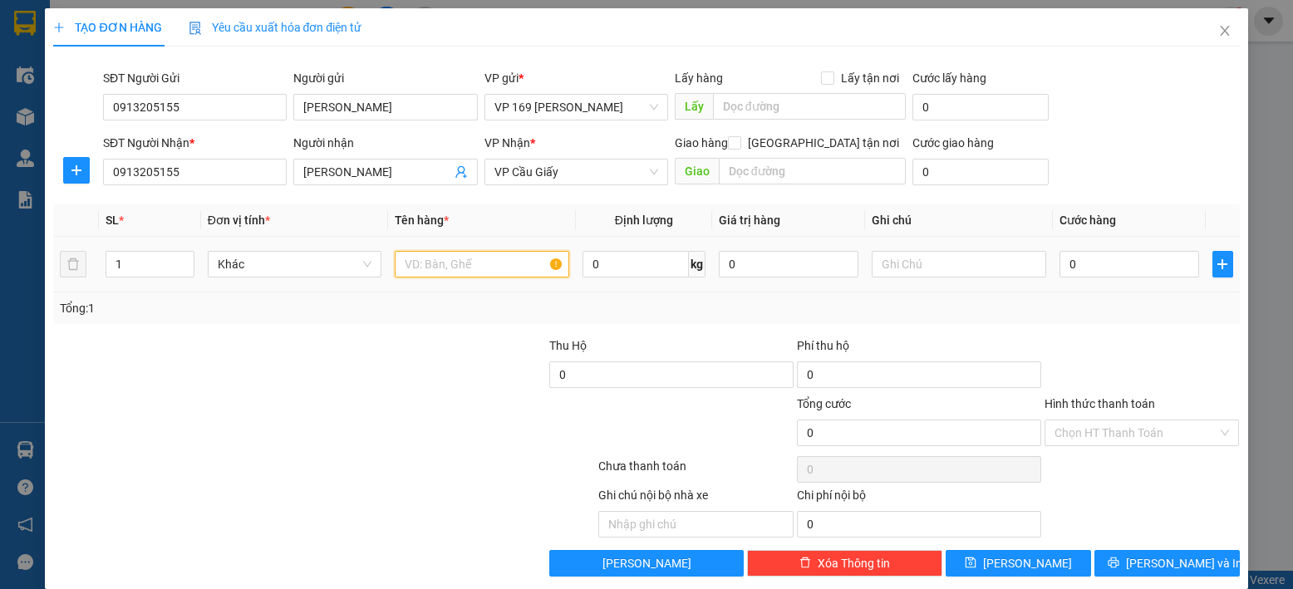
click at [440, 261] on input "text" at bounding box center [482, 264] width 174 height 27
click at [1100, 263] on input "0" at bounding box center [1129, 264] width 140 height 27
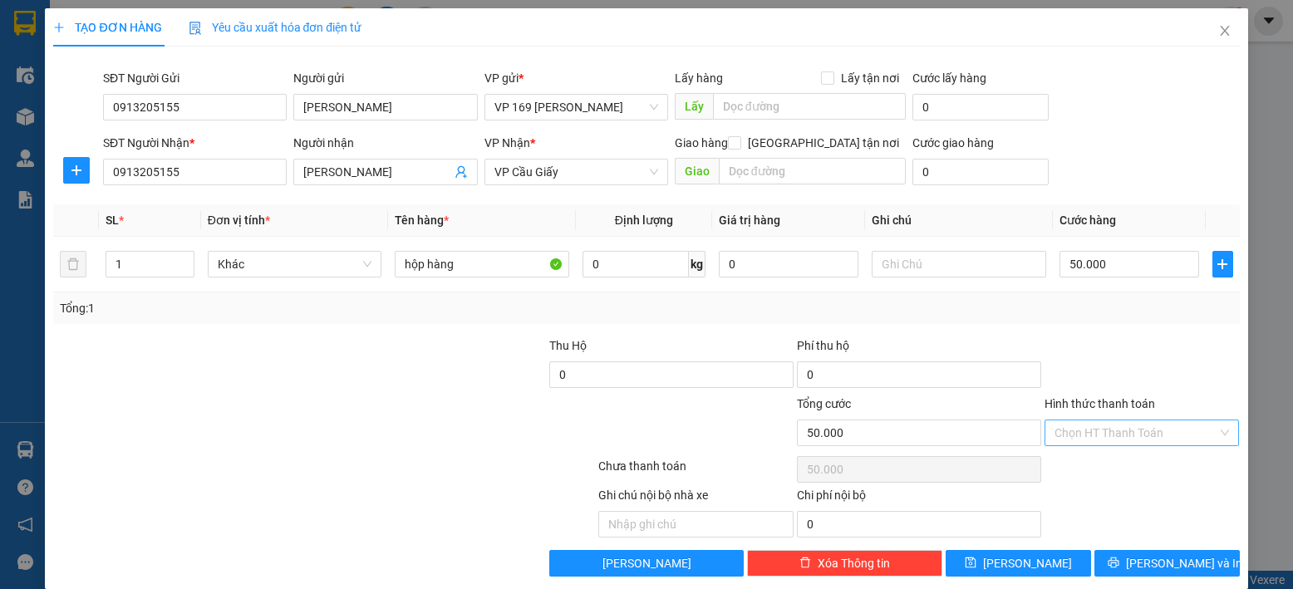
click at [1098, 426] on input "Hình thức thanh toán" at bounding box center [1136, 432] width 164 height 25
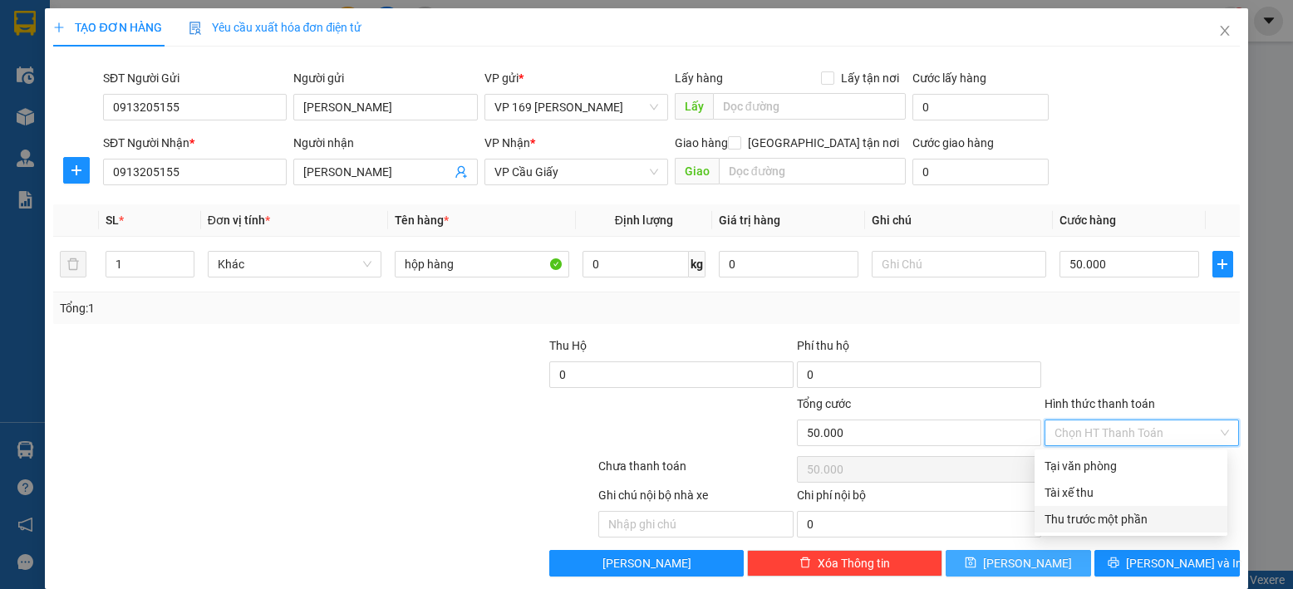
click at [1029, 560] on button "[PERSON_NAME]" at bounding box center [1017, 563] width 145 height 27
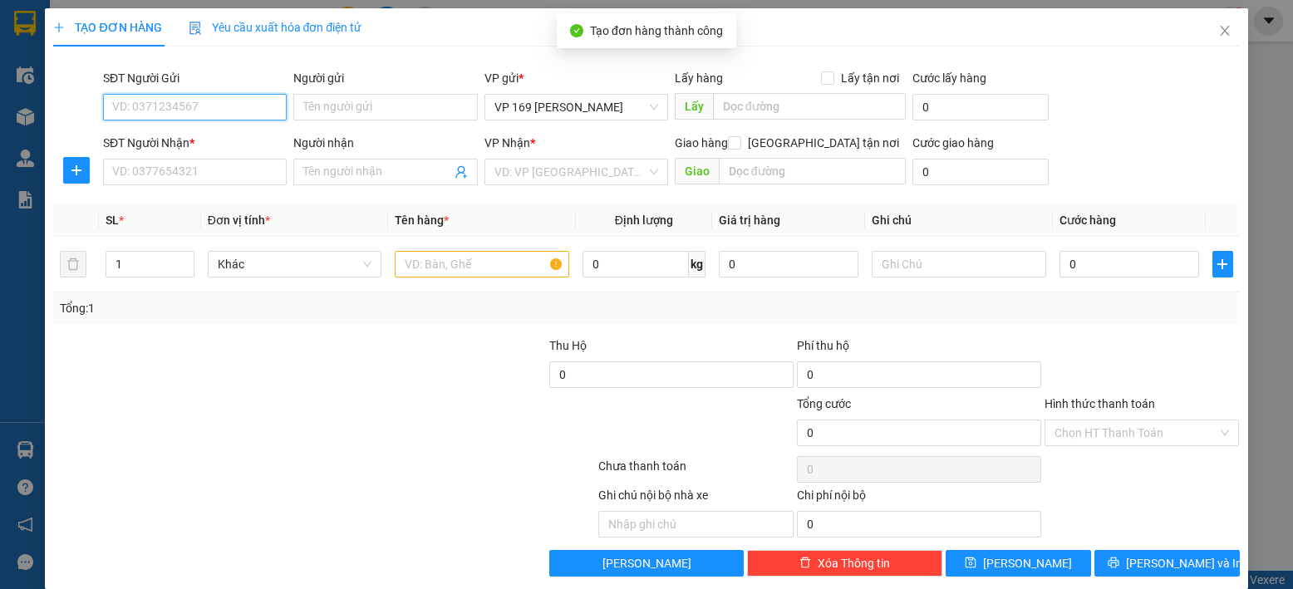
click at [149, 98] on input "SĐT Người Gửi" at bounding box center [195, 107] width 184 height 27
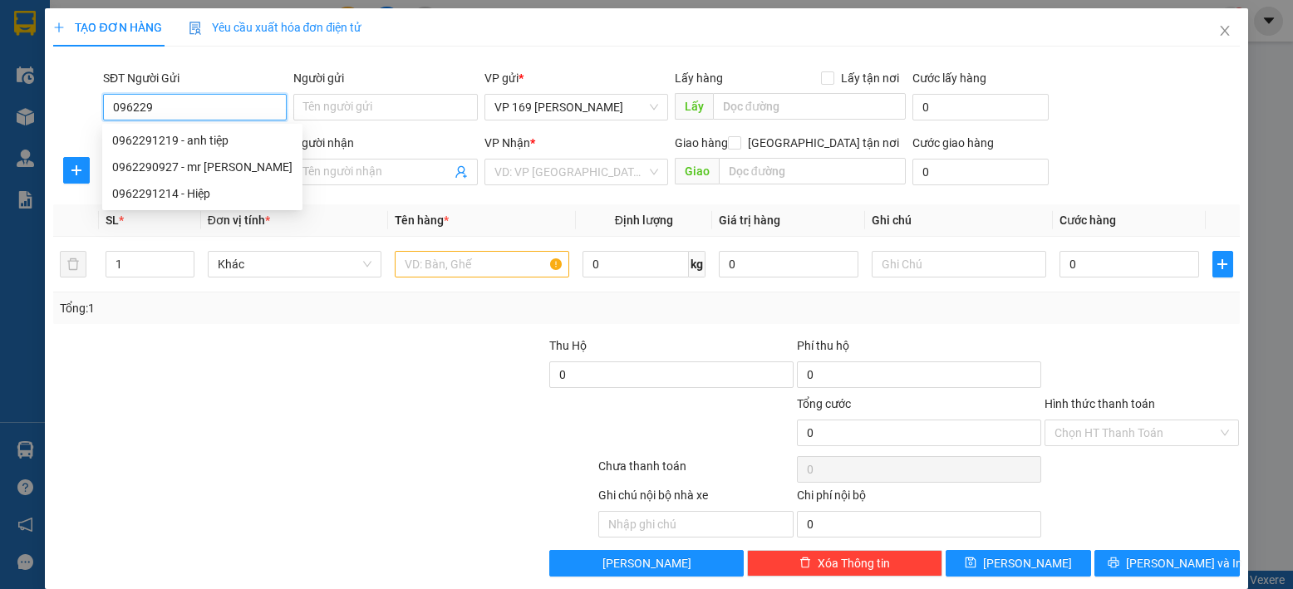
click at [163, 135] on div "0962291219 - anh tiệp" at bounding box center [202, 140] width 180 height 18
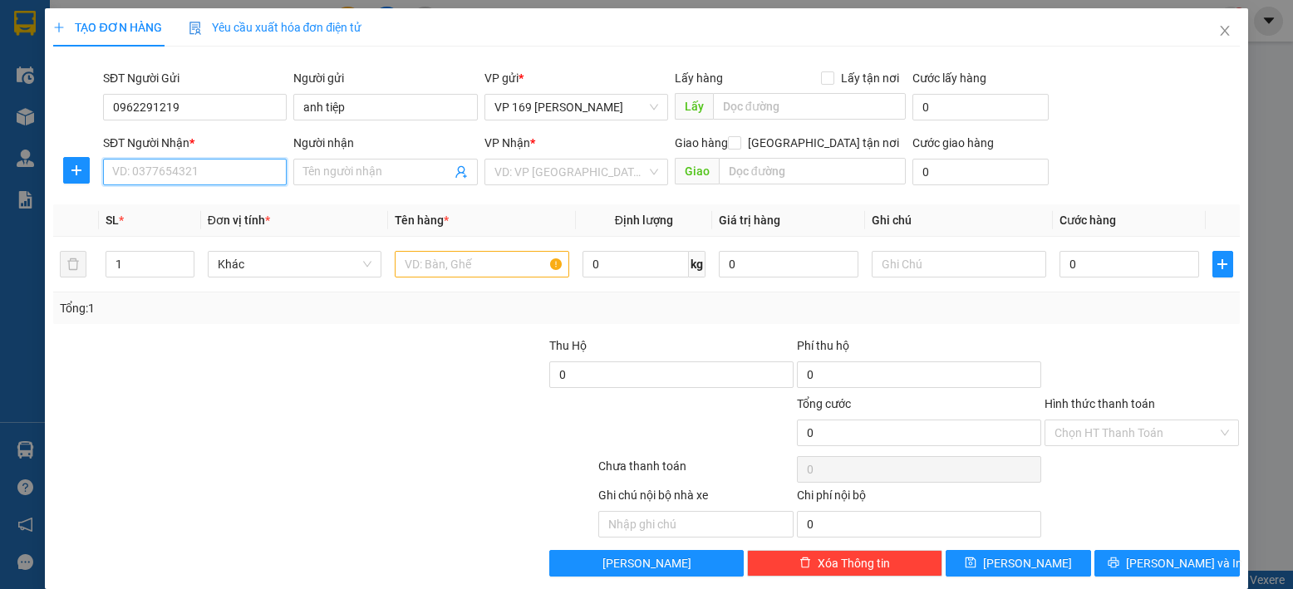
click at [227, 172] on input "SĐT Người Nhận *" at bounding box center [195, 172] width 184 height 27
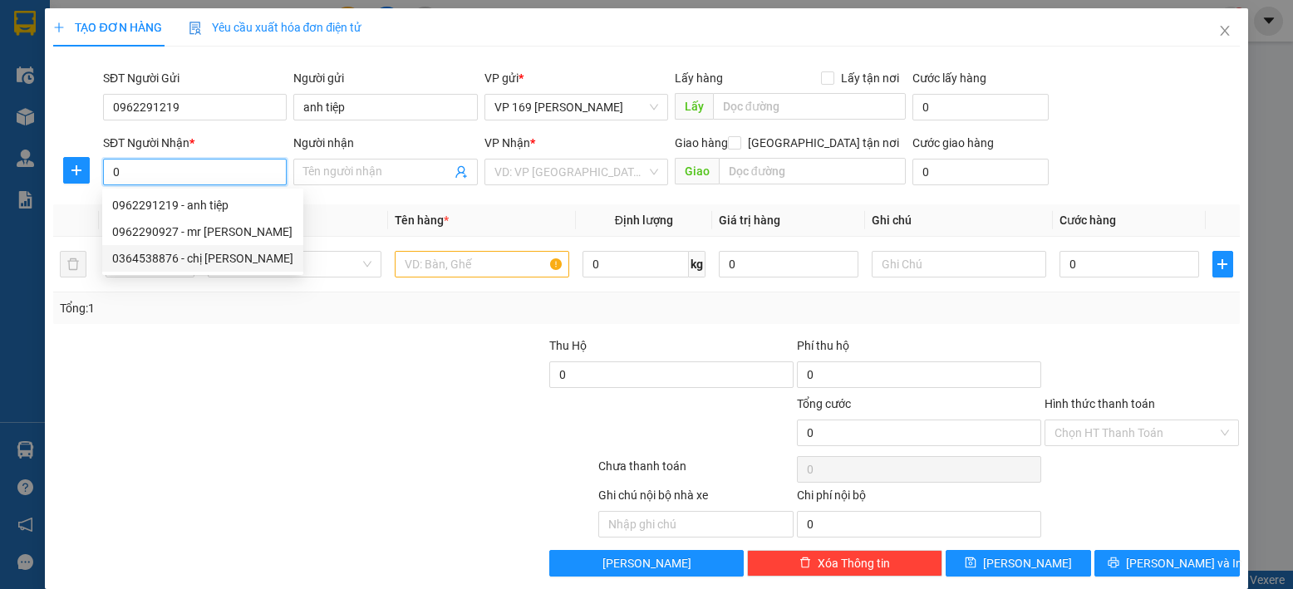
click at [186, 257] on div "0364538876 - chị [PERSON_NAME]" at bounding box center [202, 258] width 181 height 18
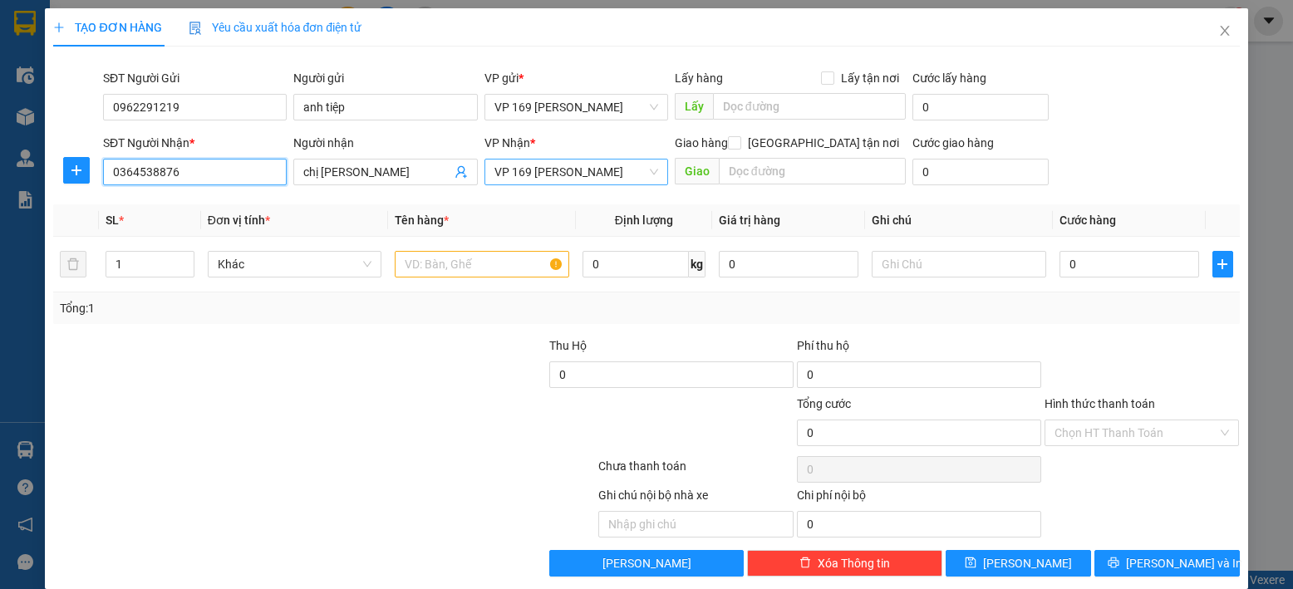
click at [635, 173] on span "VP 169 [PERSON_NAME]" at bounding box center [576, 172] width 164 height 25
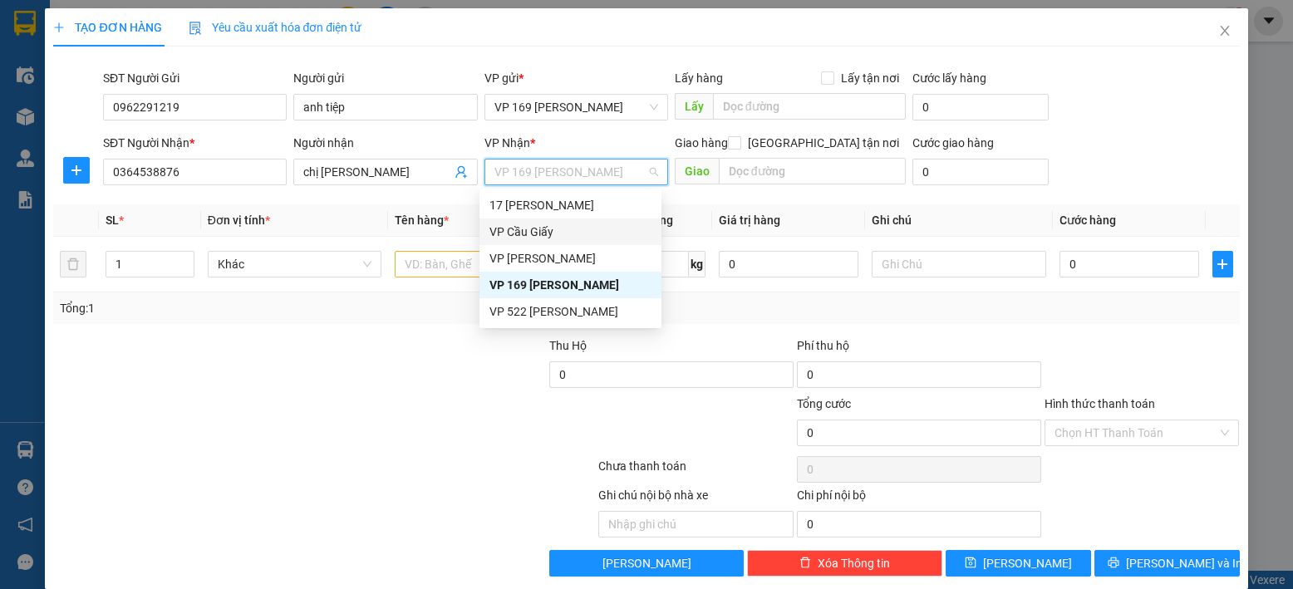
click at [567, 233] on div "VP Cầu Giấy" at bounding box center [570, 232] width 162 height 18
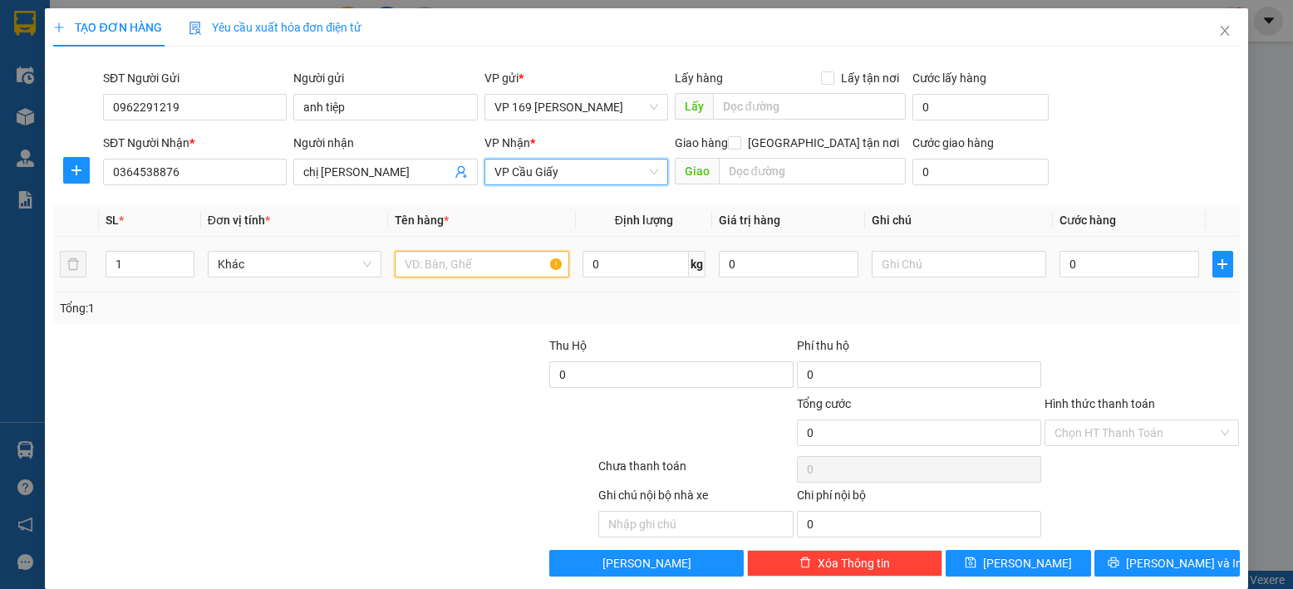
click at [494, 259] on input "text" at bounding box center [482, 264] width 174 height 27
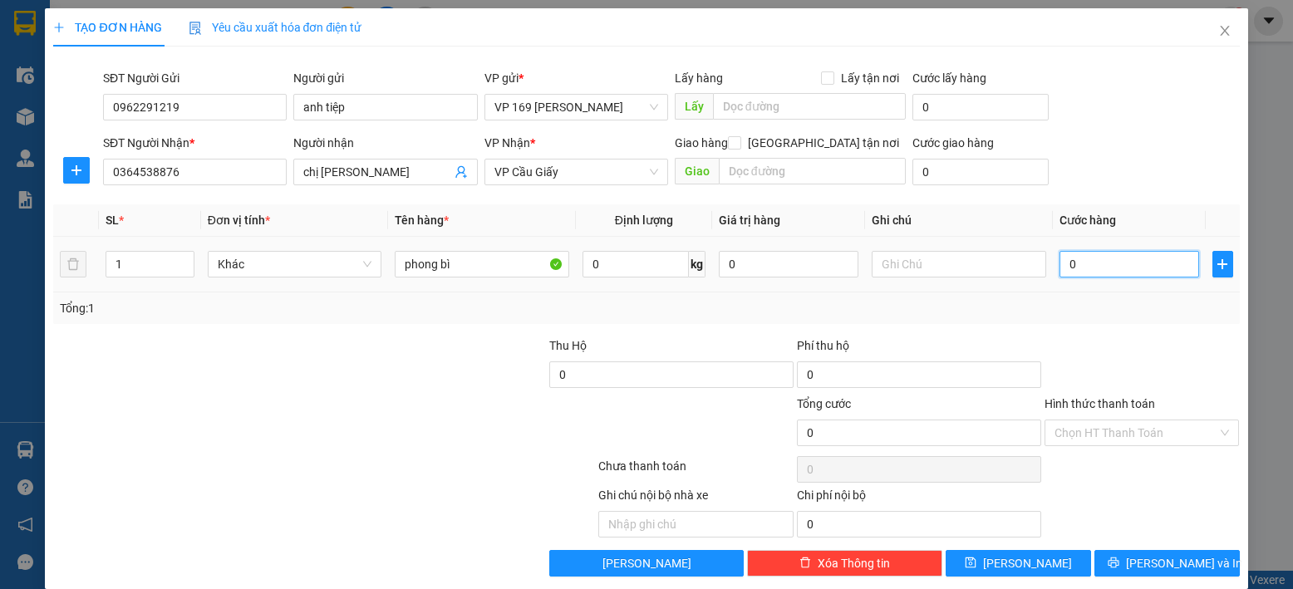
click at [1078, 260] on input "0" at bounding box center [1129, 264] width 140 height 27
click at [591, 179] on span "VP Cầu Giấy" at bounding box center [576, 172] width 164 height 25
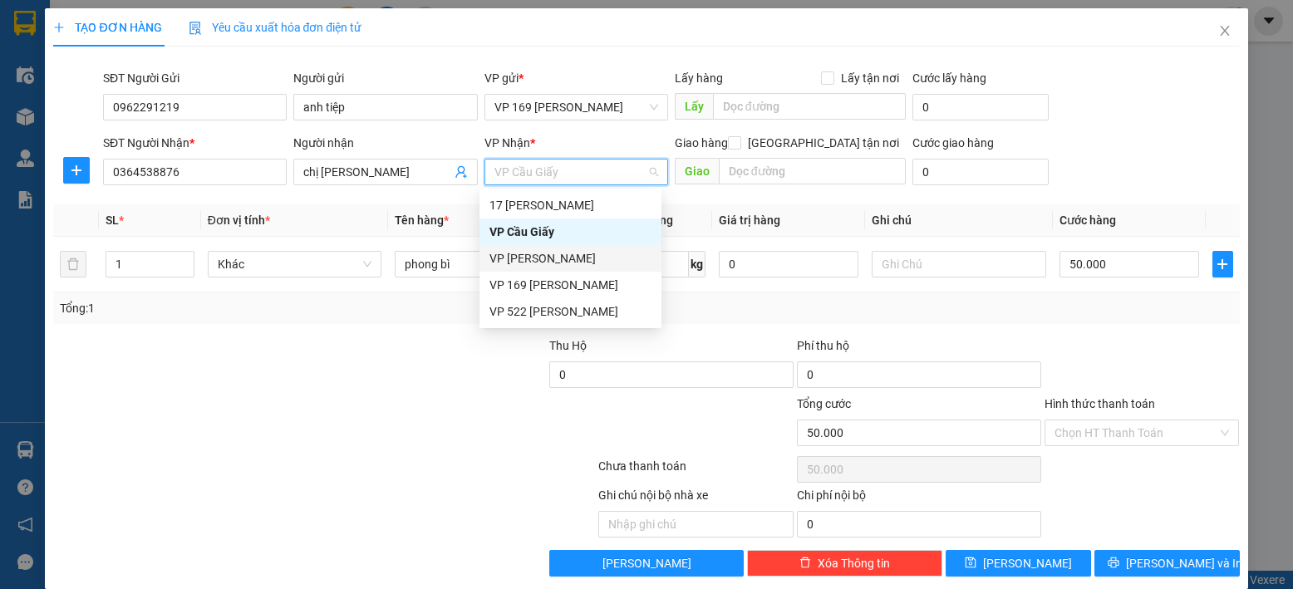
click at [562, 258] on div "VP [PERSON_NAME]" at bounding box center [570, 258] width 162 height 18
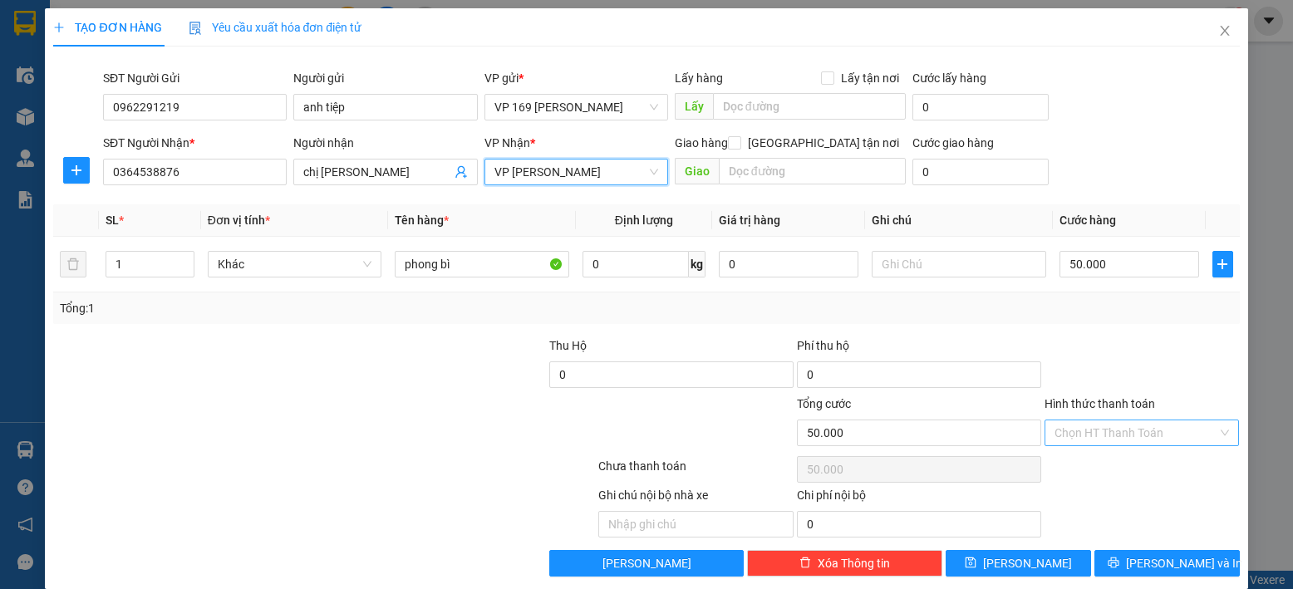
click at [1141, 425] on input "Hình thức thanh toán" at bounding box center [1136, 432] width 164 height 25
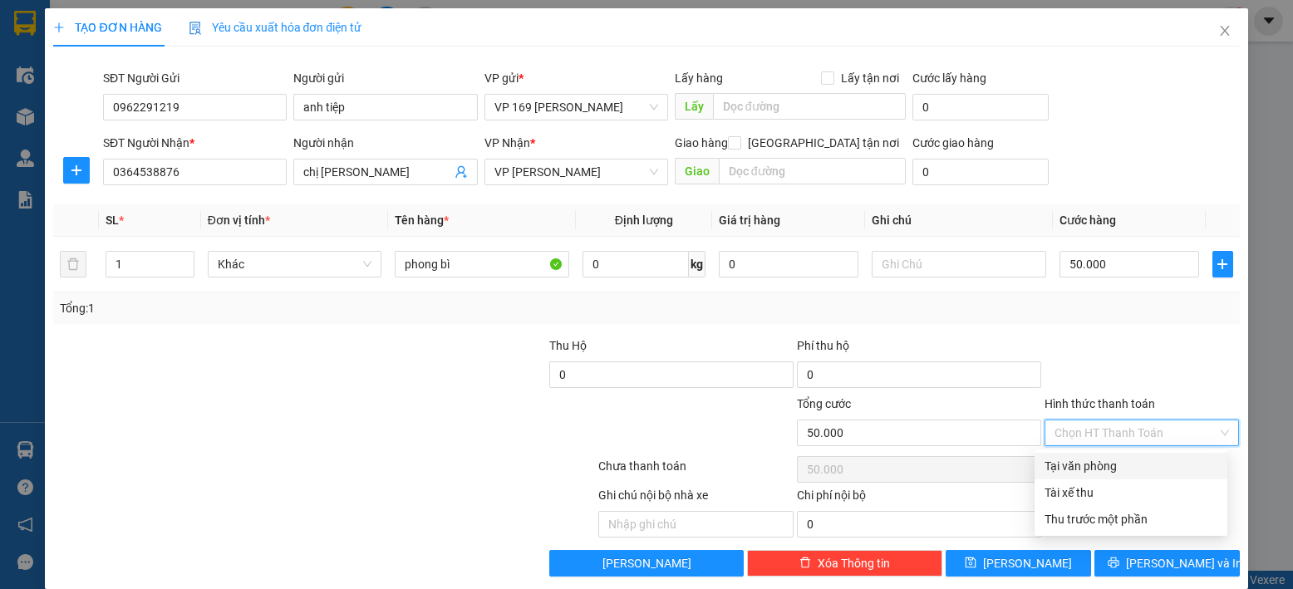
click at [1116, 468] on div "Tại văn phòng" at bounding box center [1130, 466] width 173 height 18
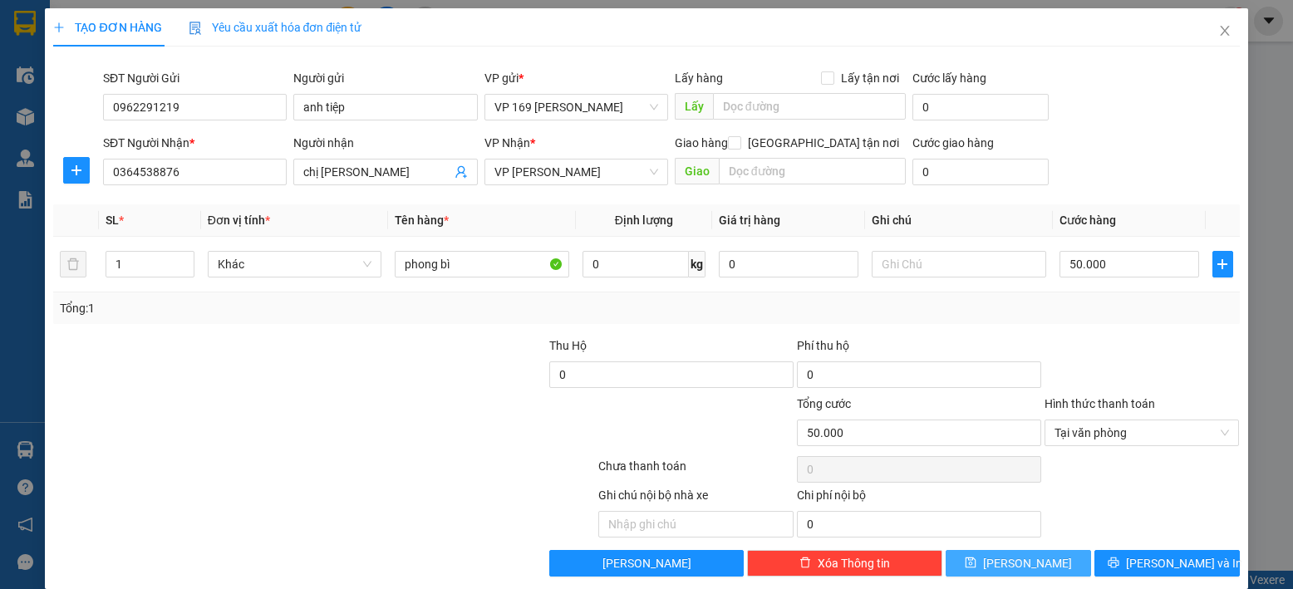
click at [1041, 562] on button "[PERSON_NAME]" at bounding box center [1017, 563] width 145 height 27
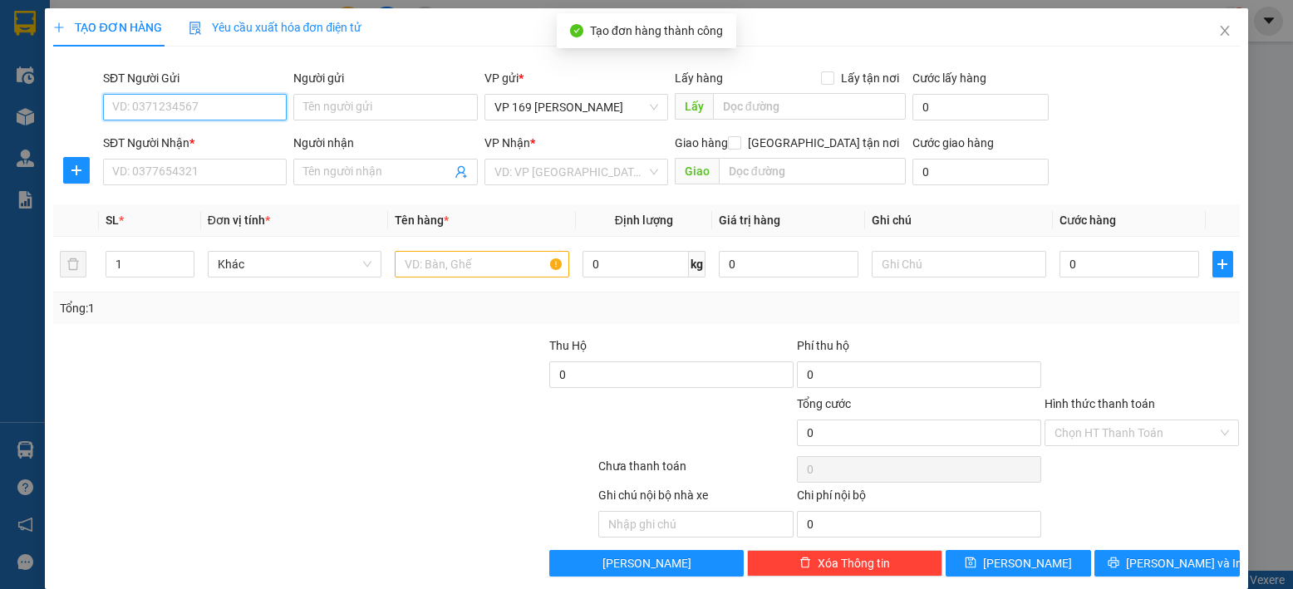
click at [216, 112] on input "SĐT Người Gửi" at bounding box center [195, 107] width 184 height 27
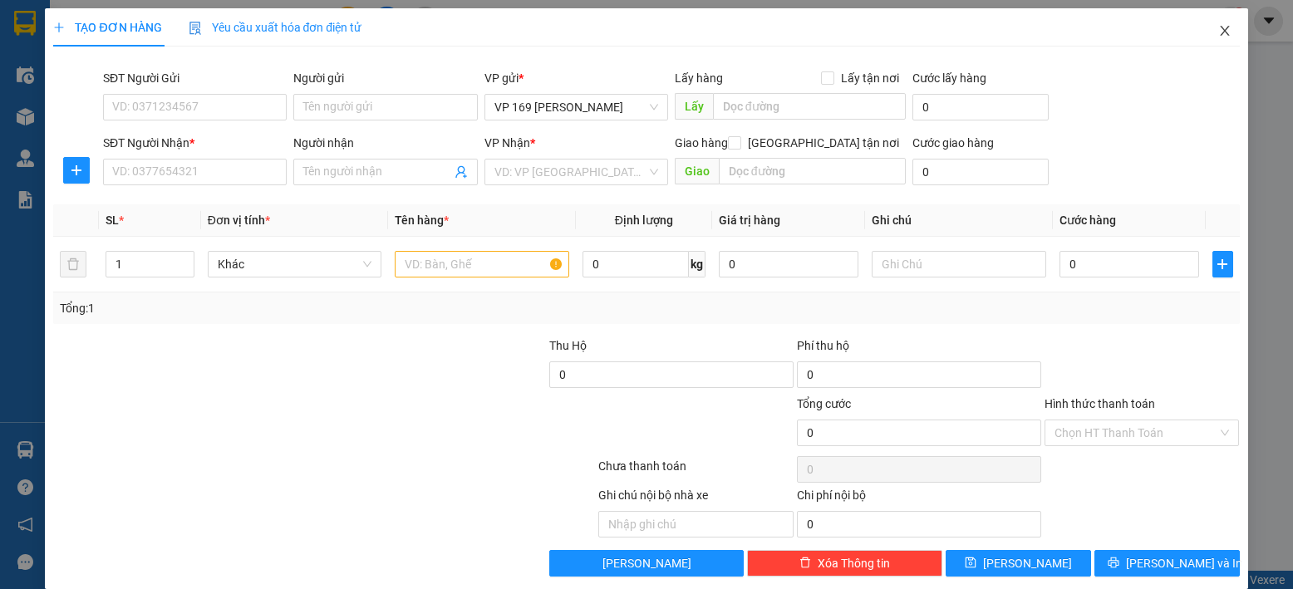
click at [1218, 31] on icon "close" at bounding box center [1224, 30] width 13 height 13
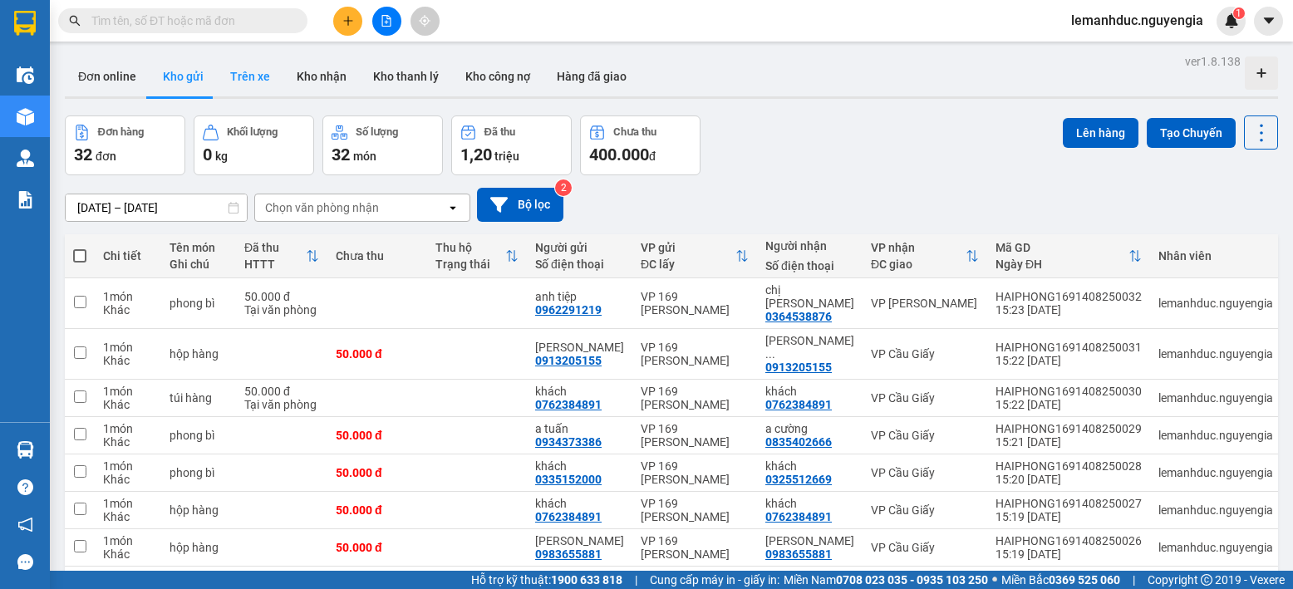
click at [263, 80] on button "Trên xe" at bounding box center [250, 76] width 66 height 40
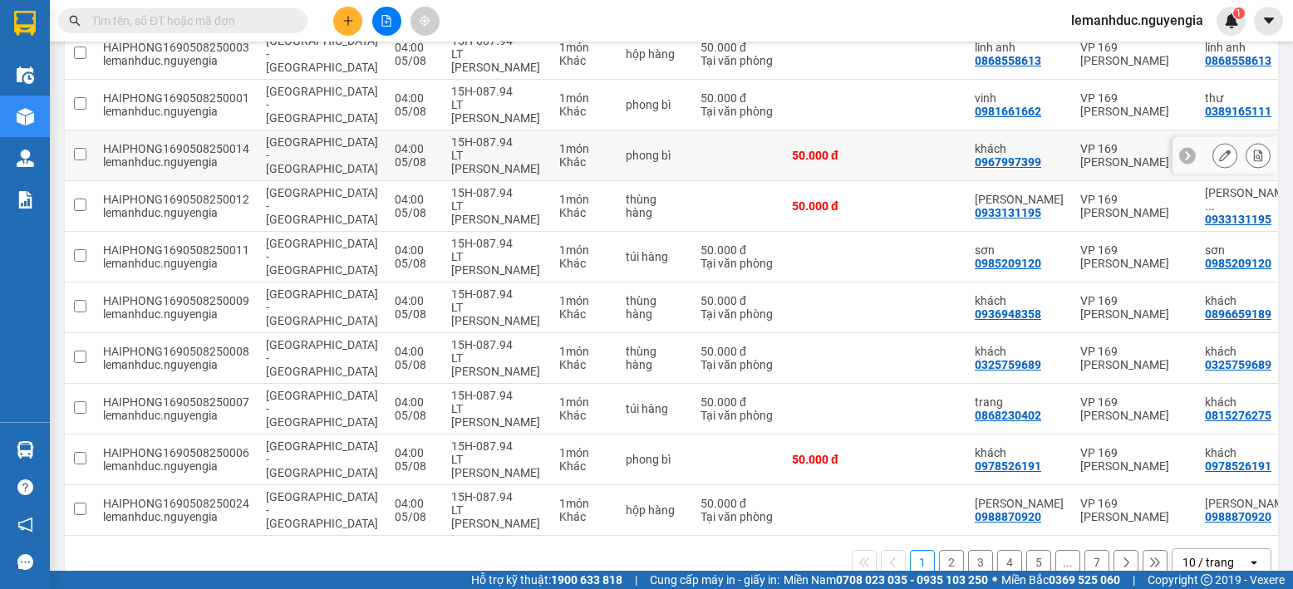
scroll to position [83, 0]
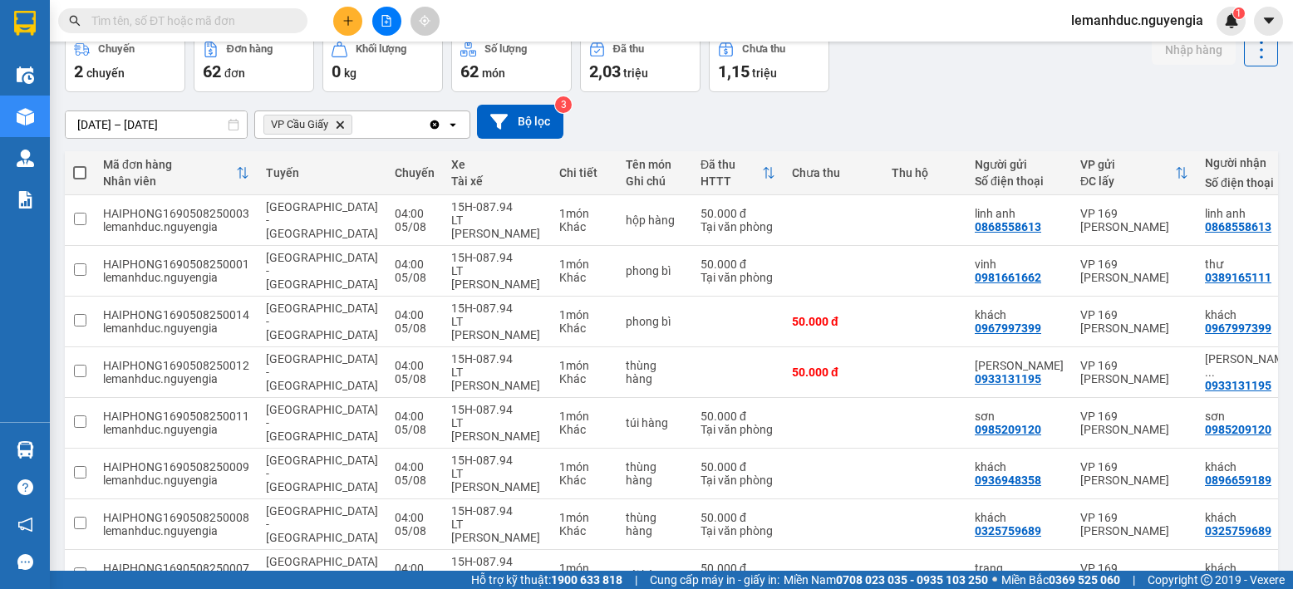
click at [76, 180] on label at bounding box center [79, 173] width 13 height 17
click at [80, 165] on input "checkbox" at bounding box center [80, 165] width 0 height 0
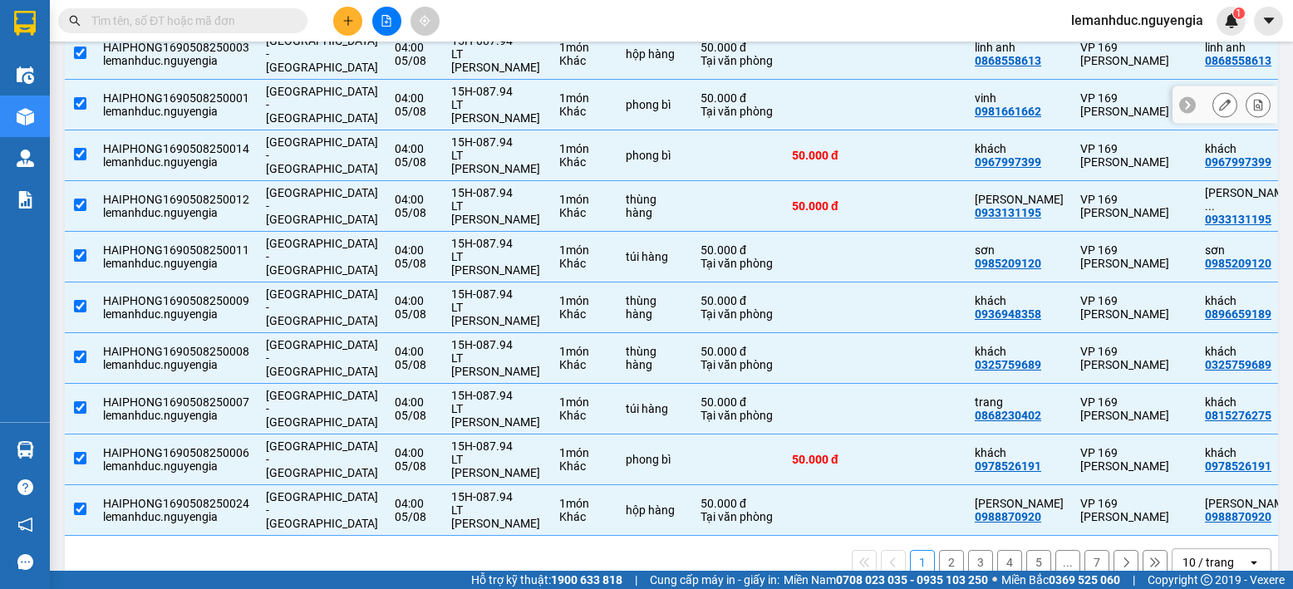
scroll to position [0, 0]
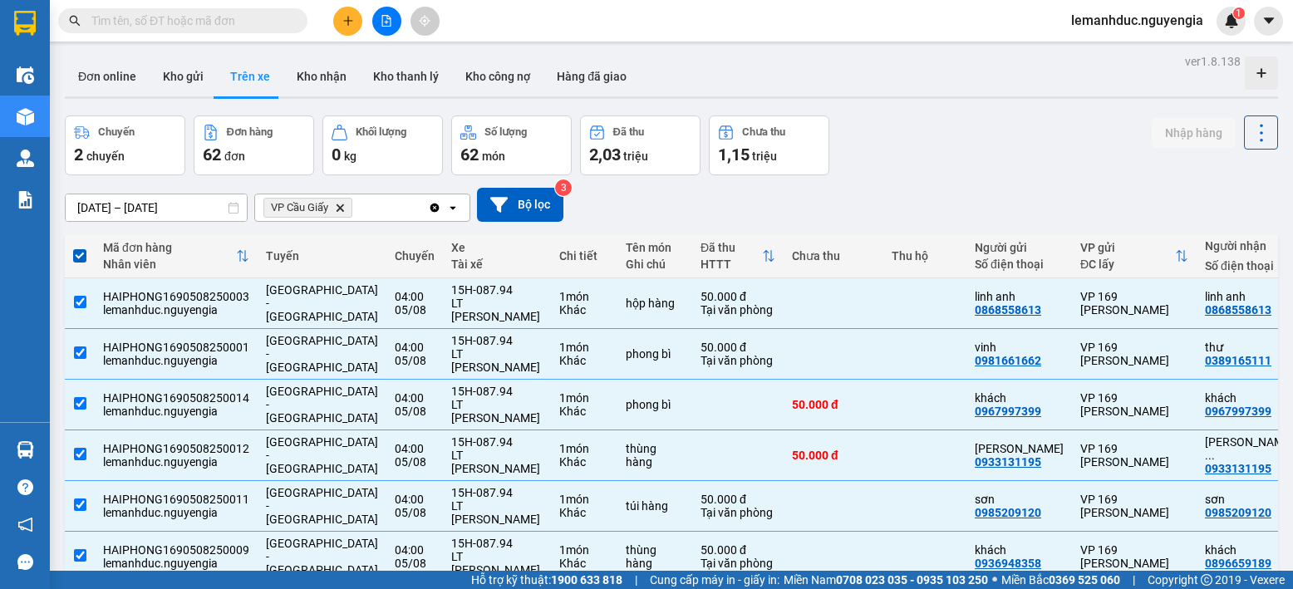
click at [78, 249] on span at bounding box center [79, 255] width 13 height 13
click at [80, 248] on input "checkbox" at bounding box center [80, 248] width 0 height 0
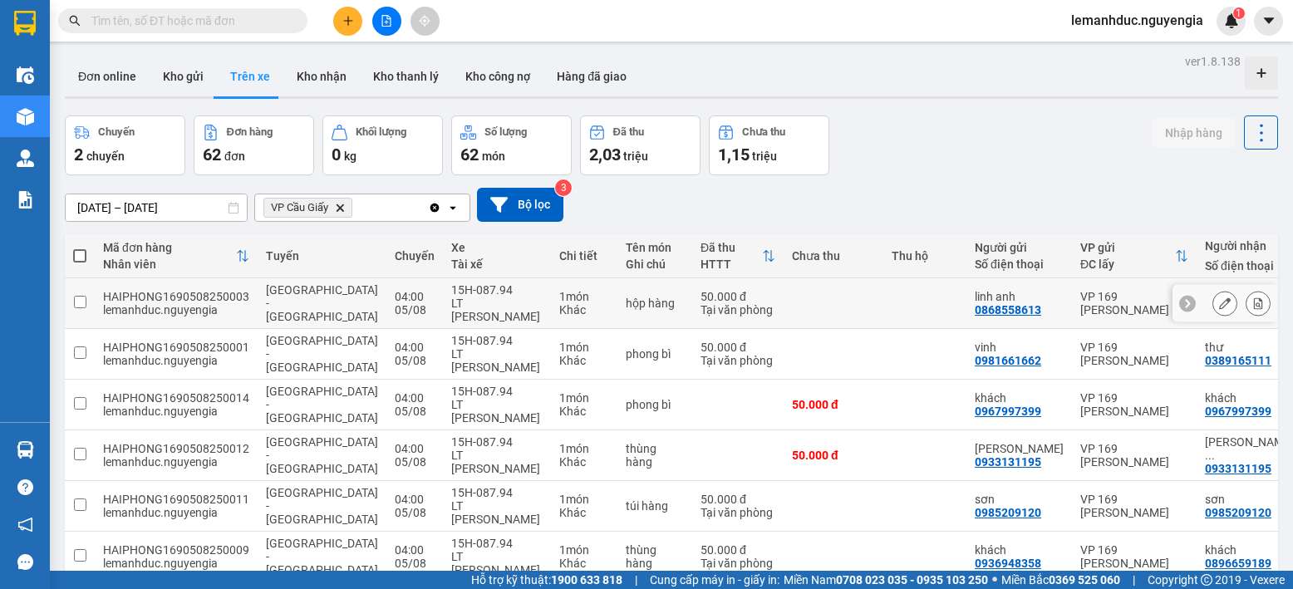
click at [80, 308] on td at bounding box center [80, 303] width 30 height 51
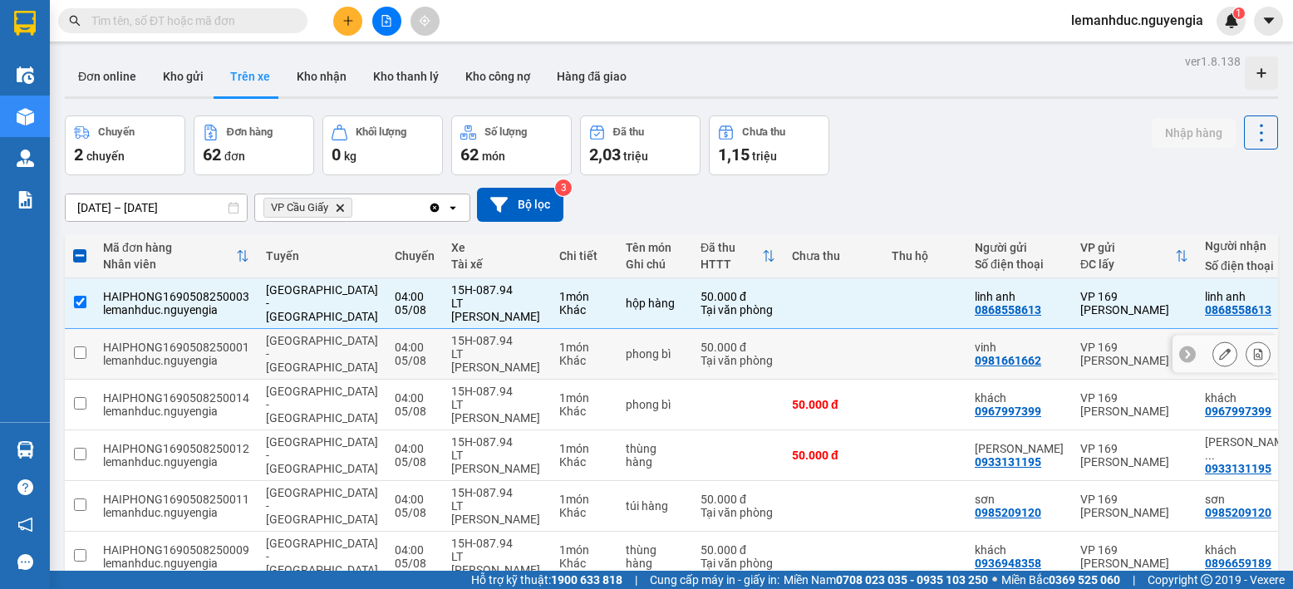
click at [80, 354] on input "checkbox" at bounding box center [80, 352] width 12 height 12
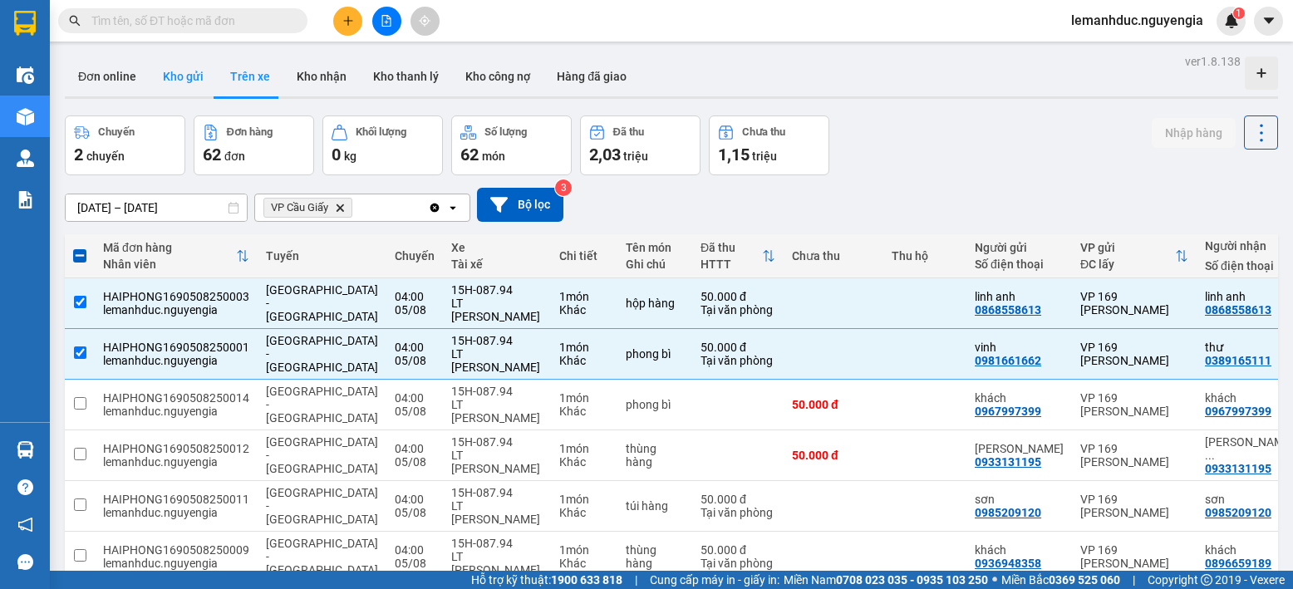
click at [188, 80] on button "Kho gửi" at bounding box center [183, 76] width 67 height 40
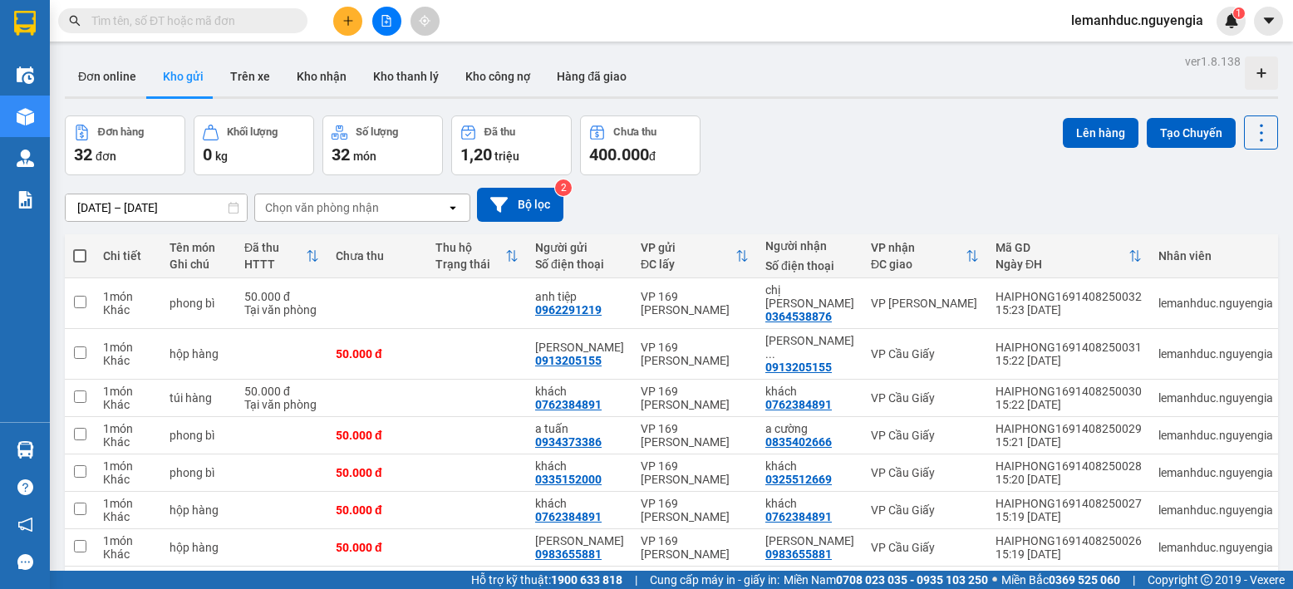
click at [73, 258] on span at bounding box center [79, 255] width 13 height 13
click at [80, 248] on input "checkbox" at bounding box center [80, 248] width 0 height 0
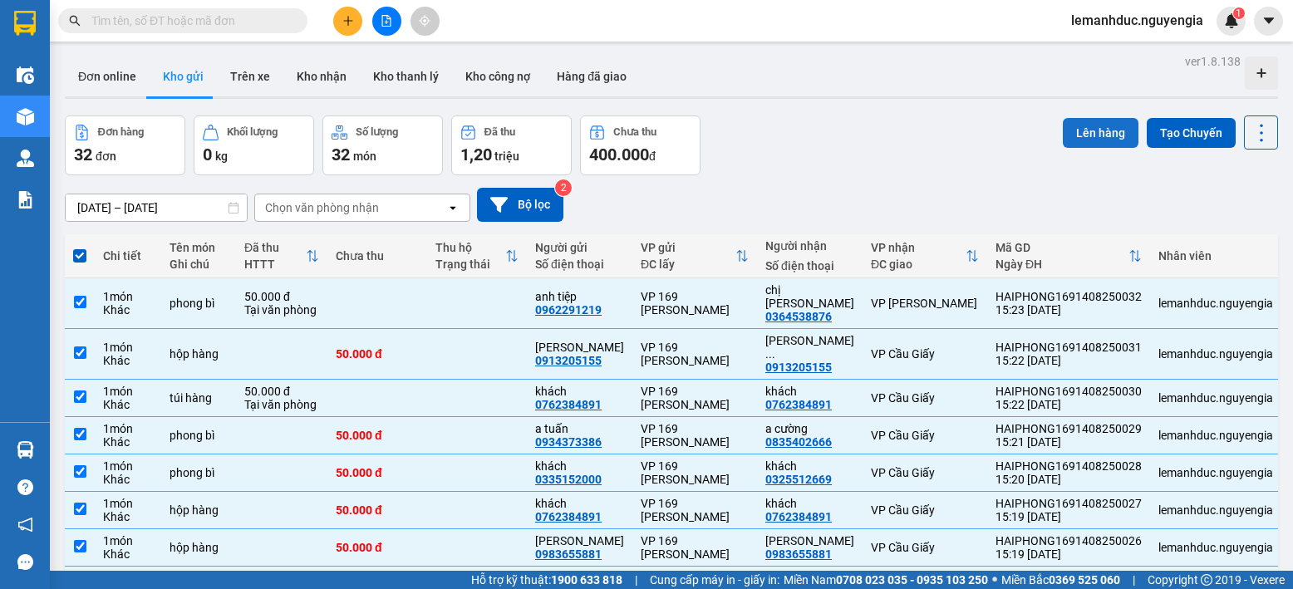
click at [1094, 132] on button "Lên hàng" at bounding box center [1101, 133] width 76 height 30
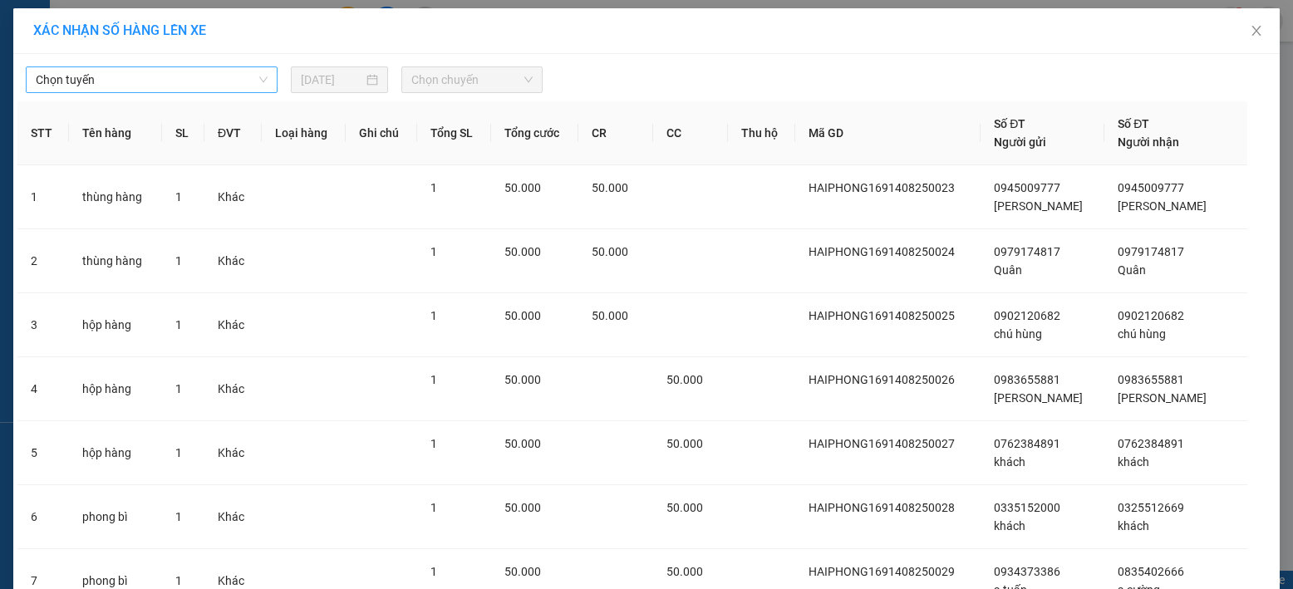
click at [125, 82] on span "Chọn tuyến" at bounding box center [152, 79] width 232 height 25
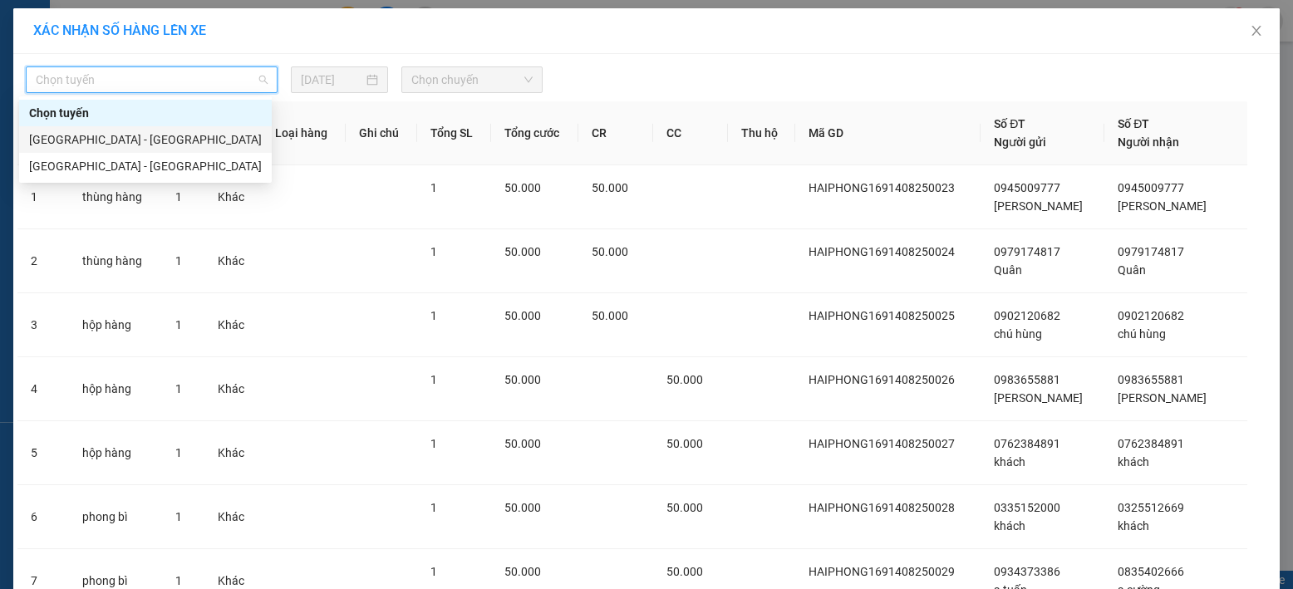
click at [128, 140] on div "[GEOGRAPHIC_DATA] - [GEOGRAPHIC_DATA]" at bounding box center [145, 139] width 233 height 18
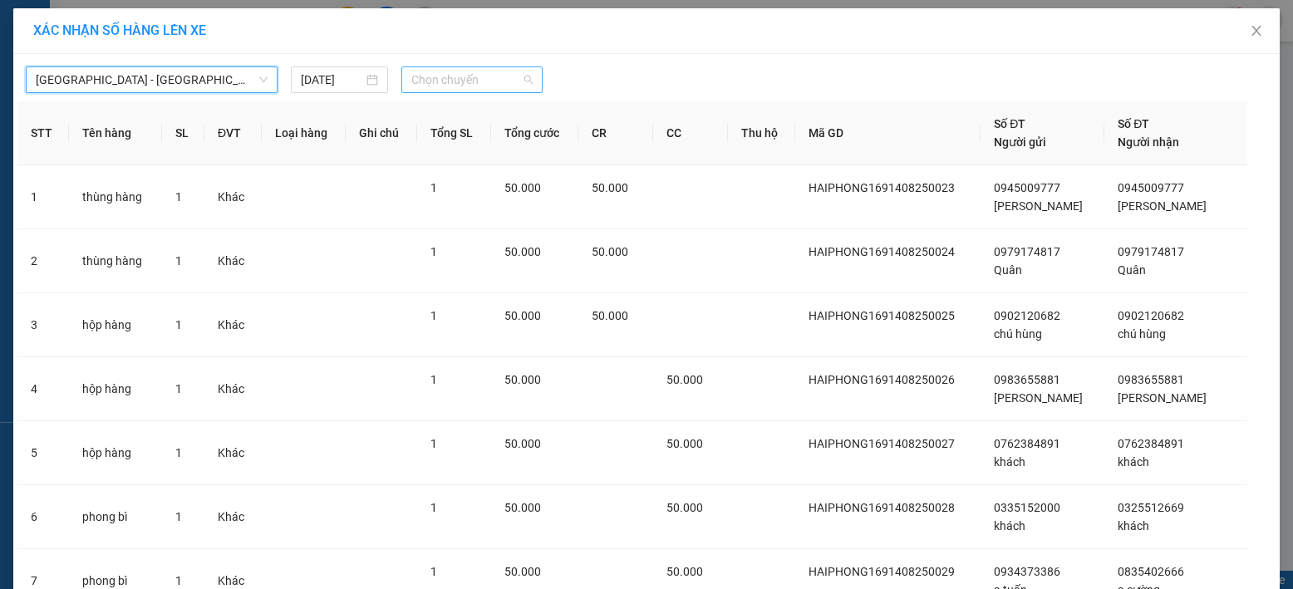
click at [411, 83] on span "Chọn chuyến" at bounding box center [471, 79] width 121 height 25
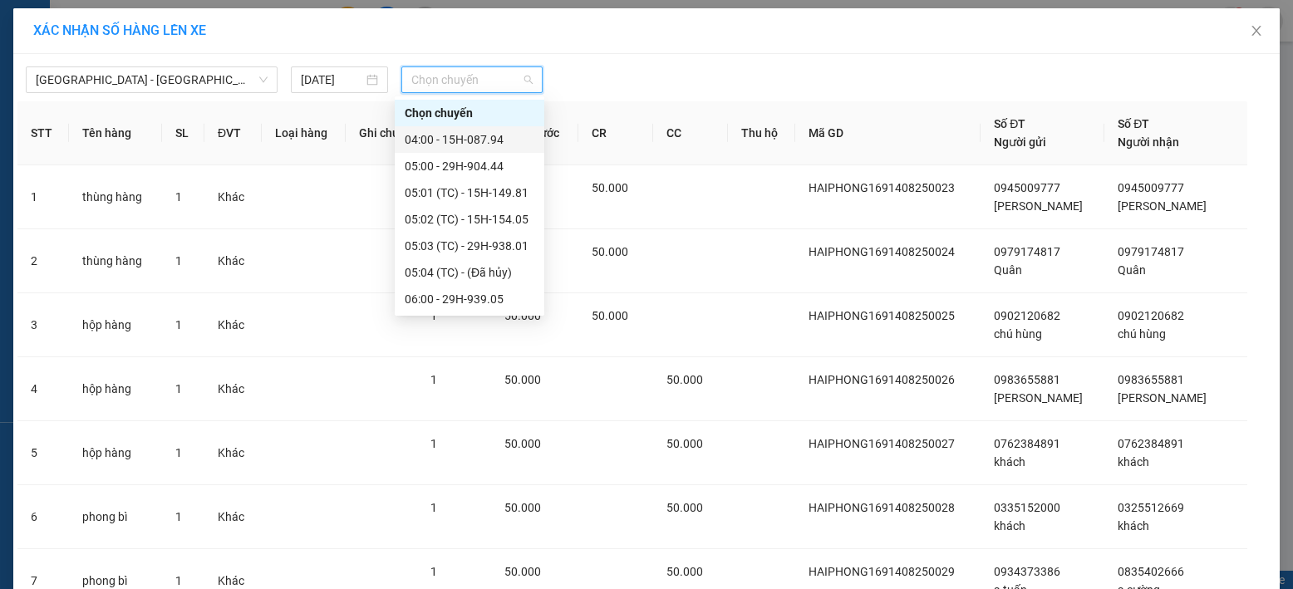
click at [434, 135] on div "04:00 - 15H-087.94" at bounding box center [470, 139] width 130 height 18
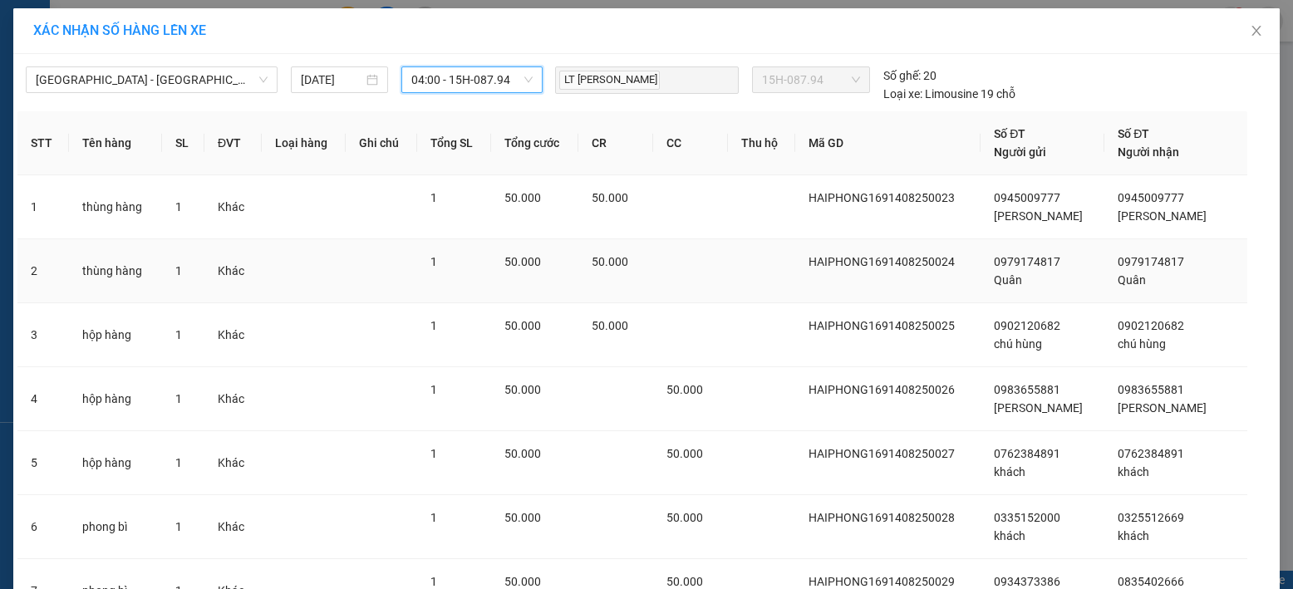
scroll to position [347, 0]
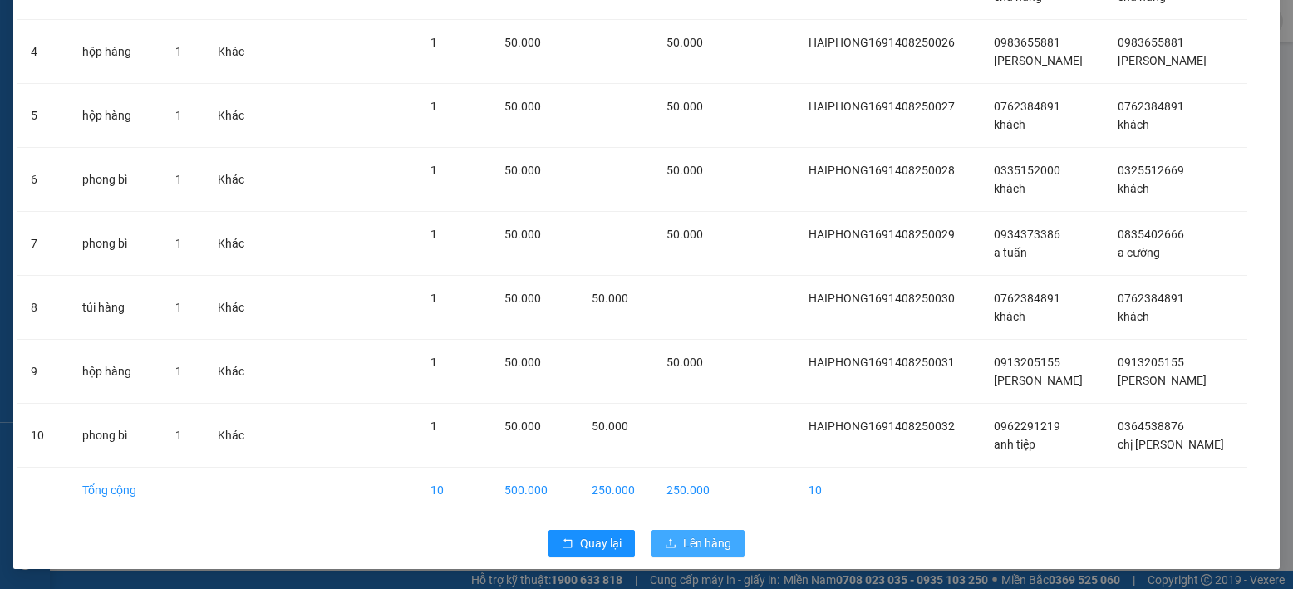
click at [717, 539] on span "Lên hàng" at bounding box center [707, 543] width 48 height 18
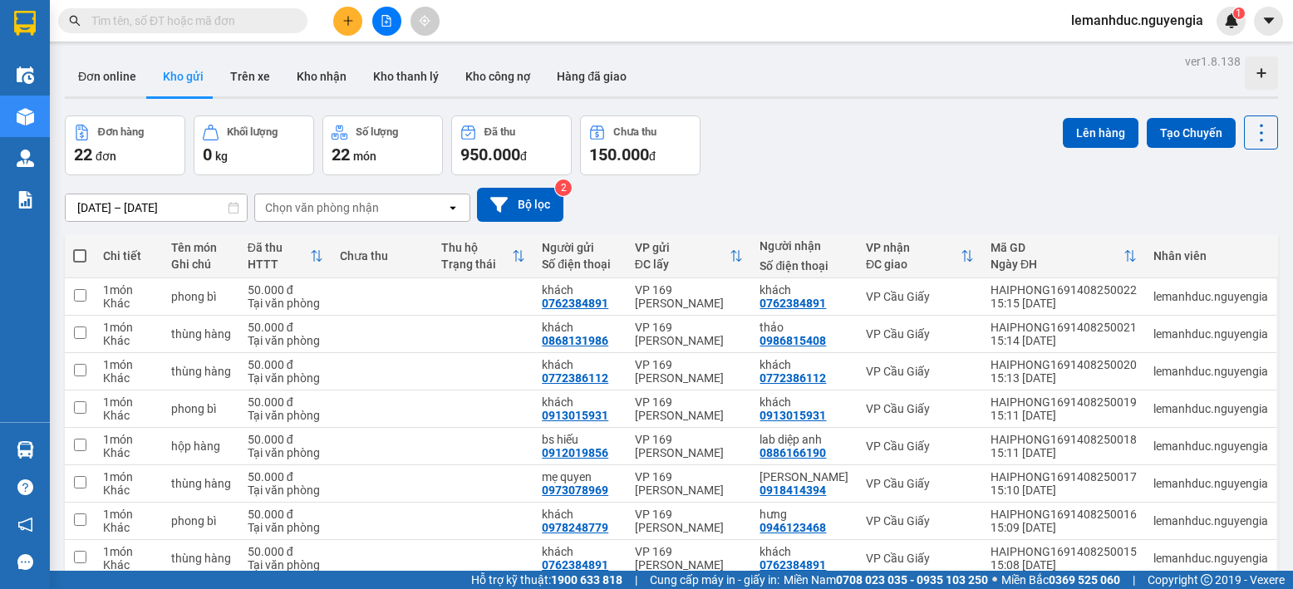
click at [77, 257] on span at bounding box center [79, 255] width 13 height 13
click at [80, 248] on input "checkbox" at bounding box center [80, 248] width 0 height 0
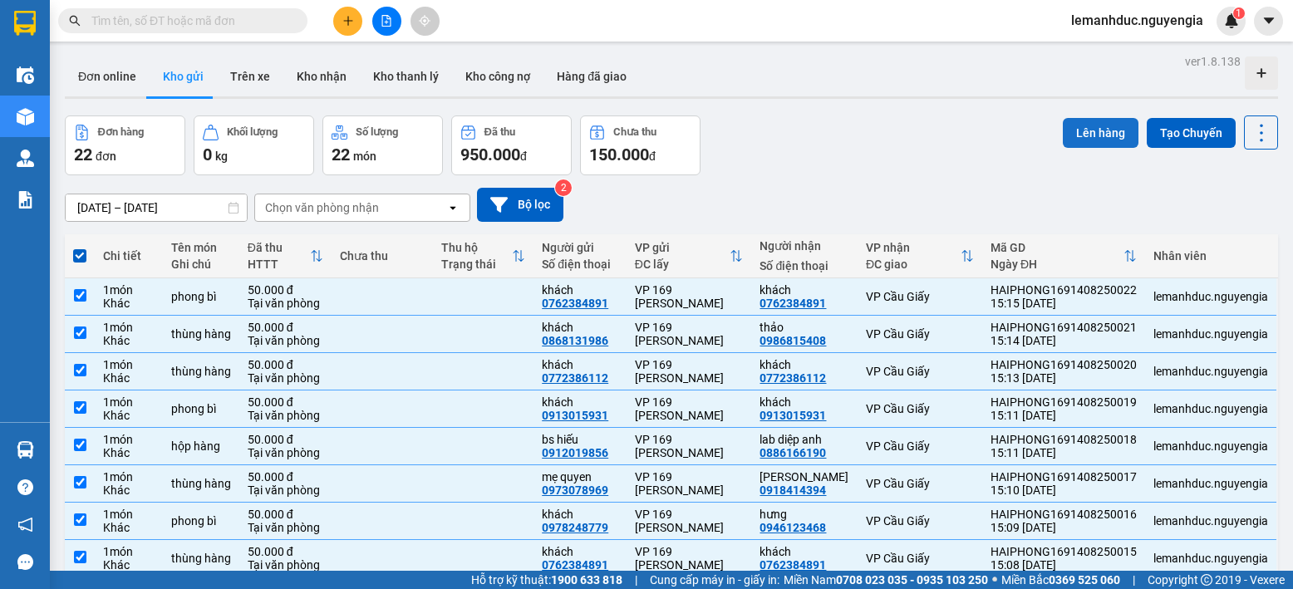
click at [1100, 135] on button "Lên hàng" at bounding box center [1101, 133] width 76 height 30
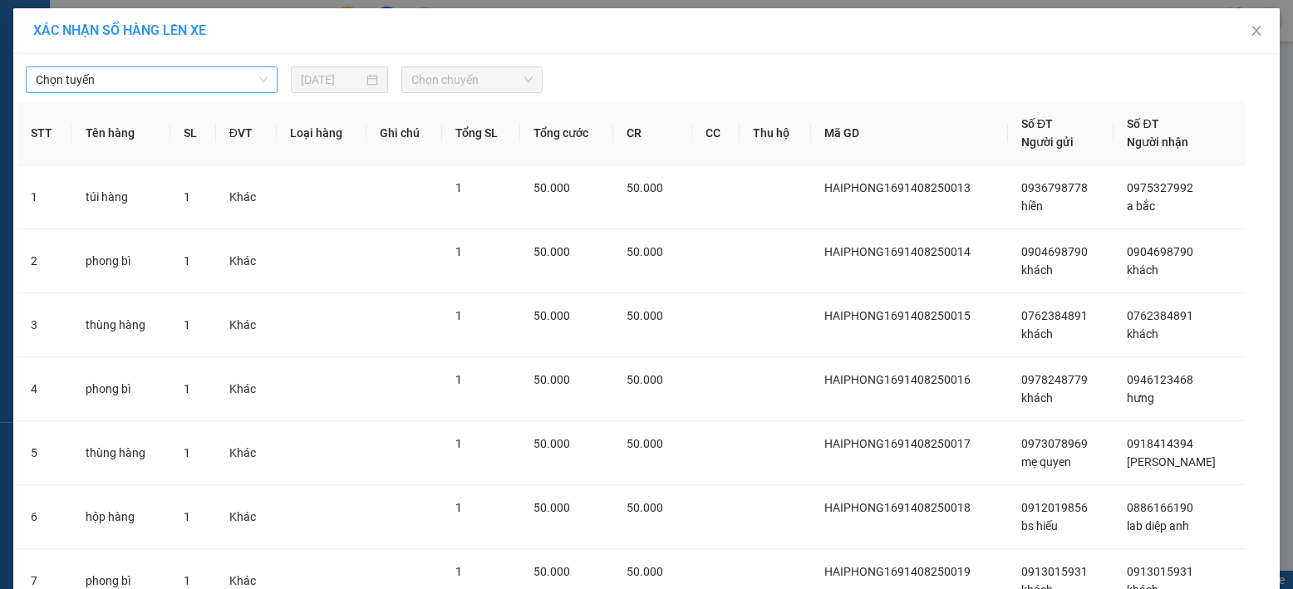
click at [231, 81] on span "Chọn tuyến" at bounding box center [152, 79] width 232 height 25
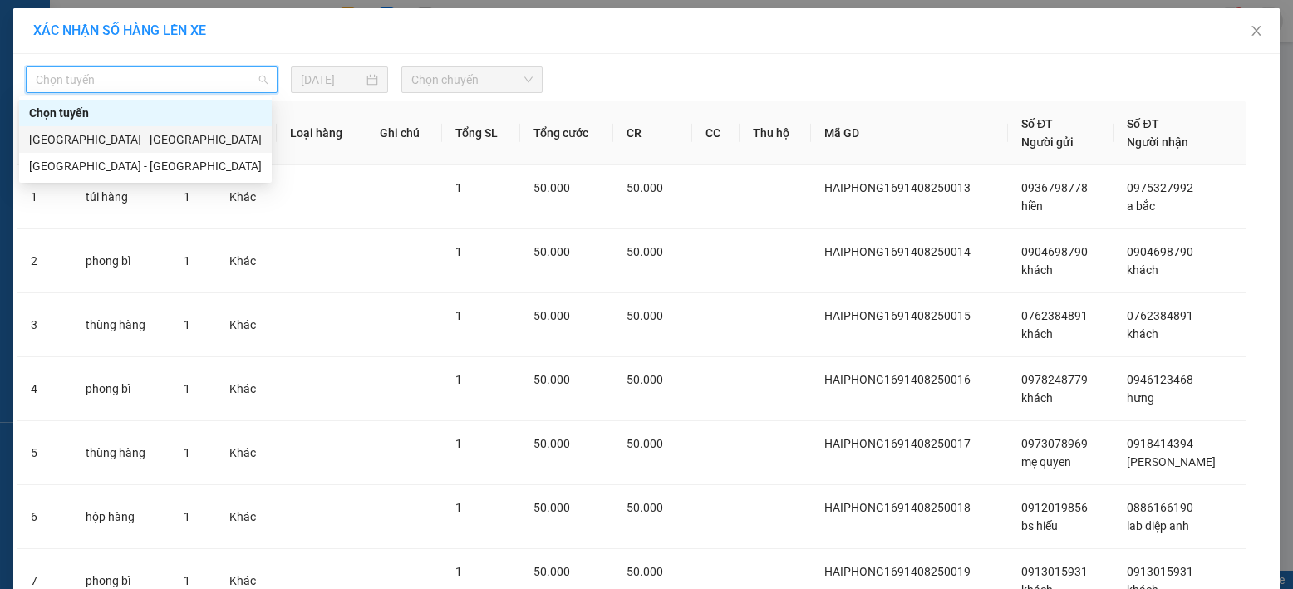
click at [189, 135] on div "[GEOGRAPHIC_DATA] - [GEOGRAPHIC_DATA]" at bounding box center [145, 139] width 233 height 18
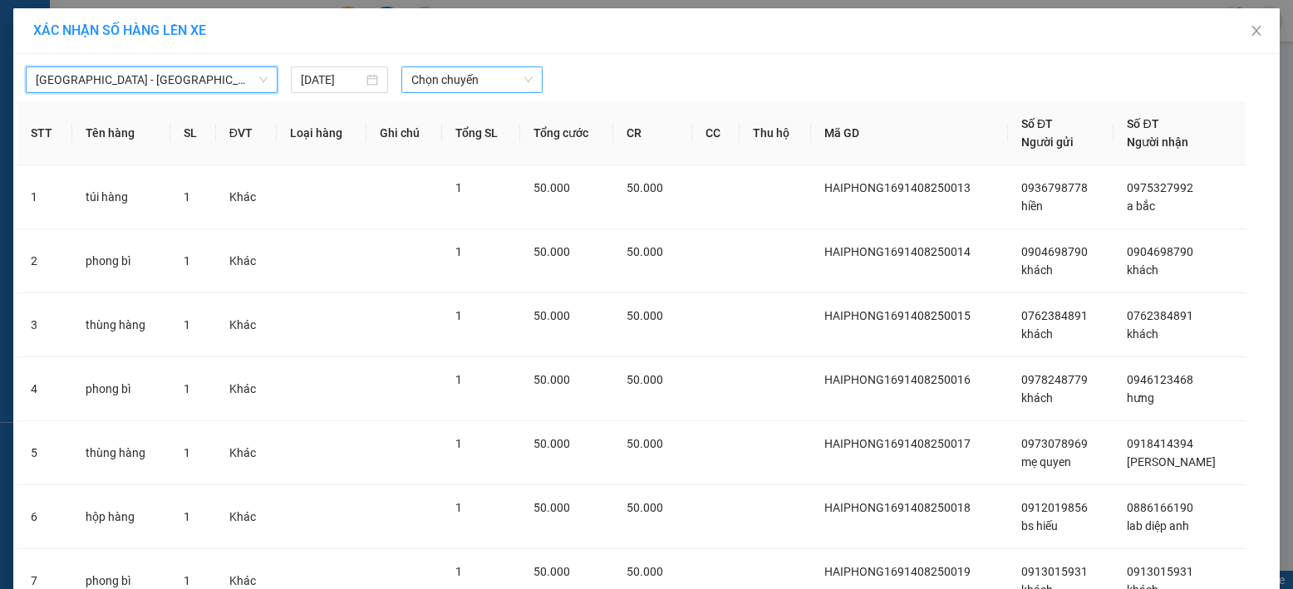
click at [417, 80] on span "Chọn chuyến" at bounding box center [471, 79] width 121 height 25
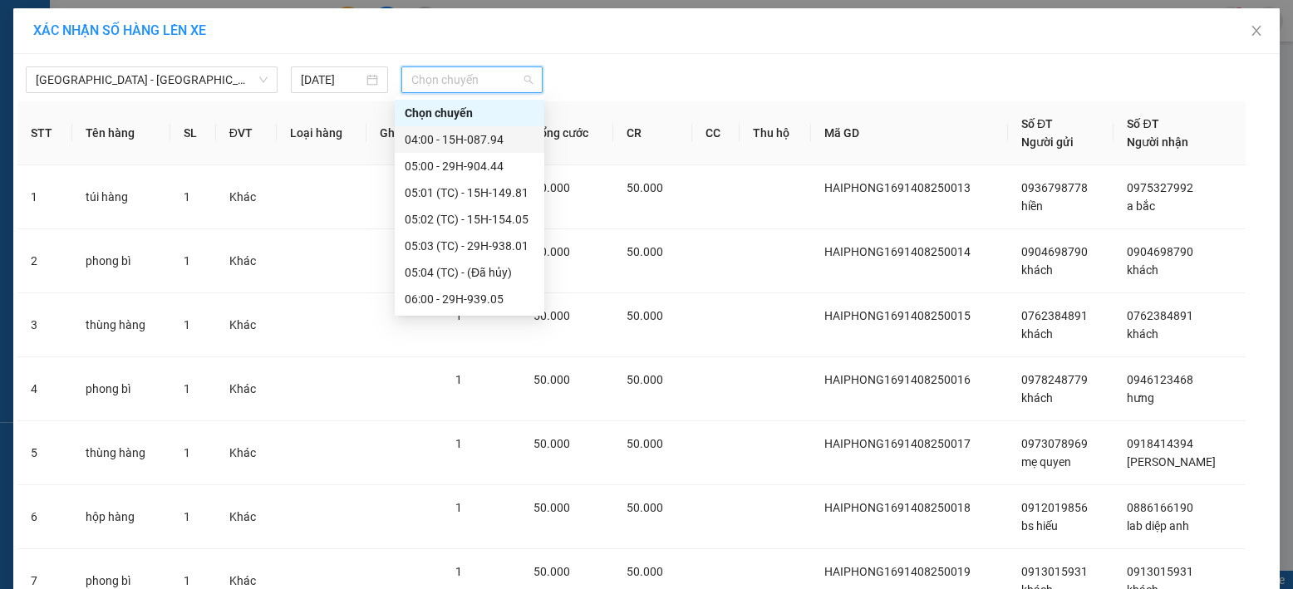
click at [441, 130] on div "04:00 - 15H-087.94" at bounding box center [470, 139] width 150 height 27
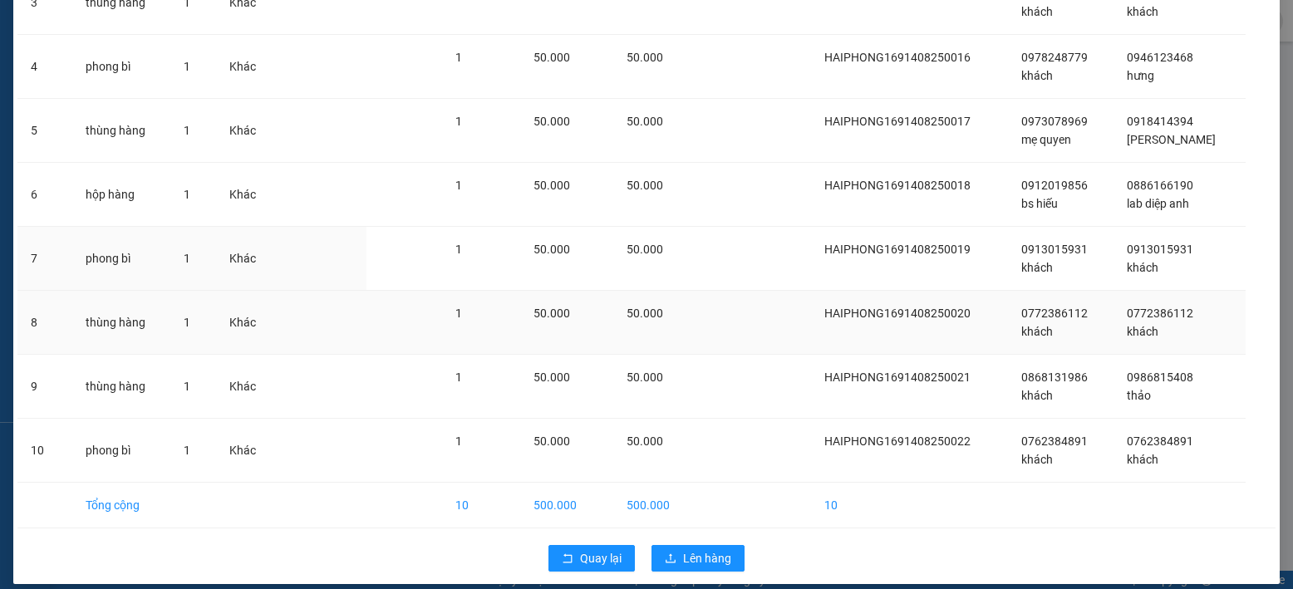
scroll to position [347, 0]
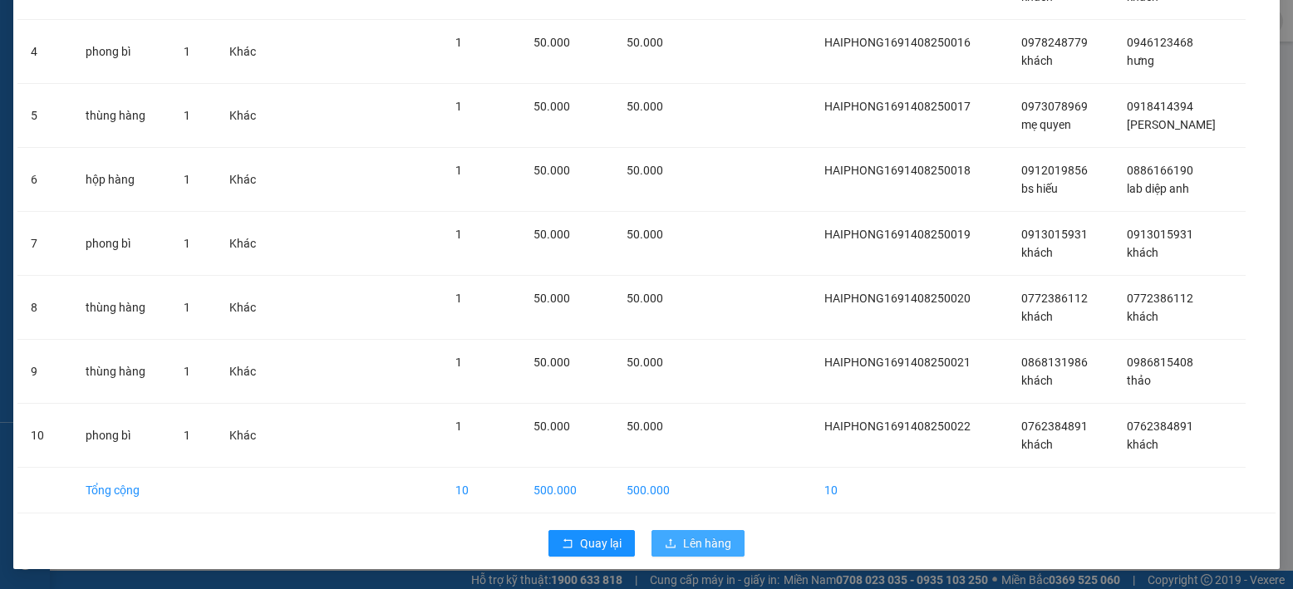
click at [683, 537] on span "Lên hàng" at bounding box center [707, 543] width 48 height 18
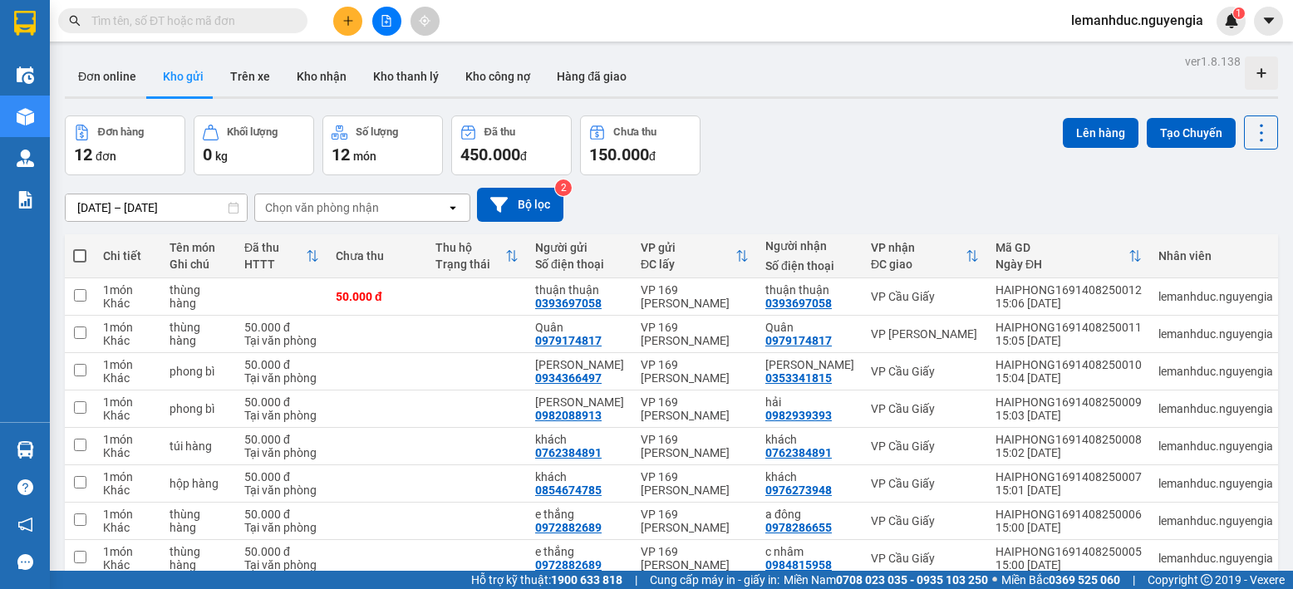
click at [81, 251] on span at bounding box center [79, 255] width 13 height 13
click at [80, 248] on input "checkbox" at bounding box center [80, 248] width 0 height 0
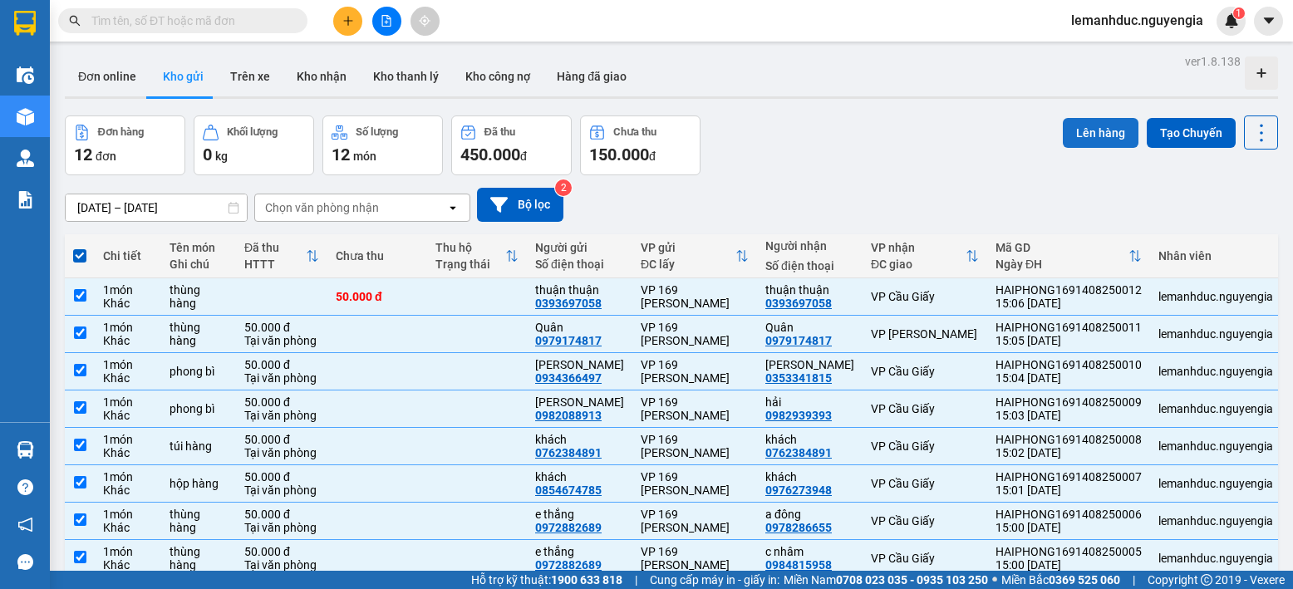
click at [1065, 125] on button "Lên hàng" at bounding box center [1101, 133] width 76 height 30
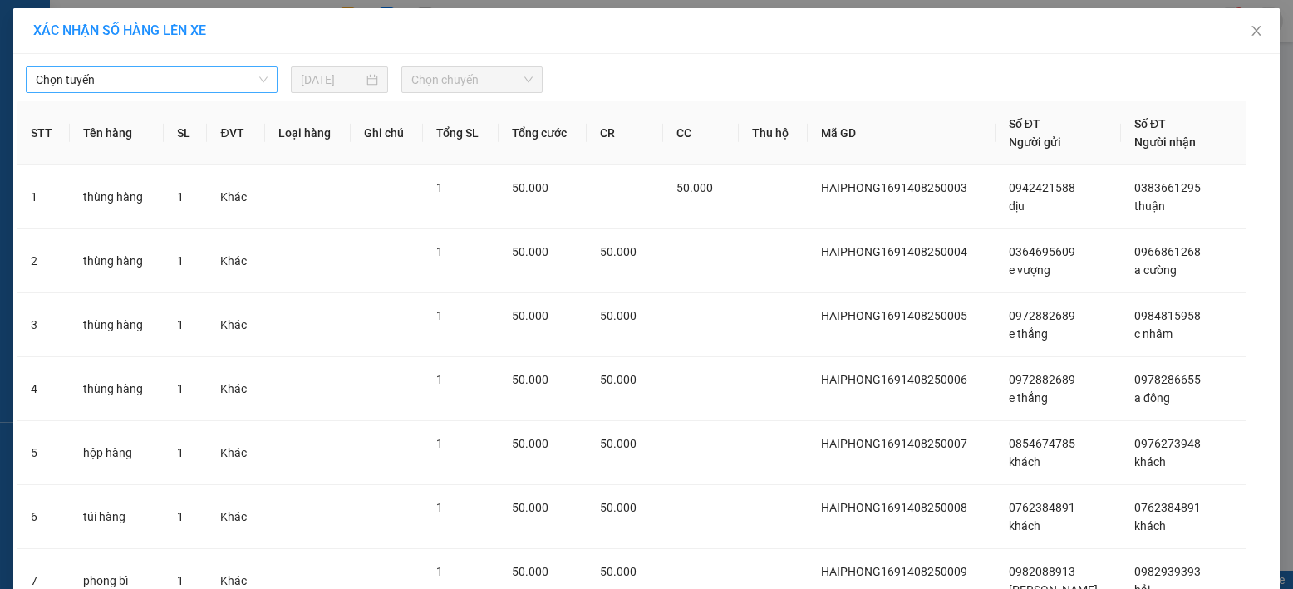
click at [160, 84] on span "Chọn tuyến" at bounding box center [152, 79] width 232 height 25
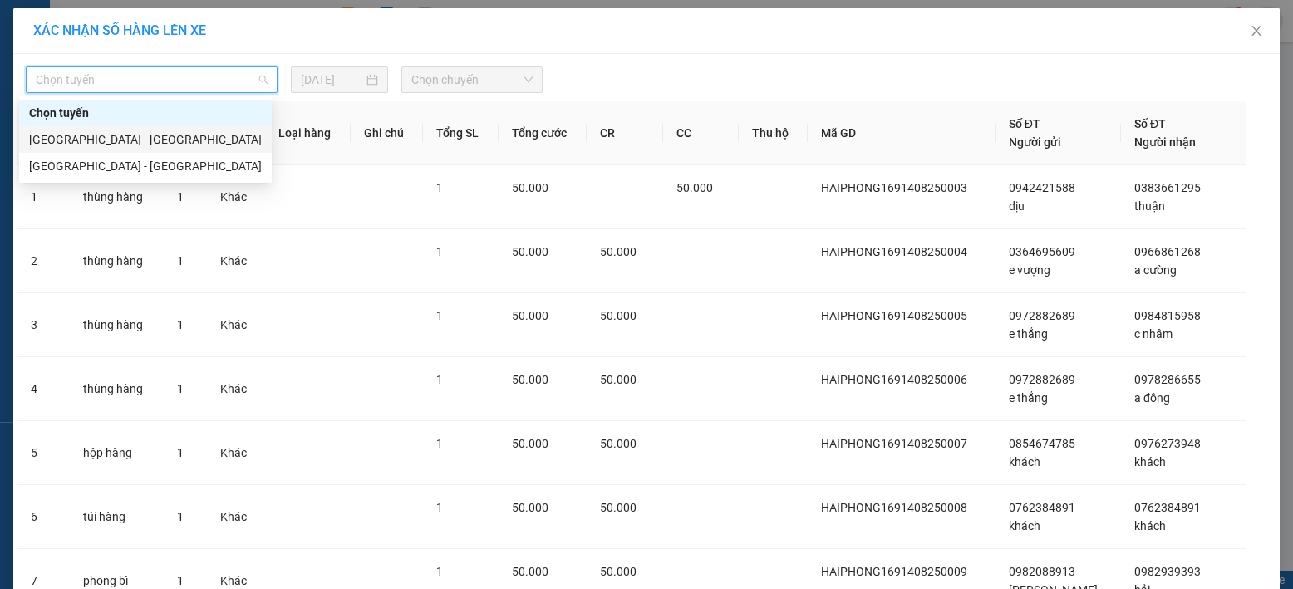
click at [135, 135] on div "[GEOGRAPHIC_DATA] - [GEOGRAPHIC_DATA]" at bounding box center [145, 139] width 233 height 18
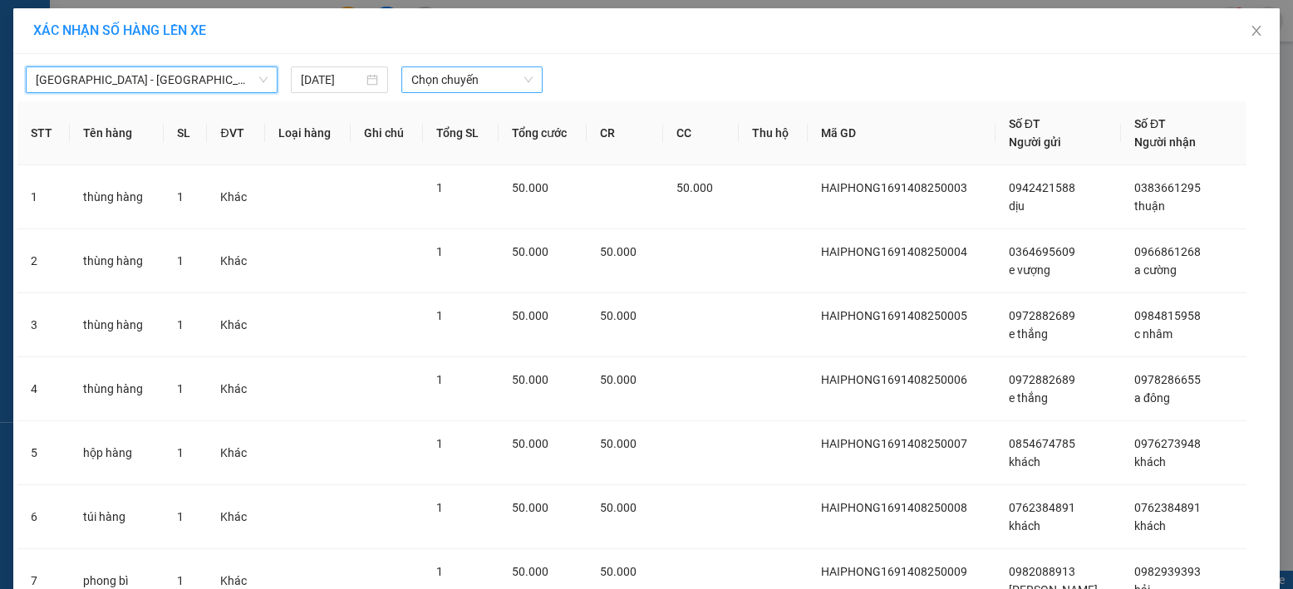
click at [439, 70] on span "Chọn chuyến" at bounding box center [471, 79] width 121 height 25
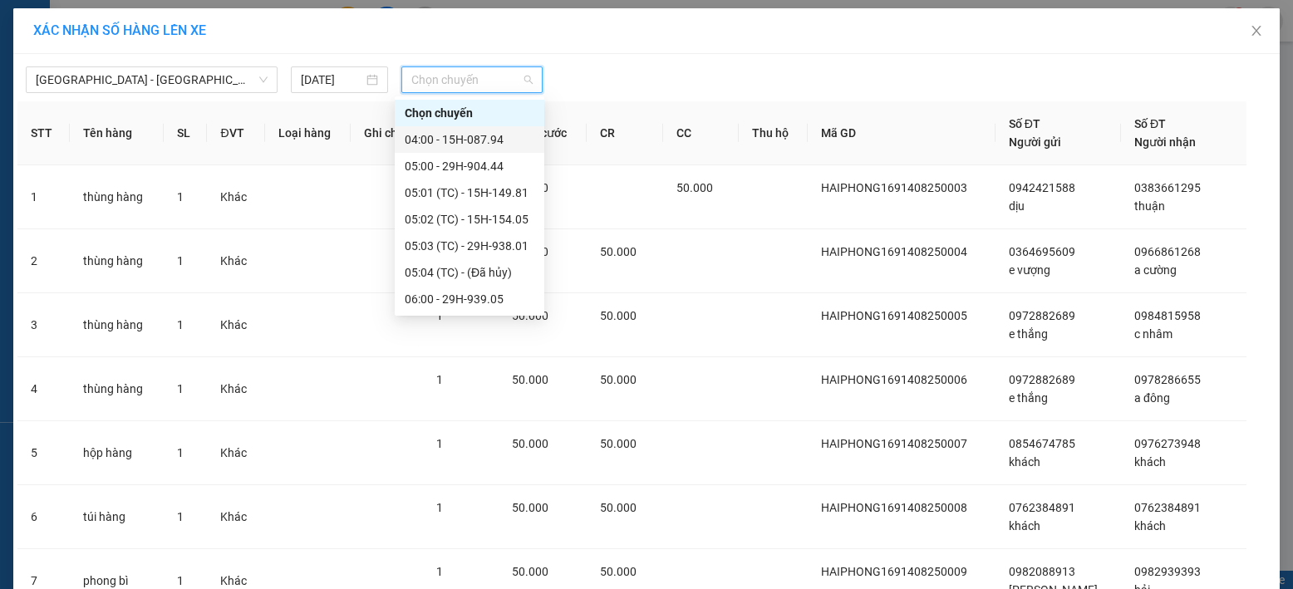
click at [435, 138] on div "04:00 - 15H-087.94" at bounding box center [470, 139] width 130 height 18
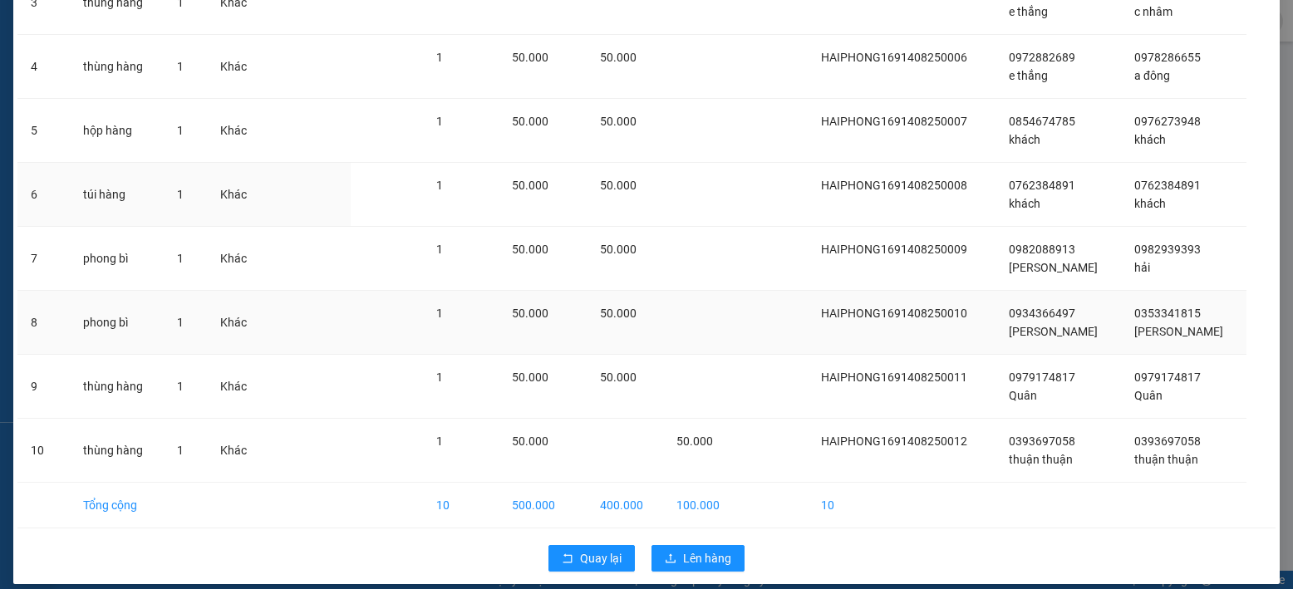
scroll to position [347, 0]
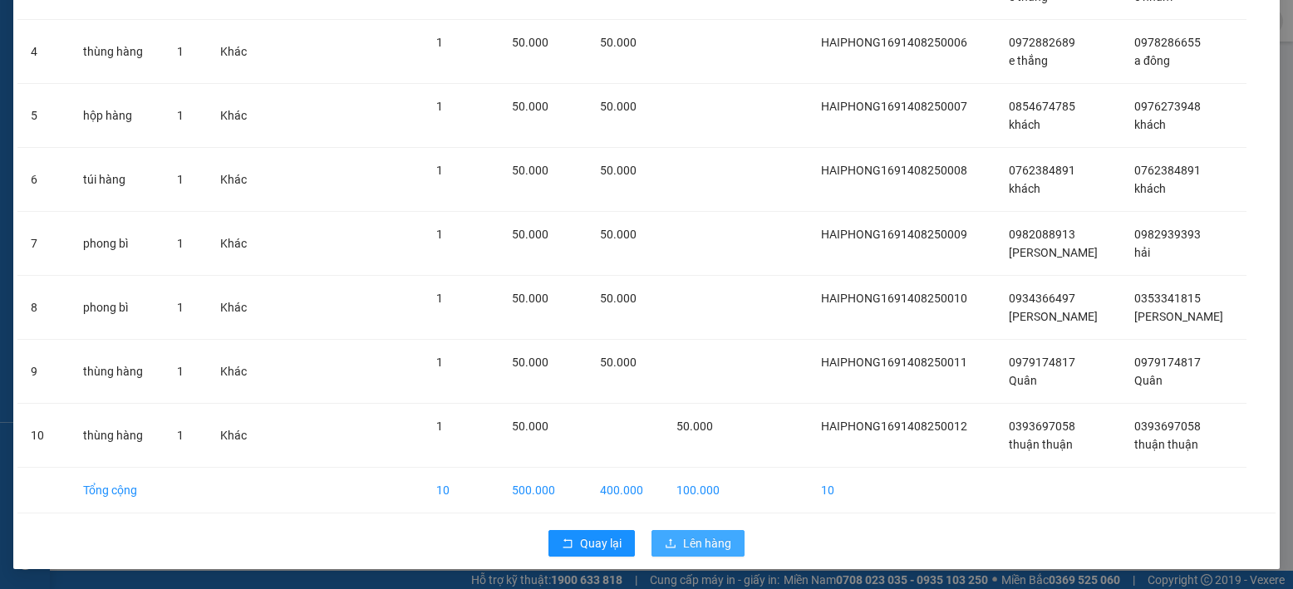
click at [706, 545] on span "Lên hàng" at bounding box center [707, 543] width 48 height 18
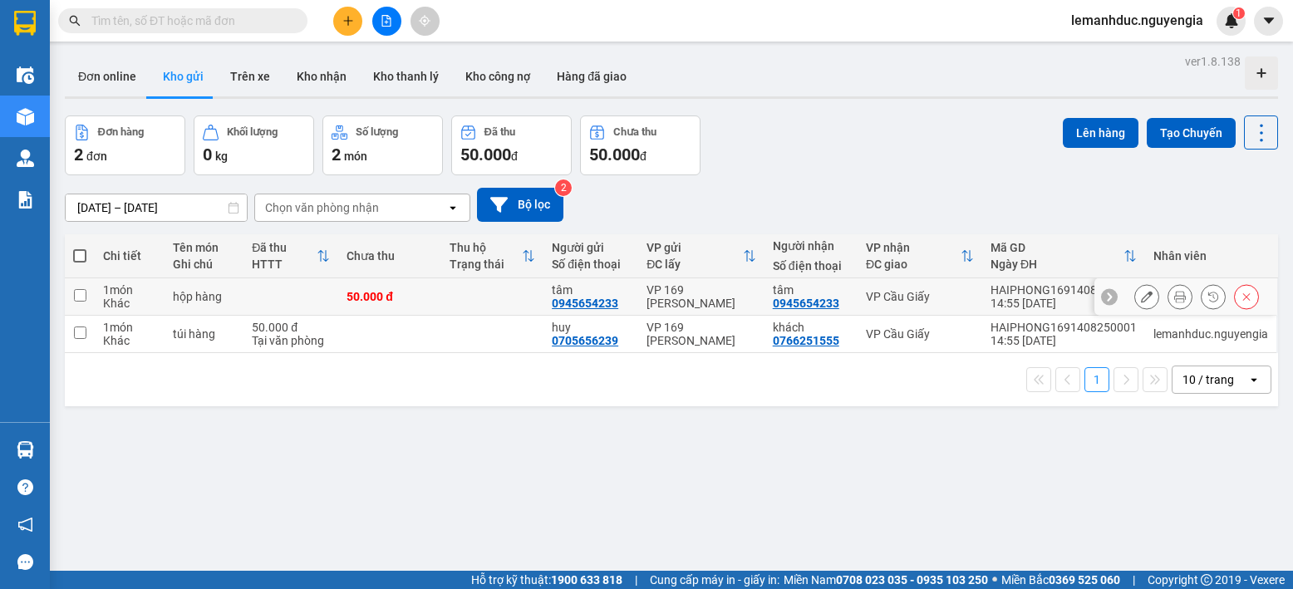
click at [240, 284] on td "hộp hàng" at bounding box center [204, 296] width 79 height 37
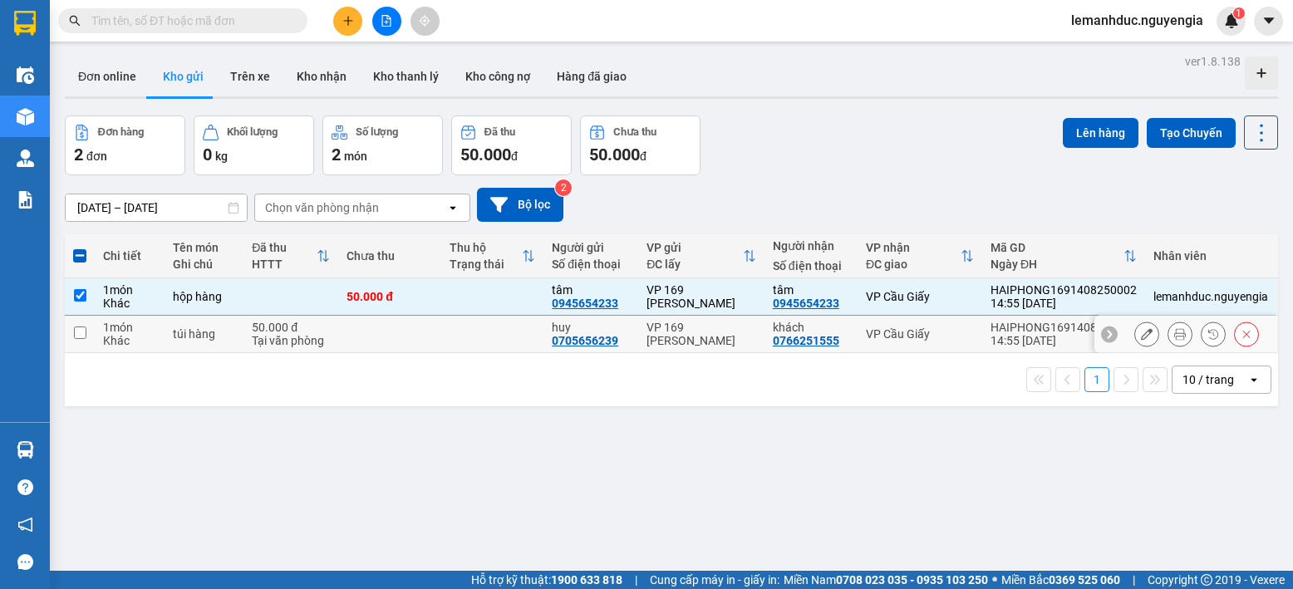
click at [356, 332] on td at bounding box center [389, 334] width 102 height 37
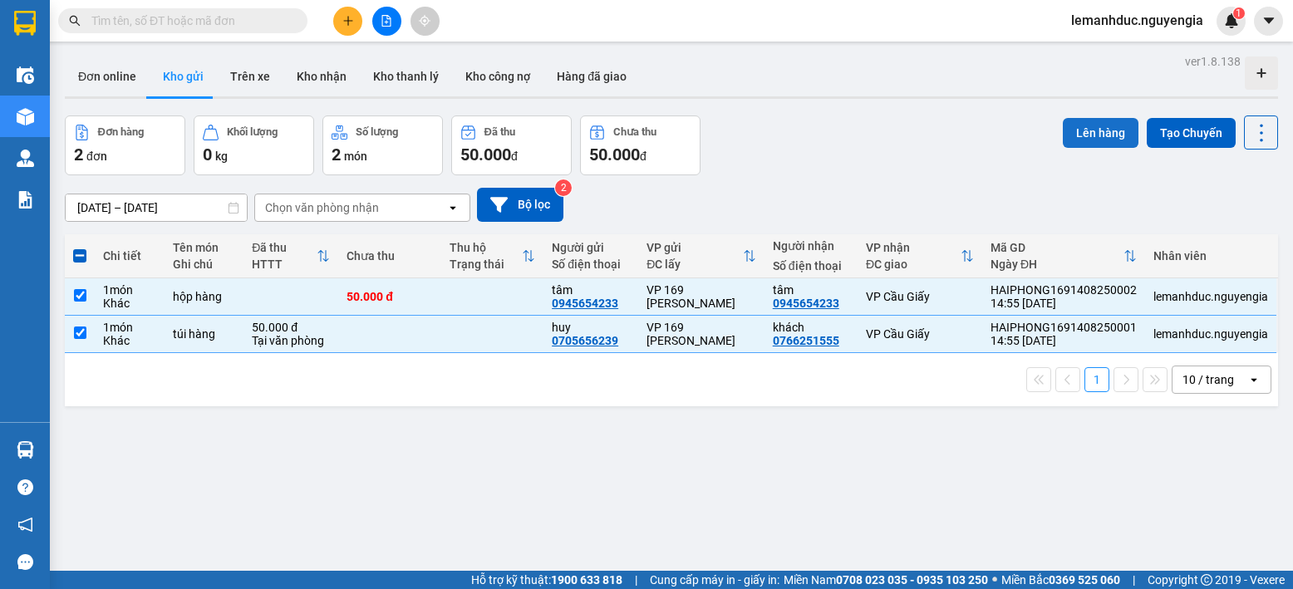
click at [1063, 129] on button "Lên hàng" at bounding box center [1101, 133] width 76 height 30
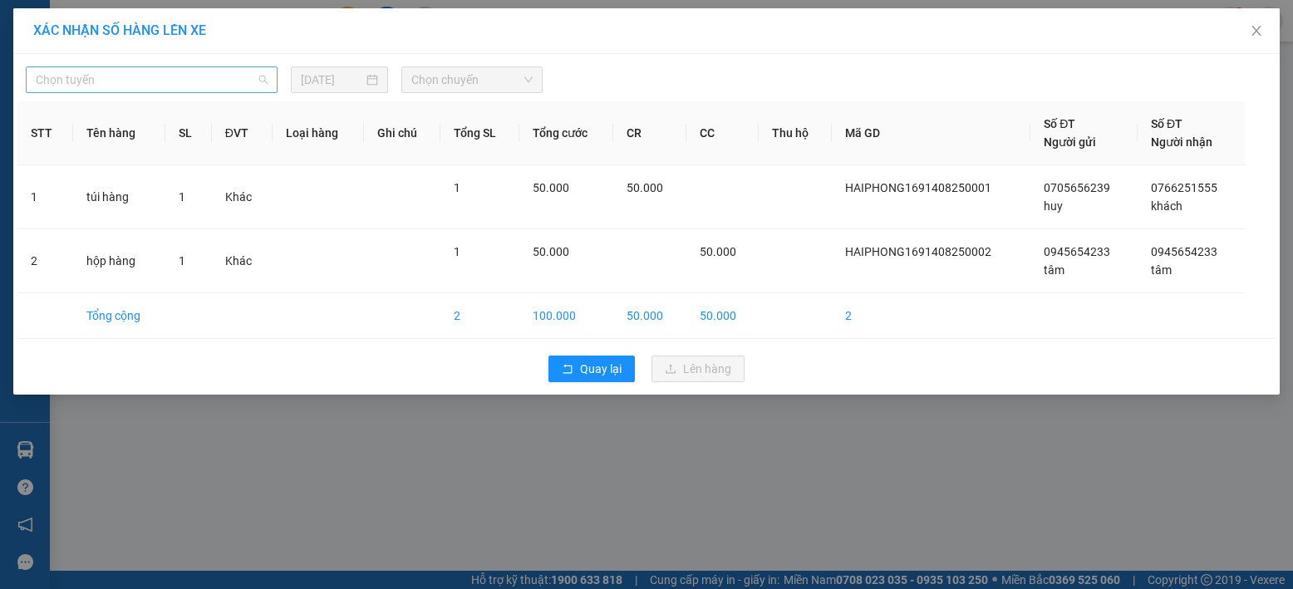
click at [191, 86] on span "Chọn tuyến" at bounding box center [152, 79] width 232 height 25
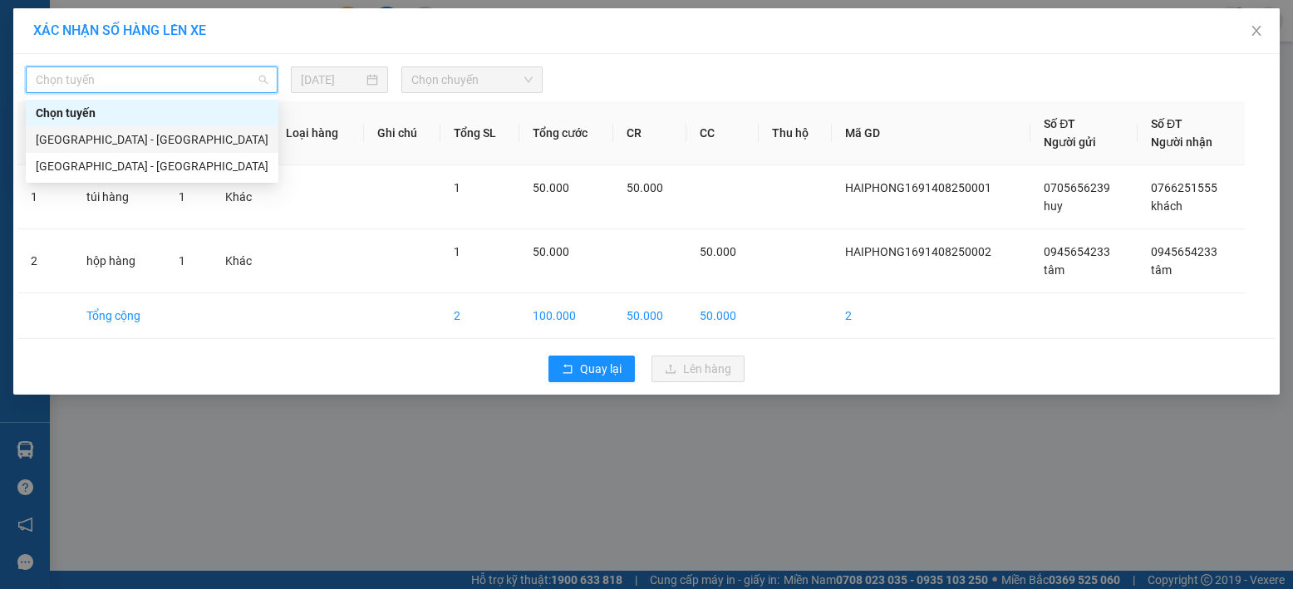
click at [188, 136] on div "[GEOGRAPHIC_DATA] - [GEOGRAPHIC_DATA]" at bounding box center [152, 139] width 233 height 18
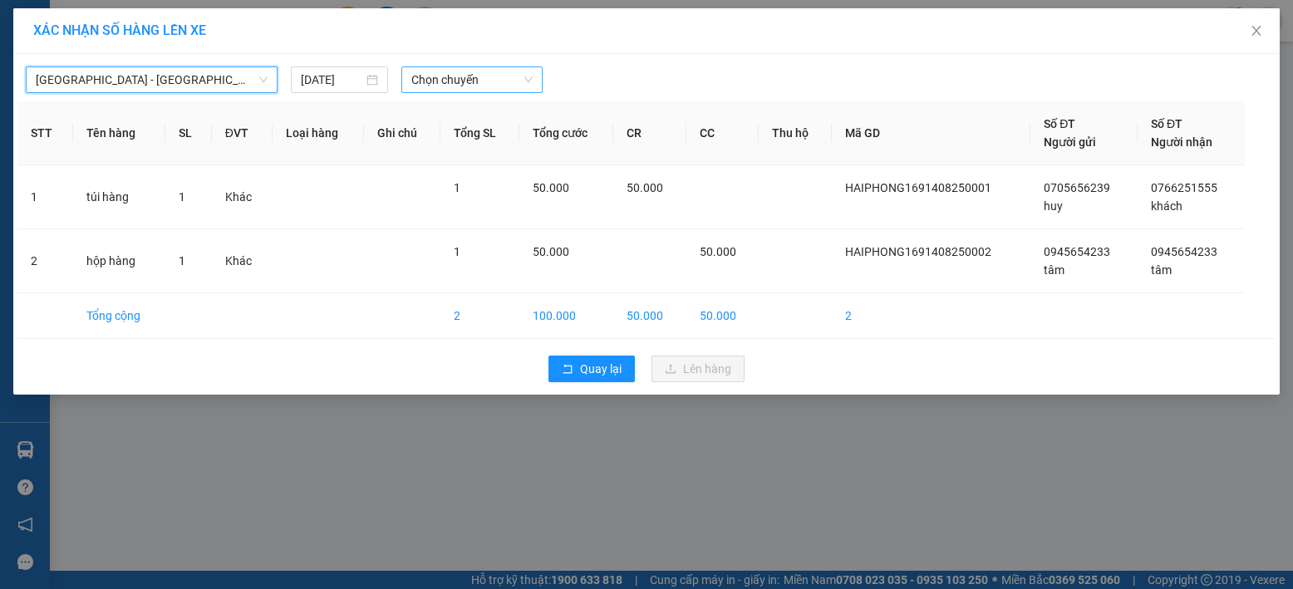
click at [428, 75] on span "Chọn chuyến" at bounding box center [471, 79] width 121 height 25
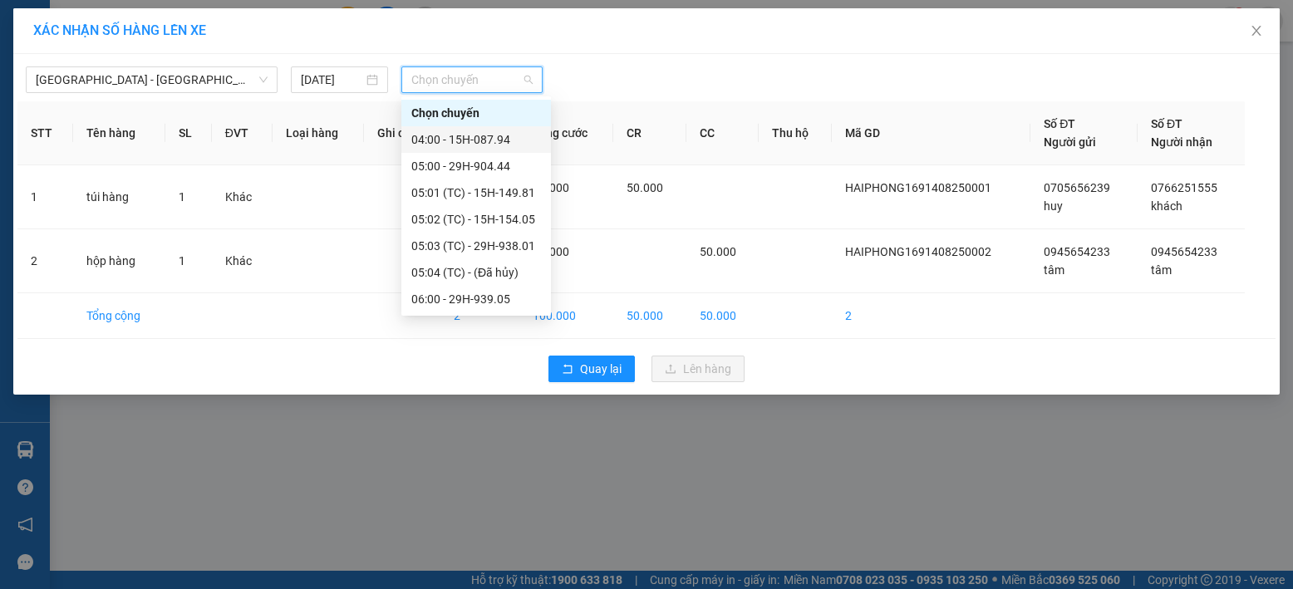
click at [456, 141] on div "04:00 - 15H-087.94" at bounding box center [476, 139] width 130 height 18
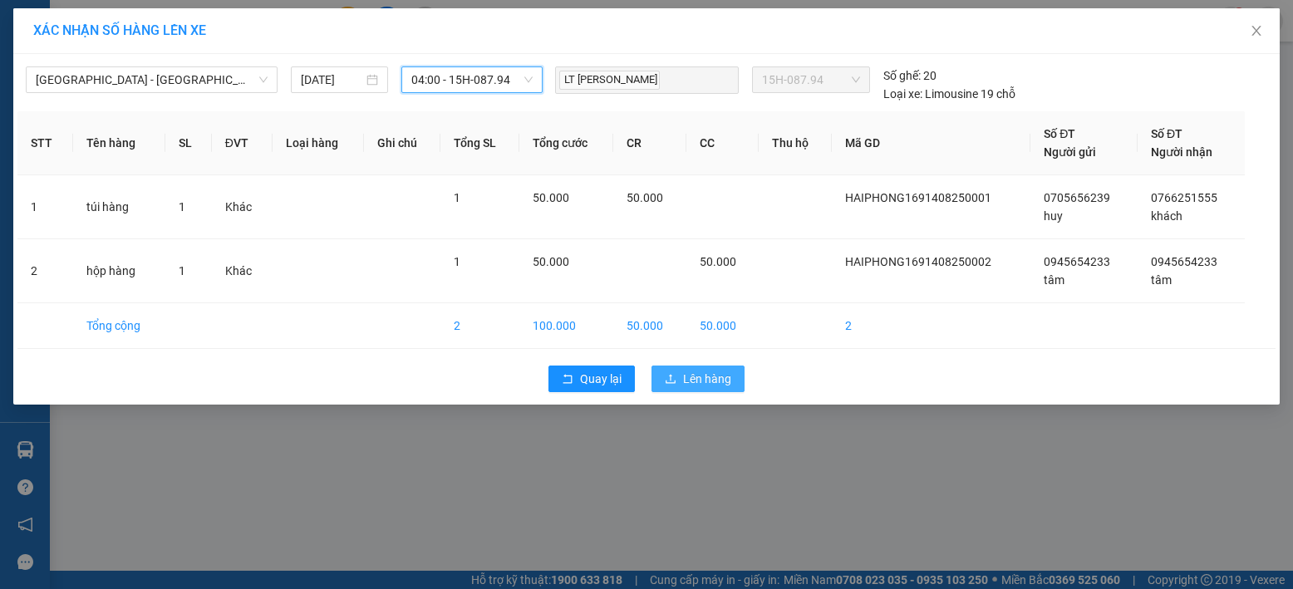
click at [732, 372] on button "Lên hàng" at bounding box center [697, 379] width 93 height 27
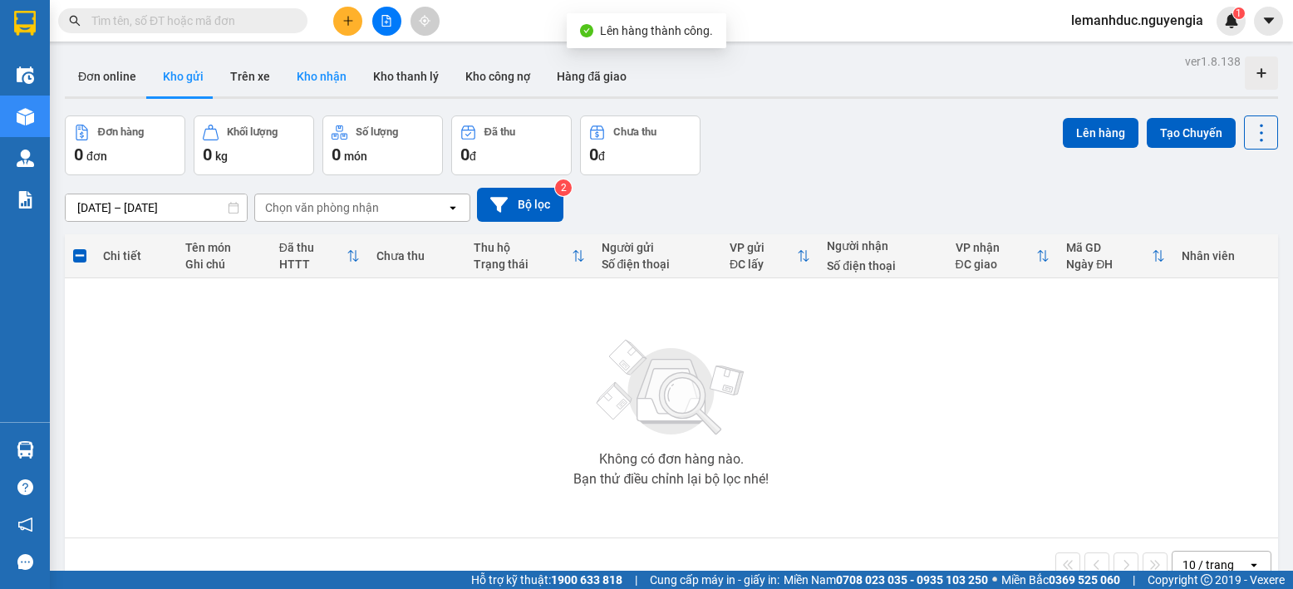
click at [331, 82] on button "Kho nhận" at bounding box center [321, 76] width 76 height 40
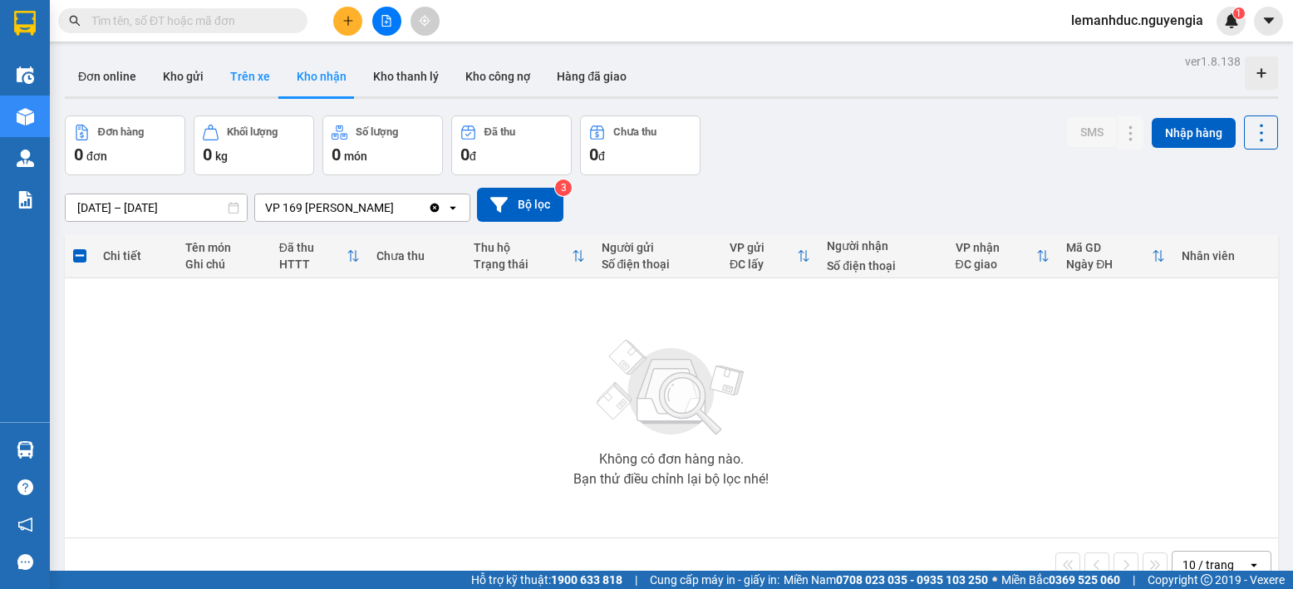
click at [260, 81] on button "Trên xe" at bounding box center [250, 76] width 66 height 40
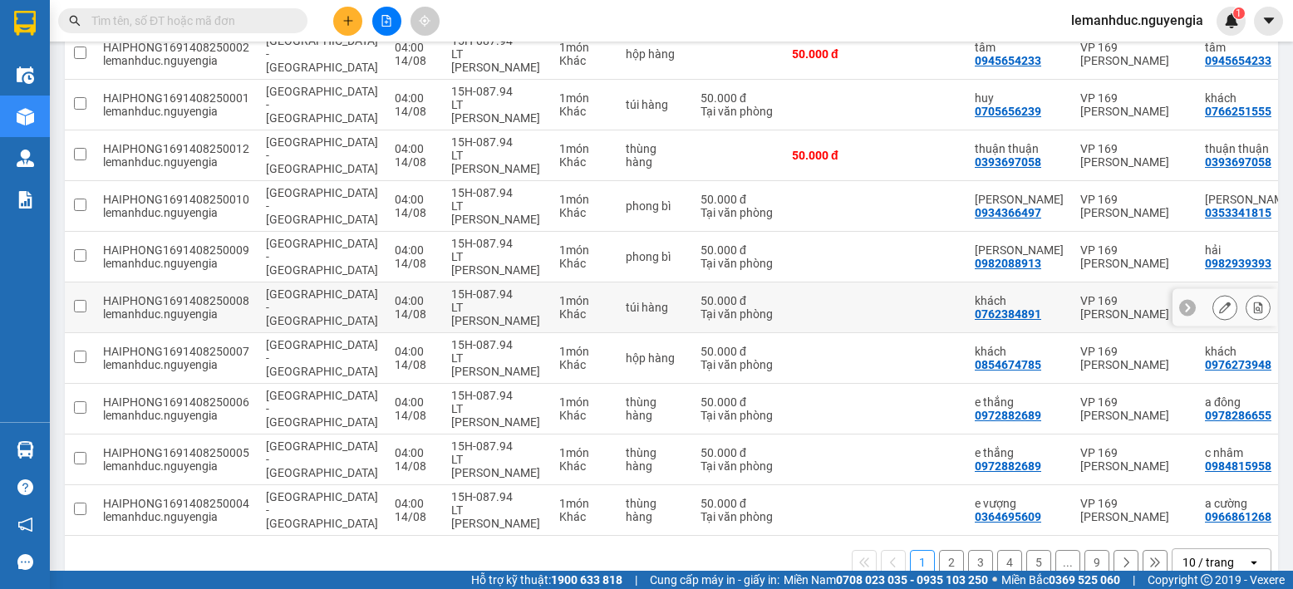
scroll to position [289, 0]
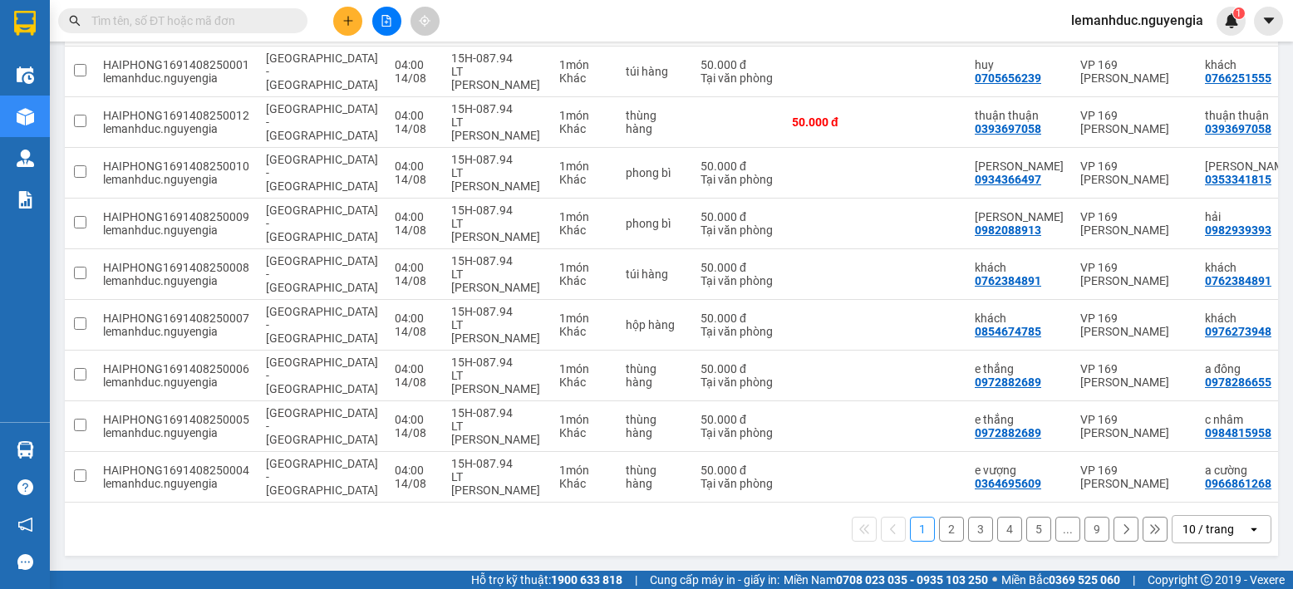
click at [1086, 534] on button "9" at bounding box center [1096, 529] width 25 height 25
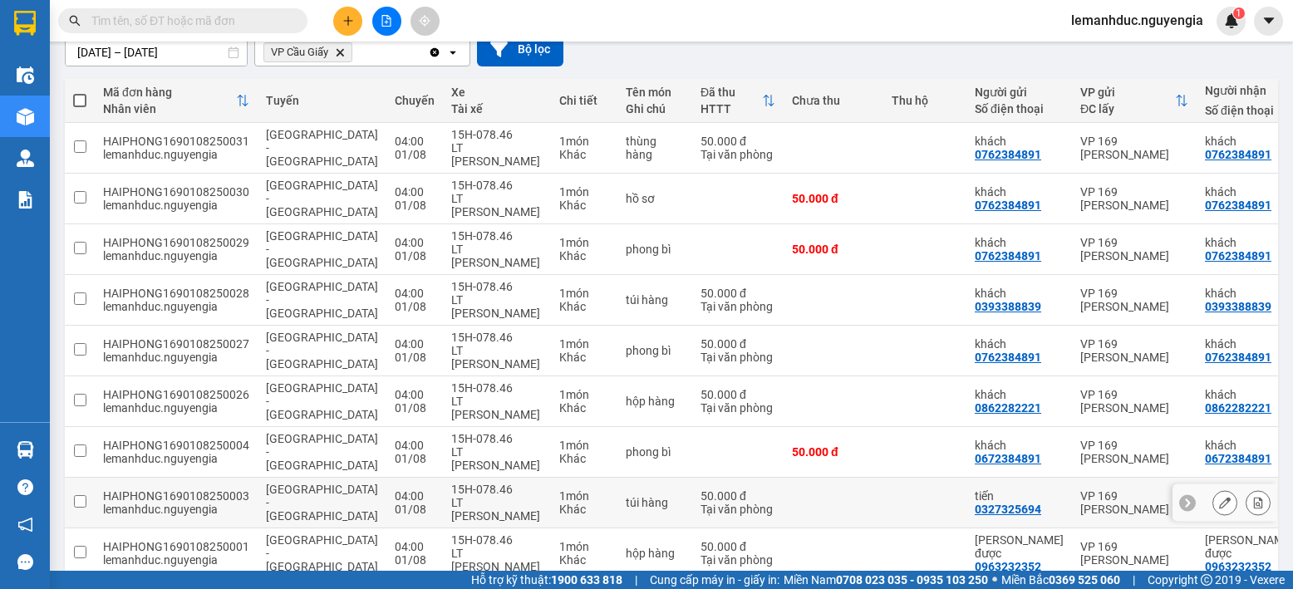
scroll to position [72, 0]
